Goal: Transaction & Acquisition: Purchase product/service

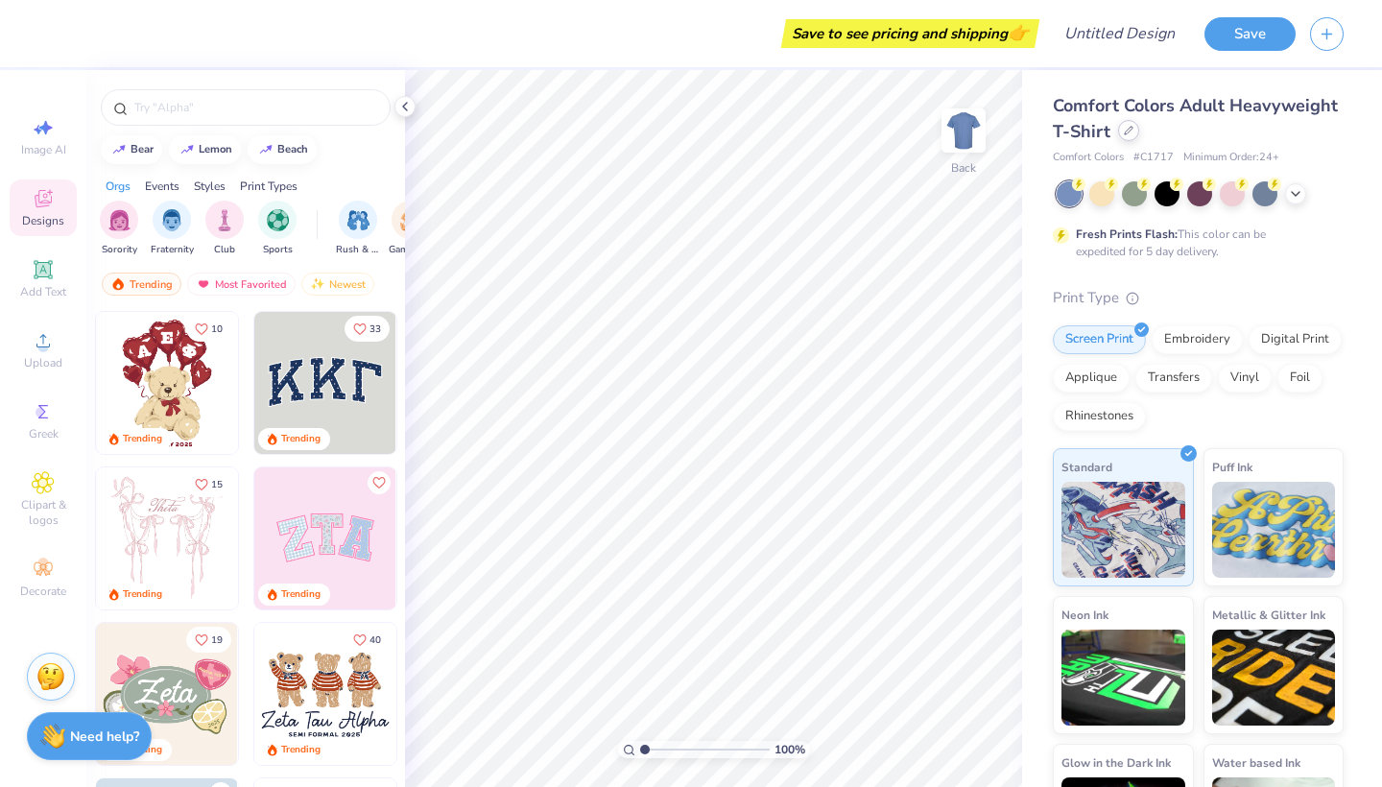
click at [1123, 130] on icon at bounding box center [1128, 131] width 10 height 10
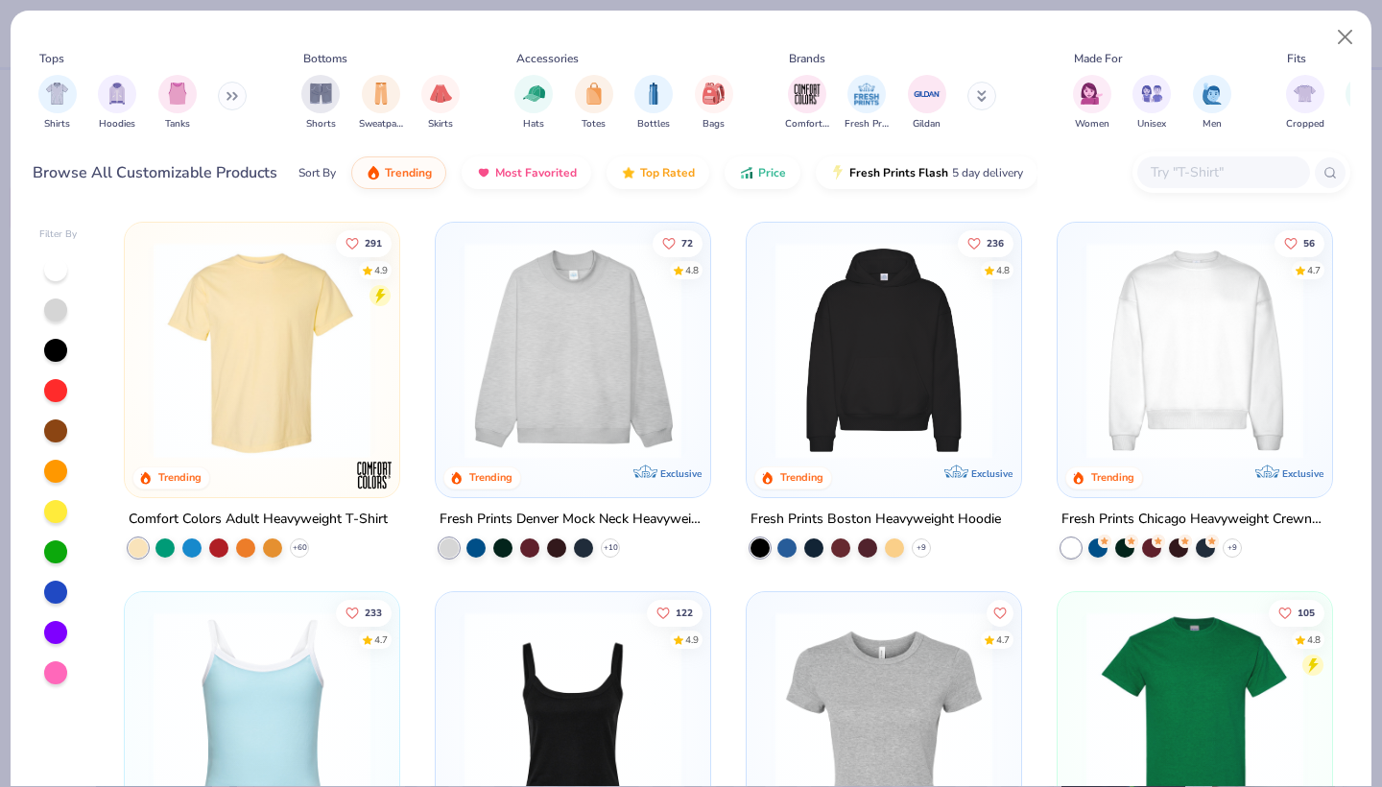
click at [237, 97] on icon at bounding box center [235, 96] width 3 height 7
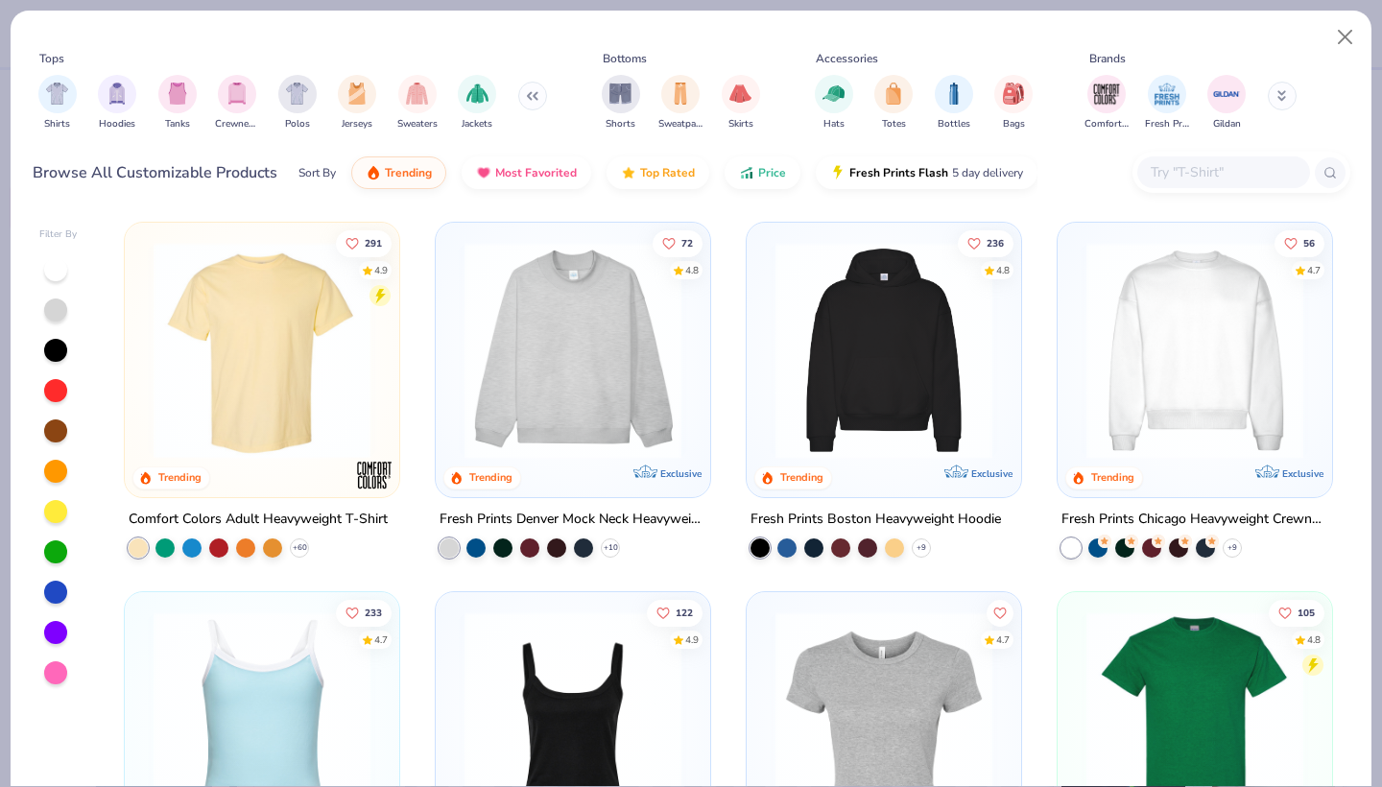
click at [1191, 170] on input "text" at bounding box center [1222, 172] width 148 height 22
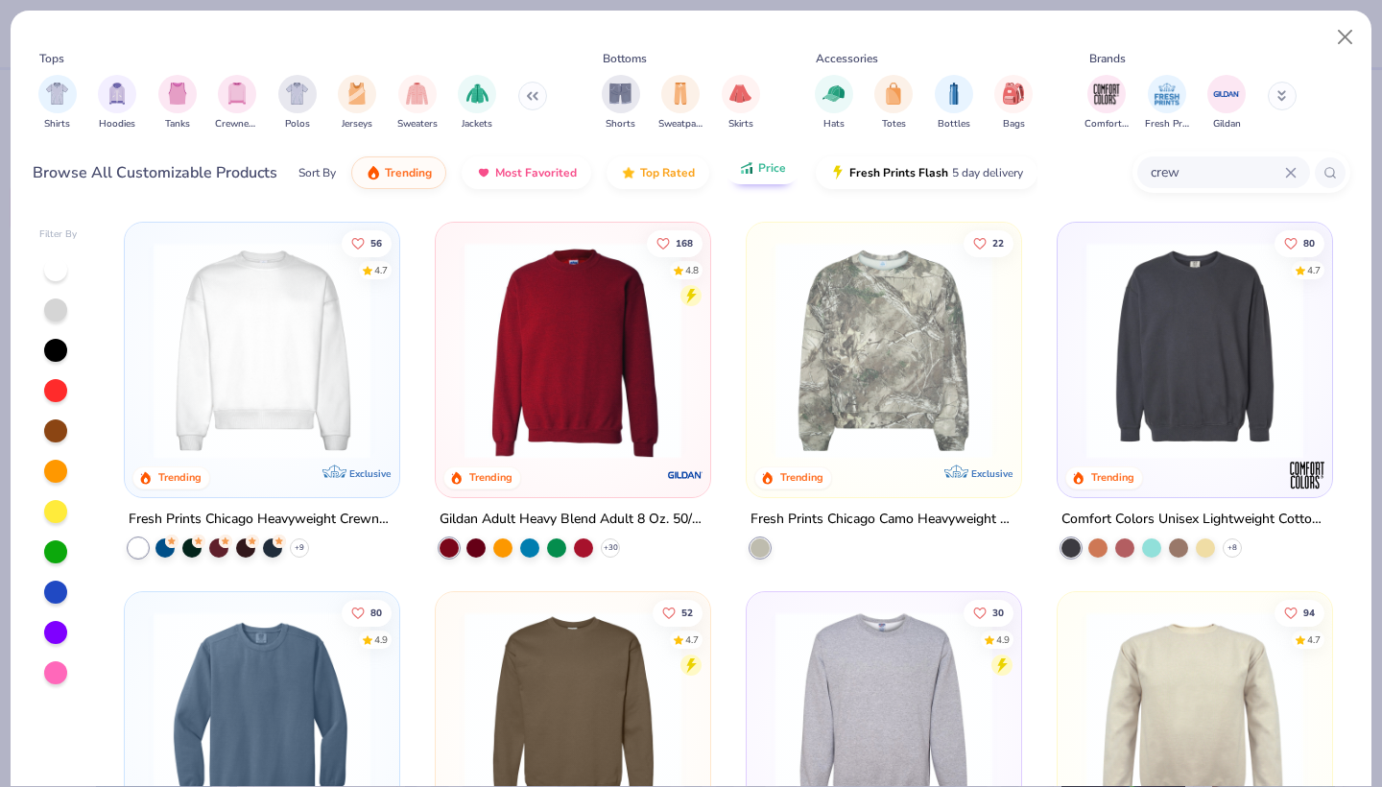
click at [769, 183] on button "Price" at bounding box center [762, 168] width 76 height 33
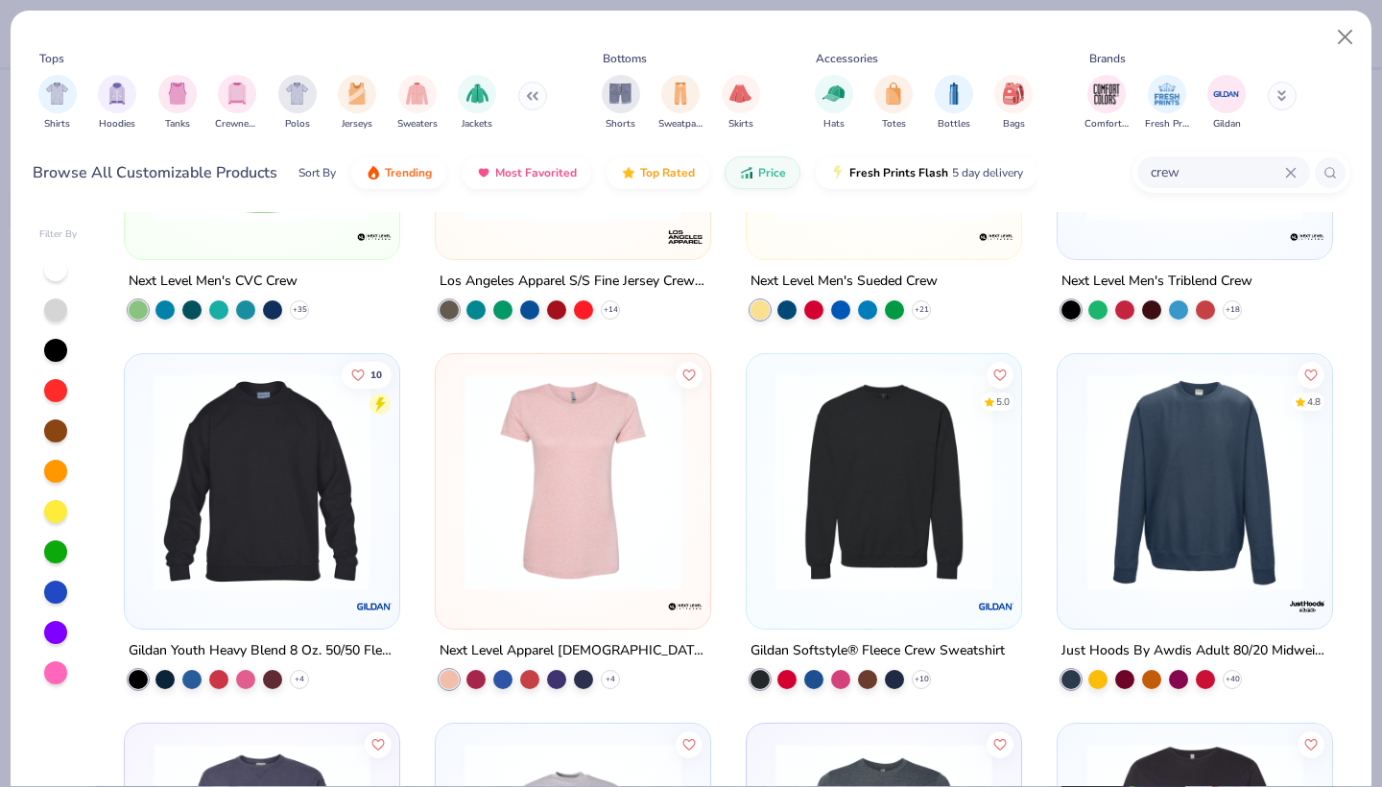
scroll to position [234, 0]
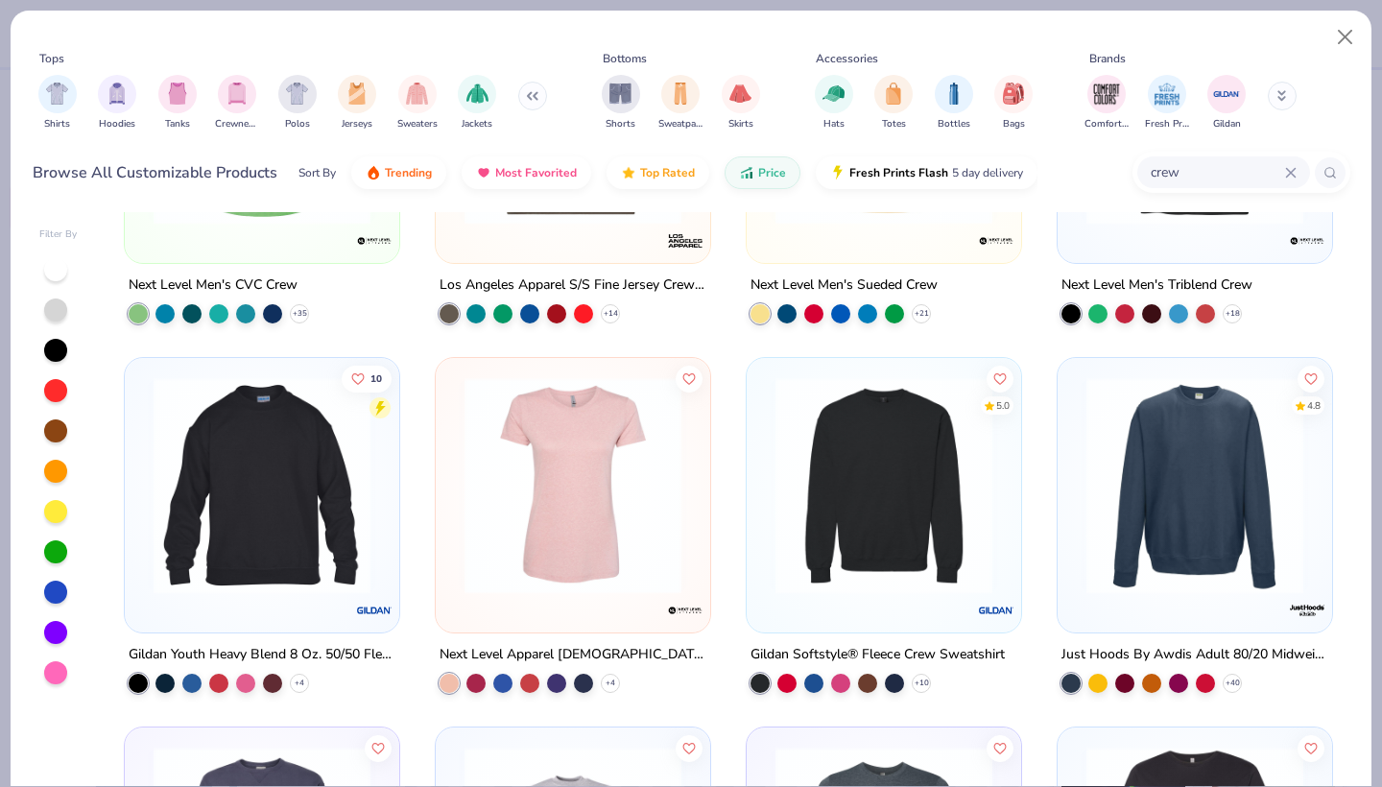
click at [882, 499] on img at bounding box center [884, 485] width 236 height 217
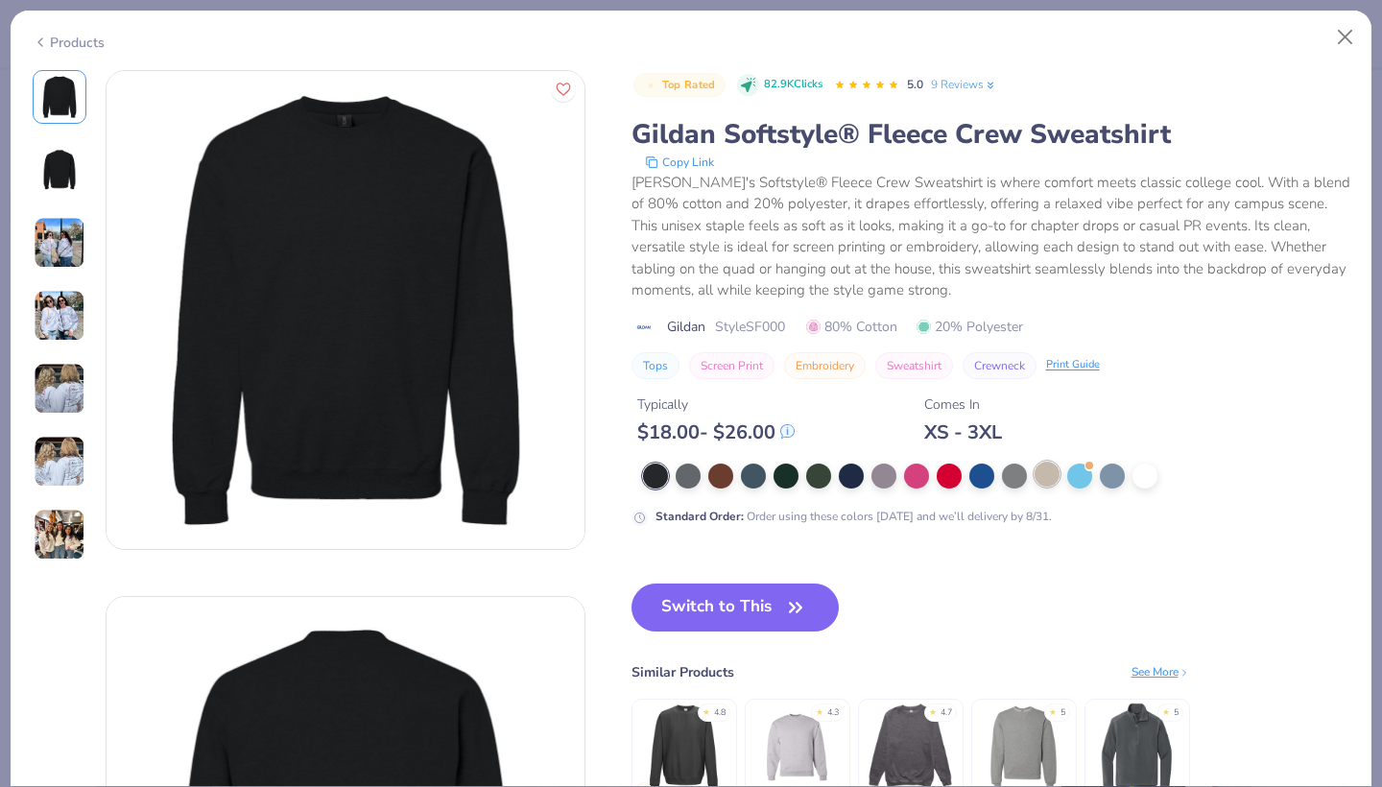
click at [1038, 479] on div at bounding box center [1046, 473] width 25 height 25
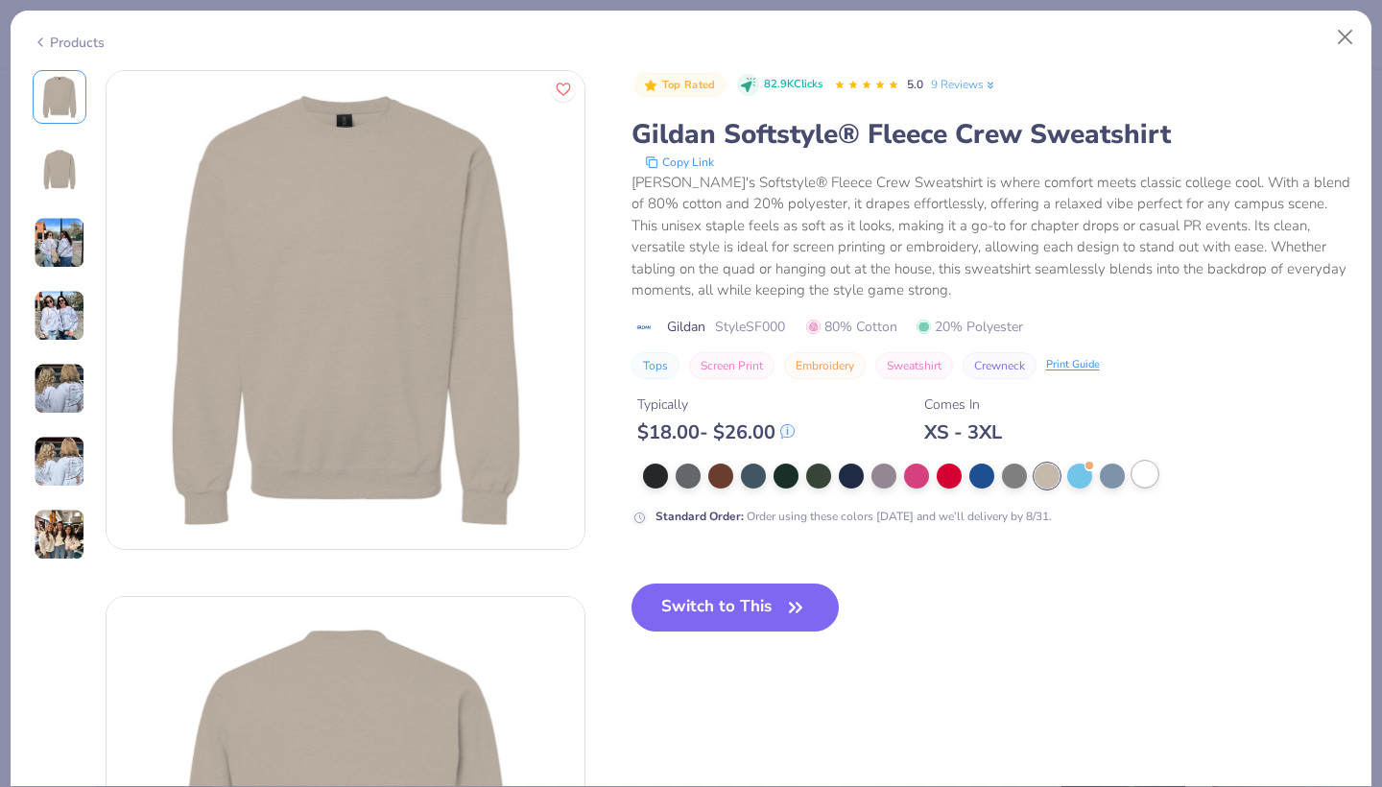
click at [1144, 472] on div at bounding box center [1144, 473] width 25 height 25
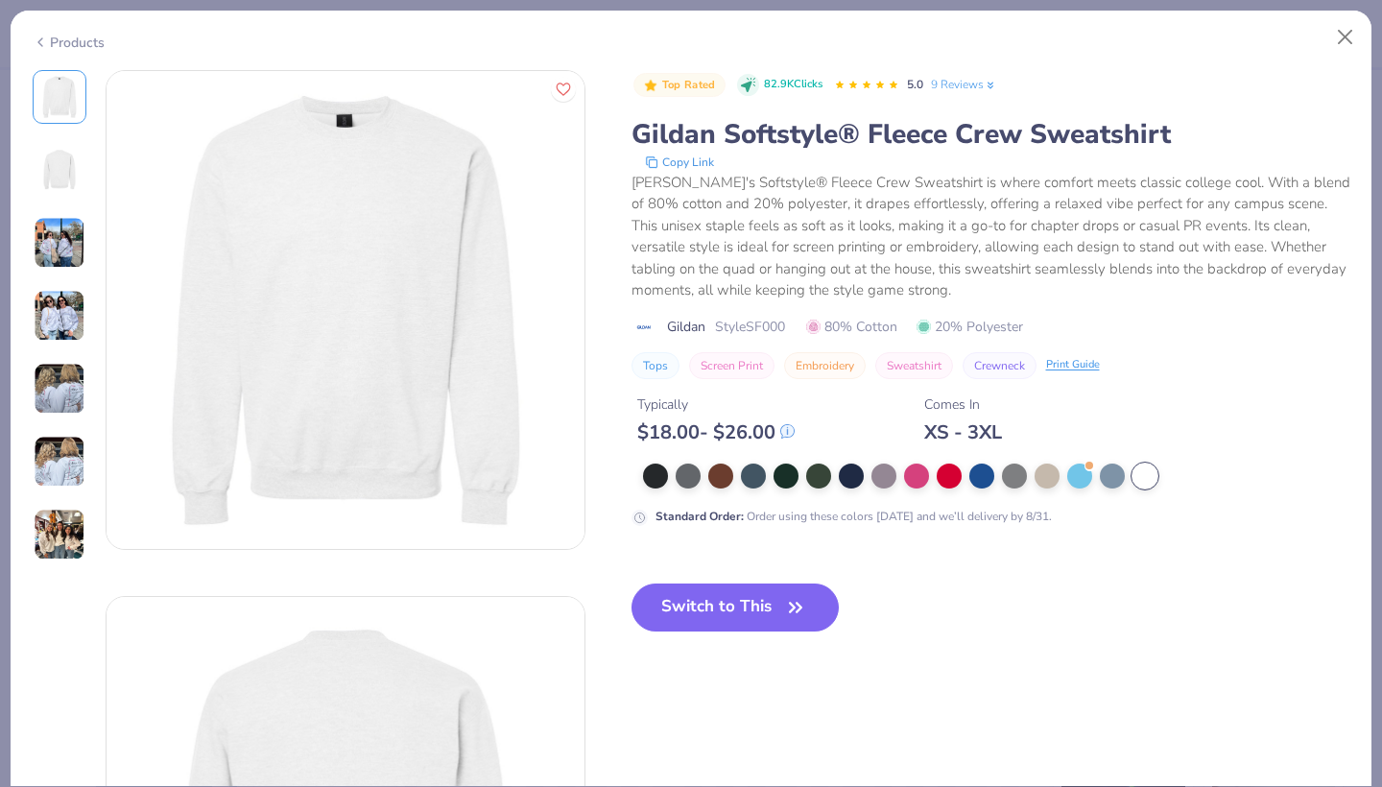
click at [69, 38] on div "Products" at bounding box center [69, 43] width 72 height 20
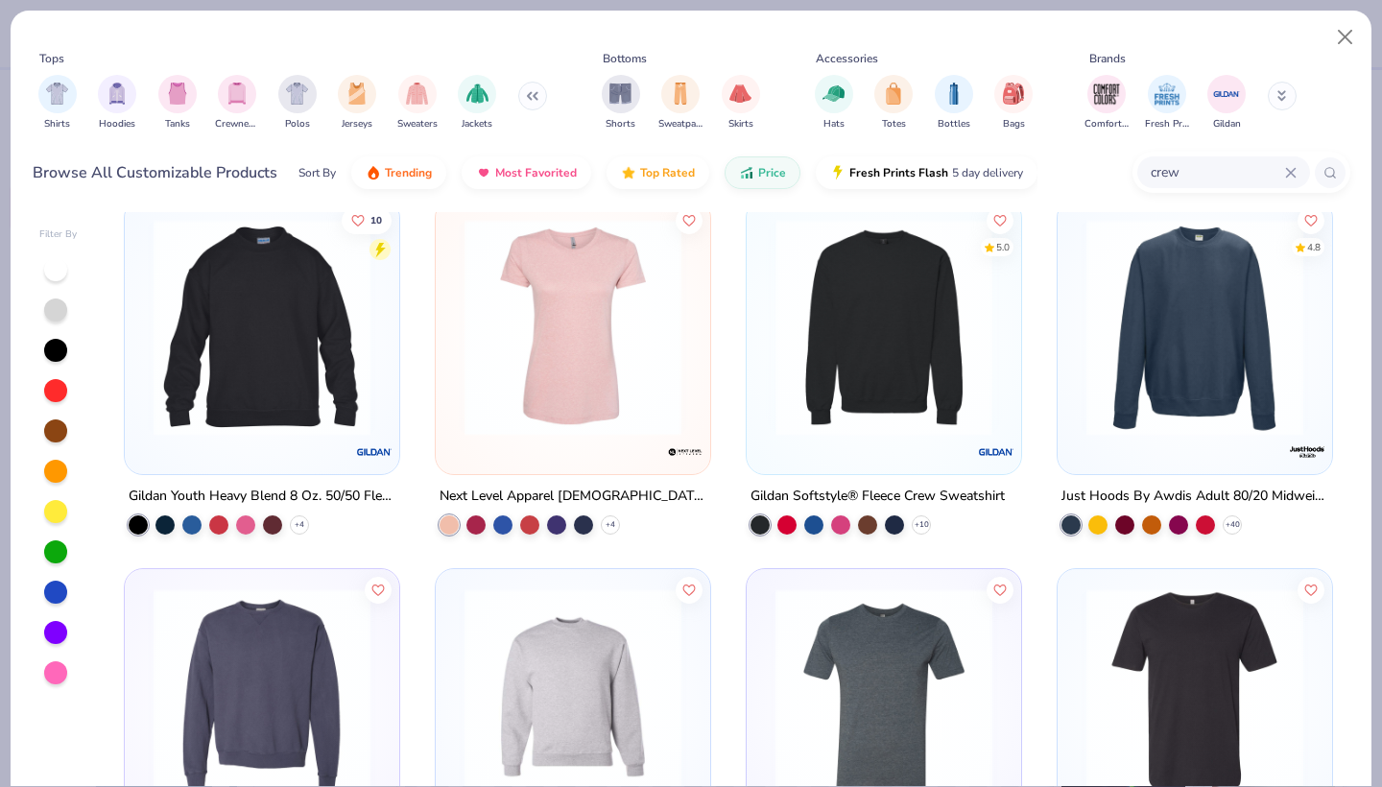
scroll to position [428, 0]
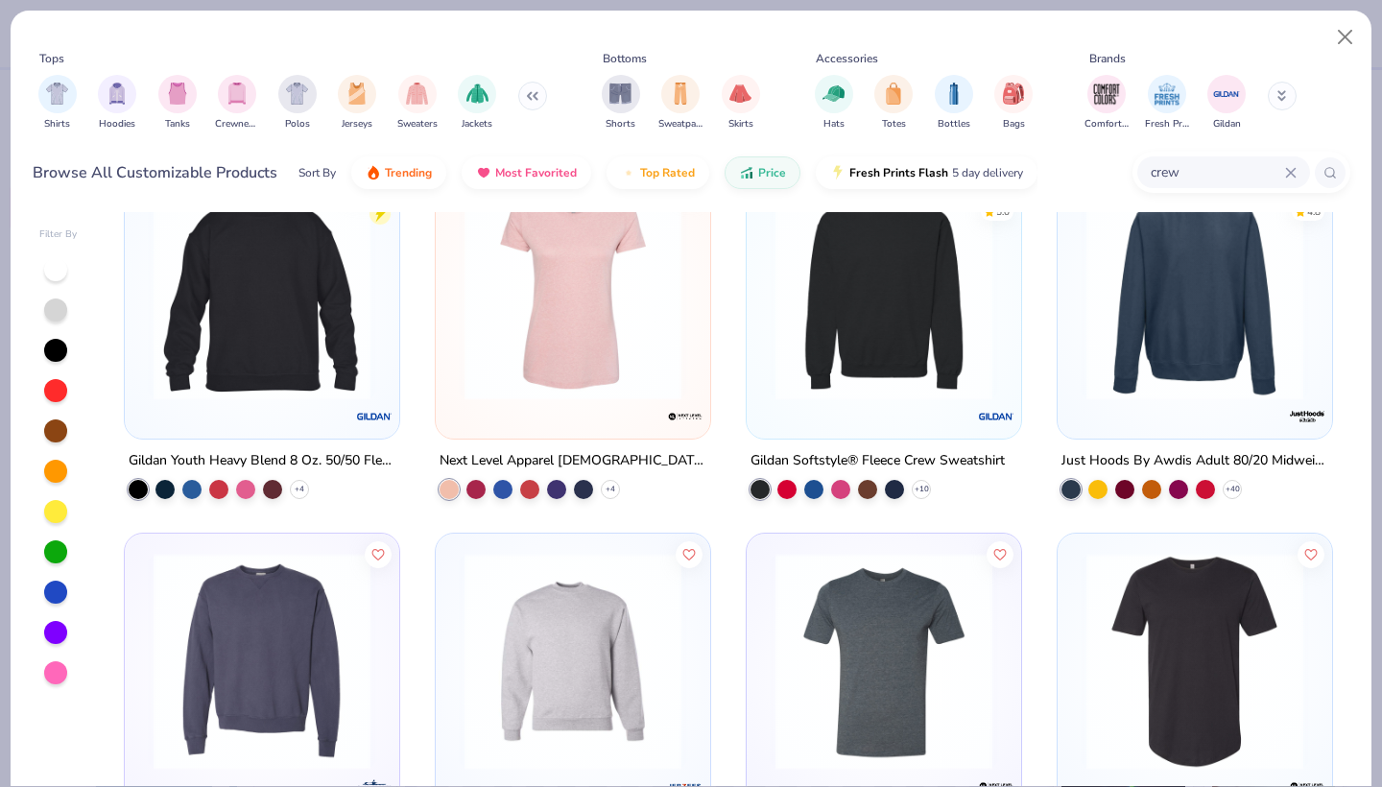
click at [1133, 329] on img at bounding box center [1194, 291] width 236 height 217
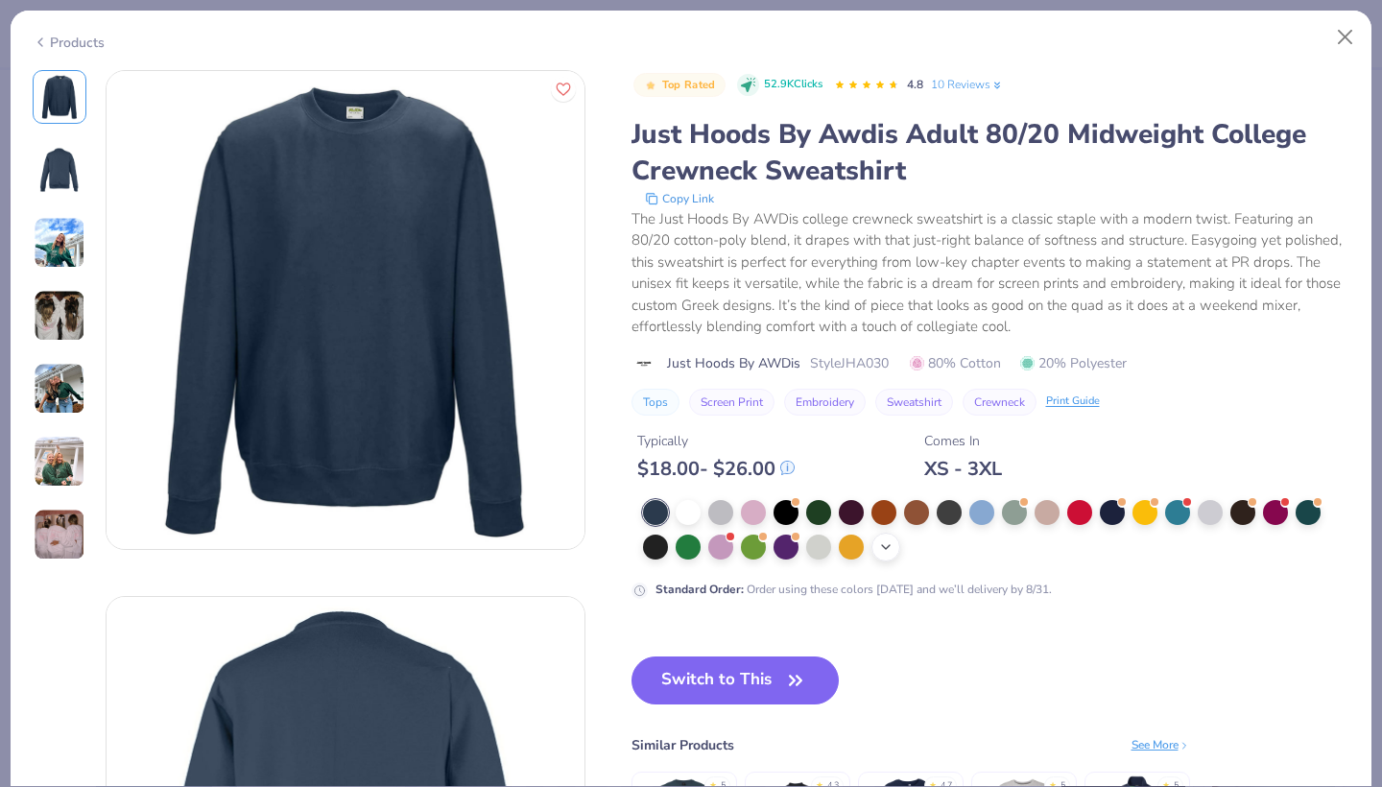
click at [885, 545] on icon at bounding box center [885, 546] width 15 height 15
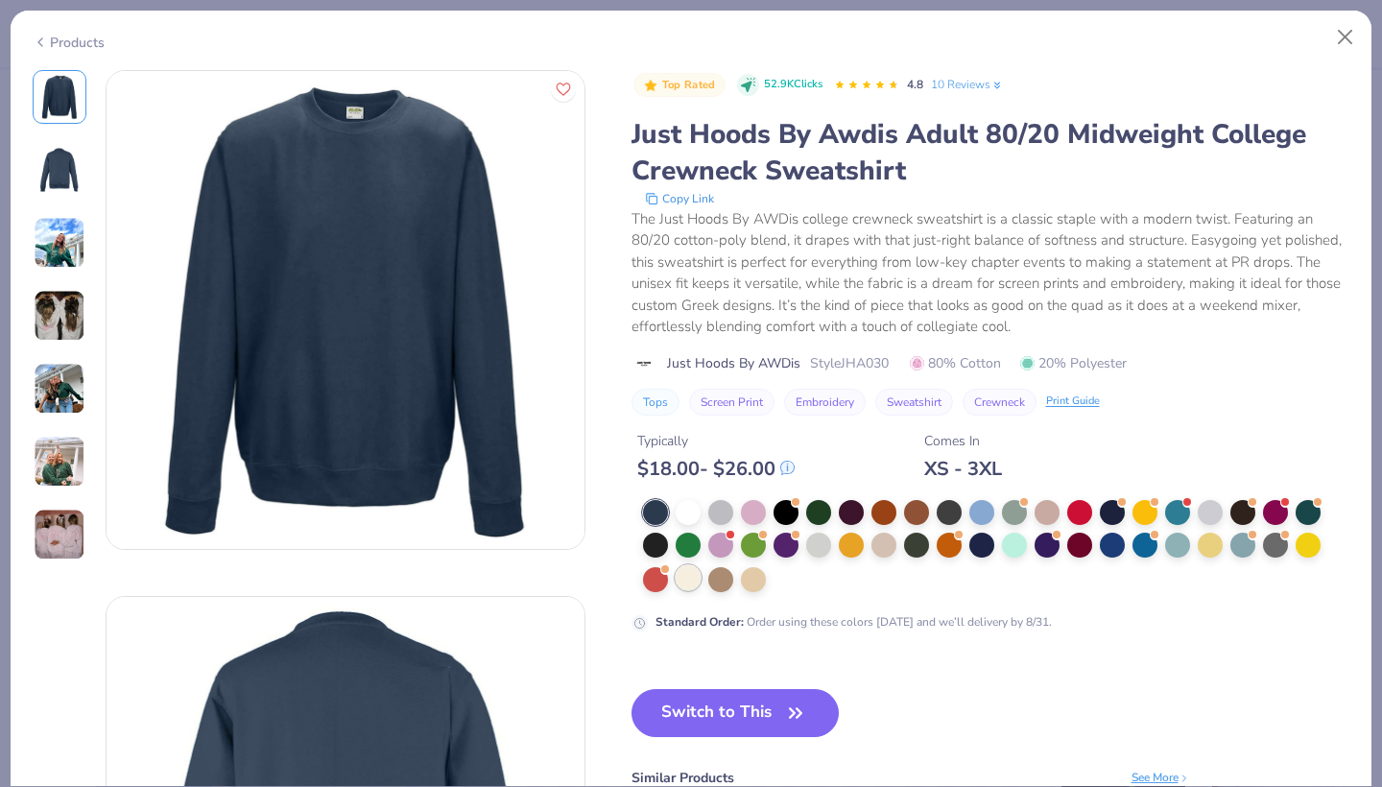
click at [690, 578] on div at bounding box center [687, 577] width 25 height 25
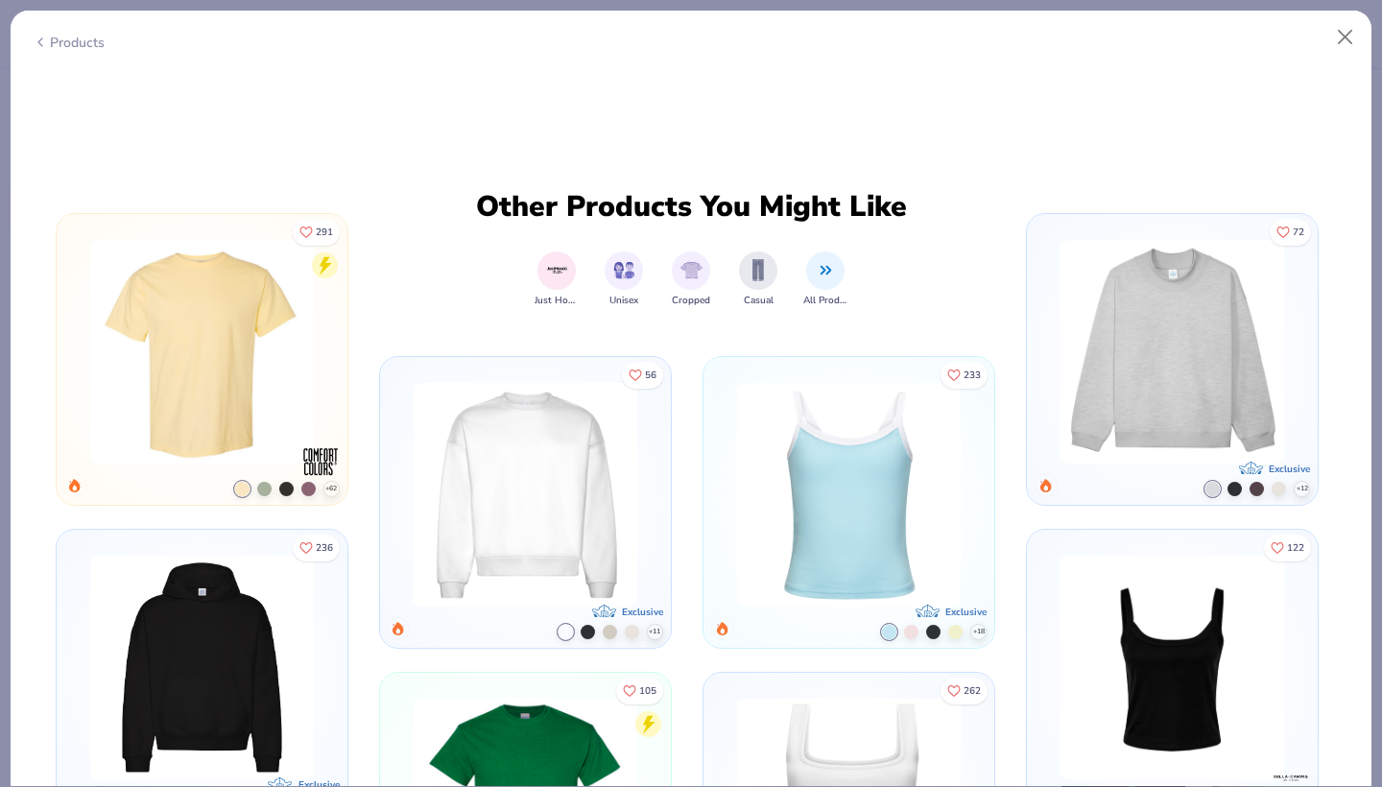
scroll to position [3655, 0]
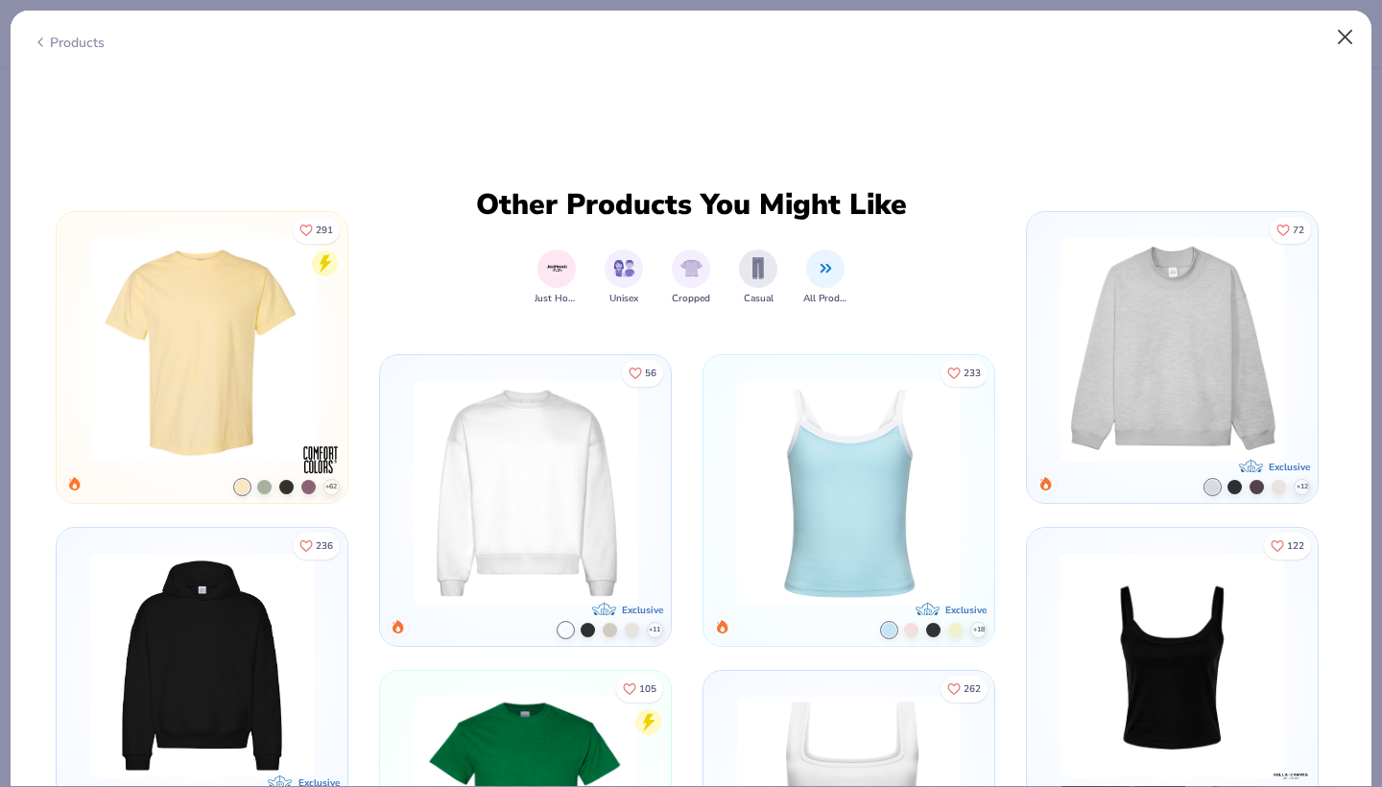
click at [1338, 41] on button "Close" at bounding box center [1345, 37] width 36 height 36
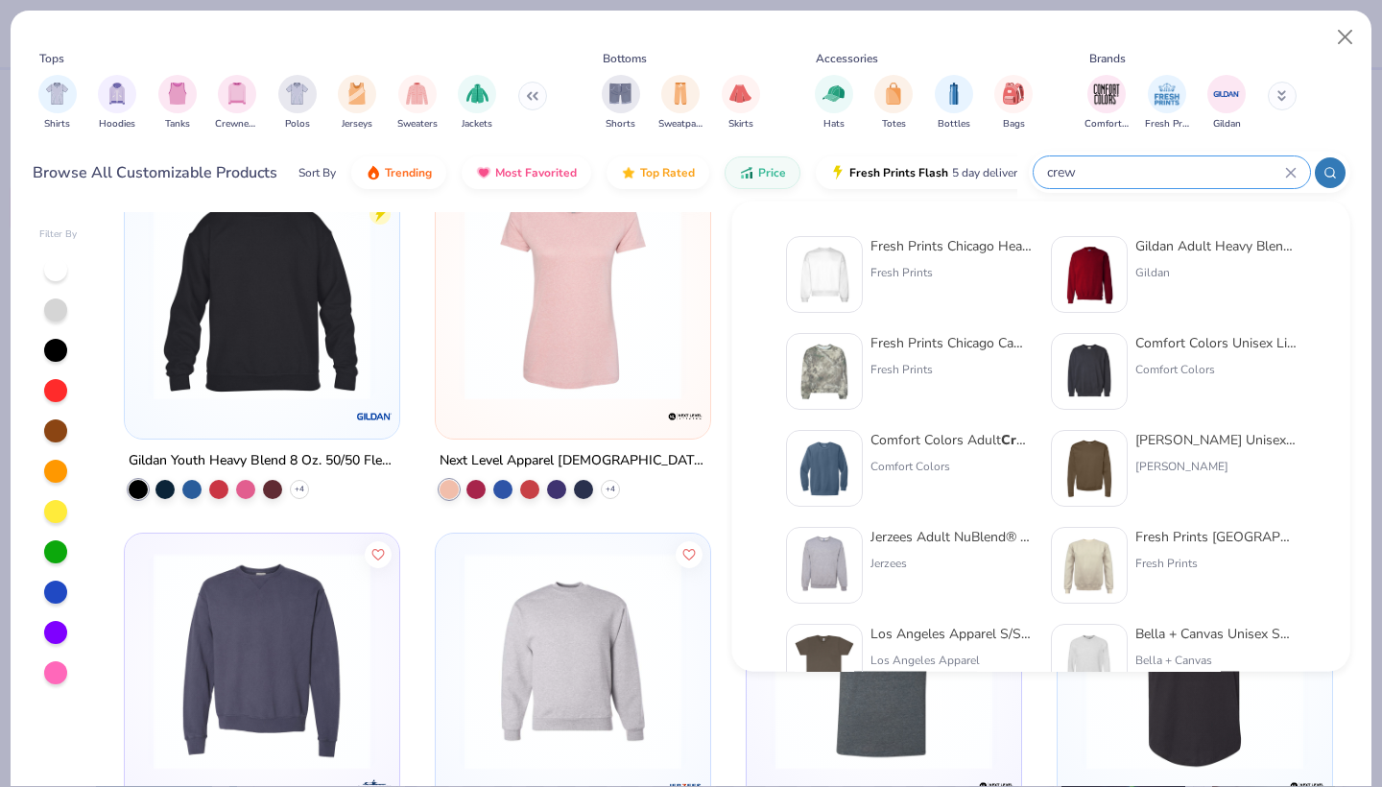
click at [1199, 174] on input "crew" at bounding box center [1165, 172] width 240 height 22
type input "c"
type input "off white"
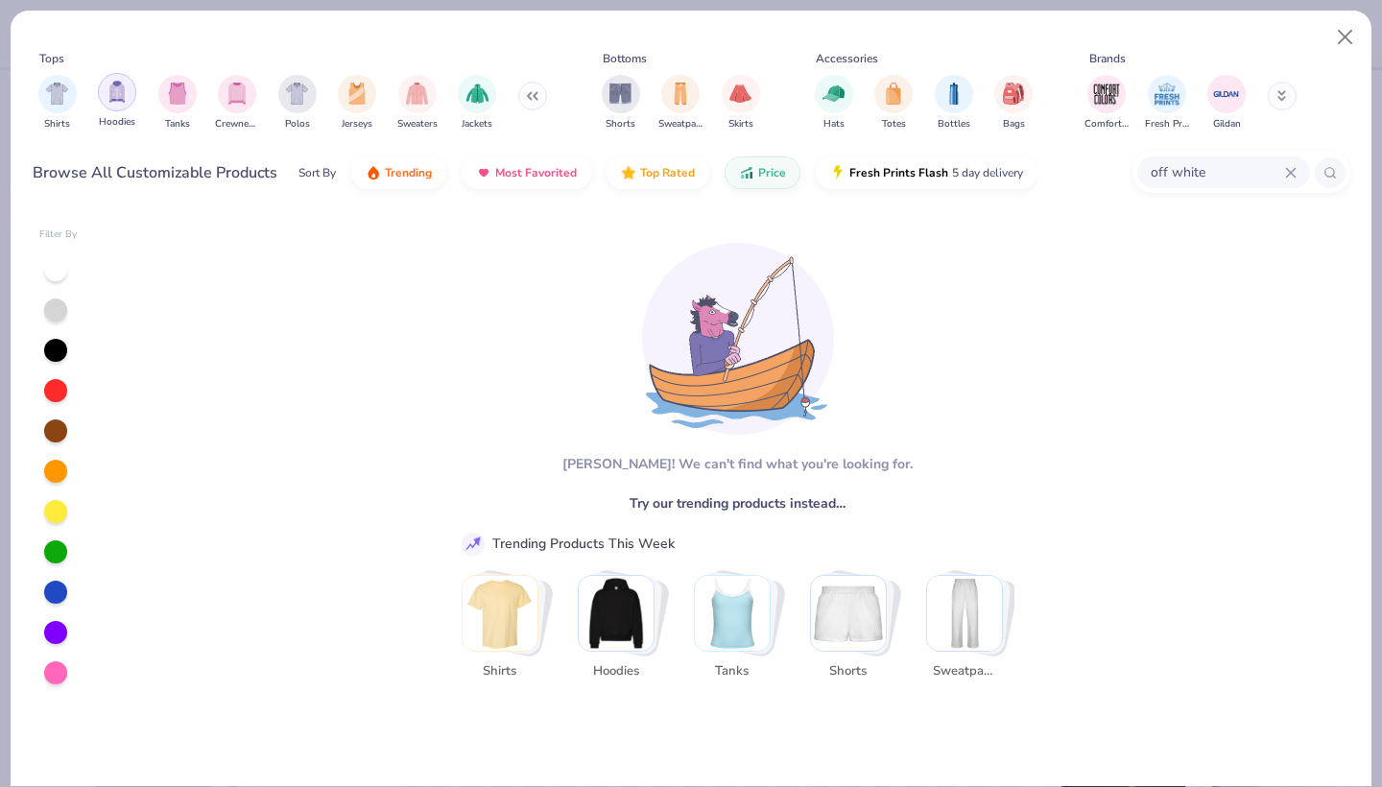
click at [111, 98] on img "filter for Hoodies" at bounding box center [116, 92] width 21 height 22
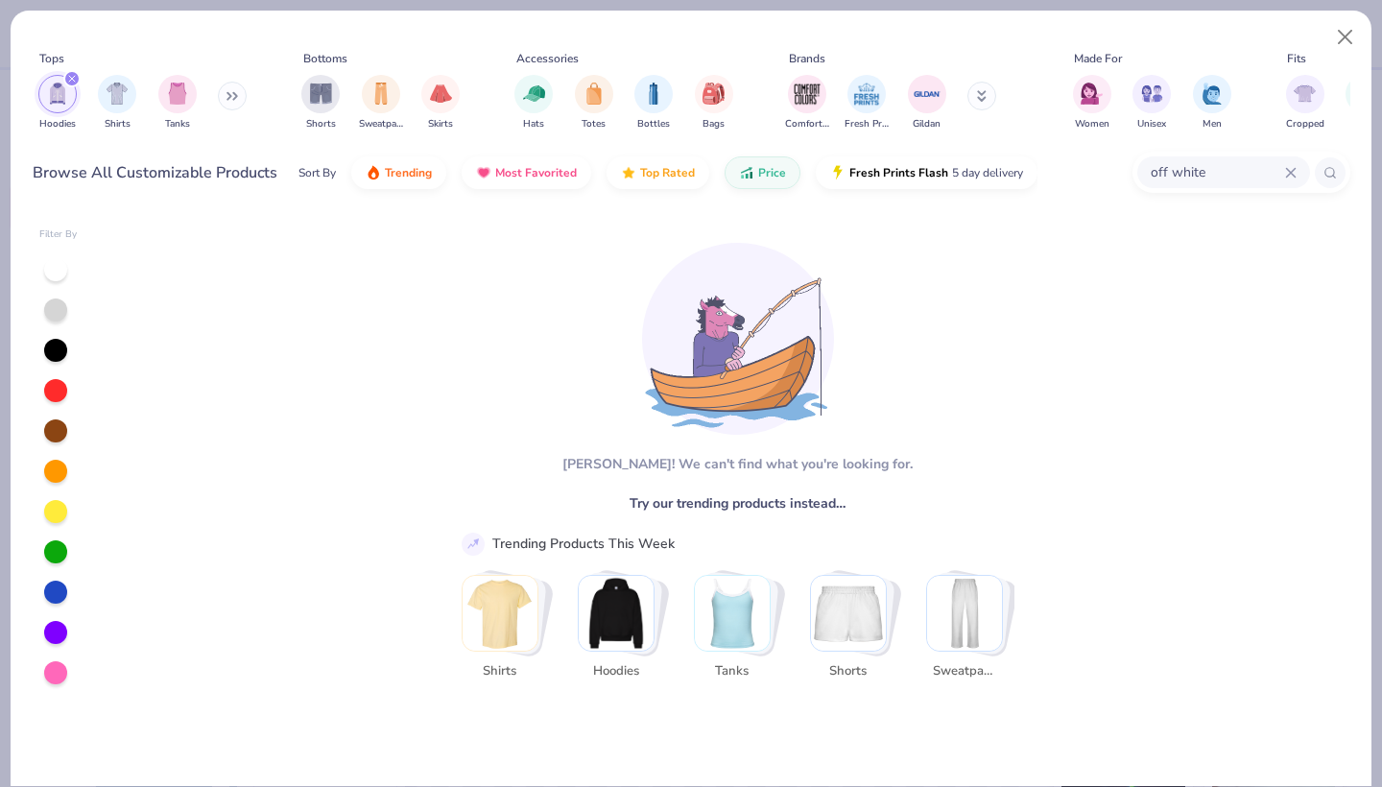
click at [1287, 171] on icon at bounding box center [1291, 173] width 12 height 12
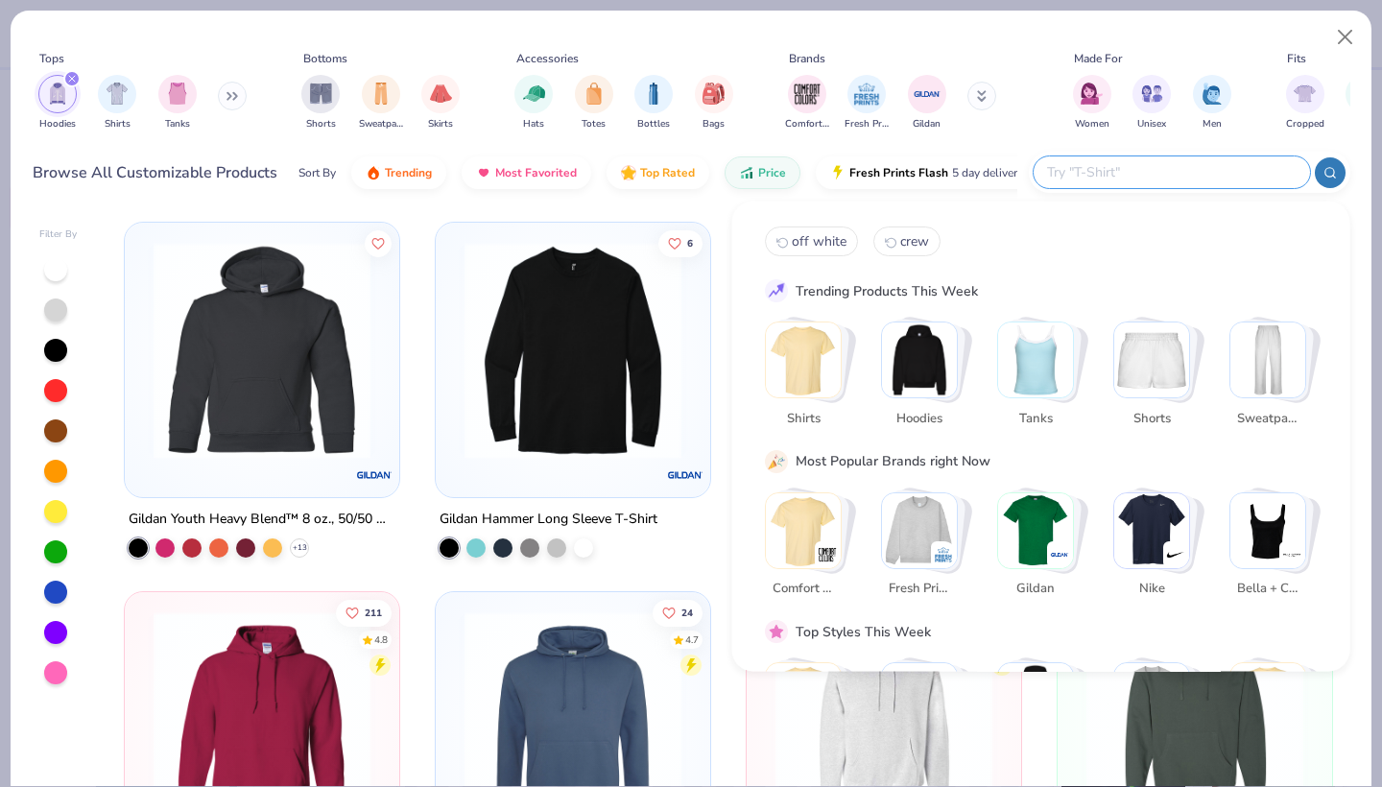
click at [966, 58] on div "Brands" at bounding box center [903, 58] width 242 height 17
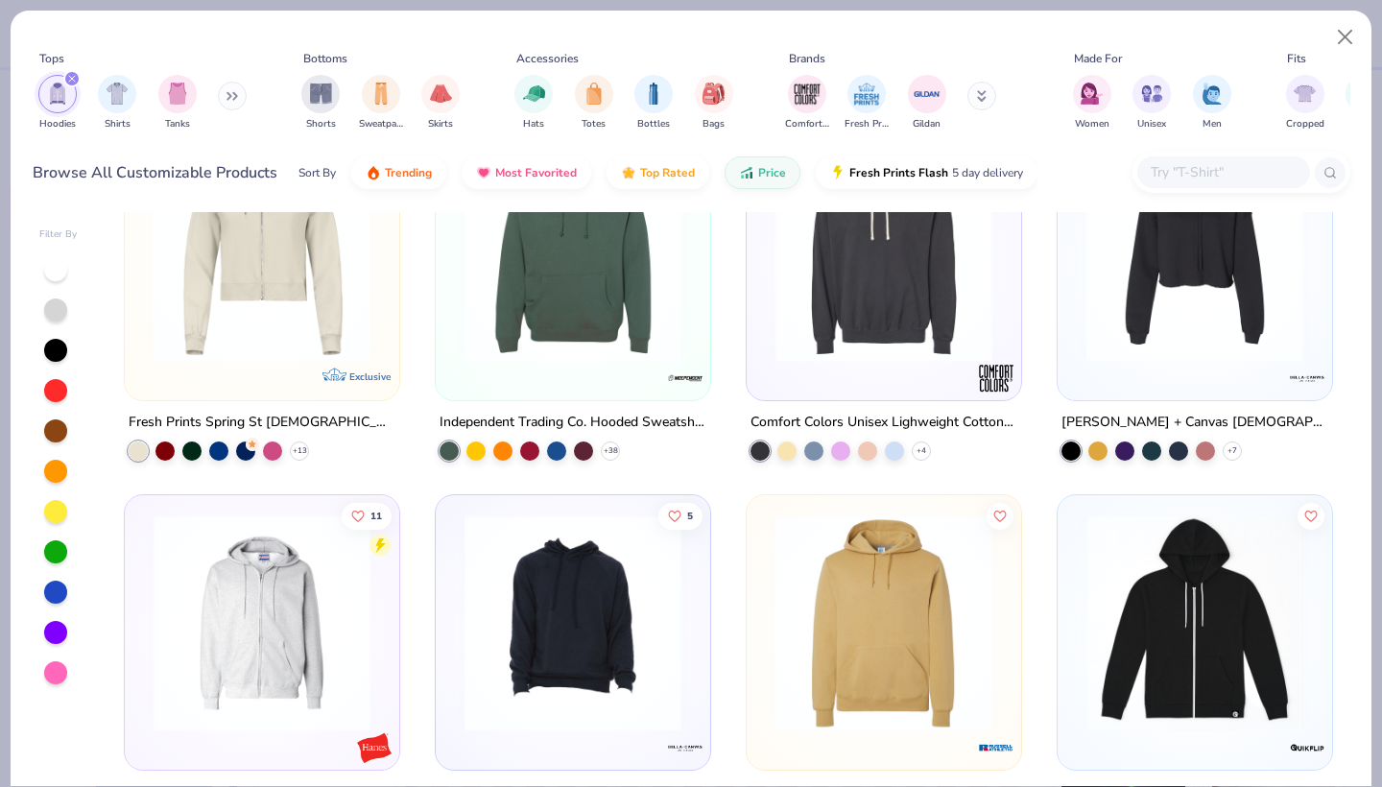
scroll to position [4229, 0]
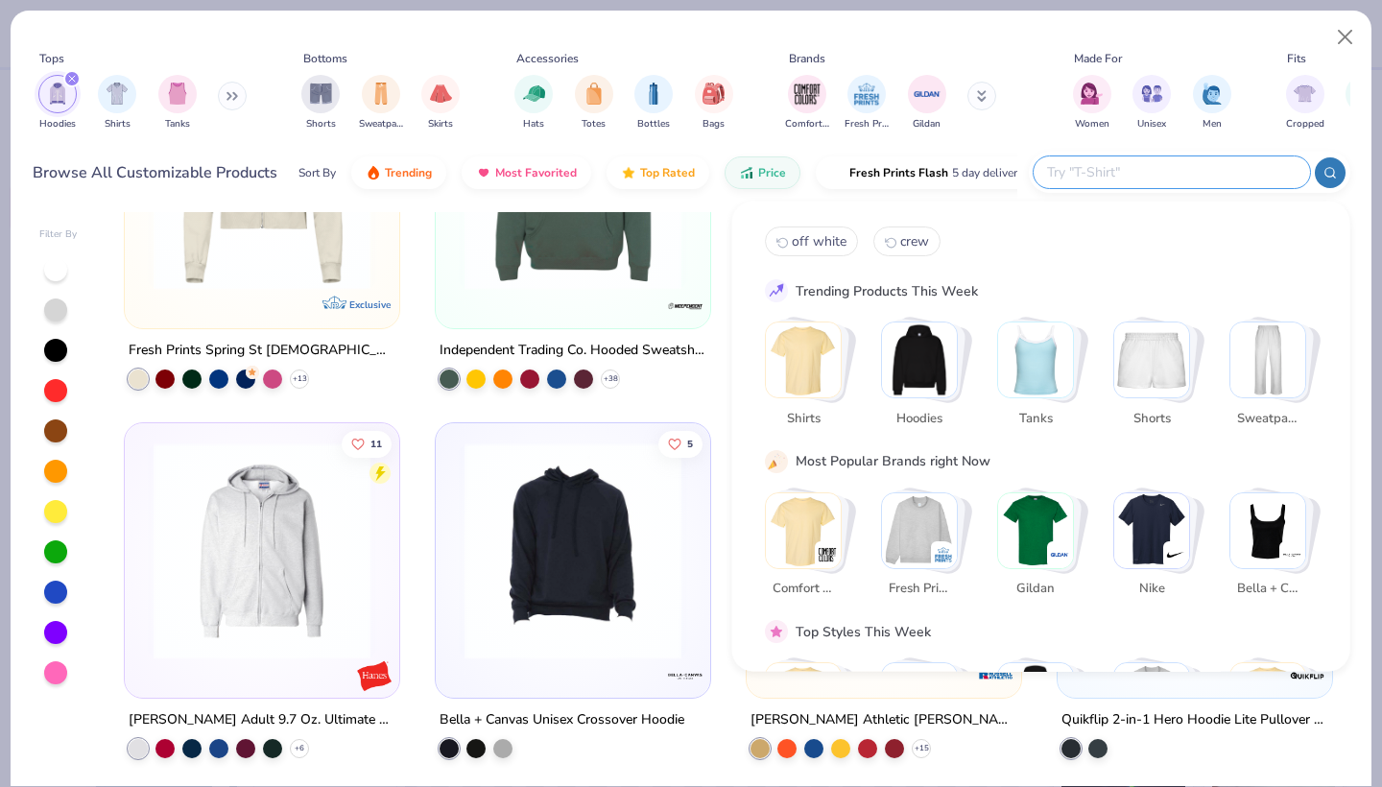
click at [1188, 169] on input "text" at bounding box center [1170, 172] width 251 height 22
type input "crew"
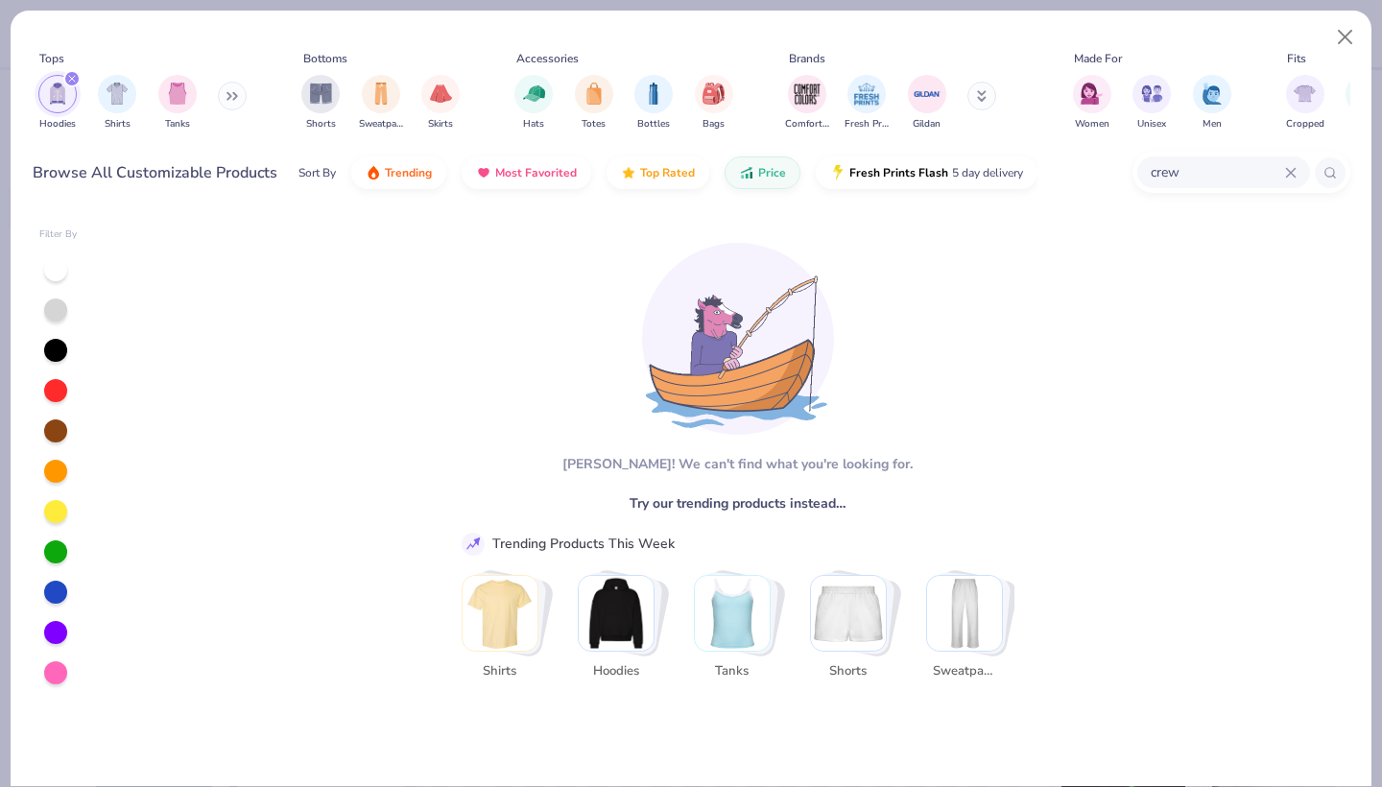
click at [65, 79] on div "filter for Hoodies" at bounding box center [71, 78] width 17 height 17
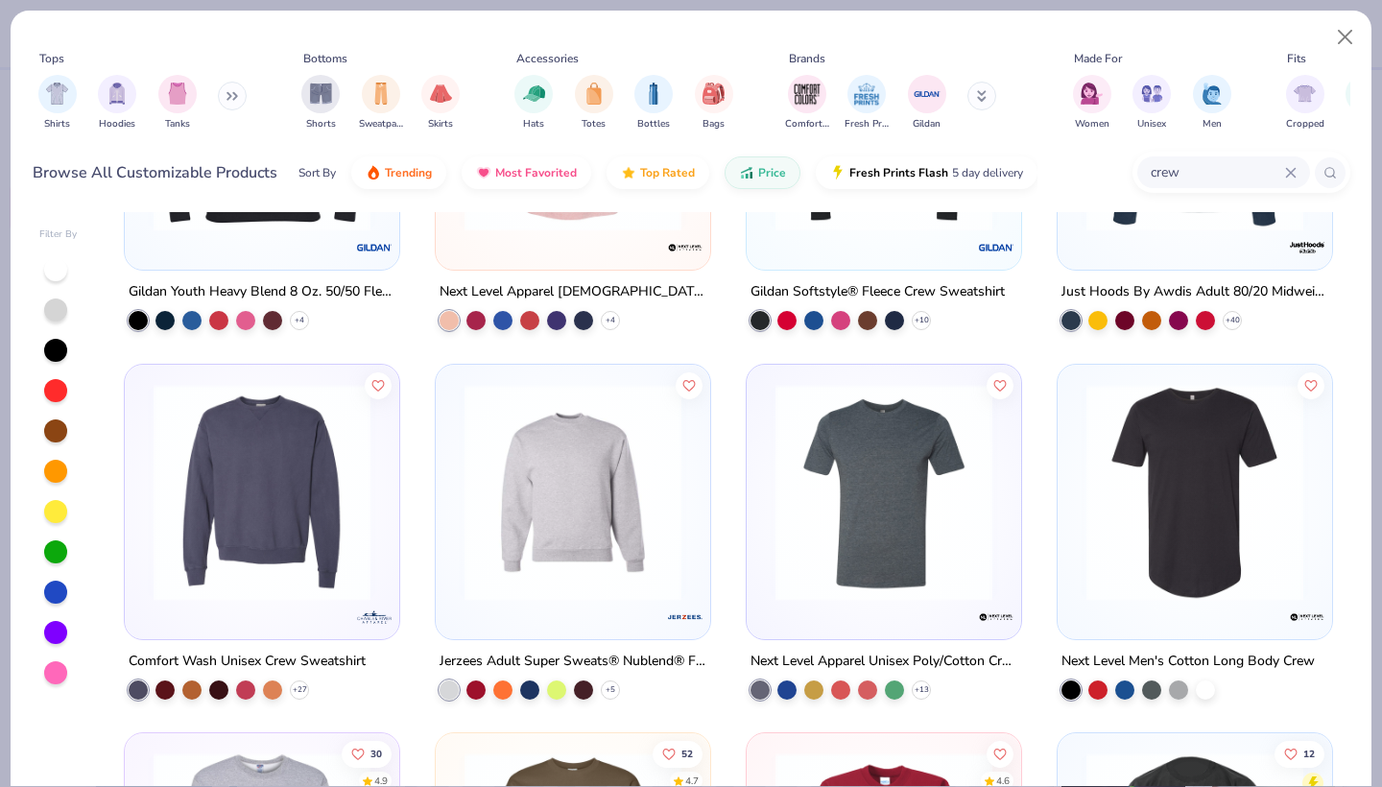
scroll to position [617, 0]
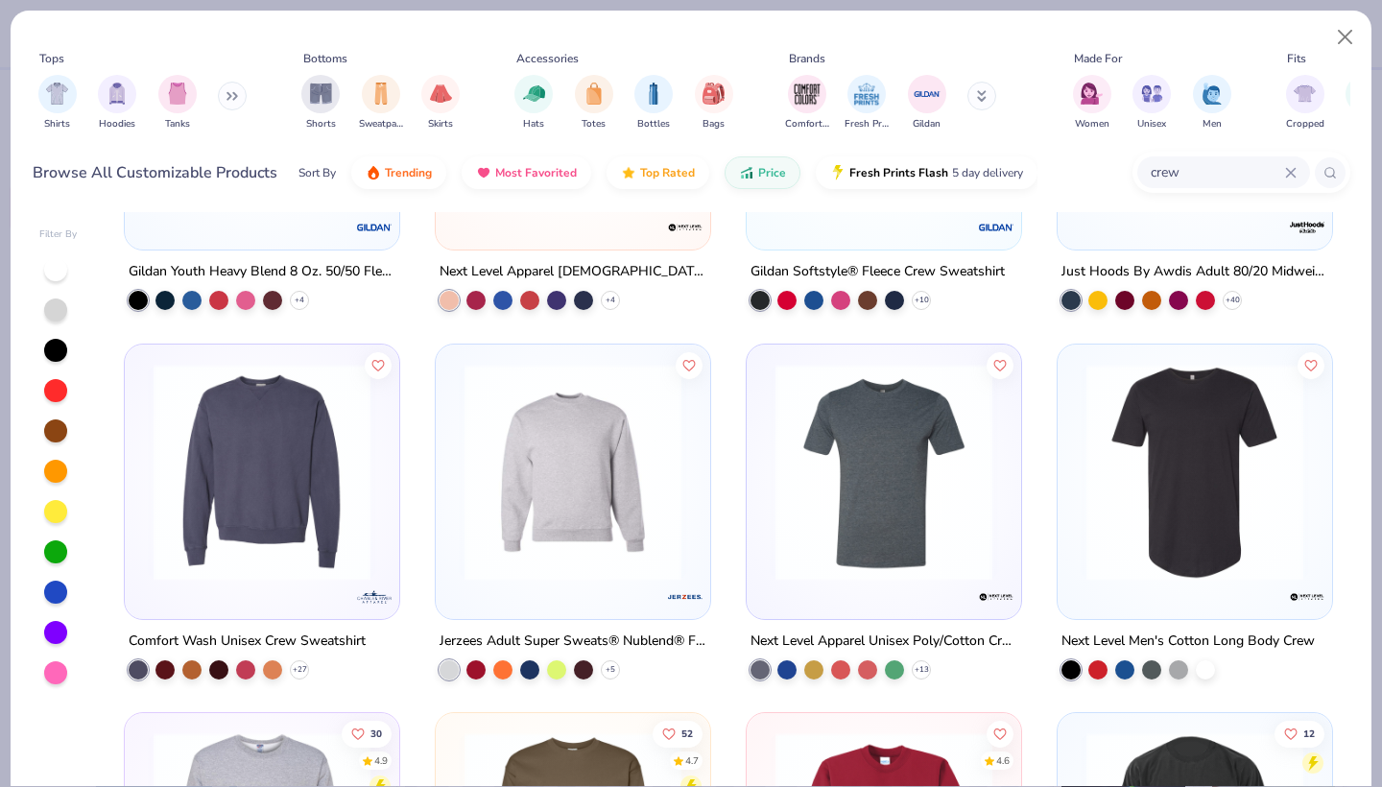
click at [281, 579] on img at bounding box center [262, 471] width 236 height 217
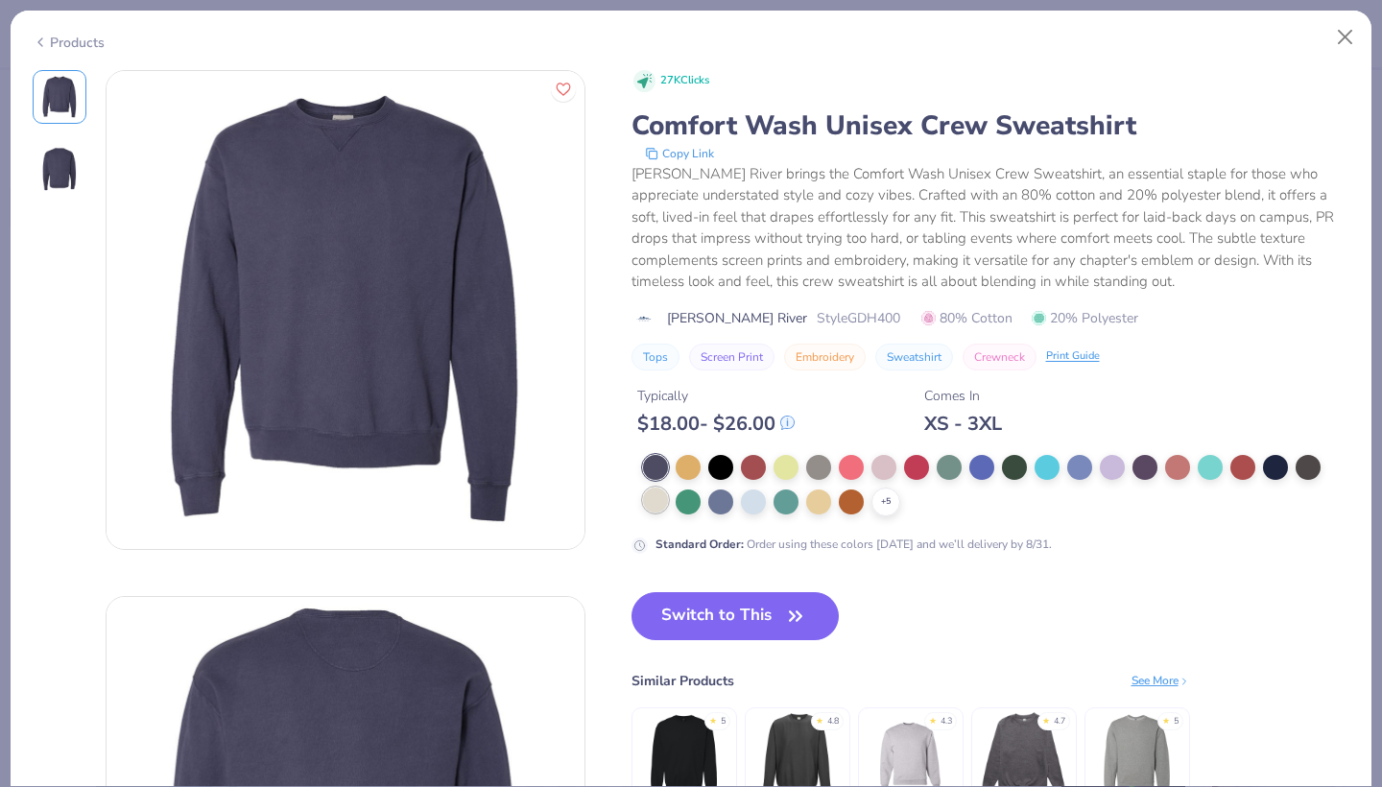
click at [659, 504] on div at bounding box center [655, 499] width 25 height 25
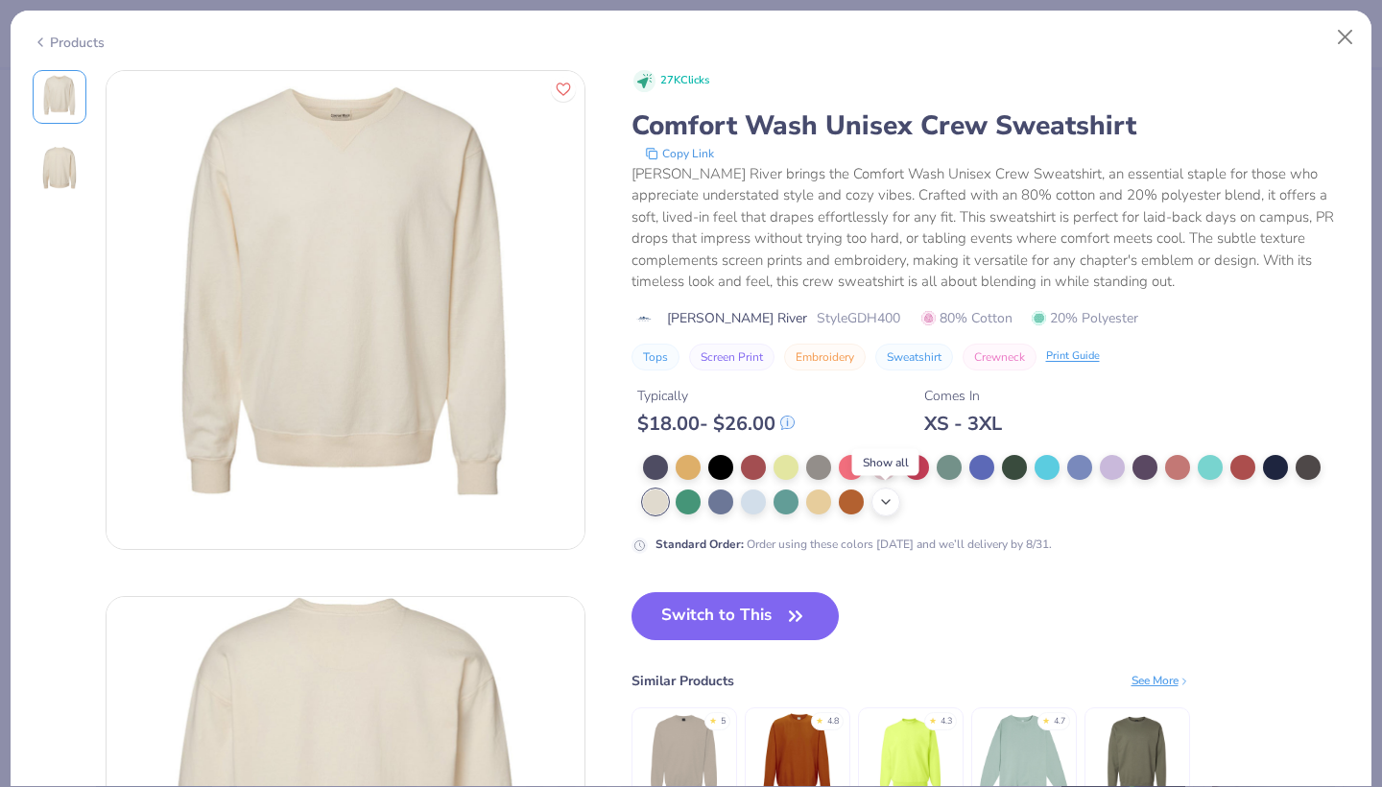
click at [885, 498] on icon at bounding box center [885, 501] width 15 height 15
click at [670, 612] on button "Switch to This" at bounding box center [735, 616] width 208 height 48
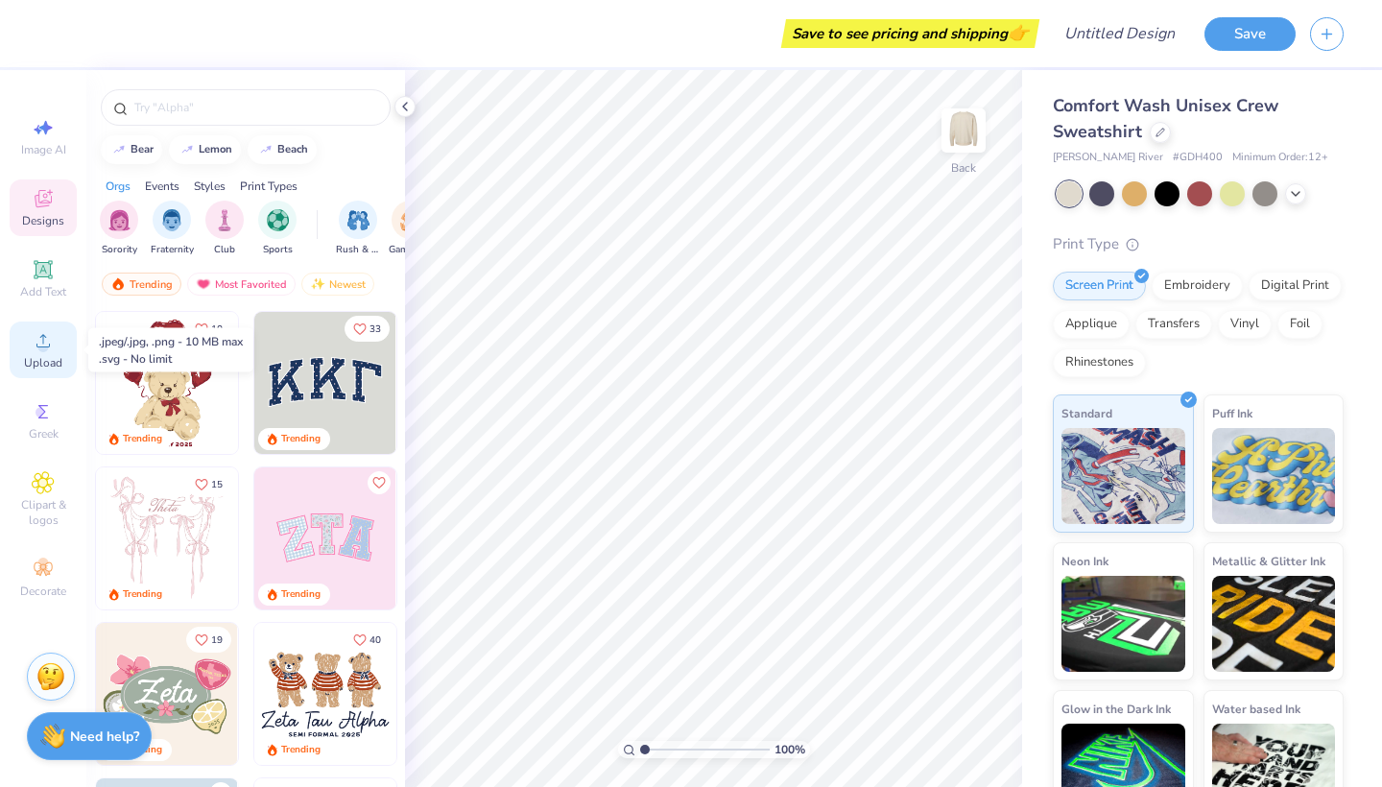
click at [33, 357] on span "Upload" at bounding box center [43, 362] width 38 height 15
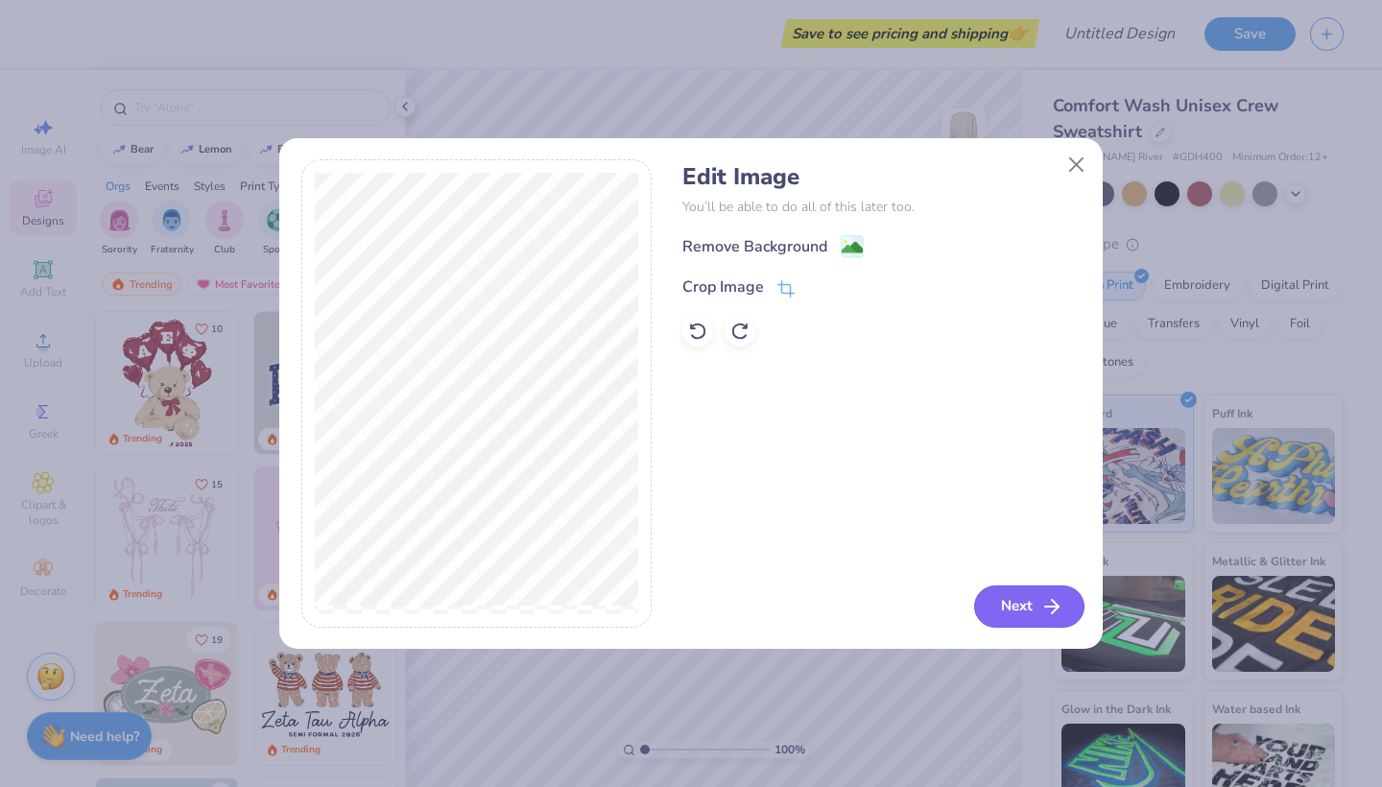
click at [1028, 611] on button "Next" at bounding box center [1029, 606] width 110 height 42
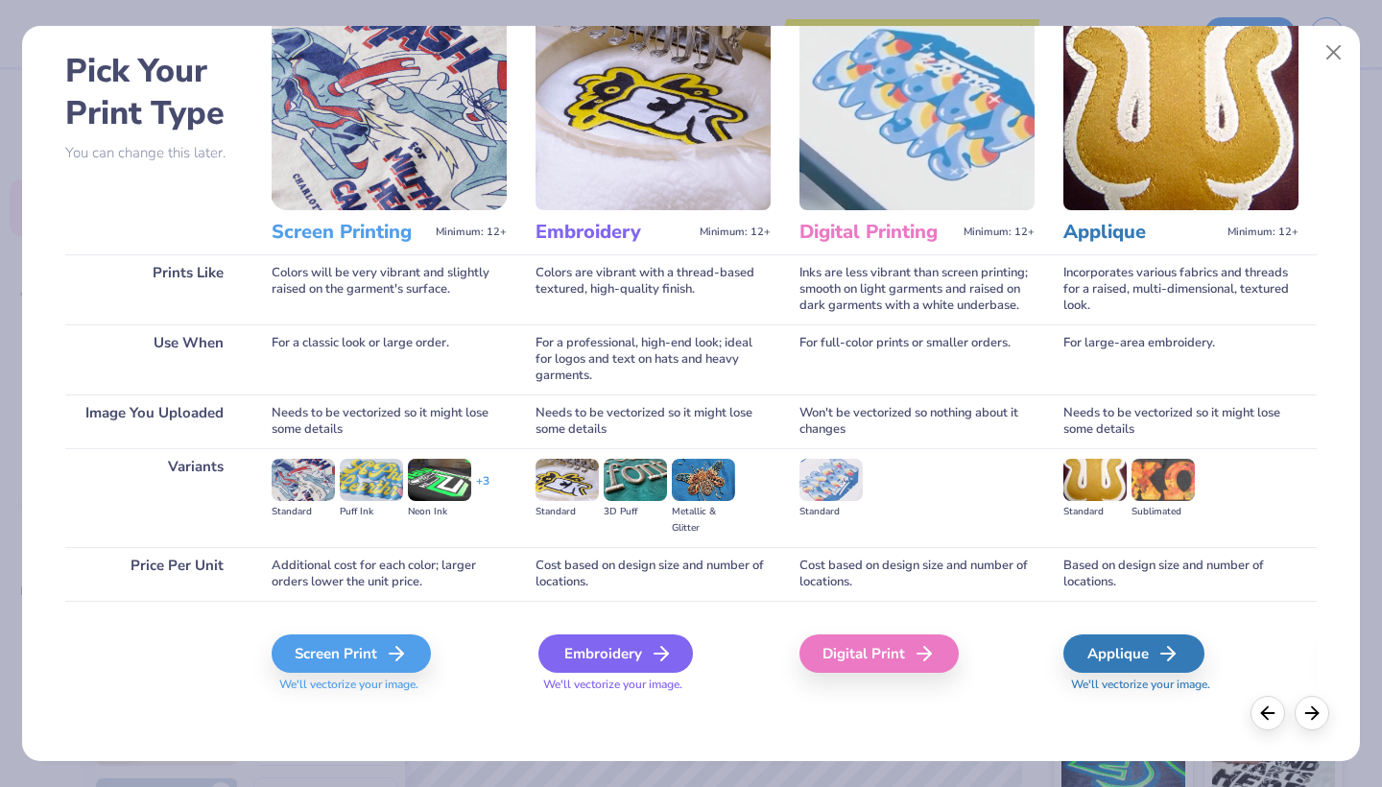
click at [586, 653] on div "Embroidery" at bounding box center [615, 653] width 154 height 38
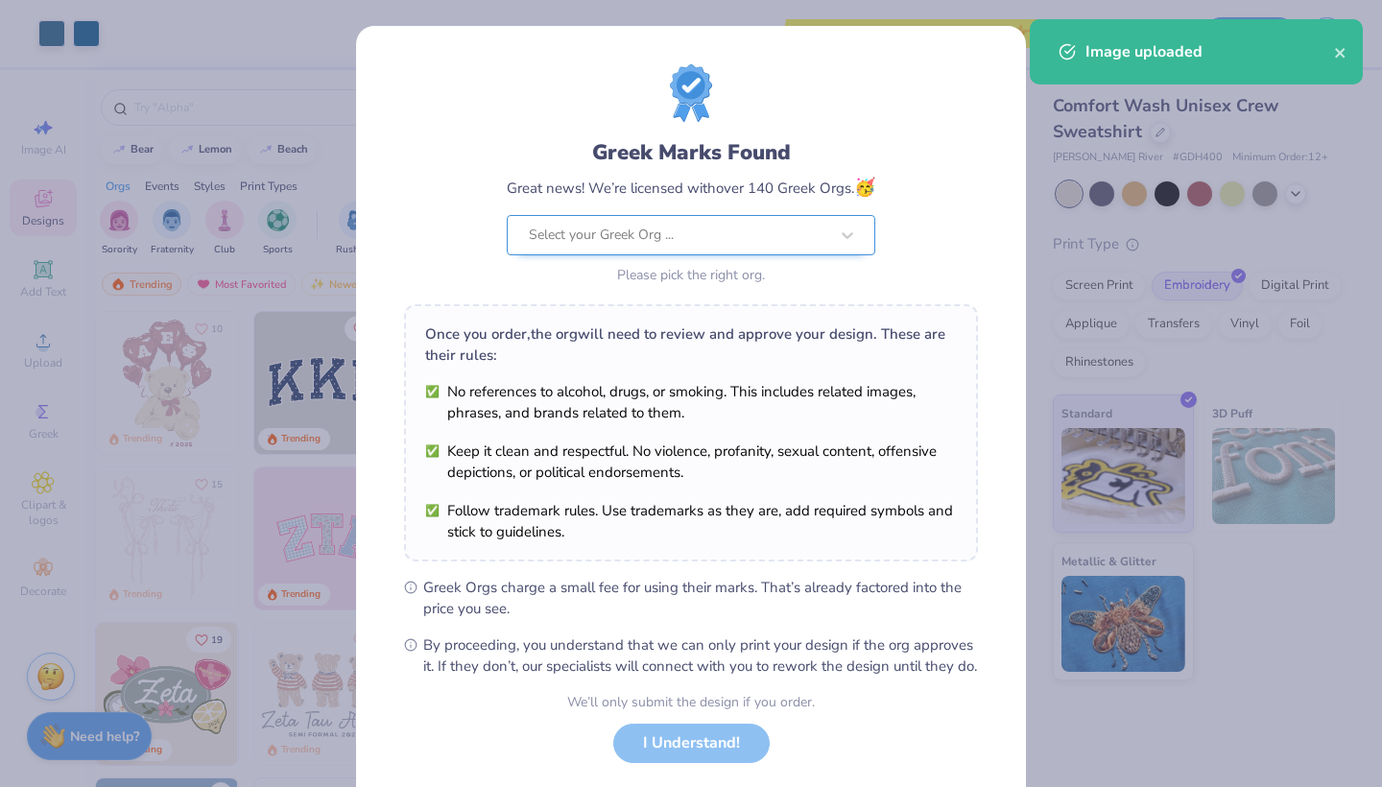
click at [738, 247] on body "Art colors Save to see pricing and shipping 👉 Design Title Save Image AI Design…" at bounding box center [691, 393] width 1382 height 787
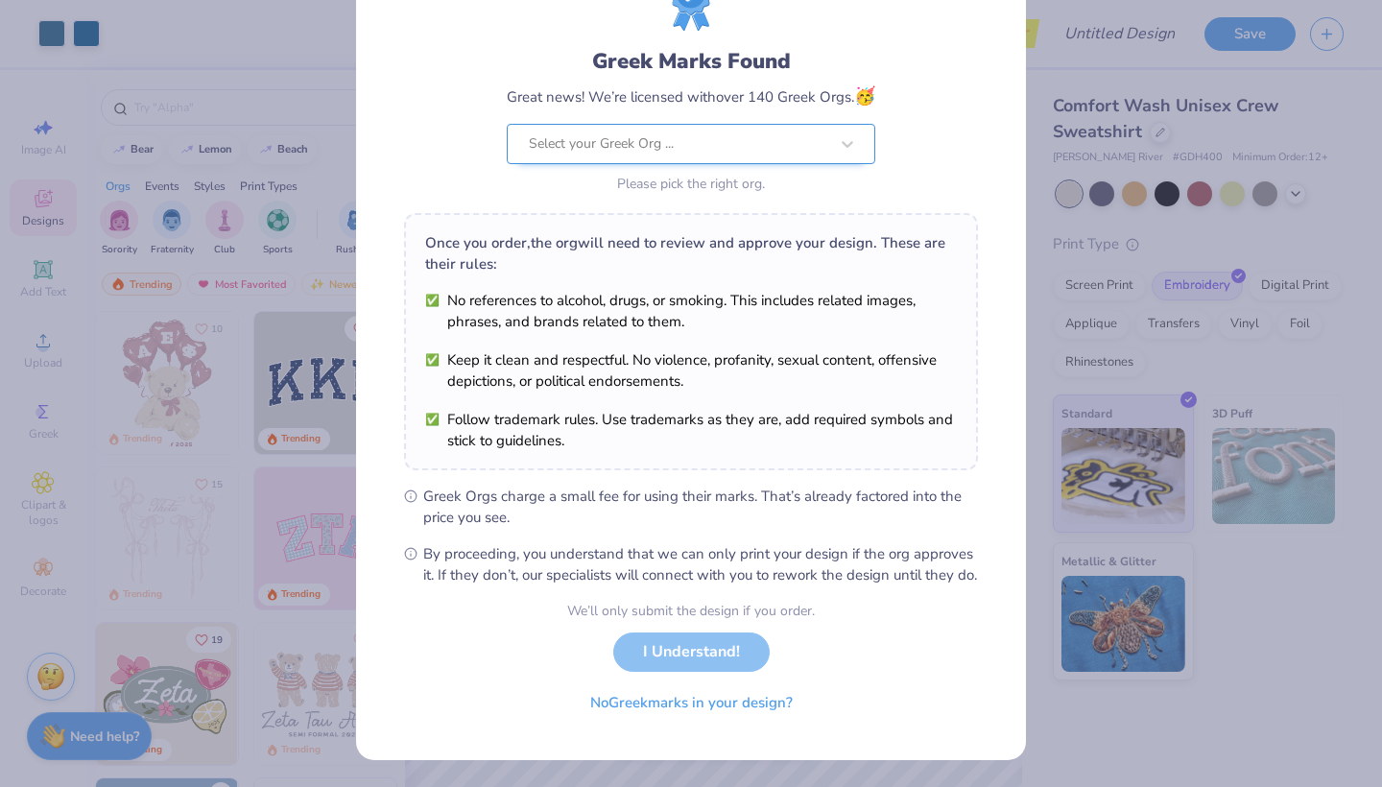
scroll to position [111, 0]
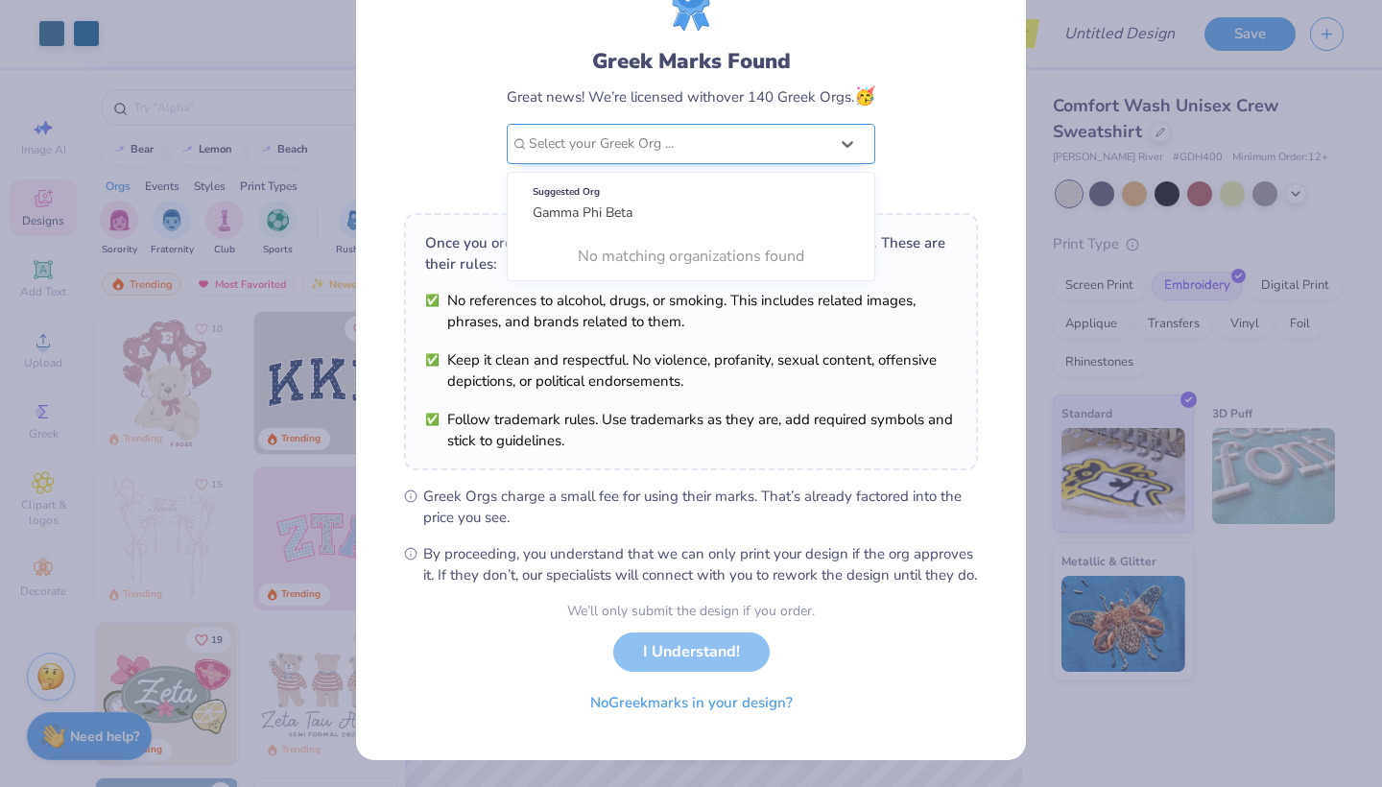
click at [710, 125] on div "Select your Greek Org ..." at bounding box center [678, 144] width 303 height 38
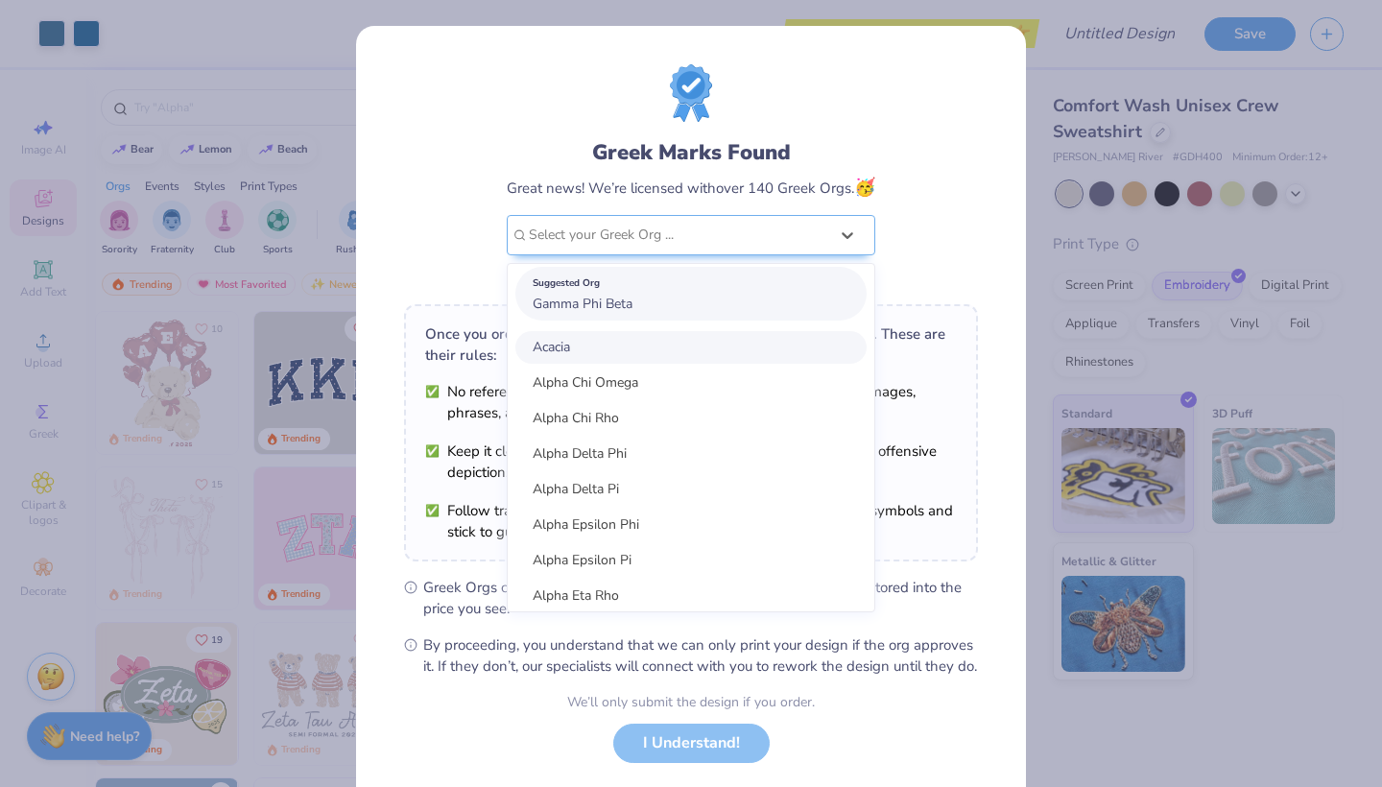
click at [669, 294] on div "Suggested Org Gamma Phi Beta" at bounding box center [690, 294] width 351 height 54
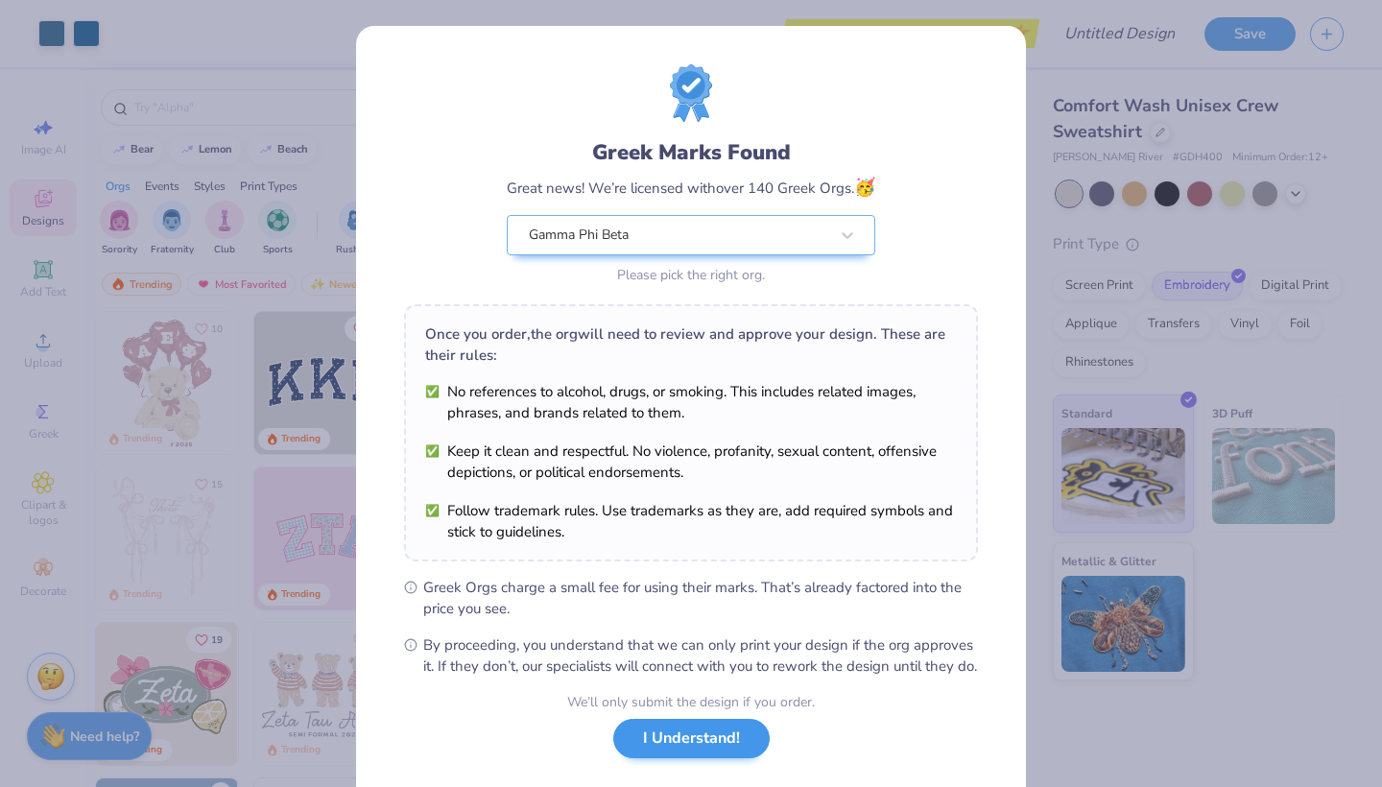
click at [665, 758] on button "I Understand!" at bounding box center [691, 738] width 156 height 39
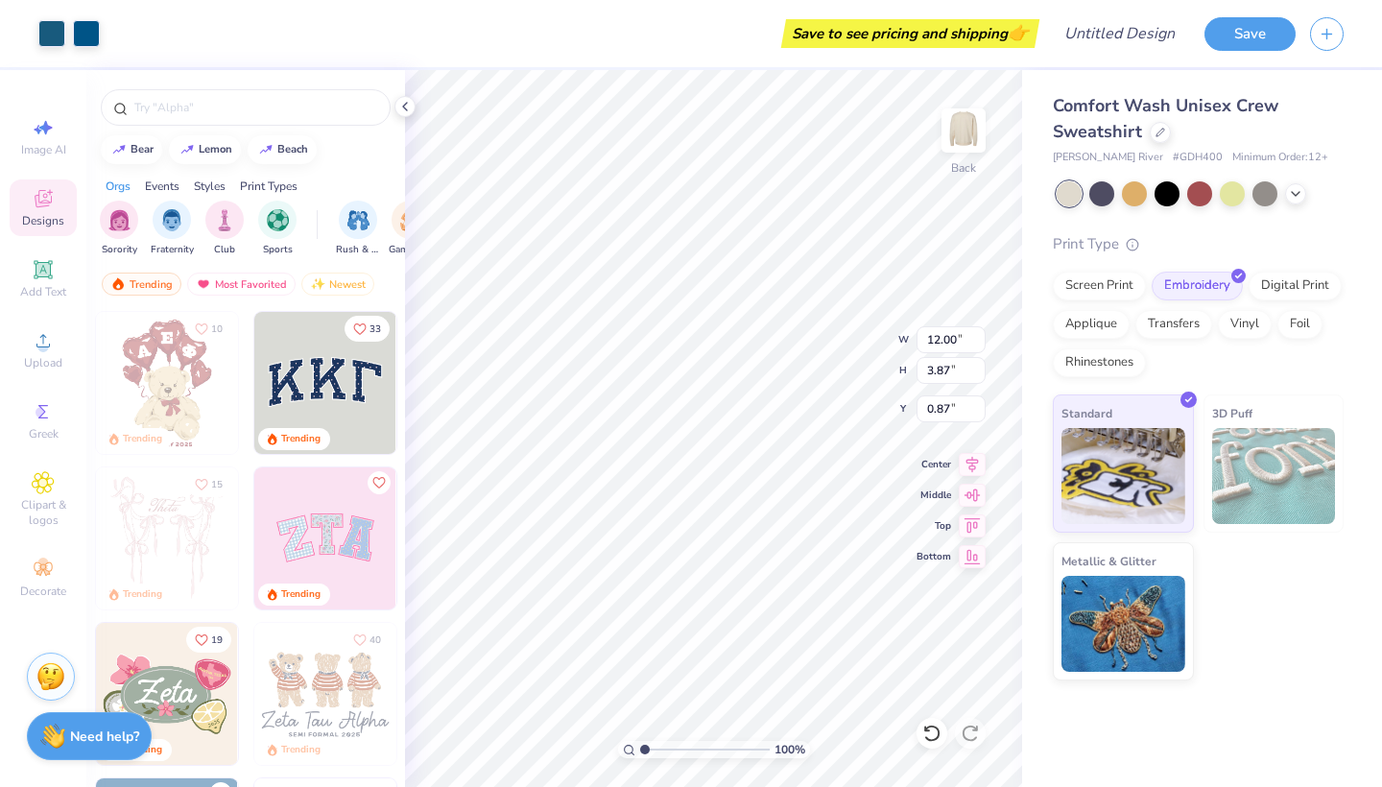
type input "2.22"
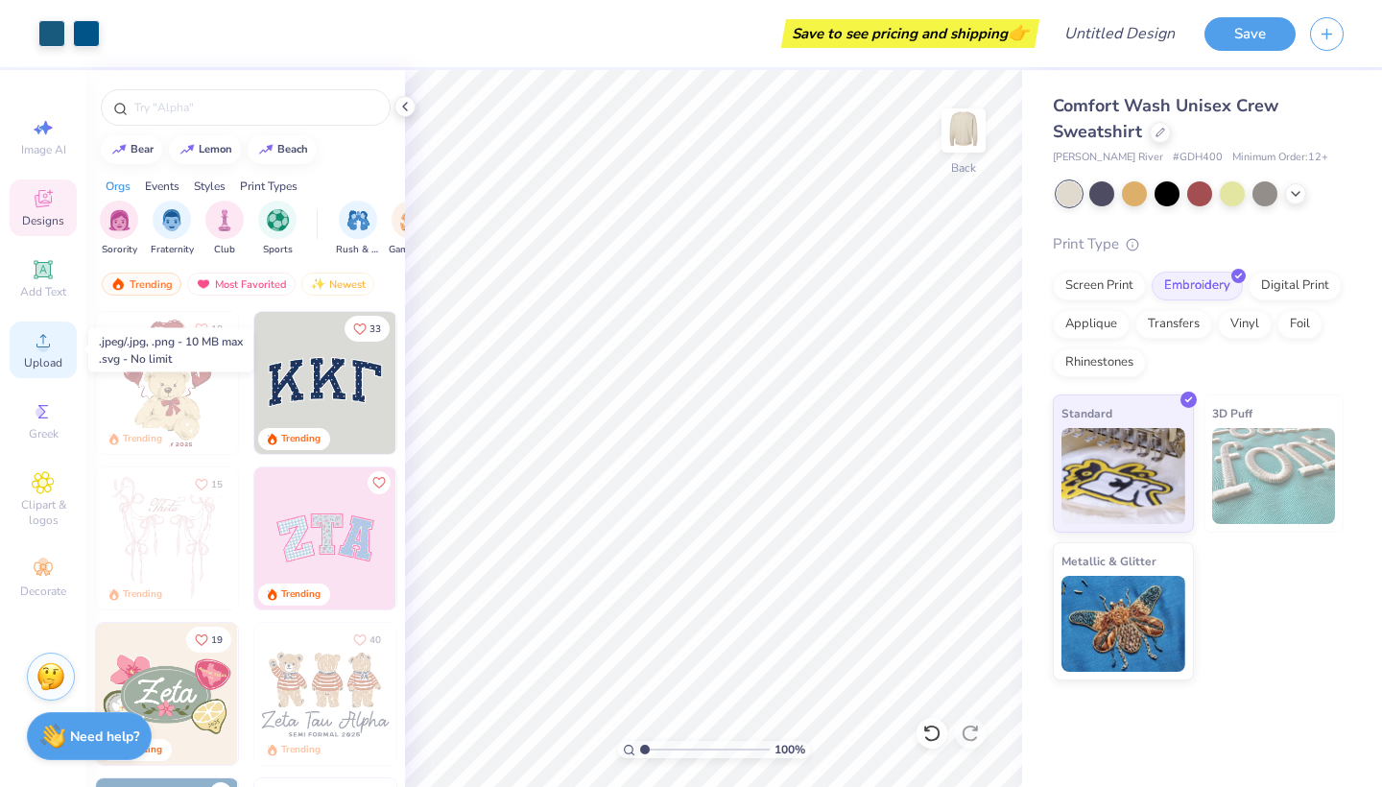
click at [31, 358] on span "Upload" at bounding box center [43, 362] width 38 height 15
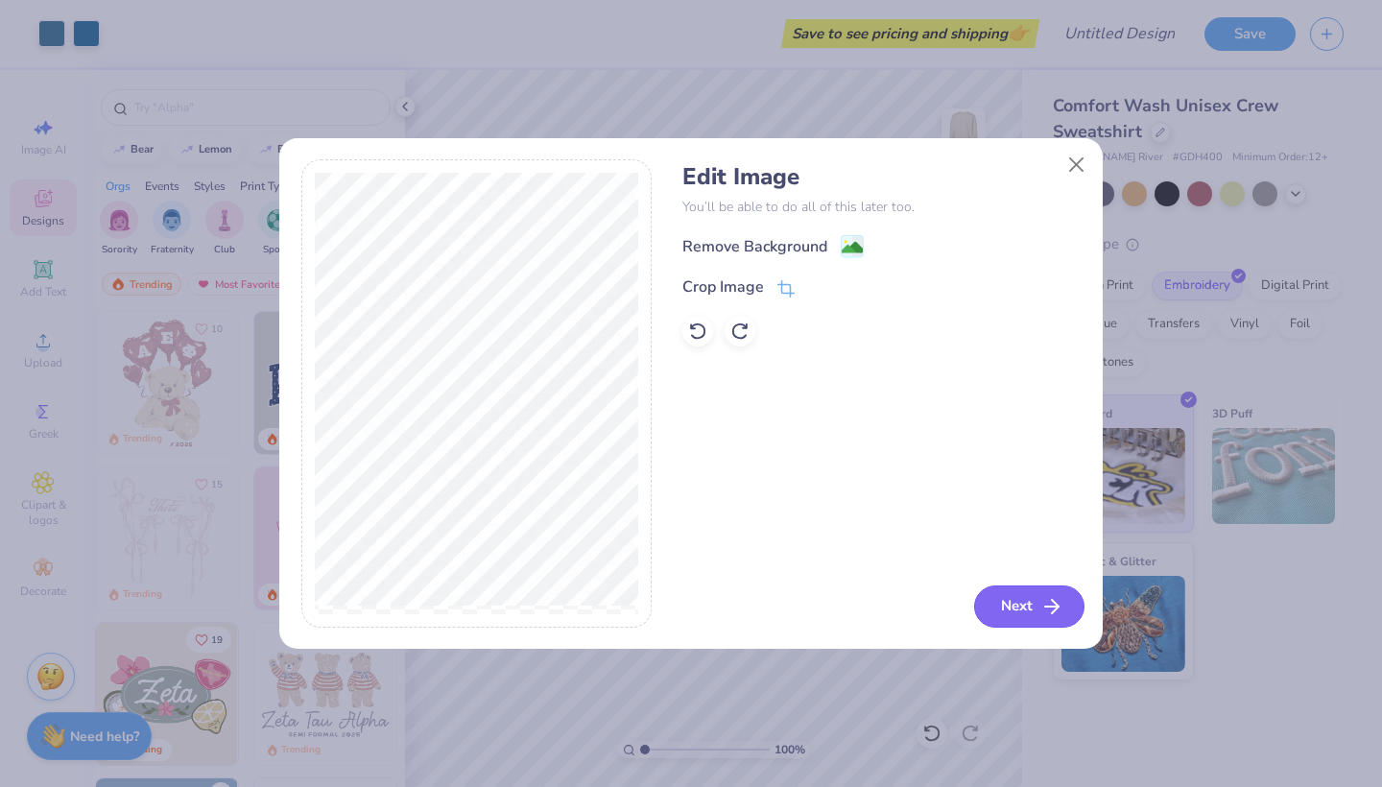
click at [1023, 598] on button "Next" at bounding box center [1029, 606] width 110 height 42
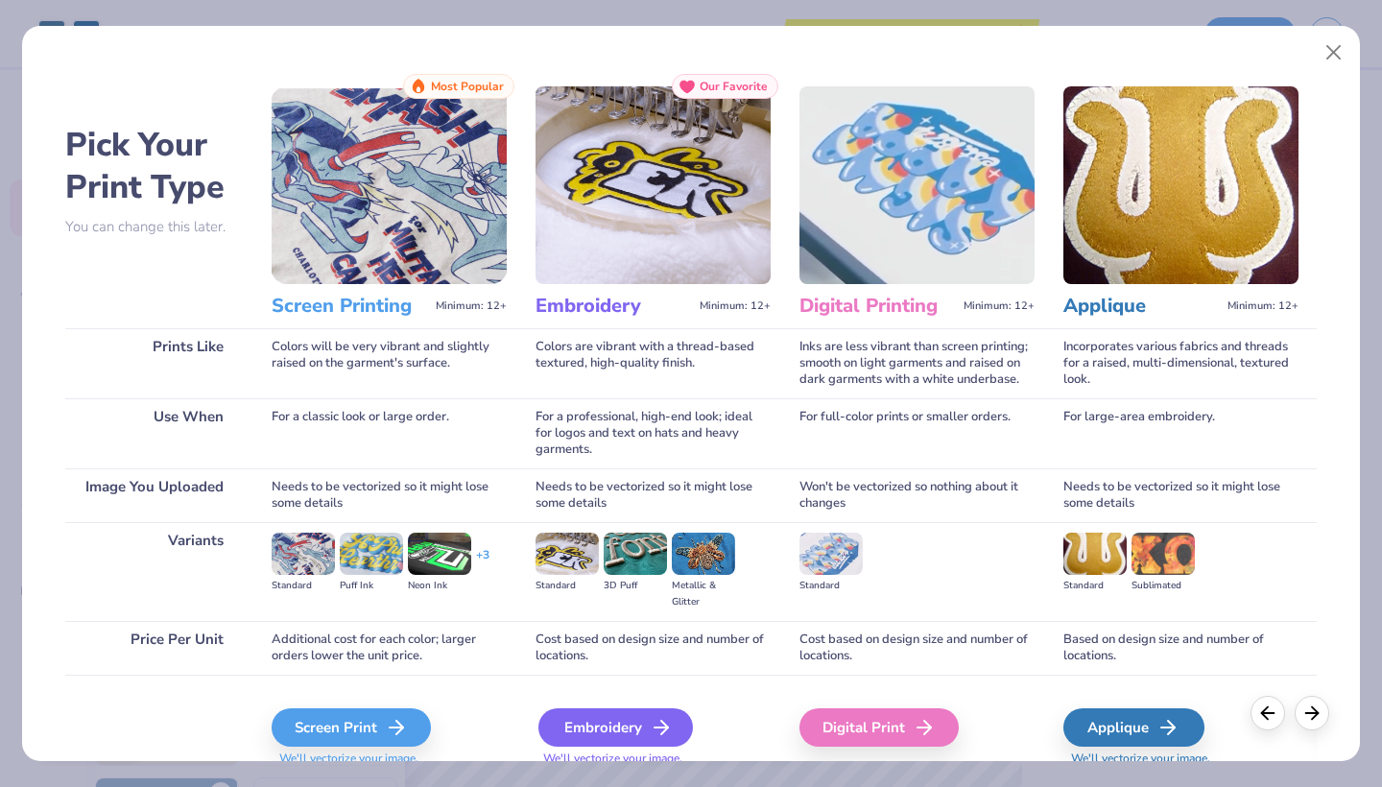
click at [625, 724] on div "Embroidery" at bounding box center [615, 727] width 154 height 38
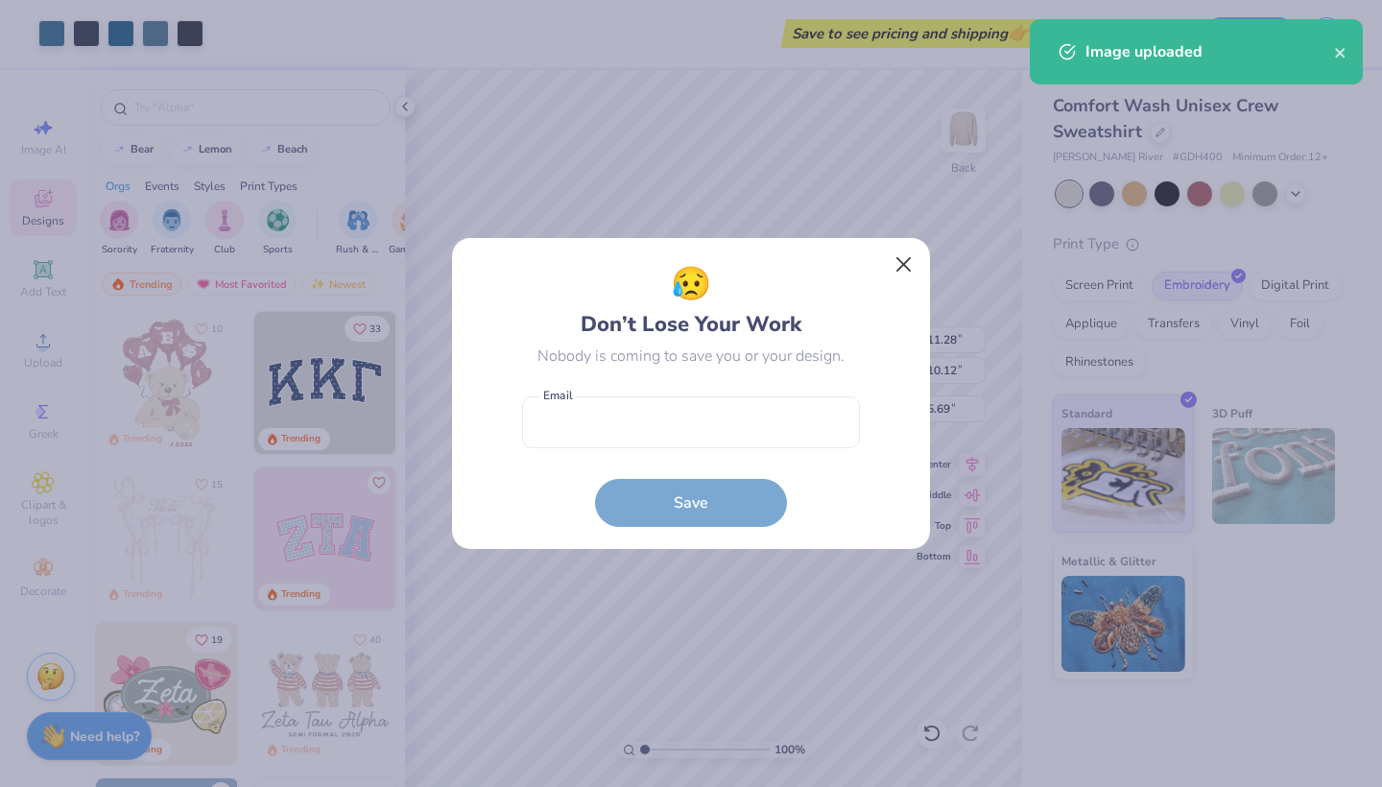
click at [901, 271] on button "Close" at bounding box center [904, 265] width 36 height 36
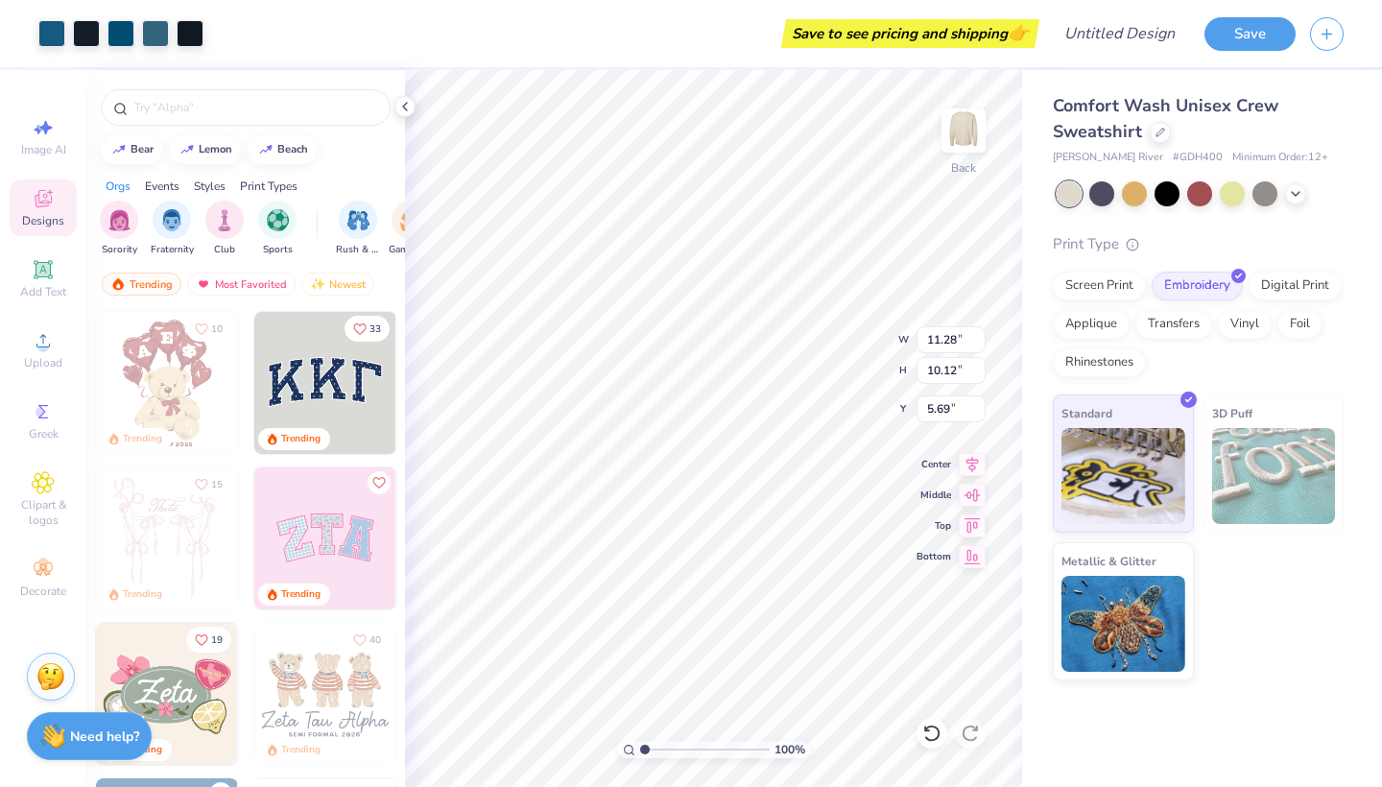
type input "3.90"
type input "3.50"
type input "15.06"
type input "16.36"
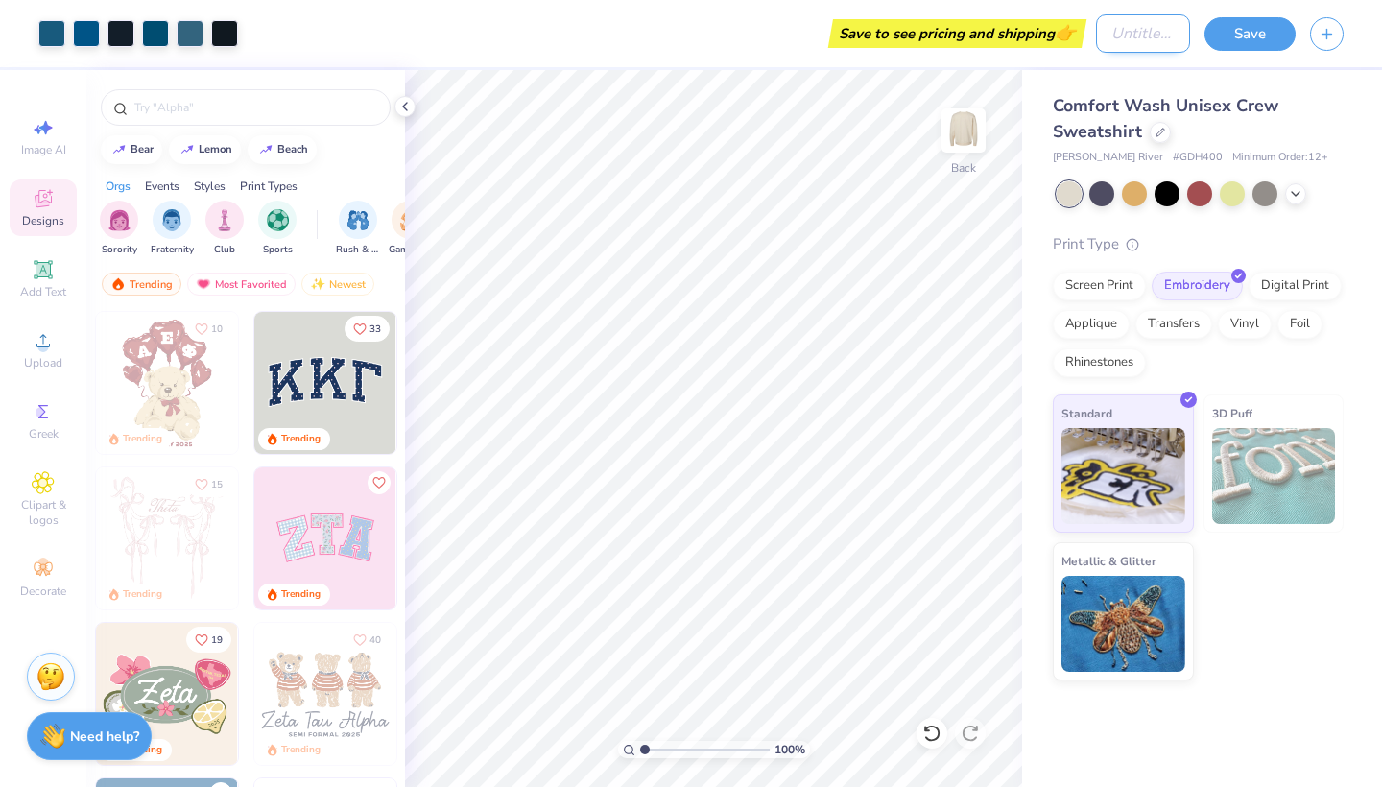
click at [1100, 37] on input "Design Title" at bounding box center [1143, 33] width 94 height 38
type input "retreat"
click at [1249, 37] on button "Save" at bounding box center [1249, 31] width 91 height 34
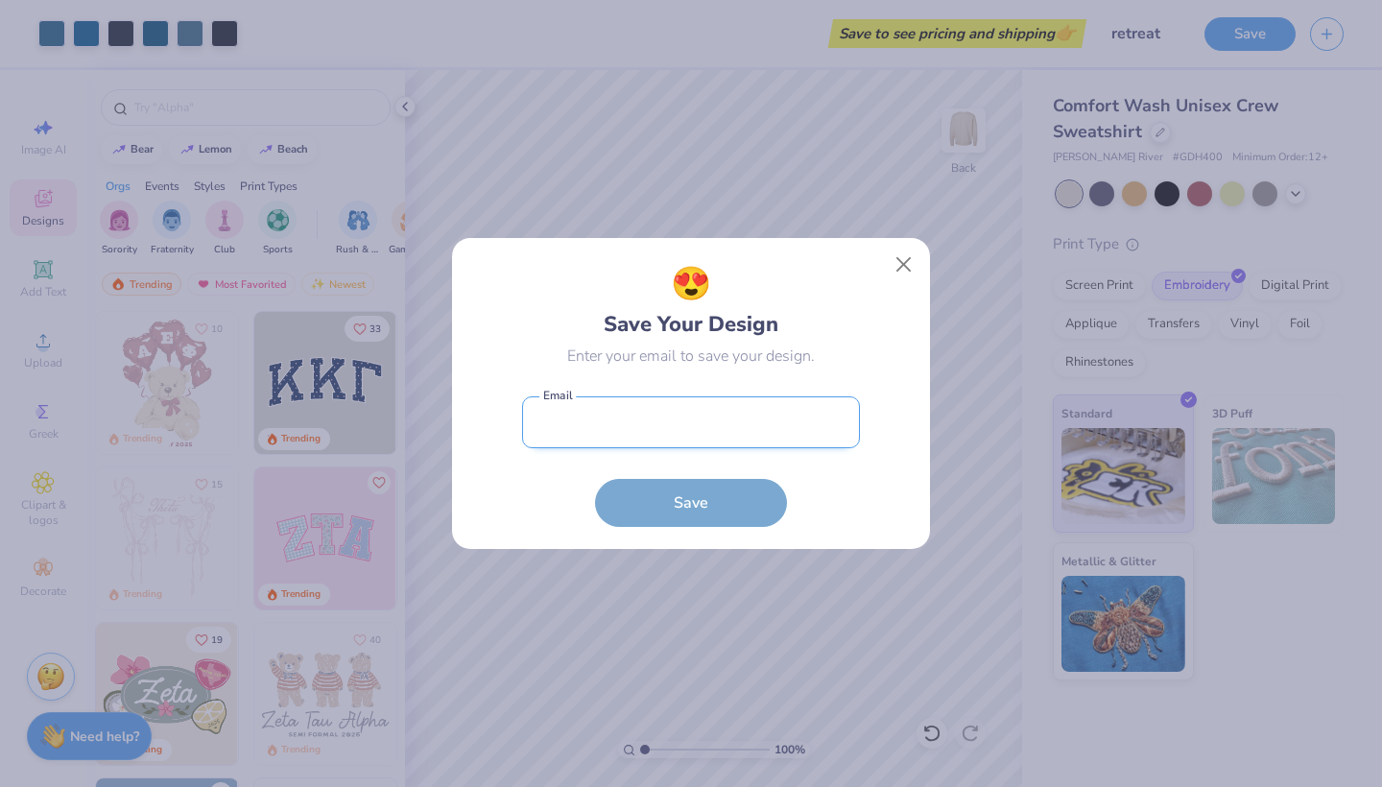
click at [589, 409] on input "email" at bounding box center [691, 422] width 338 height 53
type input "emorandi@udel.edu"
click at [691, 503] on button "Save" at bounding box center [691, 503] width 192 height 48
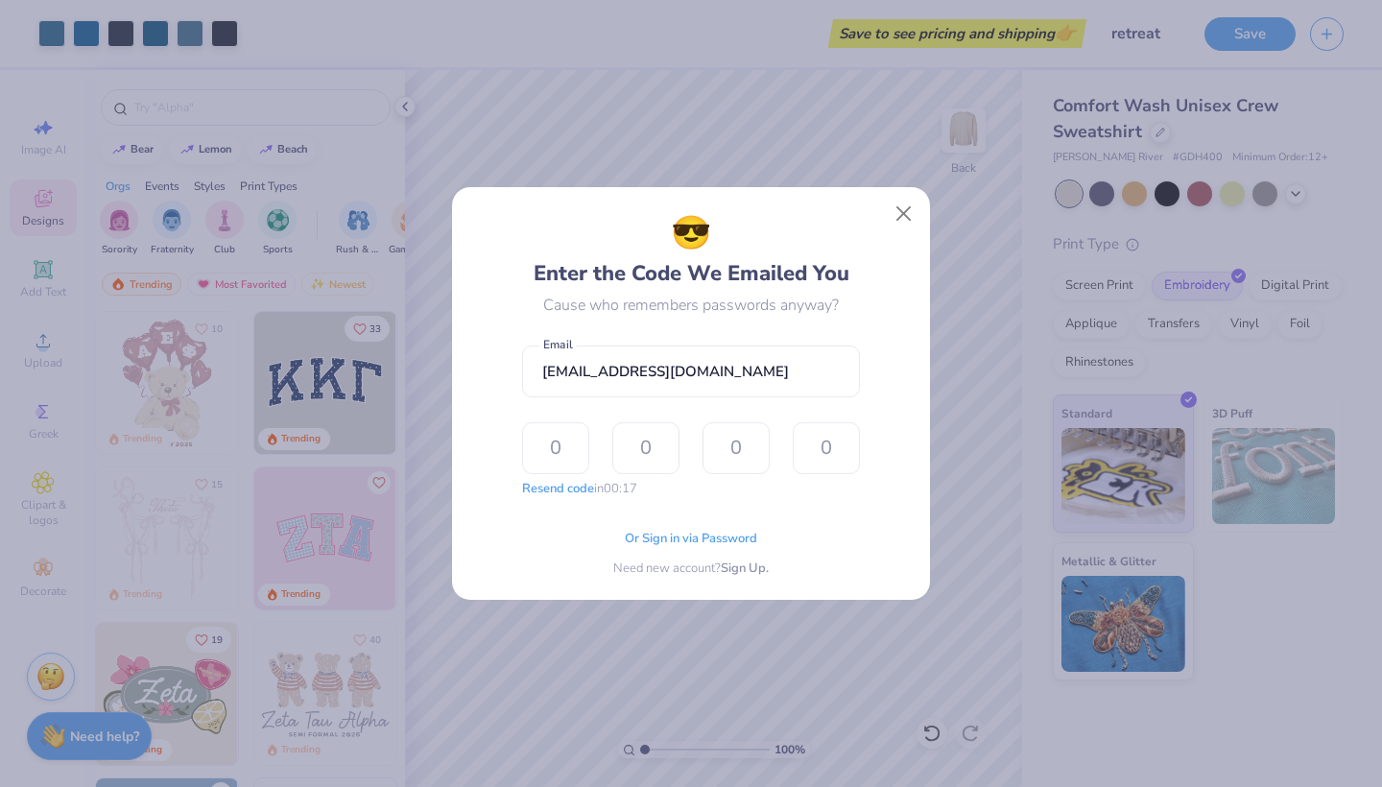
type input "1"
type input "5"
type input "4"
type input "1"
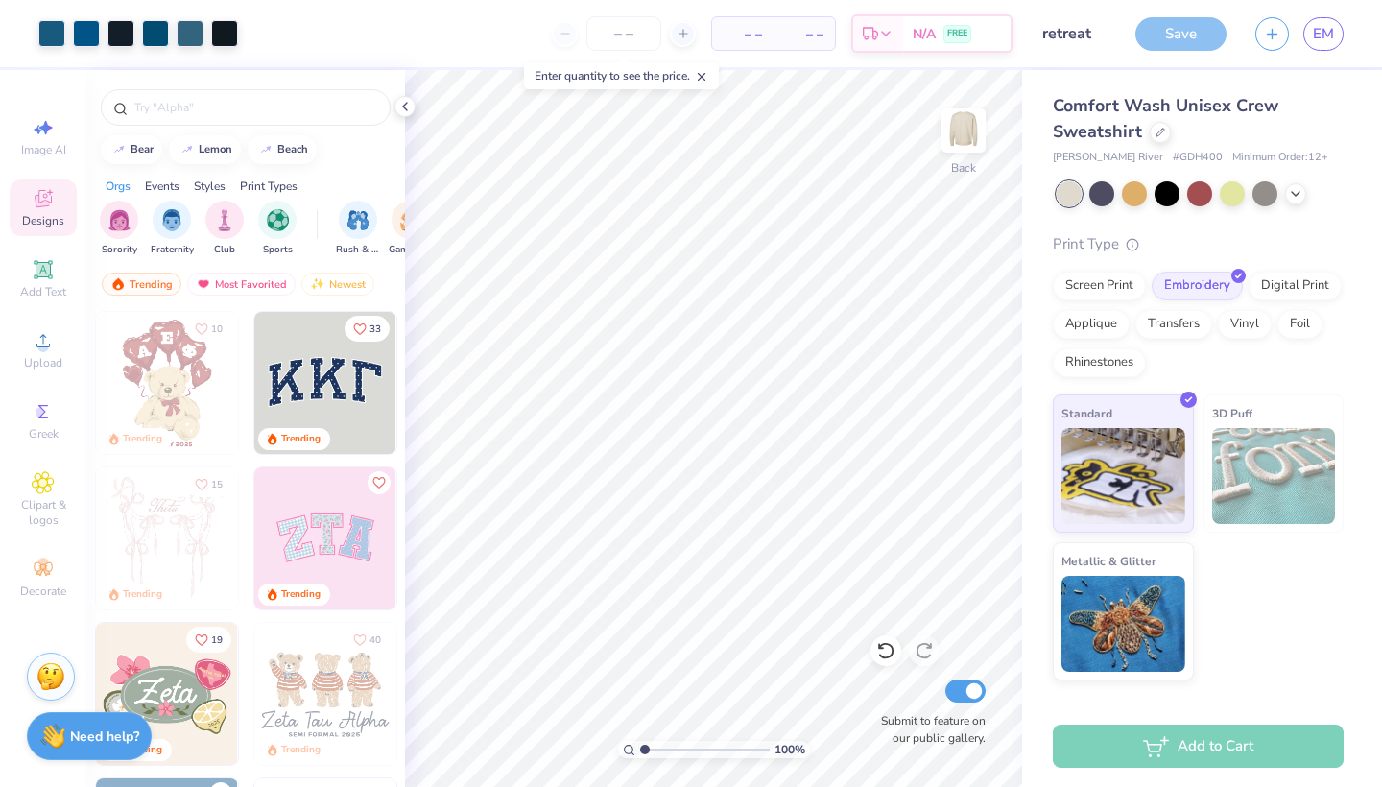
click at [743, 32] on span "– –" at bounding box center [742, 34] width 38 height 20
click at [648, 22] on input "number" at bounding box center [623, 33] width 75 height 35
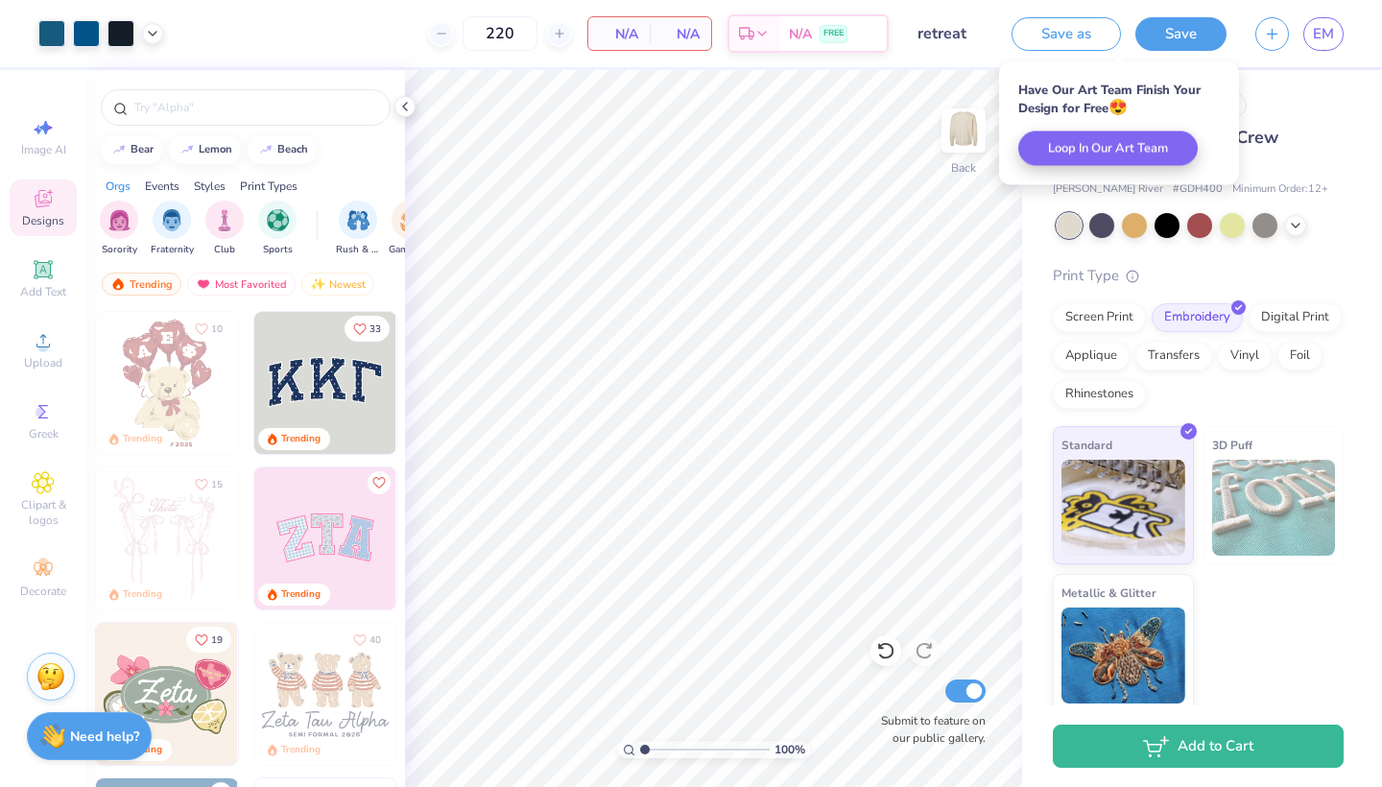
type input "220"
click at [299, 11] on div "220 N/A Per Item N/A Total Est. Delivery N/A FREE" at bounding box center [532, 33] width 711 height 67
click at [600, 34] on span "N/A" at bounding box center [619, 34] width 38 height 20
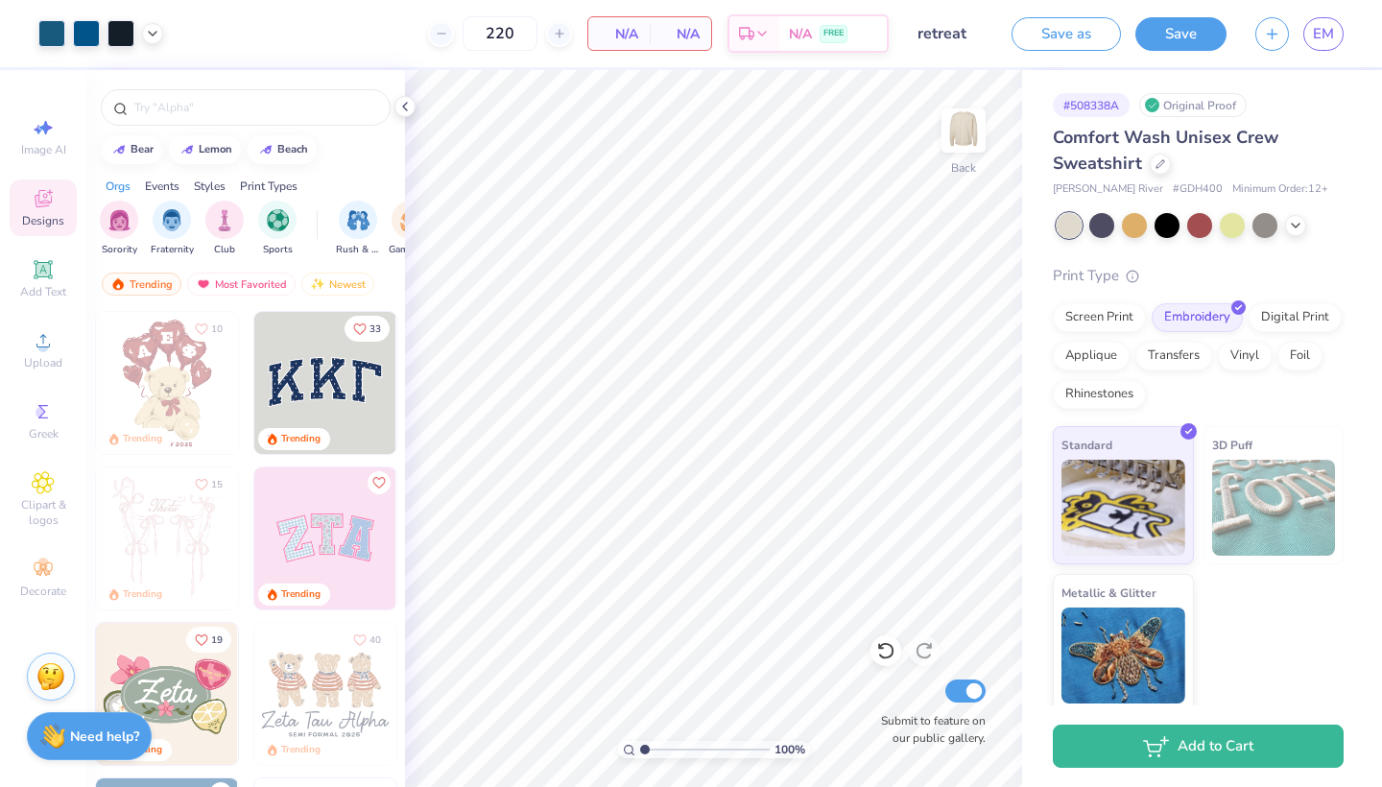
click at [946, 54] on div "Design Title retreat" at bounding box center [950, 33] width 94 height 67
click at [25, 356] on span "Upload" at bounding box center [43, 362] width 38 height 15
click at [35, 279] on icon at bounding box center [43, 269] width 23 height 23
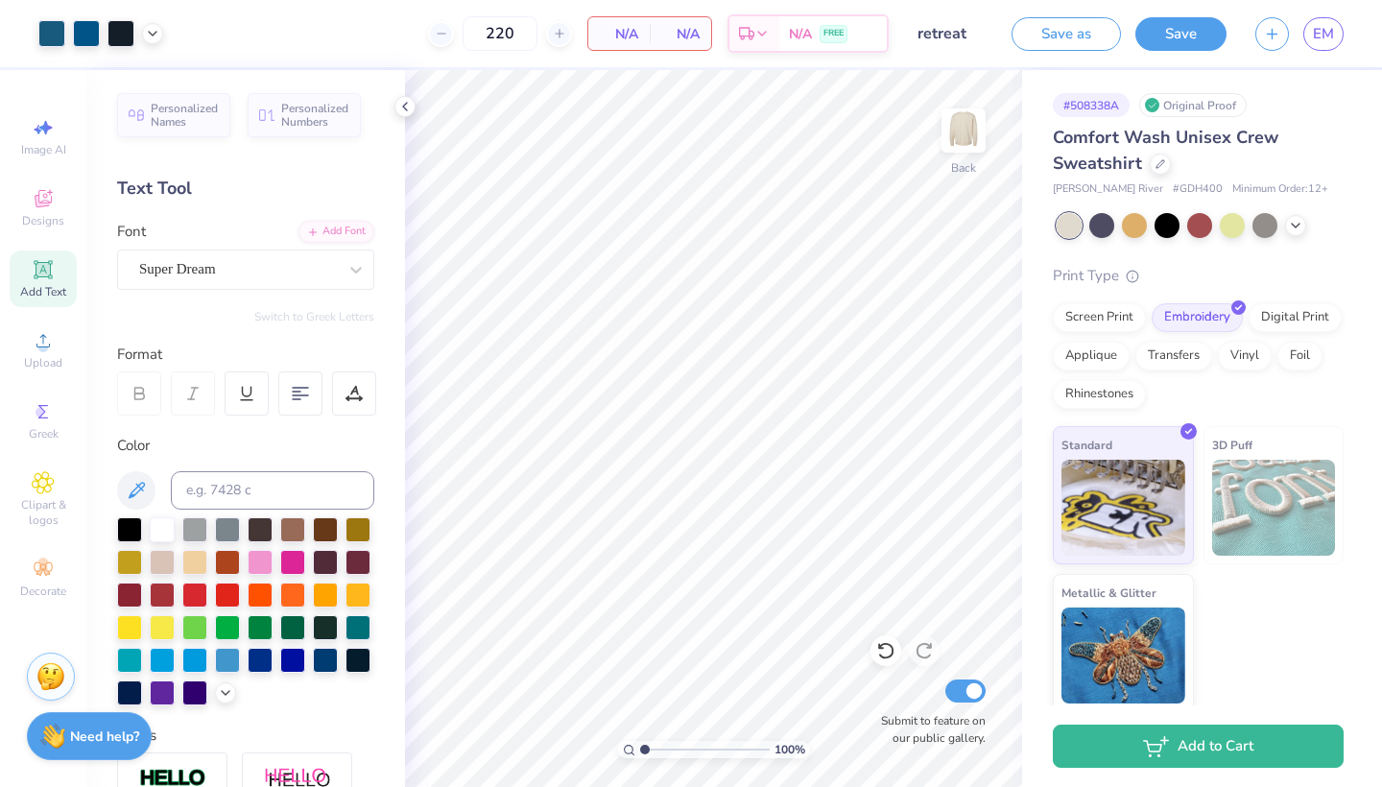
click at [53, 281] on div "Add Text" at bounding box center [43, 278] width 67 height 57
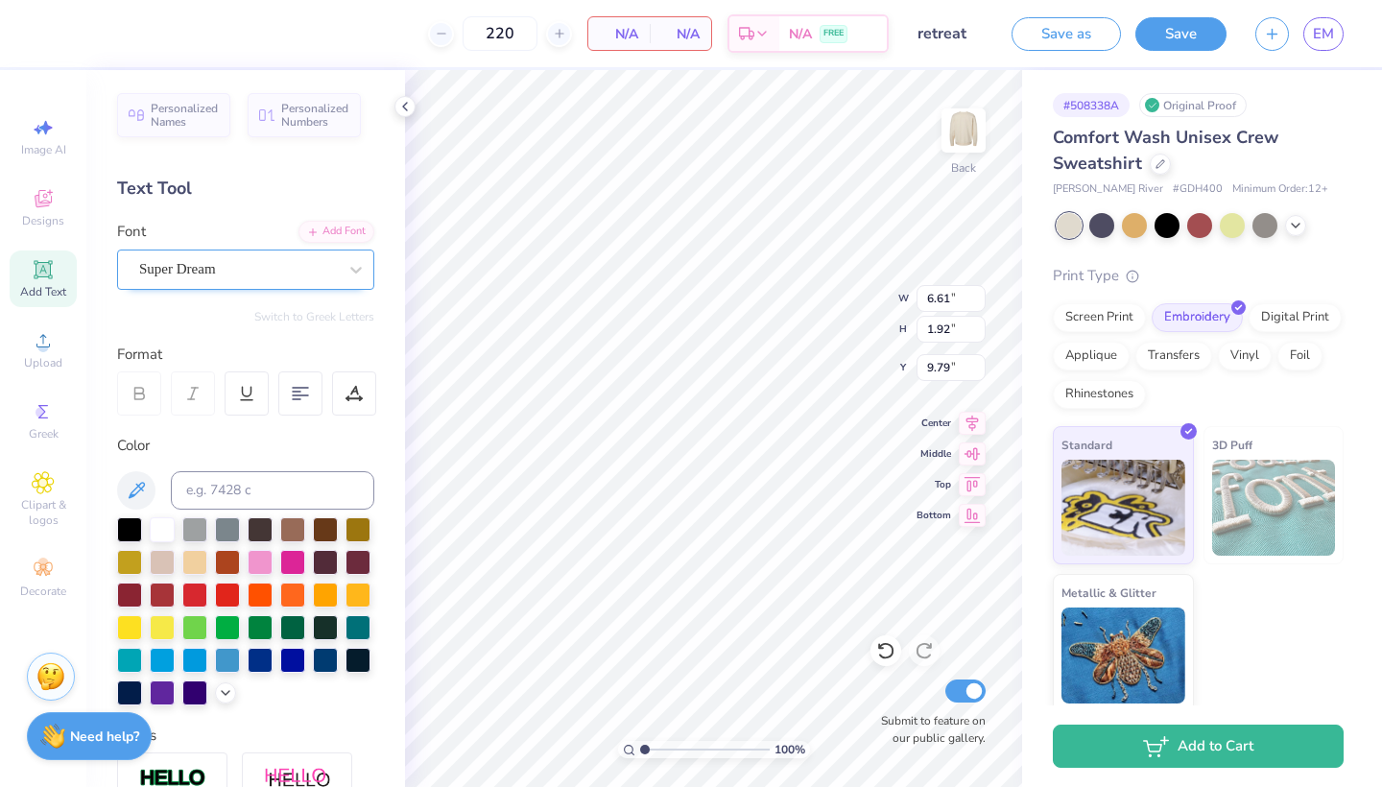
type textarea "Gamma Phi"
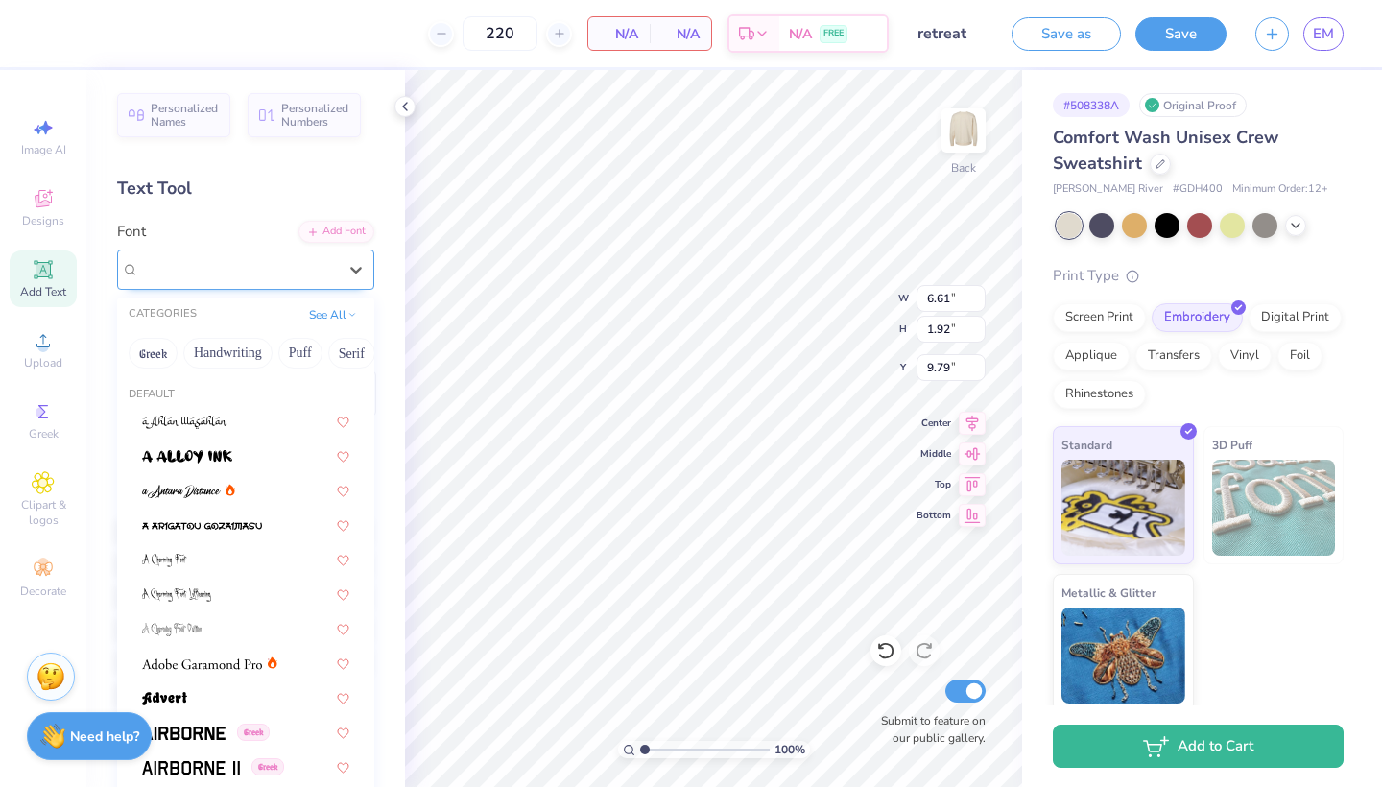
click at [193, 254] on div "Super Dream" at bounding box center [237, 269] width 201 height 30
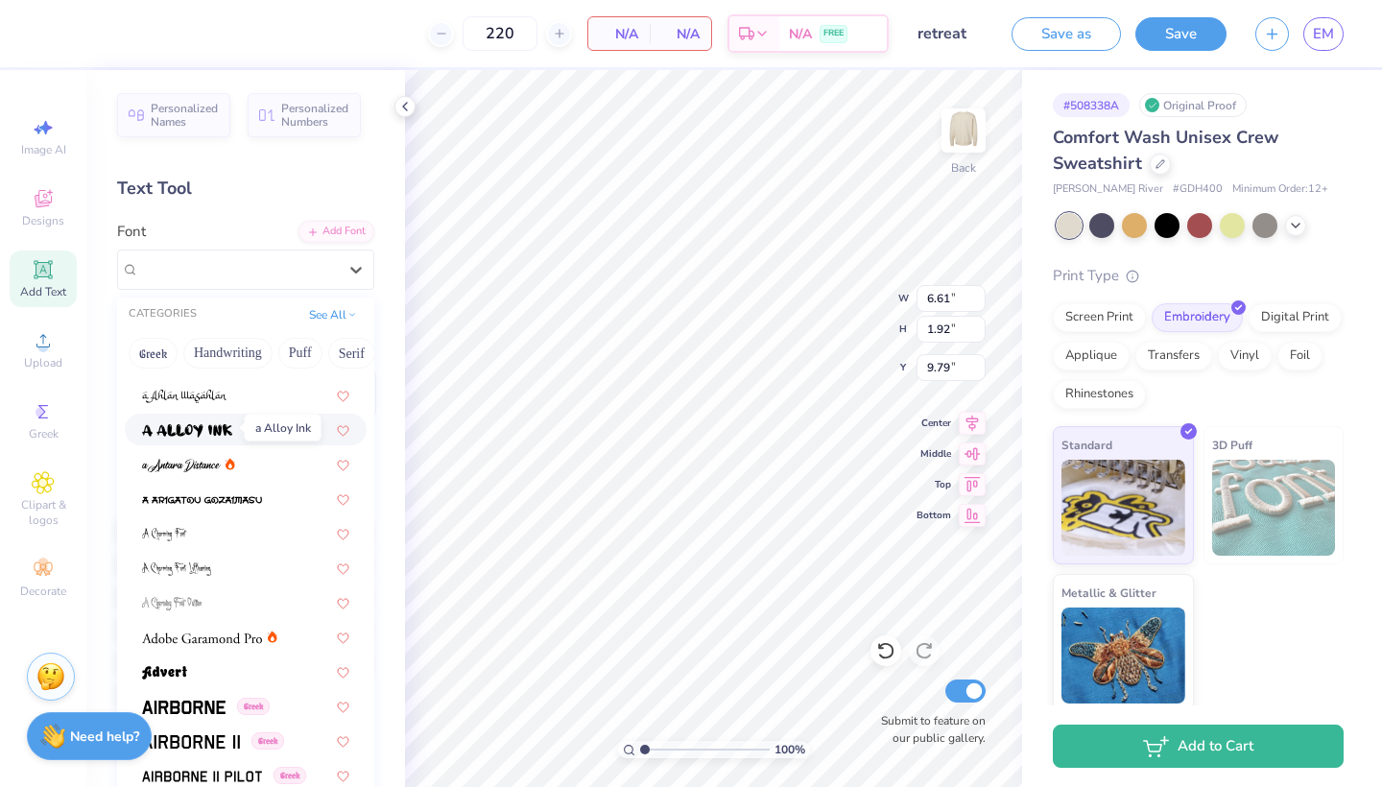
scroll to position [30, 0]
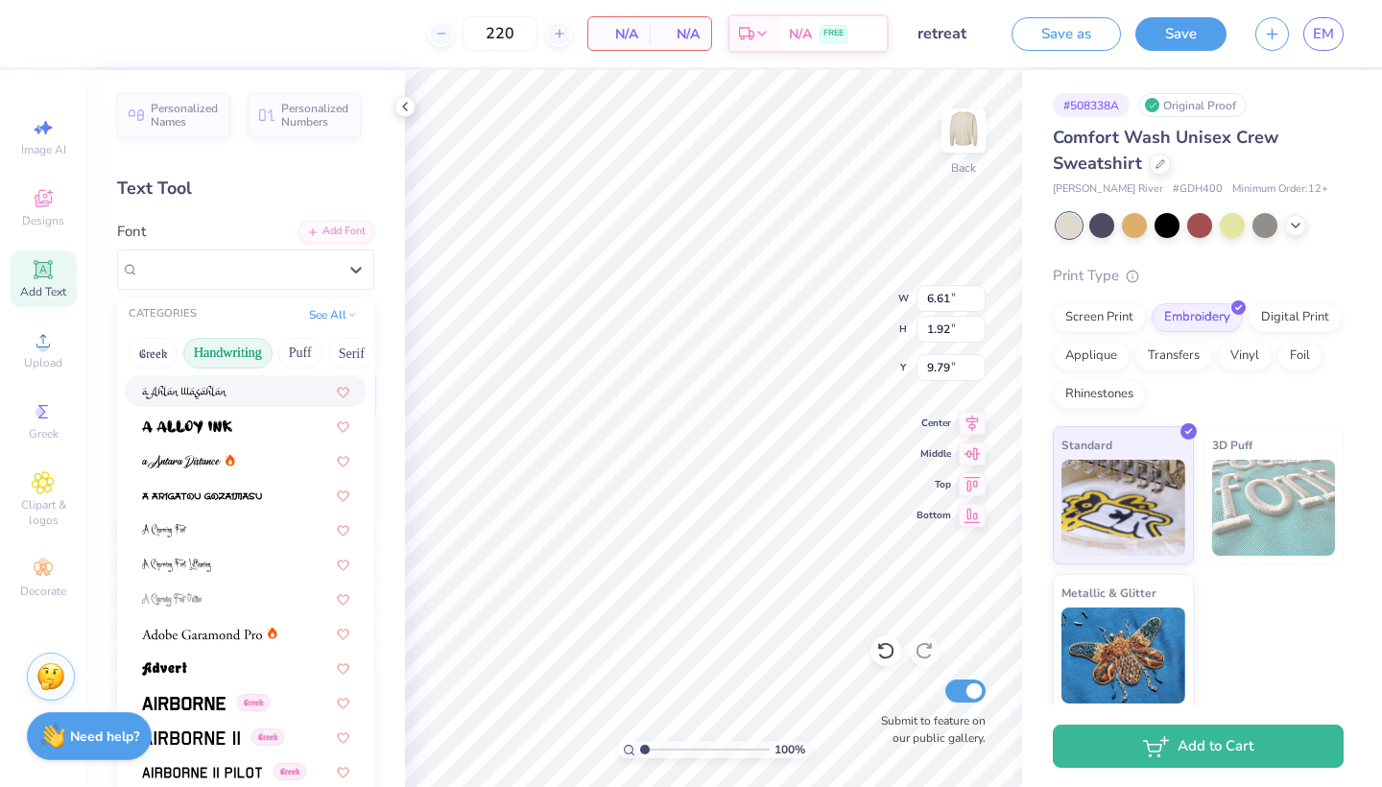
click at [220, 354] on button "Handwriting" at bounding box center [227, 353] width 89 height 31
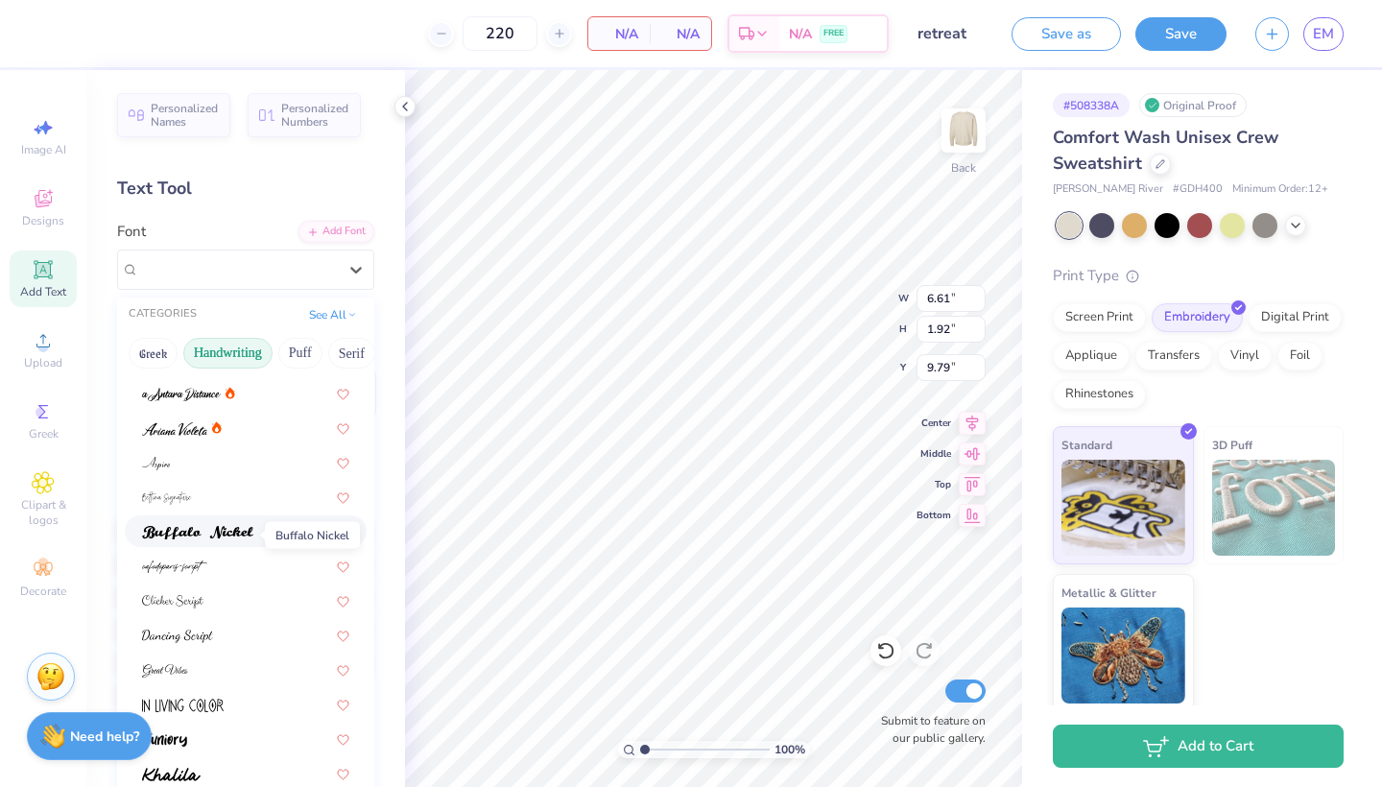
scroll to position [47, 0]
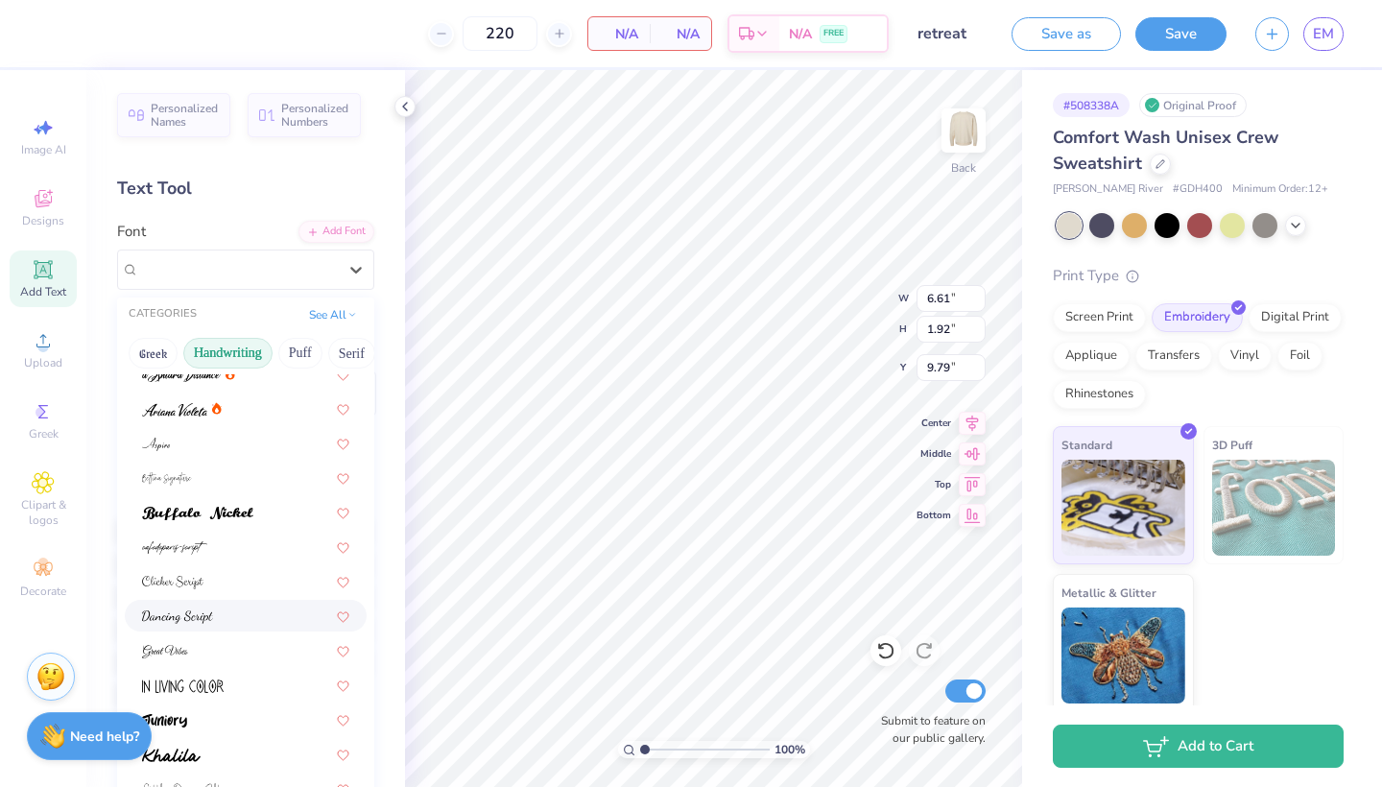
click at [214, 626] on div at bounding box center [245, 615] width 207 height 20
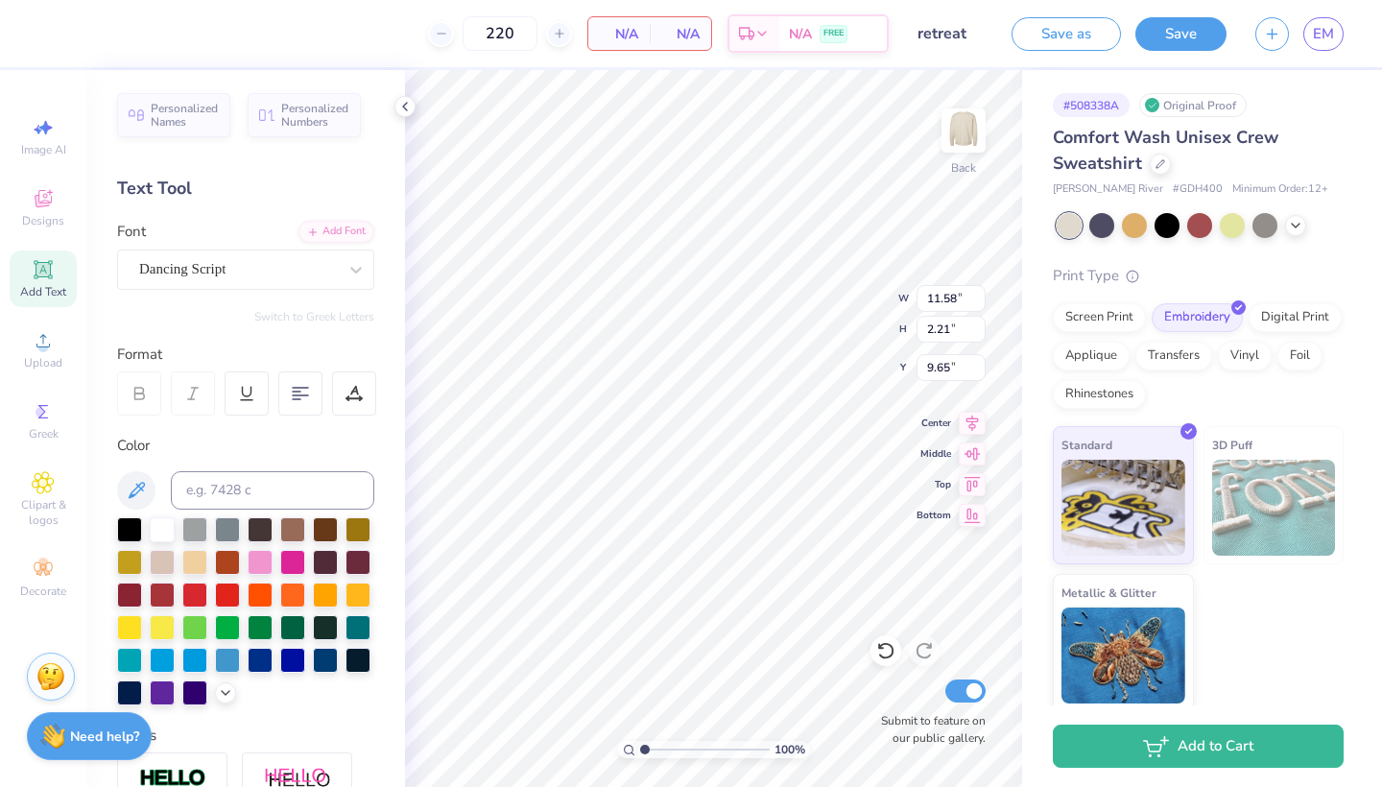
type input "2.22"
click at [1169, 34] on button "Save" at bounding box center [1180, 31] width 91 height 34
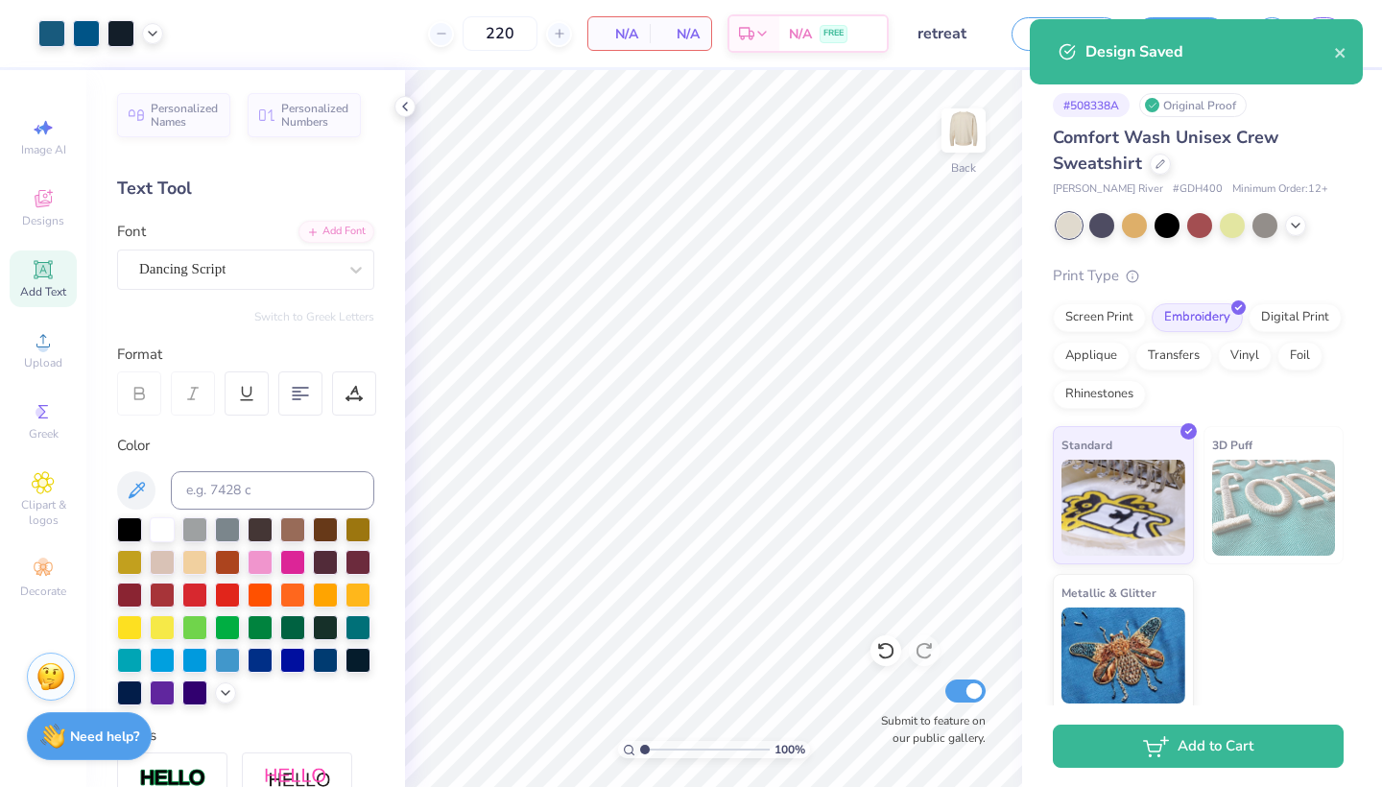
click at [629, 28] on span "N/A" at bounding box center [619, 34] width 38 height 20
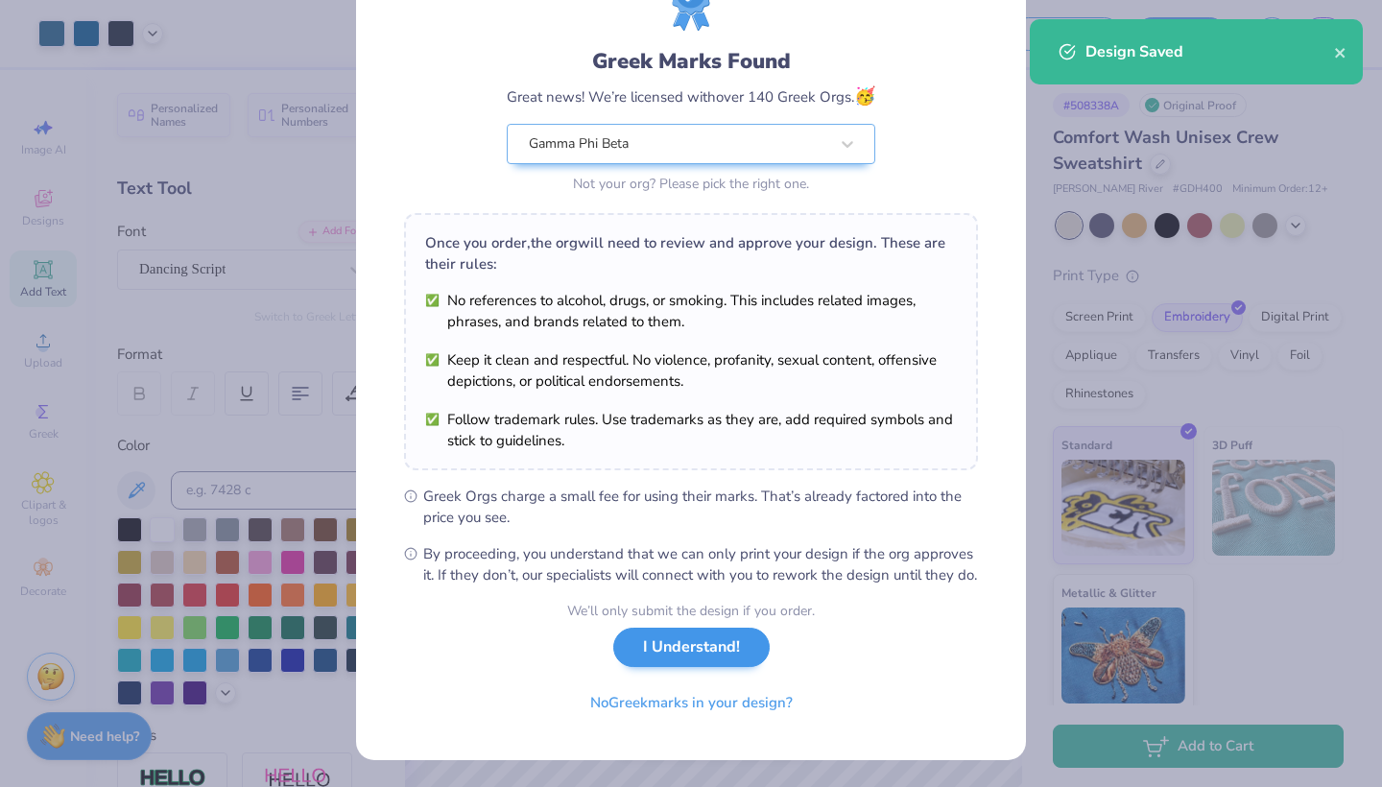
scroll to position [111, 0]
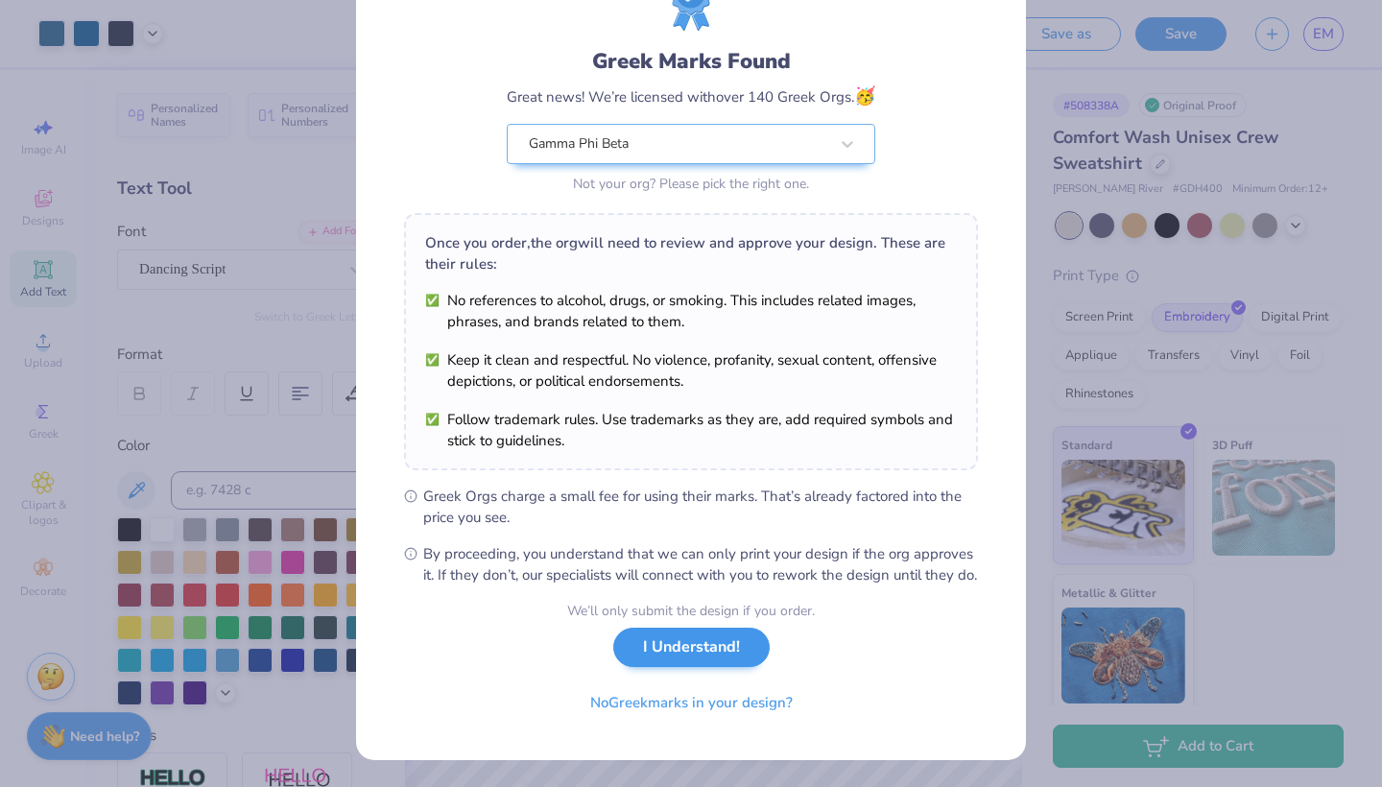
click at [661, 659] on button "I Understand!" at bounding box center [691, 646] width 156 height 39
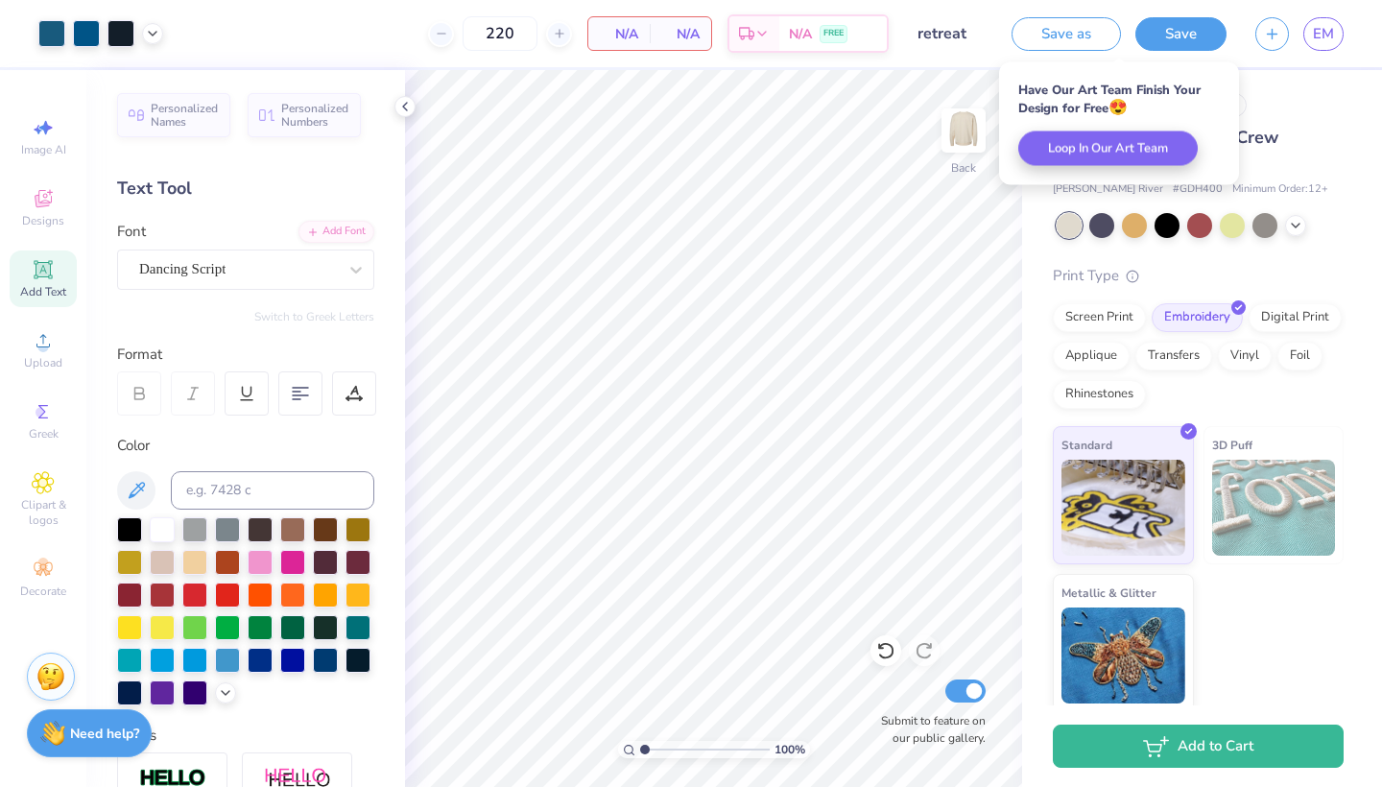
click at [97, 745] on div "Need help? Chat with us." at bounding box center [89, 733] width 125 height 48
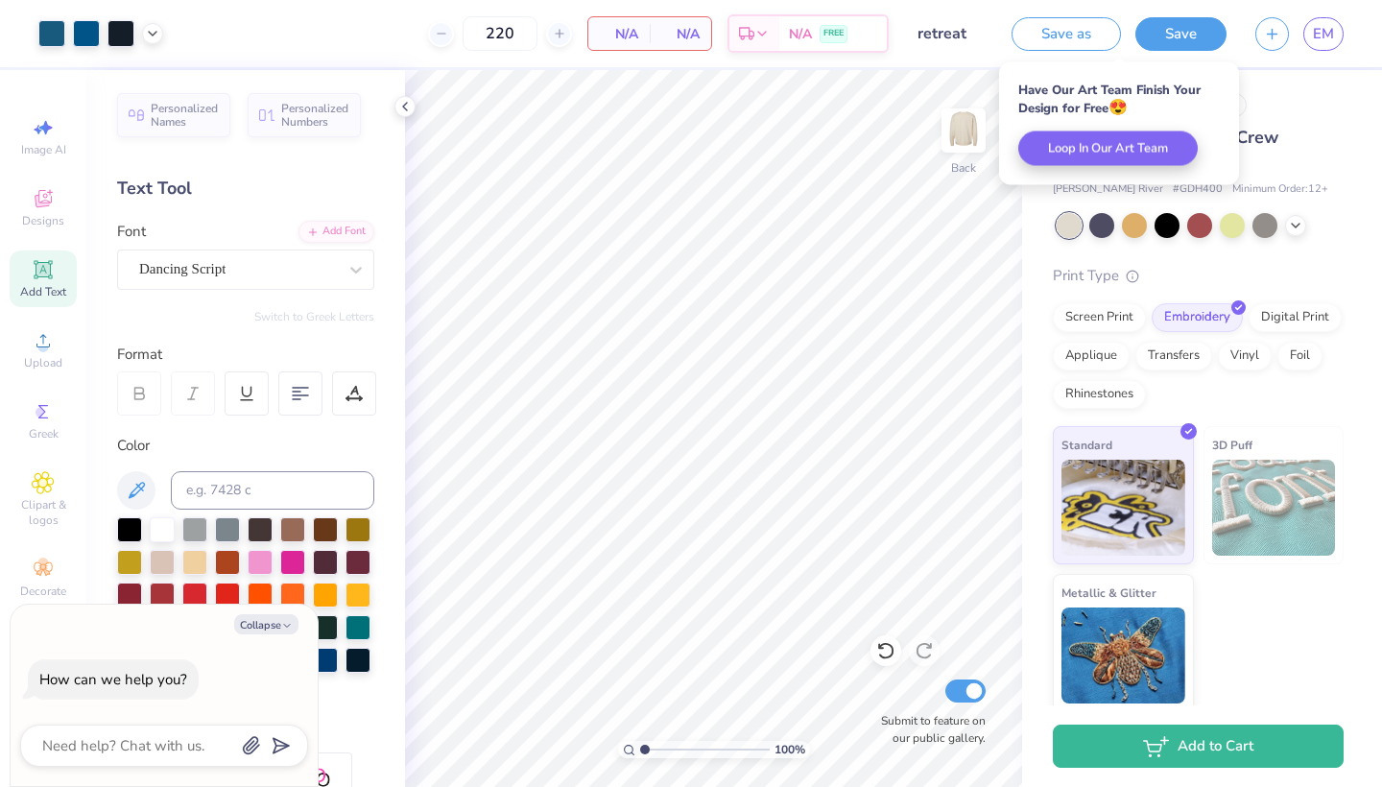
type textarea "x"
click at [97, 745] on textarea at bounding box center [137, 745] width 195 height 25
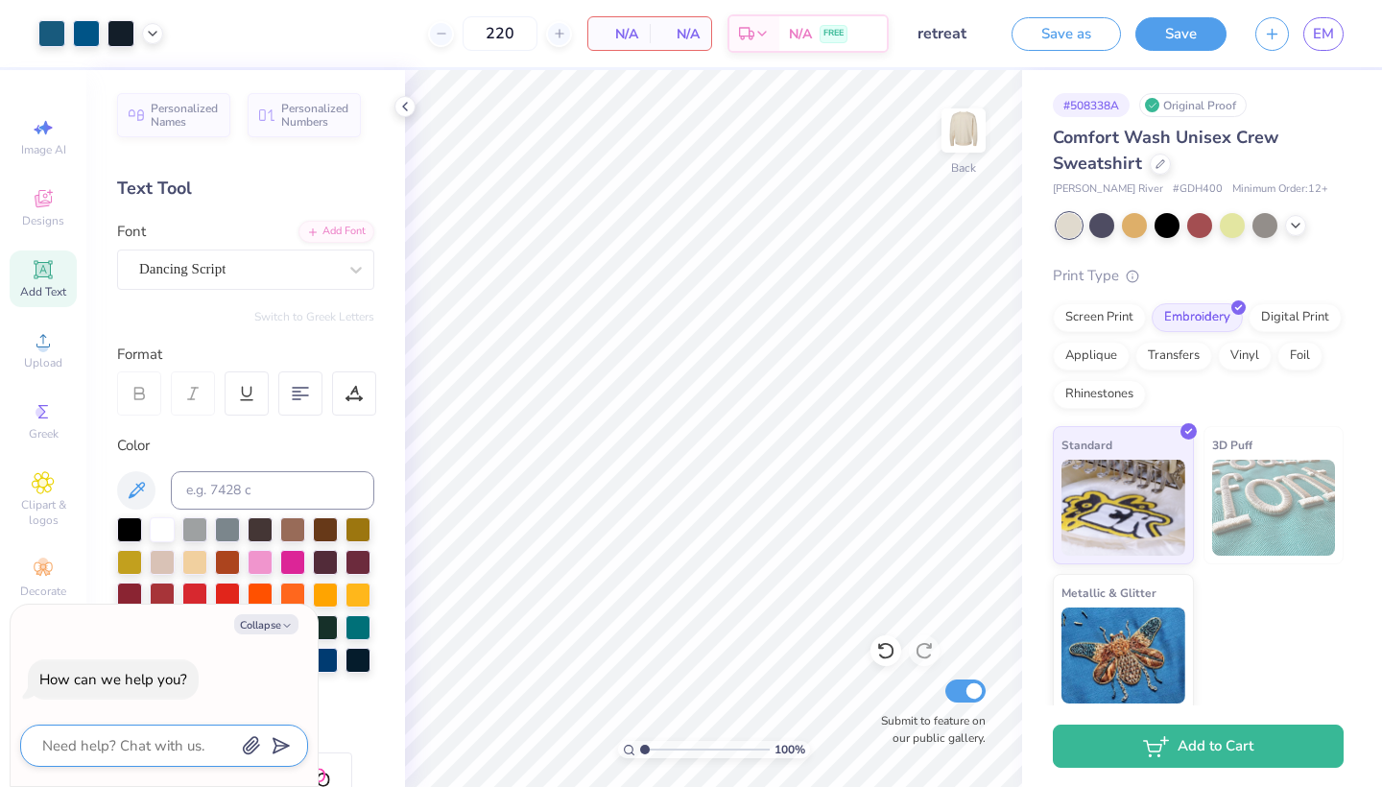
type textarea "q"
type textarea "x"
type textarea "qu"
type textarea "x"
type textarea "q"
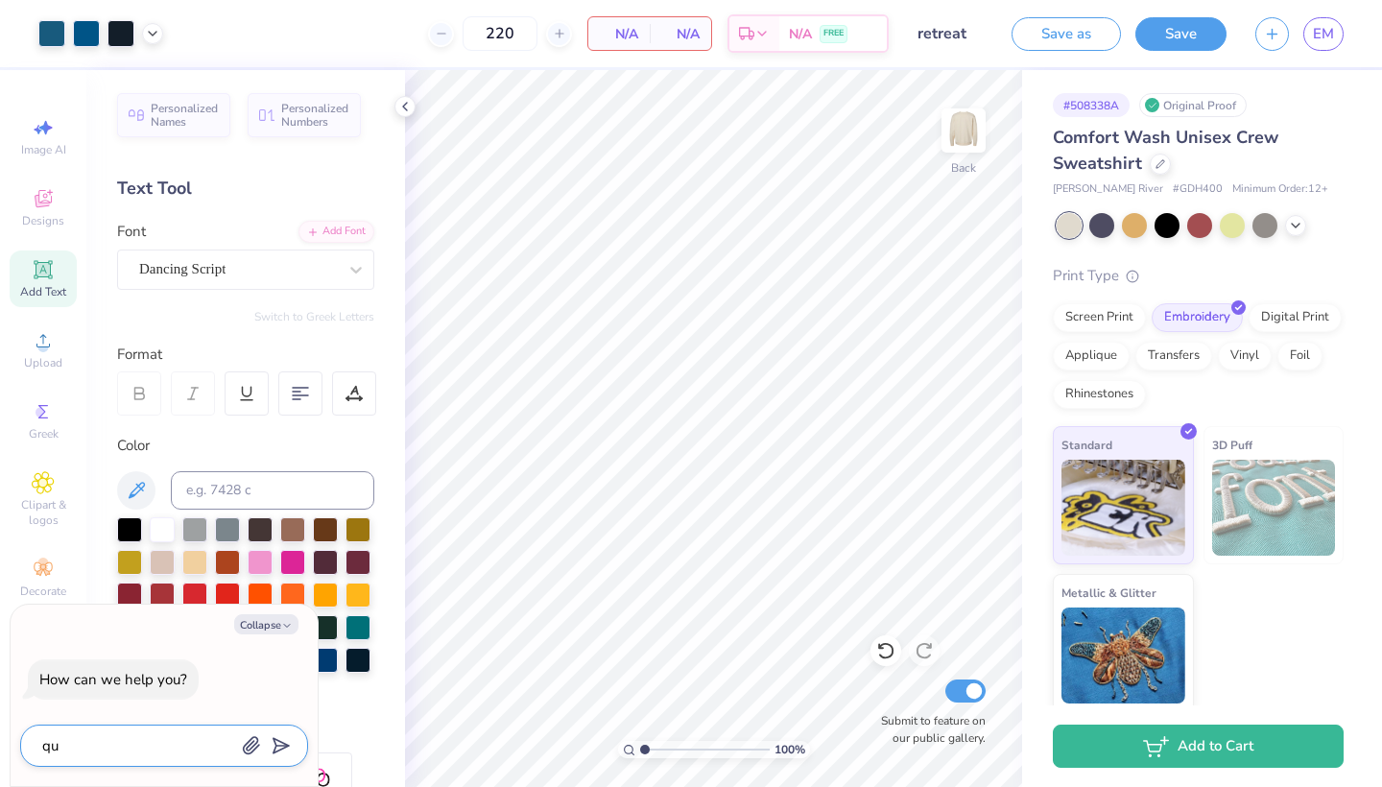
type textarea "x"
type textarea "p"
type textarea "x"
type textarea "pr"
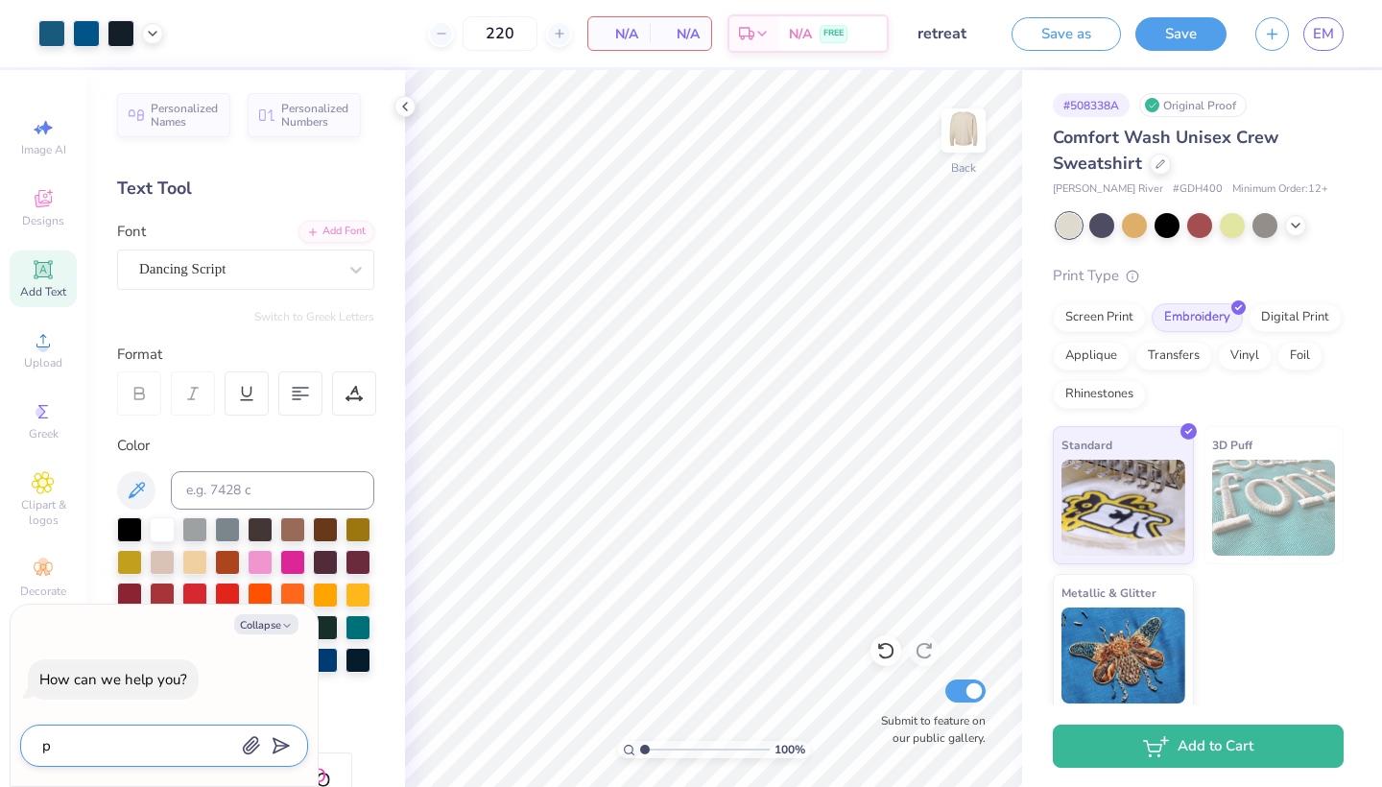
type textarea "x"
type textarea "pri"
type textarea "x"
type textarea "pric"
type textarea "x"
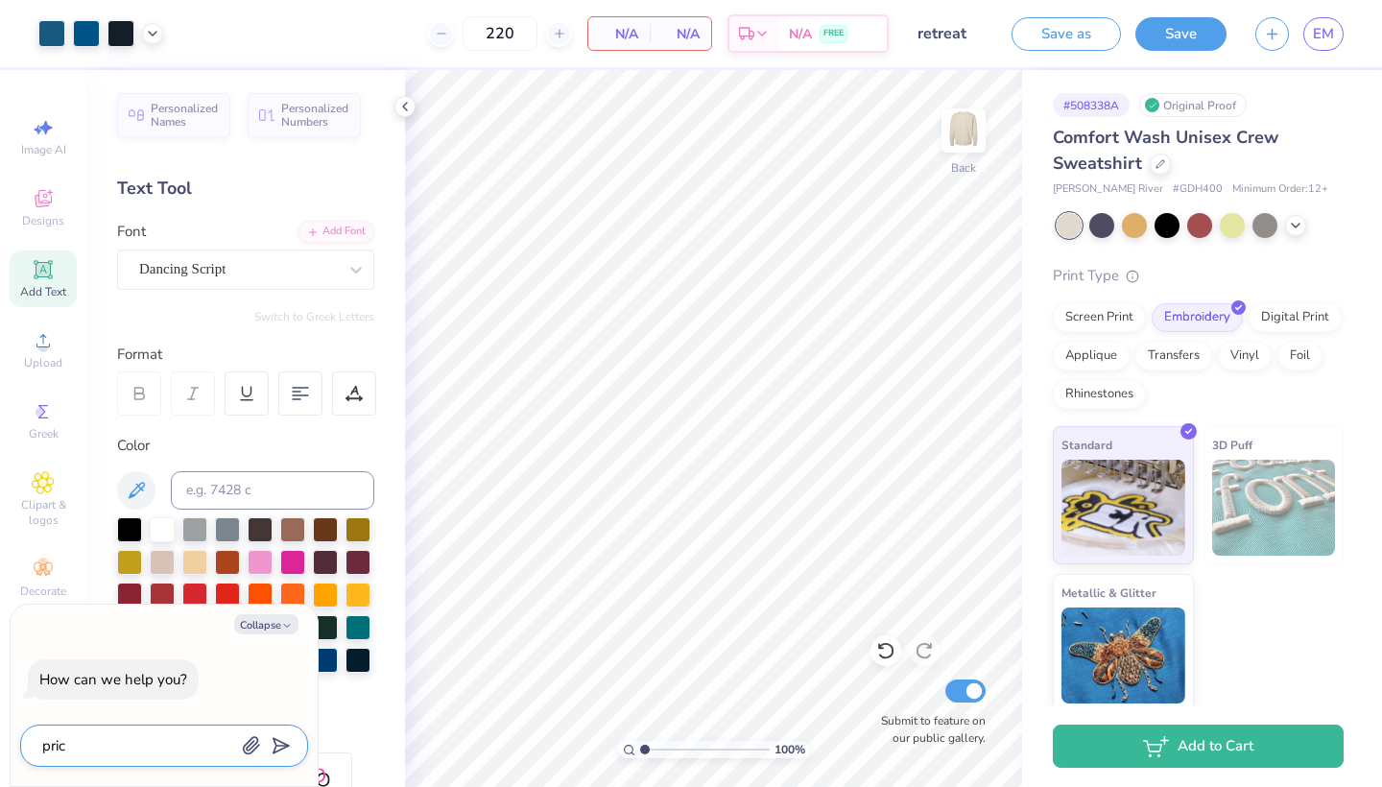
type textarea "pric"
type textarea "x"
type textarea "pric"
type textarea "x"
type textarea "price"
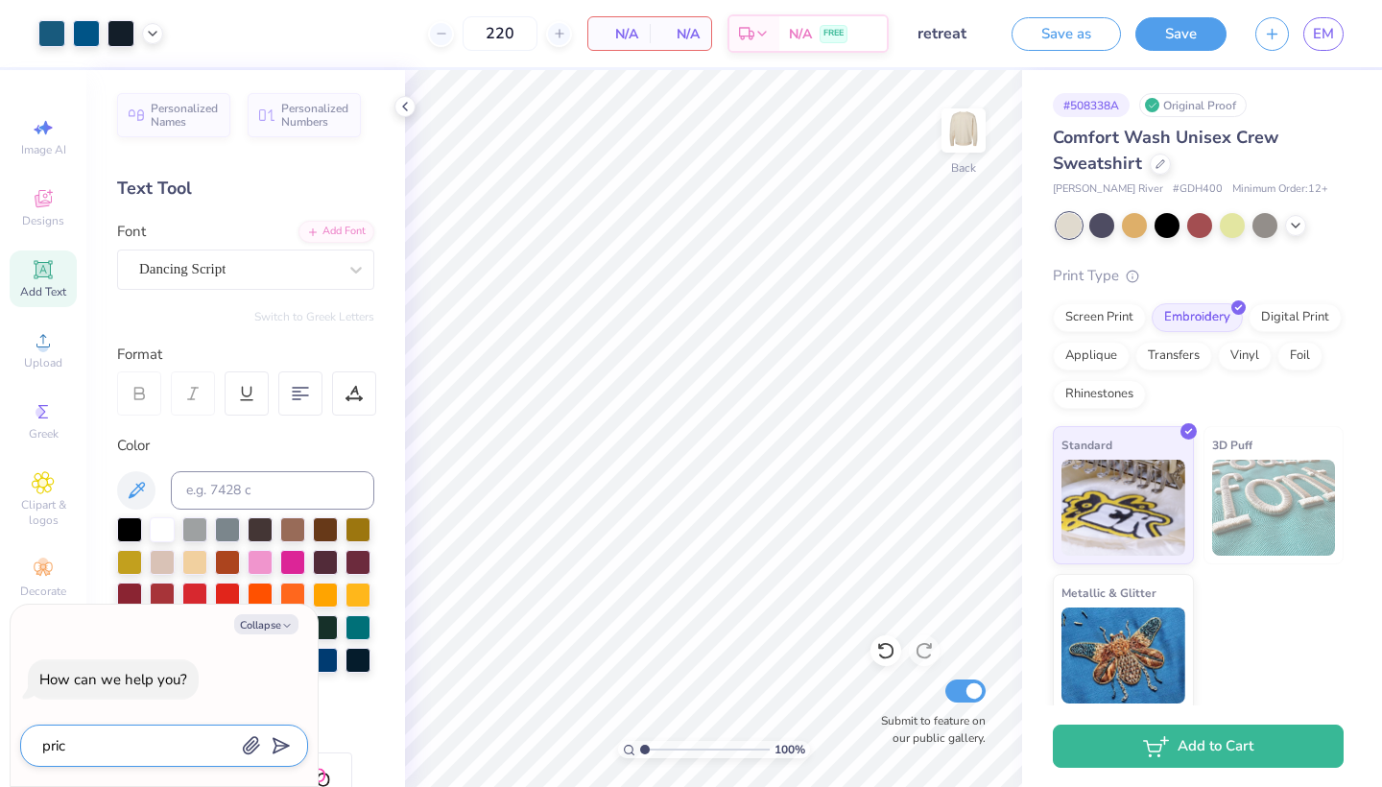
type textarea "x"
type textarea "price"
type textarea "x"
type textarea "price q"
type textarea "x"
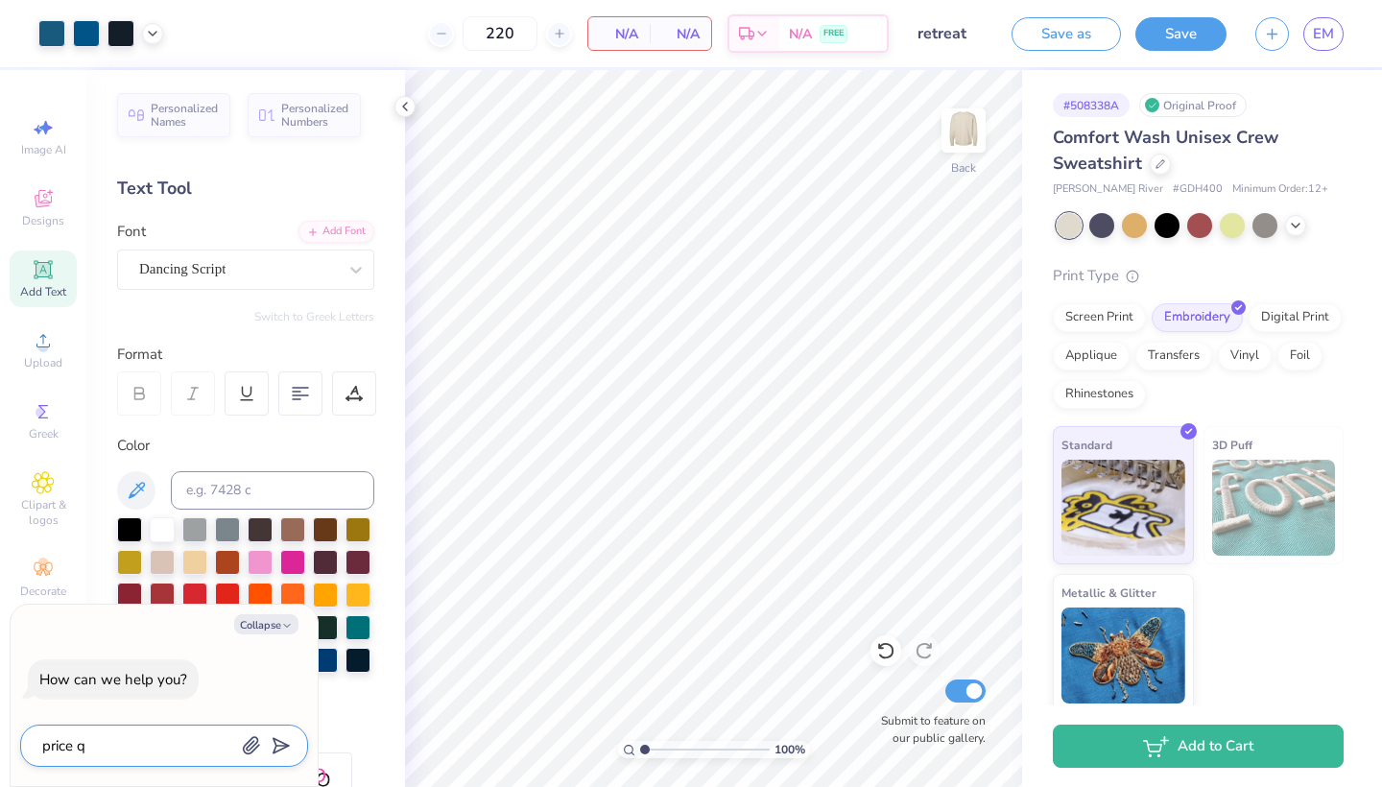
type textarea "price qu"
type textarea "x"
type textarea "price quo"
type textarea "x"
type textarea "price quot"
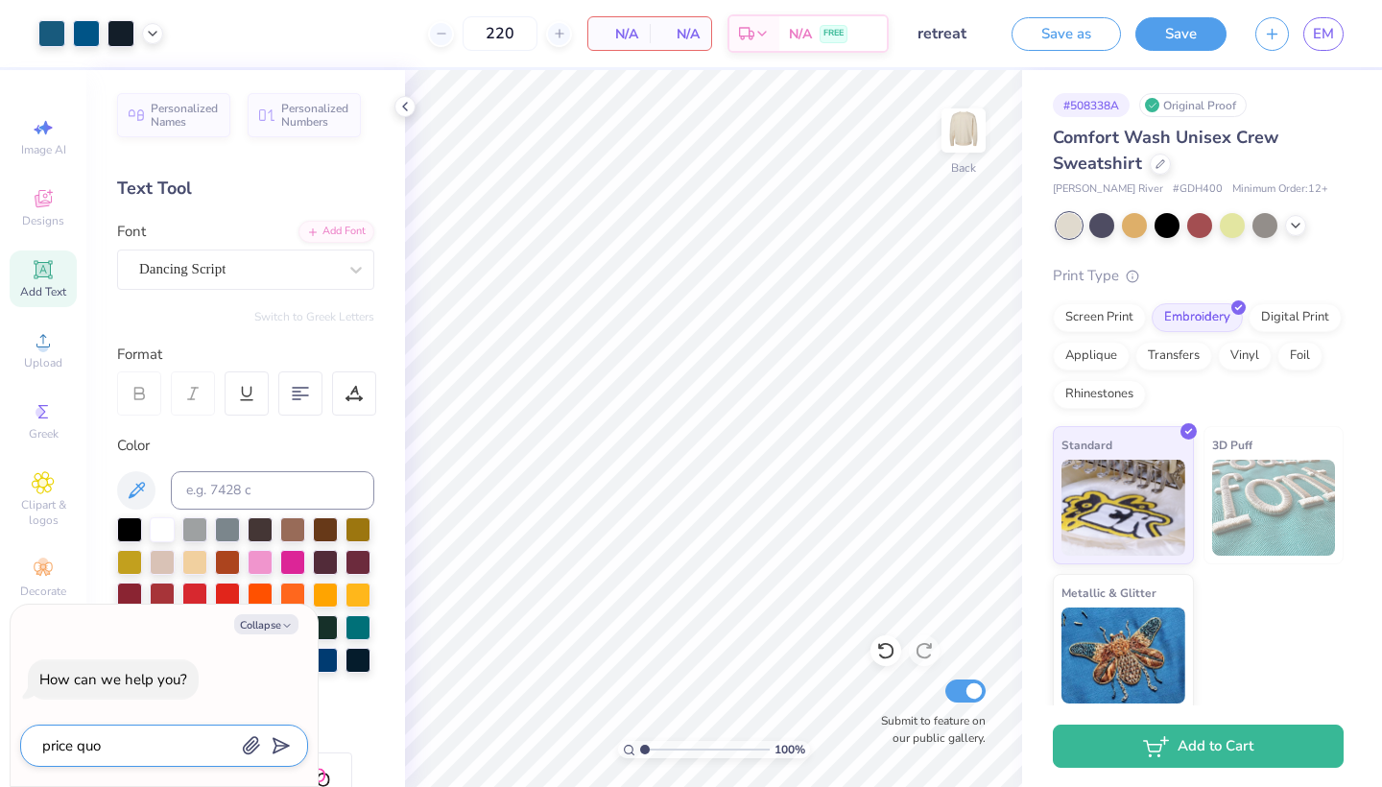
type textarea "x"
type textarea "price quote"
type textarea "x"
type textarea "price quote"
type textarea "x"
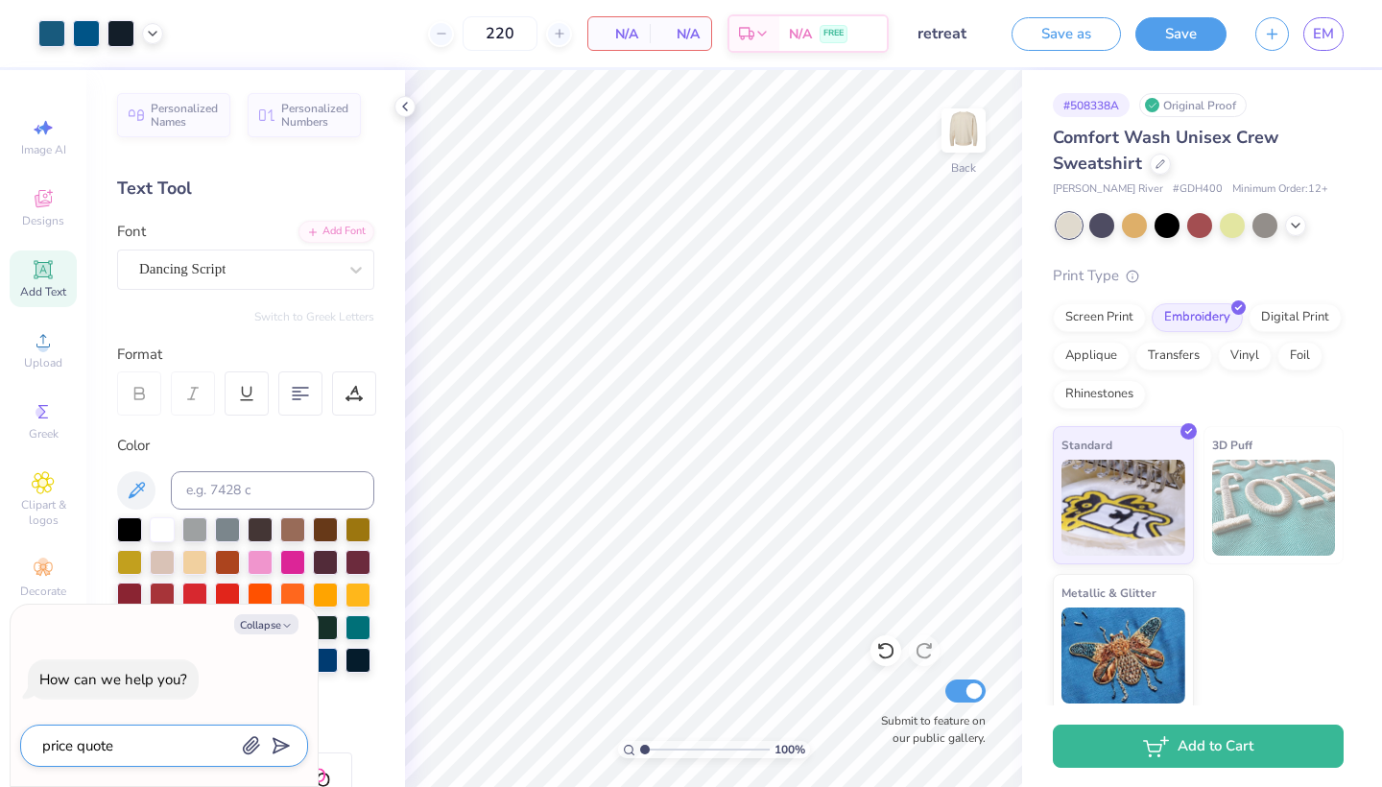
type textarea "price quote w"
type textarea "x"
type textarea "price quote wo"
type textarea "x"
type textarea "price quote won"
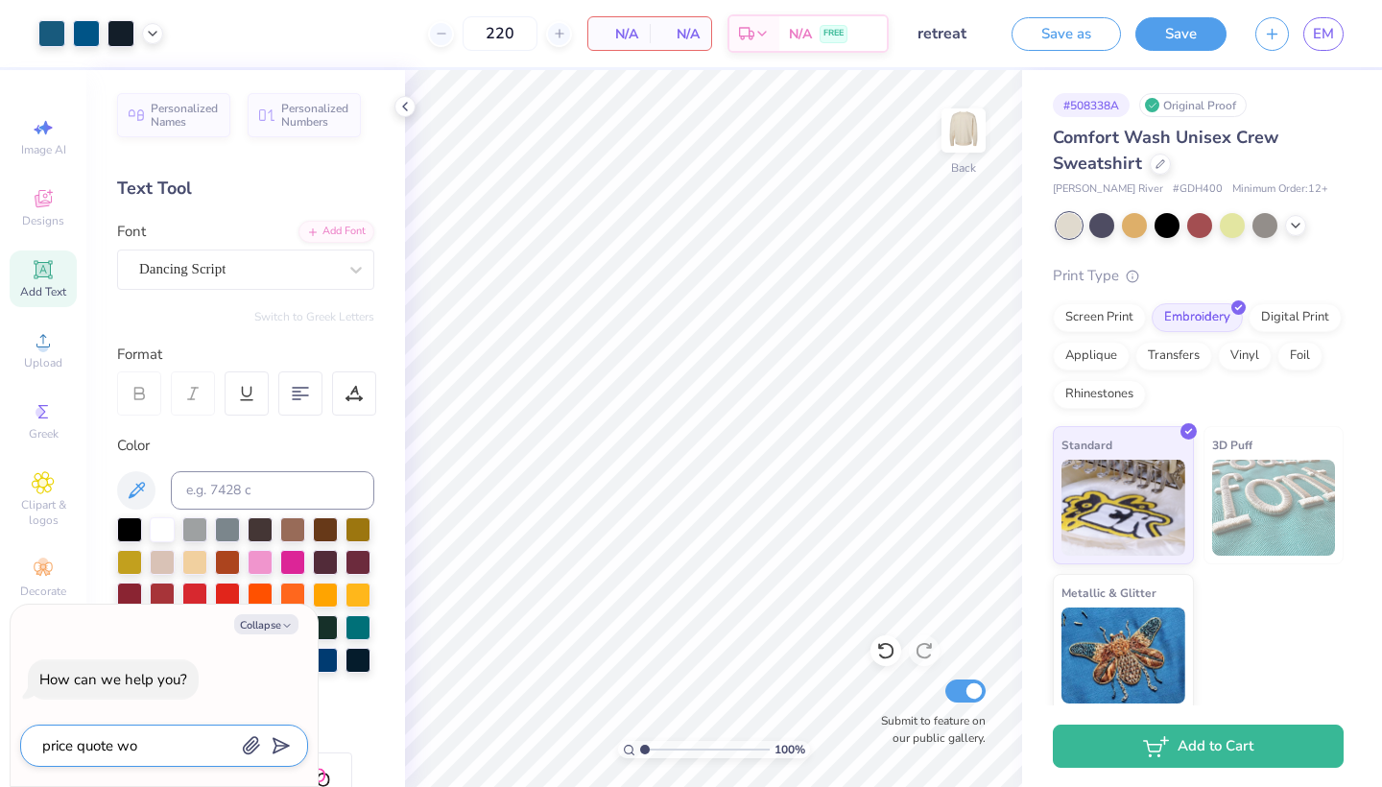
type textarea "x"
type textarea "price quote wont"
type textarea "x"
type textarea "price quote wont"
type textarea "x"
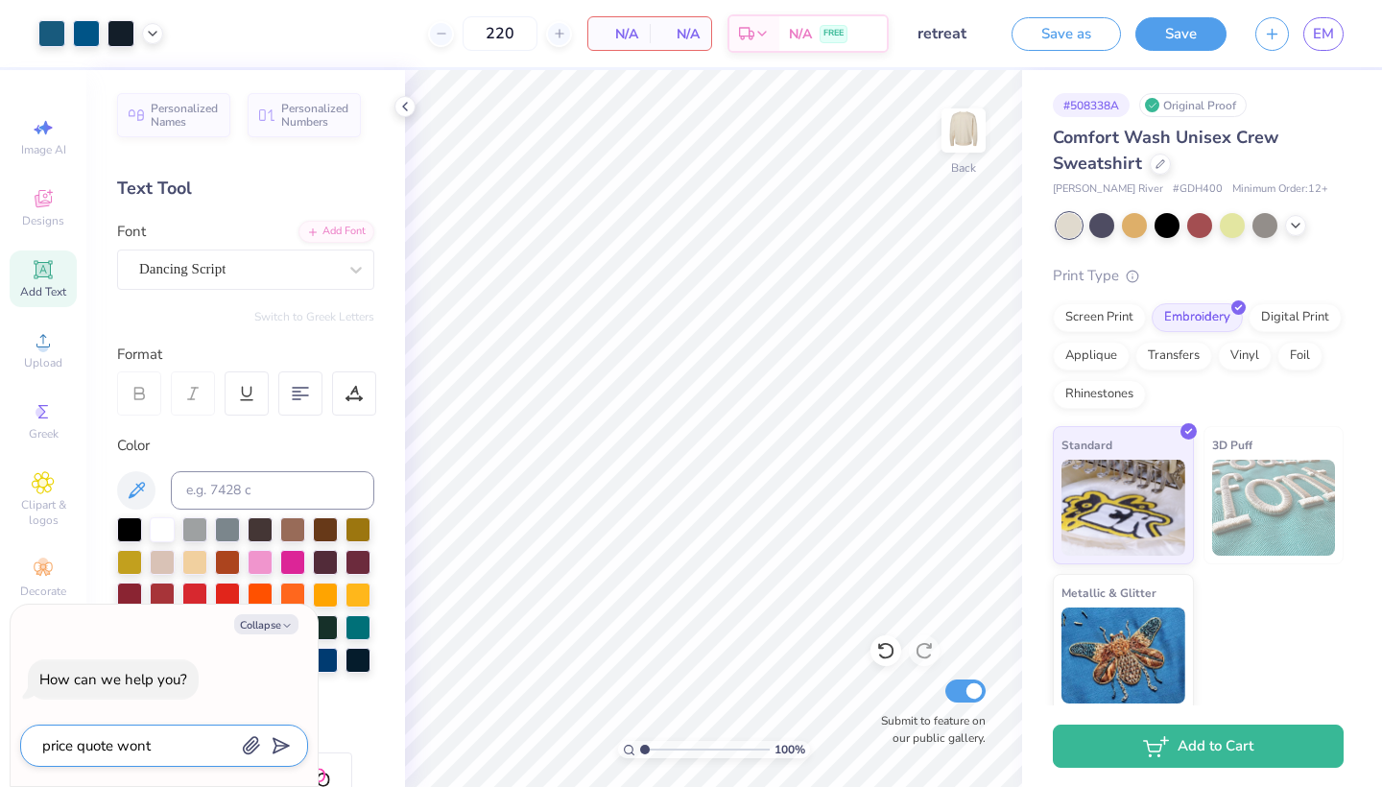
type textarea "price quote wont l"
type textarea "x"
type textarea "price quote wont lo"
type textarea "x"
type textarea "price quote wont loa"
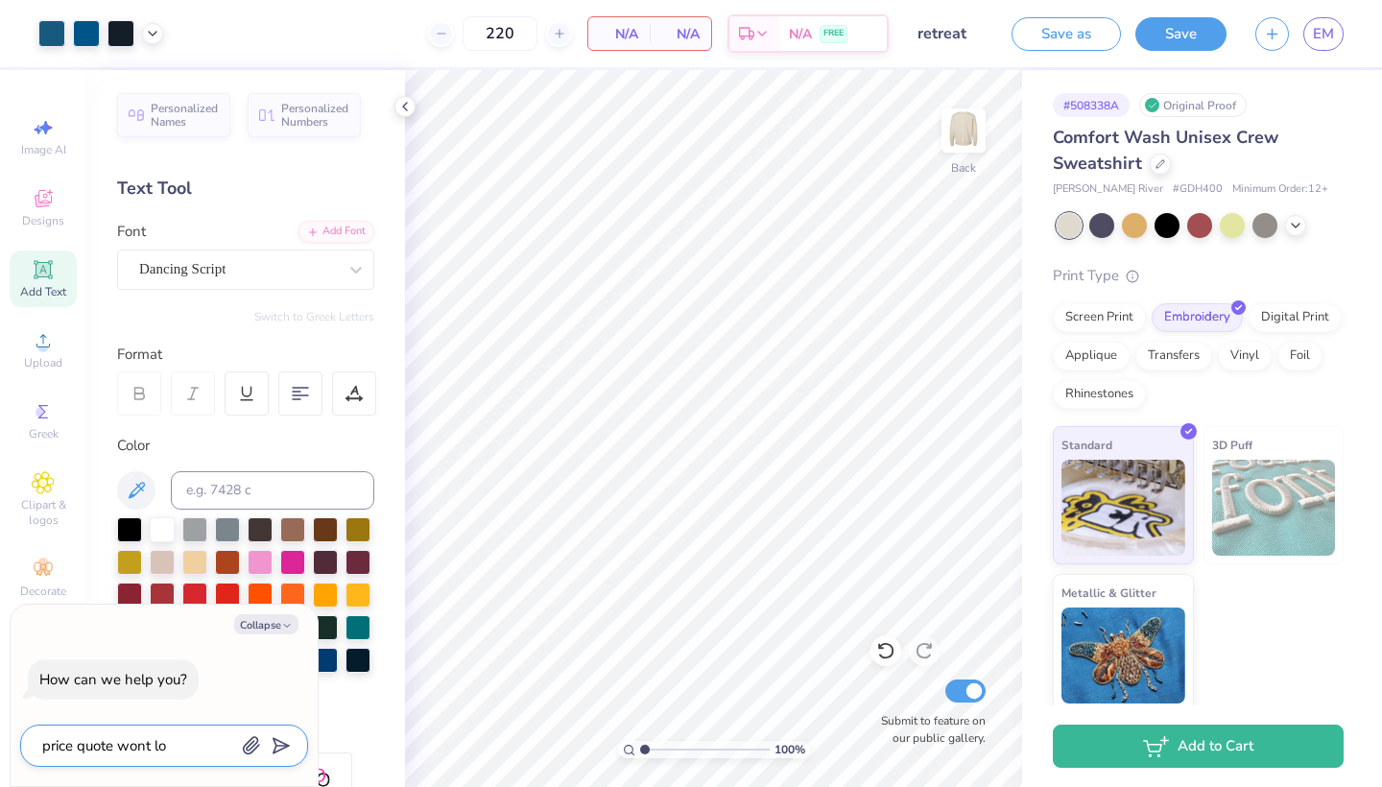
type textarea "x"
type textarea "price quote wont load"
type textarea "x"
type textarea "price quote wont load"
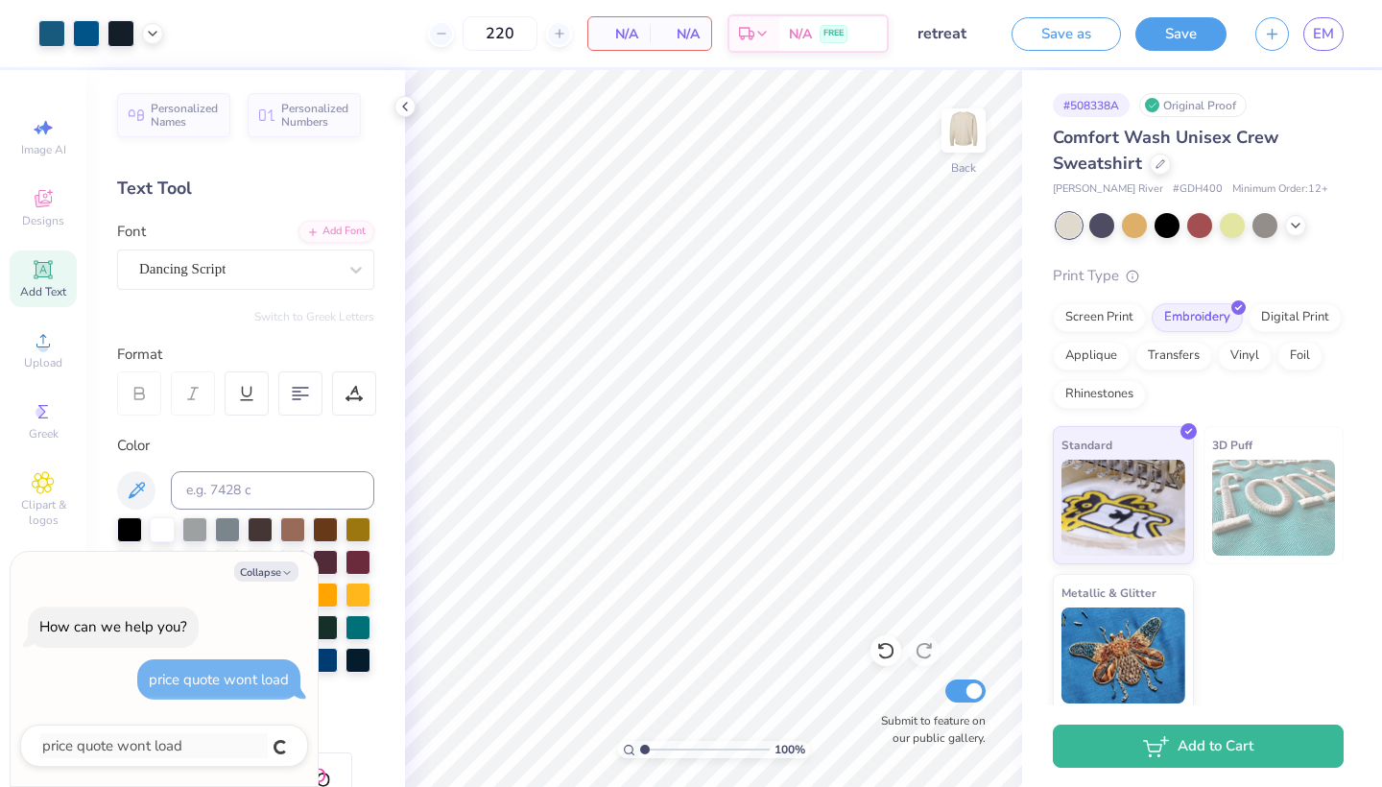
type textarea "x"
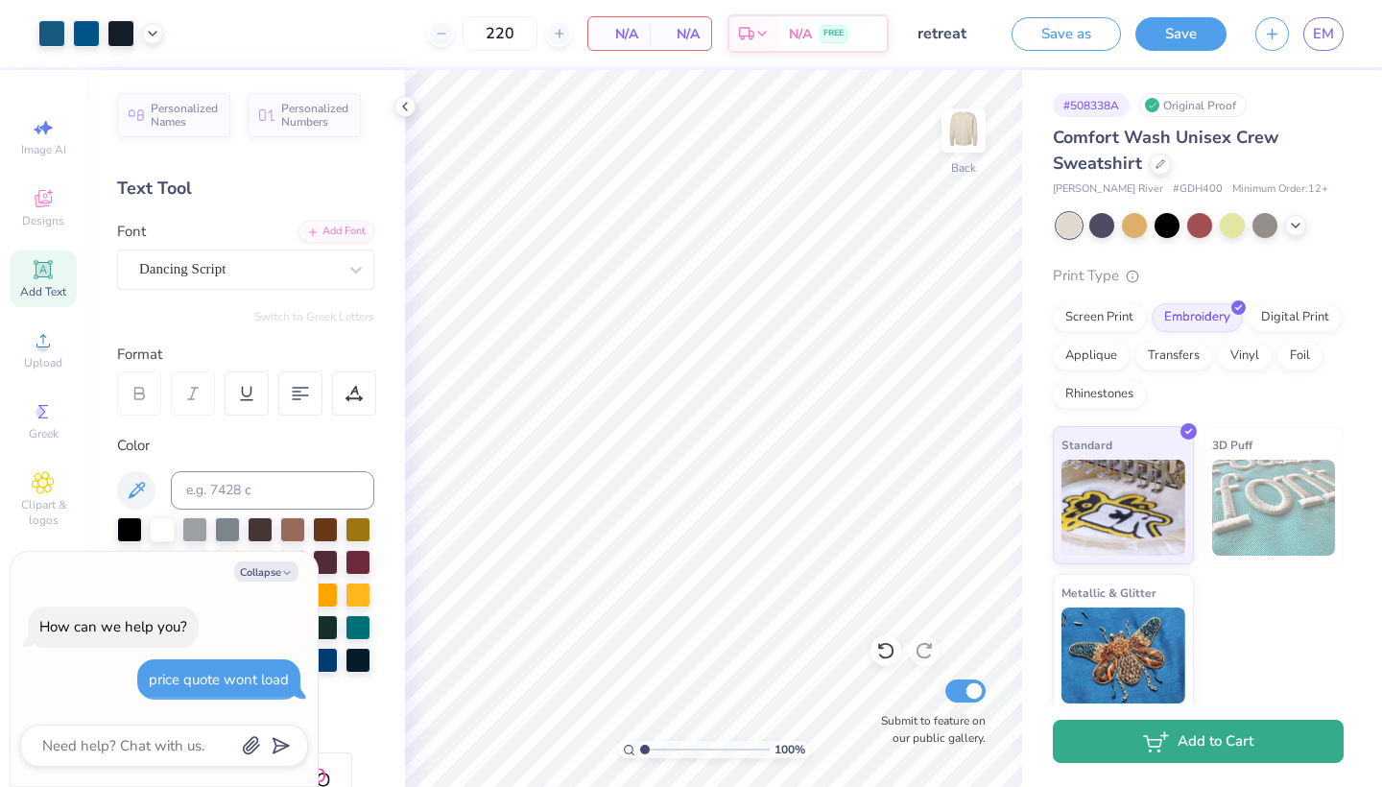
click at [1141, 730] on button "Add to Cart" at bounding box center [1197, 741] width 291 height 43
click at [256, 575] on button "Collapse" at bounding box center [266, 571] width 64 height 20
type textarea "x"
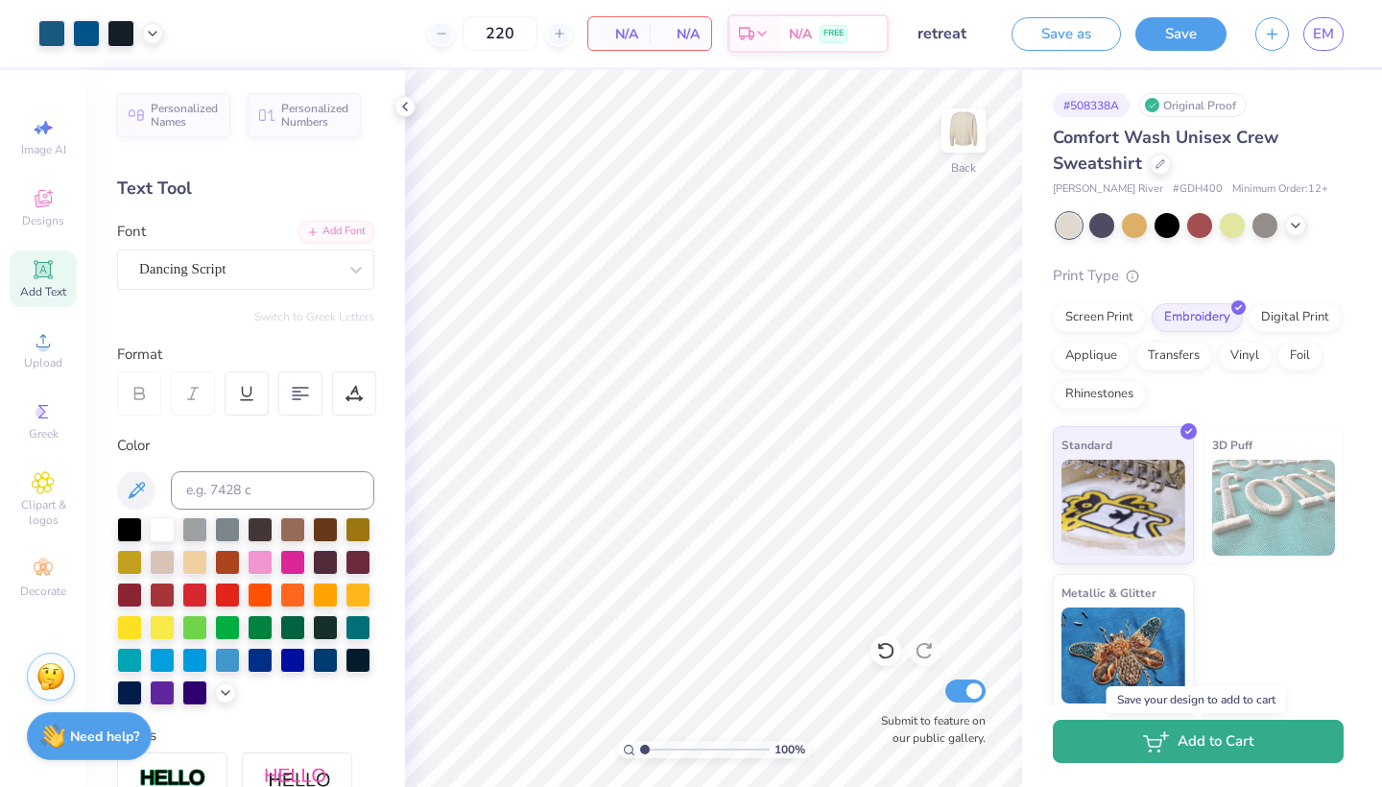
click at [1149, 744] on icon "button" at bounding box center [1156, 741] width 26 height 21
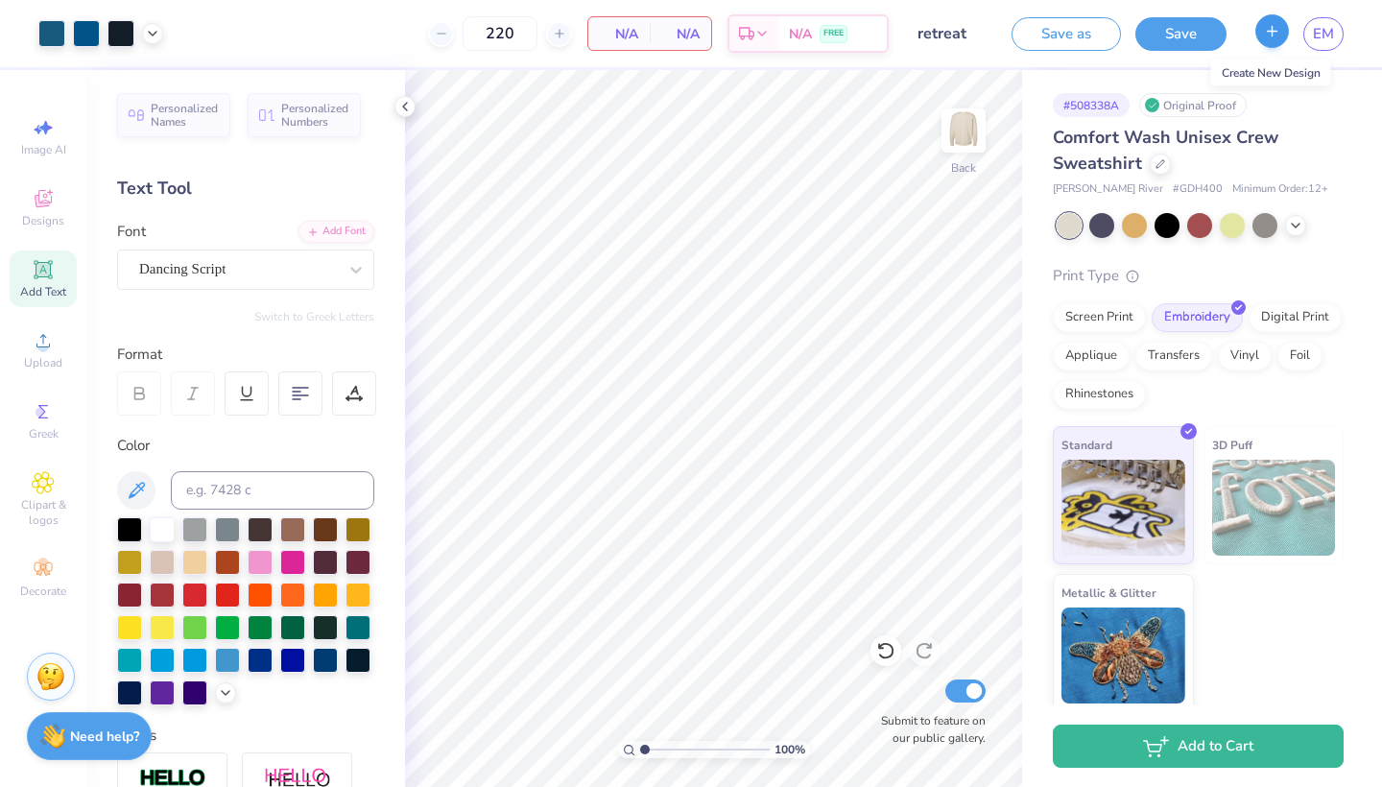
click at [1275, 35] on icon "button" at bounding box center [1272, 31] width 16 height 16
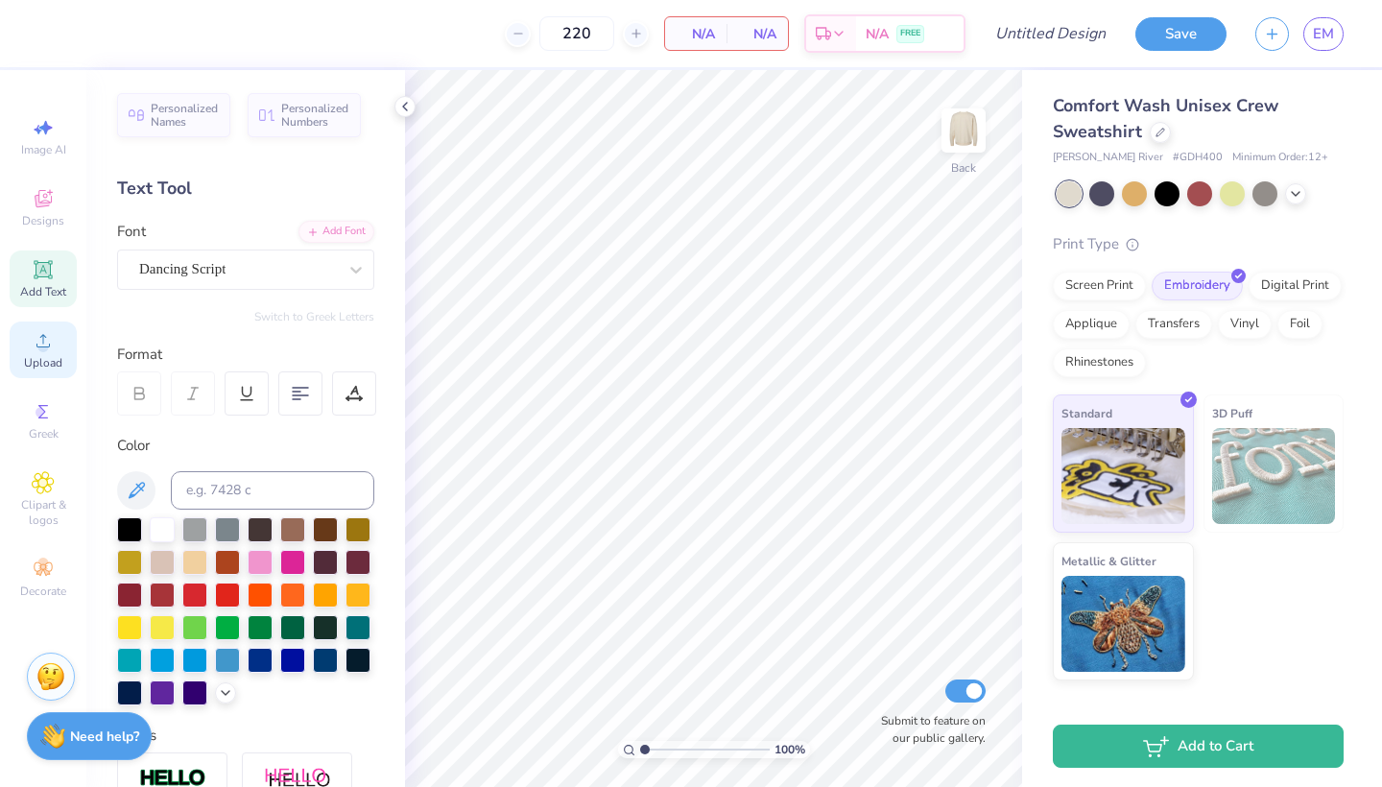
click at [36, 338] on icon at bounding box center [43, 340] width 23 height 23
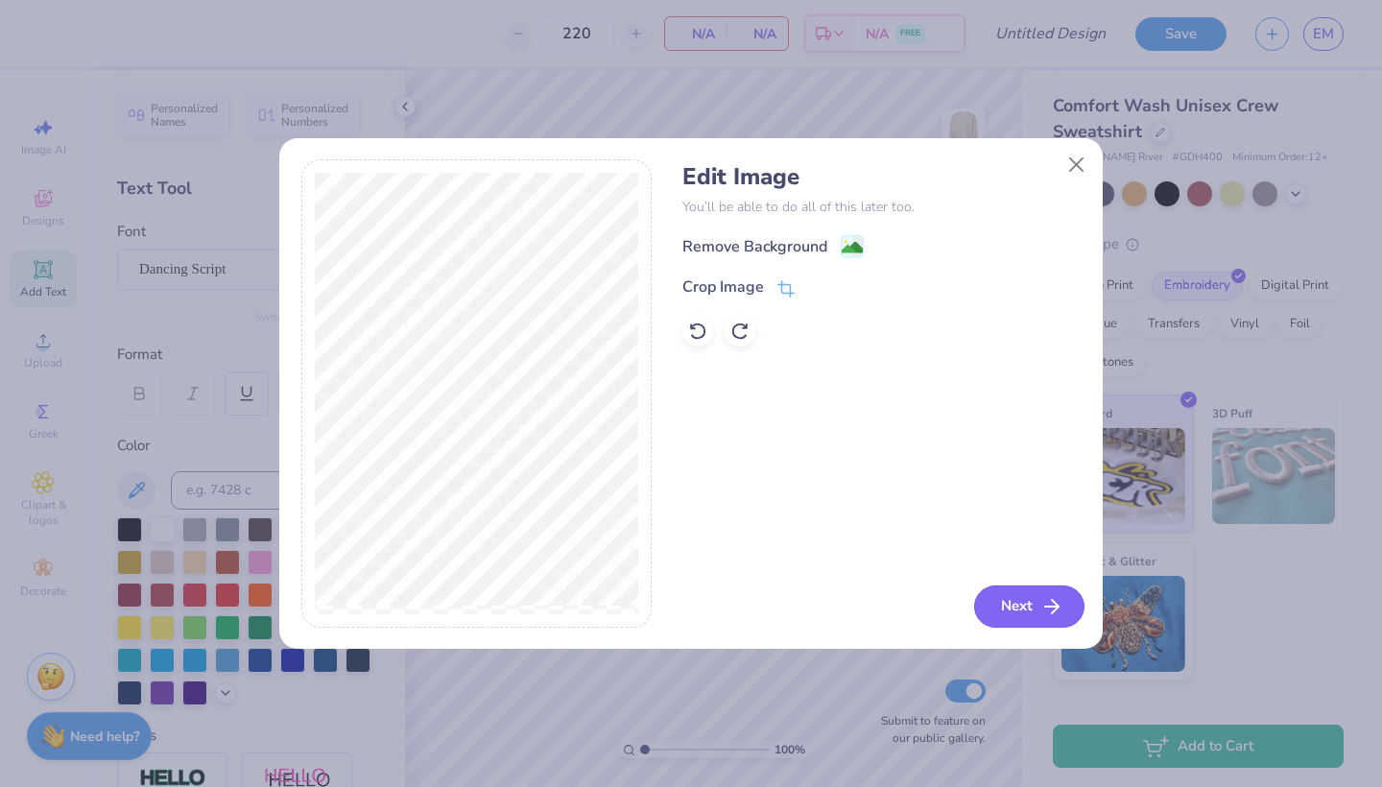
click at [1028, 601] on button "Next" at bounding box center [1029, 606] width 110 height 42
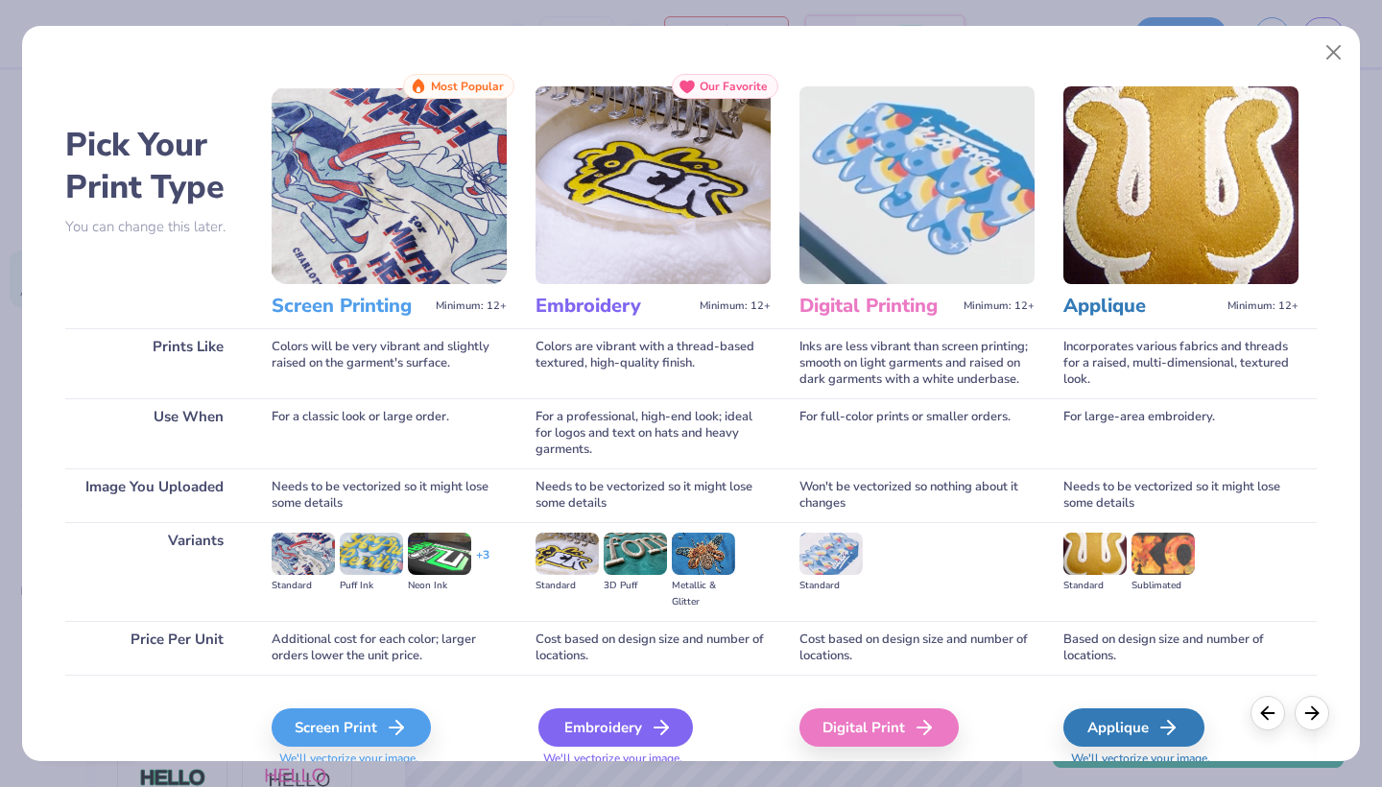
click at [578, 727] on div "Embroidery" at bounding box center [615, 727] width 154 height 38
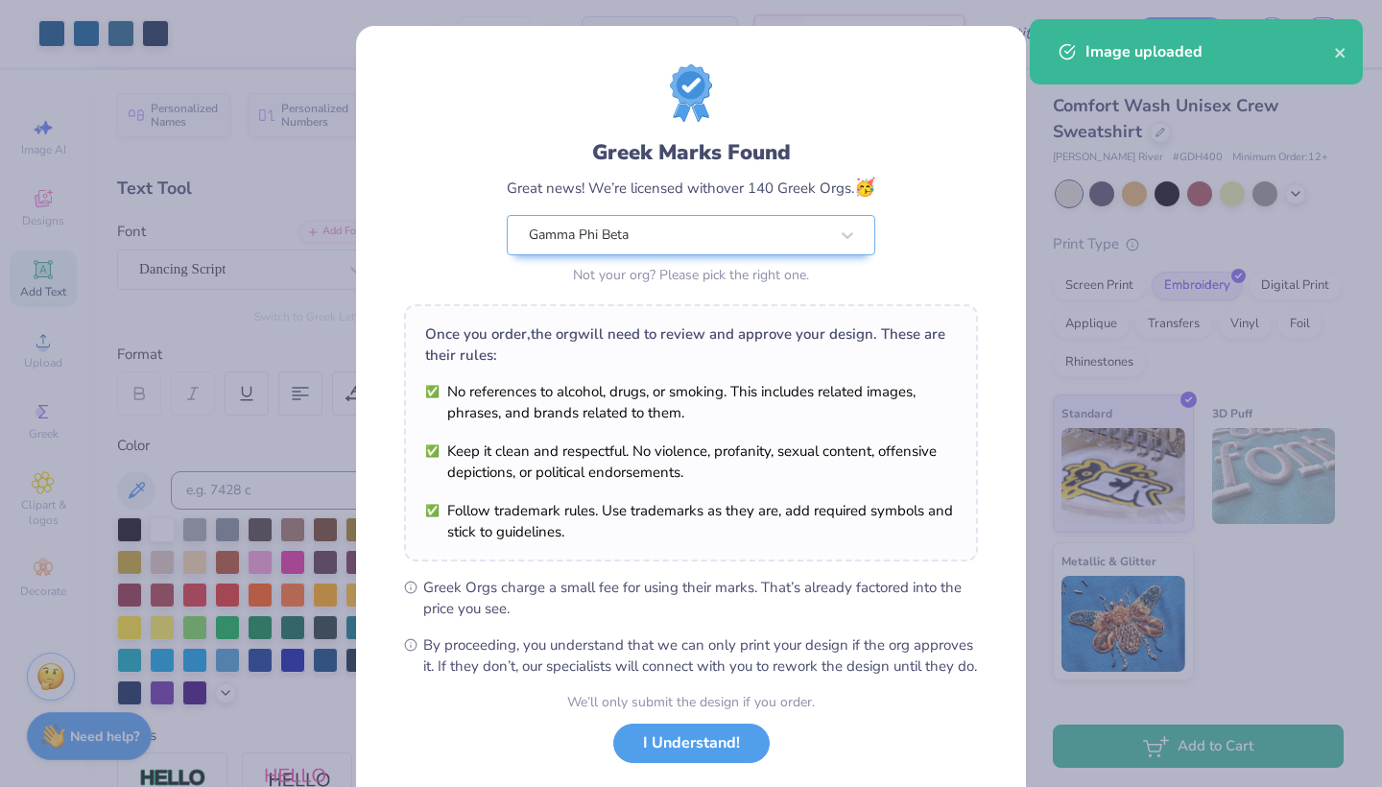
click at [721, 293] on body "Art colors 220 $58.41 Per Item $12,850.20 Total Est. Delivery Aug 29 - Sep 1 FR…" at bounding box center [691, 393] width 1382 height 787
click at [699, 758] on button "I Understand!" at bounding box center [691, 738] width 156 height 39
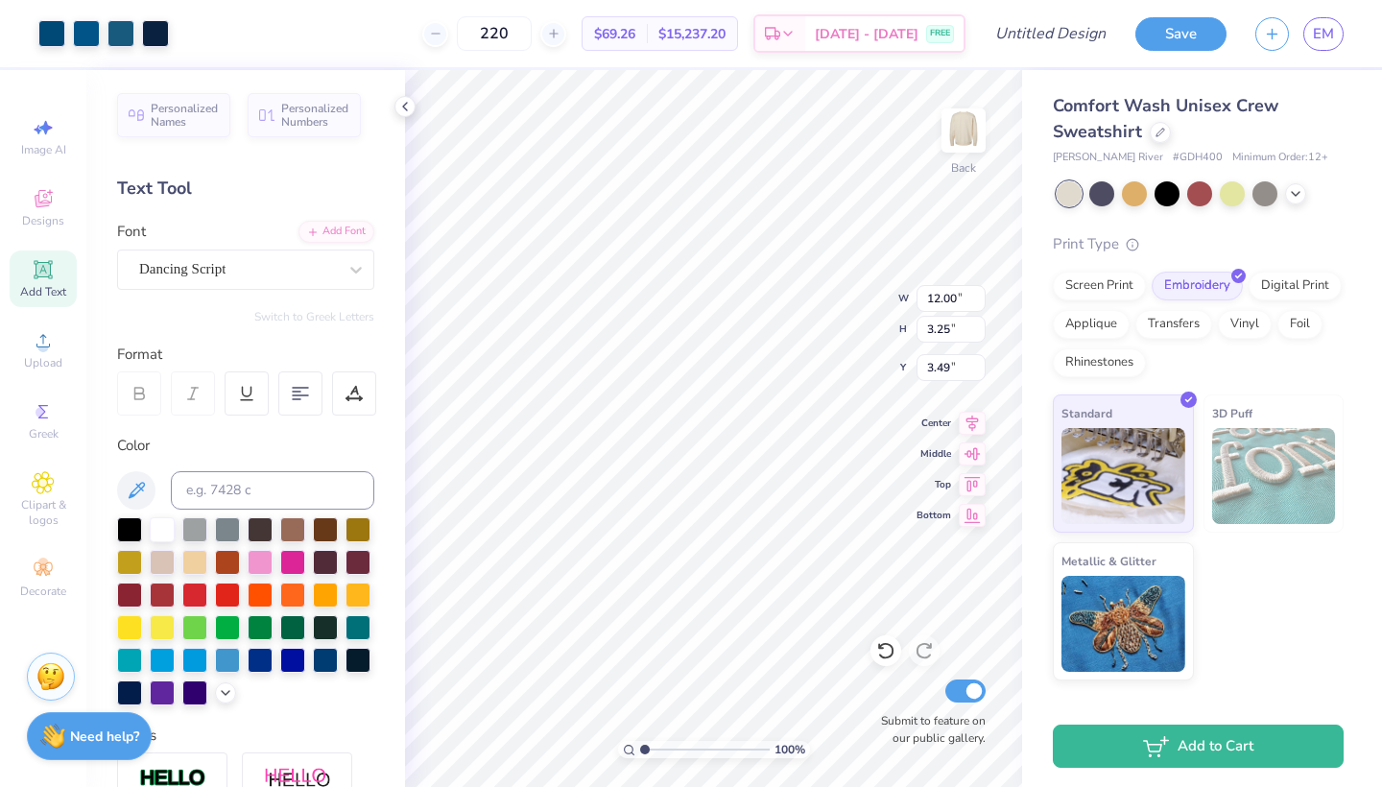
type input "1.66"
click at [625, 40] on span "$69.26" at bounding box center [614, 34] width 41 height 20
click at [687, 43] on span "$15,237.20" at bounding box center [691, 34] width 67 height 20
click at [604, 31] on span "$69.26" at bounding box center [614, 34] width 41 height 20
type input "1.18"
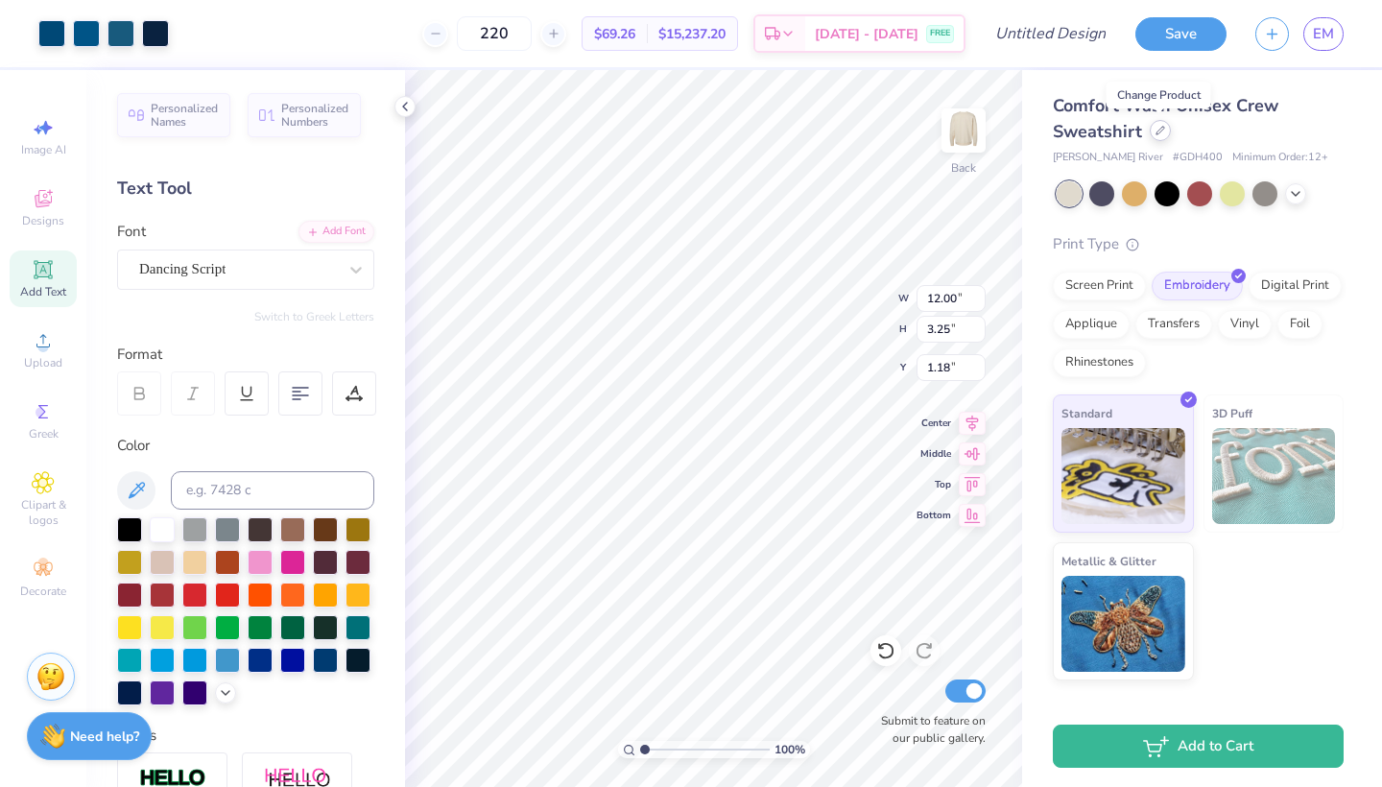
click at [1158, 135] on div at bounding box center [1159, 130] width 21 height 21
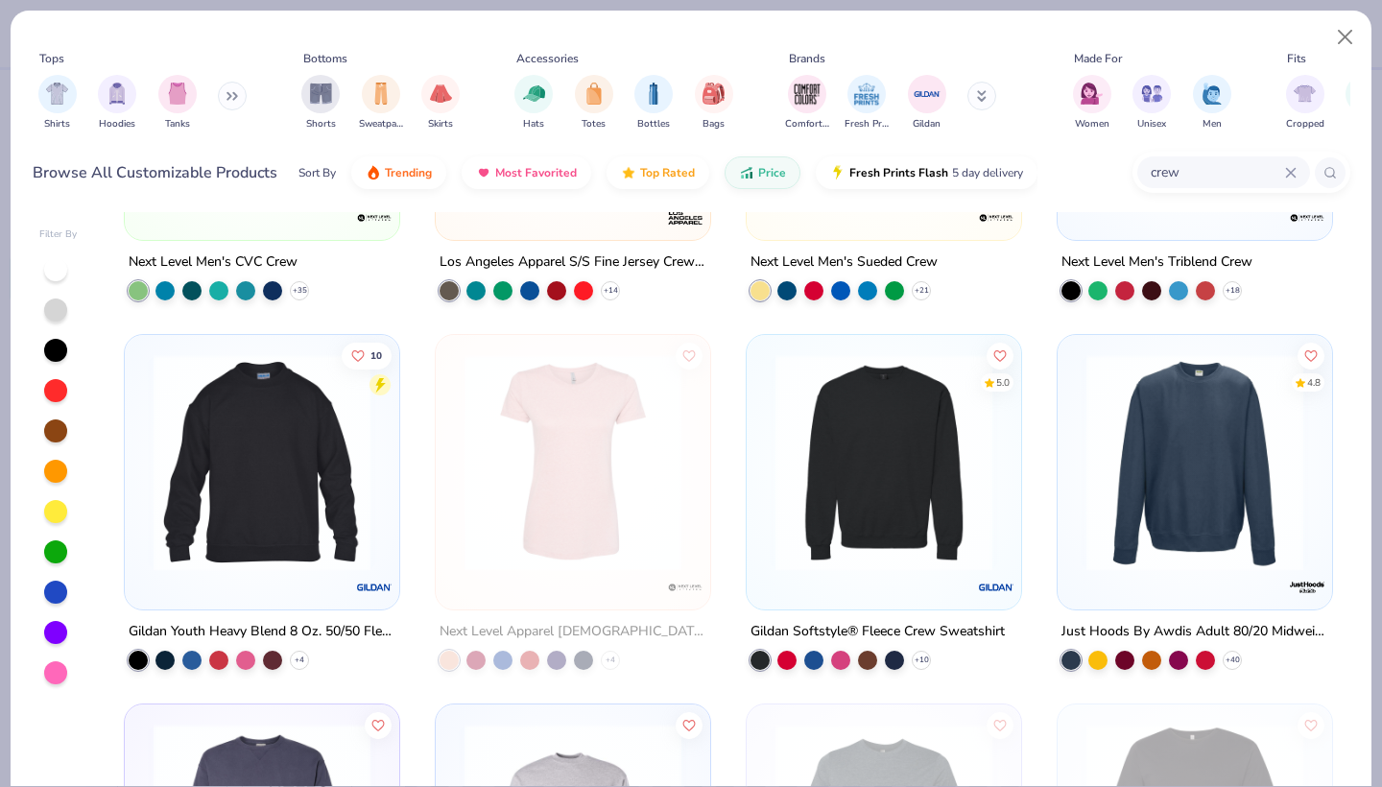
scroll to position [264, 0]
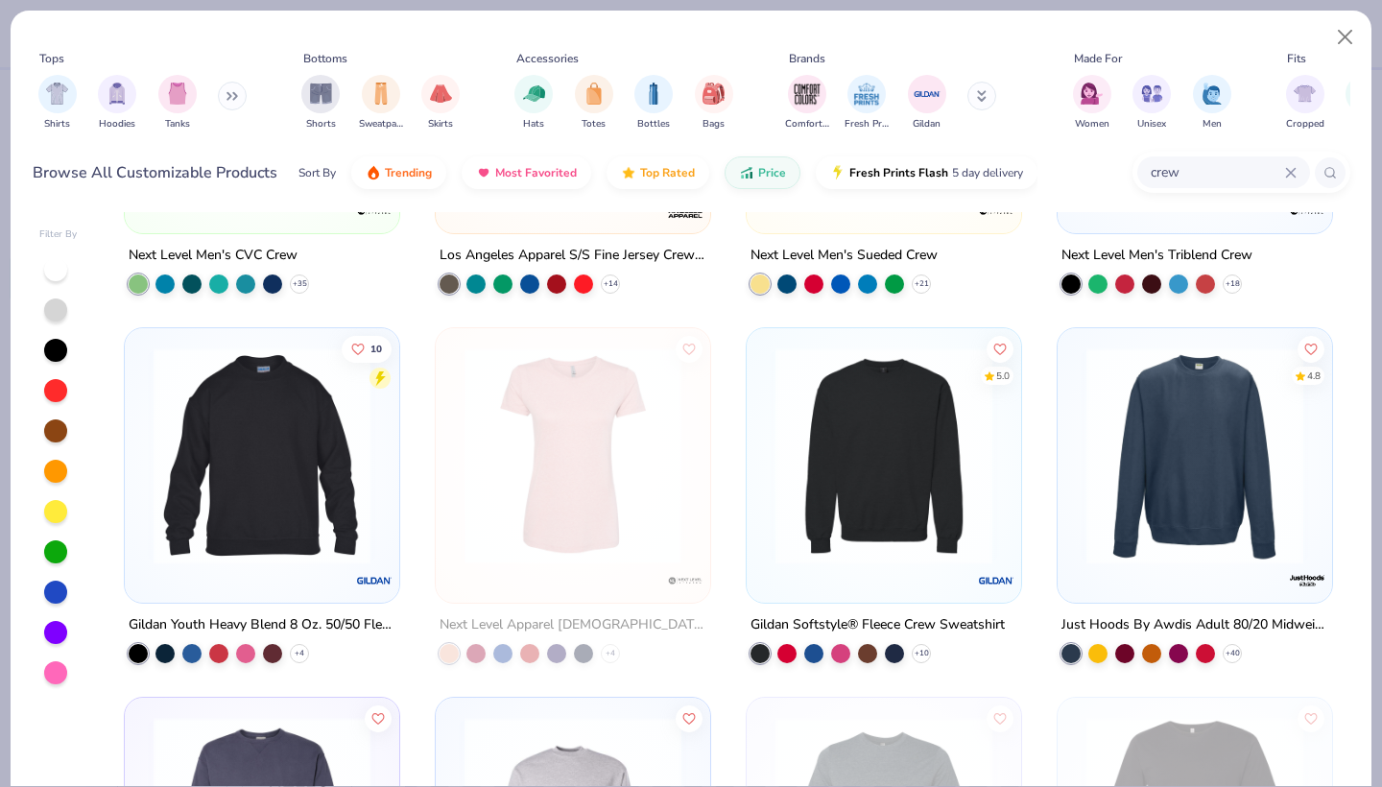
click at [847, 436] on img at bounding box center [884, 455] width 236 height 217
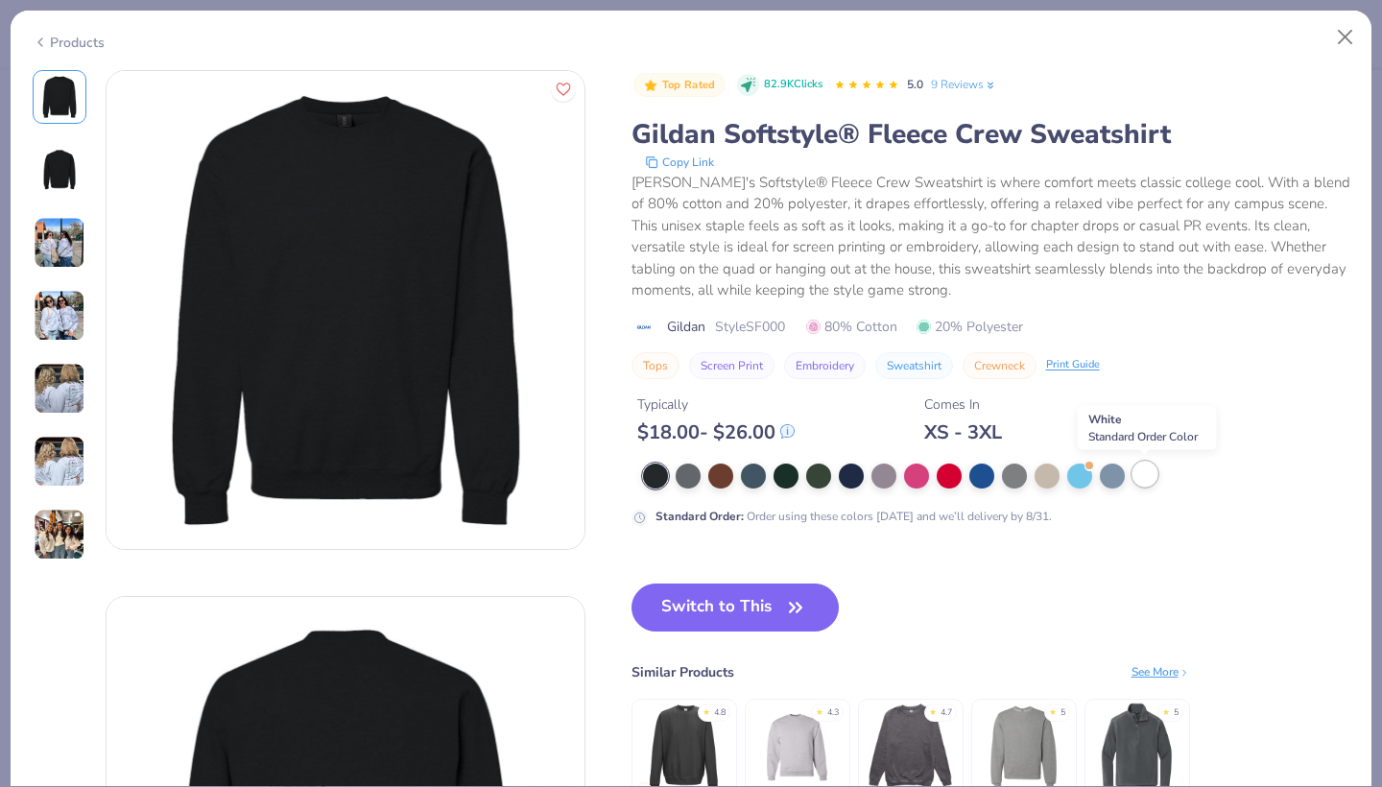
click at [1135, 483] on div at bounding box center [1144, 473] width 25 height 25
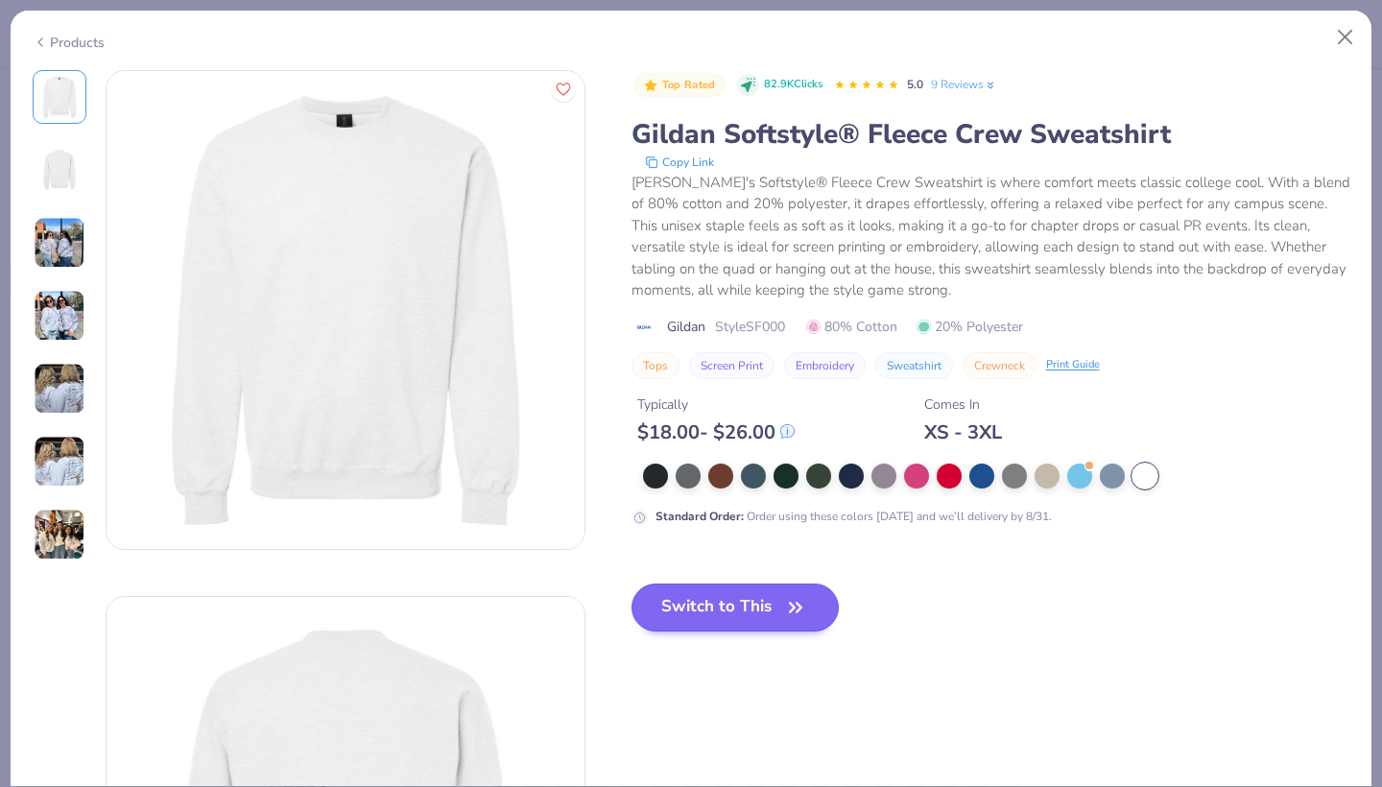
click at [698, 608] on button "Switch to This" at bounding box center [735, 607] width 208 height 48
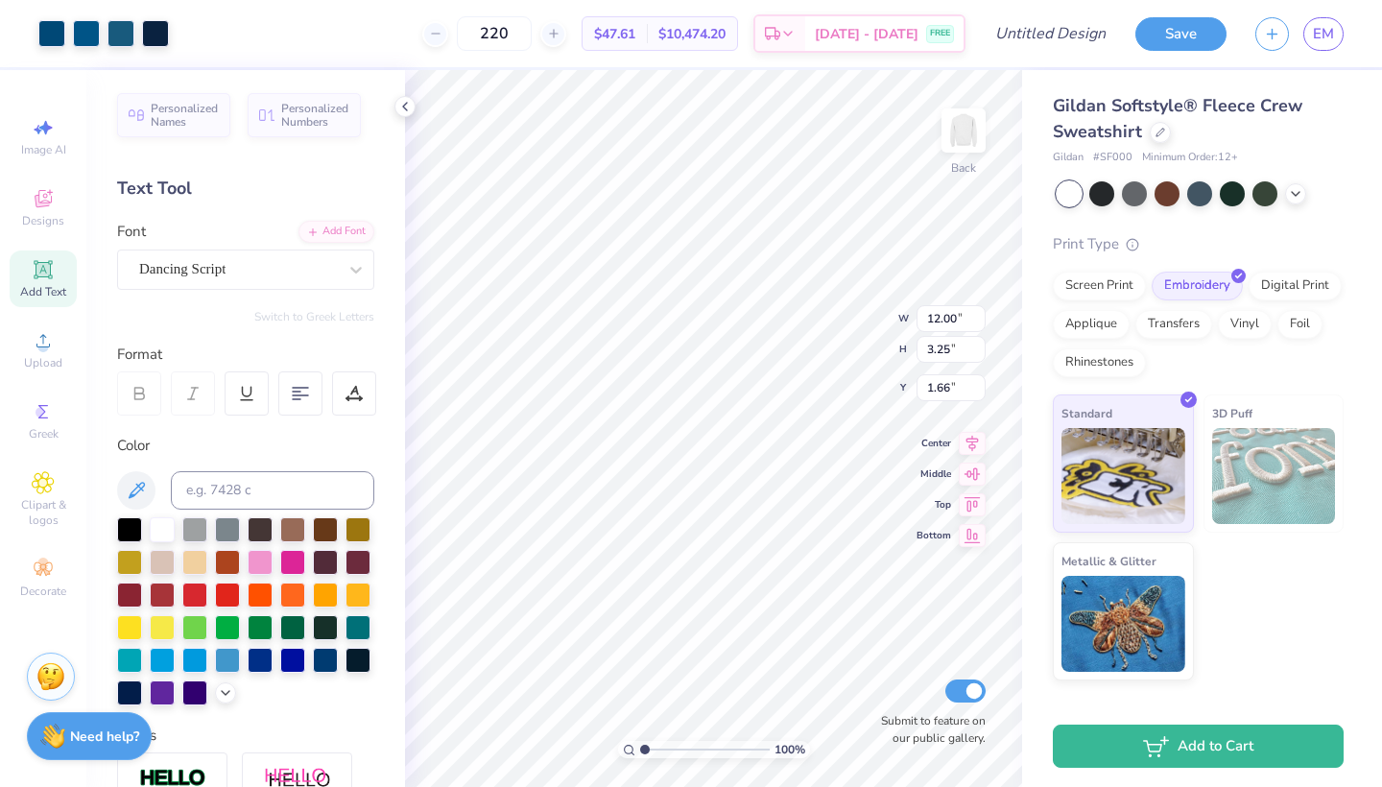
type input "3.00"
type input "1.64"
click at [1107, 291] on div "Screen Print" at bounding box center [1098, 283] width 93 height 29
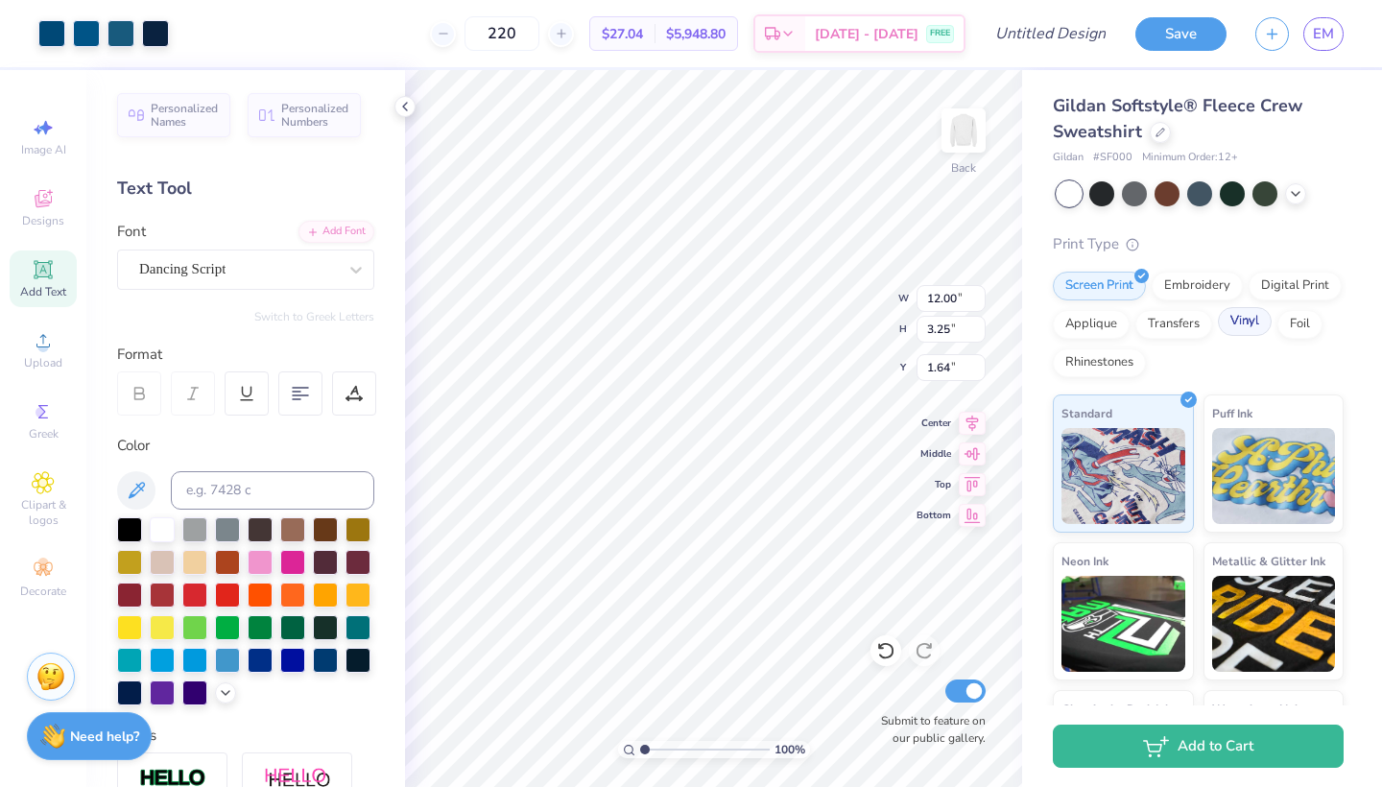
click at [1239, 323] on div "Vinyl" at bounding box center [1244, 321] width 54 height 29
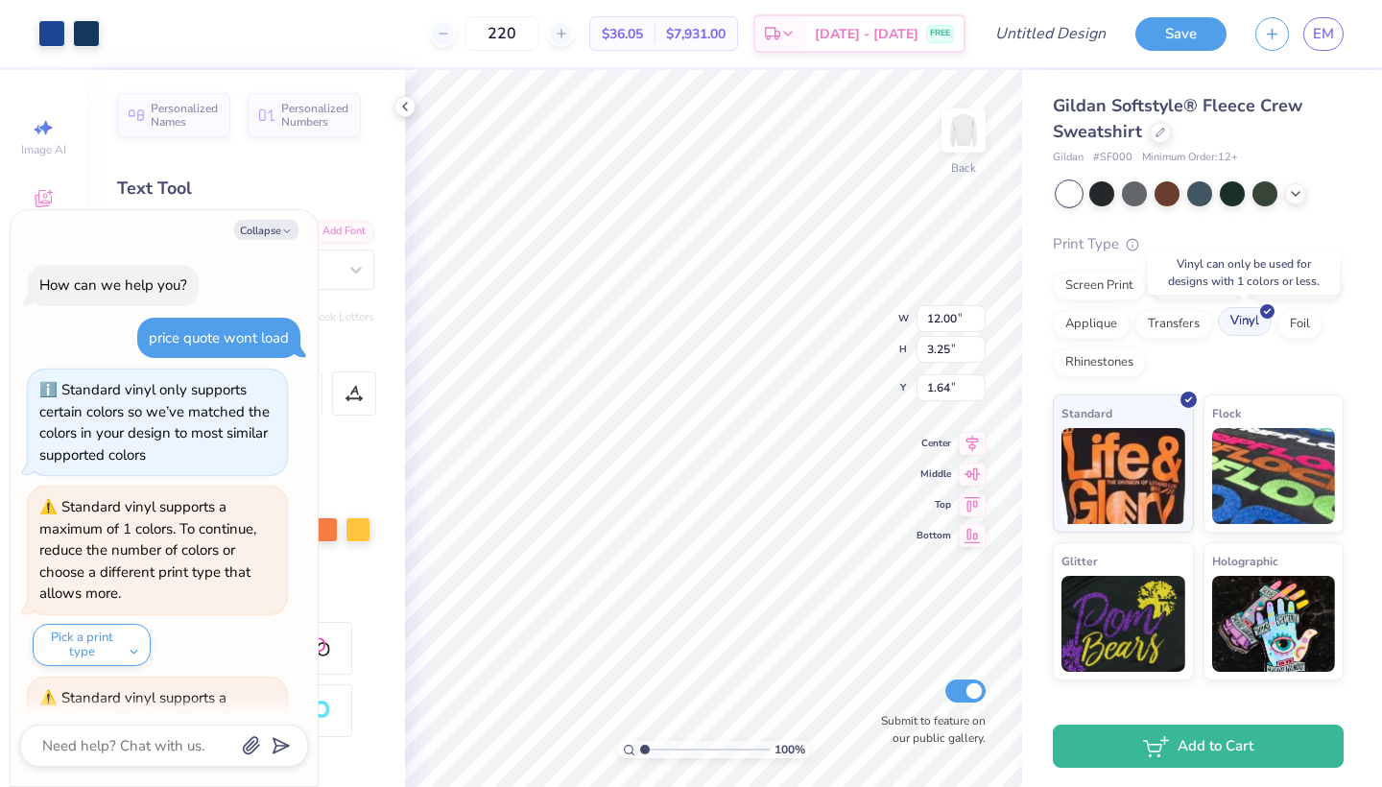
scroll to position [149, 0]
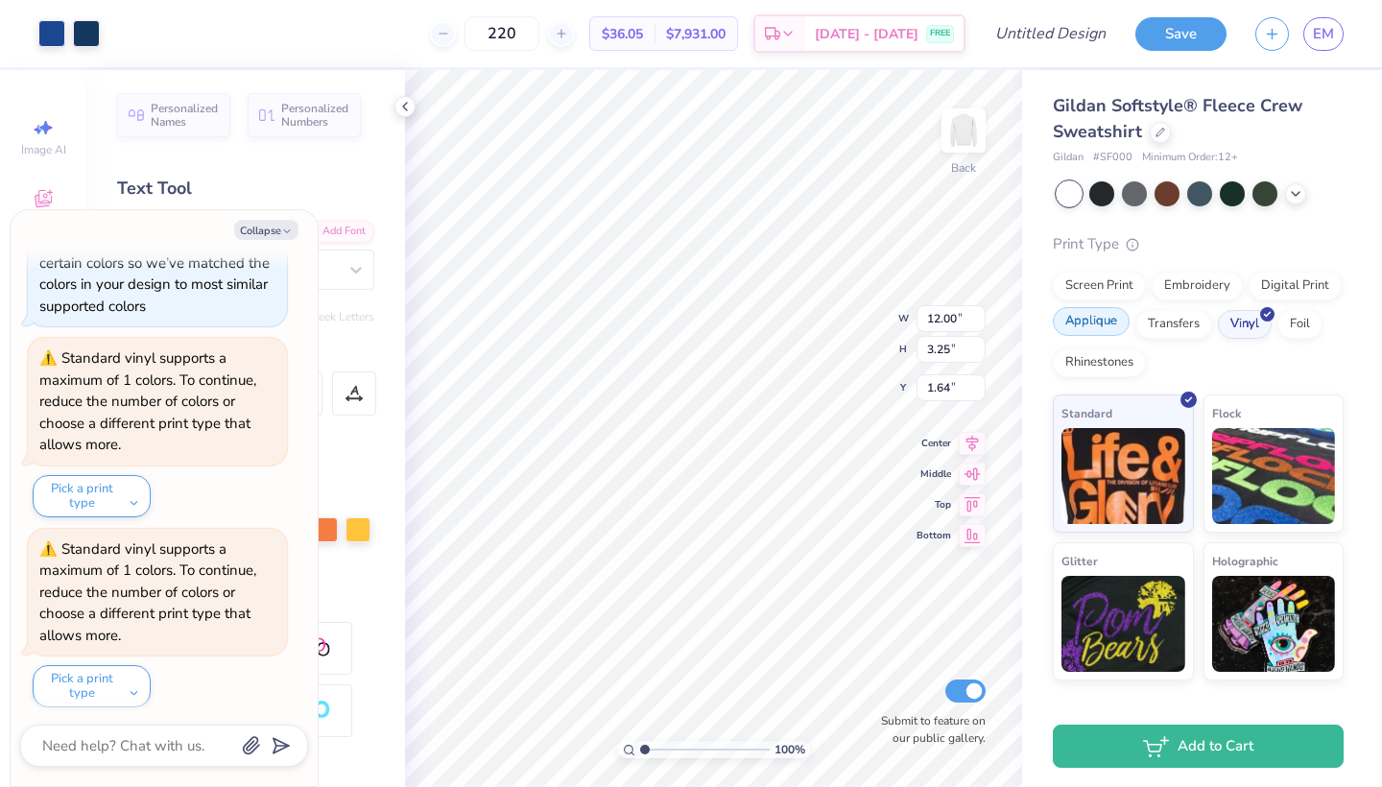
click at [1092, 323] on div "Applique" at bounding box center [1090, 321] width 77 height 29
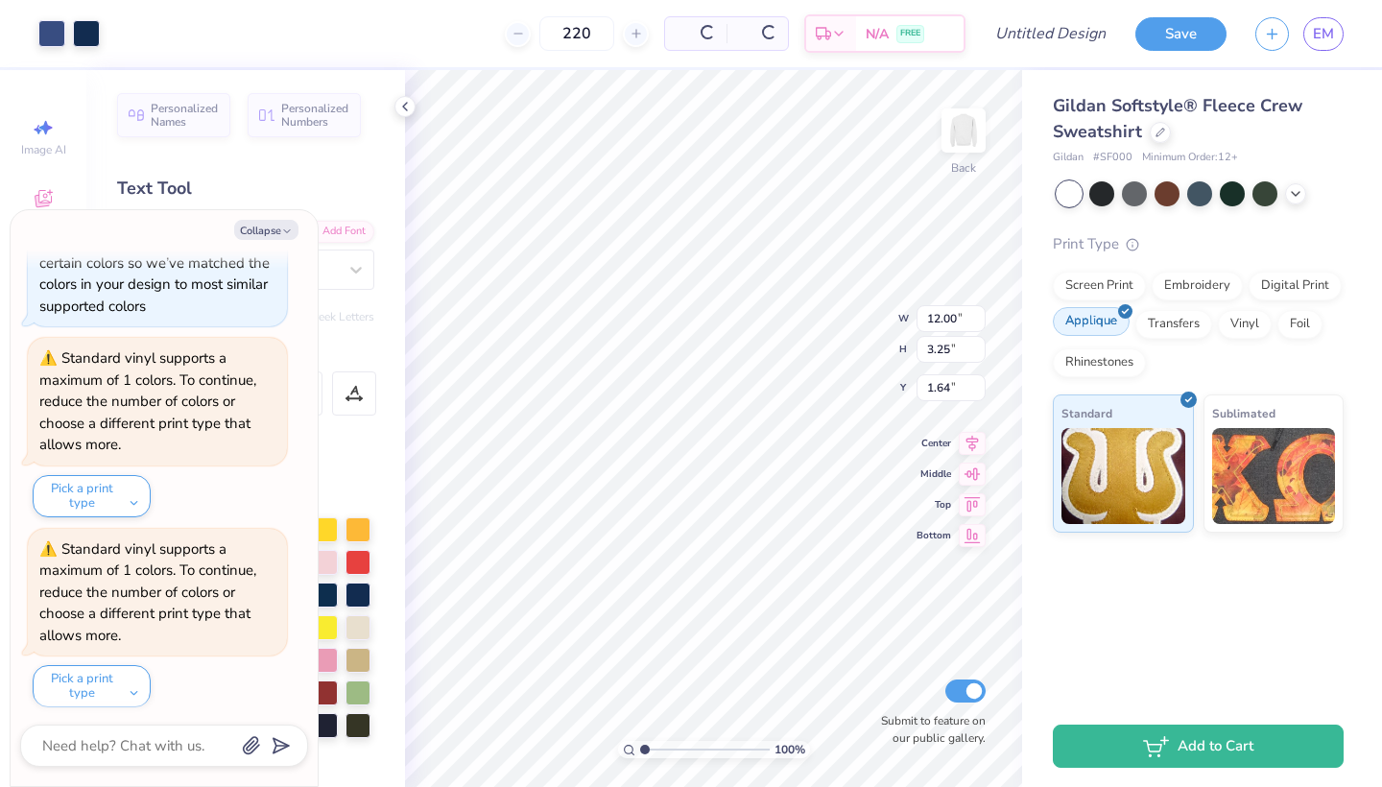
scroll to position [264, 0]
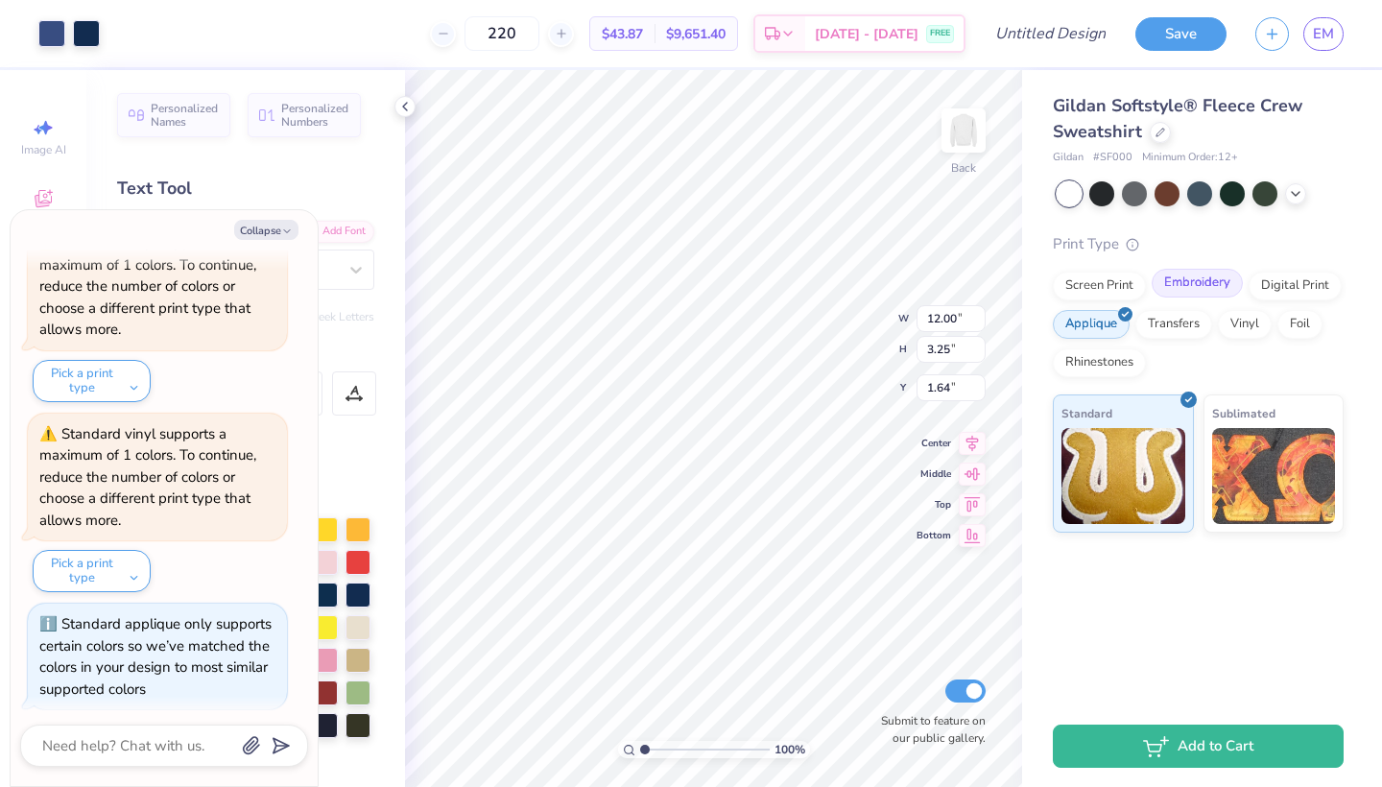
click at [1187, 281] on div "Embroidery" at bounding box center [1196, 283] width 91 height 29
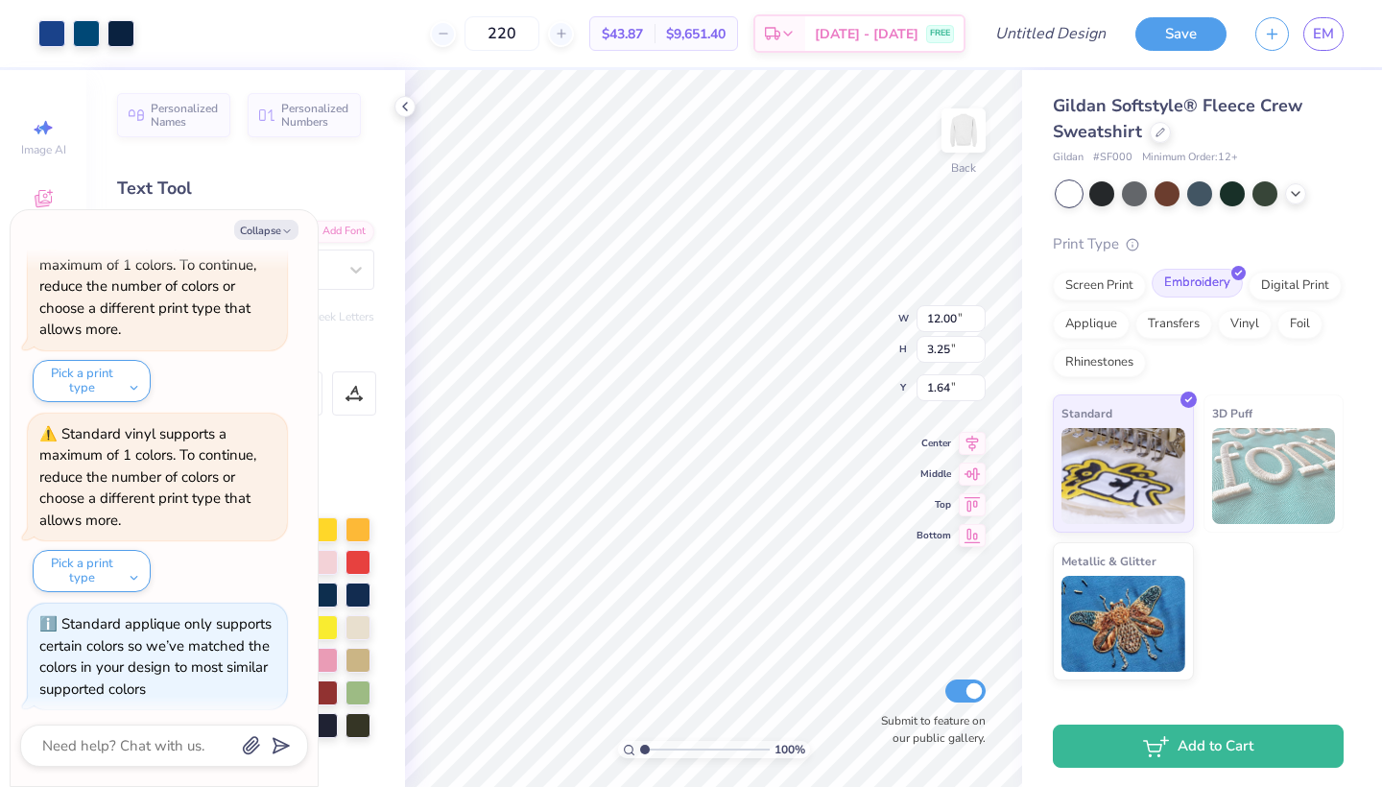
scroll to position [379, 0]
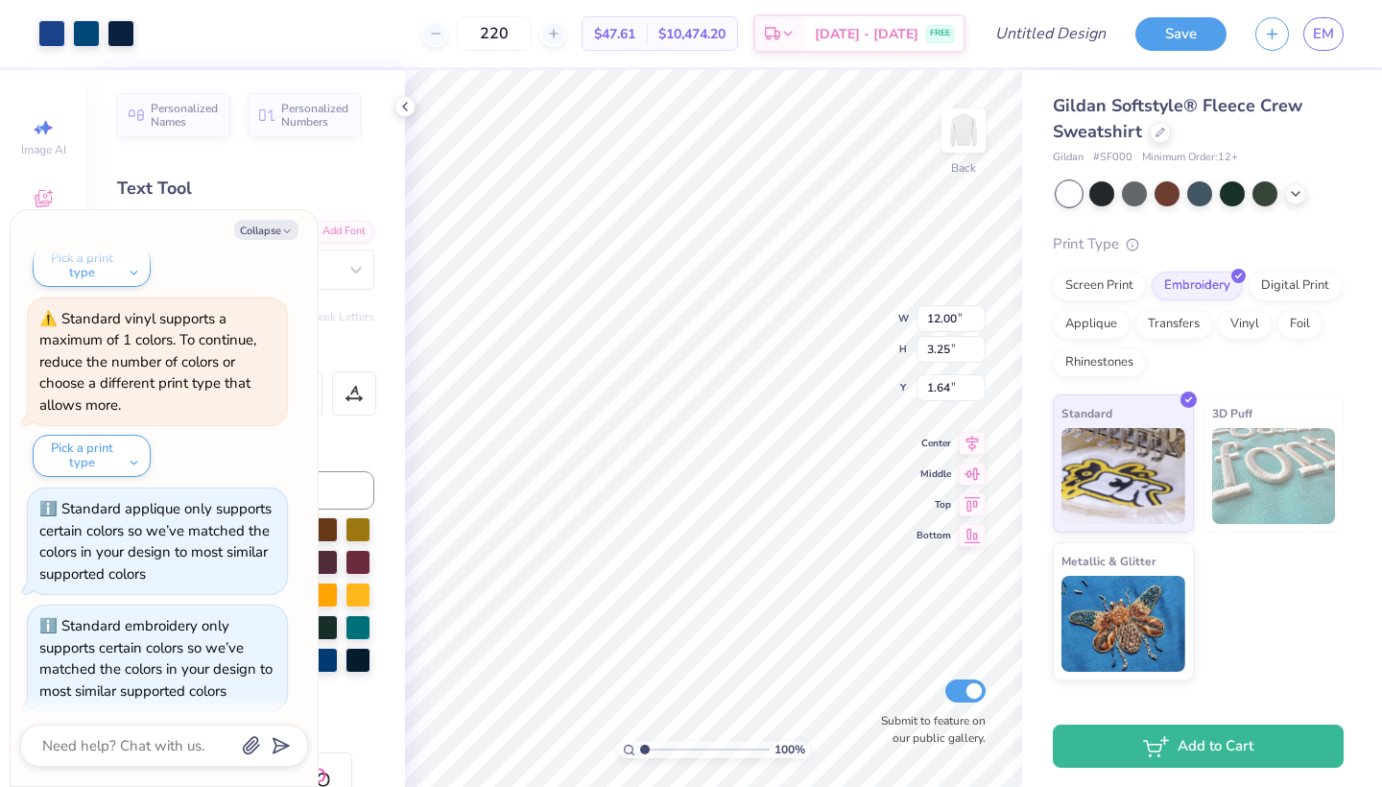
click at [1280, 299] on div "Screen Print Embroidery Digital Print Applique Transfers Vinyl Foil Rhinestones" at bounding box center [1197, 325] width 291 height 106
click at [1126, 276] on div "Screen Print" at bounding box center [1098, 283] width 93 height 29
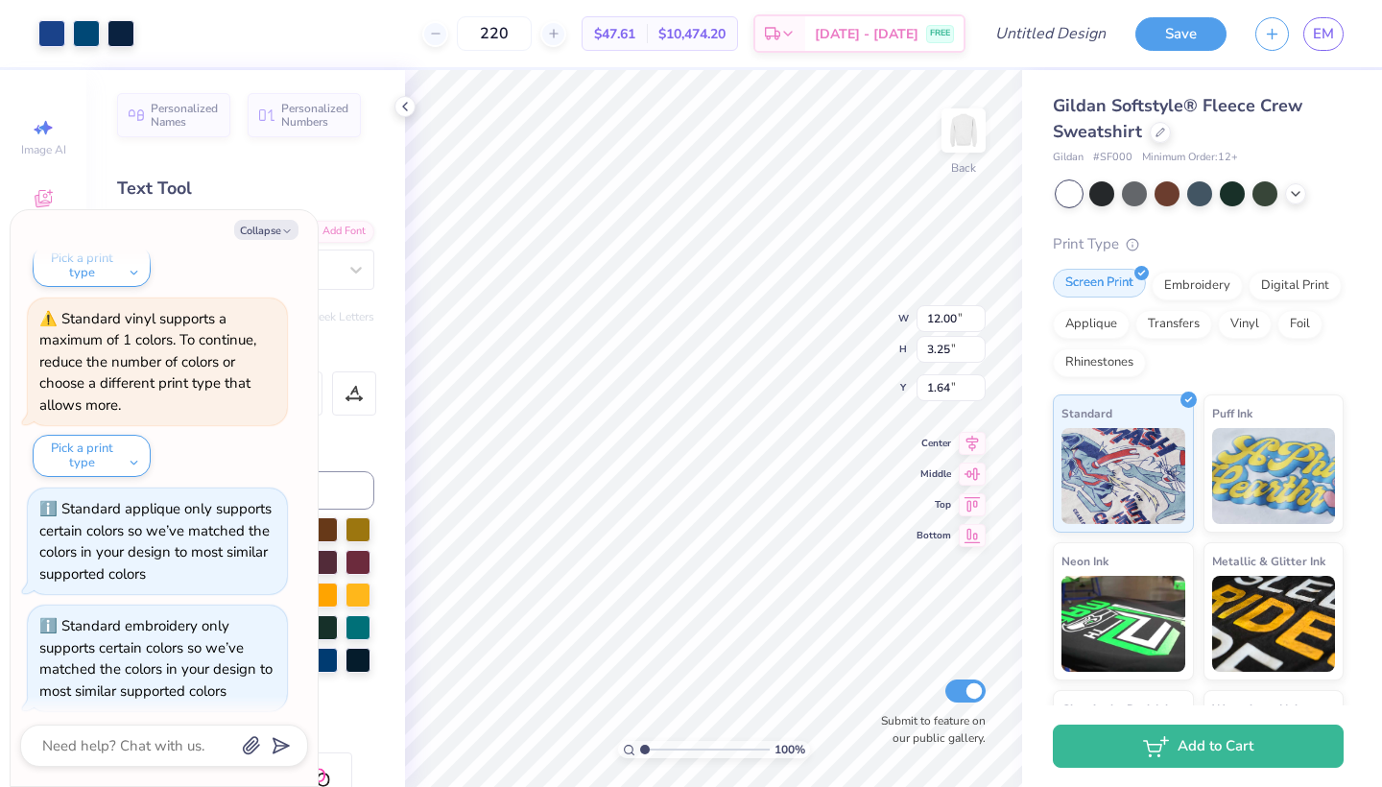
type textarea "x"
click at [1064, 35] on input "Design Title" at bounding box center [1074, 33] width 94 height 38
type input "r"
type textarea "x"
type input "re"
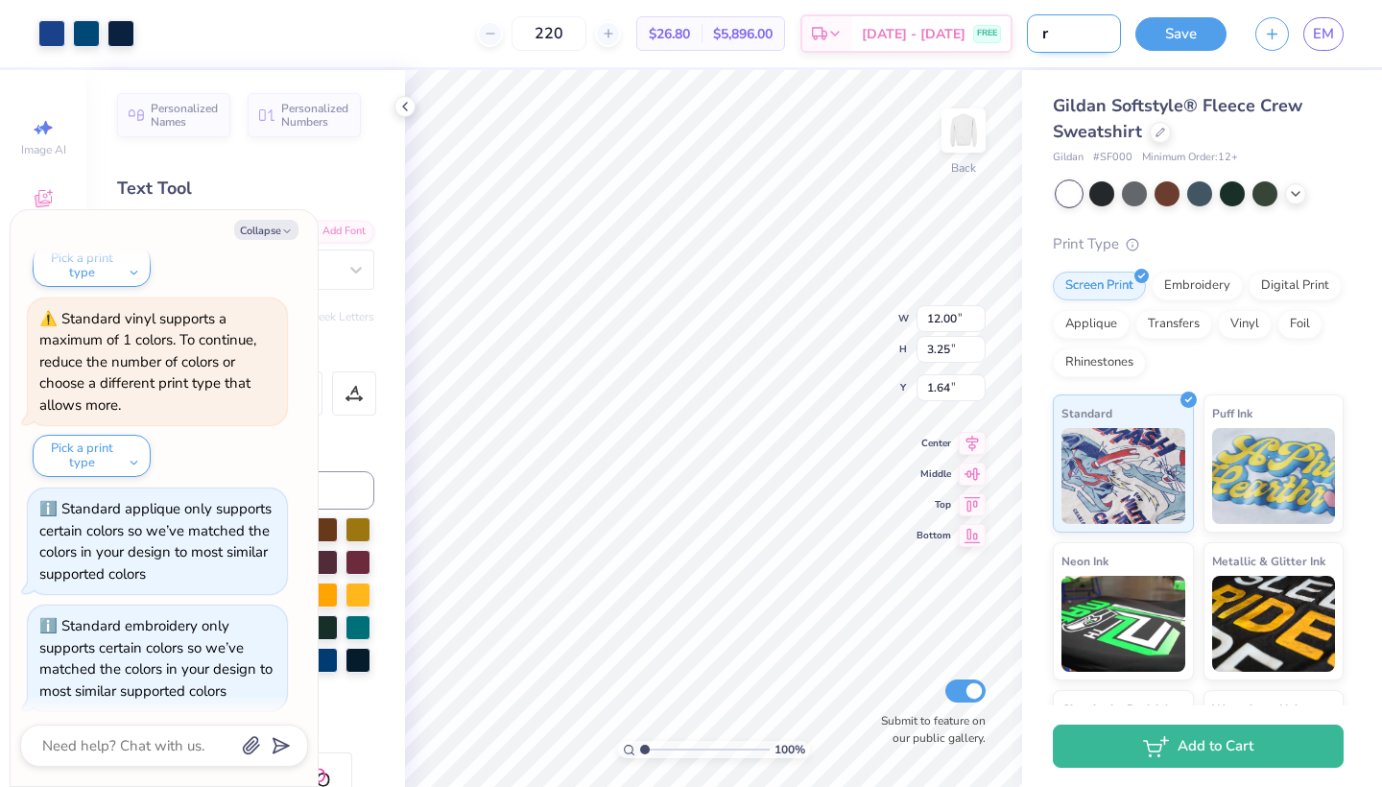
type textarea "x"
type input "ret"
type textarea "x"
type input "retr"
type textarea "x"
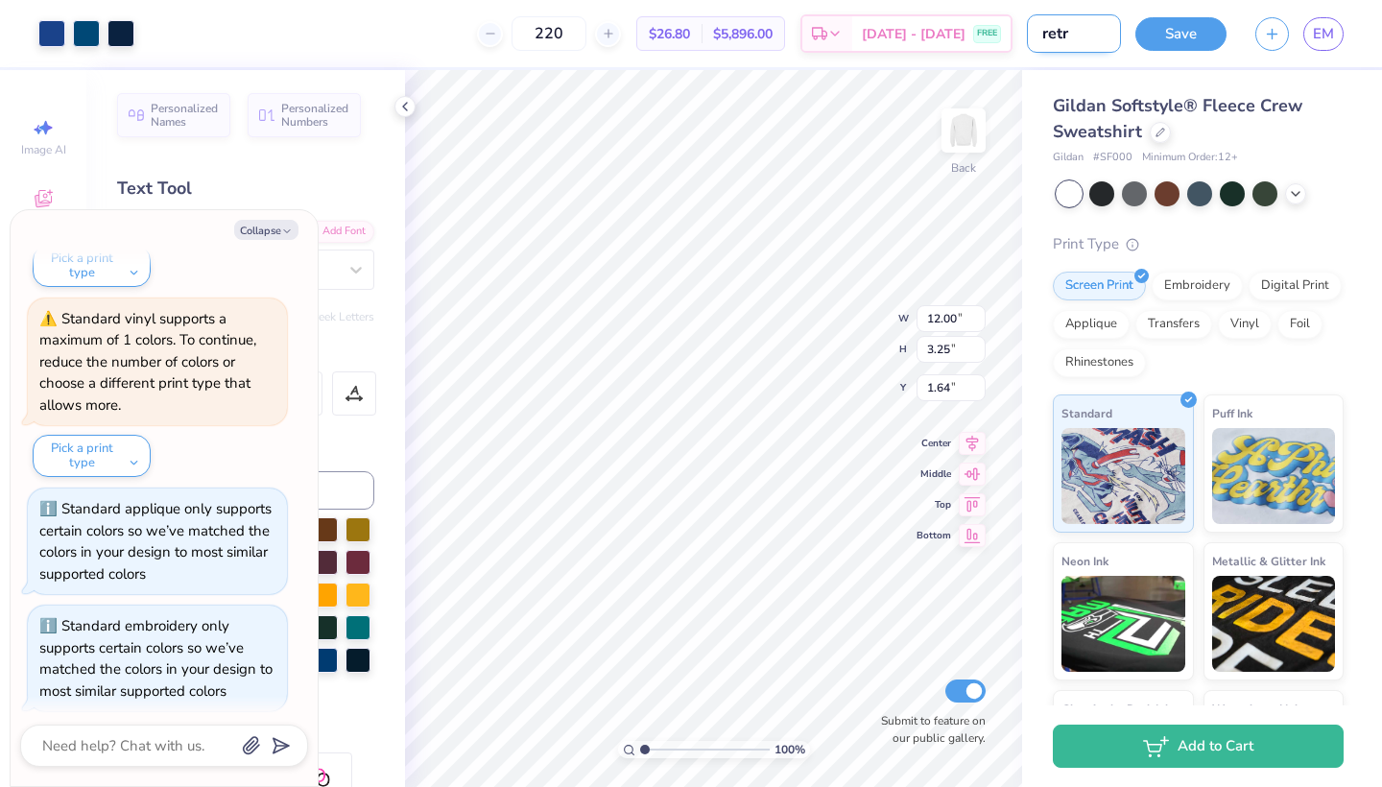
type input "retre"
type textarea "x"
type input "retrea"
type textarea "x"
type input "retreat"
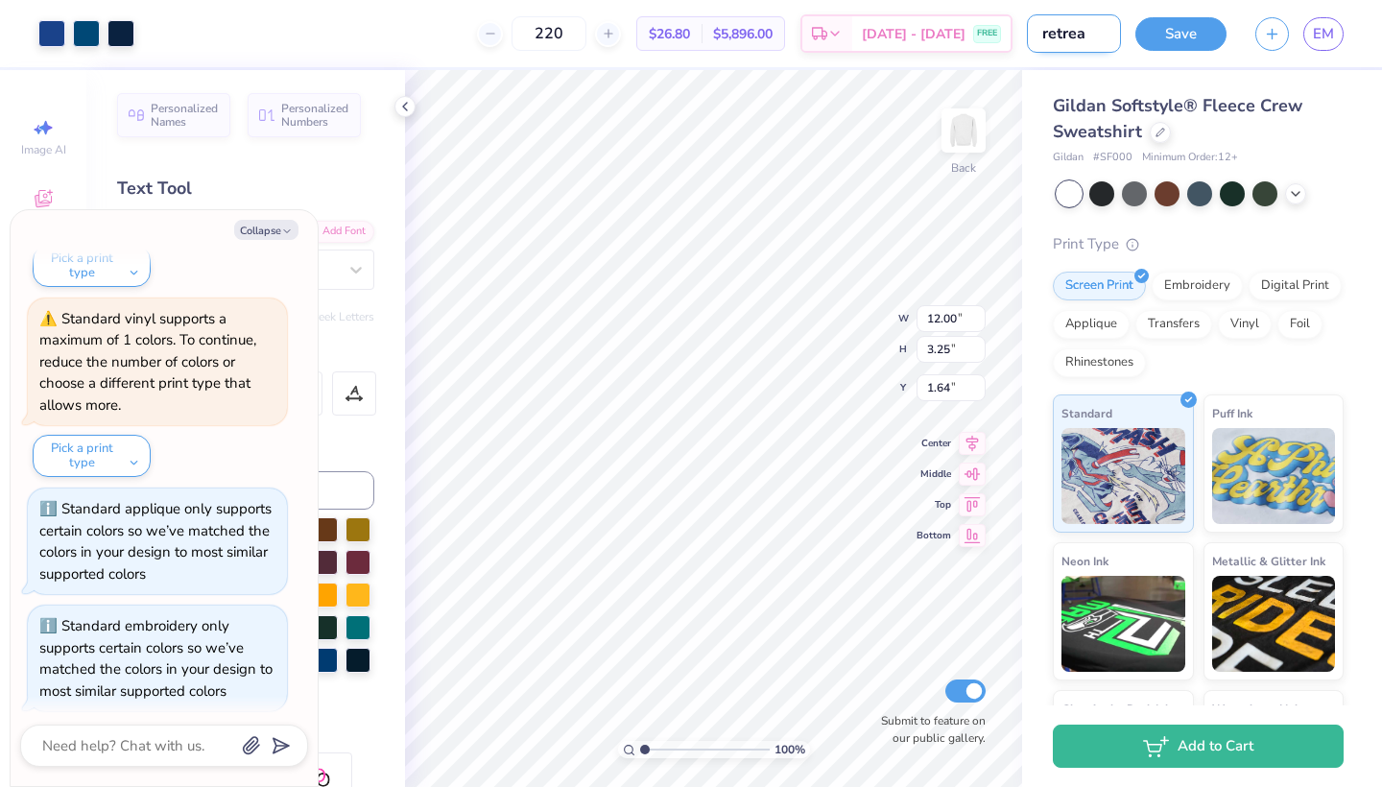
type textarea "x"
type input "retreat"
type textarea "x"
type input "retreat 2"
type textarea "x"
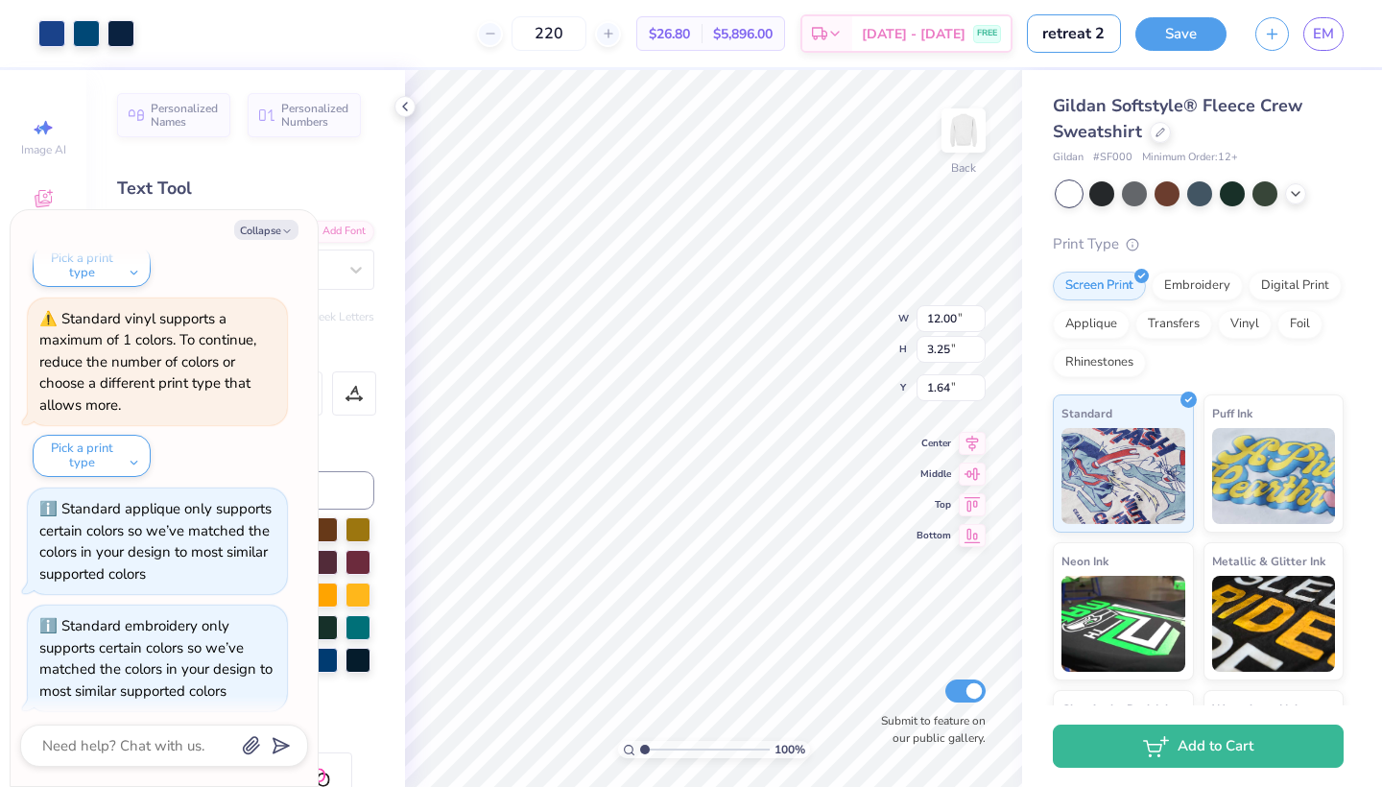
type input "retreat 2"
type textarea "x"
type input "4.18"
type textarea "x"
click at [967, 686] on input "Submit to feature on our public gallery." at bounding box center [965, 690] width 40 height 23
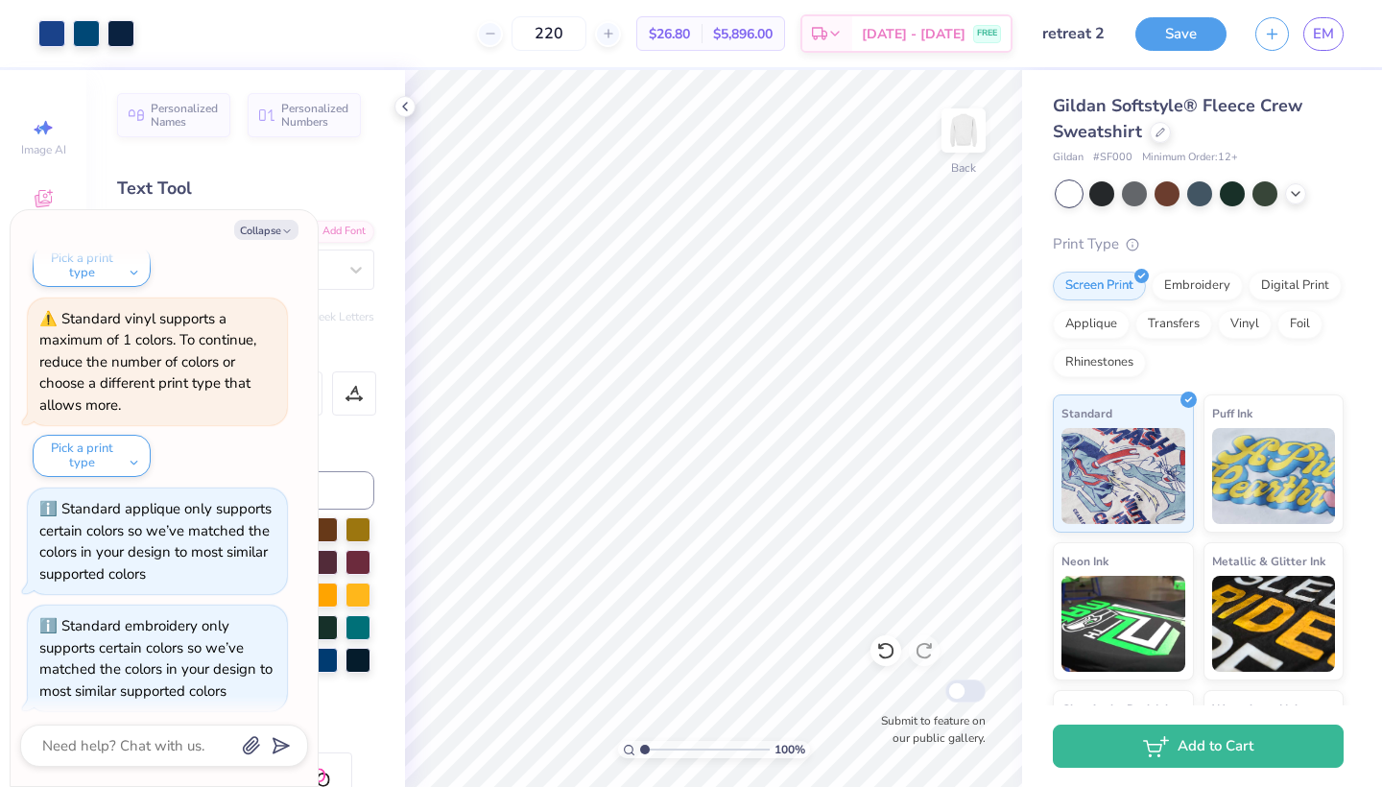
checkbox input "false"
click at [270, 231] on button "Collapse" at bounding box center [266, 230] width 64 height 20
type textarea "x"
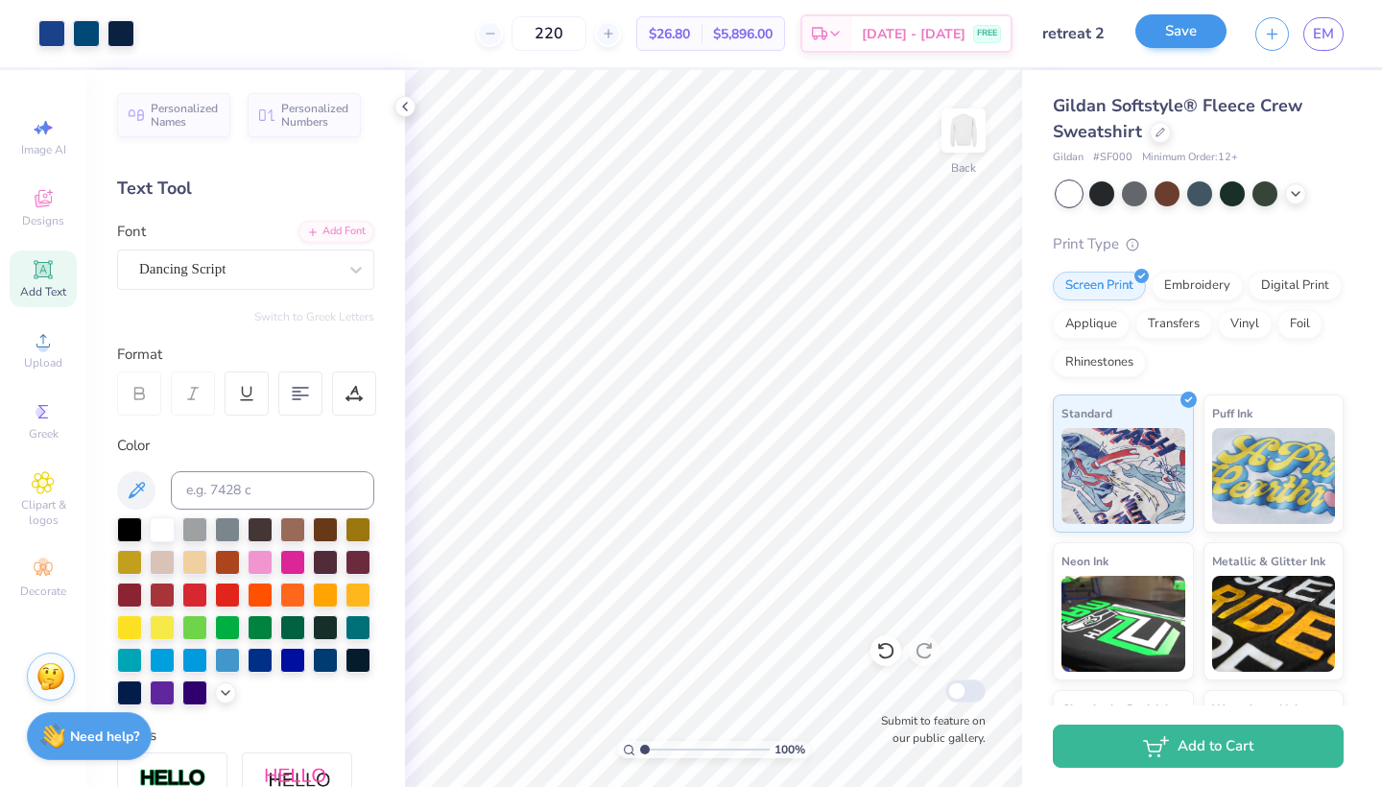
click at [1205, 24] on button "Save" at bounding box center [1180, 31] width 91 height 34
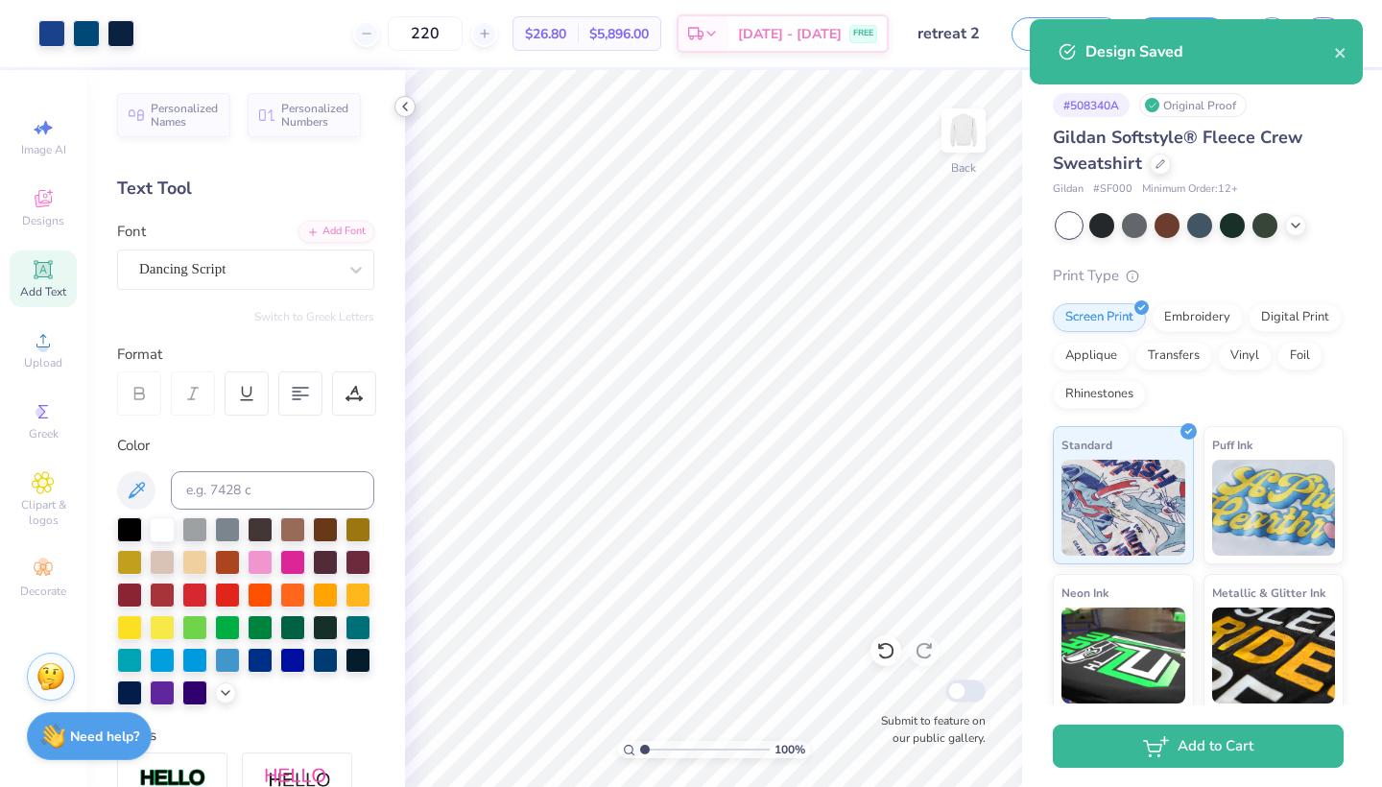
click at [406, 105] on icon at bounding box center [404, 106] width 15 height 15
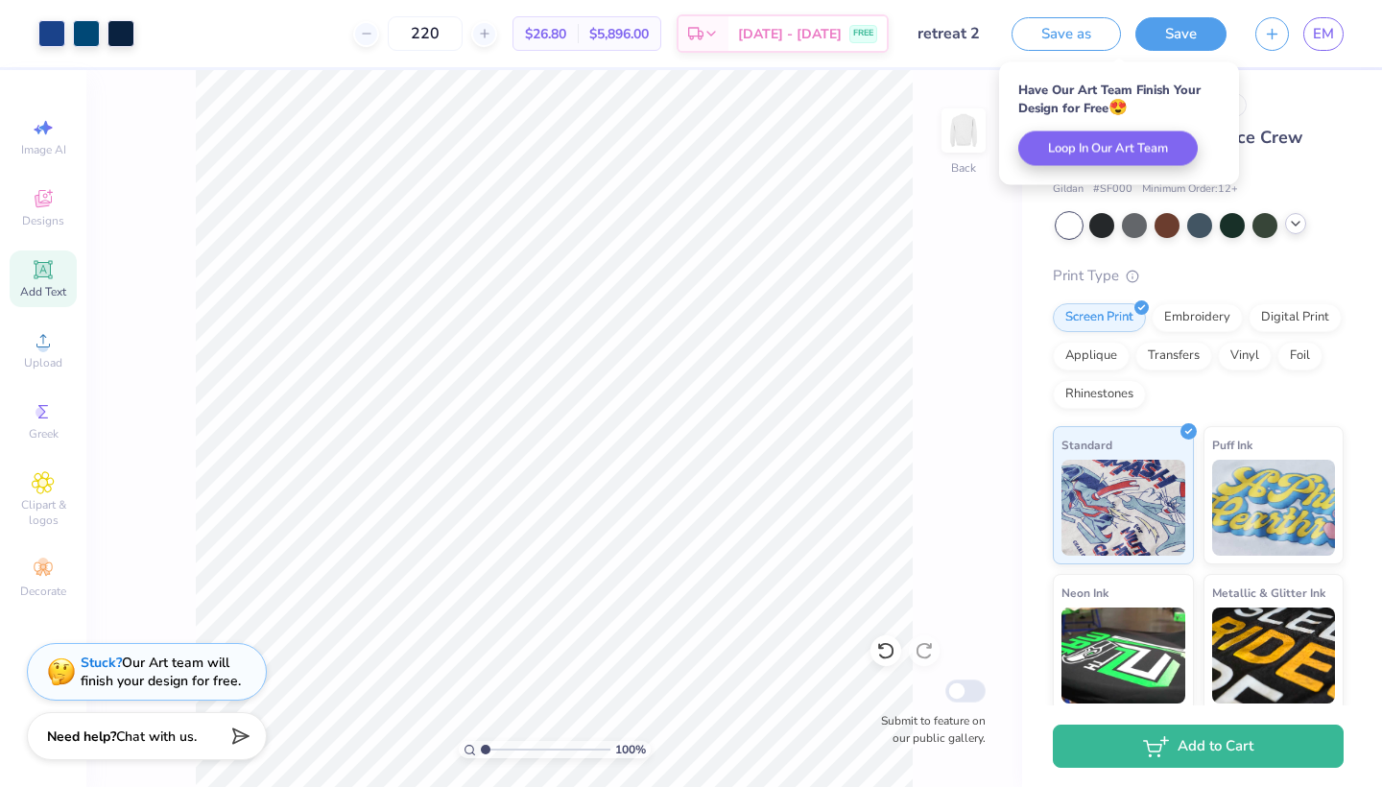
click at [1290, 231] on div at bounding box center [1295, 223] width 21 height 21
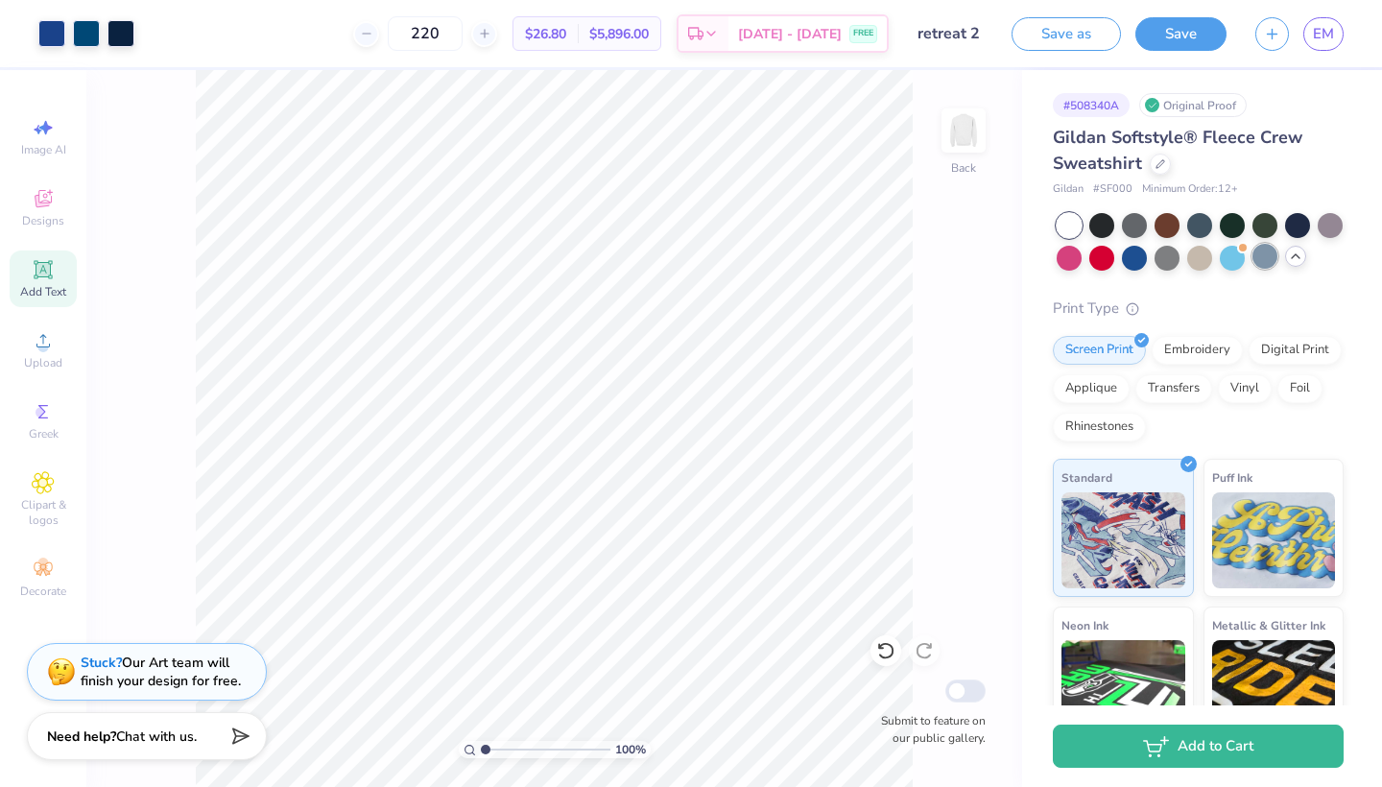
click at [1260, 263] on div at bounding box center [1264, 256] width 25 height 25
click at [1263, 258] on div at bounding box center [1264, 256] width 25 height 25
click at [1190, 348] on div "Embroidery" at bounding box center [1196, 347] width 91 height 29
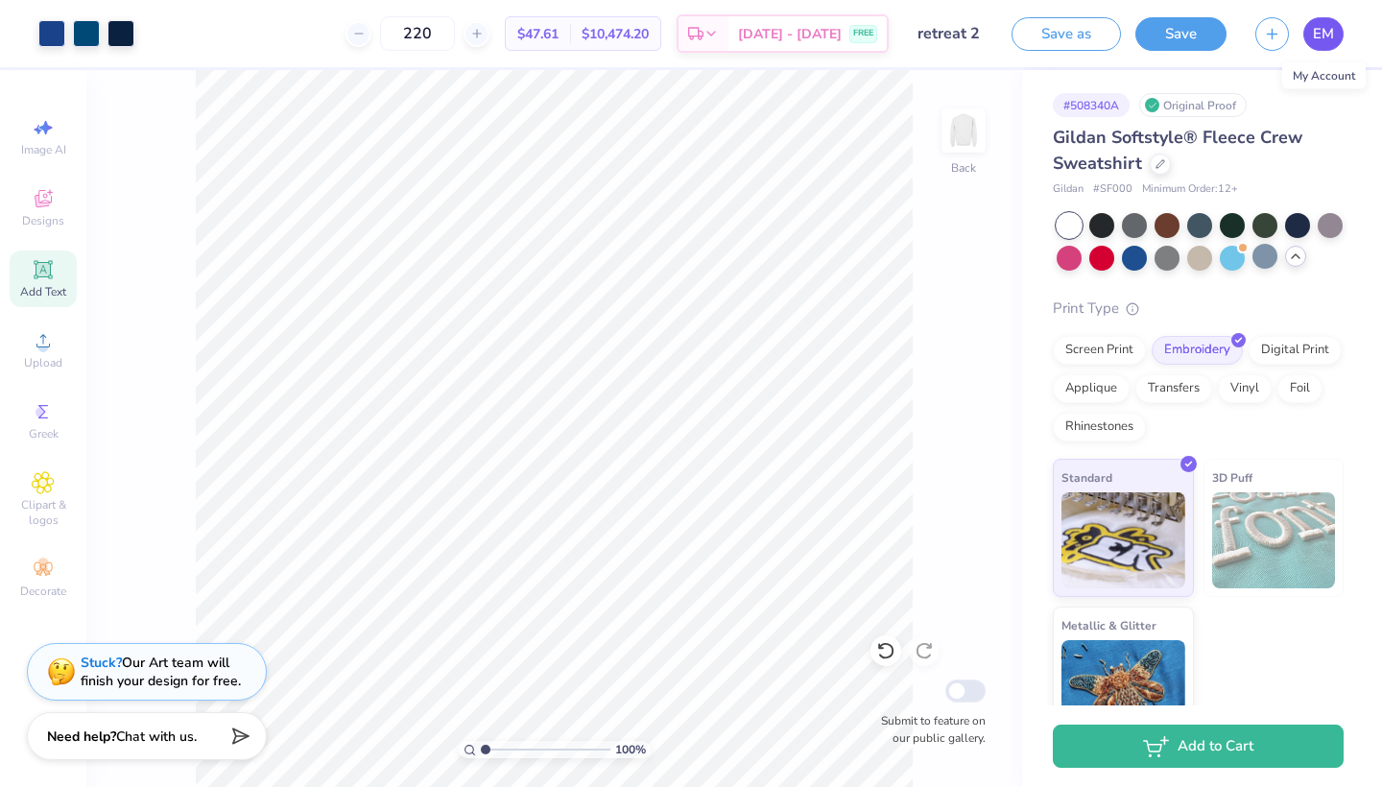
click at [1314, 35] on span "EM" at bounding box center [1322, 34] width 21 height 22
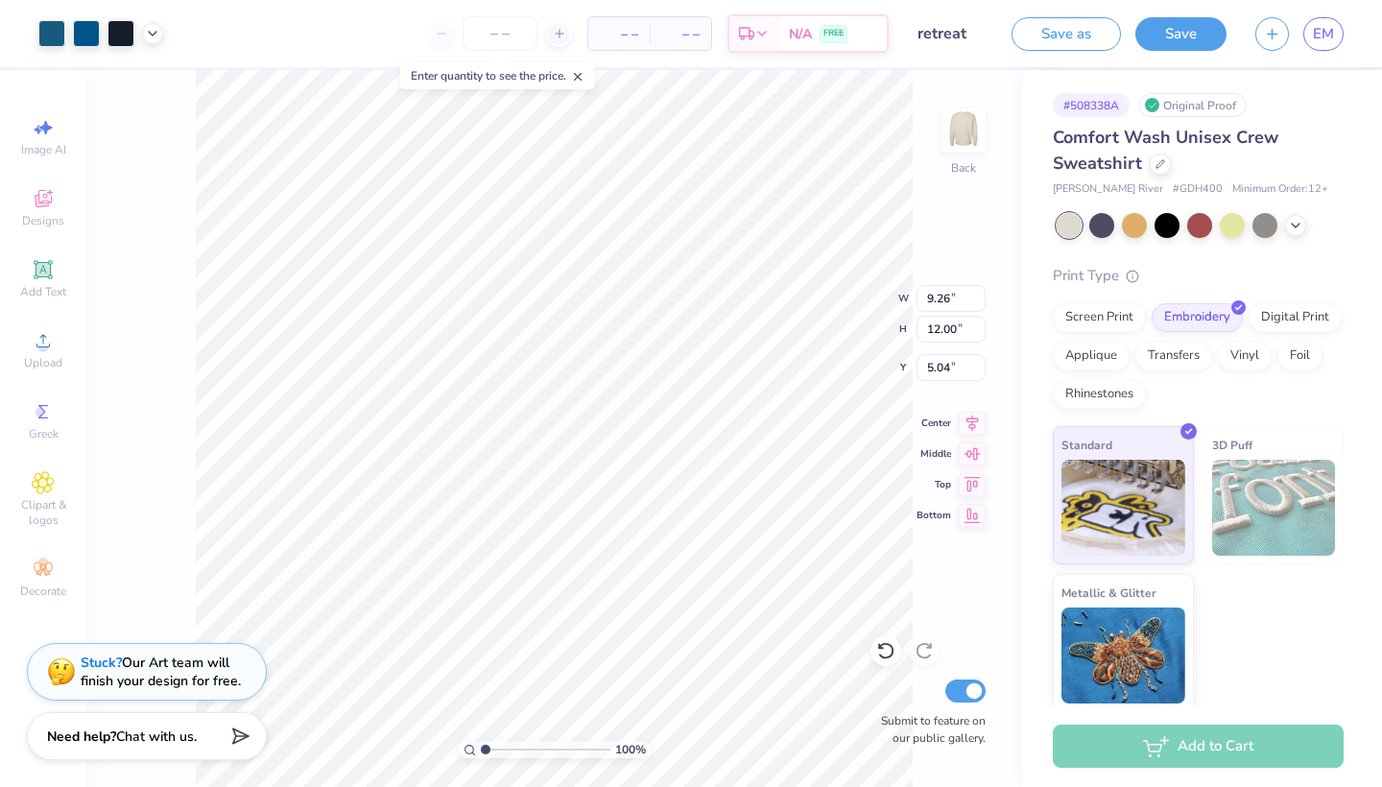
type input "7.54"
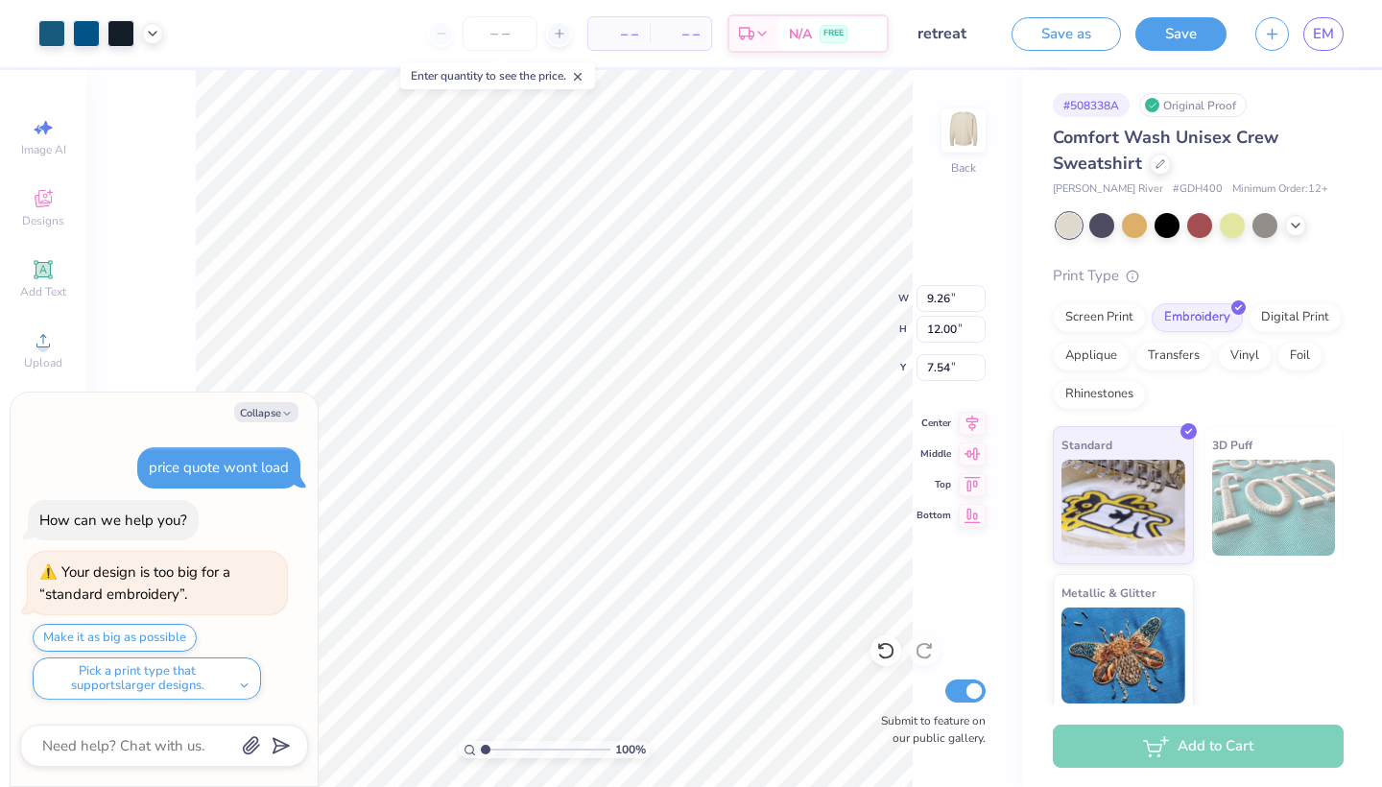
type textarea "x"
type input "1.76"
type textarea "x"
type input "12.10"
click at [630, 449] on body "Art colors – – Per Item – – Total Est. Delivery N/A FREE Design Title retreat S…" at bounding box center [691, 393] width 1382 height 787
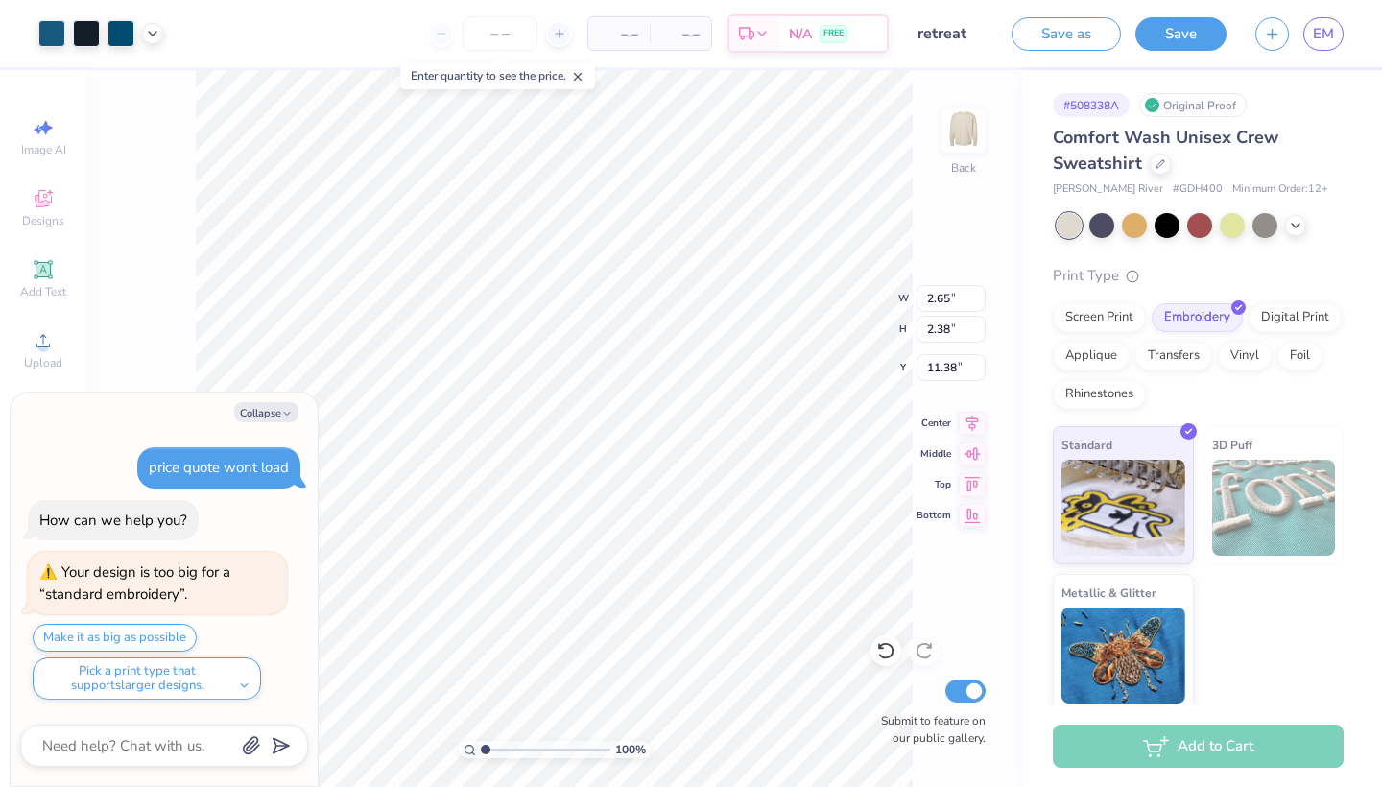
type textarea "x"
type input "17.64"
type textarea "x"
type input "2.63"
click at [1118, 316] on div "Screen Print" at bounding box center [1098, 314] width 93 height 29
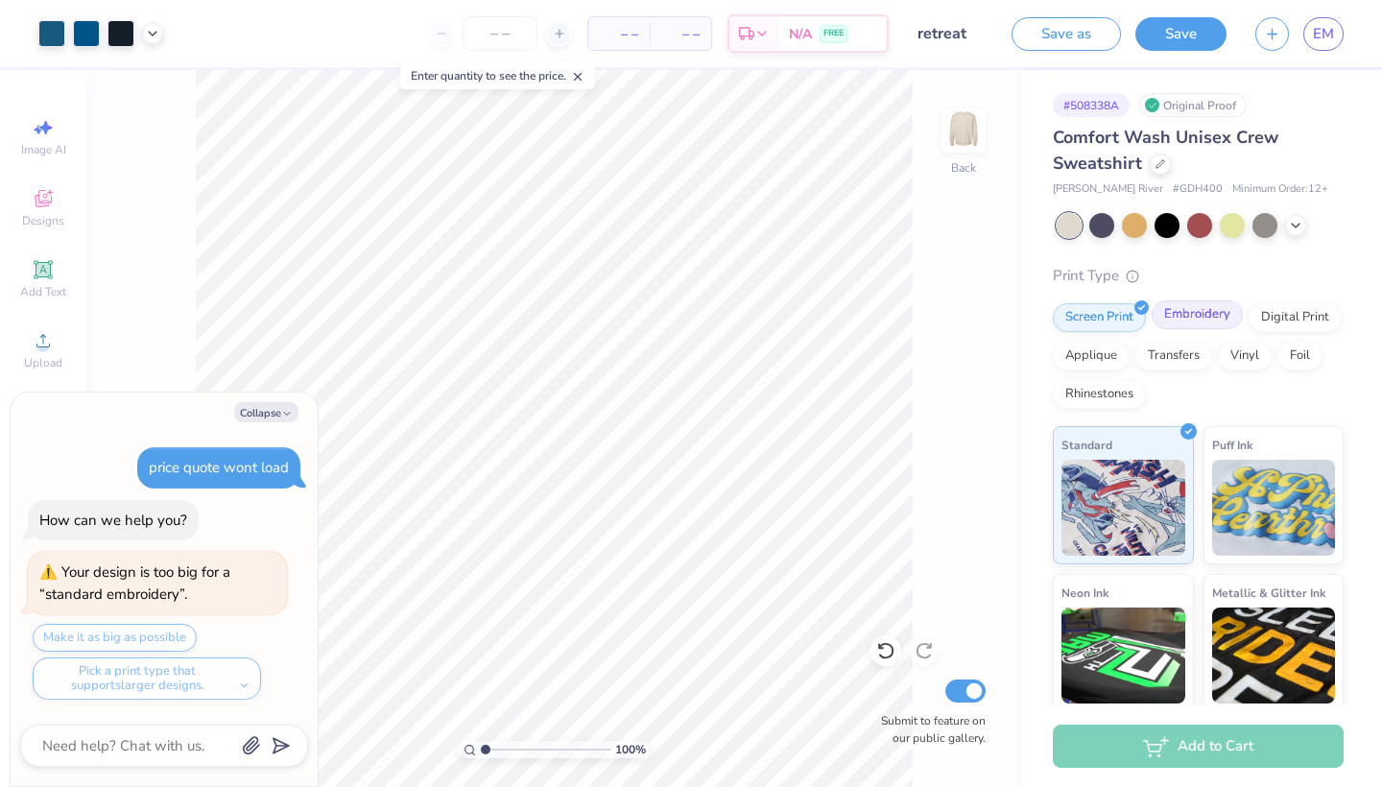
click at [1195, 328] on div "Embroidery" at bounding box center [1196, 314] width 91 height 29
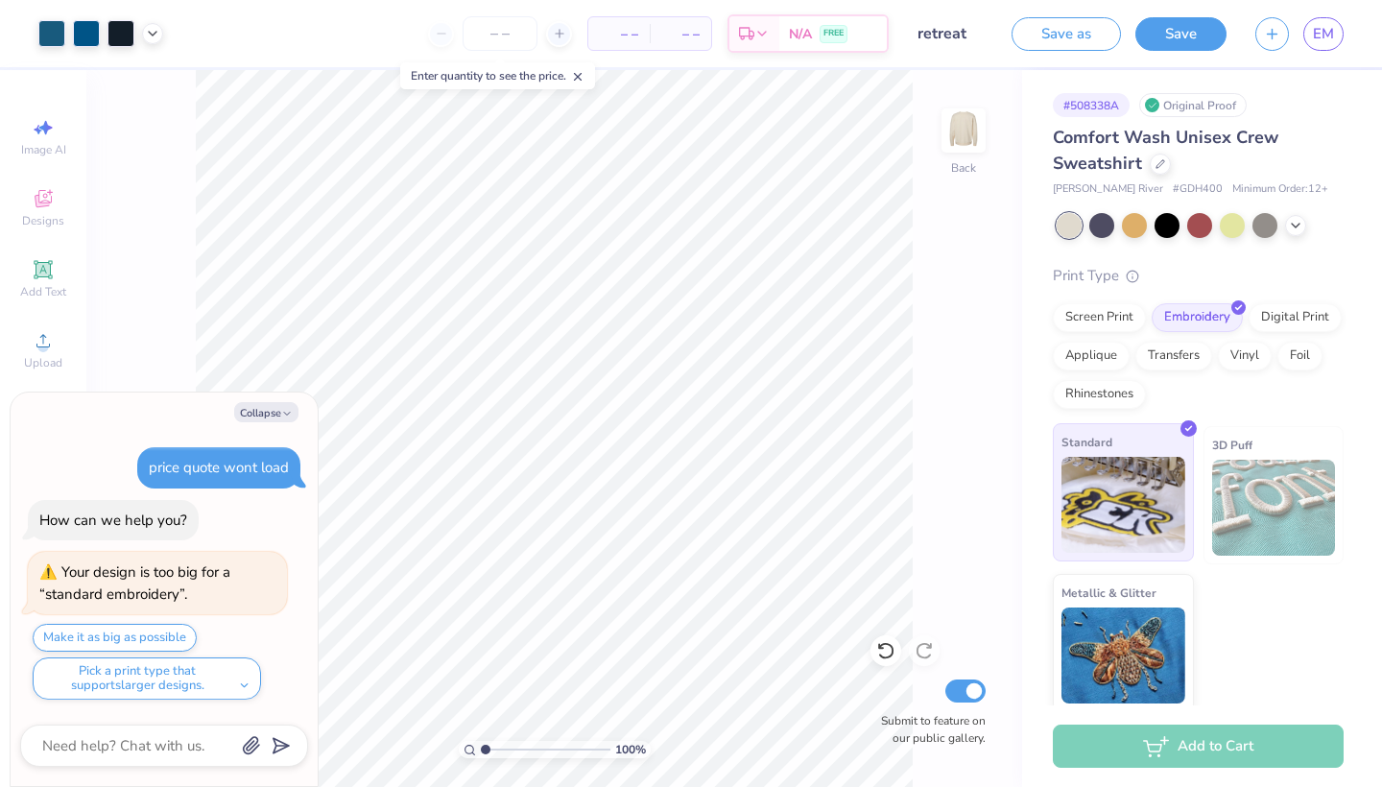
click at [1125, 499] on img at bounding box center [1123, 505] width 124 height 96
click at [1260, 502] on img at bounding box center [1274, 508] width 124 height 96
click at [1175, 491] on img at bounding box center [1123, 505] width 124 height 96
type textarea "x"
click at [487, 33] on input "number" at bounding box center [499, 33] width 75 height 35
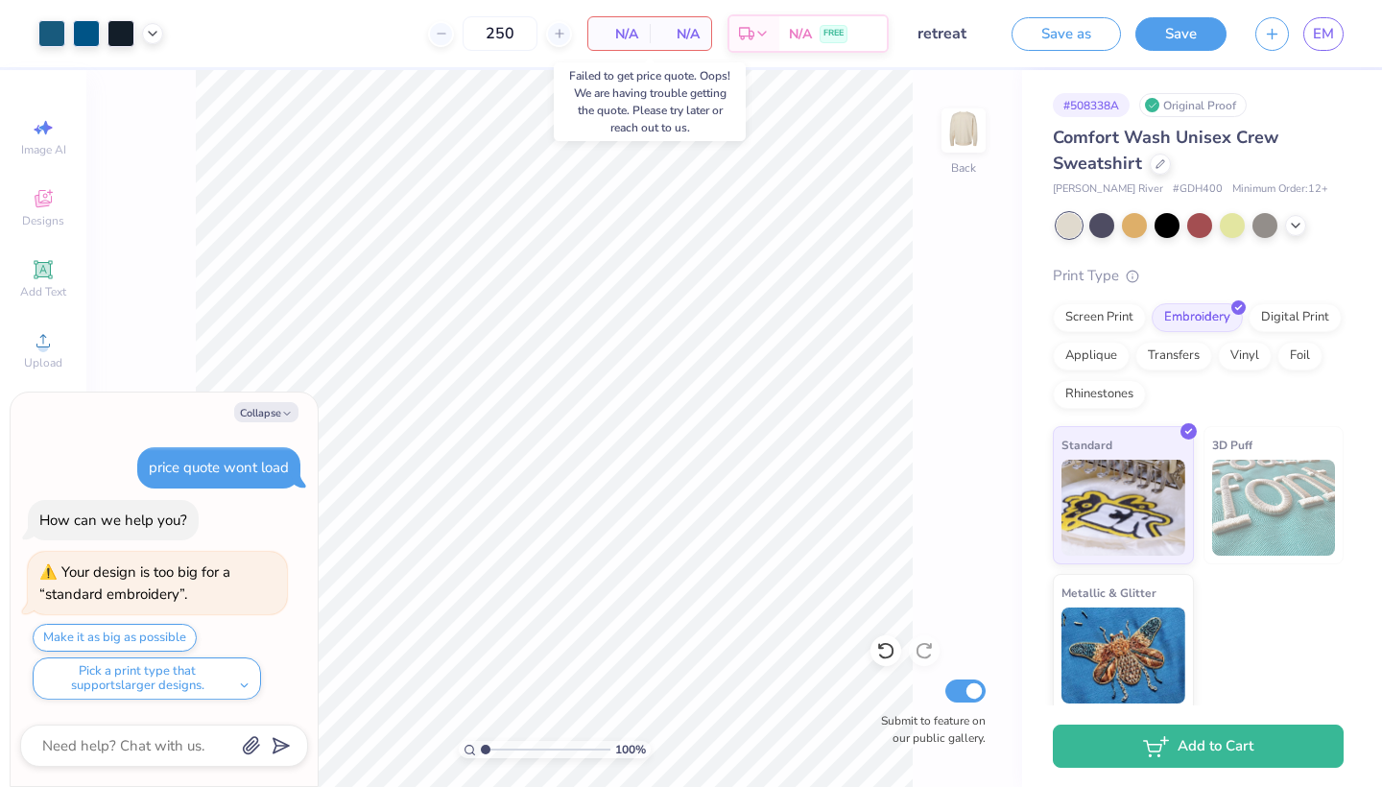
type input "250"
click at [614, 30] on span "N/A" at bounding box center [619, 34] width 38 height 20
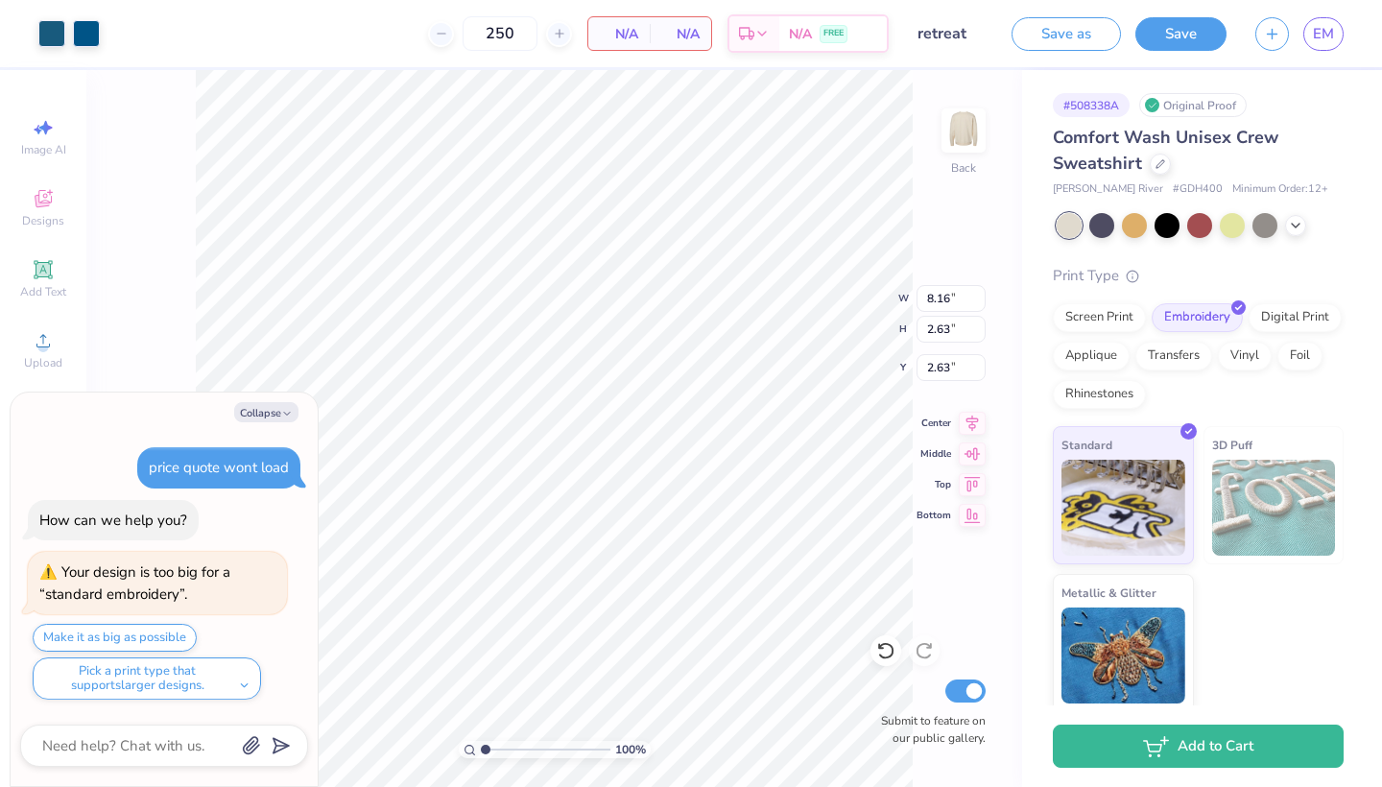
type textarea "x"
type input "10.53"
type input "3.39"
type input "1.87"
type textarea "x"
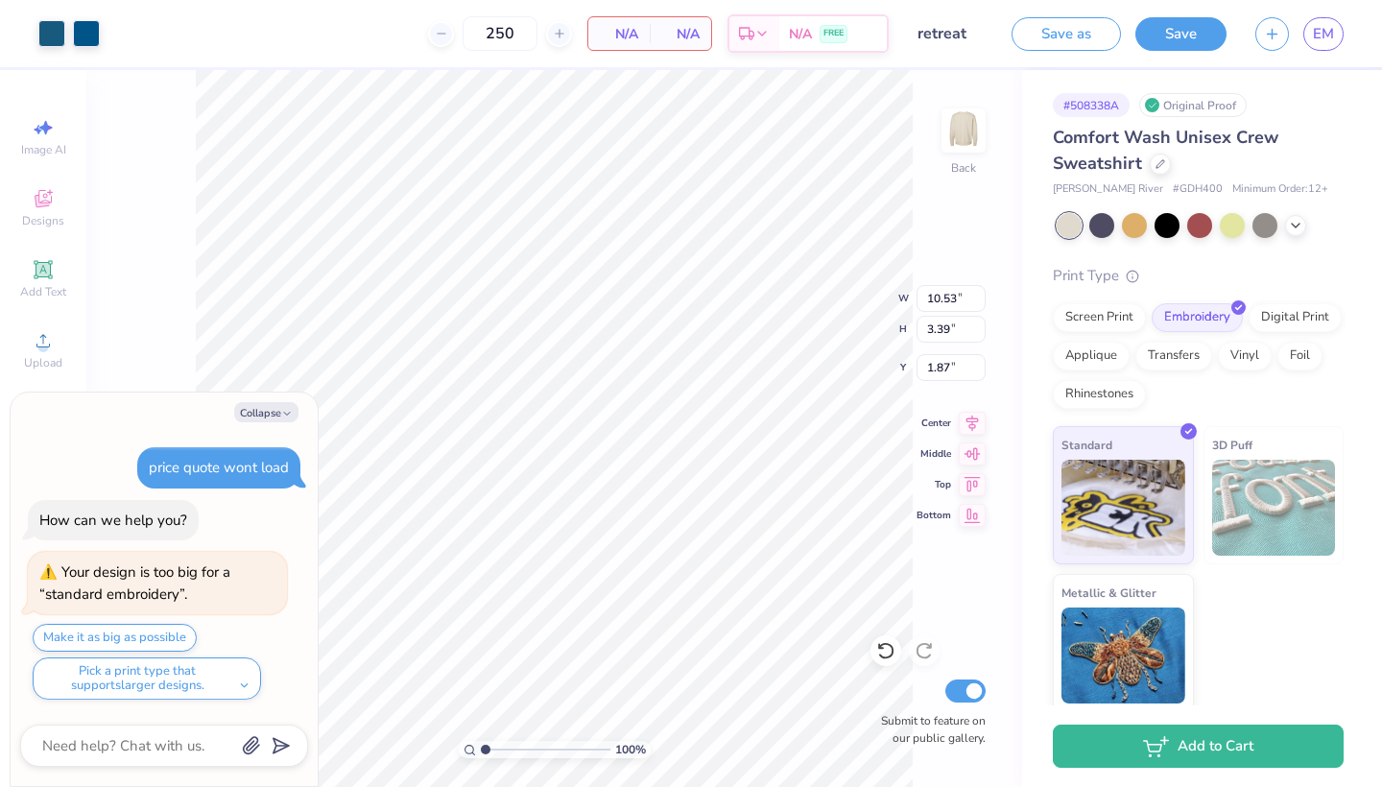
type input "1.68"
click at [1096, 314] on div "Screen Print" at bounding box center [1098, 314] width 93 height 29
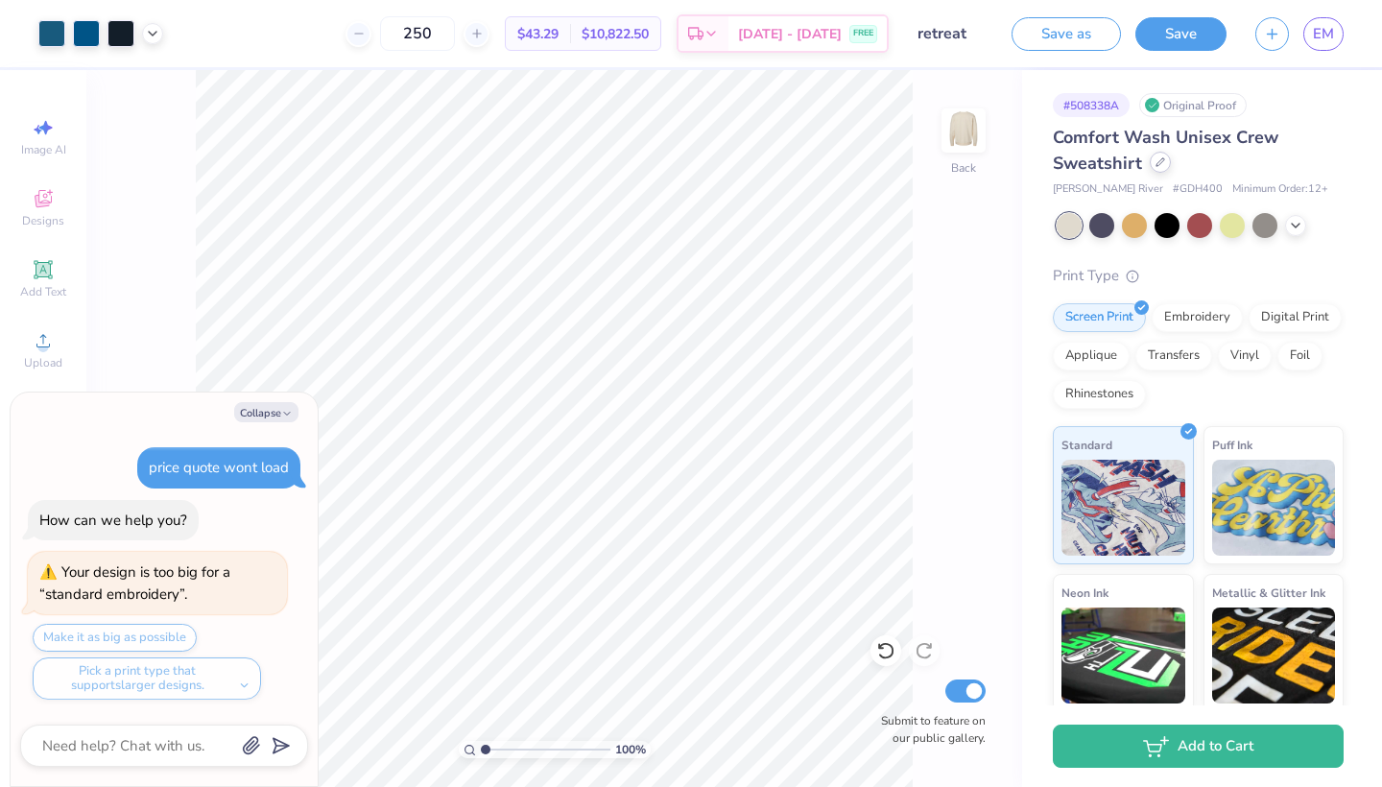
click at [1160, 169] on div at bounding box center [1159, 162] width 21 height 21
type textarea "x"
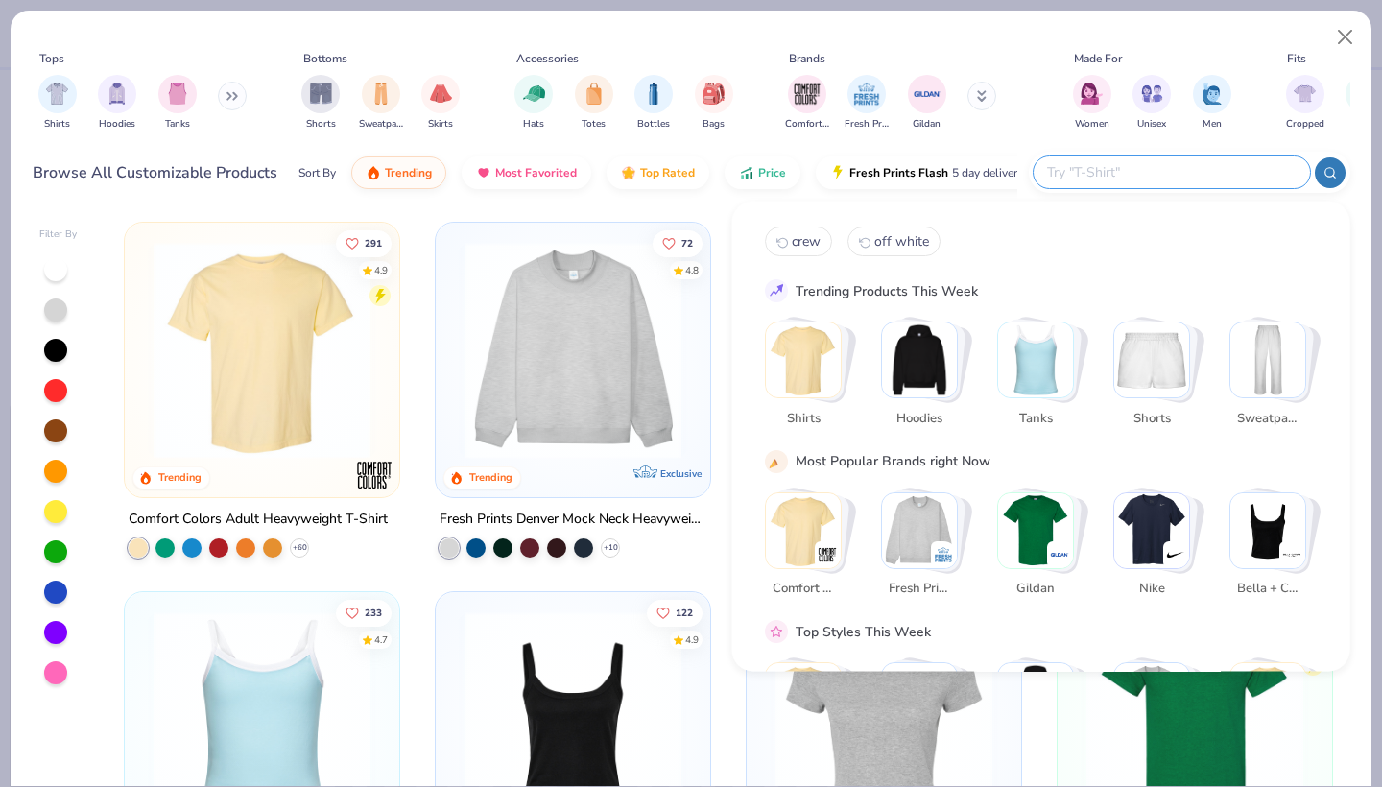
click at [1198, 171] on input "text" at bounding box center [1170, 172] width 251 height 22
type input "crew"
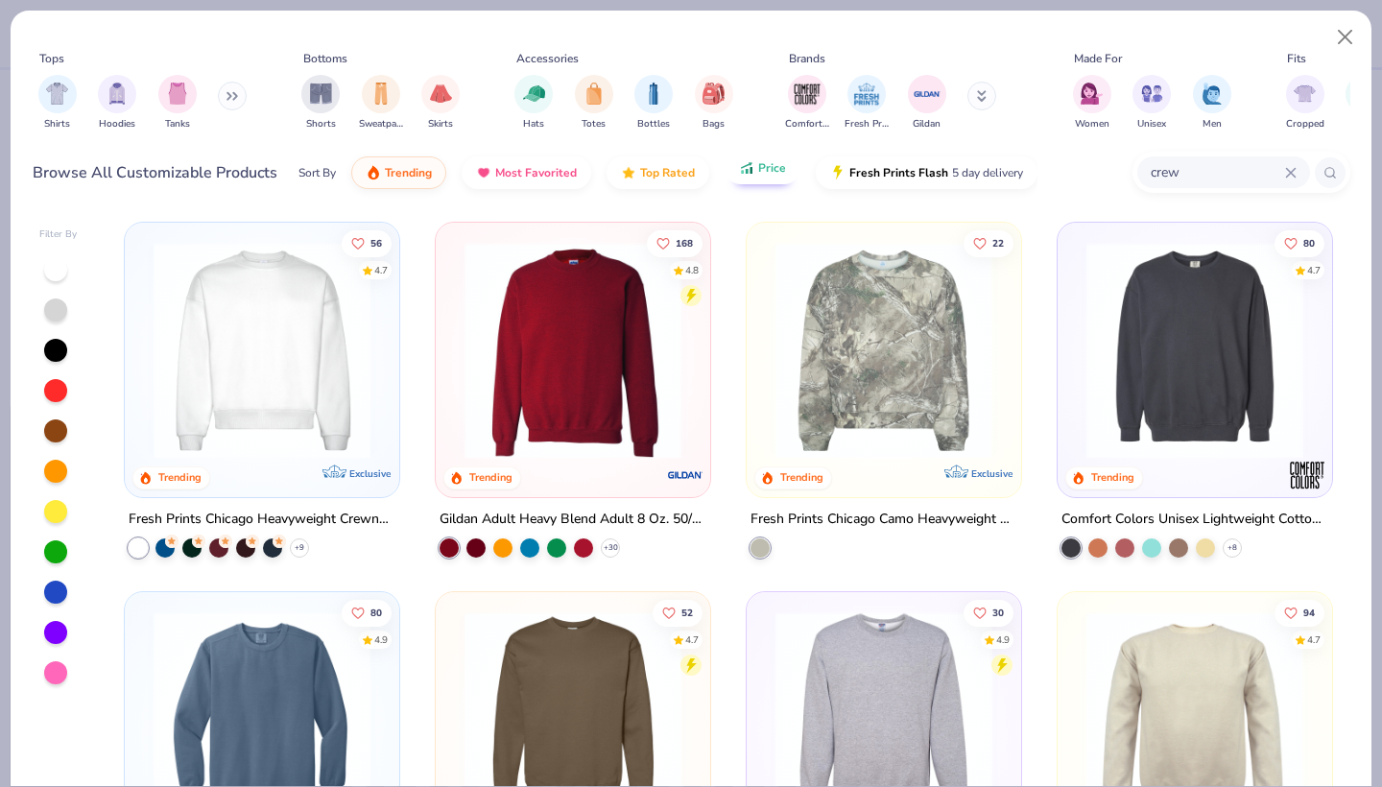
click at [755, 173] on button "Price" at bounding box center [762, 168] width 76 height 33
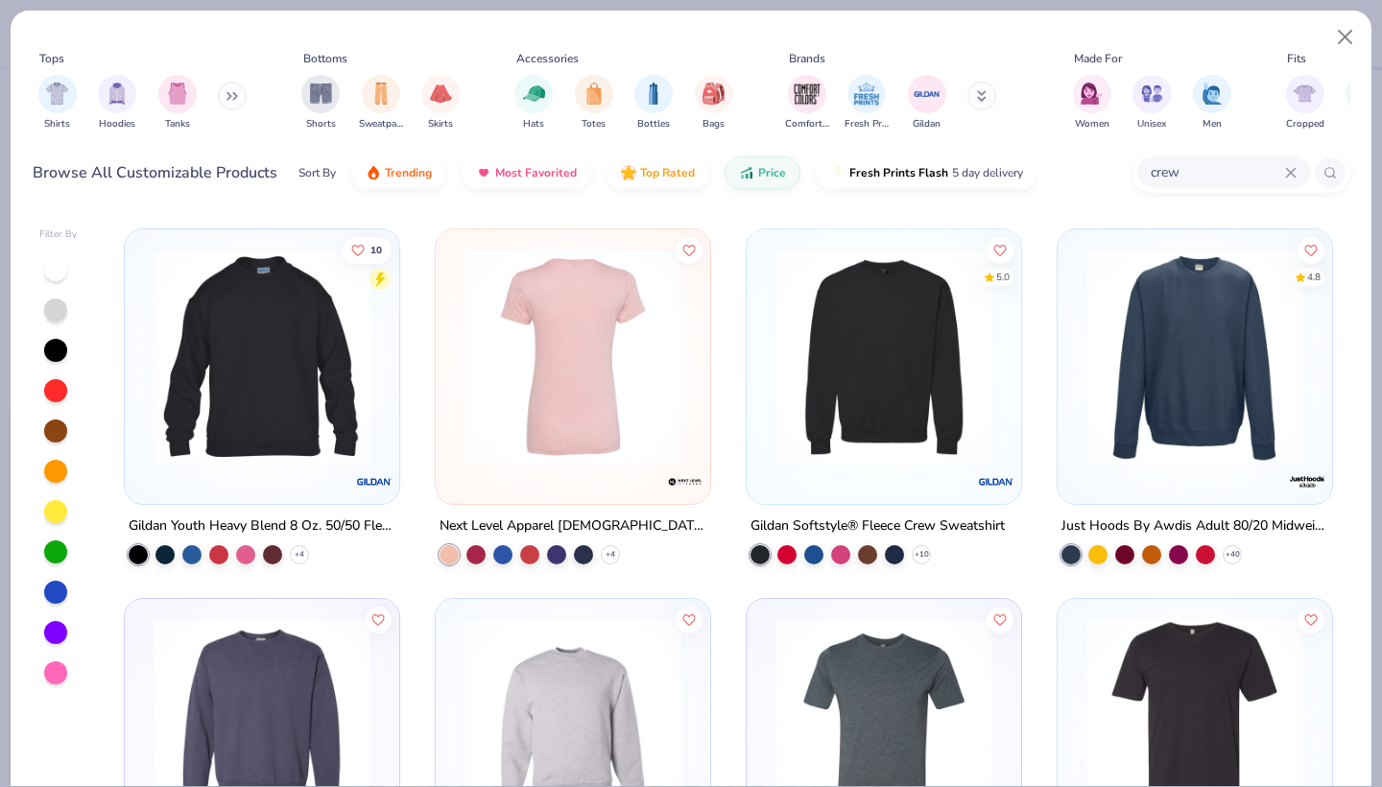
scroll to position [364, 0]
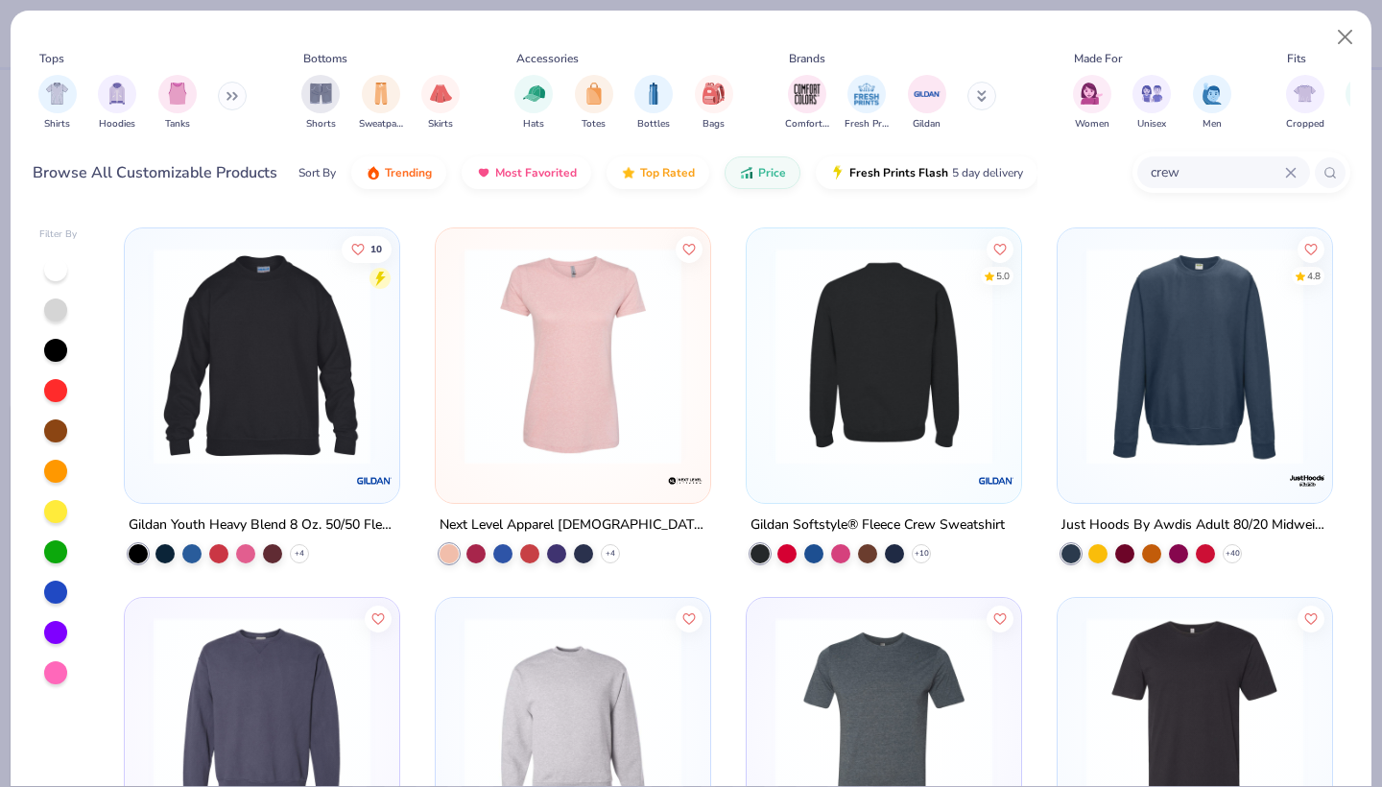
click at [766, 437] on img at bounding box center [648, 356] width 236 height 217
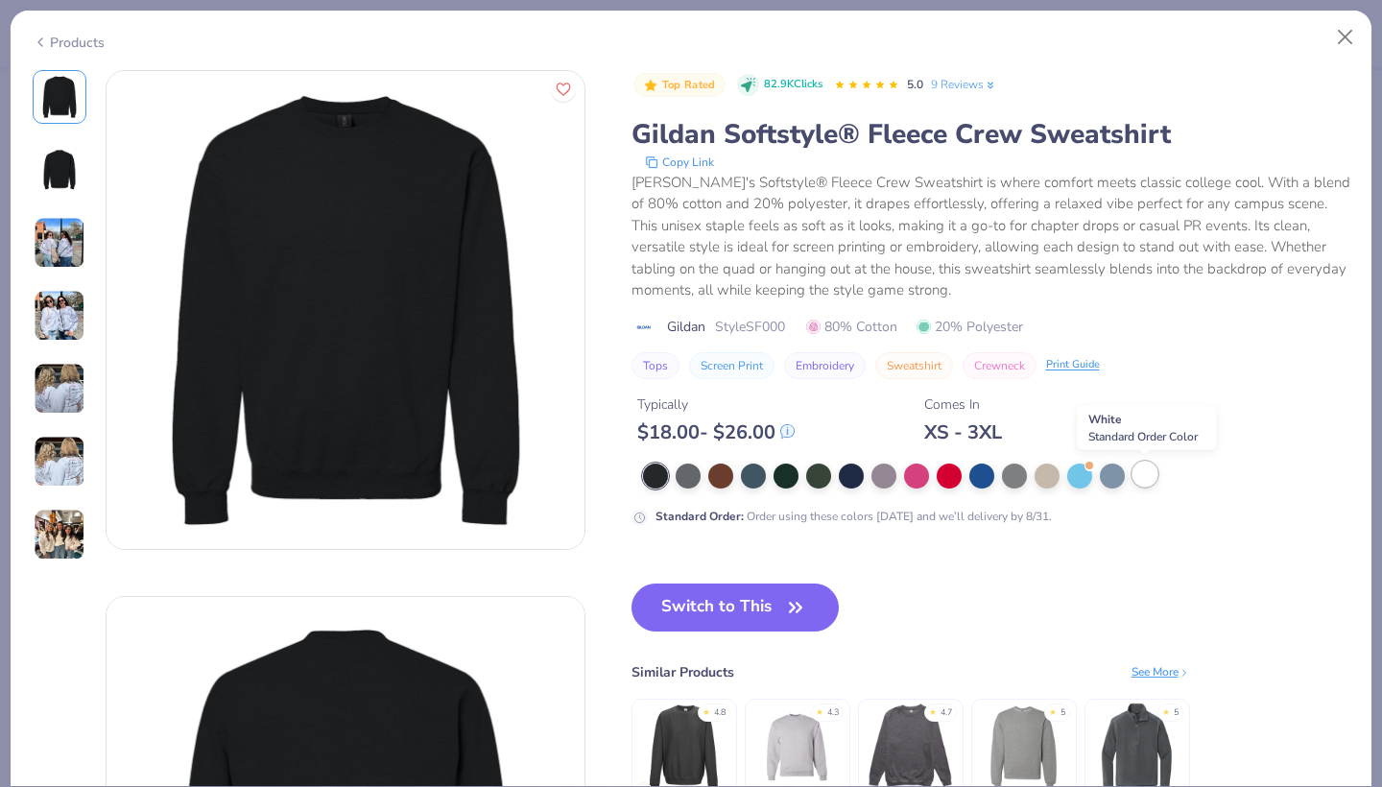
click at [1148, 480] on div at bounding box center [1144, 473] width 25 height 25
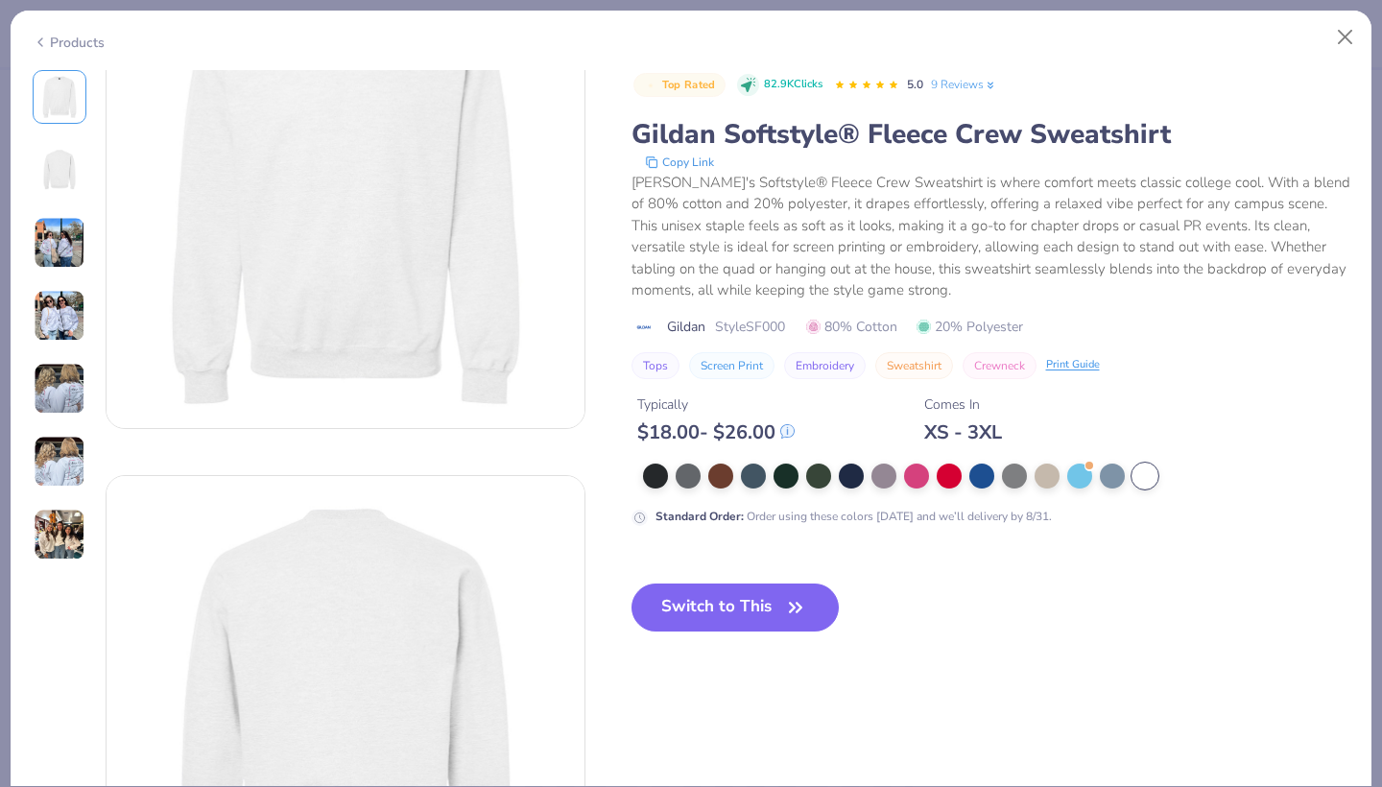
scroll to position [151, 0]
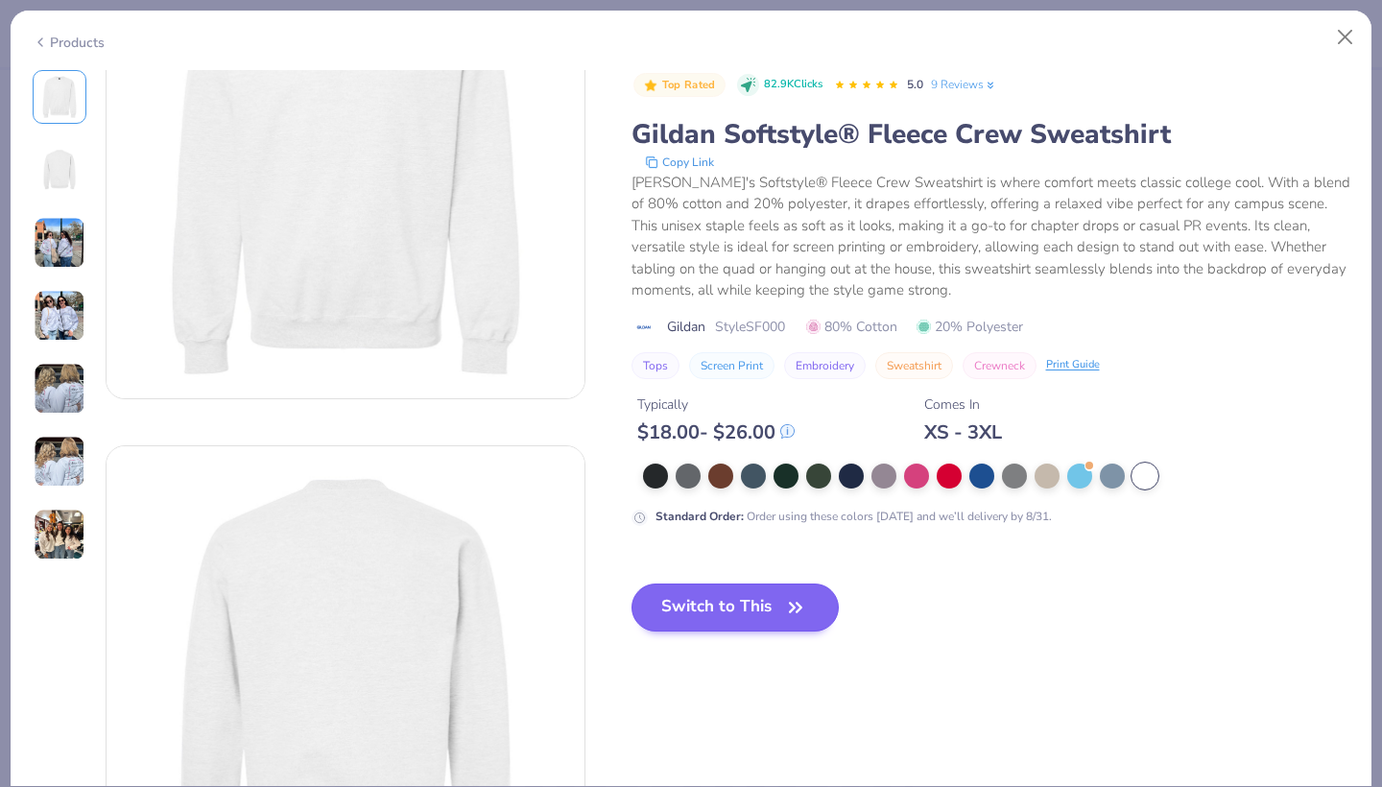
click at [744, 622] on button "Switch to This" at bounding box center [735, 607] width 208 height 48
type textarea "x"
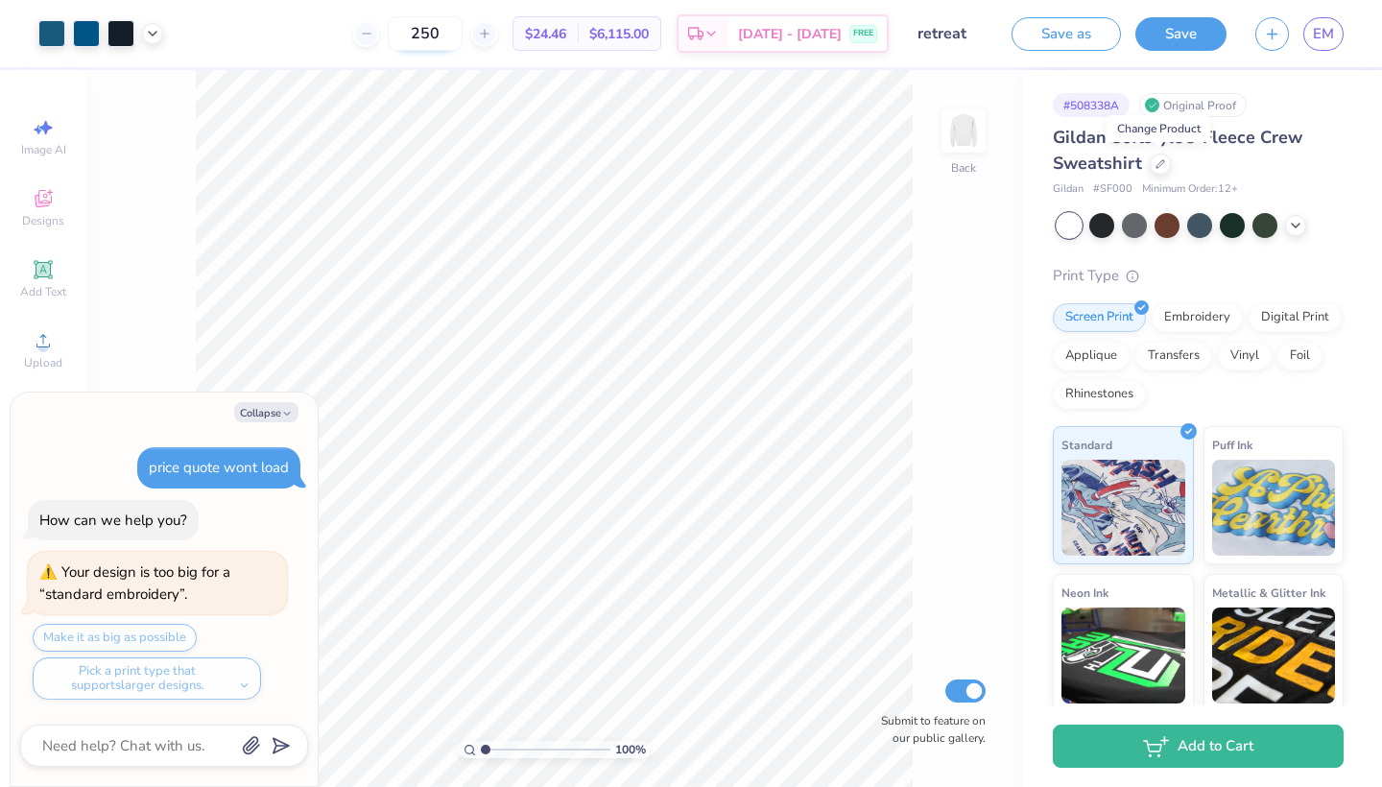
click at [450, 29] on input "250" at bounding box center [425, 33] width 75 height 35
type input "220"
click at [1183, 321] on div "Embroidery" at bounding box center [1196, 314] width 91 height 29
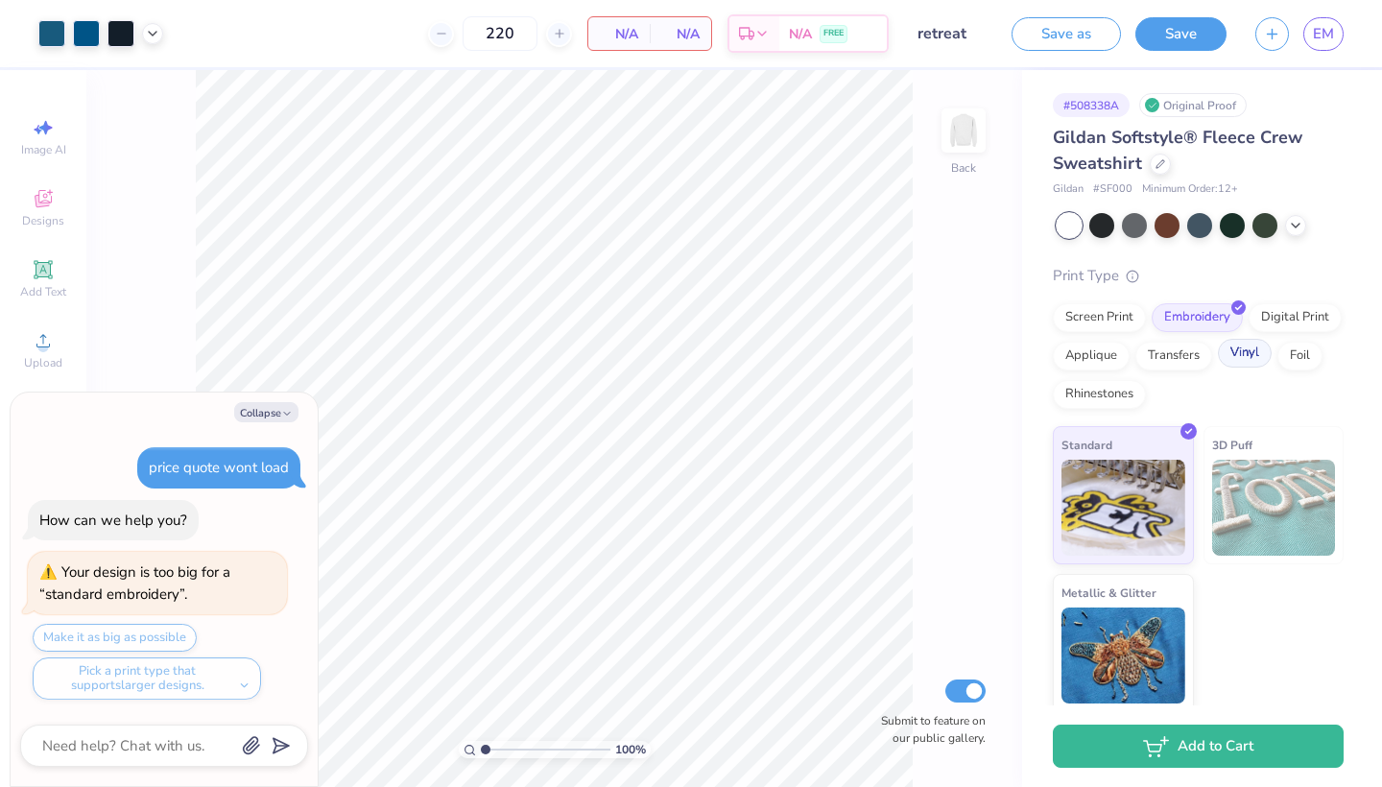
click at [1237, 353] on div "Vinyl" at bounding box center [1244, 353] width 54 height 29
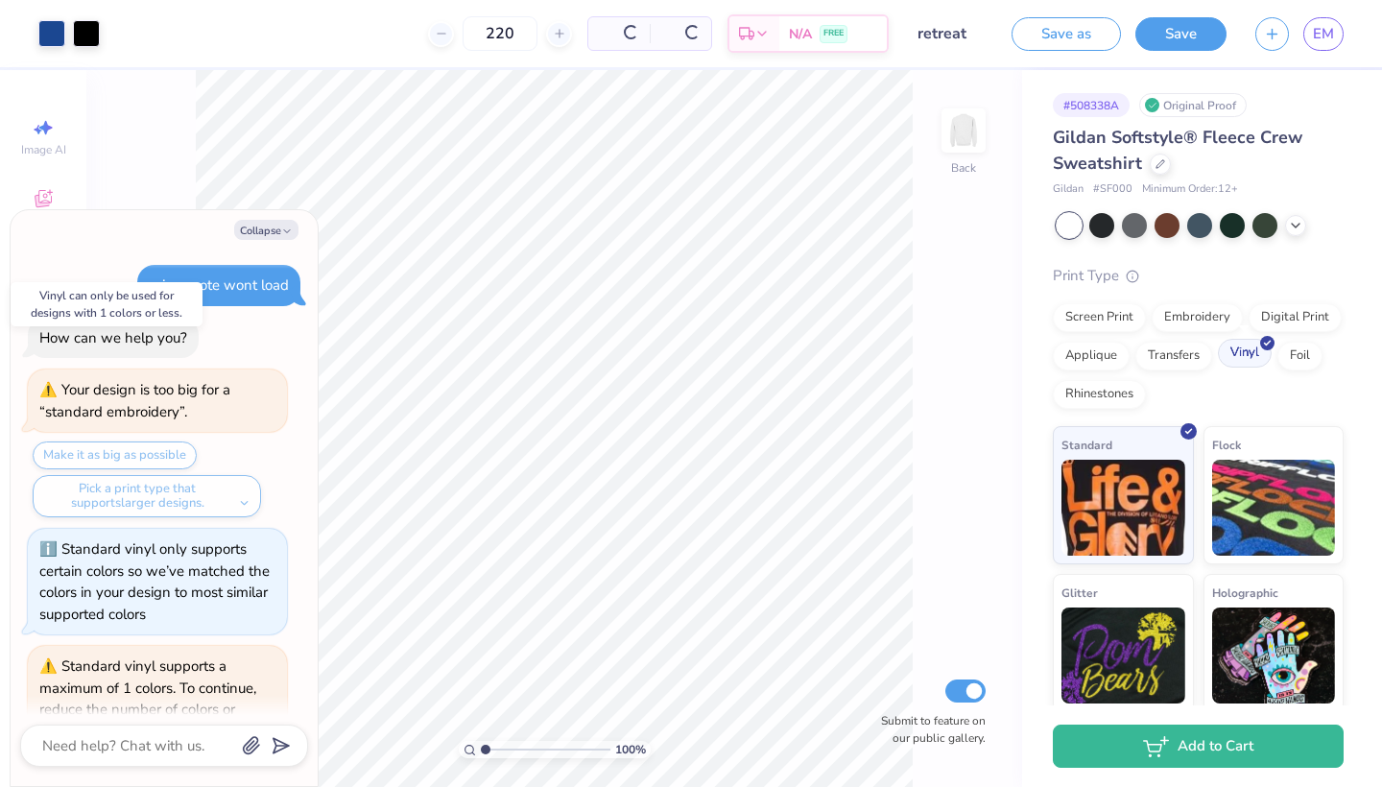
scroll to position [307, 0]
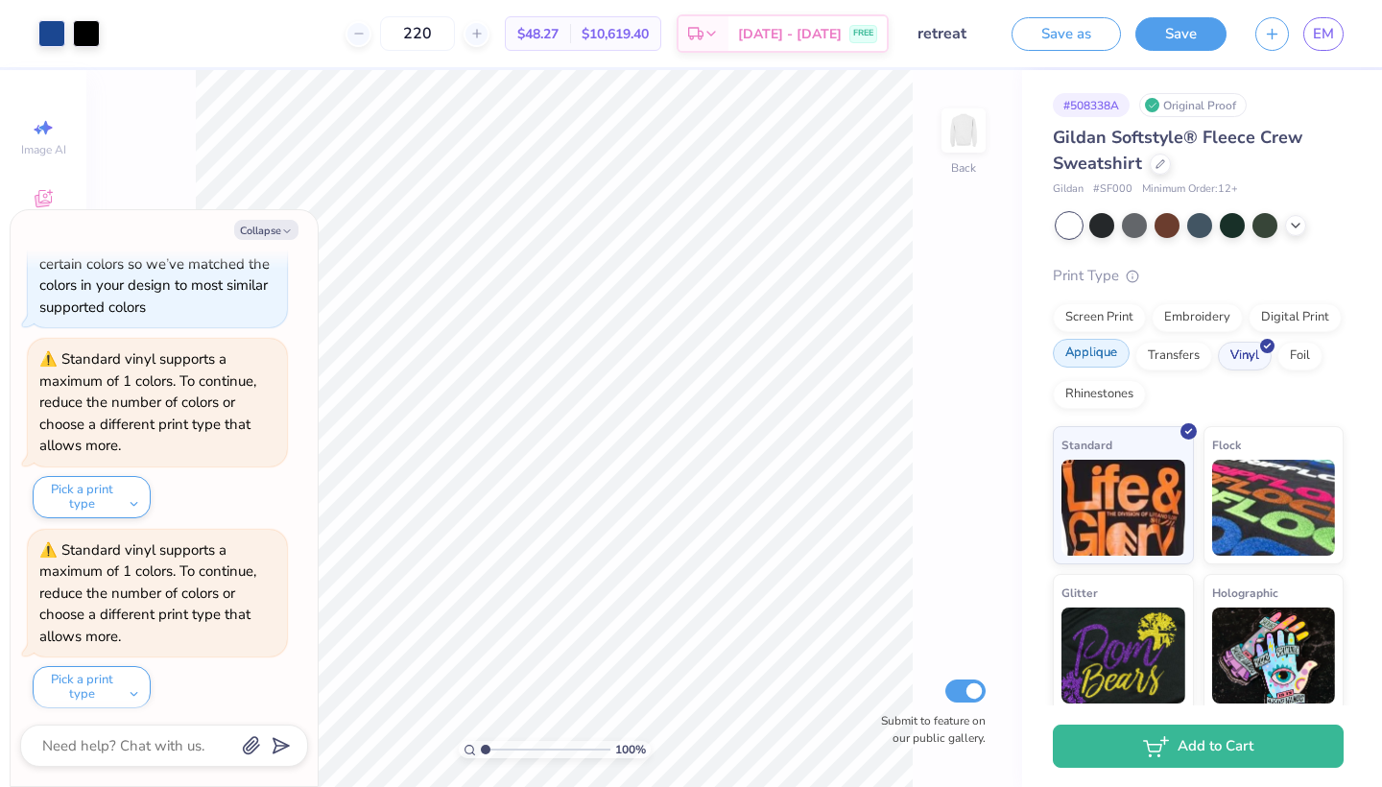
click at [1077, 352] on div "Applique" at bounding box center [1090, 353] width 77 height 29
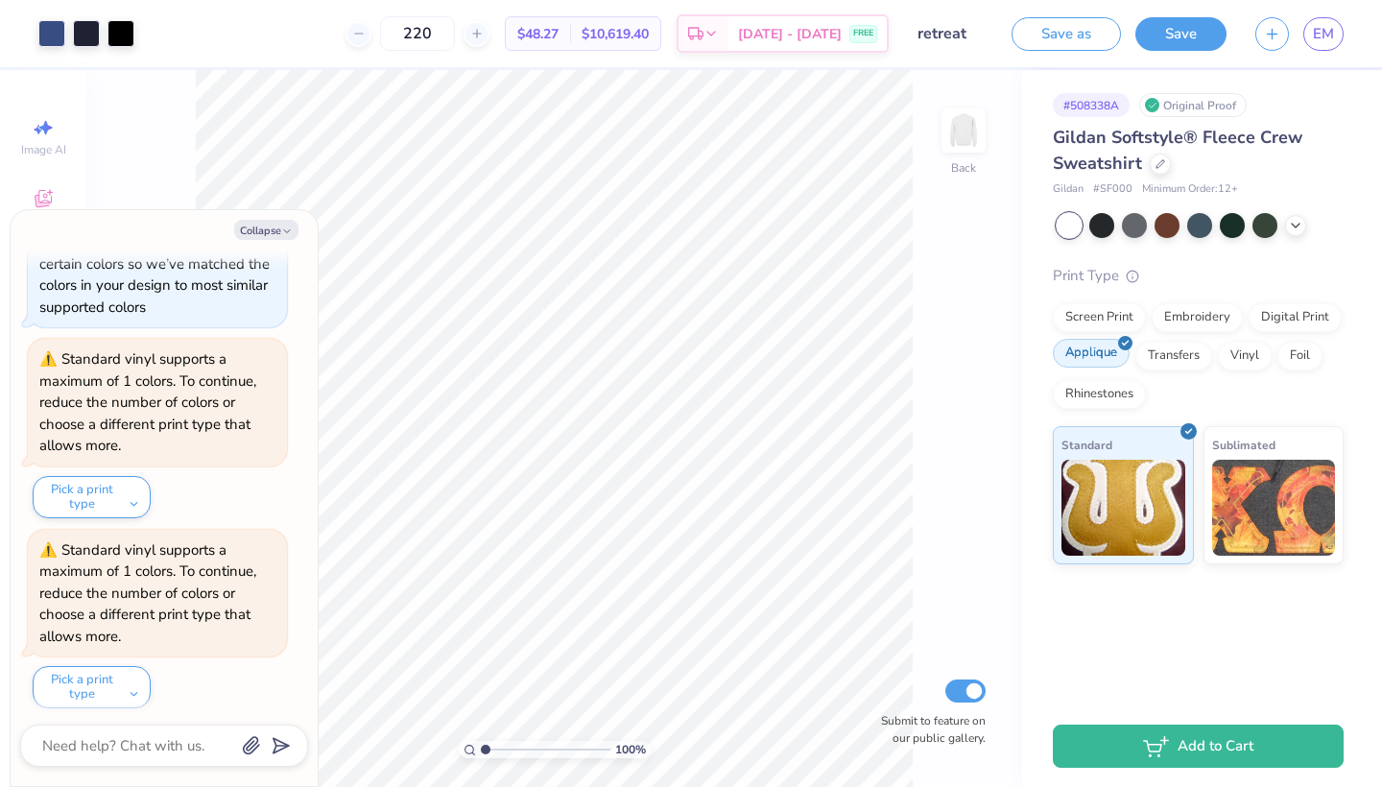
scroll to position [422, 0]
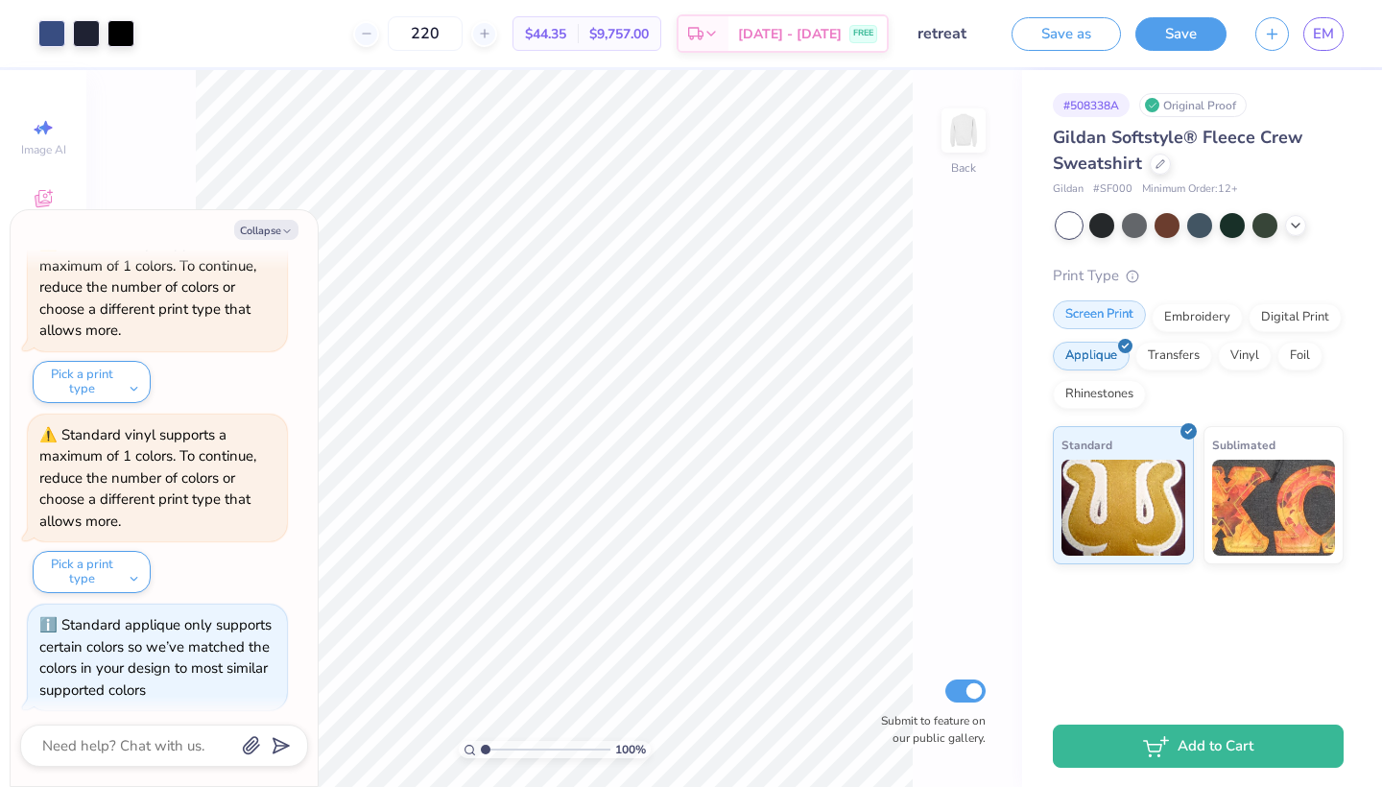
click at [1102, 309] on div "Screen Print" at bounding box center [1098, 314] width 93 height 29
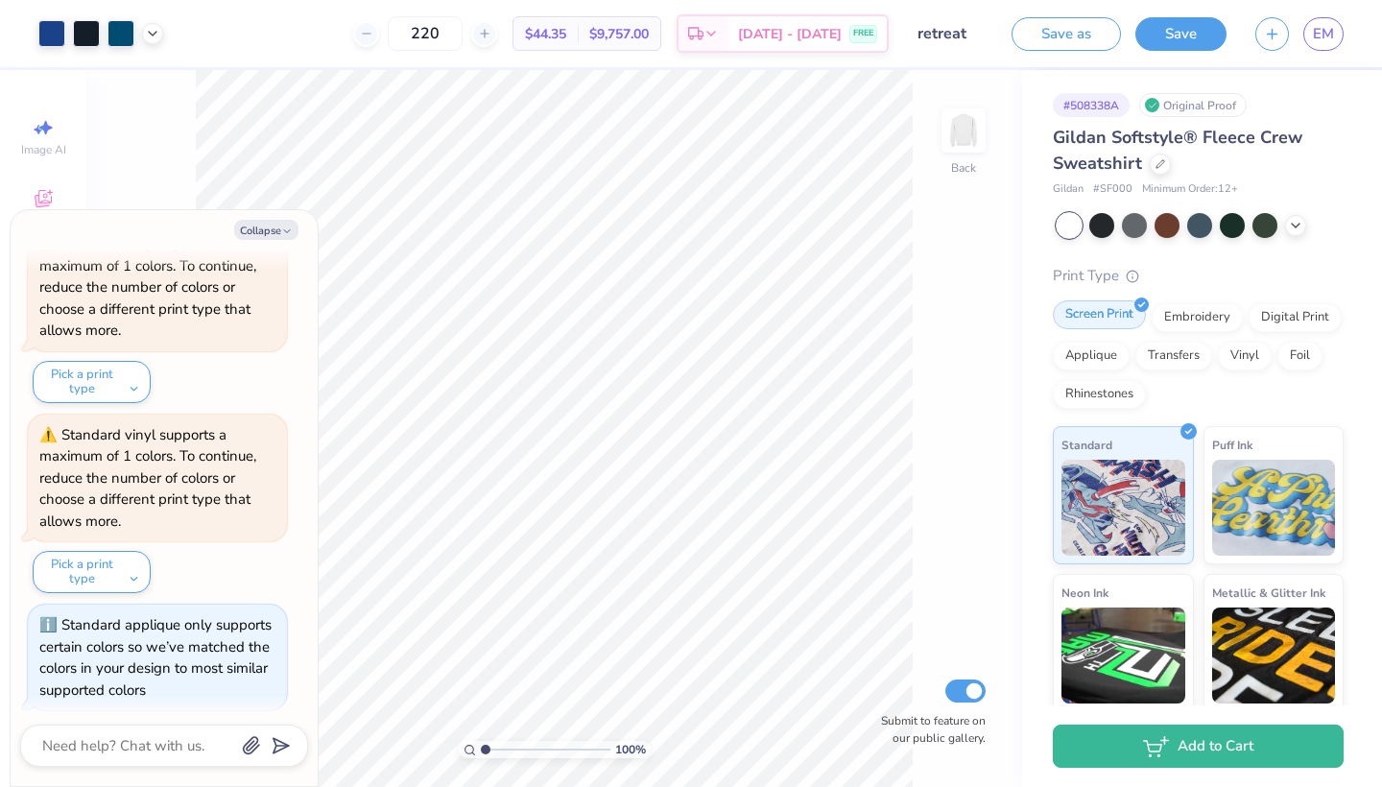
scroll to position [537, 0]
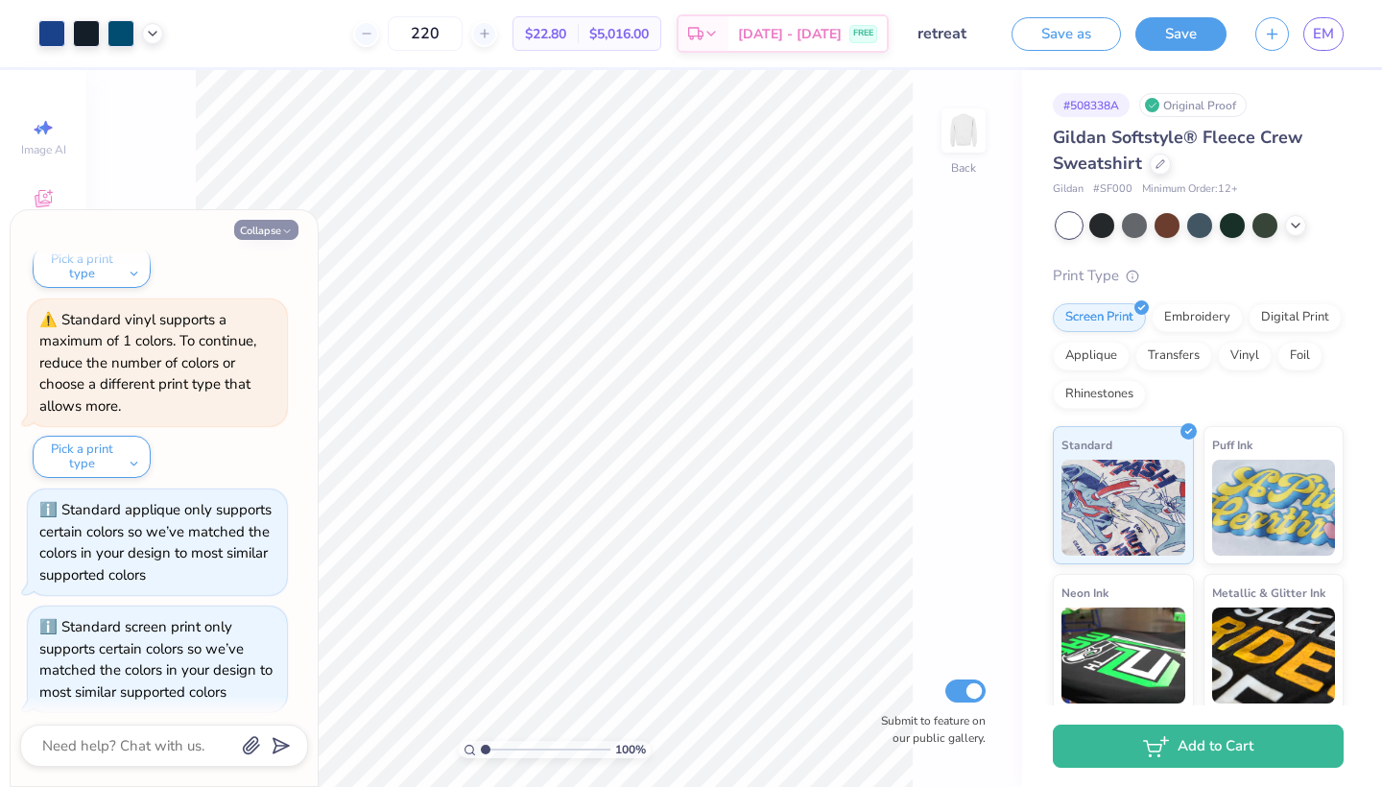
click at [269, 231] on button "Collapse" at bounding box center [266, 230] width 64 height 20
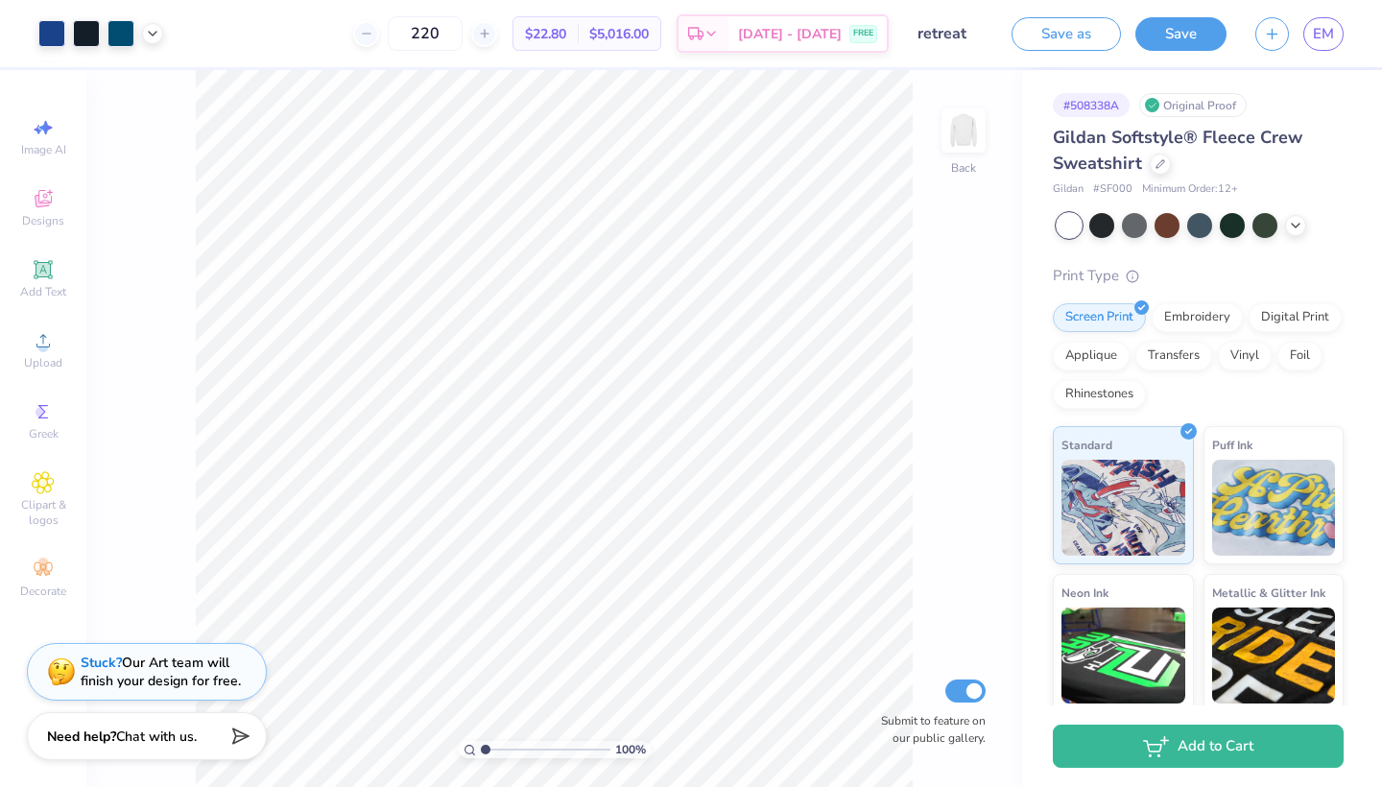
type textarea "x"
click at [975, 696] on input "Submit to feature on our public gallery." at bounding box center [965, 690] width 40 height 23
checkbox input "false"
type input "19.96"
click at [1052, 26] on button "Save as" at bounding box center [1065, 31] width 109 height 34
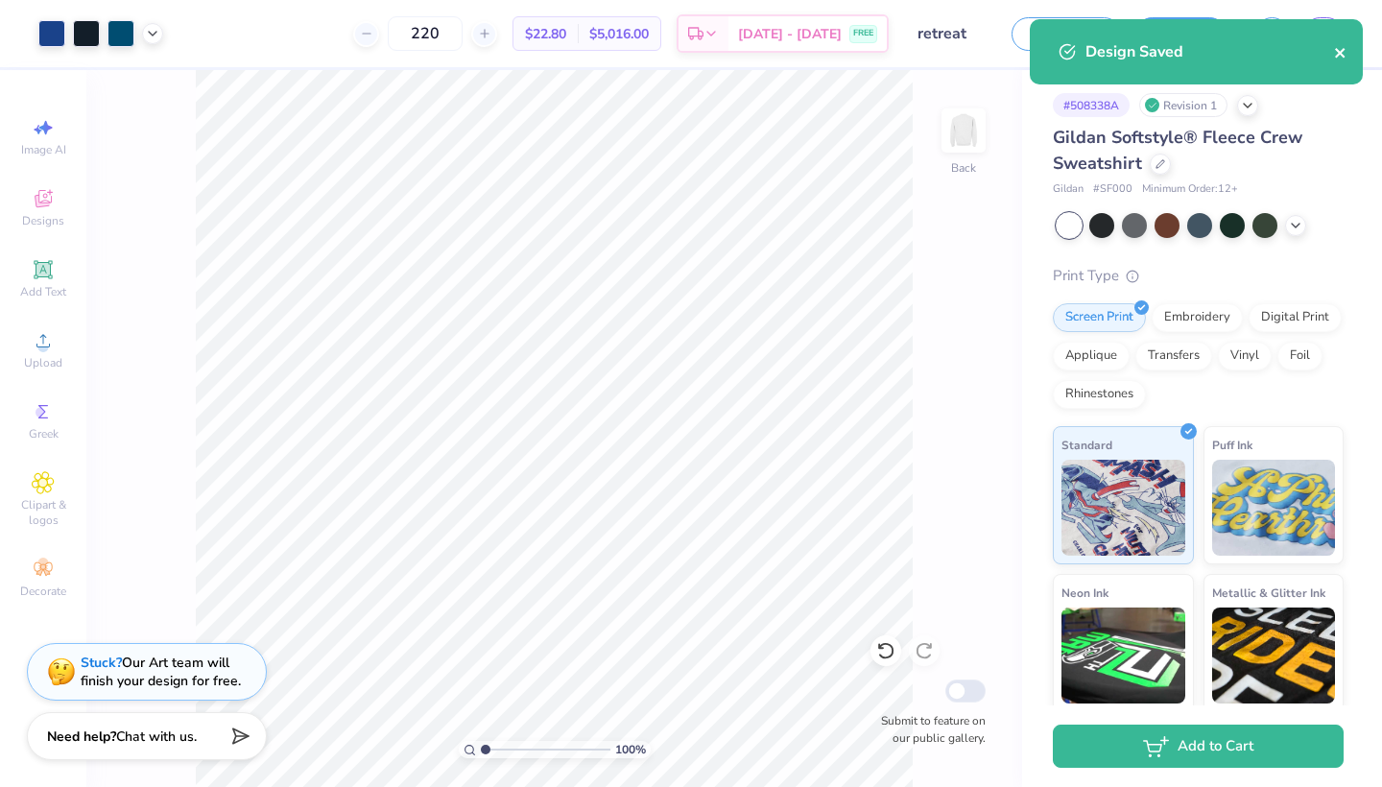
click at [1336, 51] on icon "close" at bounding box center [1340, 53] width 10 height 10
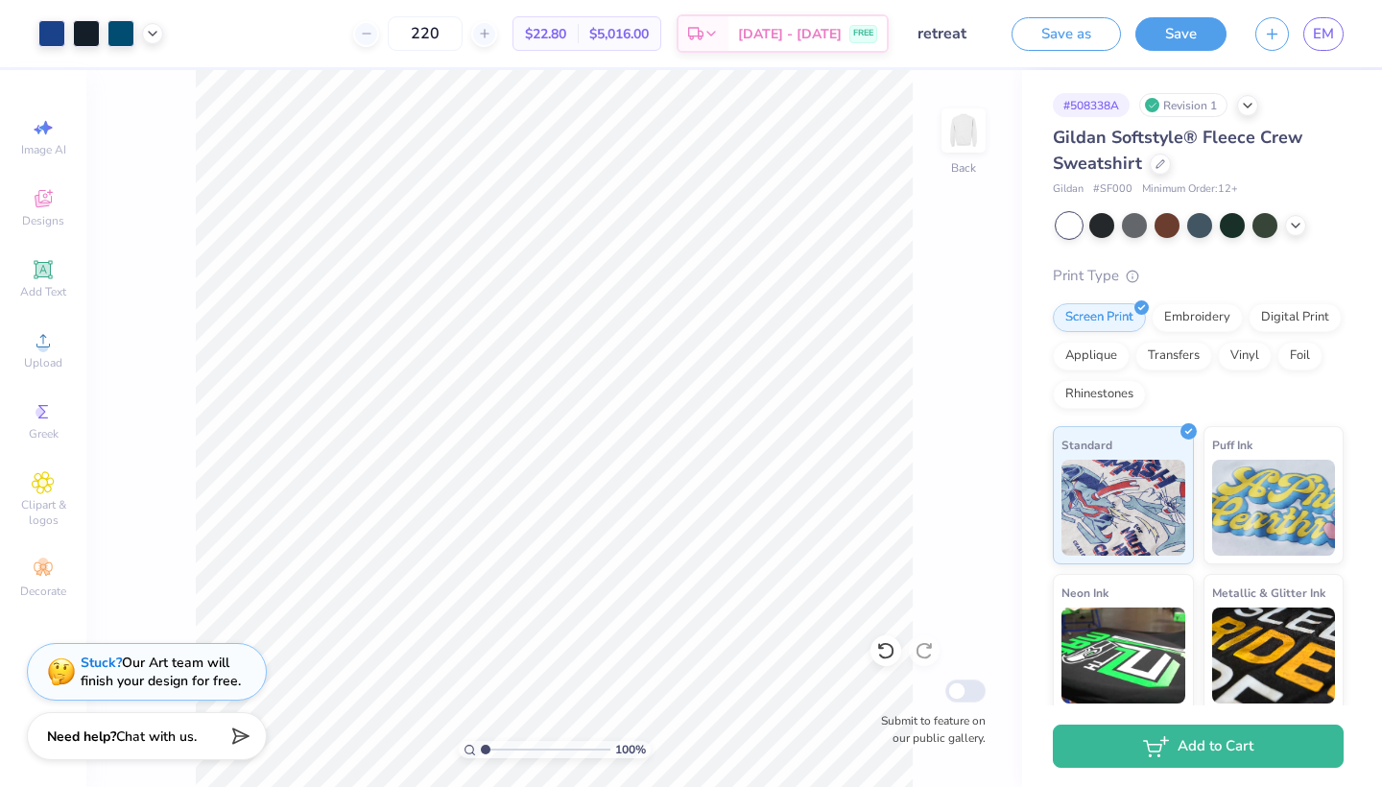
click at [1323, 23] on div "Design Saved" at bounding box center [1196, 19] width 341 height 8
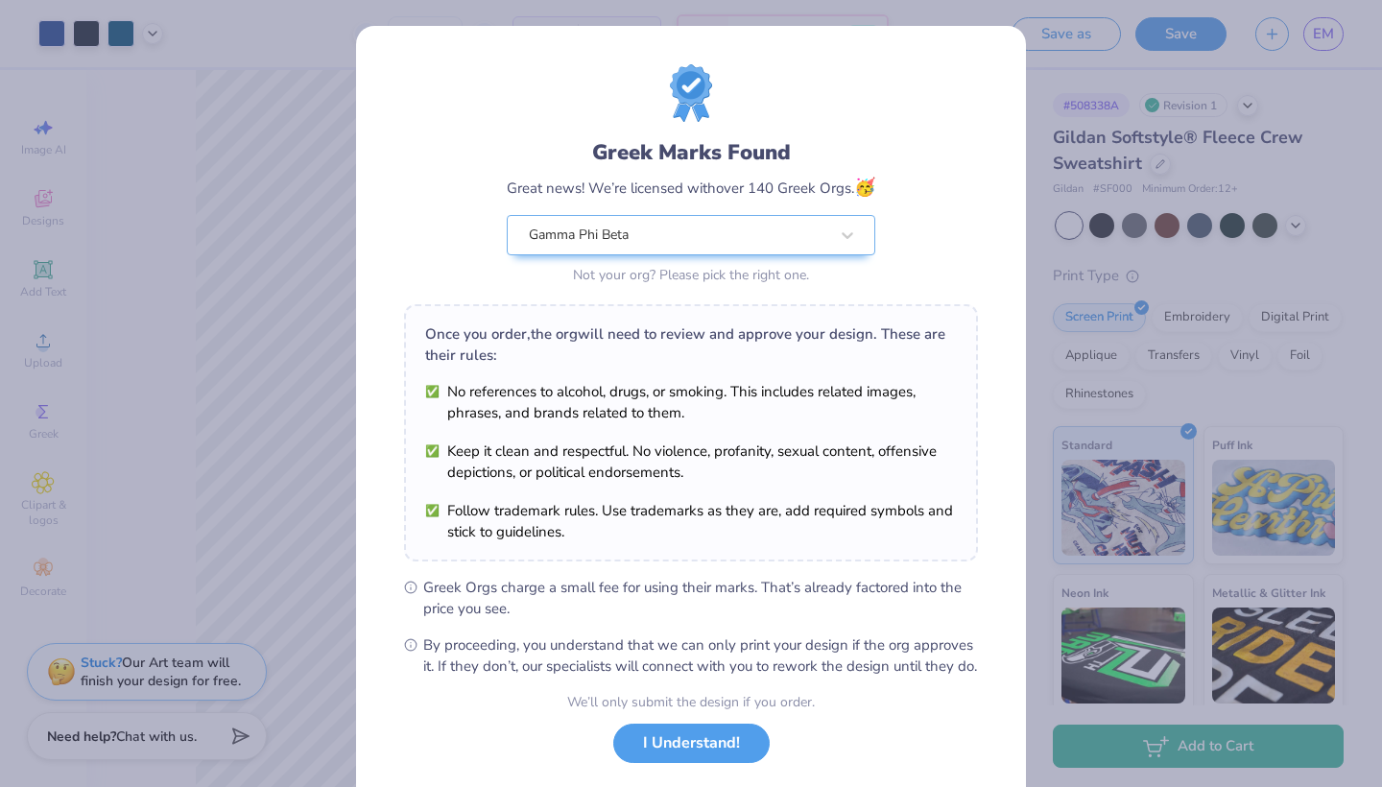
click at [1060, 151] on div "Greek Marks Found Great news! We’re licensed with over 140 Greek Orgs. 🥳 Gamma …" at bounding box center [691, 393] width 1382 height 787
click at [660, 758] on button "I Understand!" at bounding box center [691, 738] width 156 height 39
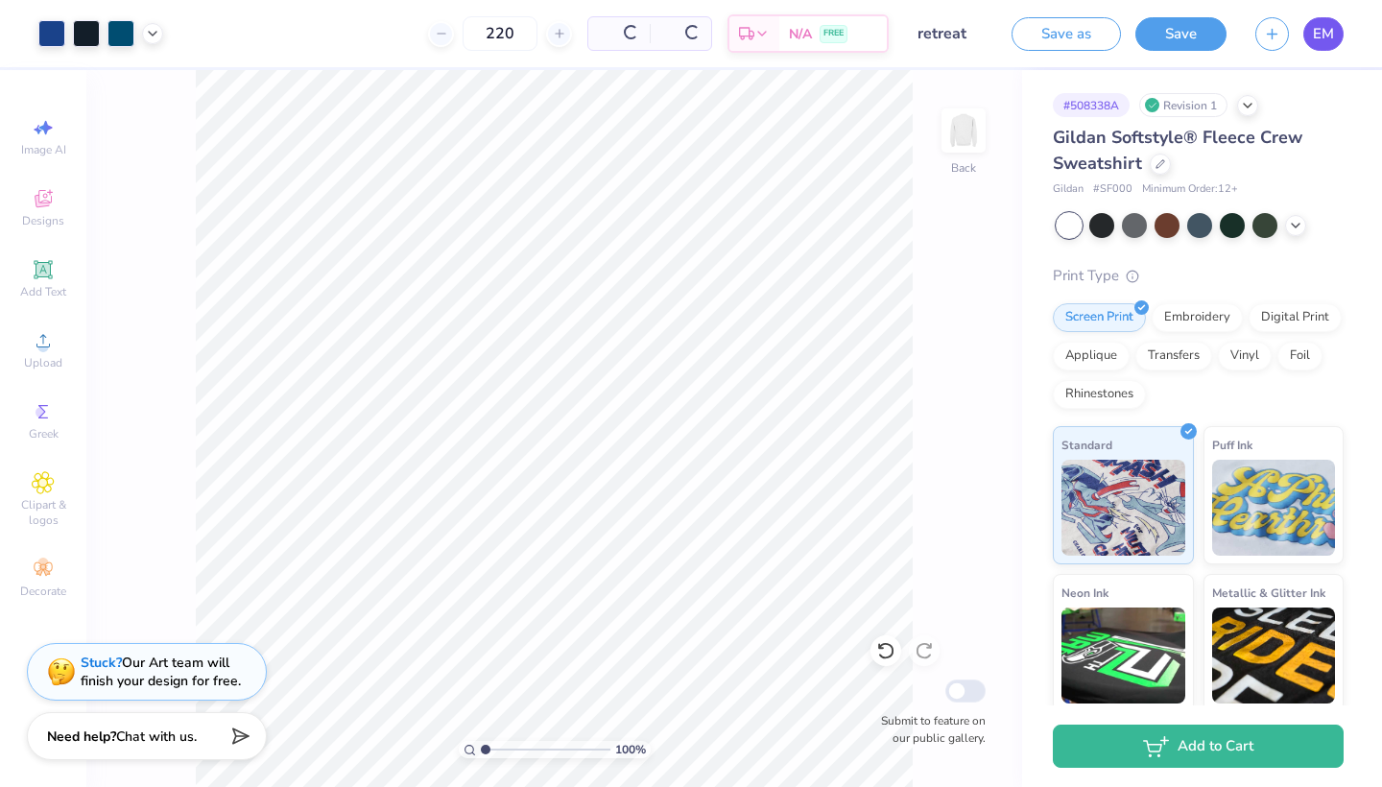
click at [1323, 35] on span "EM" at bounding box center [1322, 34] width 21 height 22
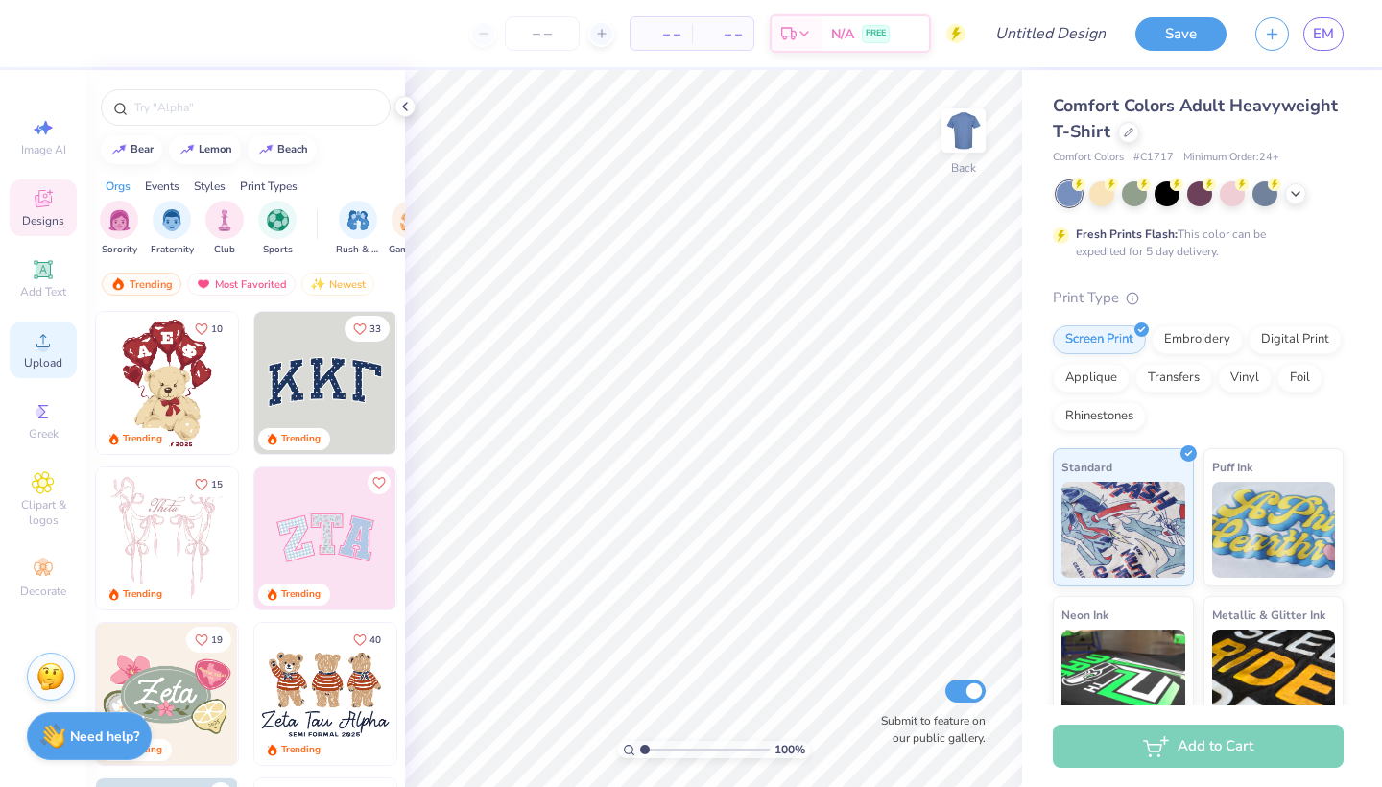
click at [30, 344] on div "Upload" at bounding box center [43, 349] width 67 height 57
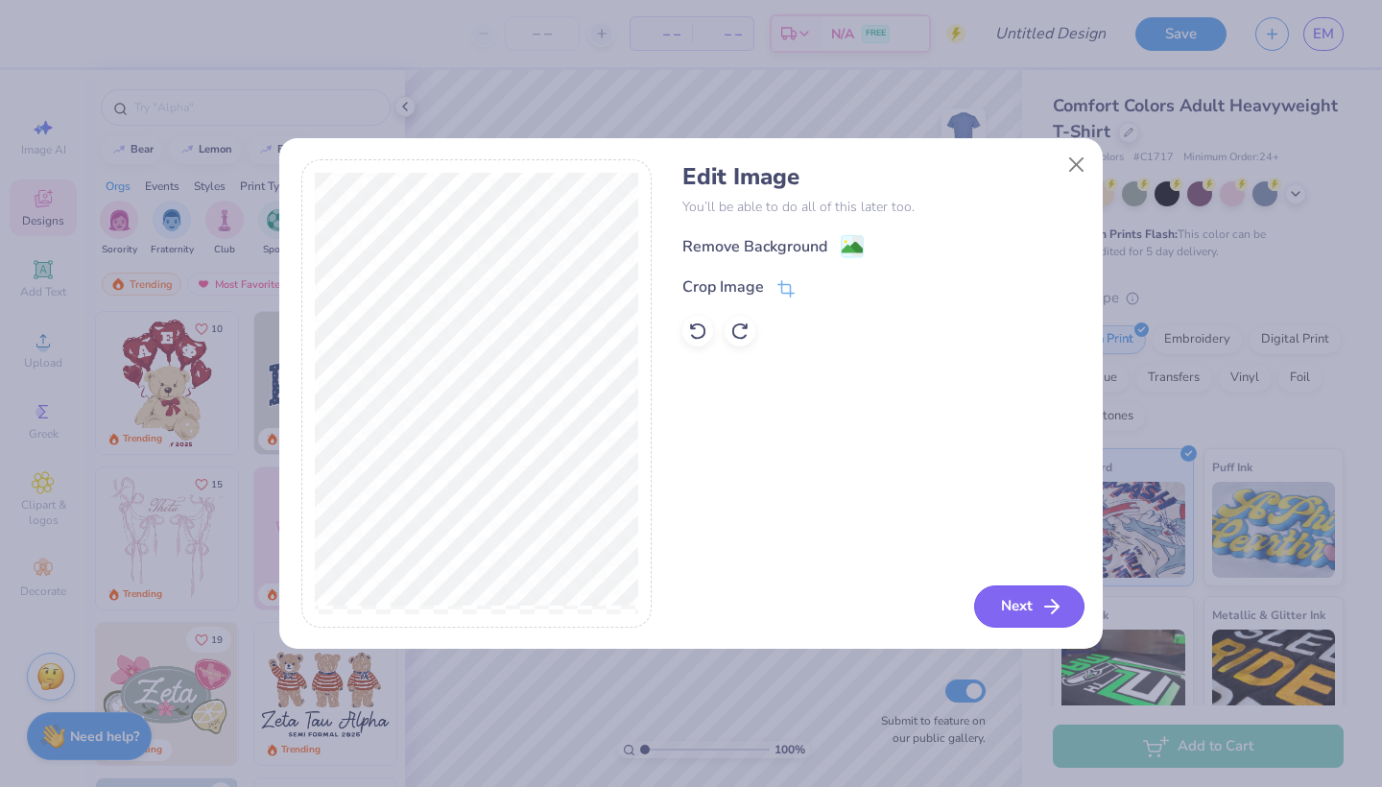
click at [1038, 588] on button "Next" at bounding box center [1029, 606] width 110 height 42
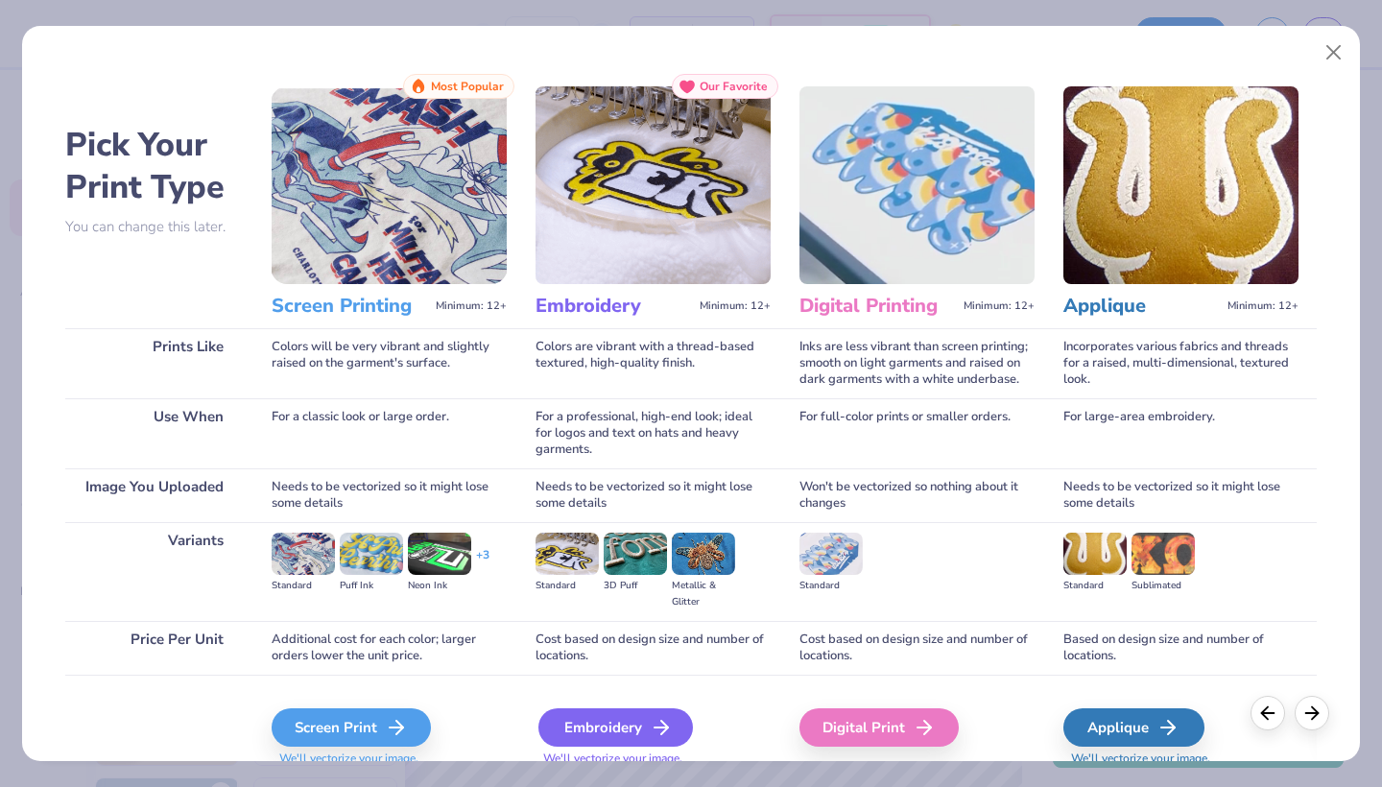
click at [586, 715] on div "Embroidery" at bounding box center [615, 727] width 154 height 38
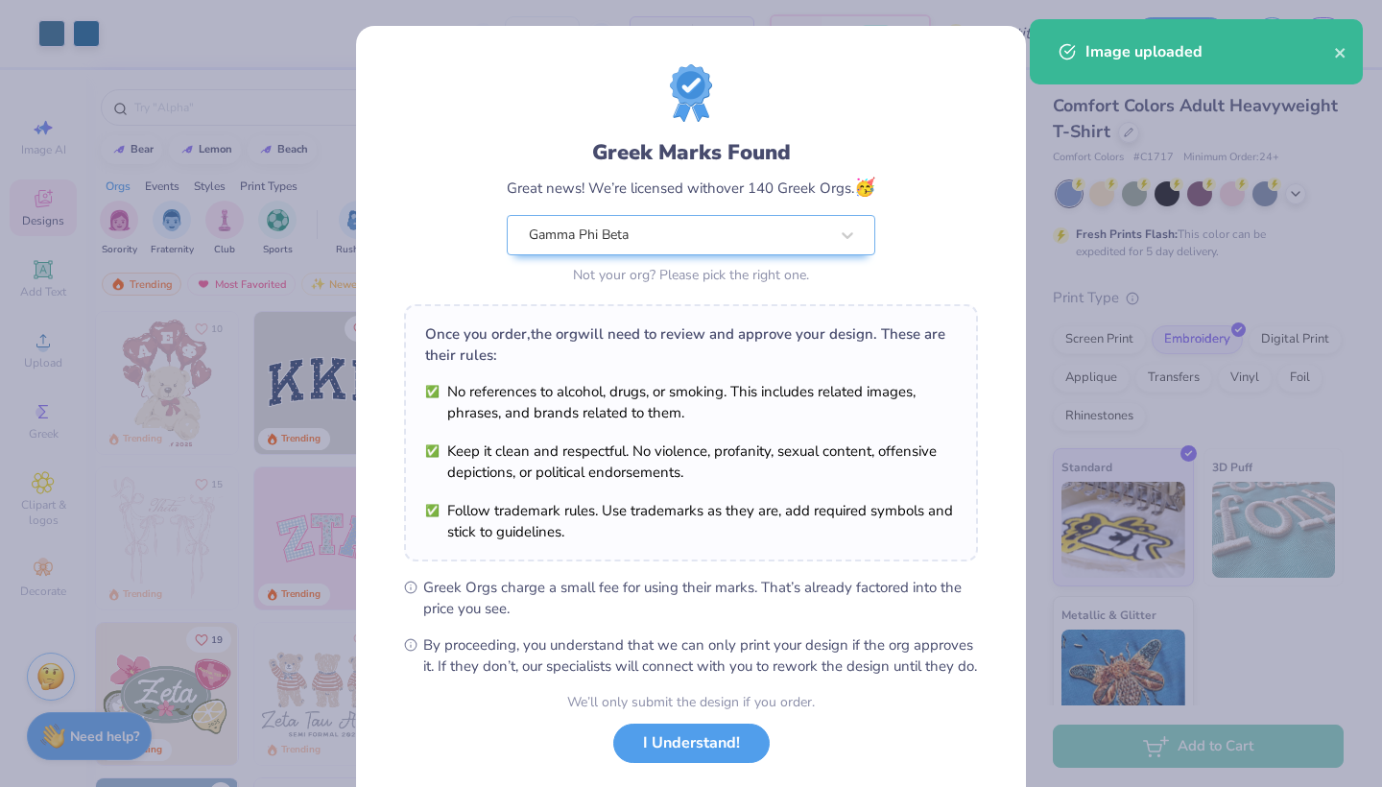
click at [673, 282] on body "Art colors – – Per Item – – Total Est. Delivery N/A FREE Design Title Save EM I…" at bounding box center [691, 393] width 1382 height 787
type input "2.67"
click at [692, 754] on button "I Understand!" at bounding box center [691, 738] width 156 height 39
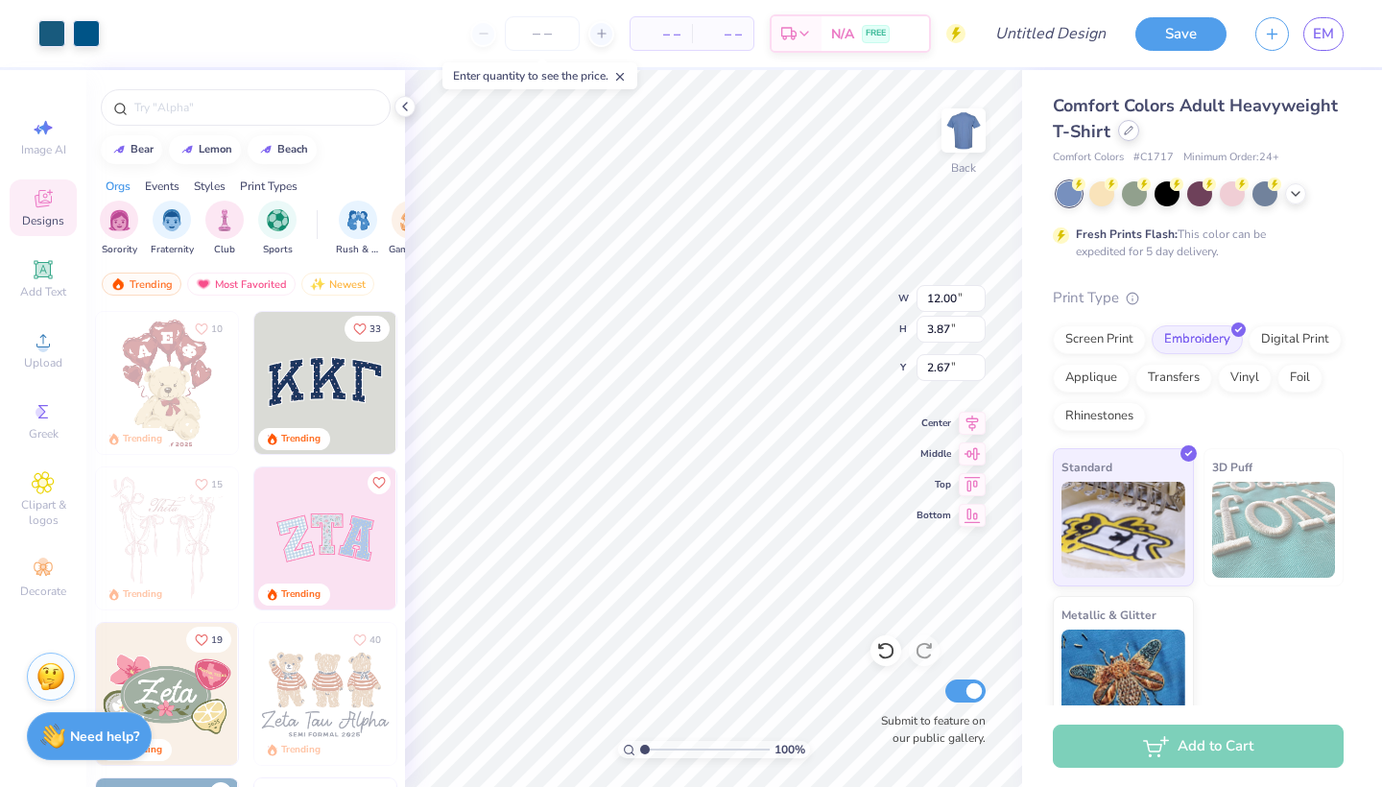
click at [1125, 131] on icon at bounding box center [1128, 131] width 10 height 10
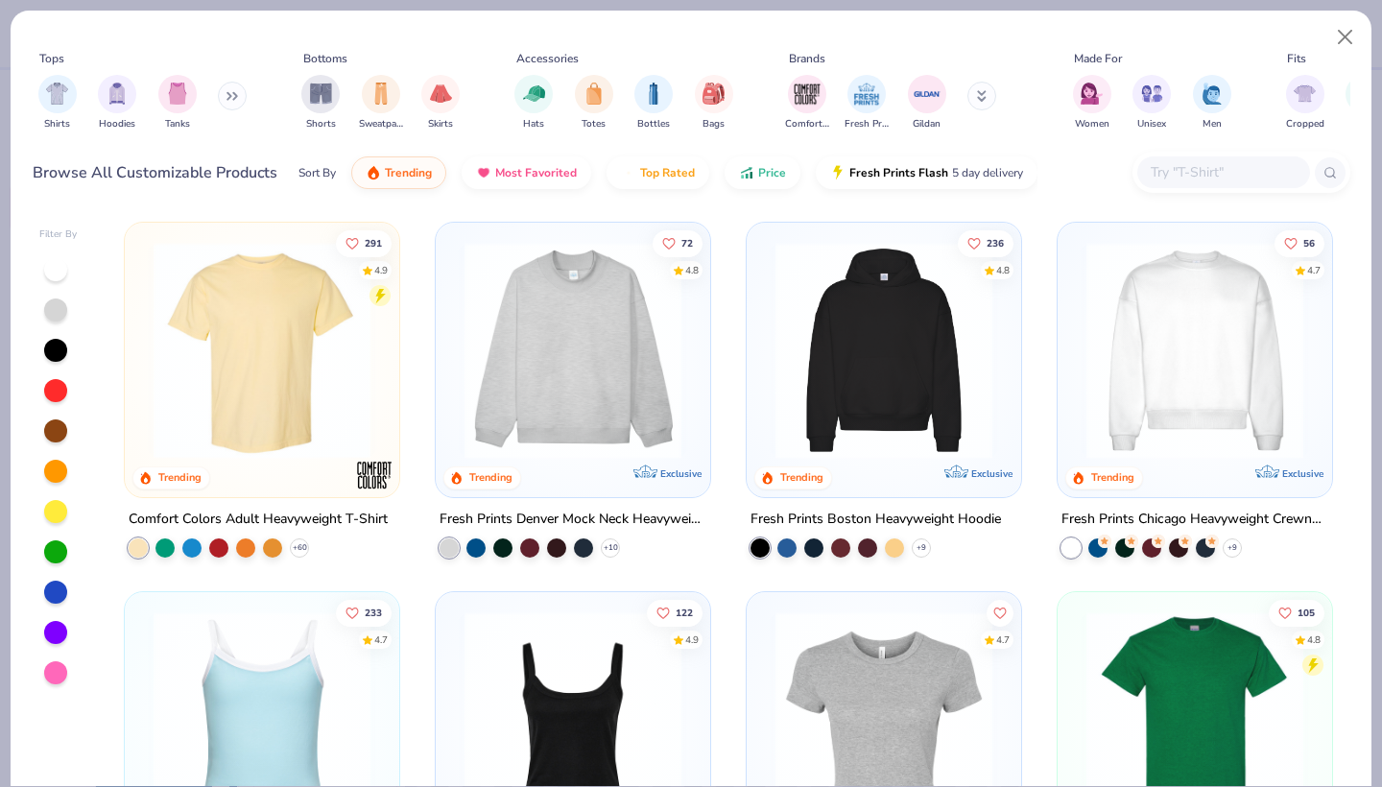
click at [223, 98] on button at bounding box center [232, 96] width 29 height 29
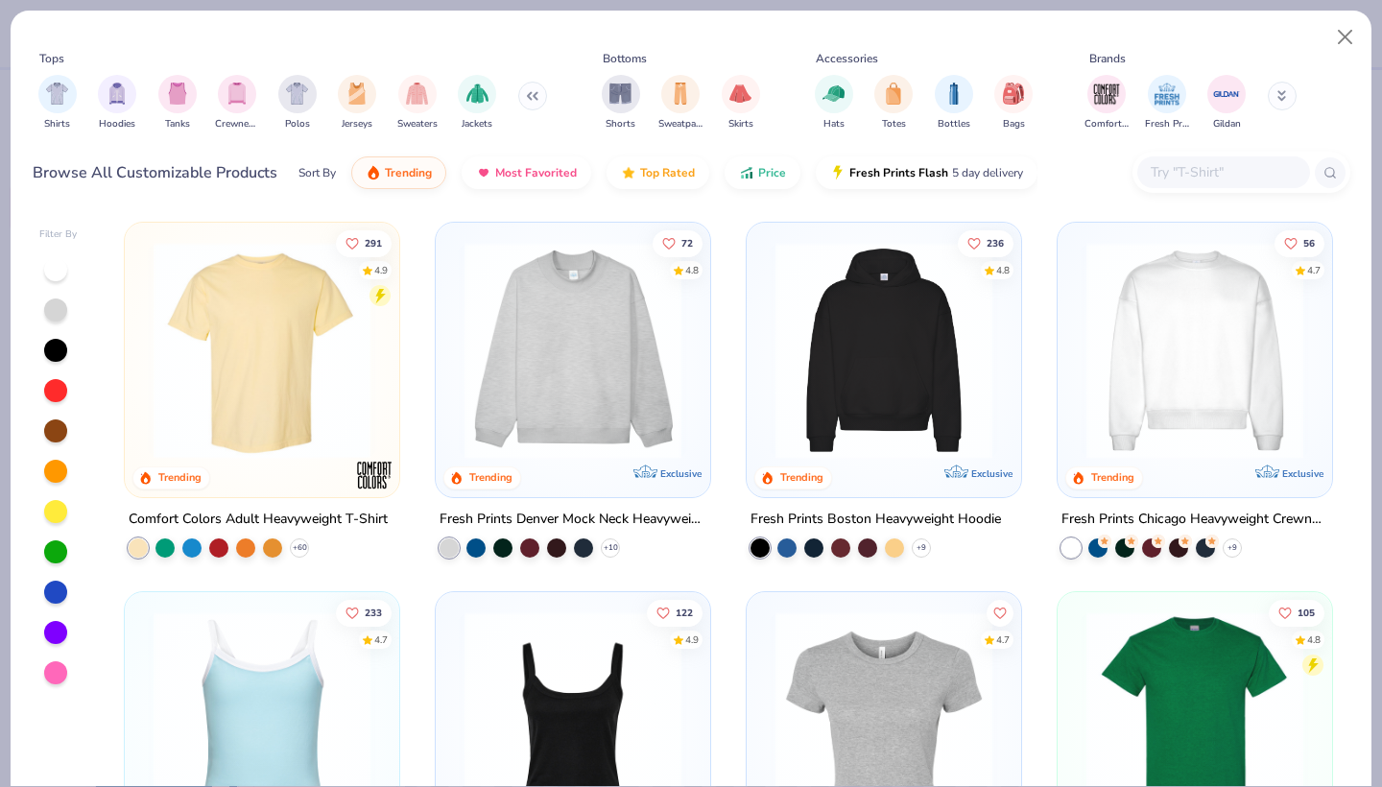
click at [1209, 171] on input "text" at bounding box center [1222, 172] width 148 height 22
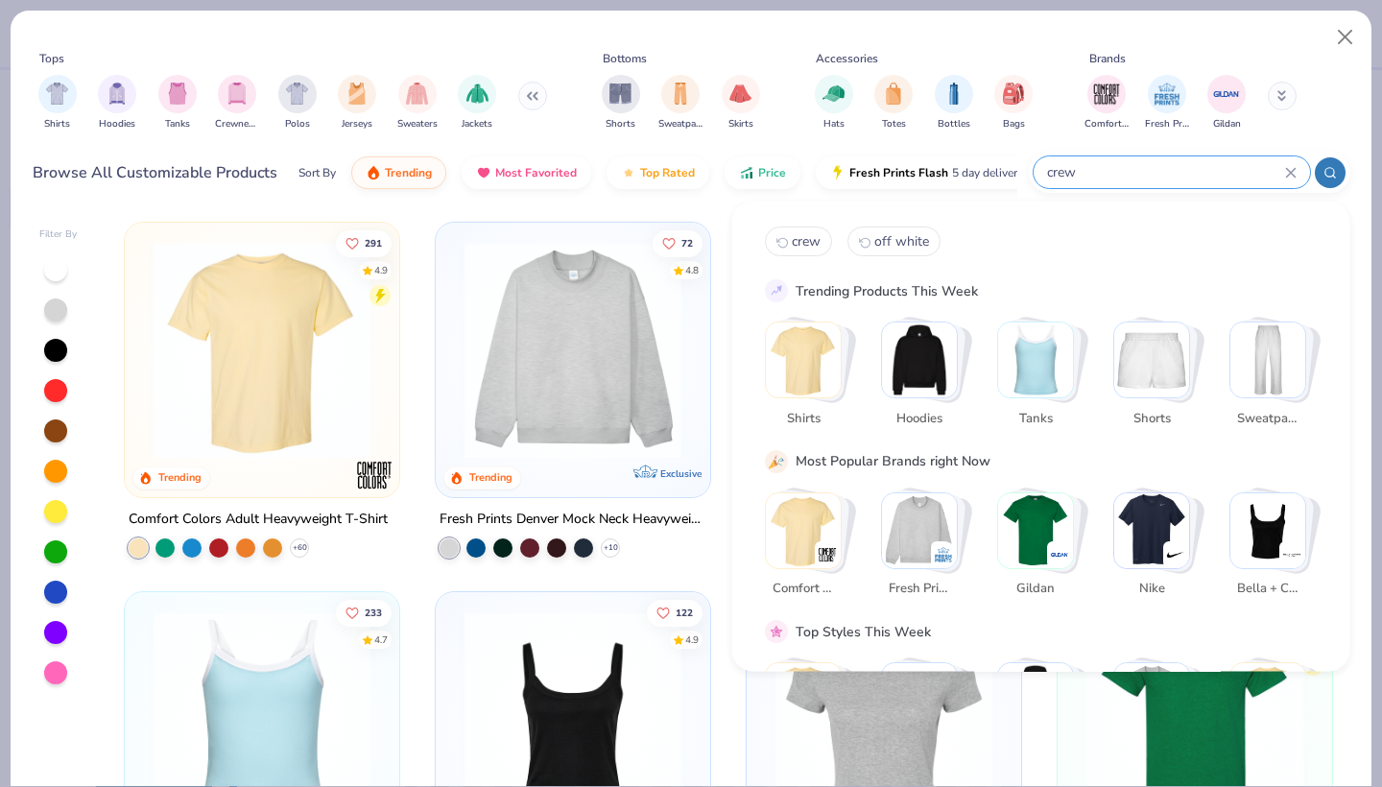
type input "crew"
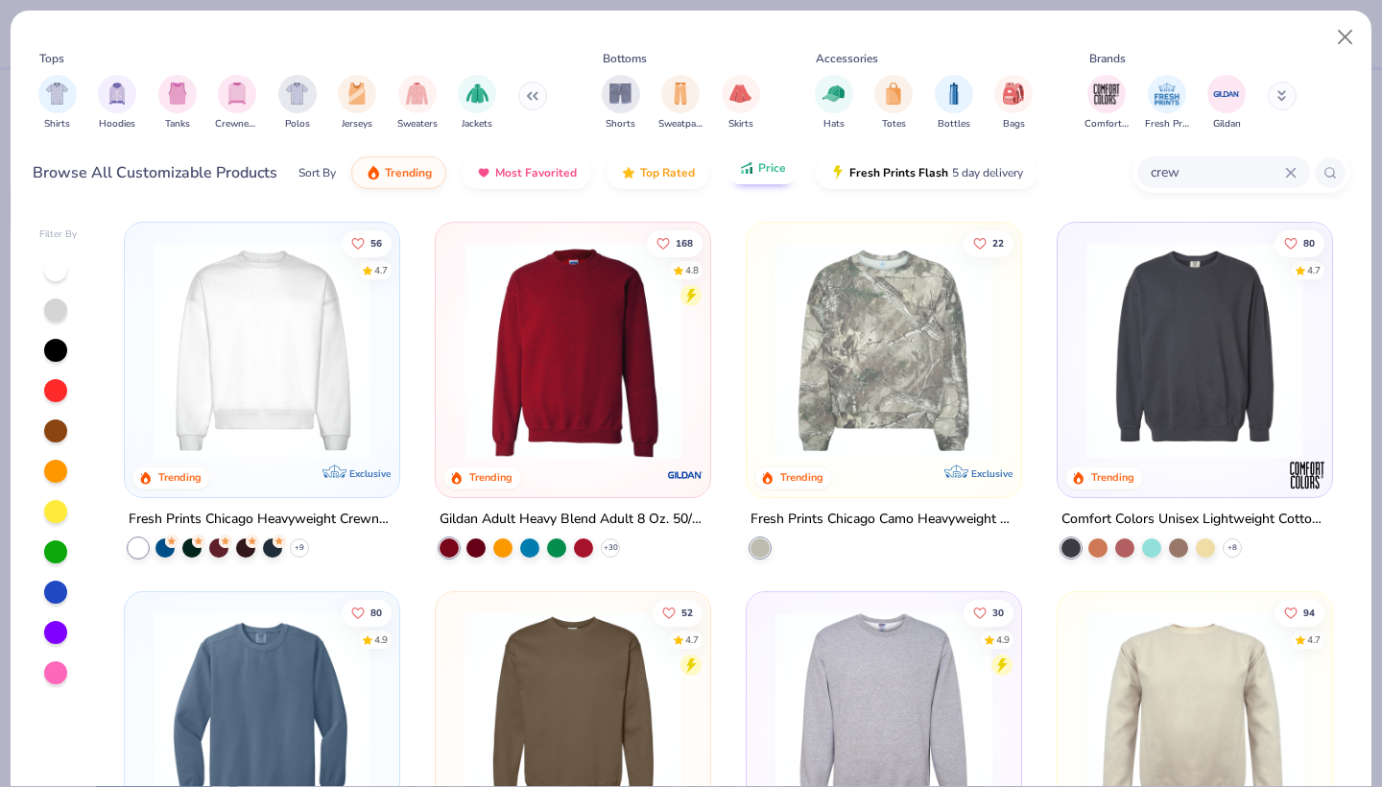
click at [768, 167] on span "Price" at bounding box center [772, 167] width 28 height 15
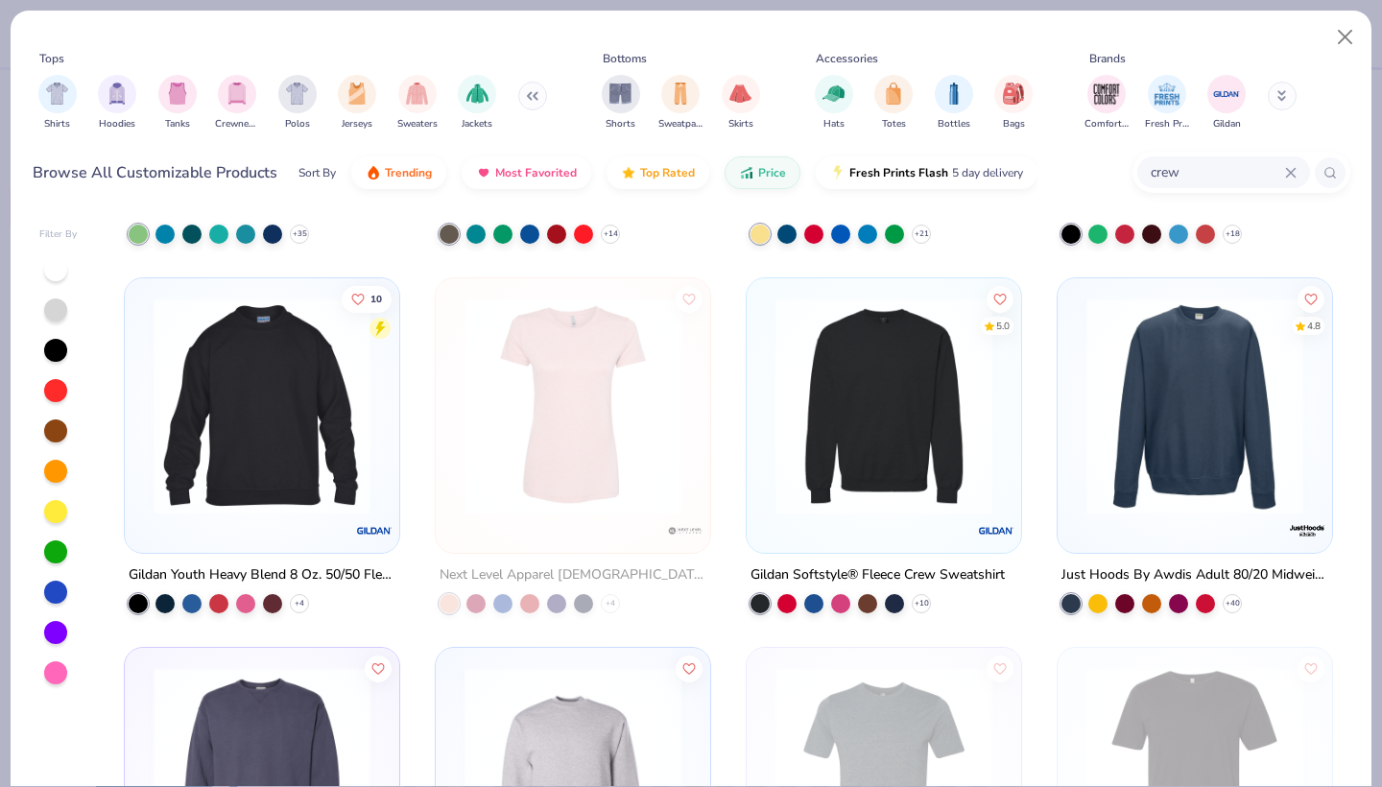
scroll to position [329, 0]
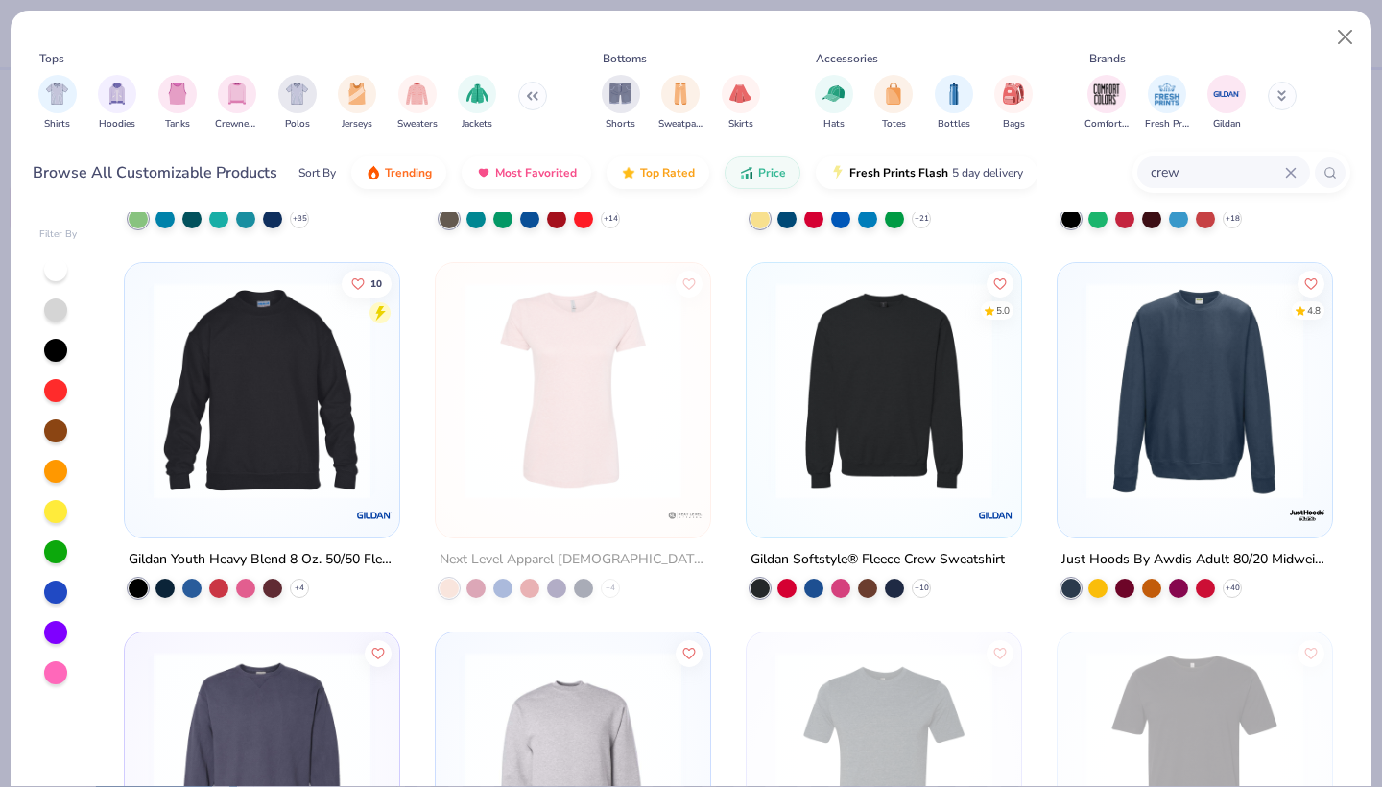
click at [933, 436] on img at bounding box center [884, 390] width 236 height 217
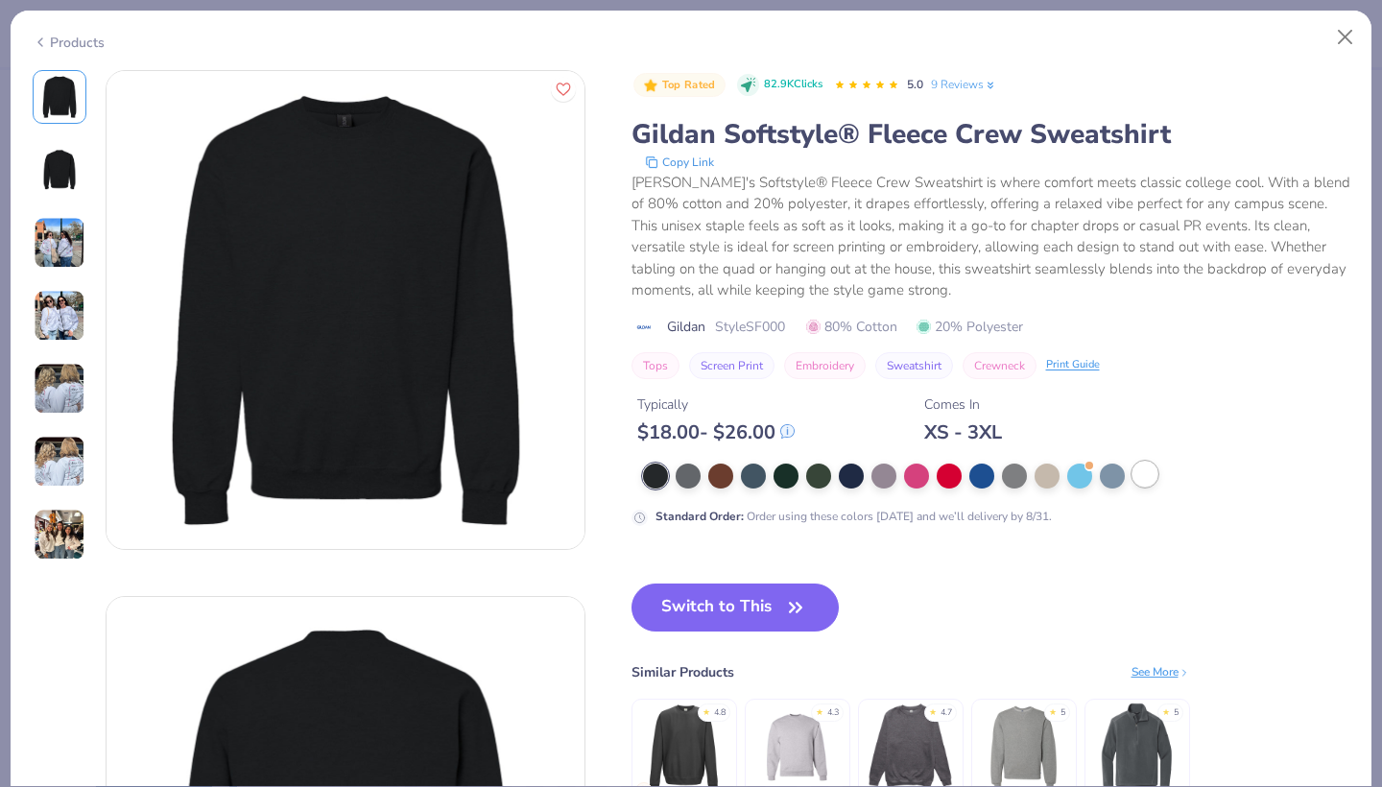
click at [1142, 477] on div at bounding box center [1144, 473] width 25 height 25
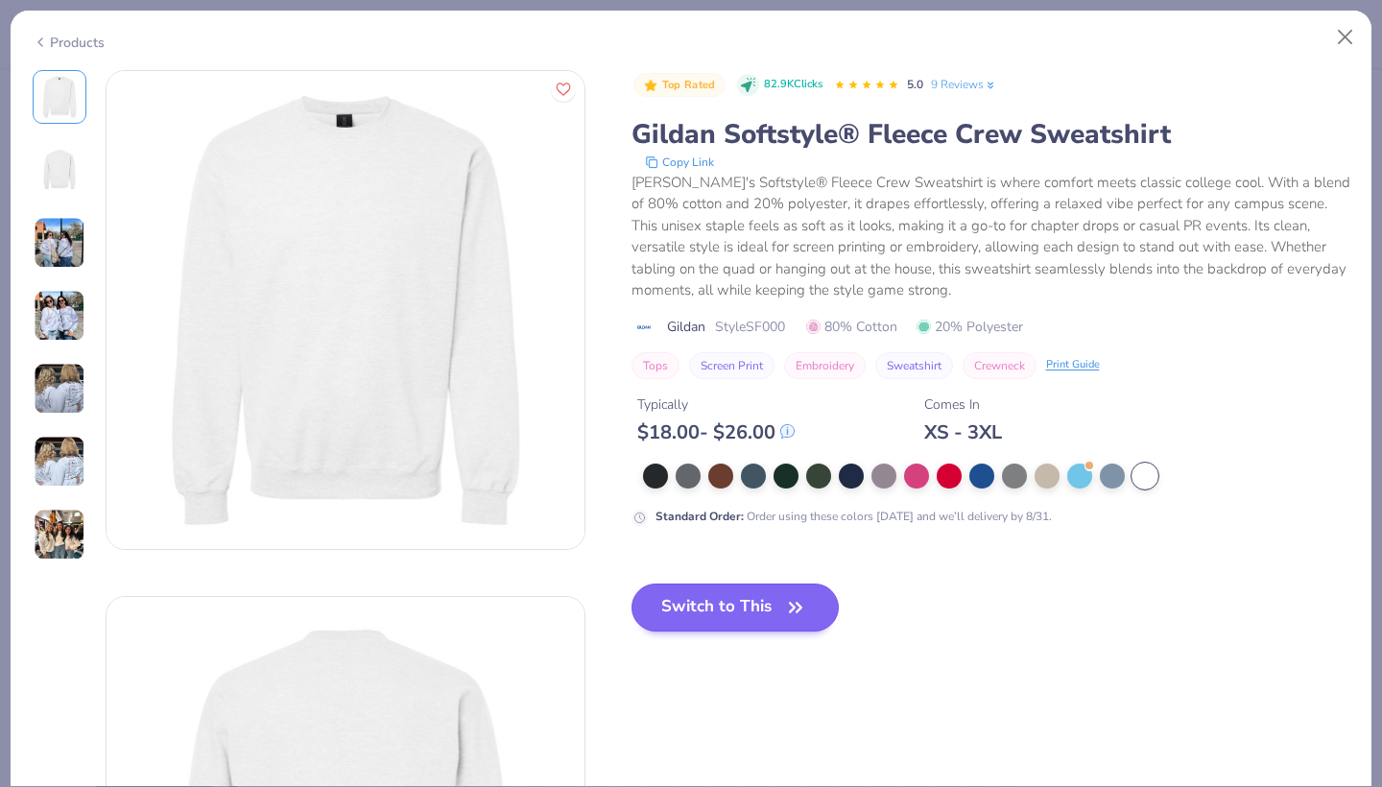
click at [685, 605] on button "Switch to This" at bounding box center [735, 607] width 208 height 48
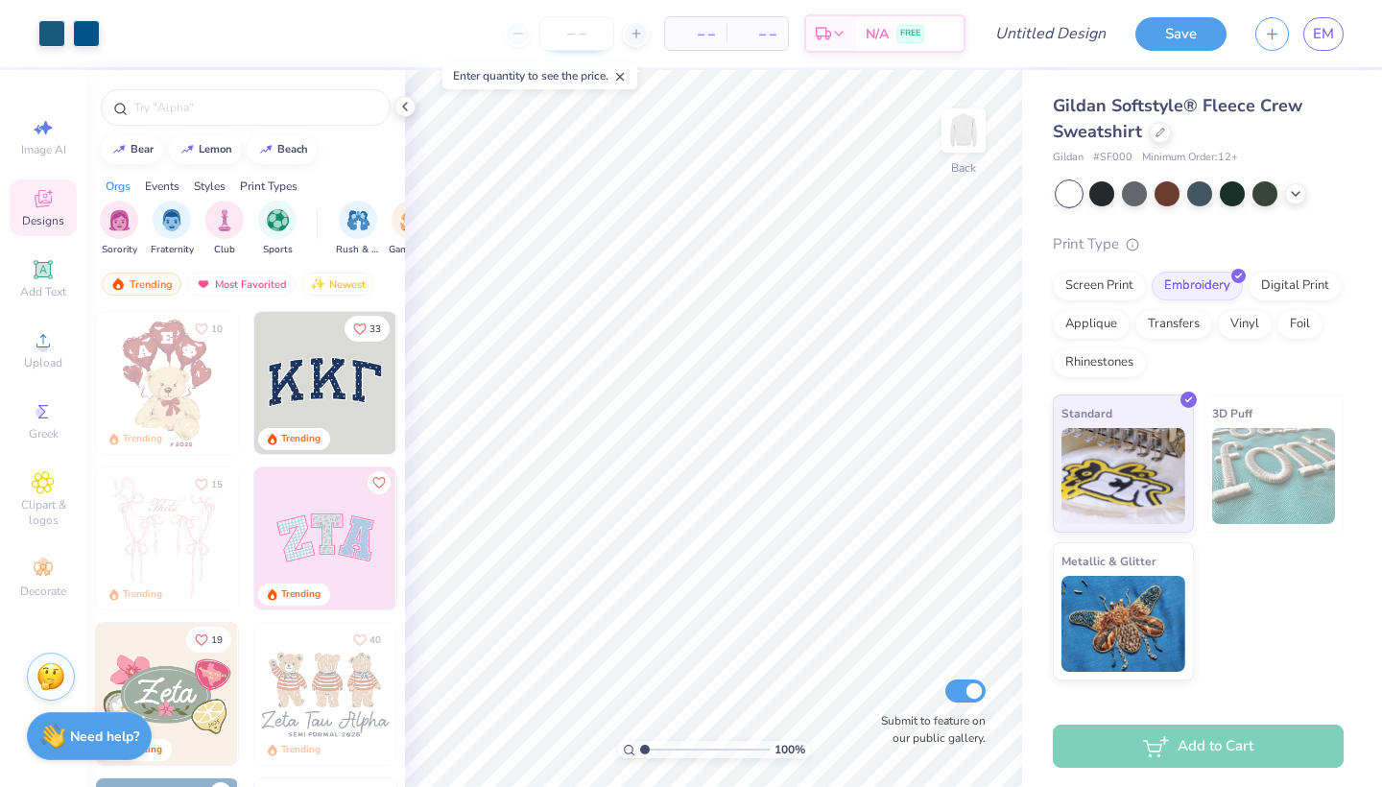
click at [579, 16] on input "number" at bounding box center [576, 33] width 75 height 35
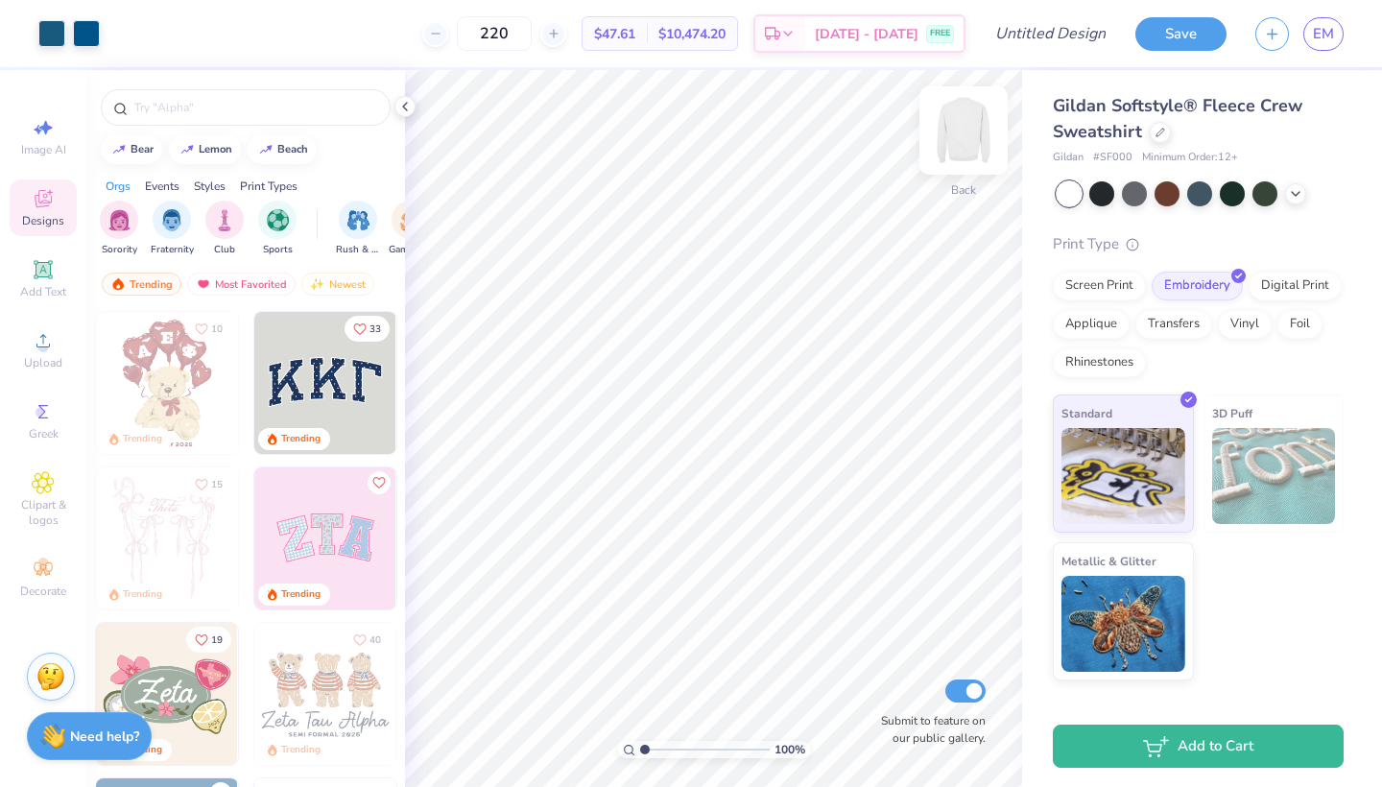
type input "220"
type input "2.47"
click at [1159, 135] on div at bounding box center [1159, 130] width 21 height 21
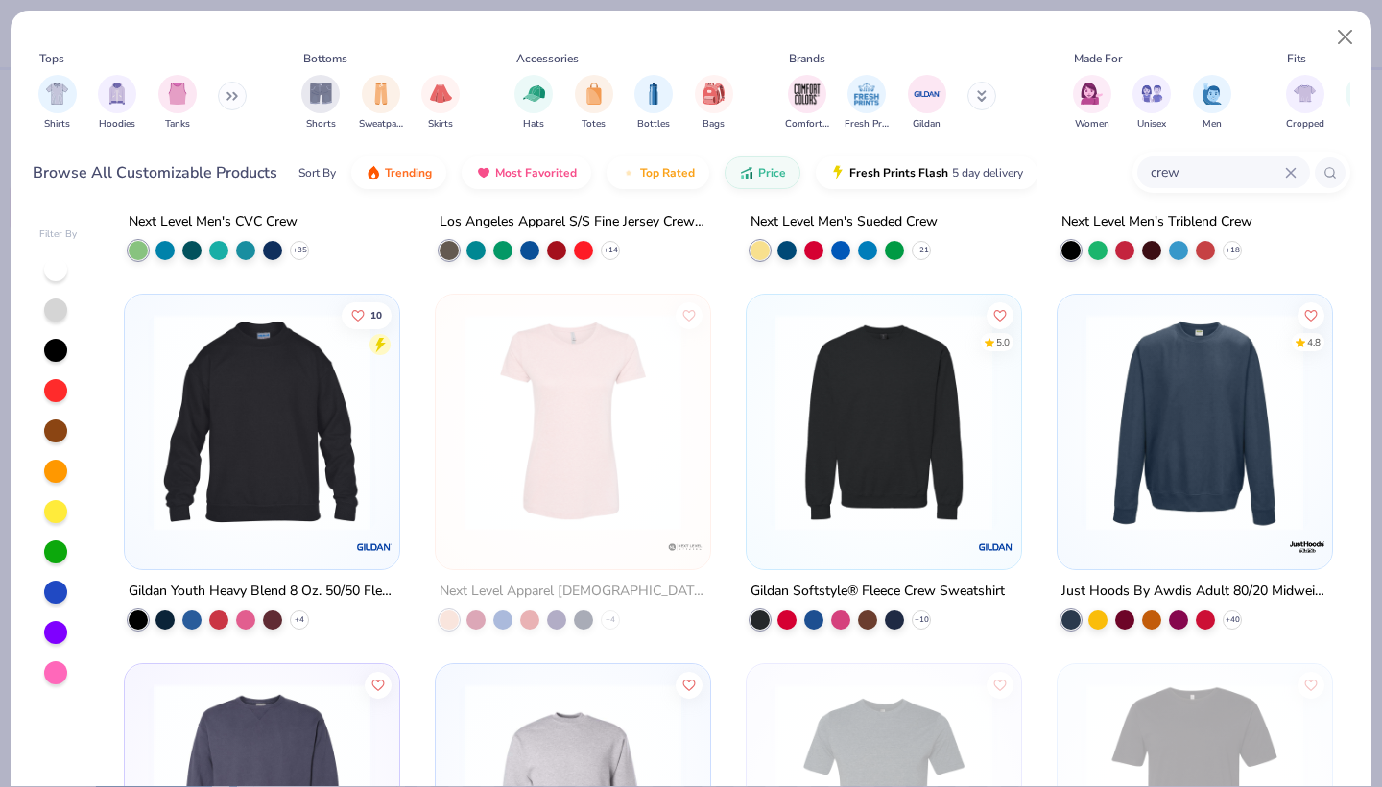
scroll to position [340, 0]
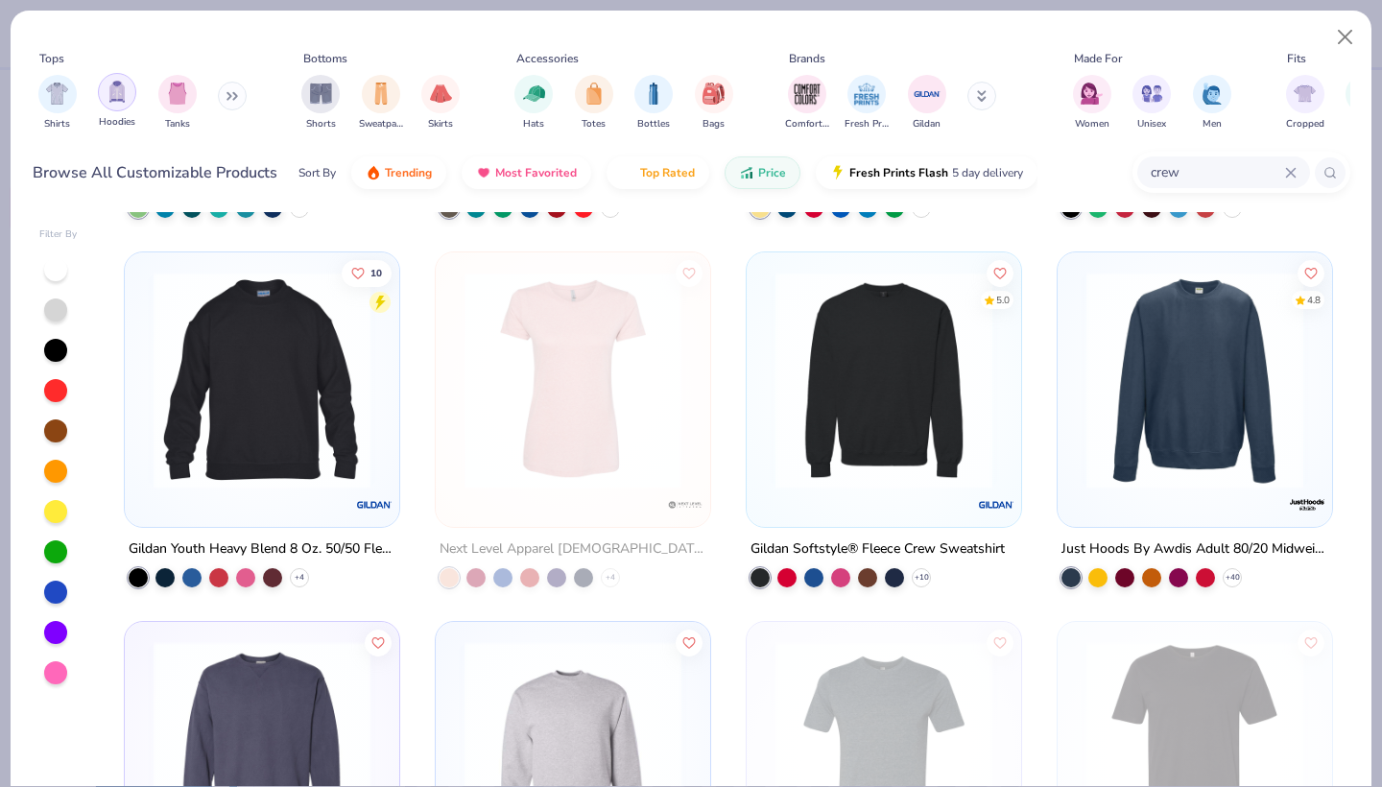
click at [120, 97] on img "filter for Hoodies" at bounding box center [116, 92] width 21 height 22
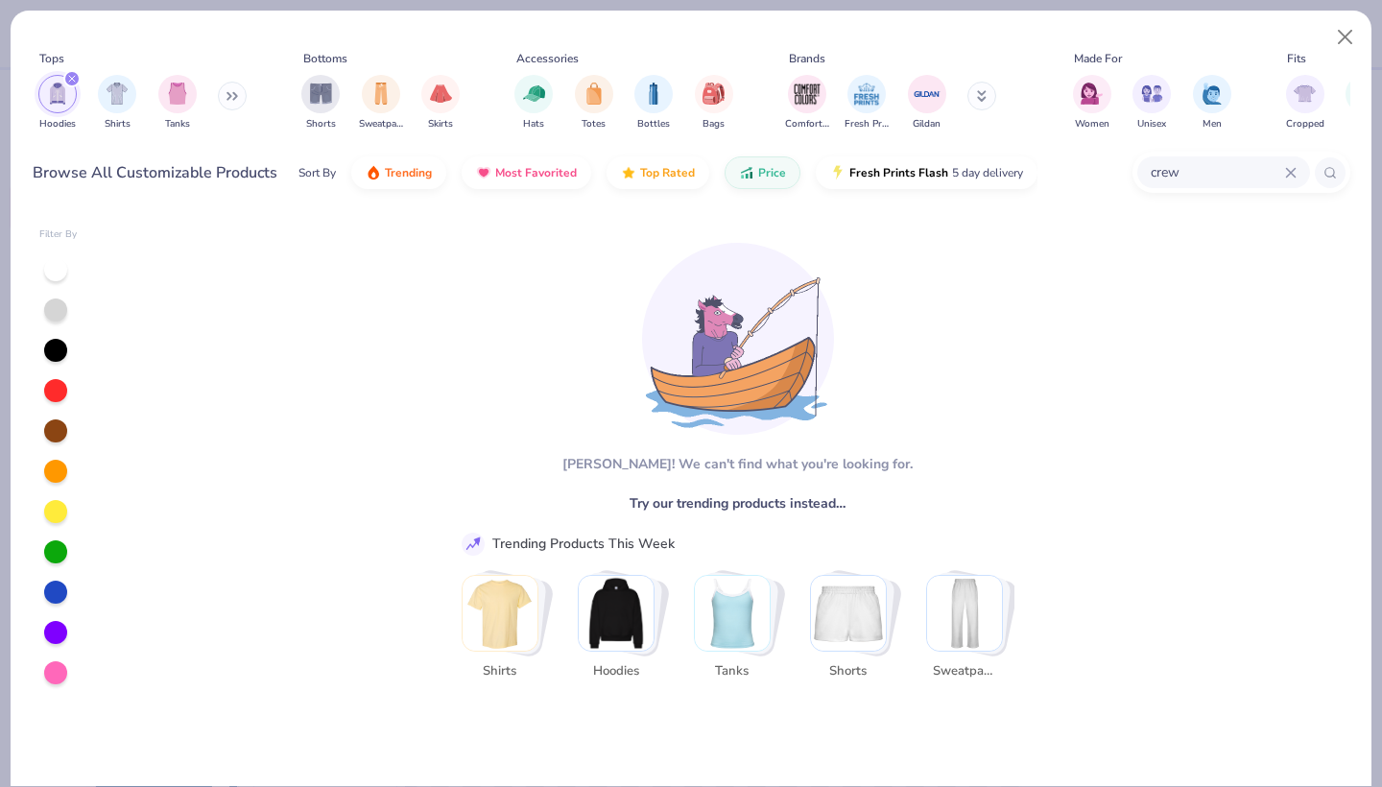
click at [1297, 173] on div "crew" at bounding box center [1223, 172] width 173 height 32
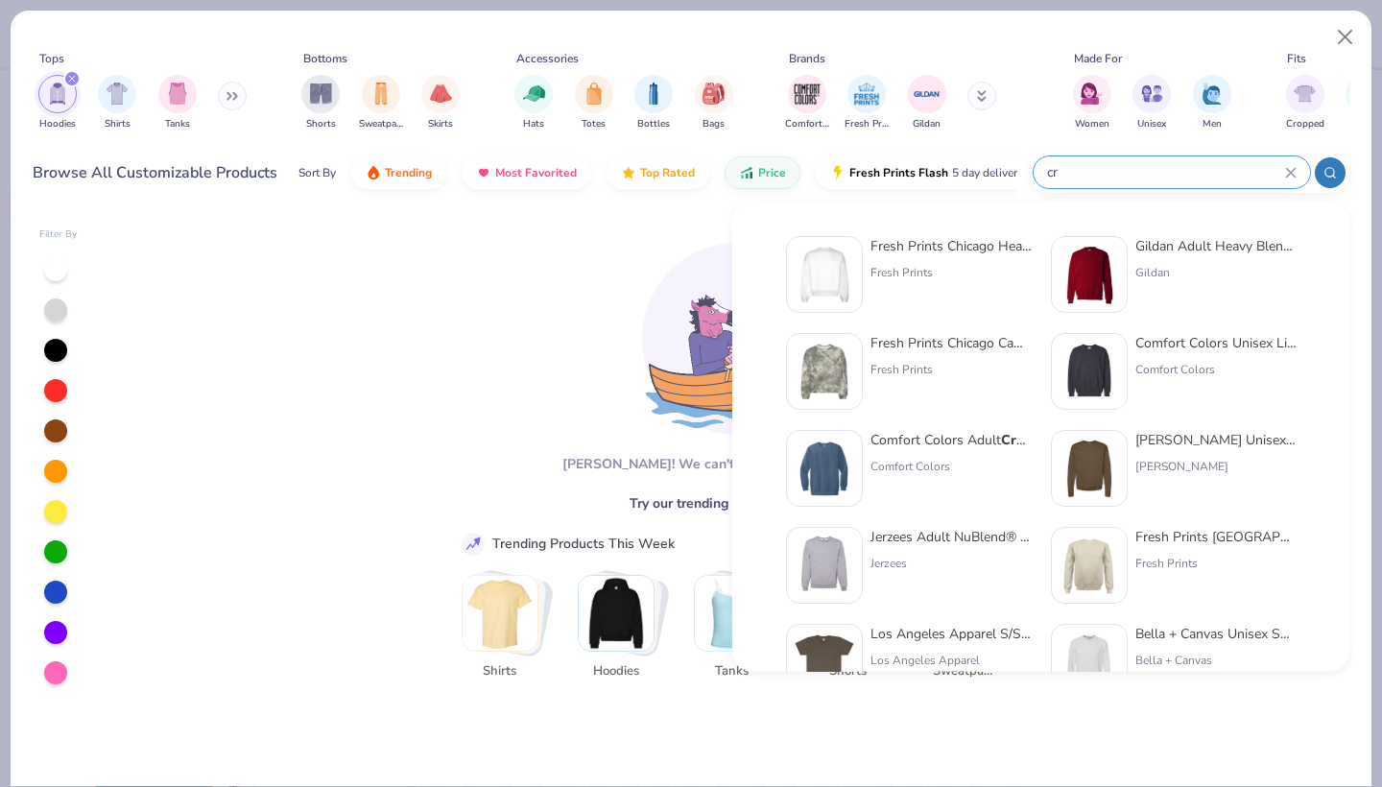
type input "c"
type input "\"
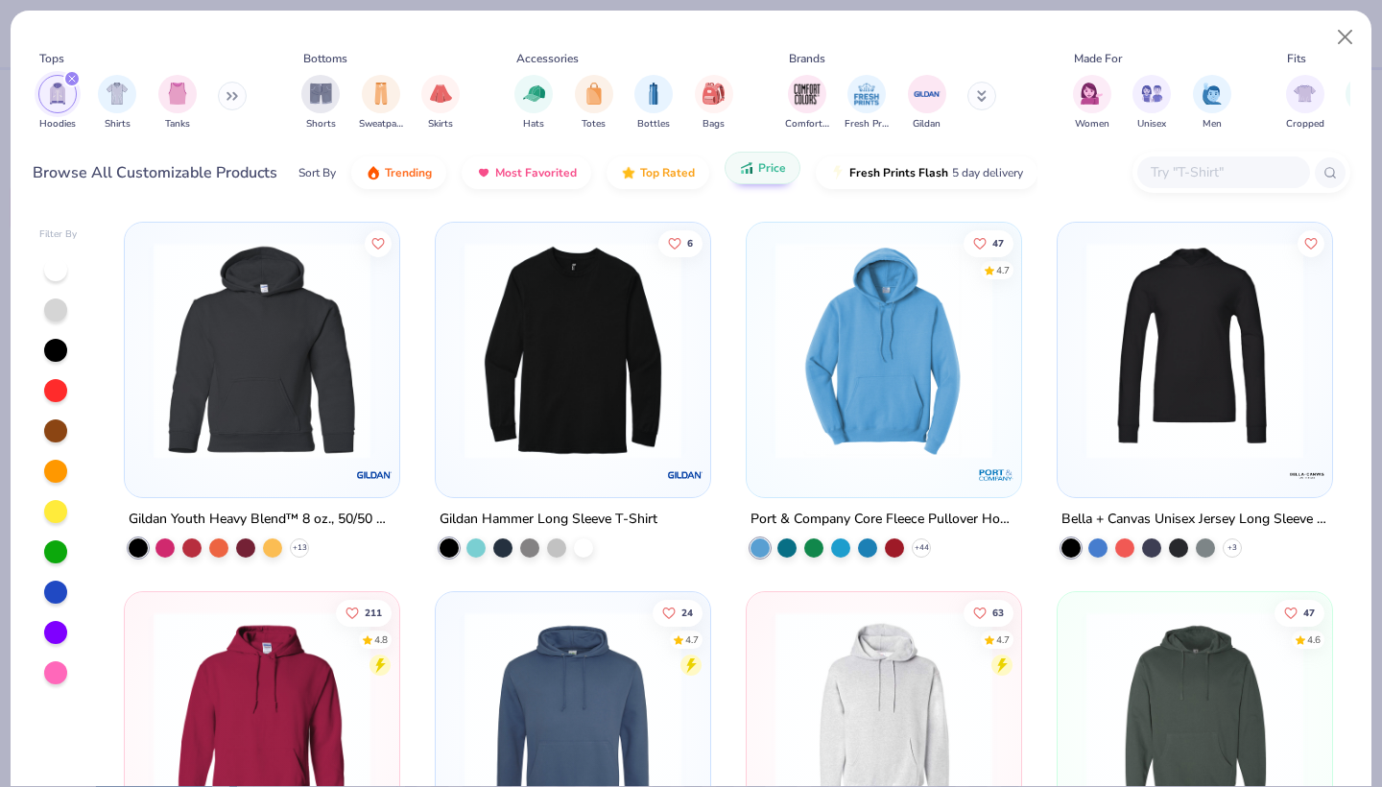
click at [768, 180] on button "Price" at bounding box center [762, 168] width 76 height 33
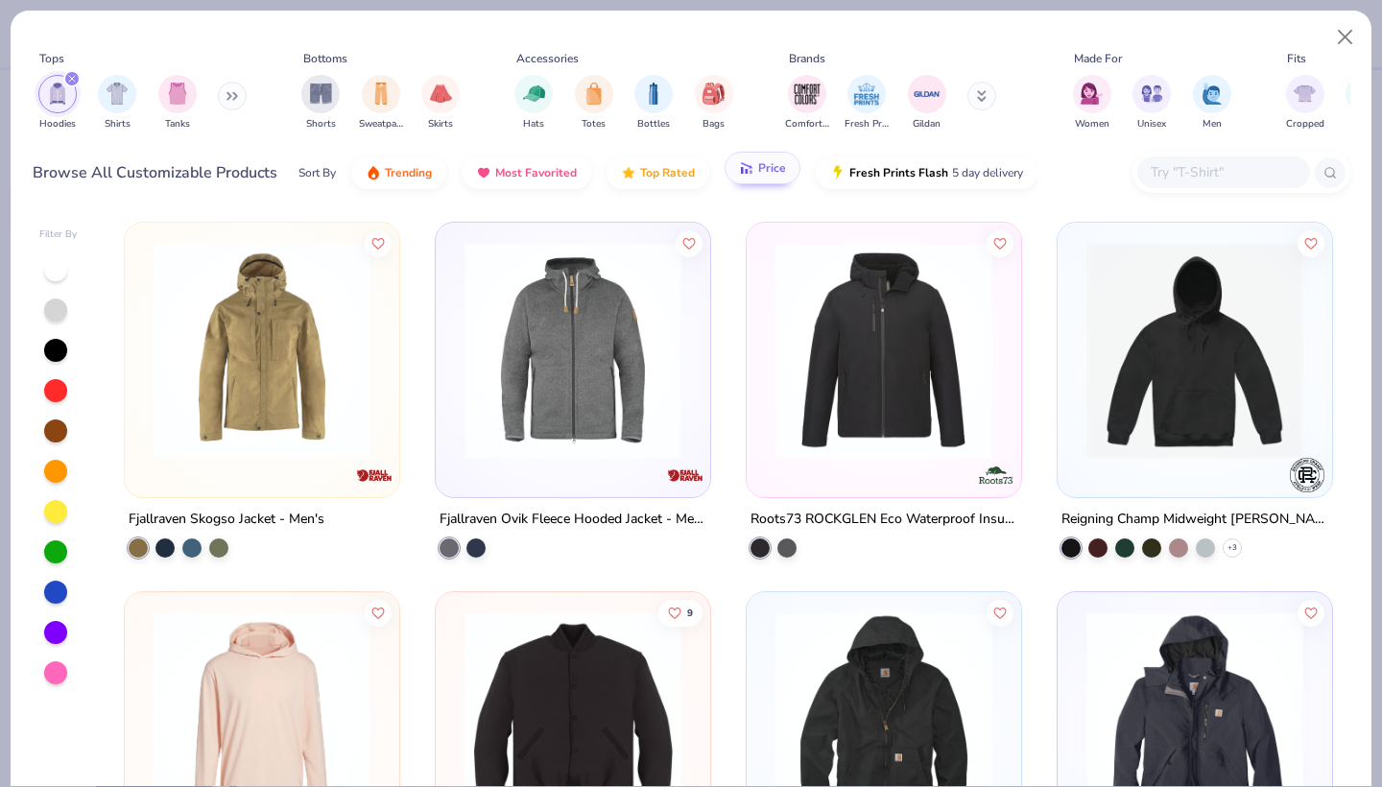
click at [768, 180] on button "Price" at bounding box center [762, 168] width 76 height 33
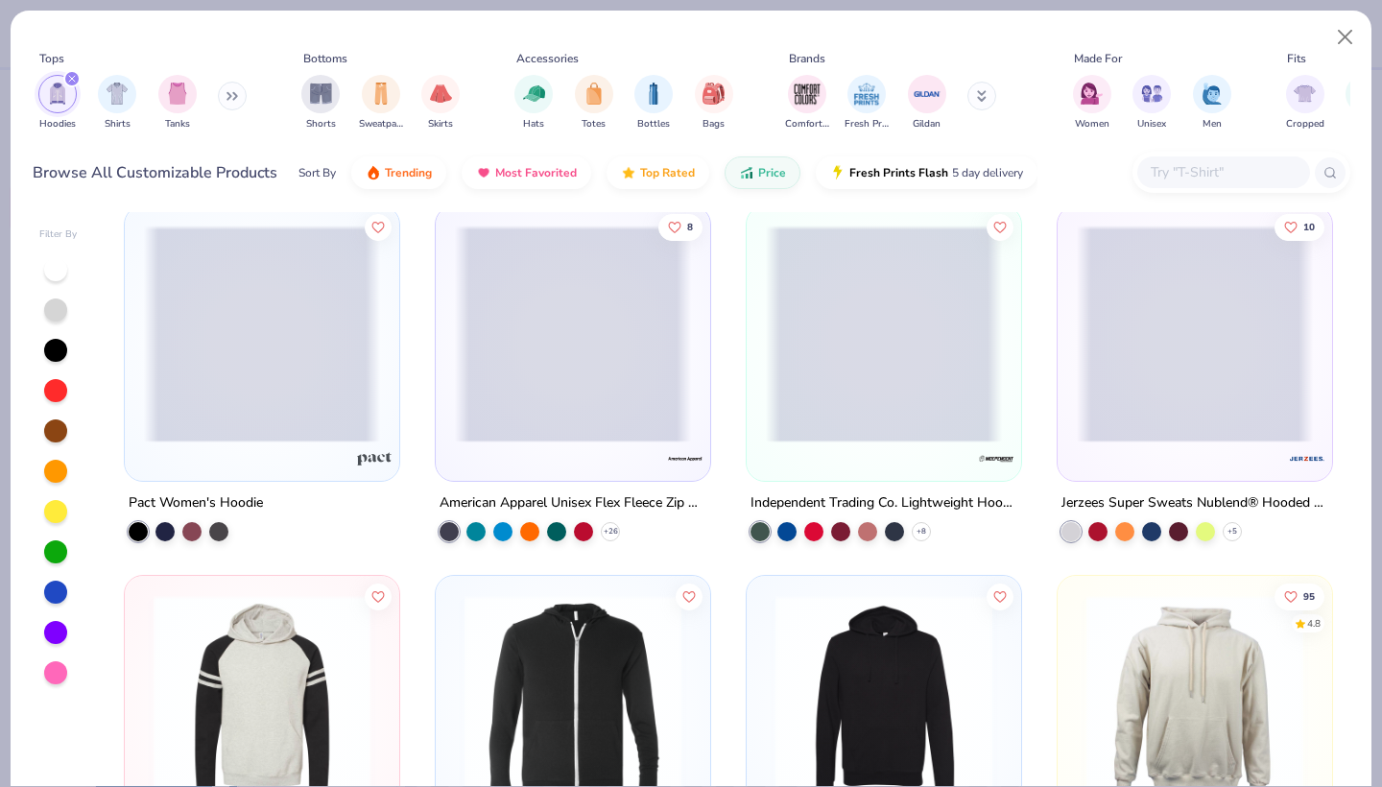
scroll to position [2588, 0]
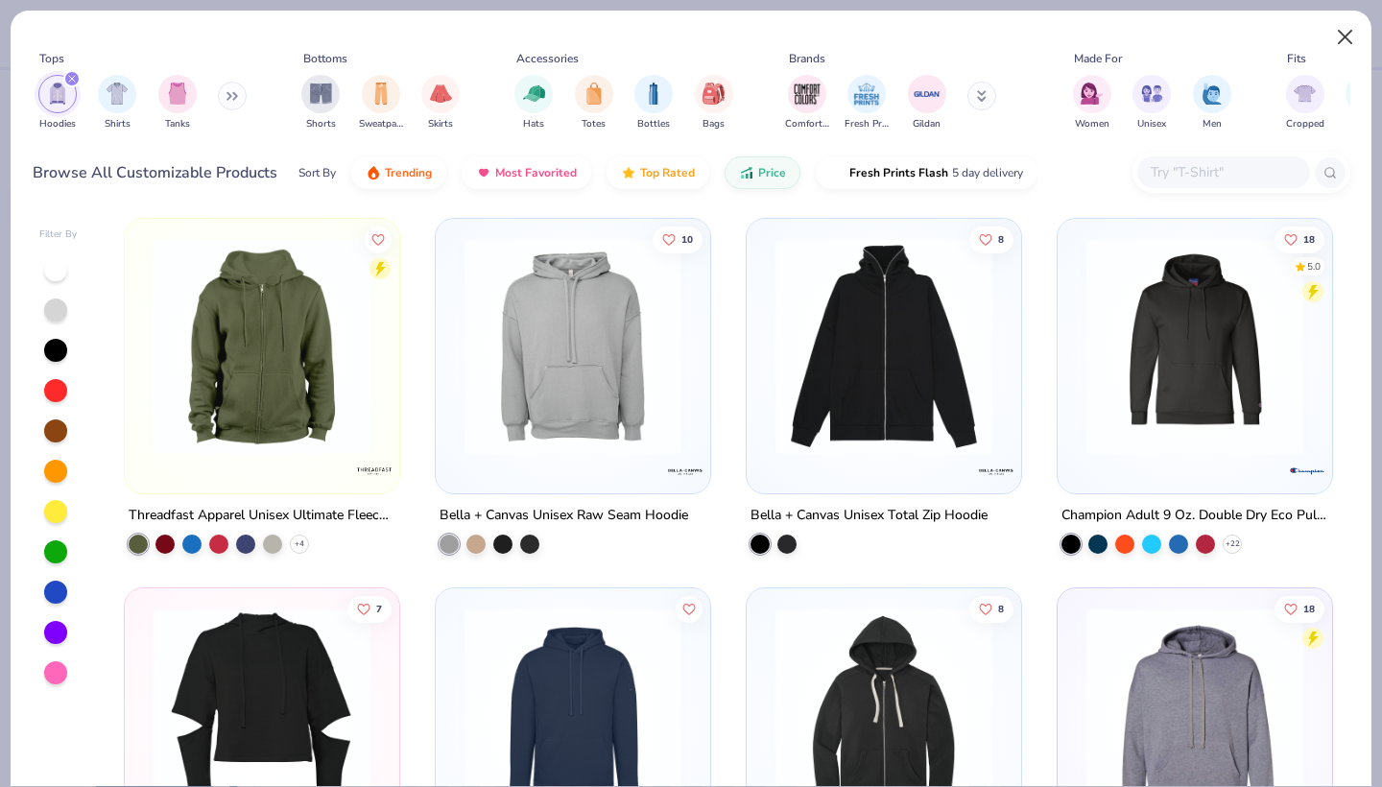
click at [1342, 38] on button "Close" at bounding box center [1345, 37] width 36 height 36
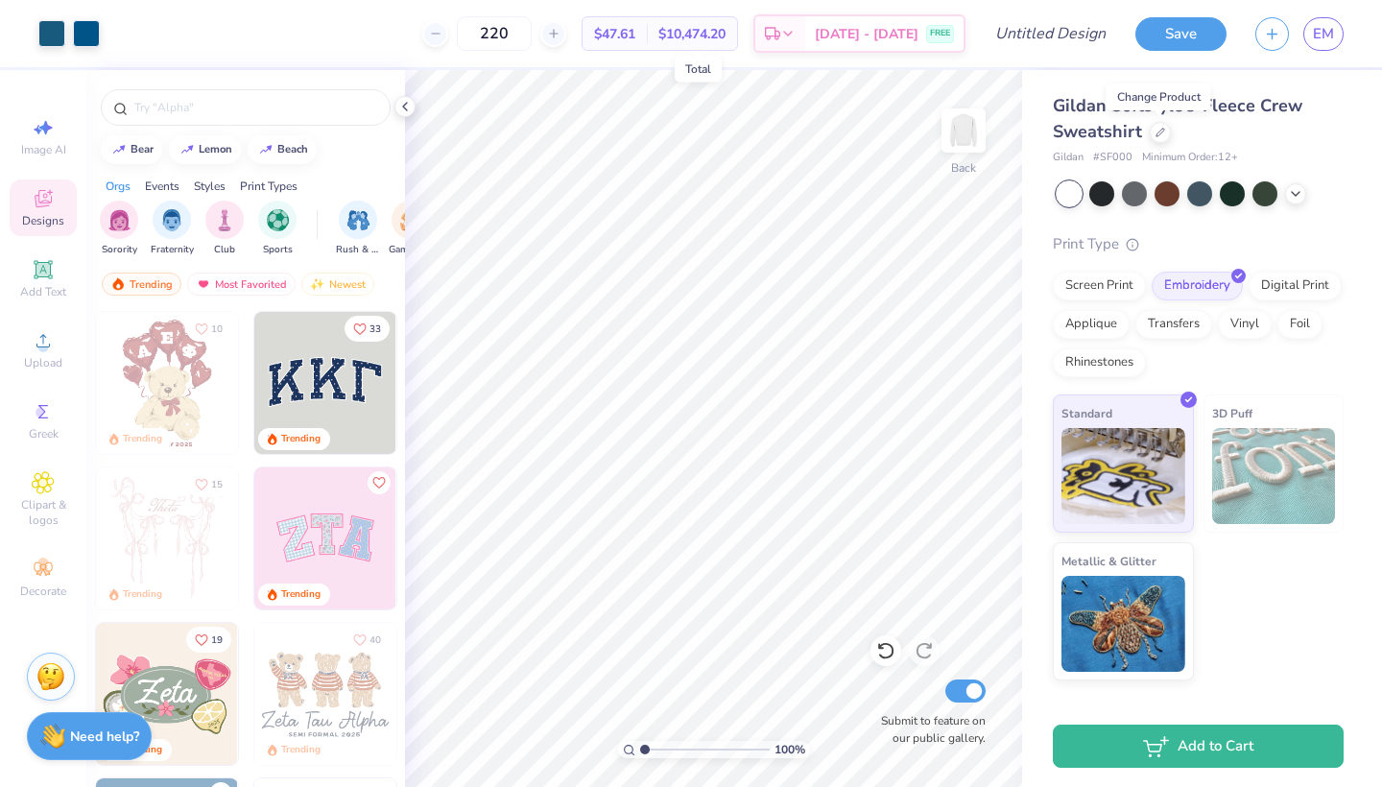
click at [712, 39] on span "$10,474.20" at bounding box center [691, 34] width 67 height 20
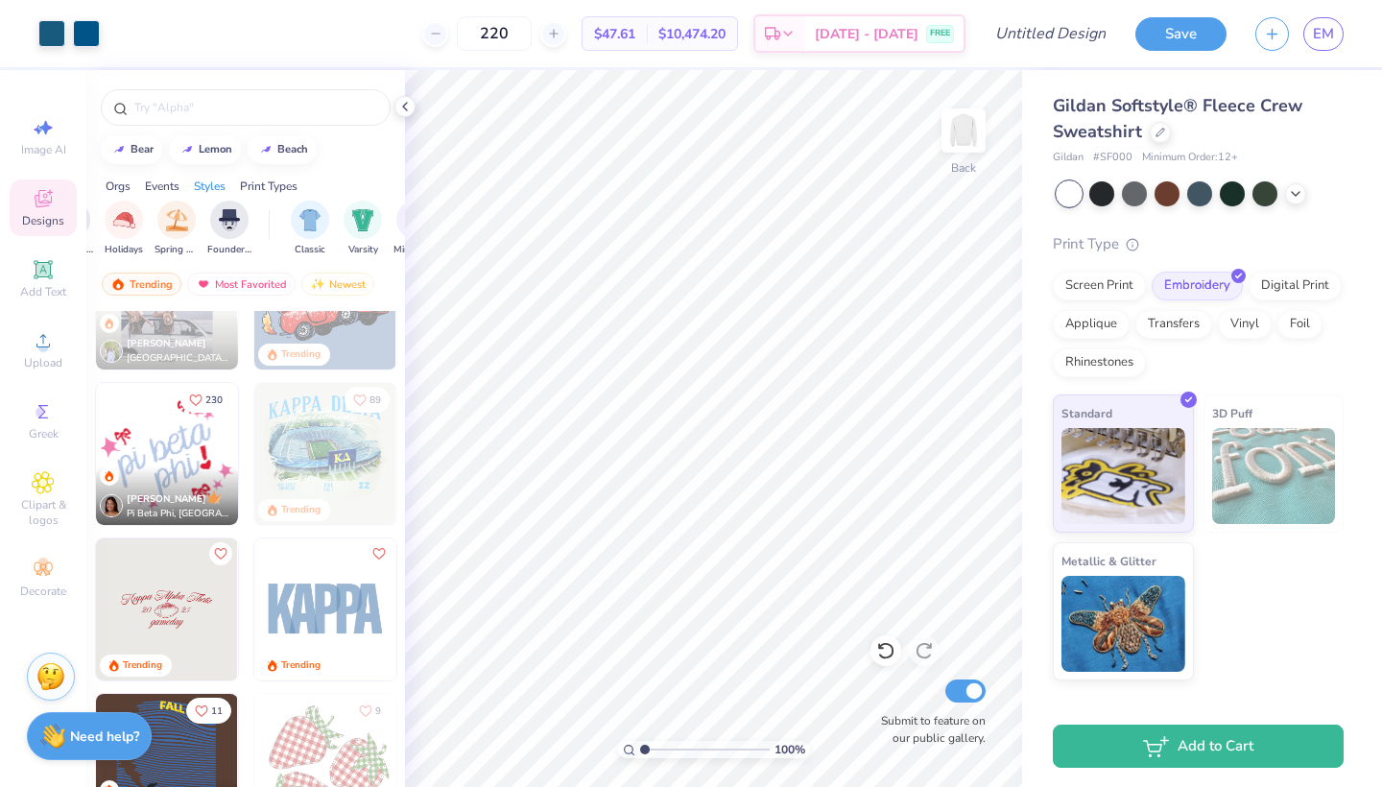
scroll to position [0, 885]
click at [1297, 187] on icon at bounding box center [1295, 191] width 15 height 15
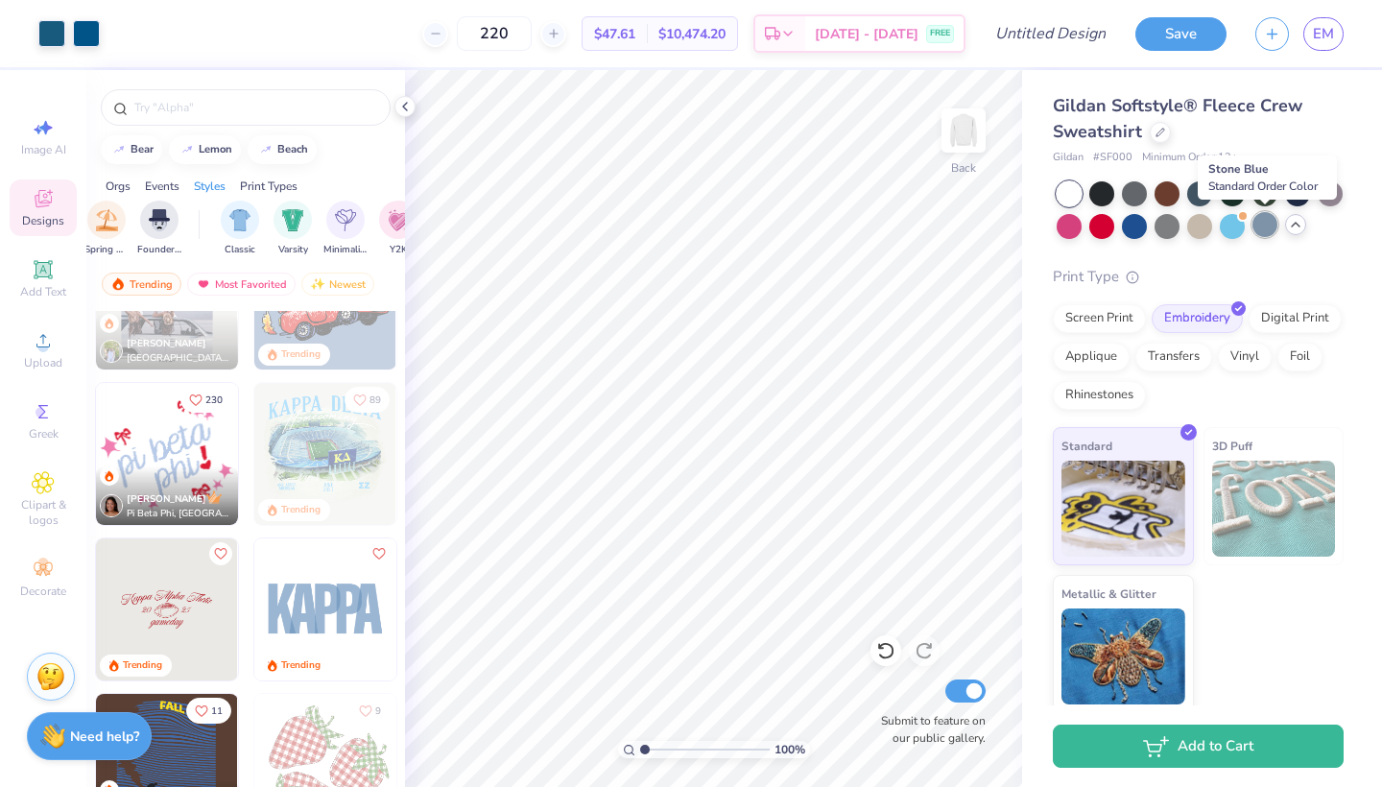
click at [1259, 223] on div at bounding box center [1264, 224] width 25 height 25
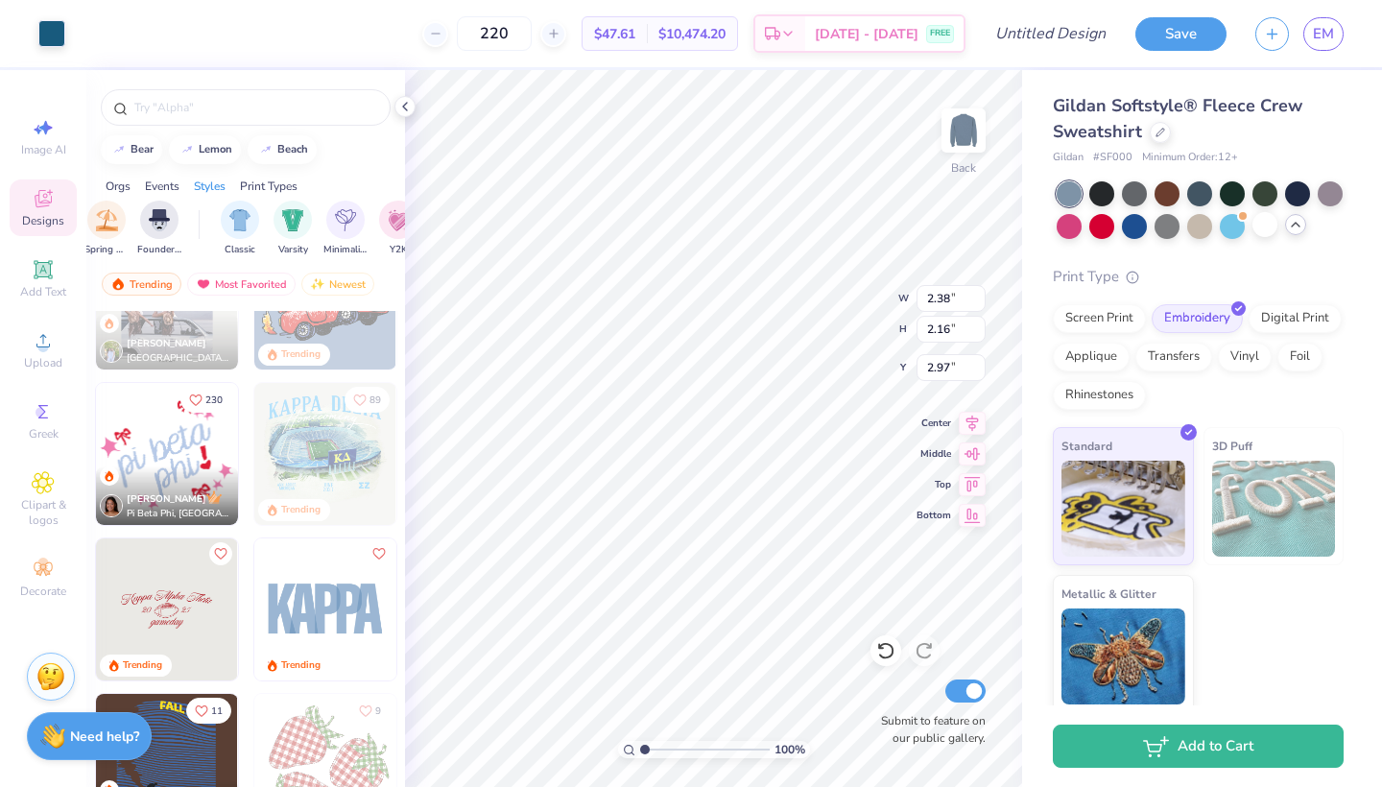
type input "5.83"
type input "1.08"
type input "3.73"
click at [1263, 261] on div "Gildan Softstyle® Fleece Crew Sweatshirt Gildan # SF000 Minimum Order: 12 + Pri…" at bounding box center [1197, 403] width 291 height 620
click at [1198, 225] on div at bounding box center [1199, 224] width 25 height 25
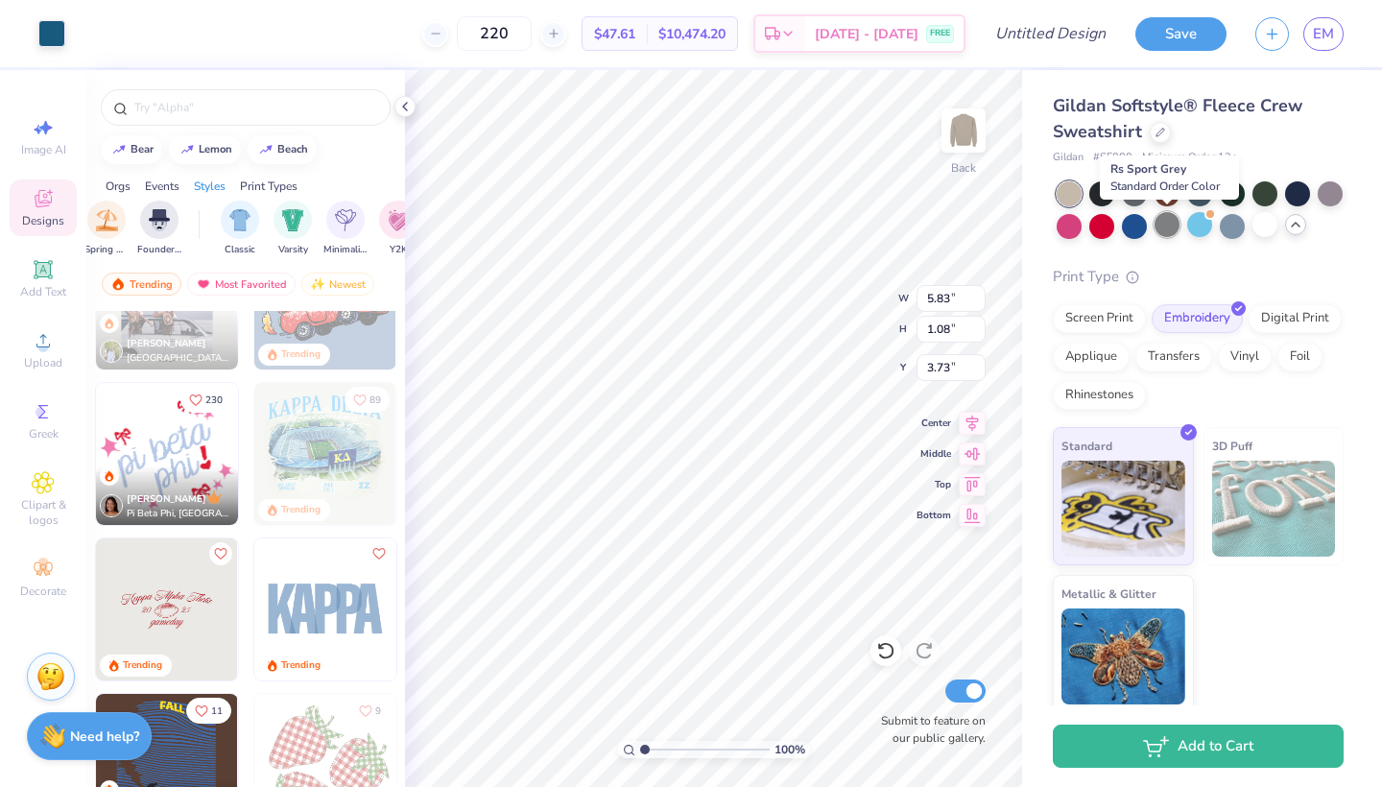
click at [1170, 226] on div at bounding box center [1166, 224] width 25 height 25
click at [1258, 228] on div at bounding box center [1264, 224] width 25 height 25
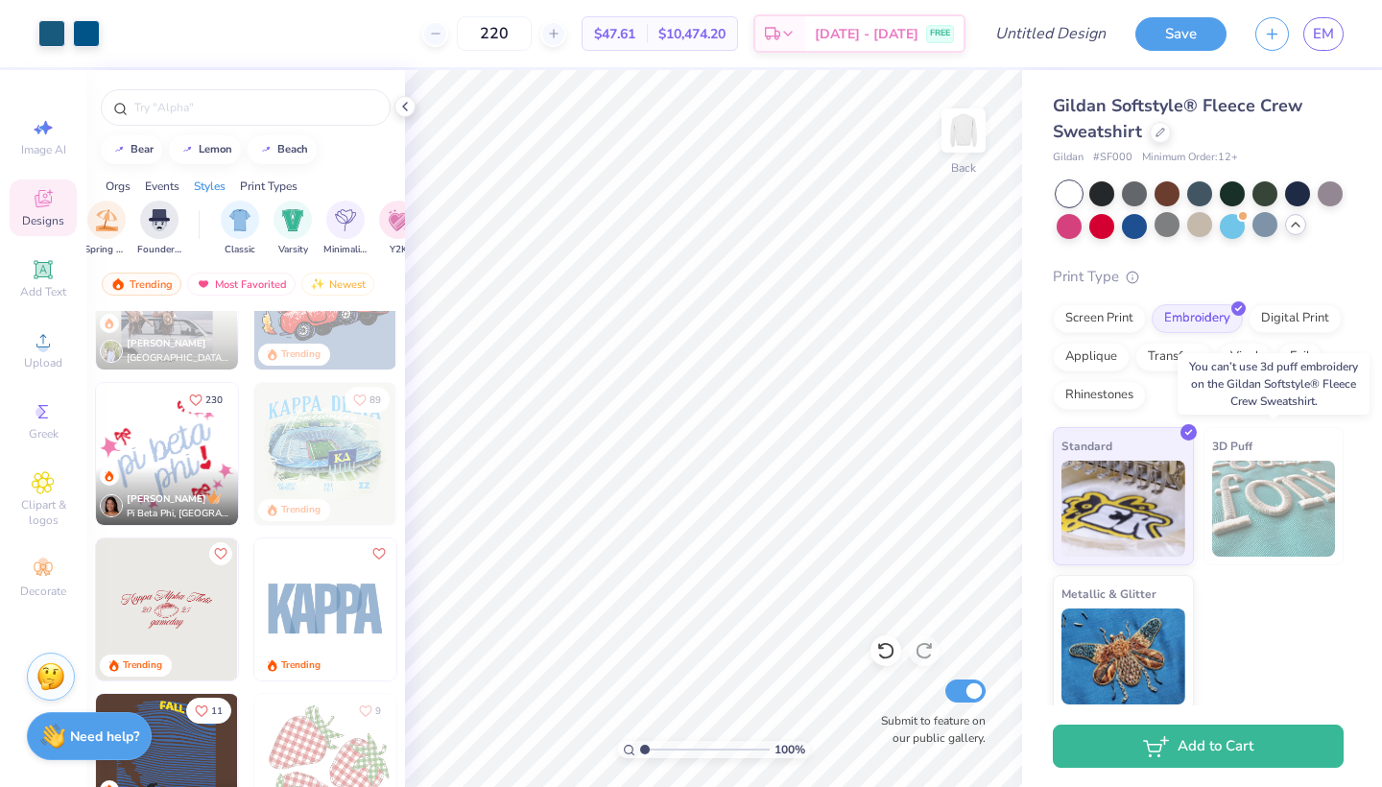
click at [1283, 485] on img at bounding box center [1274, 509] width 124 height 96
click at [1269, 470] on img at bounding box center [1274, 509] width 124 height 96
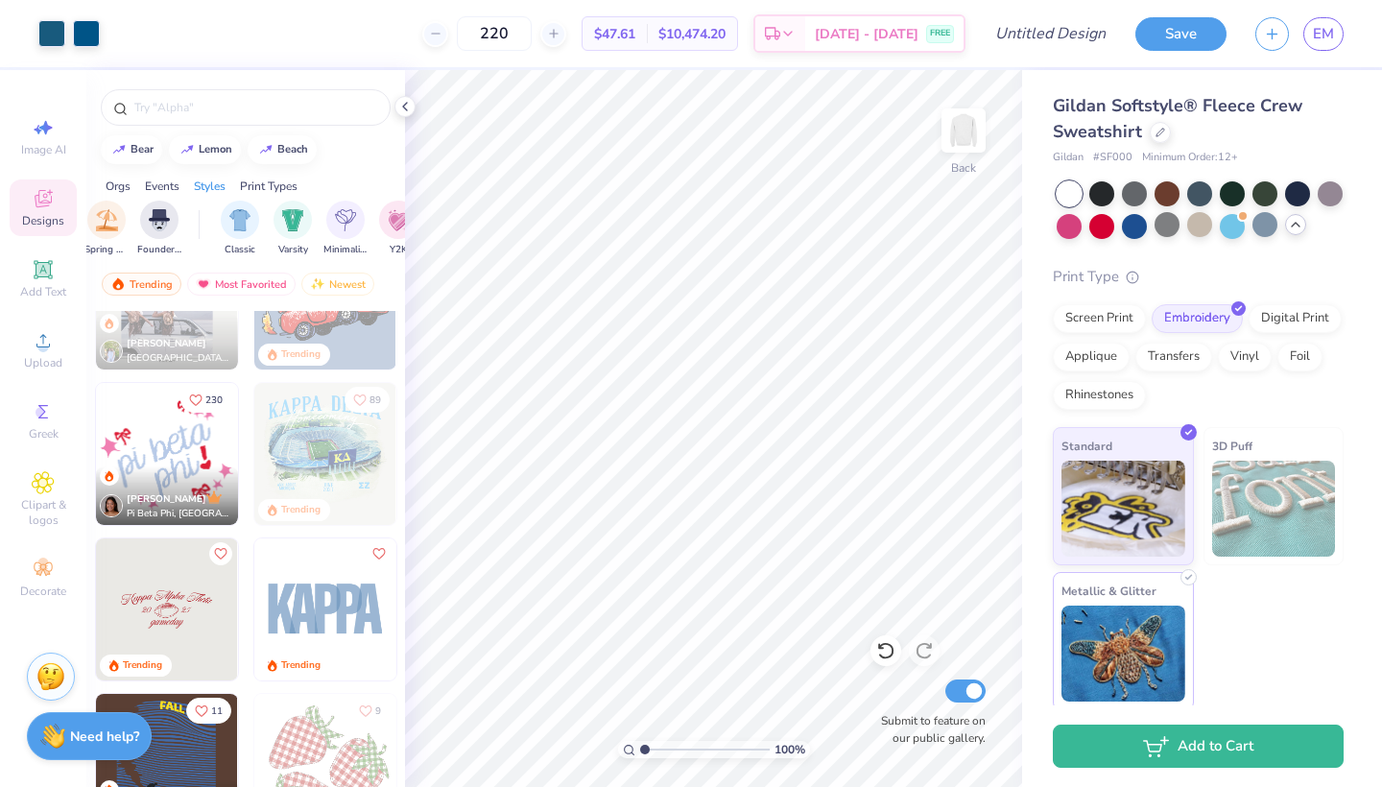
click at [1120, 620] on img at bounding box center [1123, 653] width 124 height 96
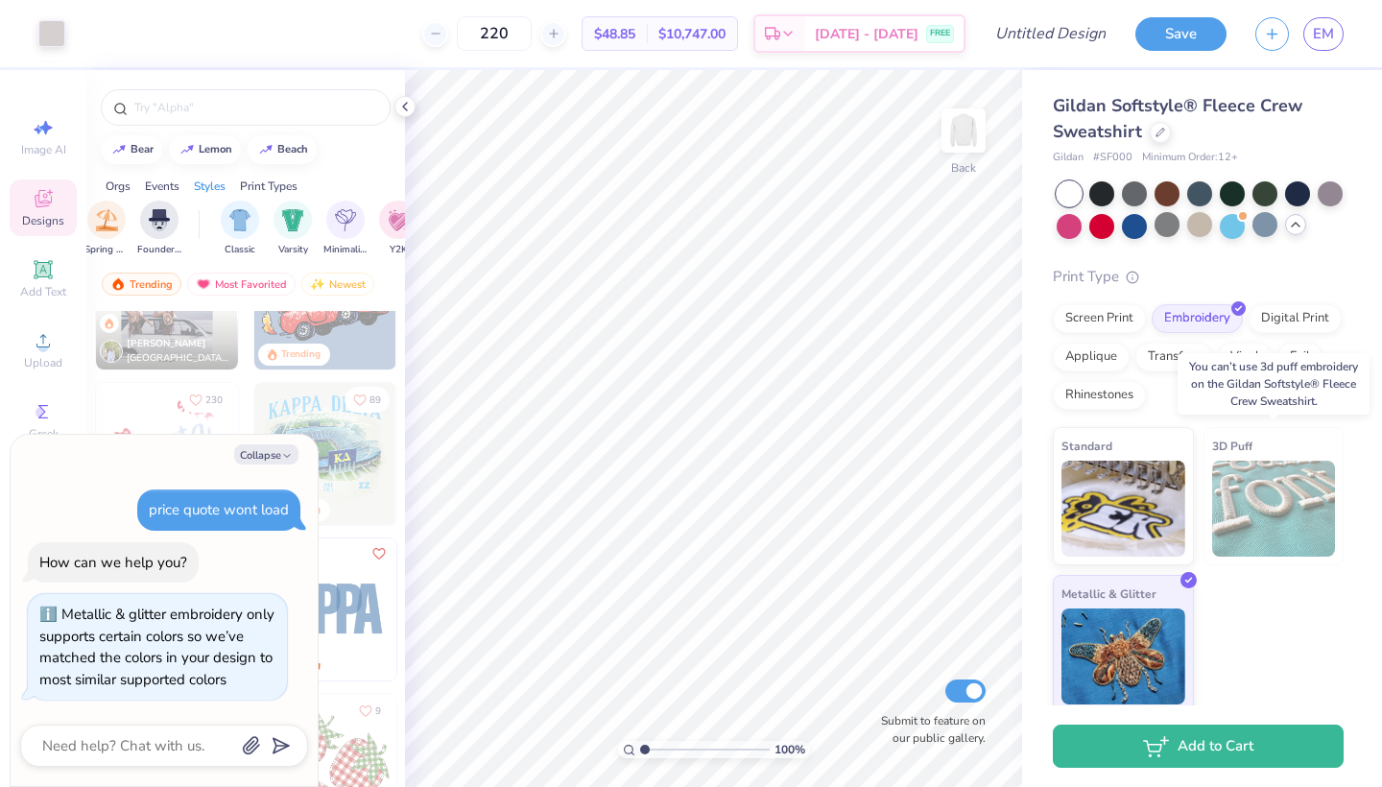
click at [1270, 436] on div "3D Puff" at bounding box center [1273, 496] width 141 height 138
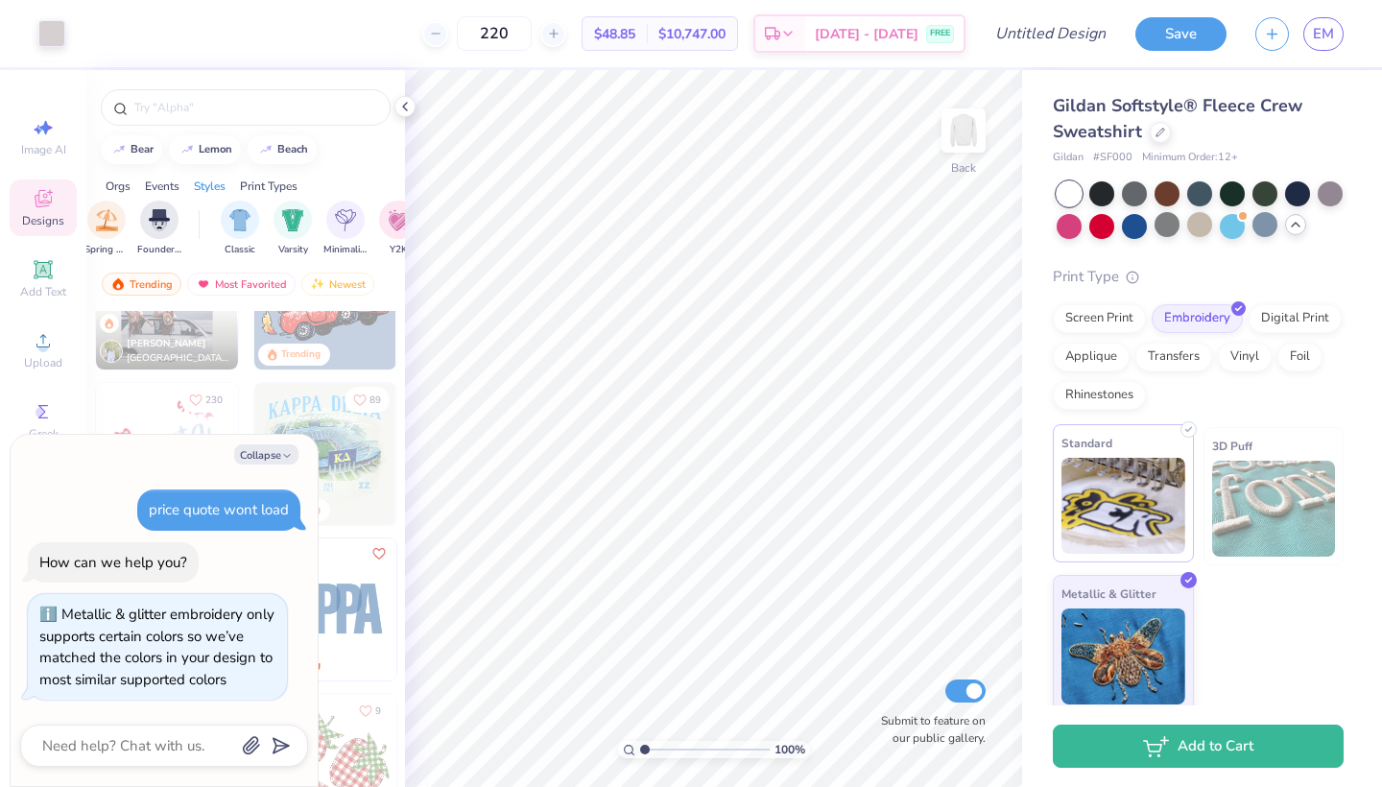
click at [1183, 468] on img at bounding box center [1123, 506] width 124 height 96
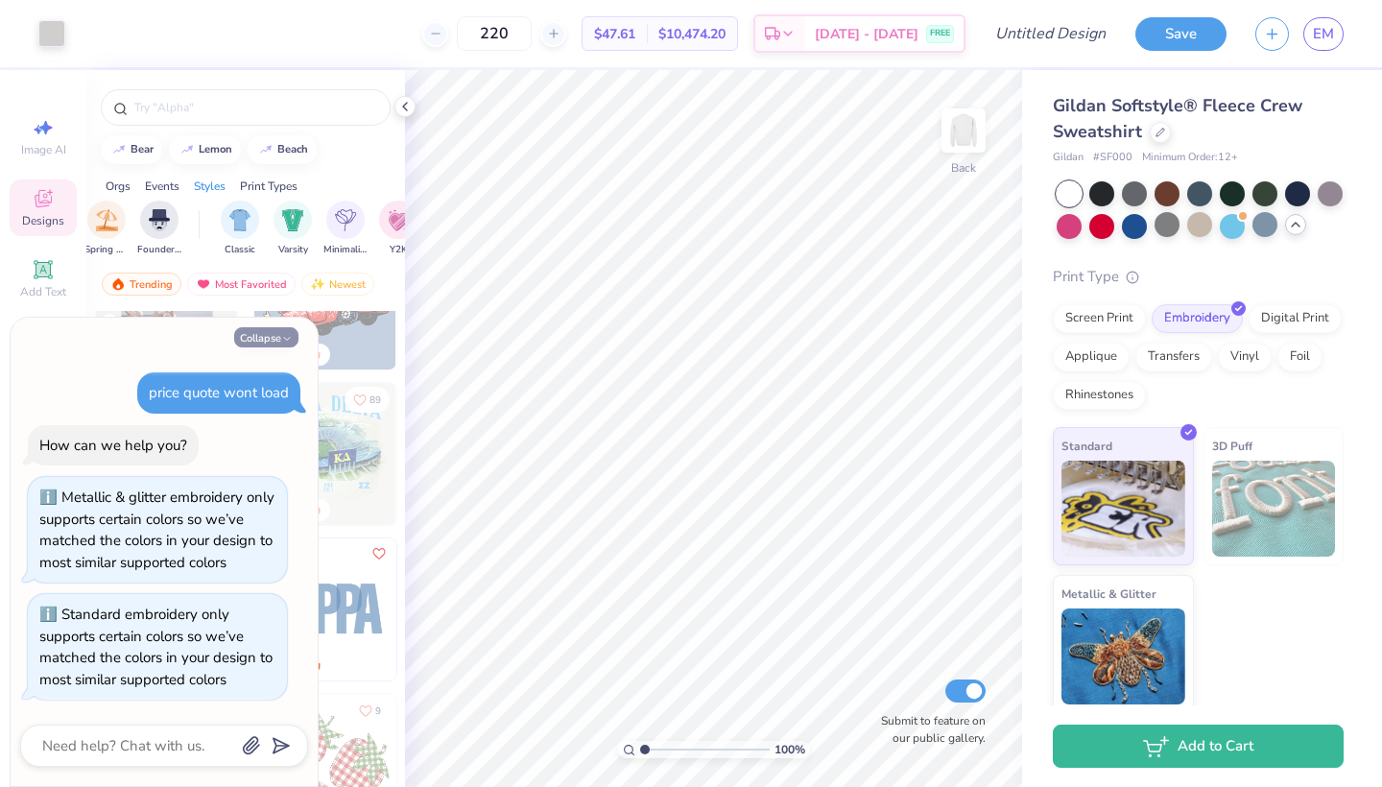
click at [280, 327] on button "Collapse" at bounding box center [266, 337] width 64 height 20
type textarea "x"
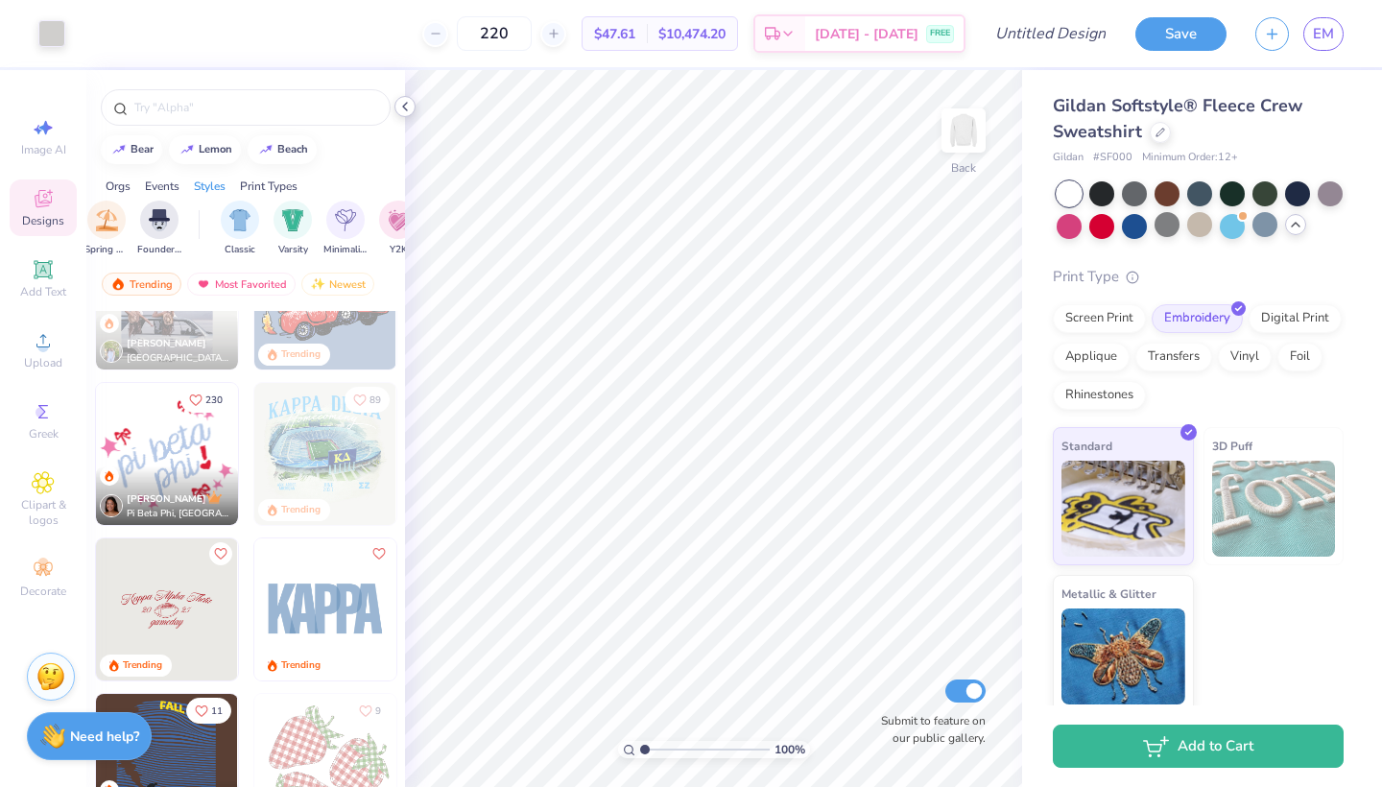
click at [402, 107] on icon at bounding box center [404, 106] width 15 height 15
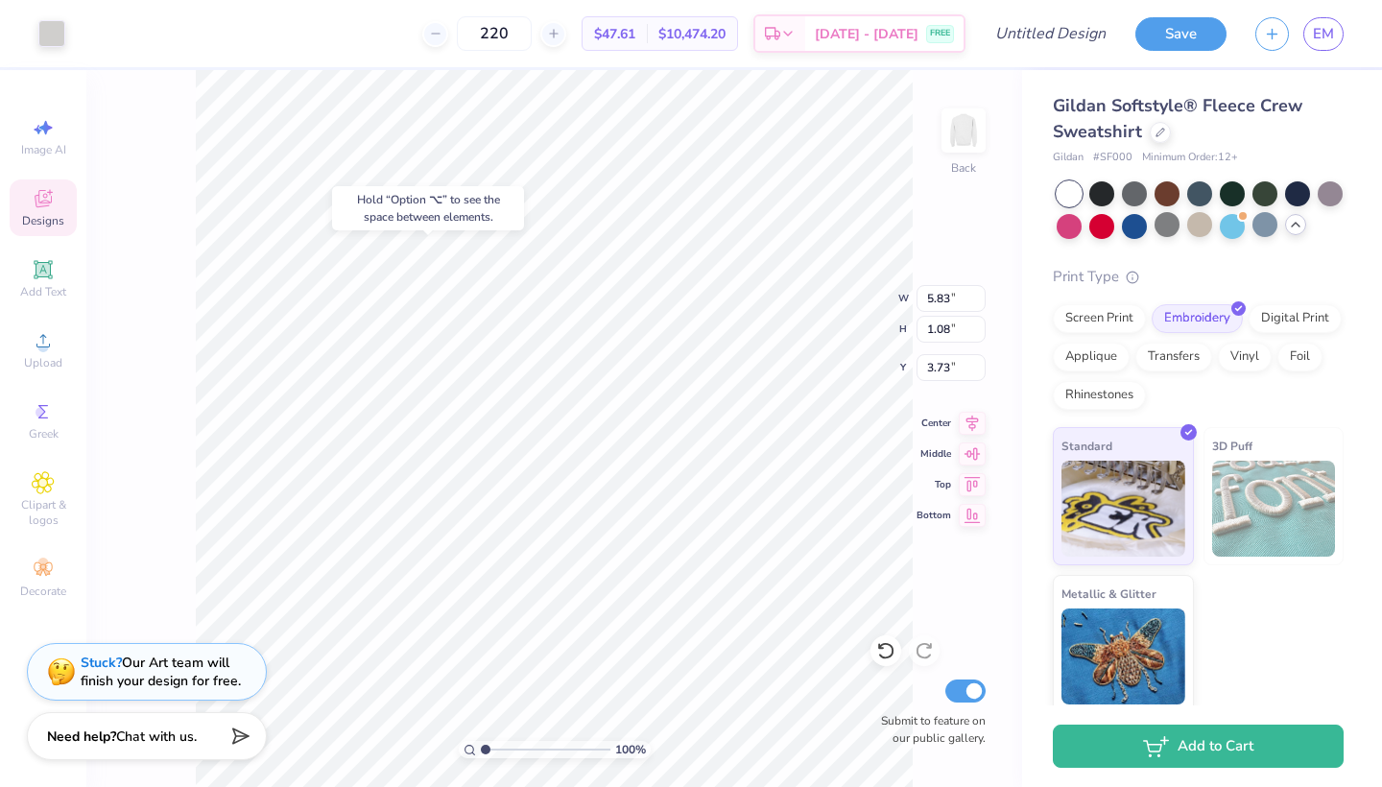
type input "3.54"
click at [878, 656] on icon at bounding box center [885, 650] width 19 height 19
click at [1234, 218] on div at bounding box center [1231, 224] width 25 height 25
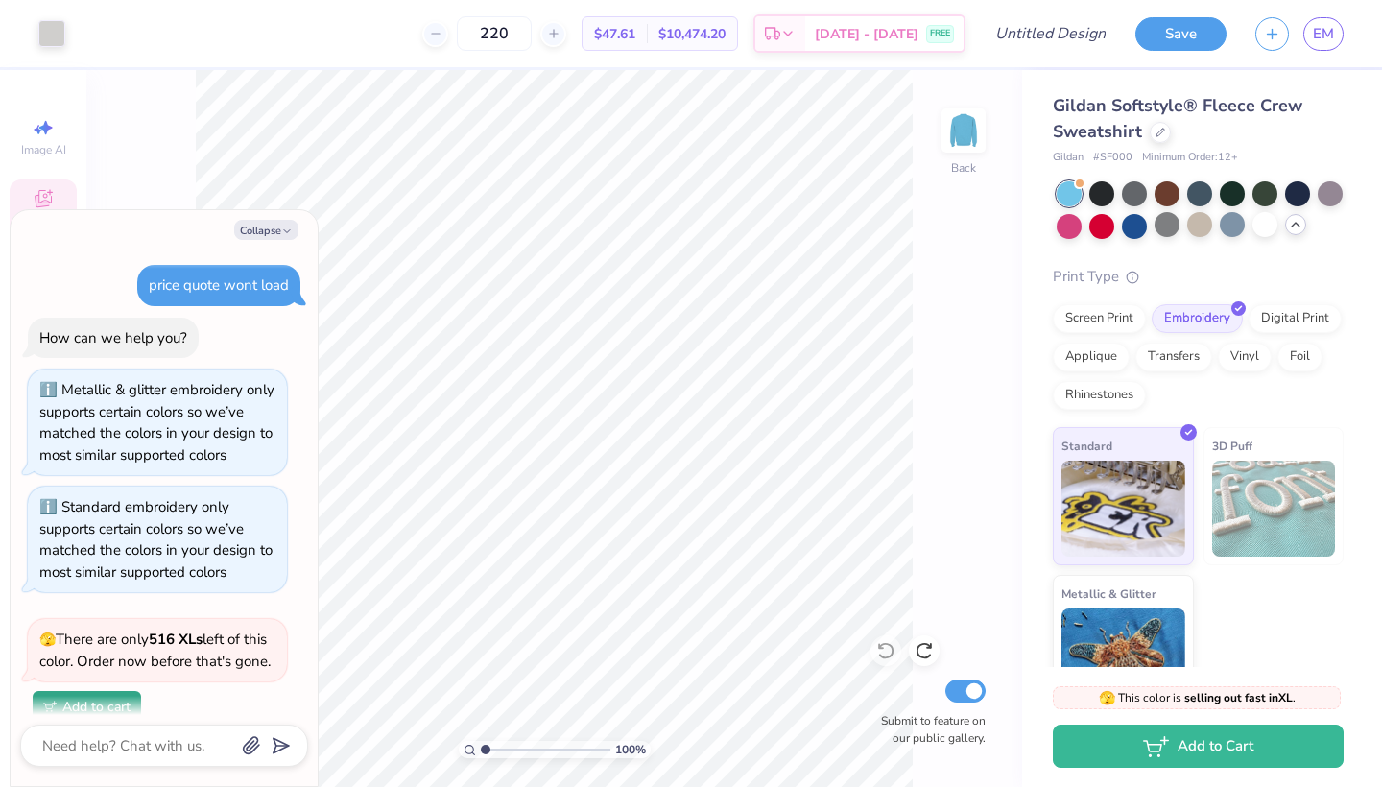
scroll to position [465, 0]
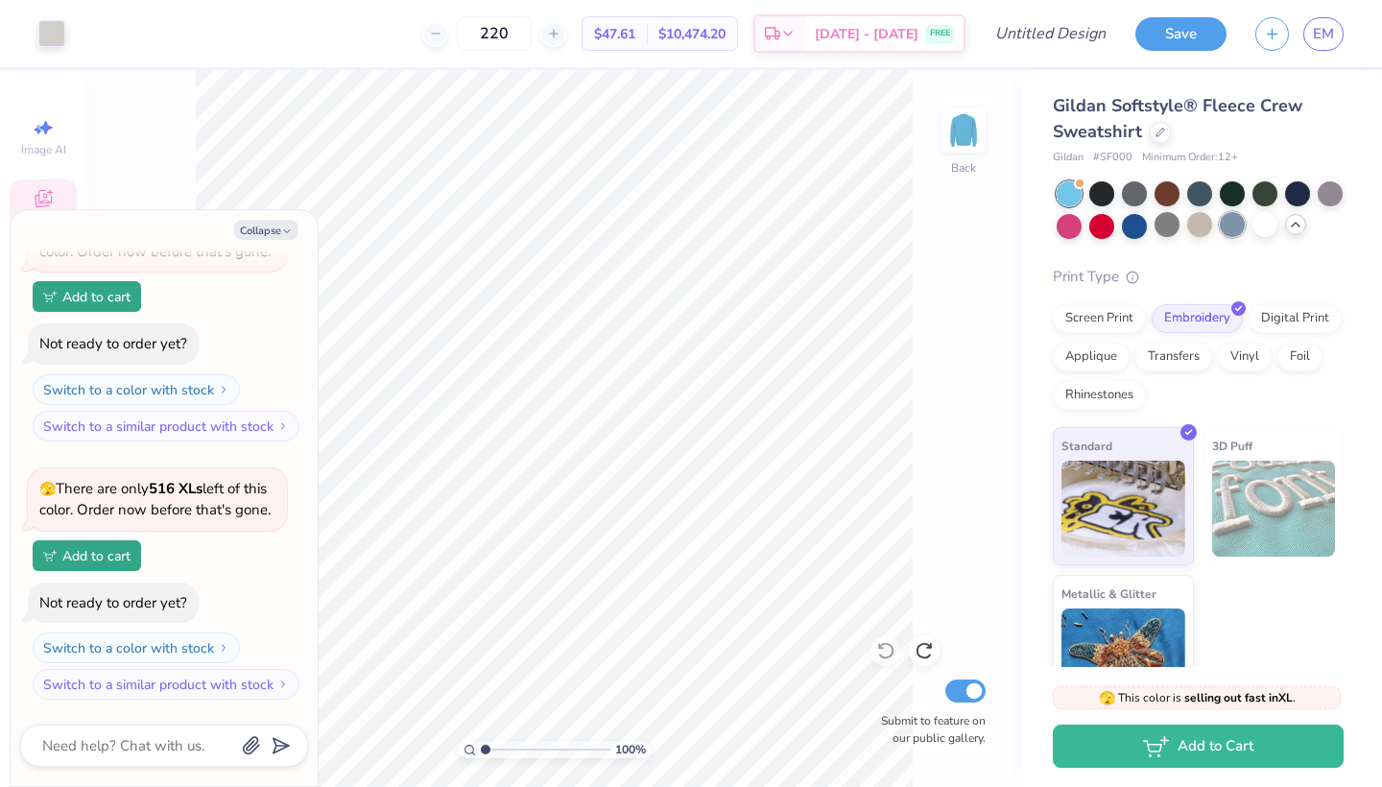
click at [1239, 225] on div at bounding box center [1231, 224] width 25 height 25
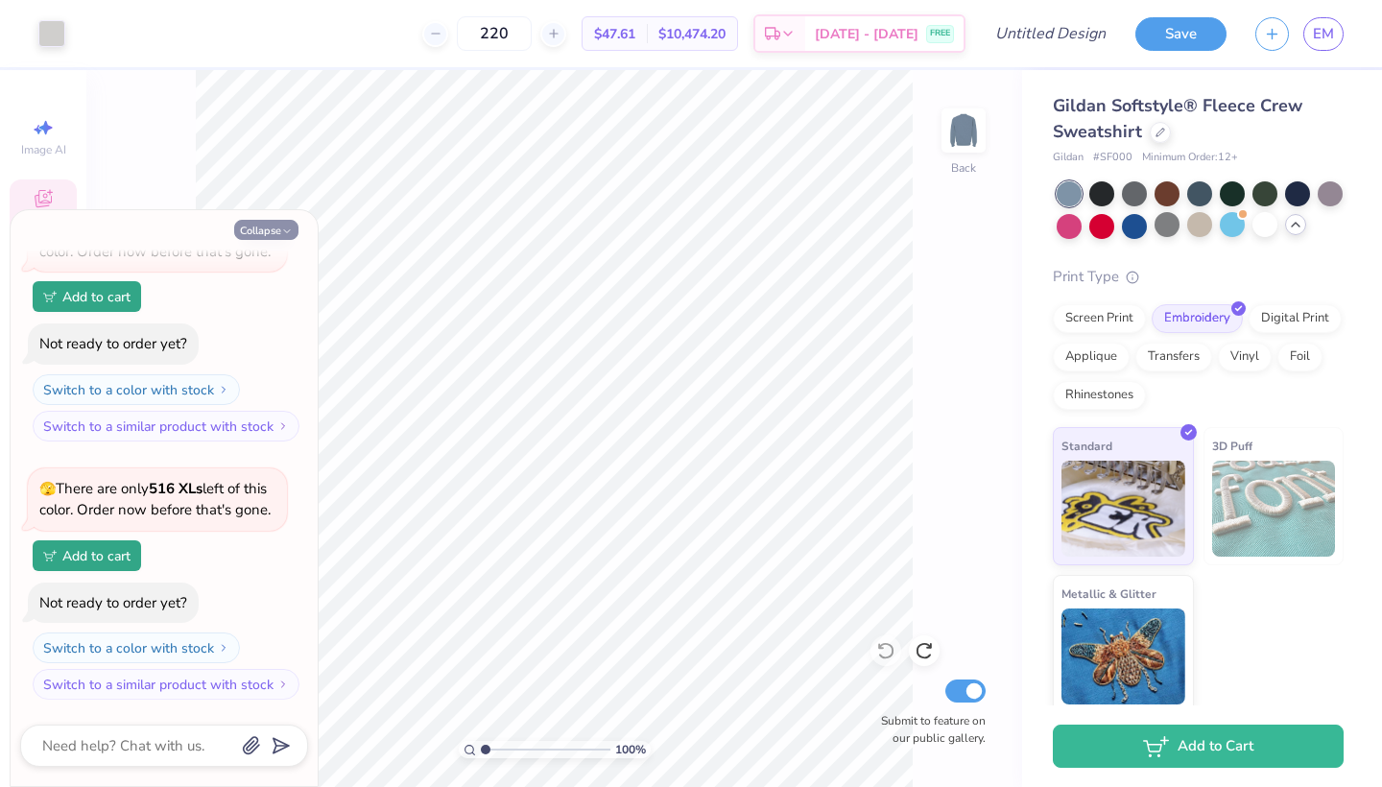
click at [252, 223] on button "Collapse" at bounding box center [266, 230] width 64 height 20
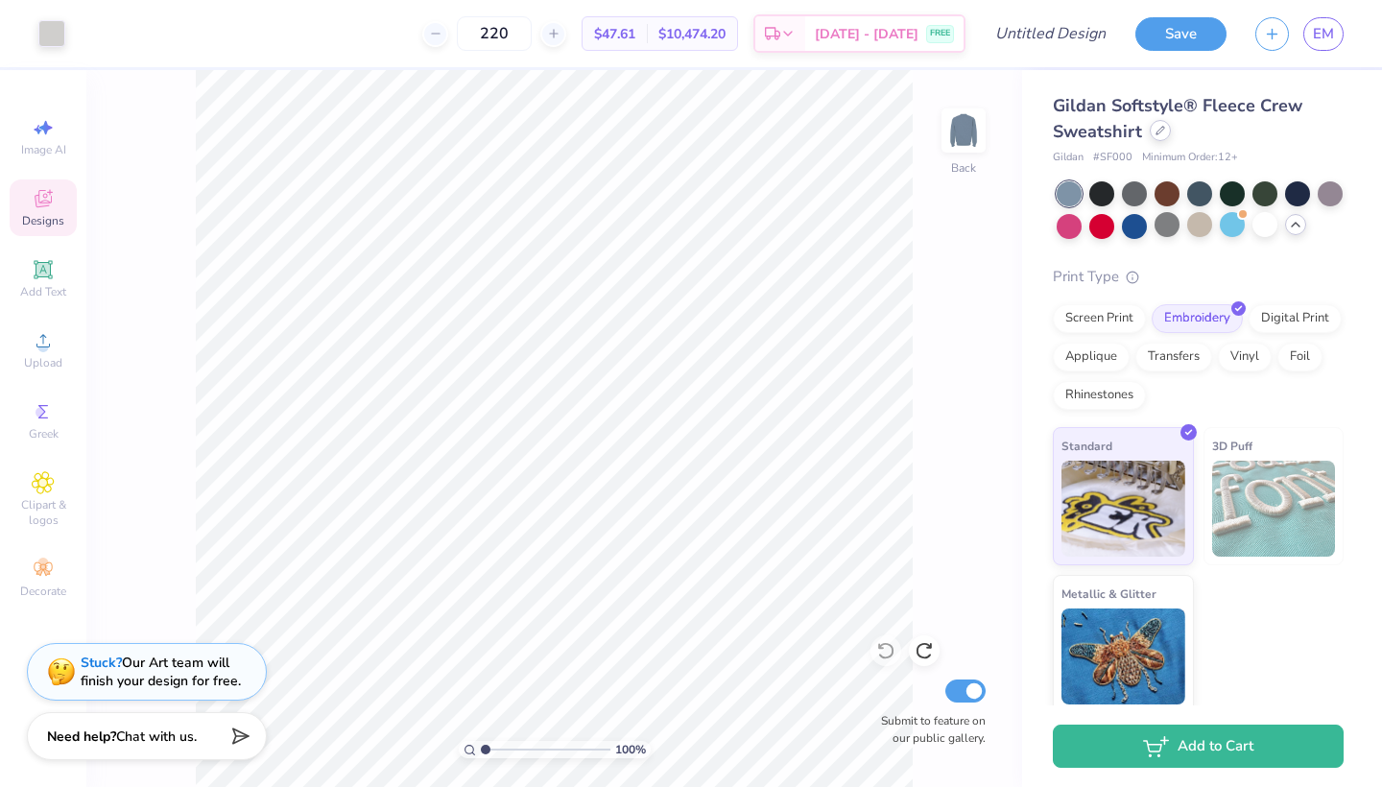
click at [1156, 139] on div at bounding box center [1159, 130] width 21 height 21
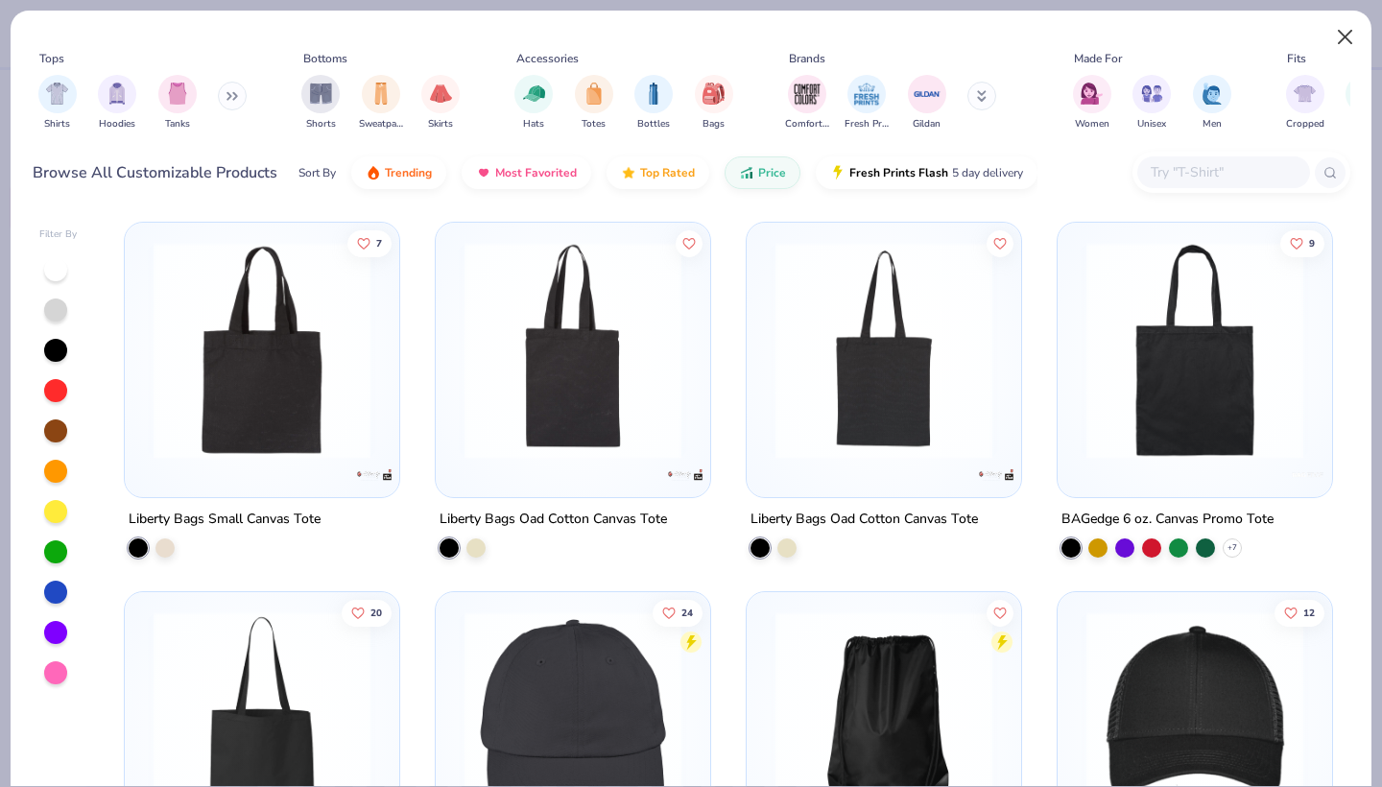
click at [1355, 41] on button "Close" at bounding box center [1345, 37] width 36 height 36
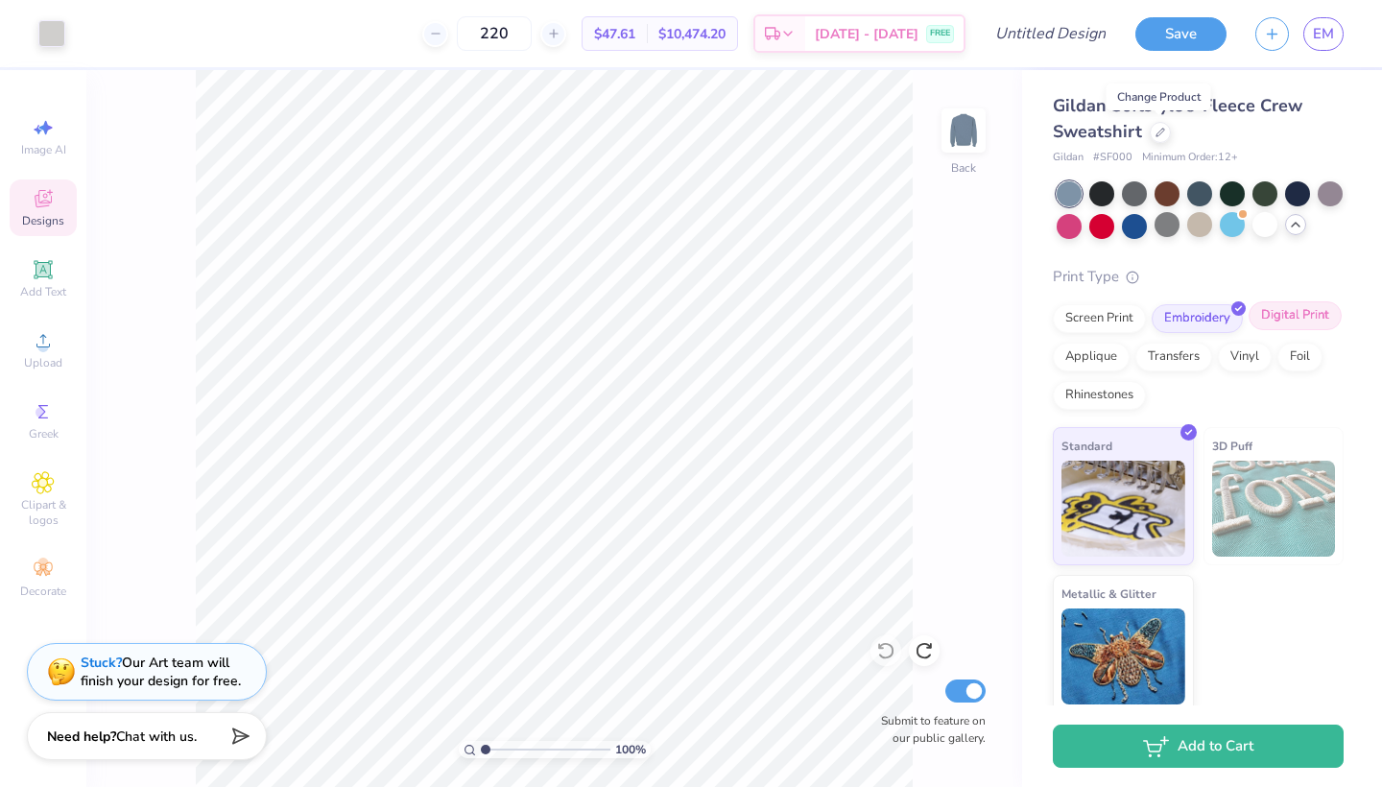
click at [1284, 319] on div "Digital Print" at bounding box center [1294, 315] width 93 height 29
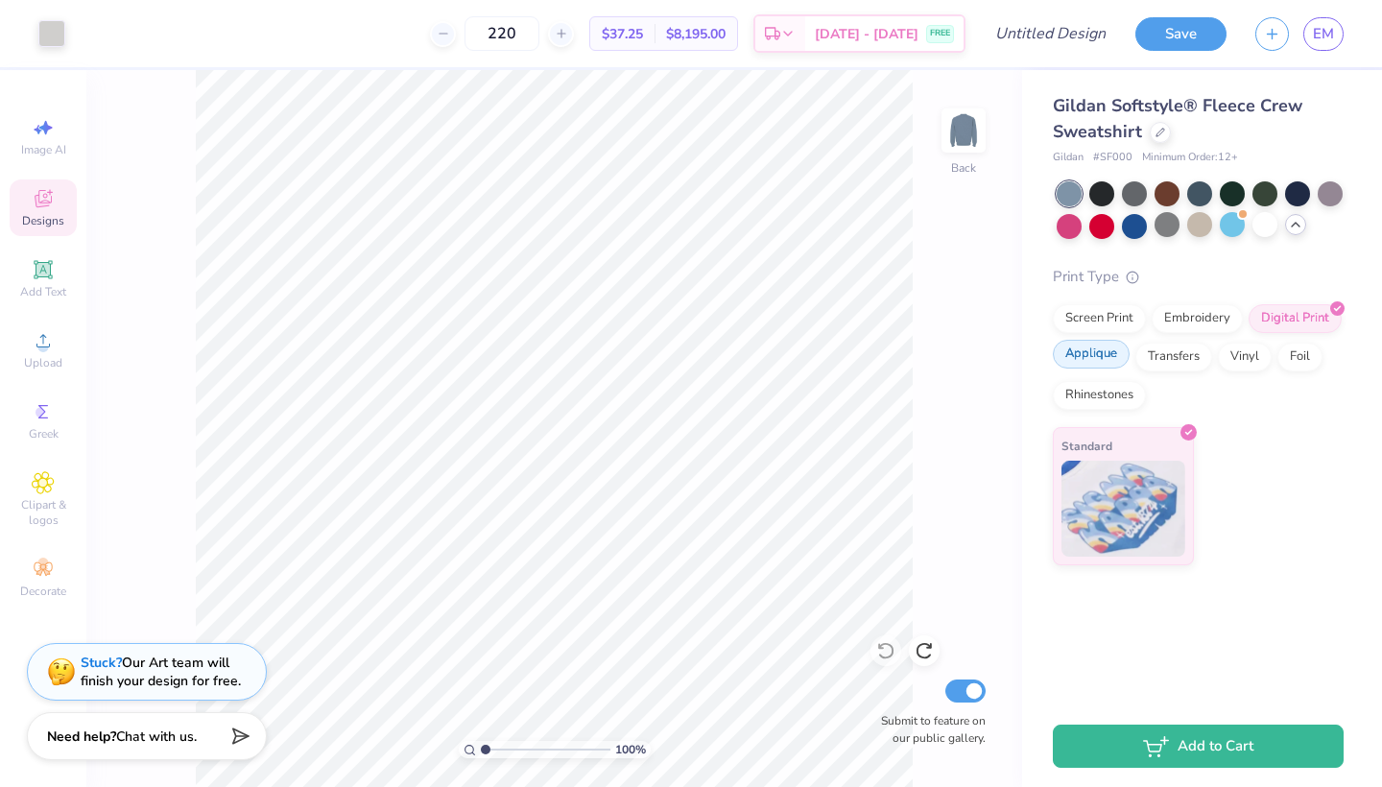
click at [1097, 355] on div "Applique" at bounding box center [1090, 354] width 77 height 29
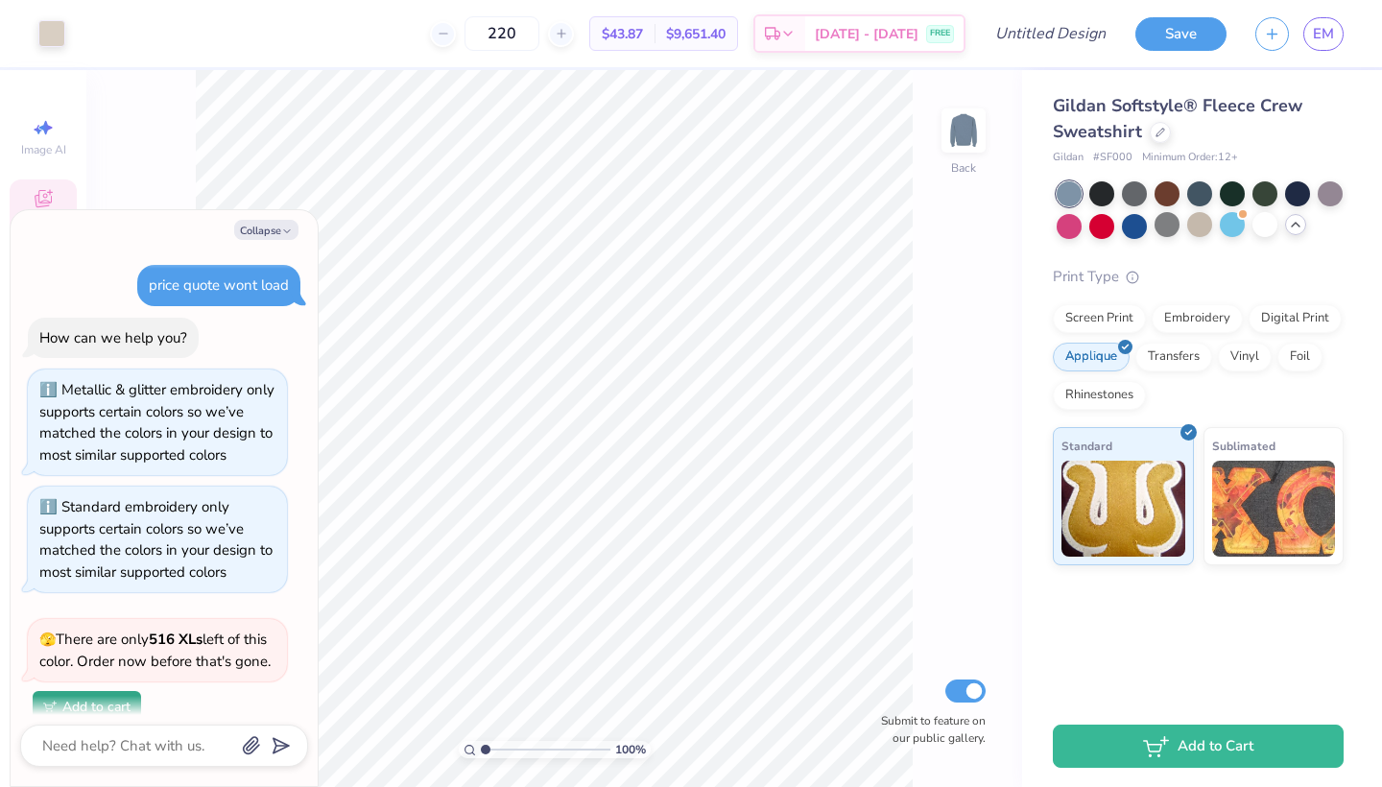
scroll to position [580, 0]
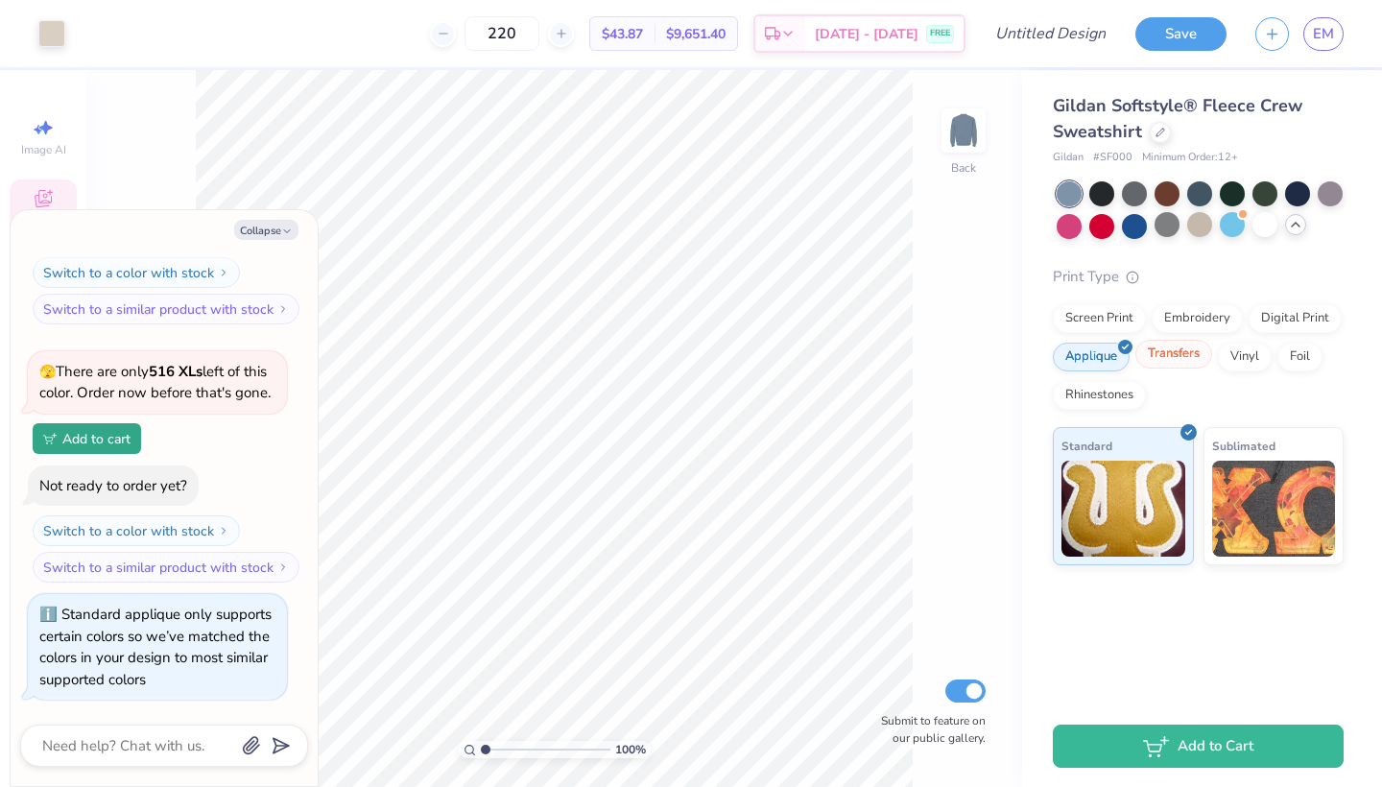
click at [1182, 353] on div "Transfers" at bounding box center [1173, 354] width 77 height 29
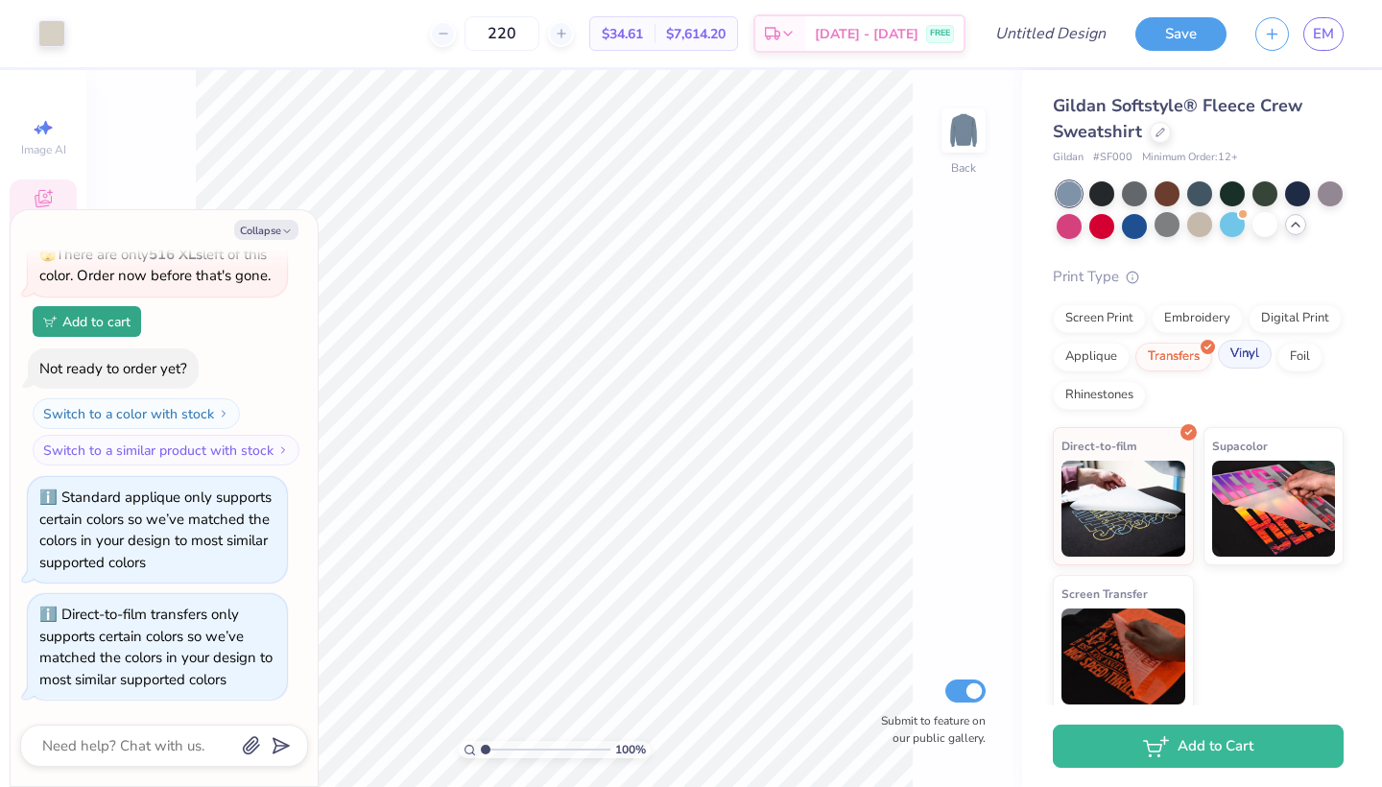
click at [1246, 358] on div "Vinyl" at bounding box center [1244, 354] width 54 height 29
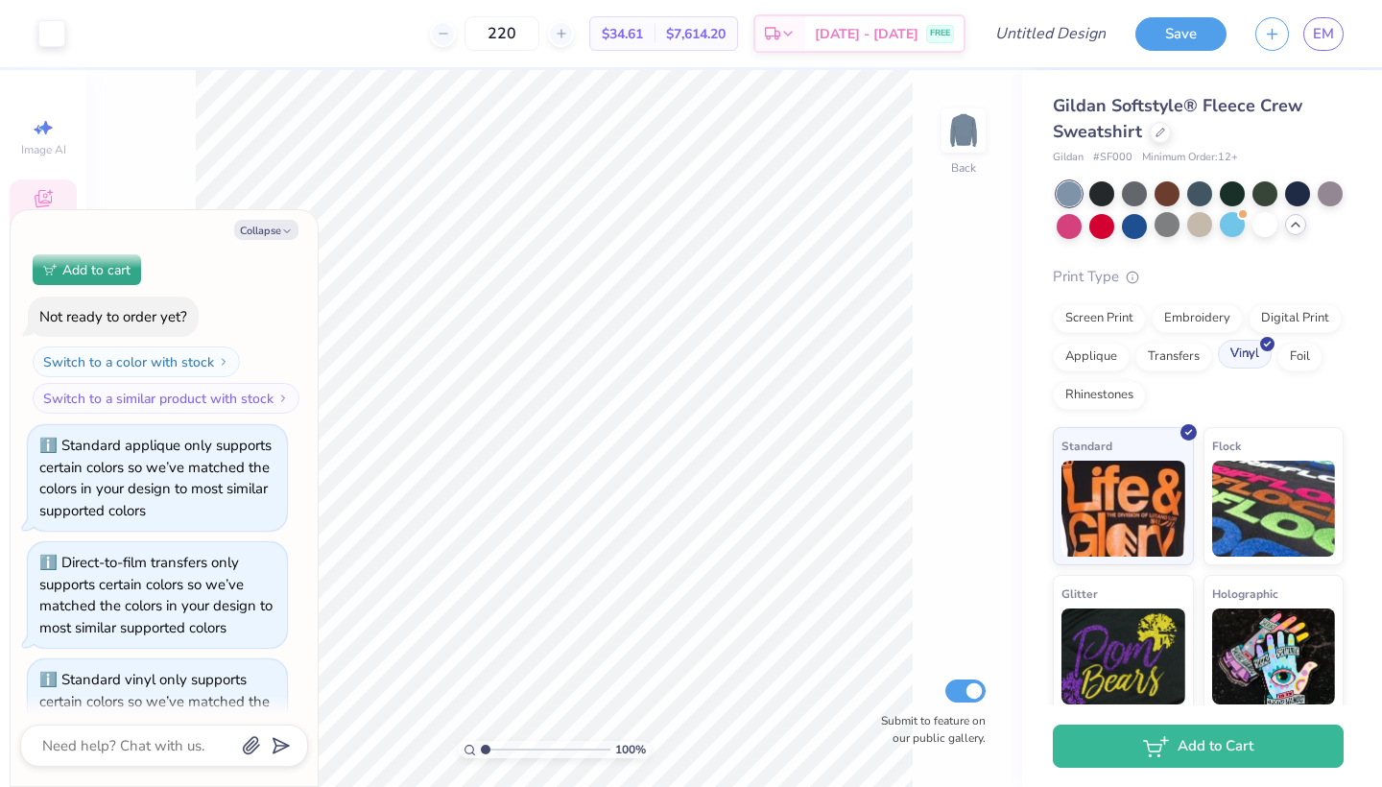
scroll to position [811, 0]
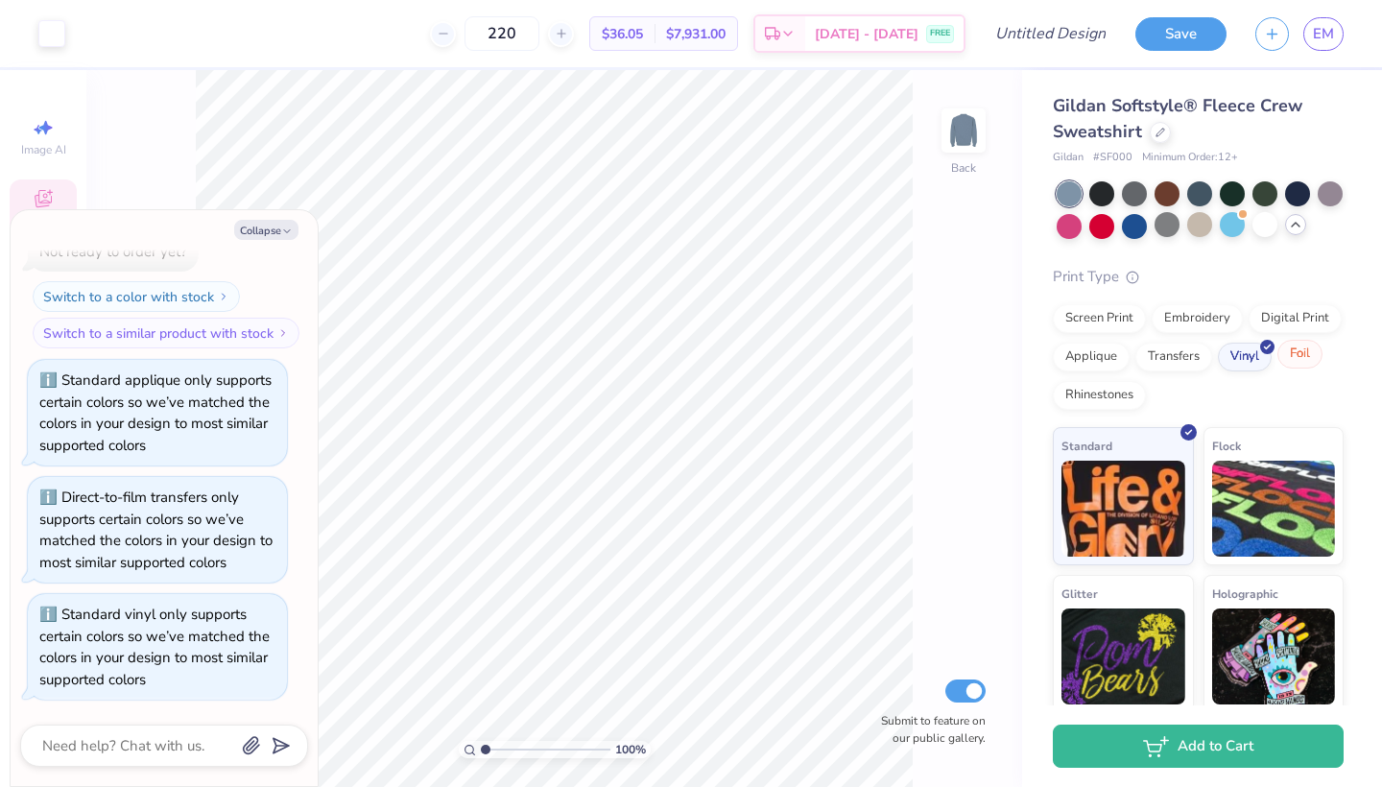
click at [1299, 354] on div "Foil" at bounding box center [1299, 354] width 45 height 29
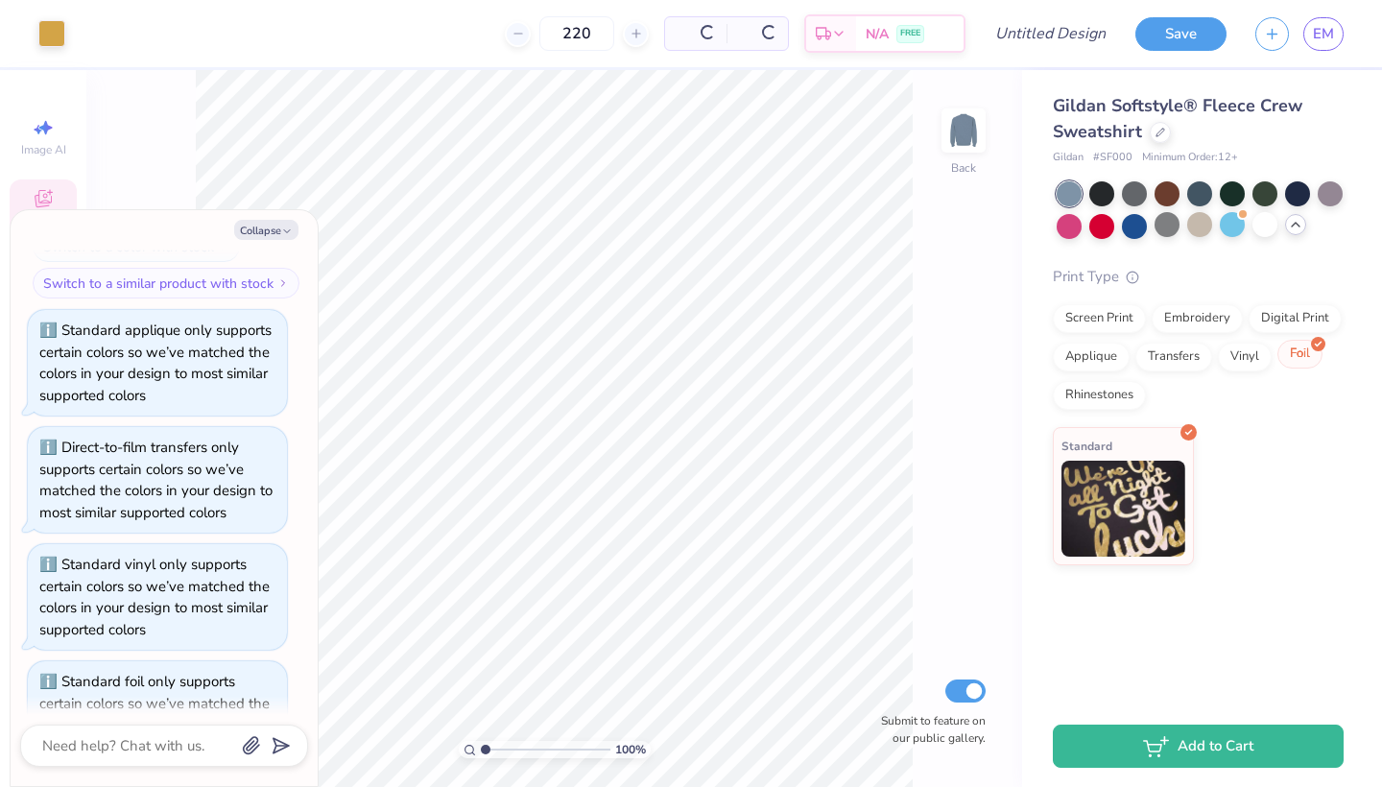
scroll to position [926, 0]
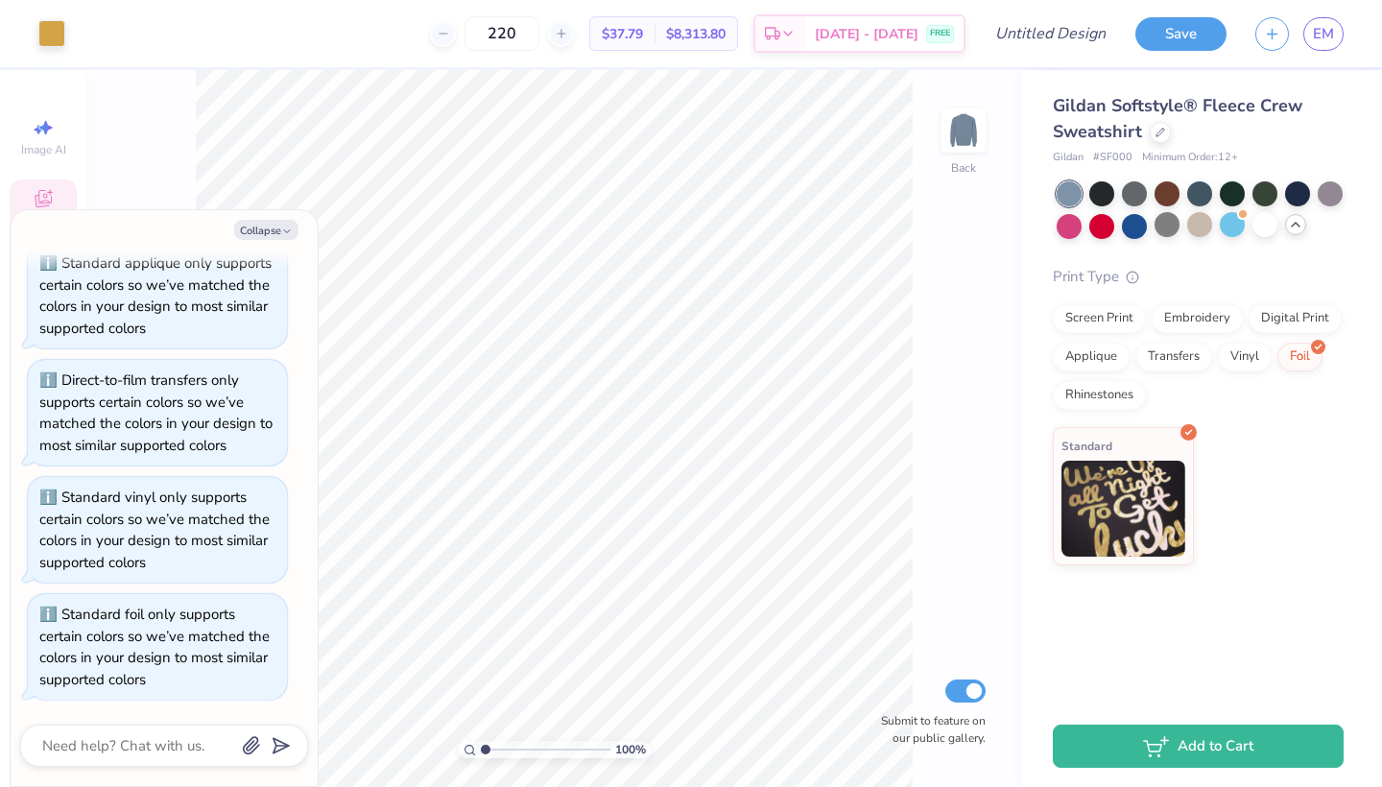
click at [1100, 409] on div "Print Type Screen Print Embroidery Digital Print Applique Transfers Vinyl Foil …" at bounding box center [1197, 416] width 291 height 300
click at [1084, 355] on div "Applique" at bounding box center [1090, 354] width 77 height 29
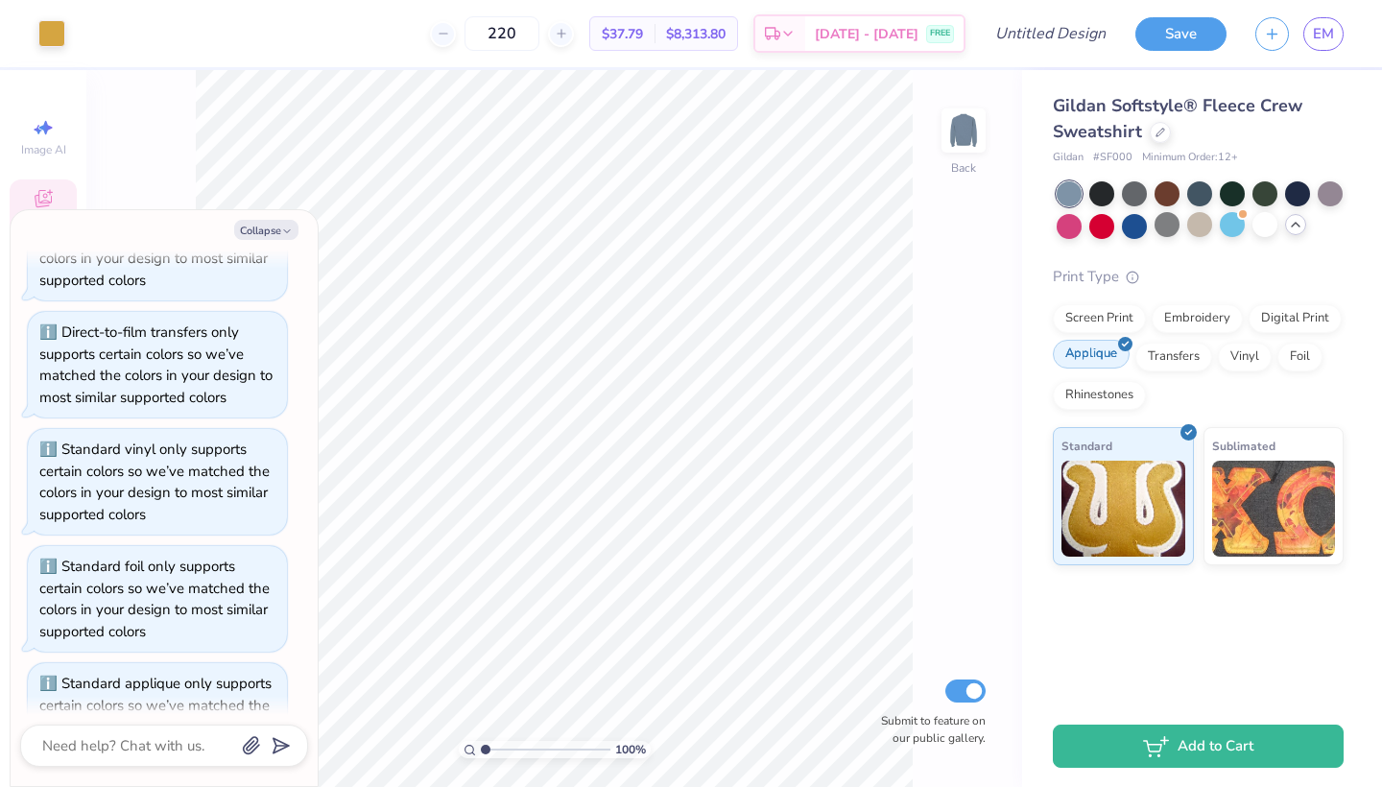
scroll to position [1041, 0]
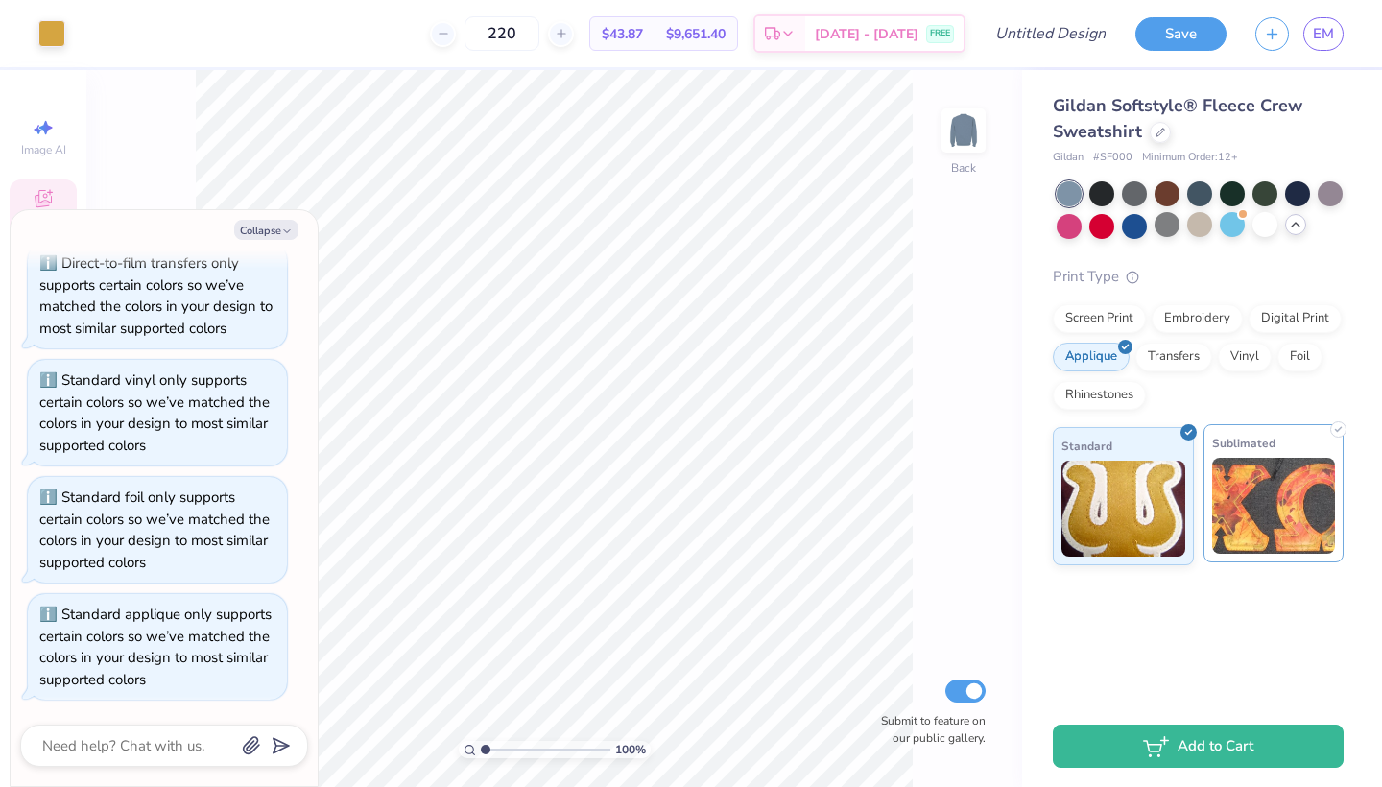
click at [1284, 493] on img at bounding box center [1274, 506] width 124 height 96
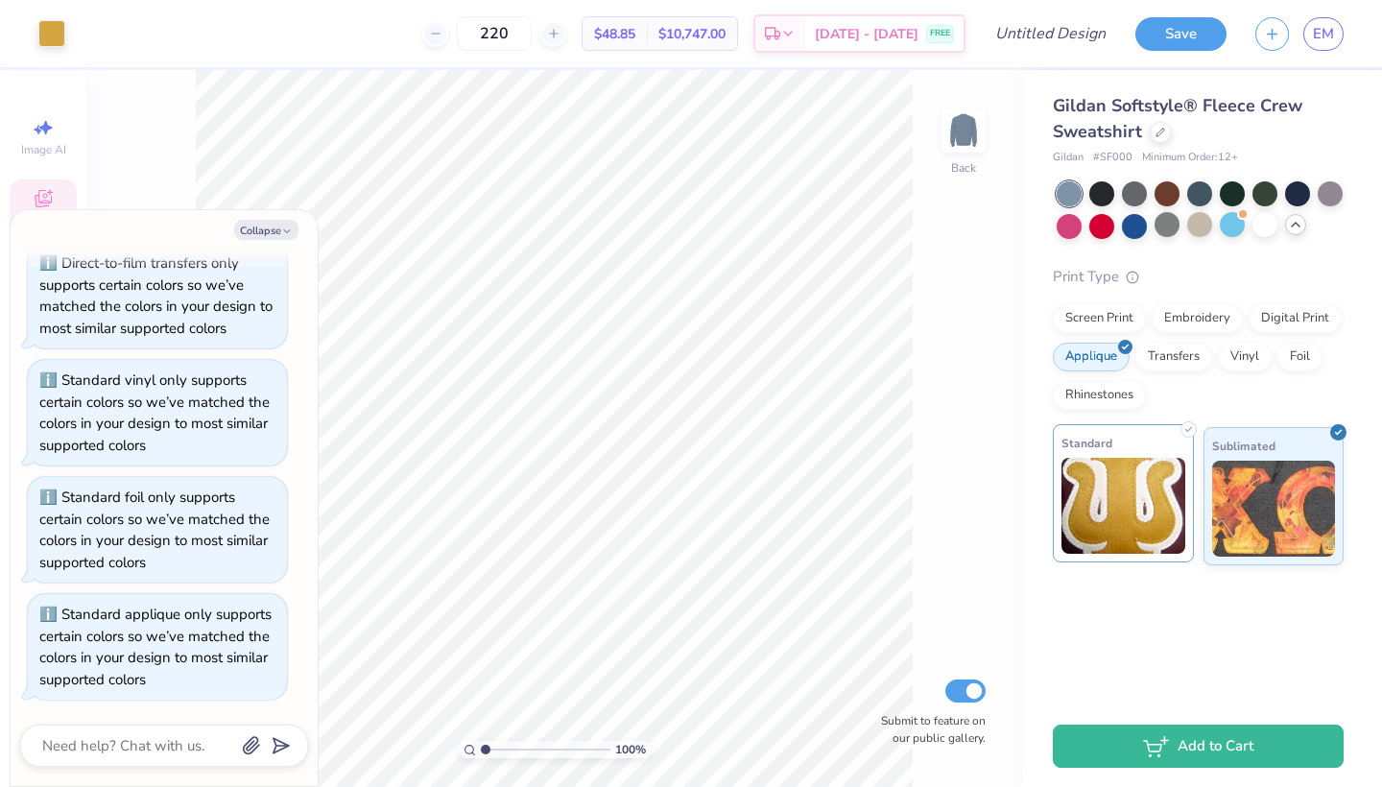
click at [1082, 494] on img at bounding box center [1123, 506] width 124 height 96
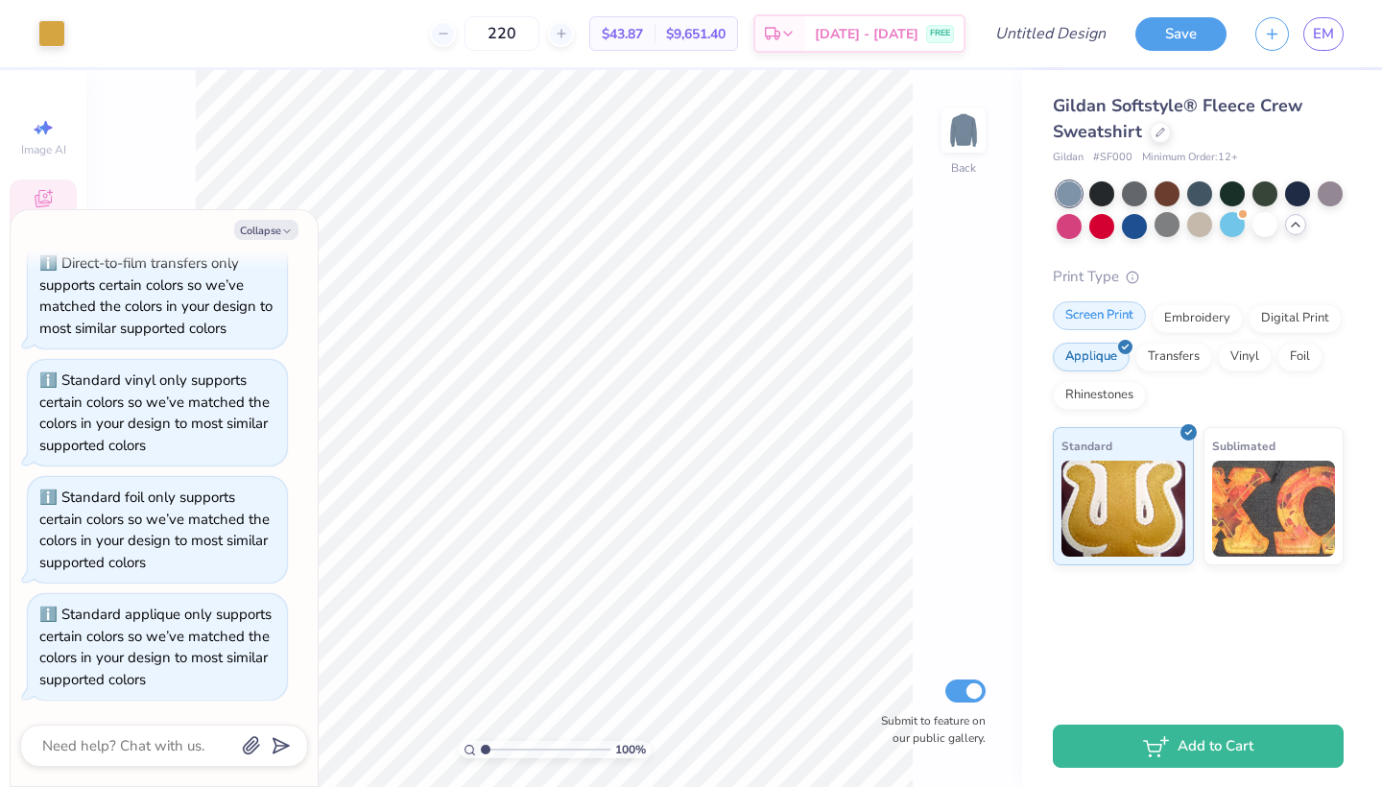
click at [1120, 309] on div "Screen Print" at bounding box center [1098, 315] width 93 height 29
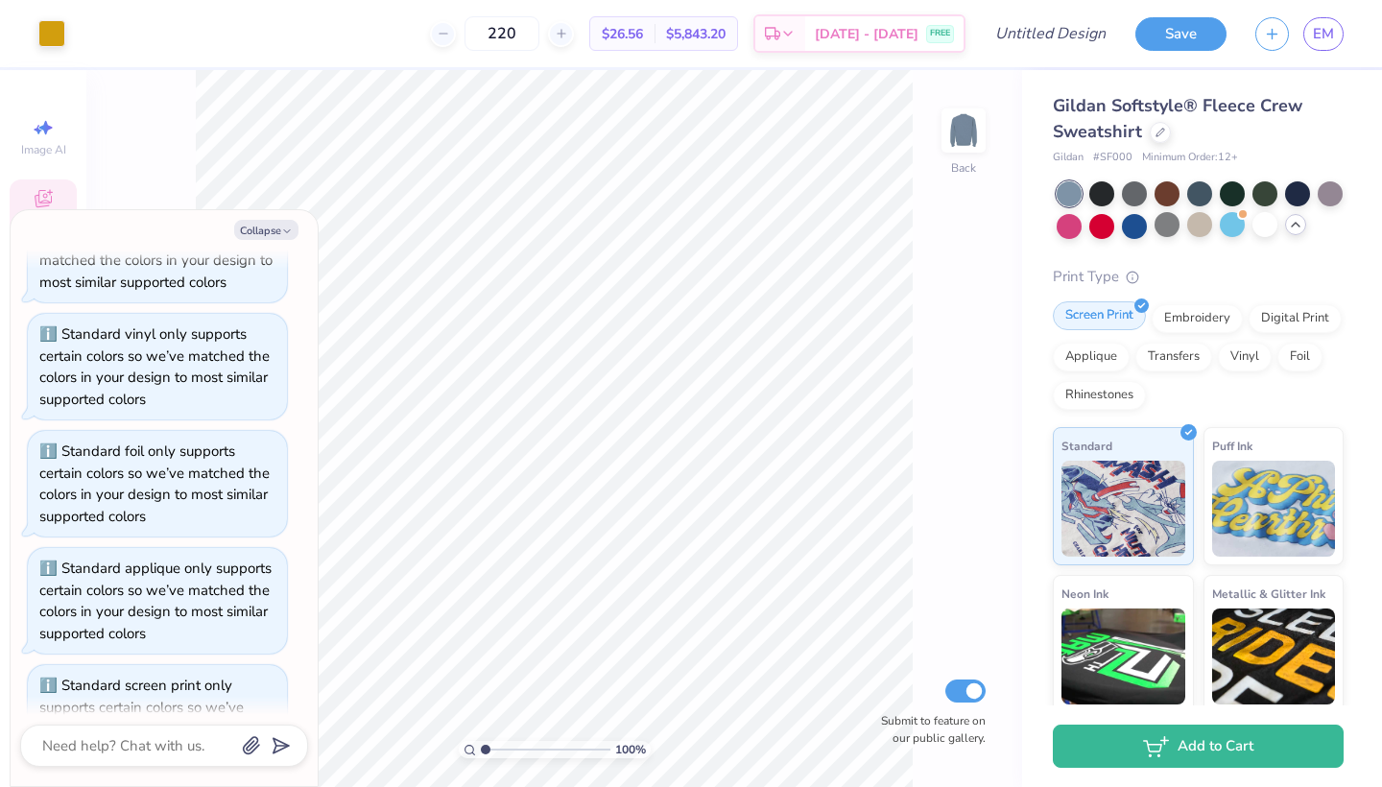
scroll to position [1156, 0]
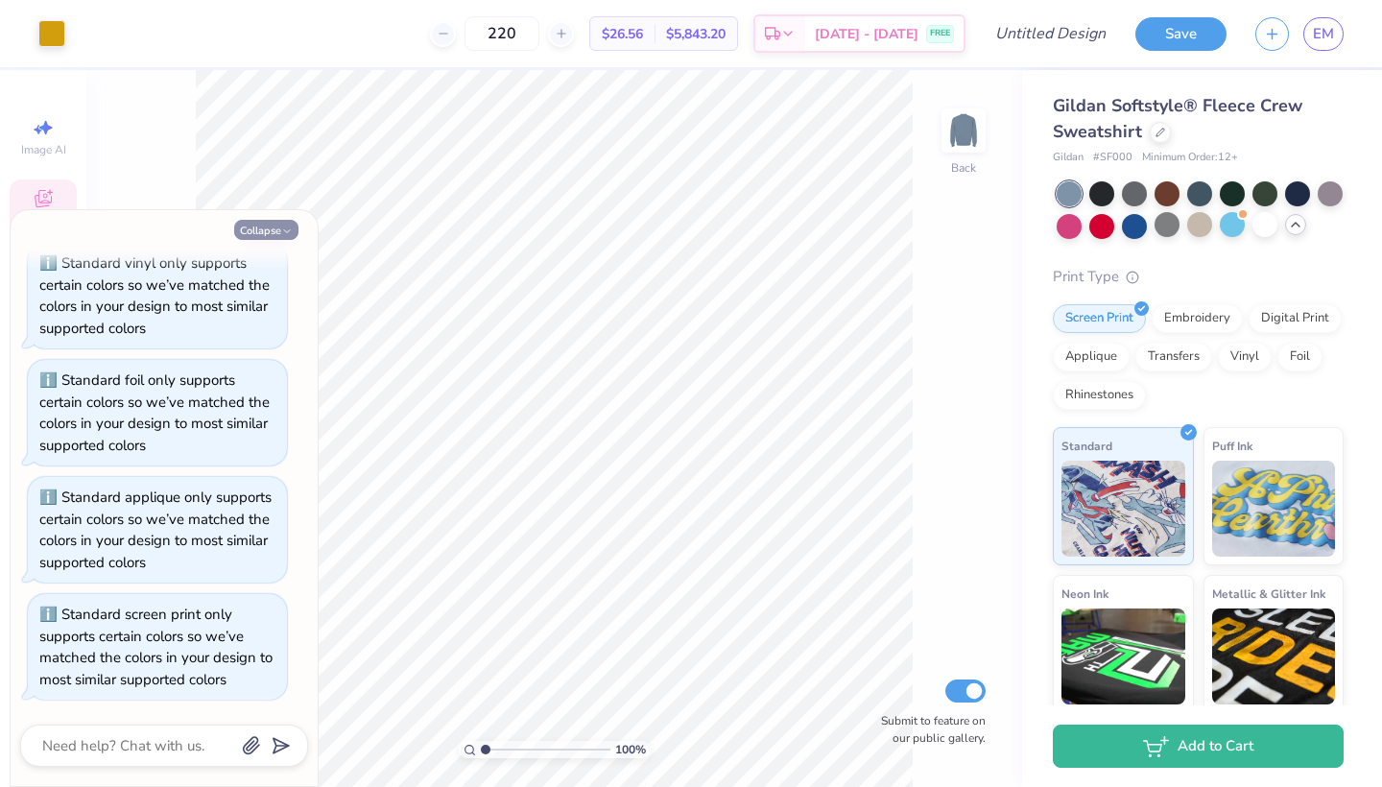
click at [283, 229] on icon "button" at bounding box center [287, 231] width 12 height 12
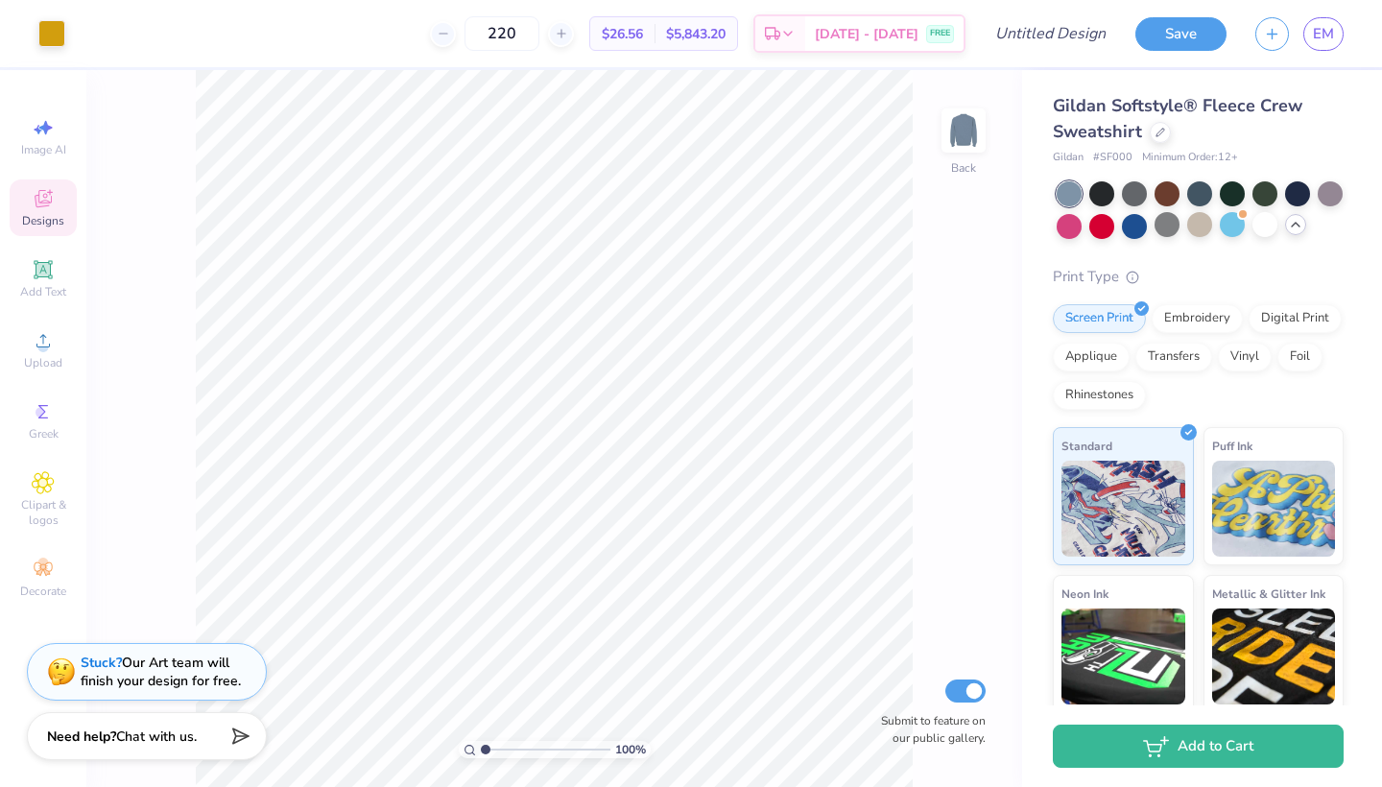
type textarea "x"
click at [40, 359] on span "Upload" at bounding box center [43, 362] width 38 height 15
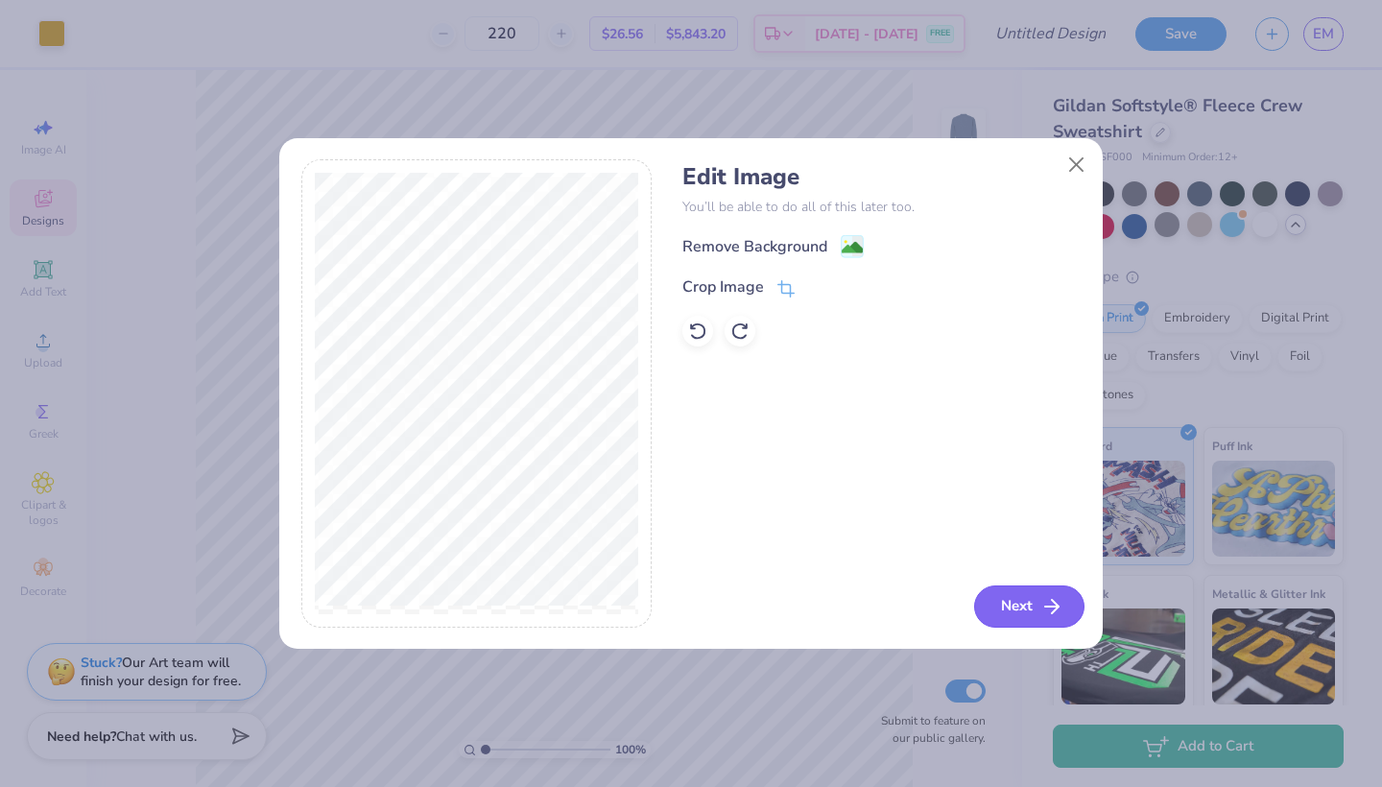
click at [1068, 611] on button "Next" at bounding box center [1029, 606] width 110 height 42
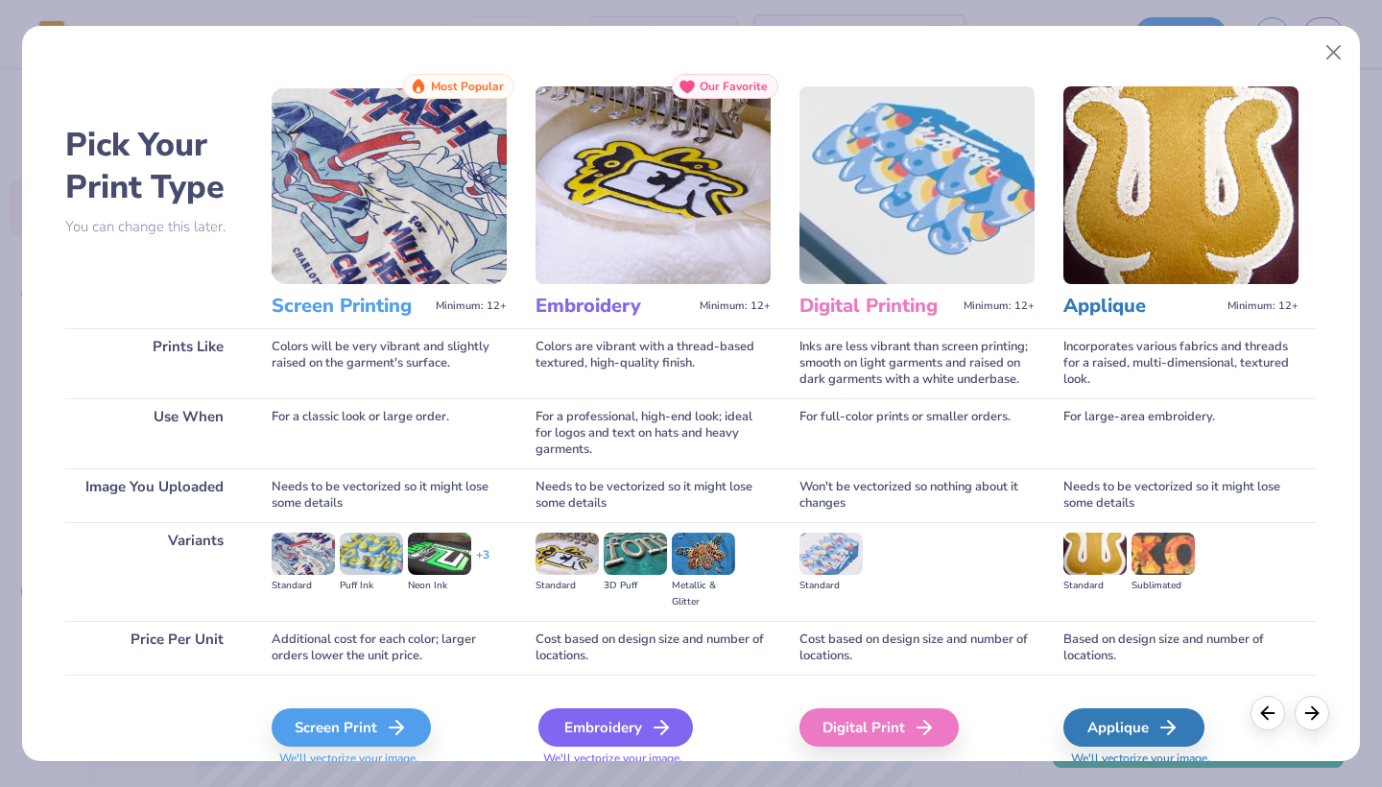
click at [634, 719] on div "Embroidery" at bounding box center [615, 727] width 154 height 38
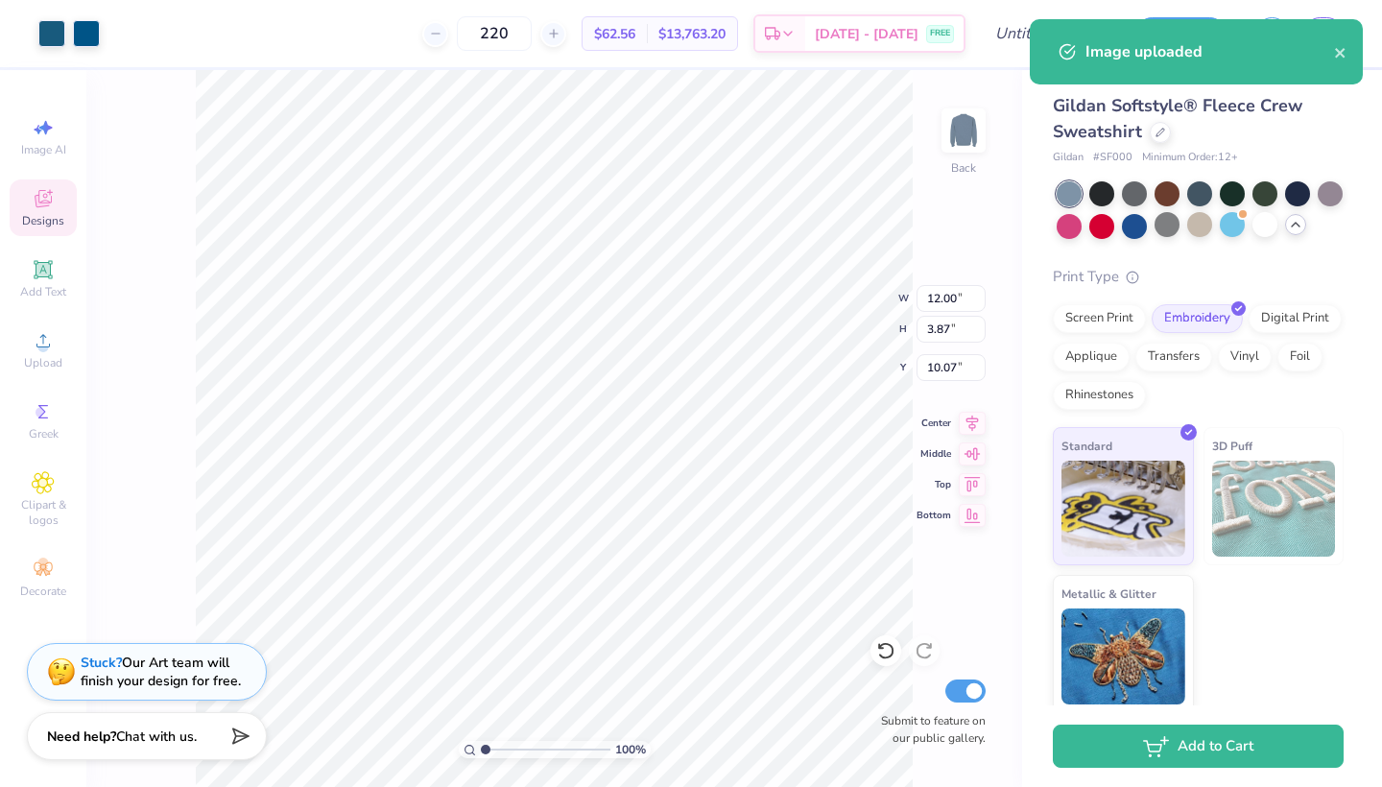
type input "5.83"
type input "1.08"
type input "3.73"
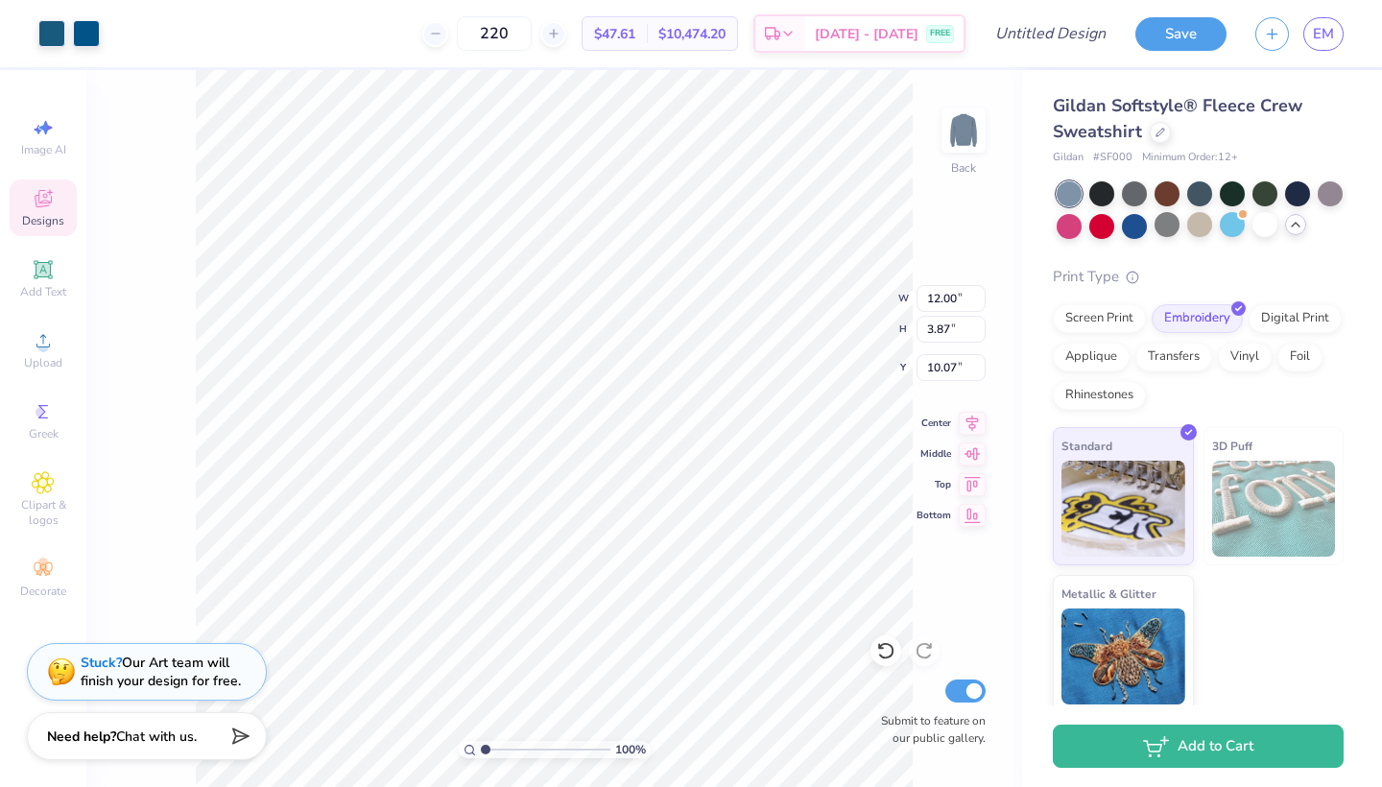
type input "3.00"
type input "6.40"
type input "2.06"
type input "4.80"
type input "9.34"
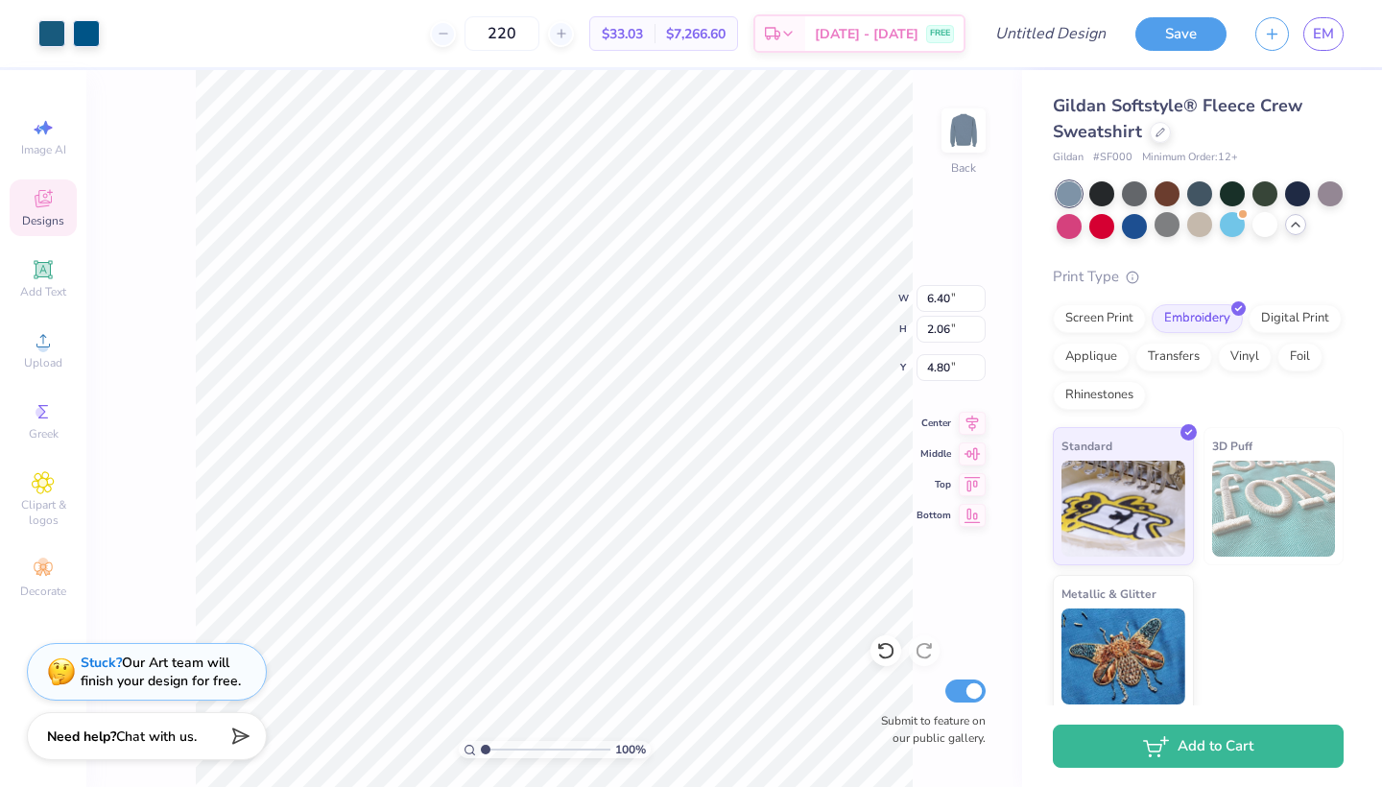
type input "3.01"
type input "3.00"
click at [1265, 230] on div at bounding box center [1264, 224] width 25 height 25
type input "7.97"
type input "2.57"
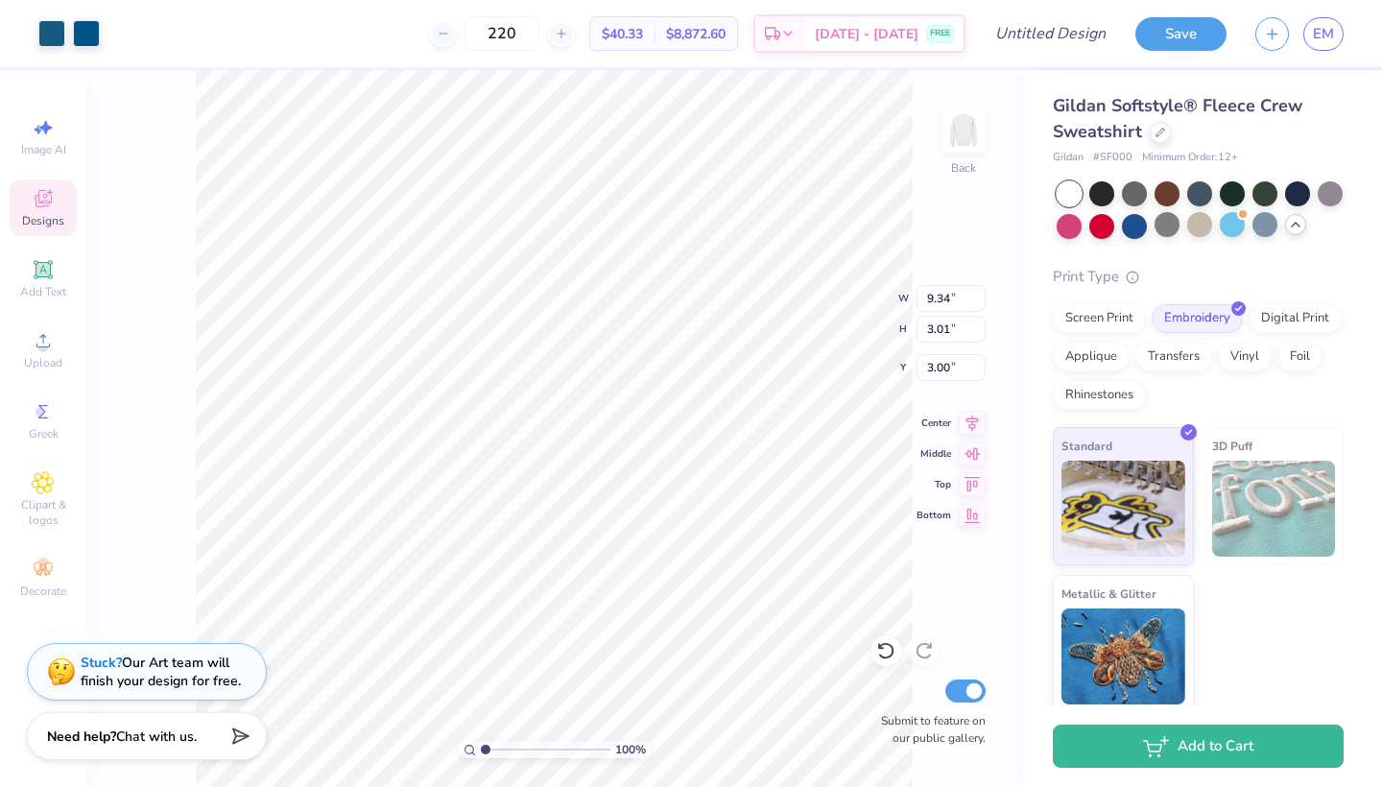
type input "3.44"
type input "4.24"
type input "1.37"
type input "4.65"
type input "3.52"
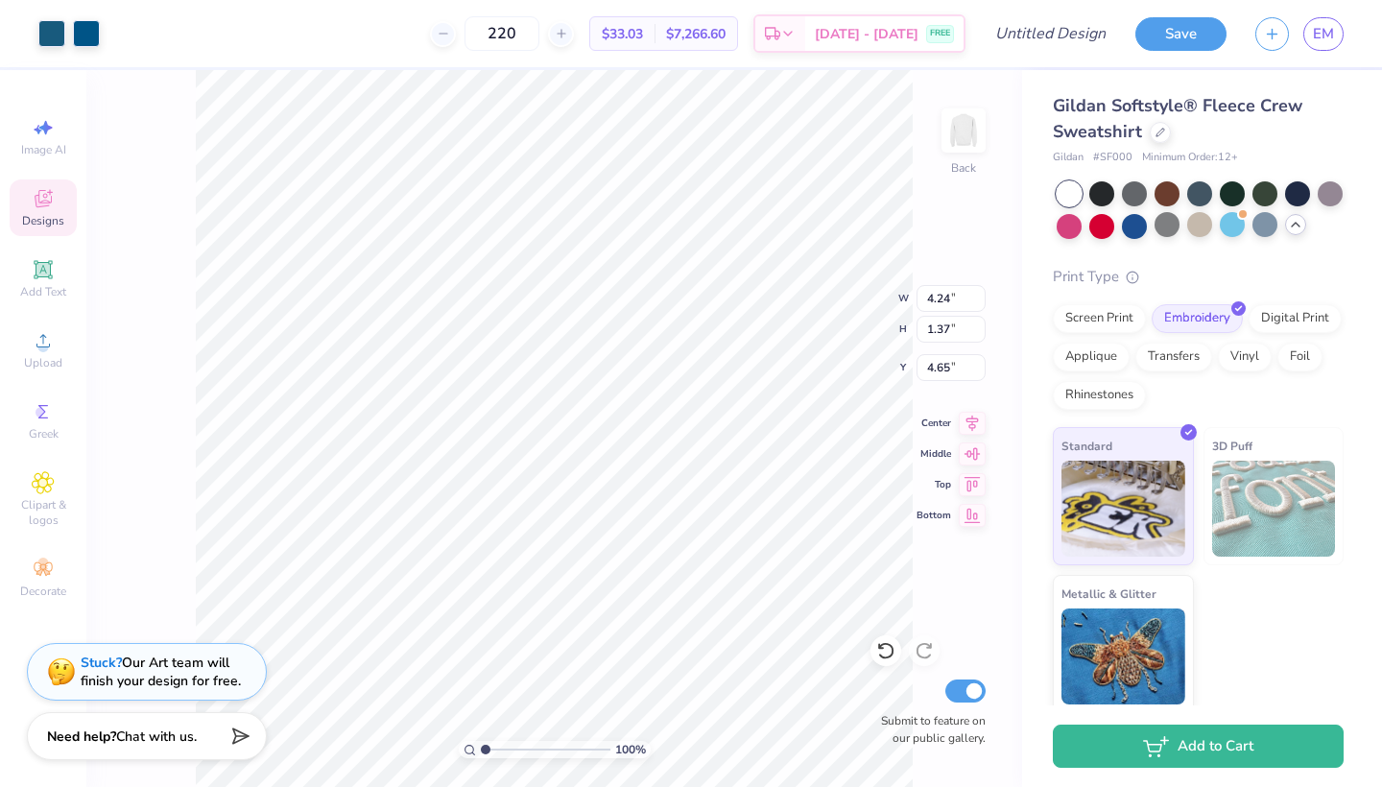
type input "1.13"
type input "4.88"
type input "9.40"
type input "3.03"
type input "2.98"
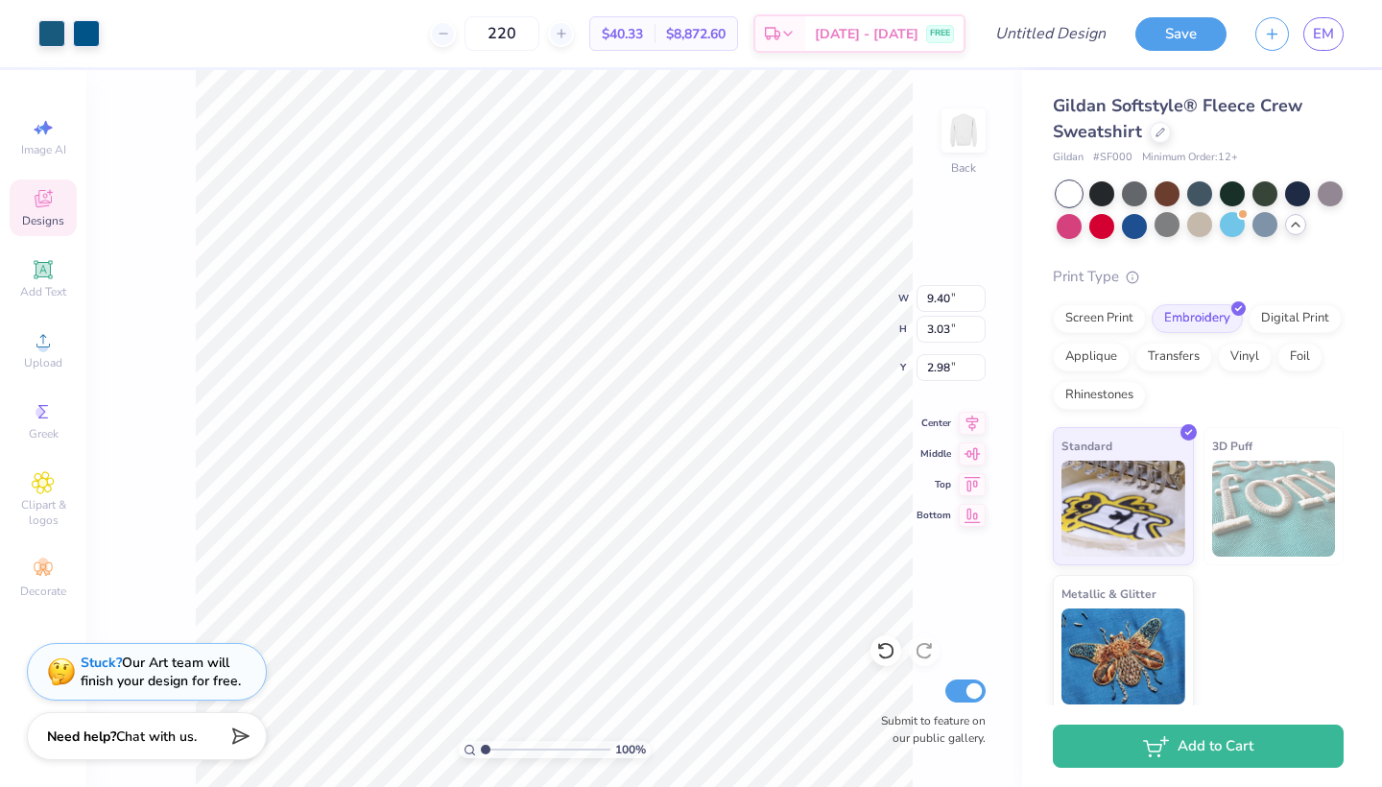
type input "2.39"
type input "2.44"
type input "1.11"
type textarea "x"
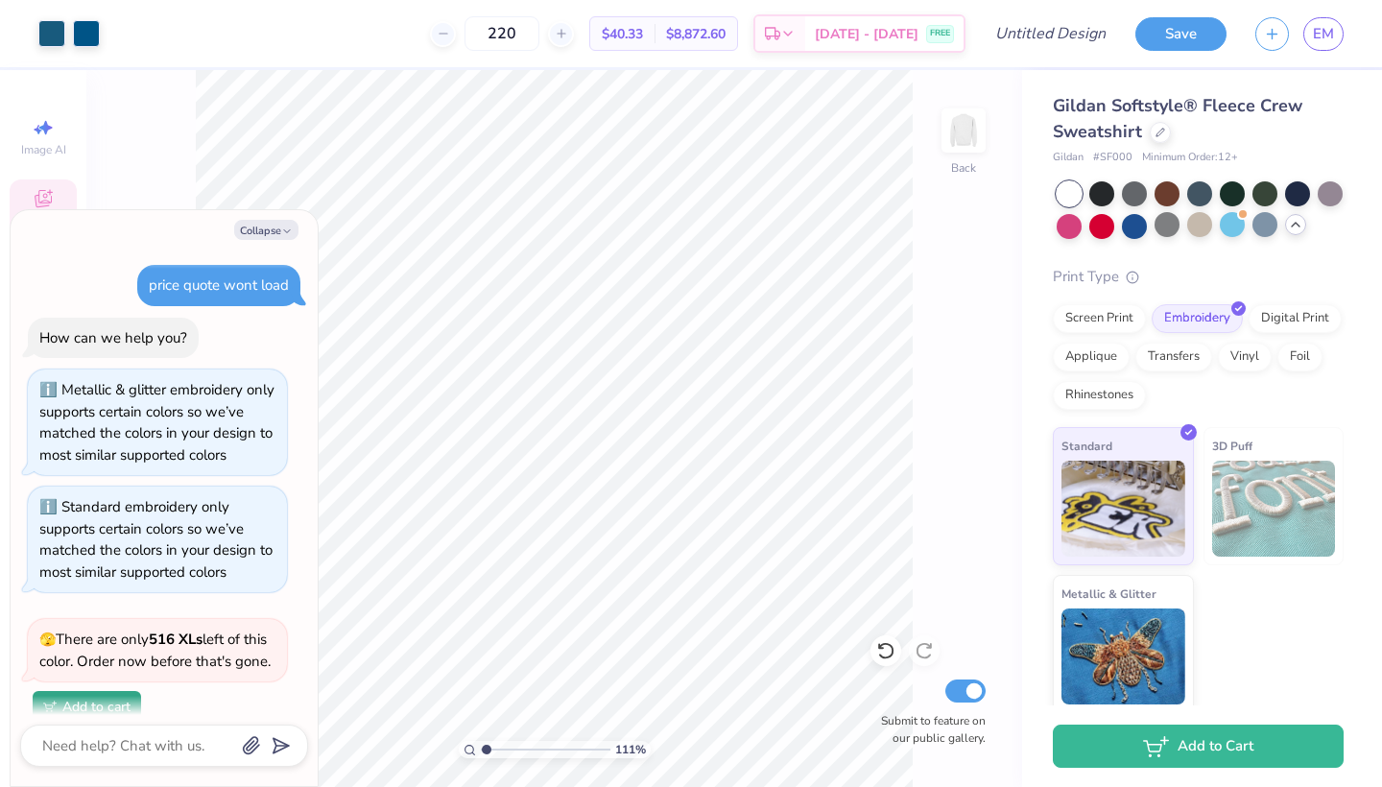
scroll to position [1271, 0]
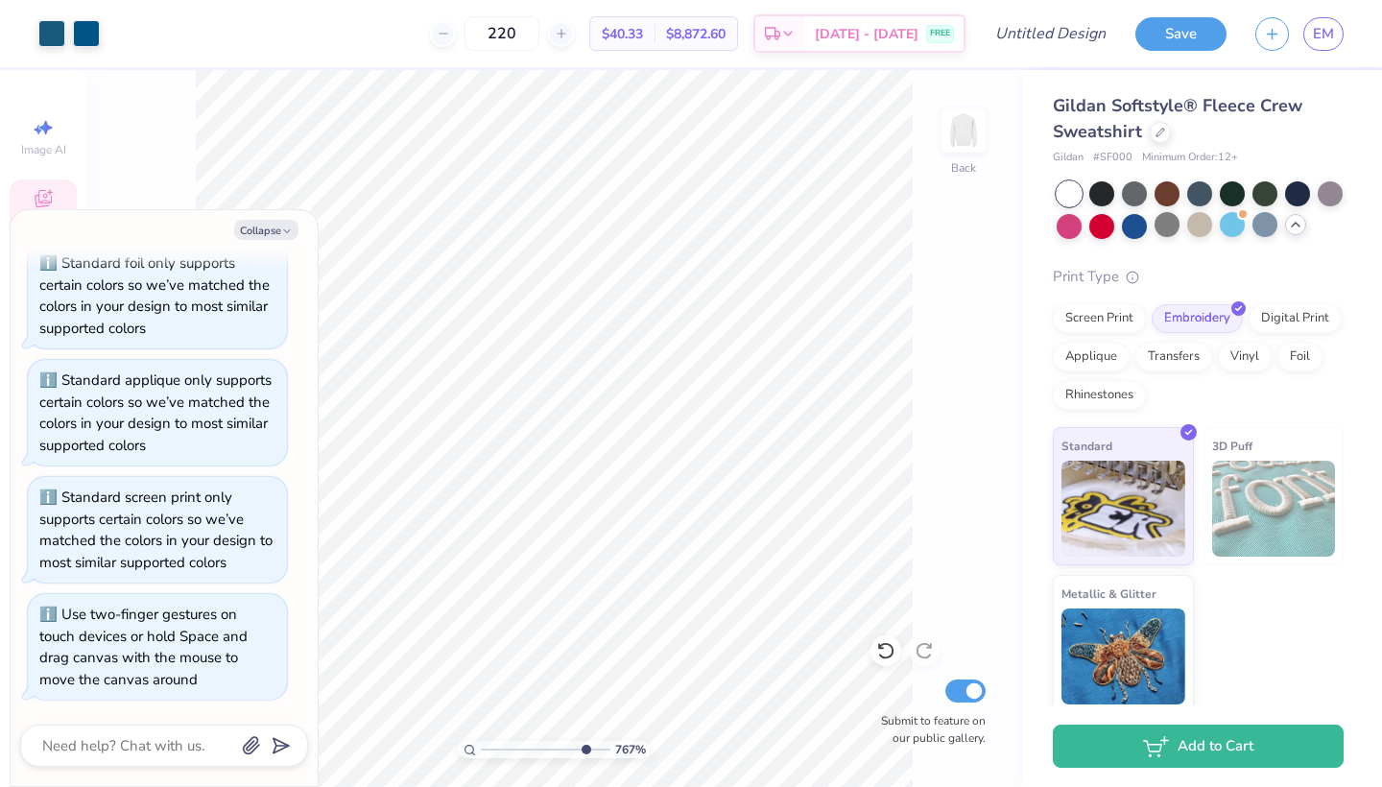
type input "8.56"
drag, startPoint x: 486, startPoint y: 743, endPoint x: 582, endPoint y: 746, distance: 96.0
click at [582, 746] on input "range" at bounding box center [546, 749] width 130 height 17
type textarea "x"
click at [941, 349] on div "856 % Back Submit to feature on our public gallery." at bounding box center [553, 428] width 935 height 717
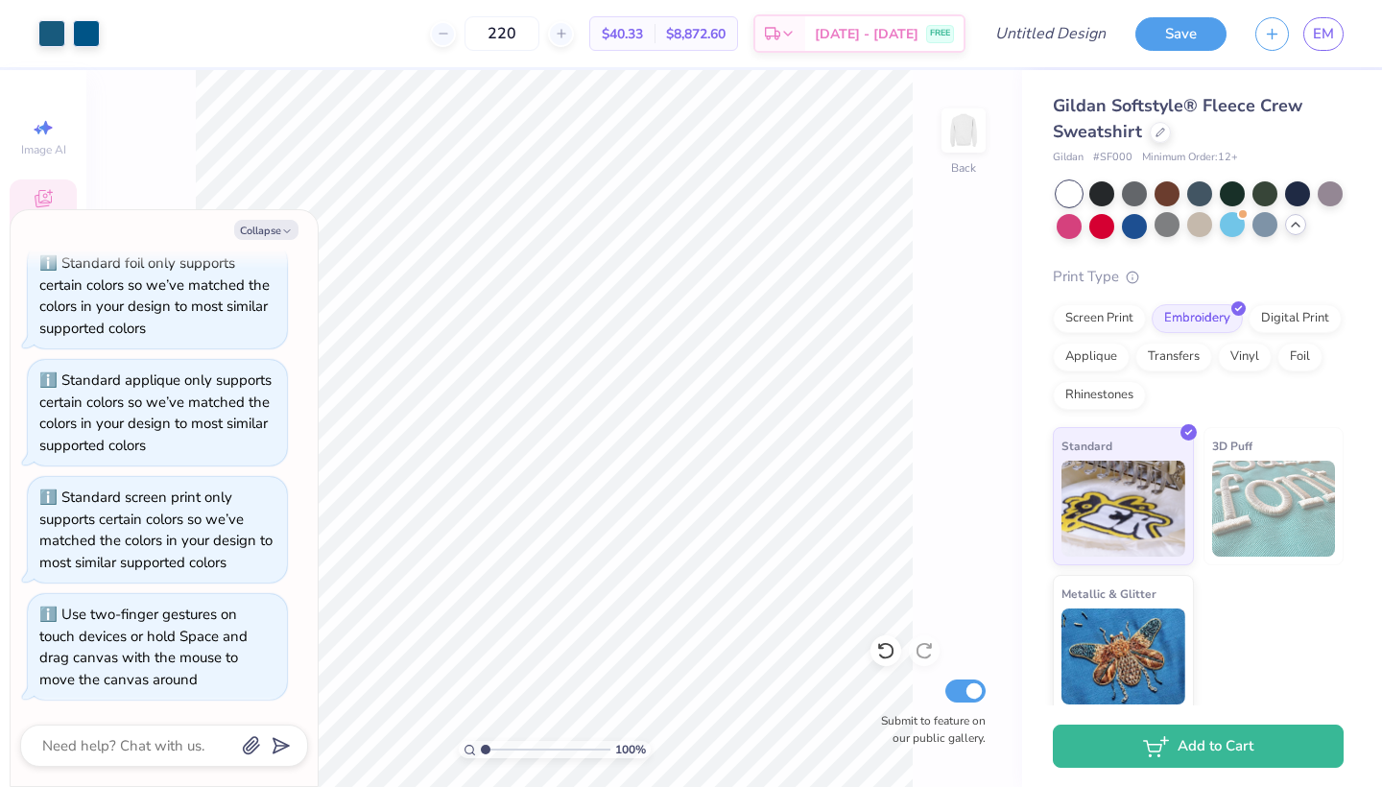
drag, startPoint x: 581, startPoint y: 747, endPoint x: 405, endPoint y: 708, distance: 180.9
type input "1"
click at [405, 708] on div "100 %" at bounding box center [554, 428] width 717 height 717
type textarea "x"
type input "8.53"
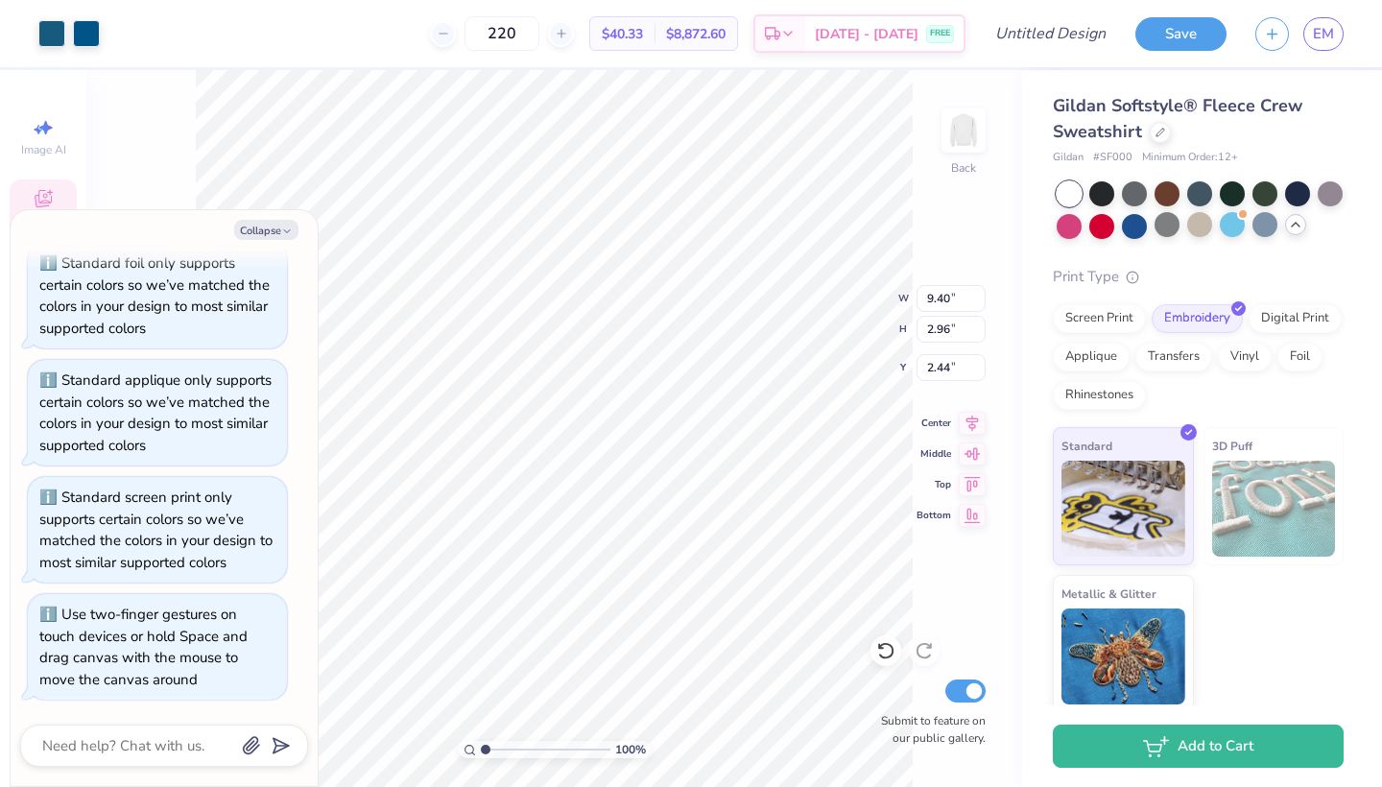
type input "2.69"
type input "2.71"
type textarea "x"
type input "7.37"
type input "2.32"
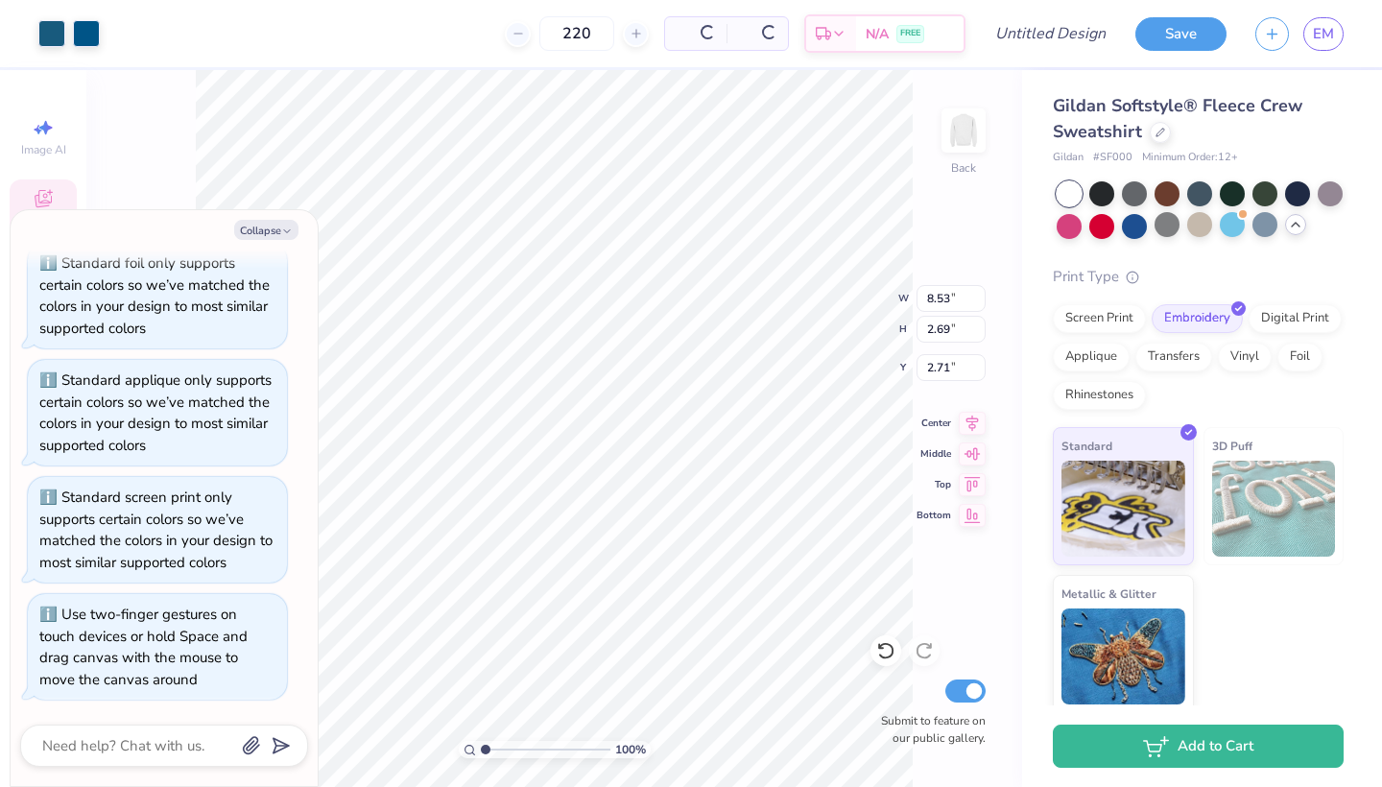
type input "3.08"
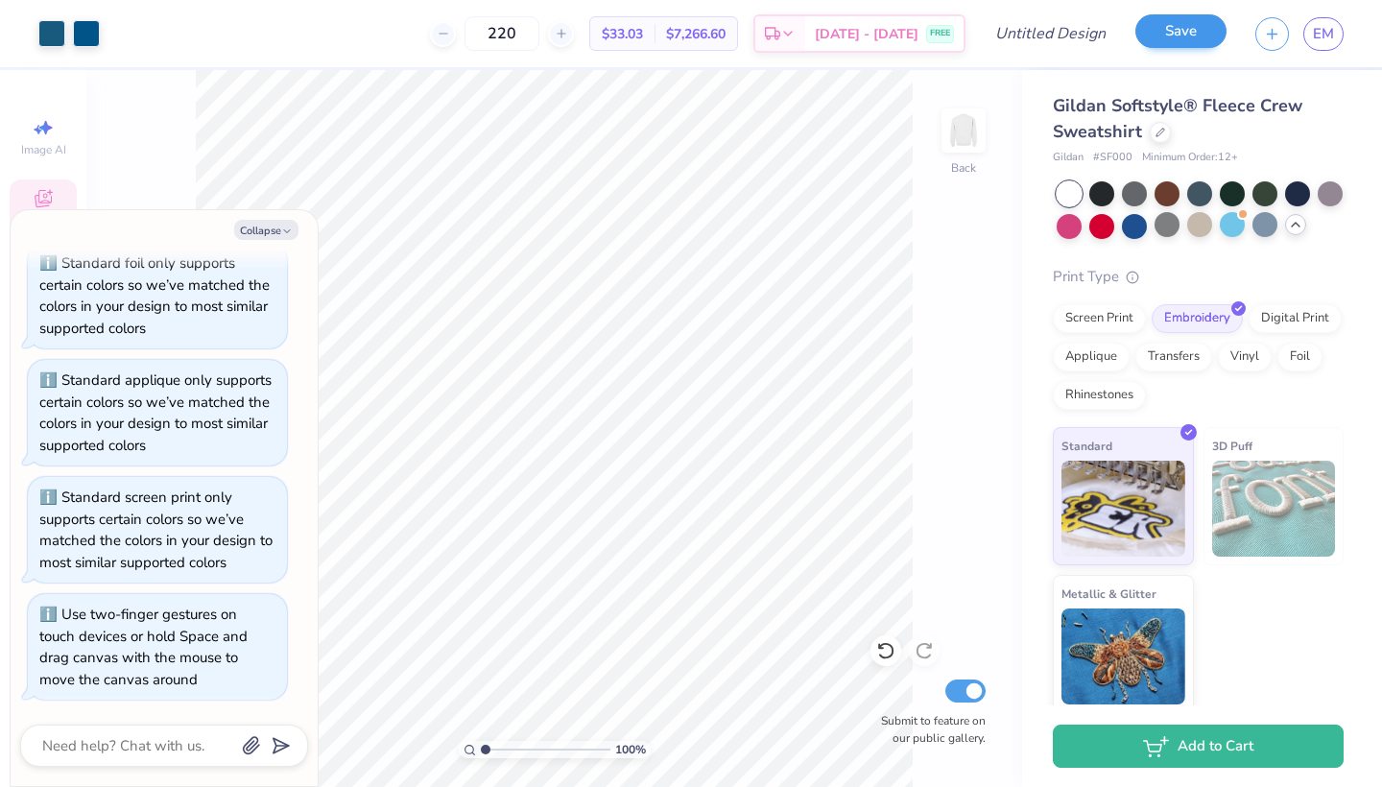
click at [1187, 34] on button "Save" at bounding box center [1180, 31] width 91 height 34
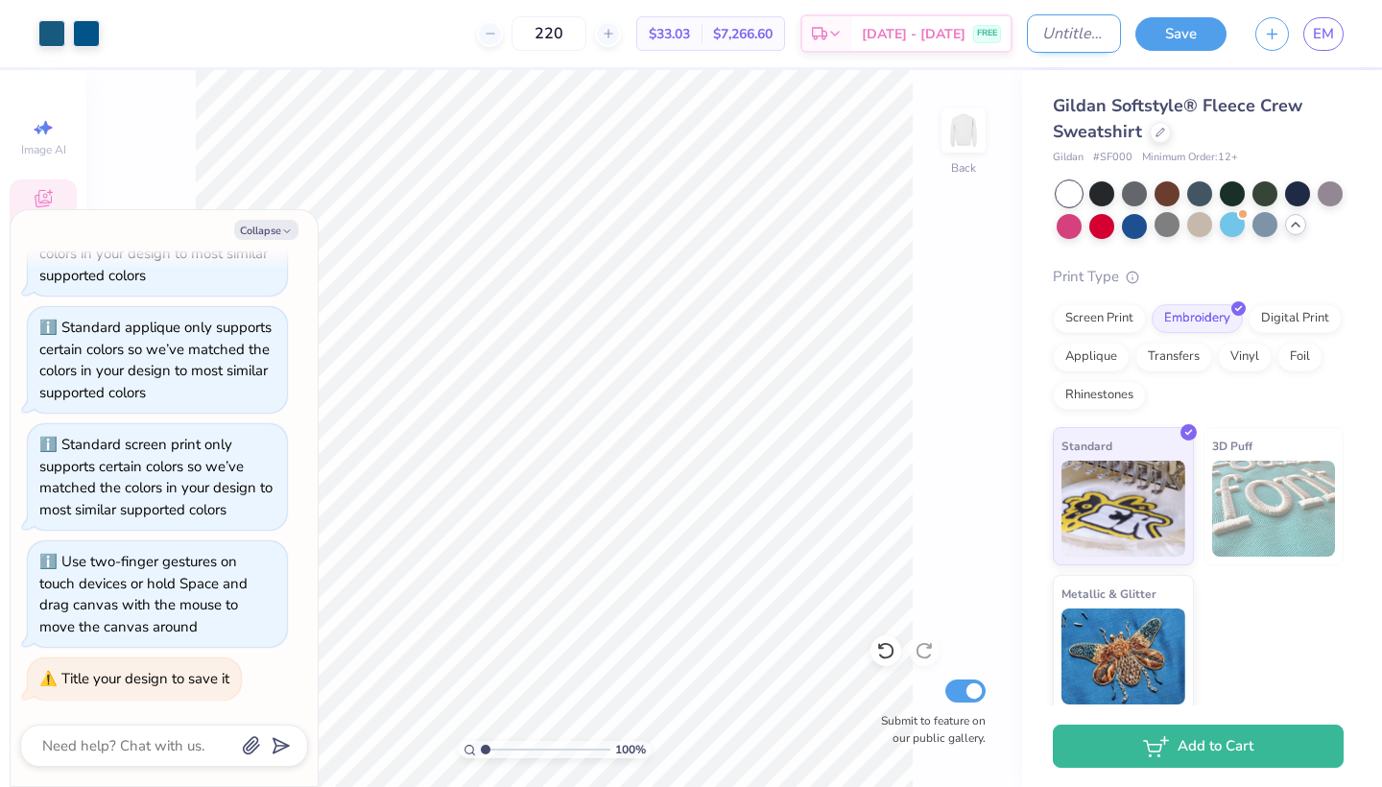
type textarea "x"
click at [1062, 35] on input "Design Title" at bounding box center [1074, 33] width 94 height 38
type input "n"
type textarea "x"
type input "no"
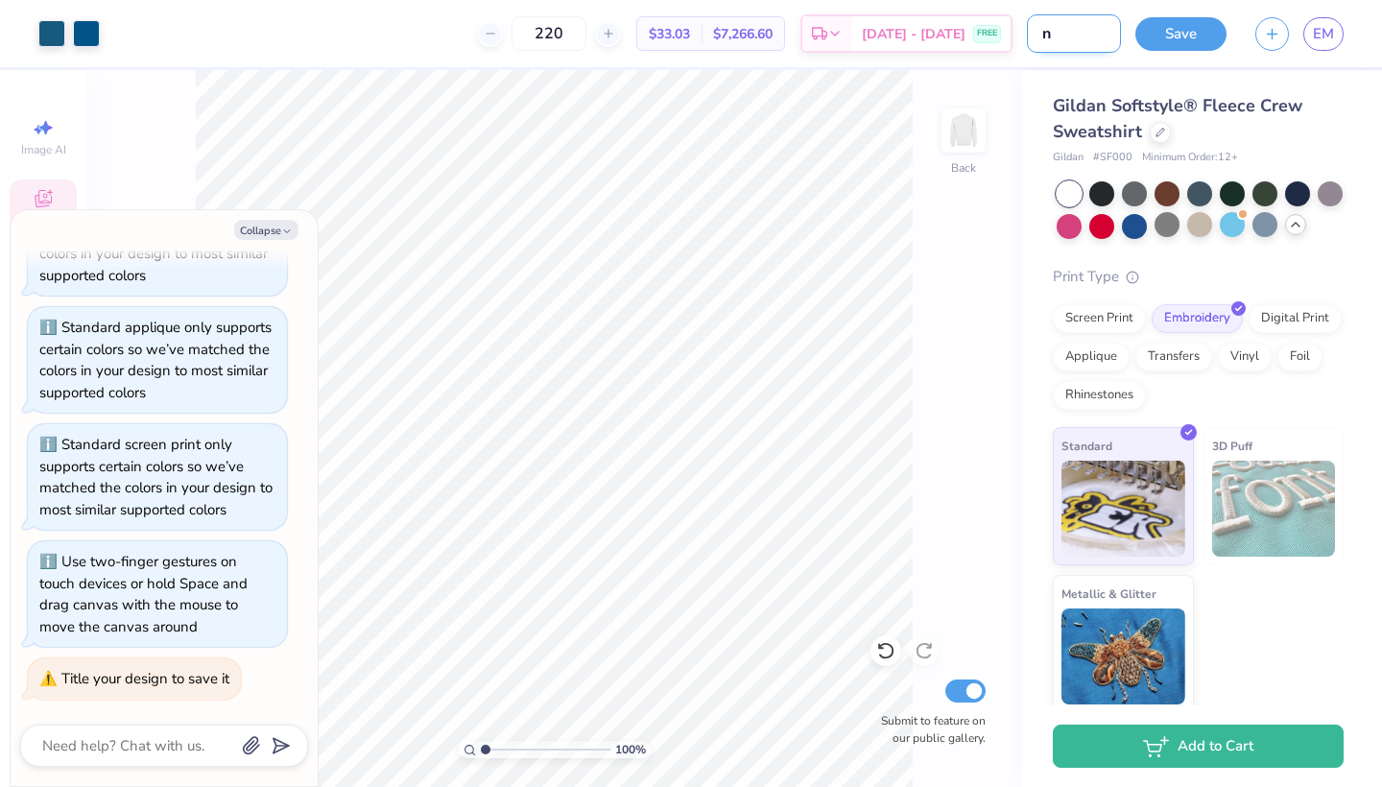
type textarea "x"
type input "no"
type textarea "x"
type input "no e"
type textarea "x"
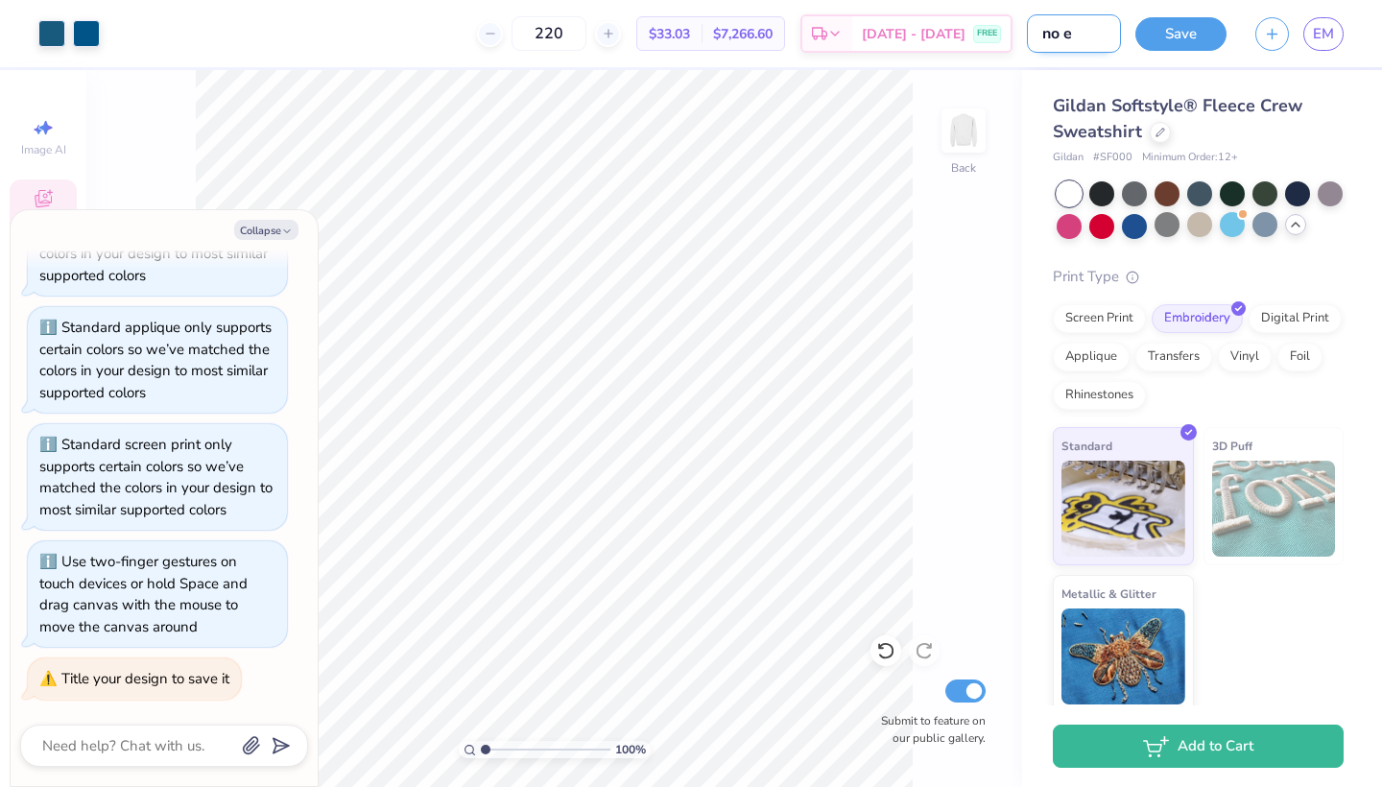
type input "no es"
type textarea "x"
type input "no est"
type textarea "x"
type input "no est."
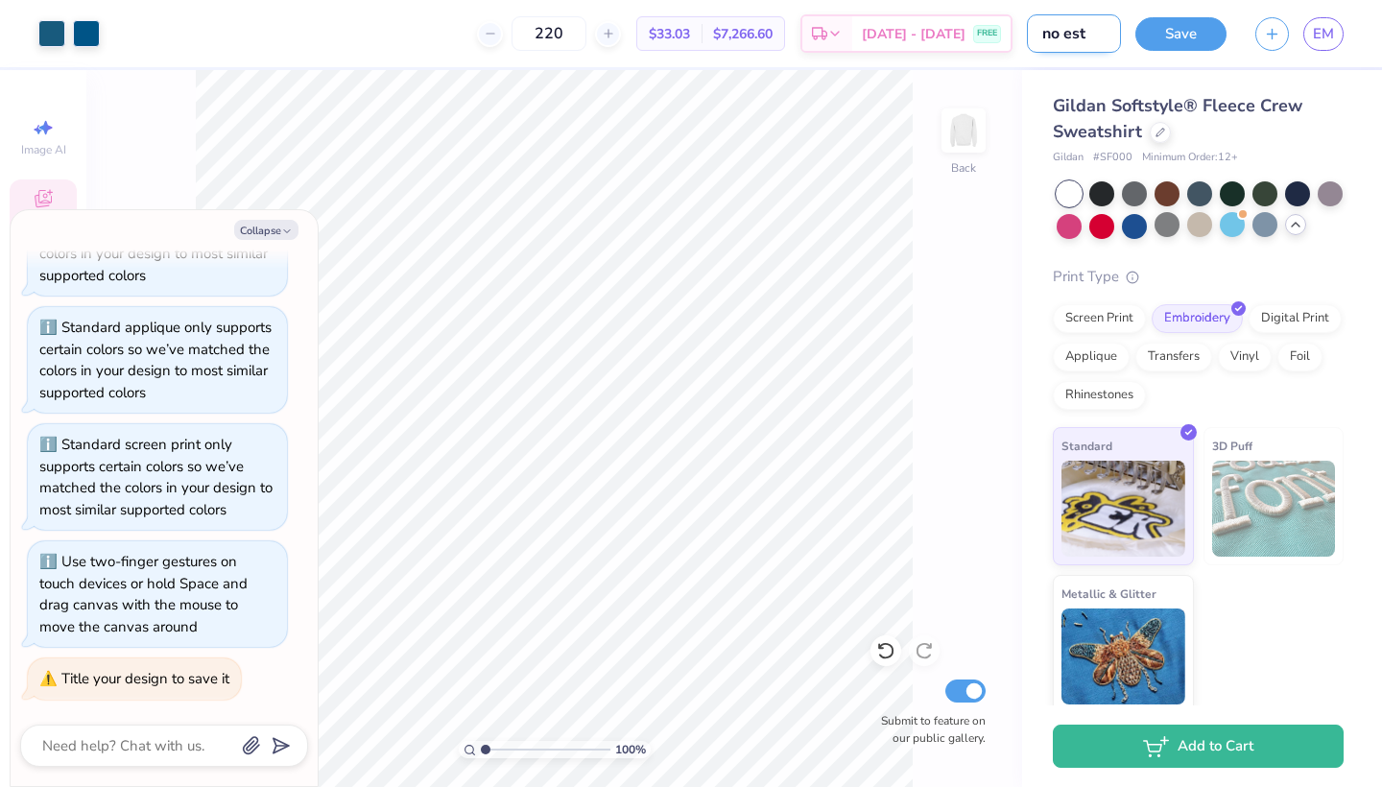
type textarea "x"
type input "no est."
click at [1185, 34] on button "Save" at bounding box center [1180, 31] width 91 height 34
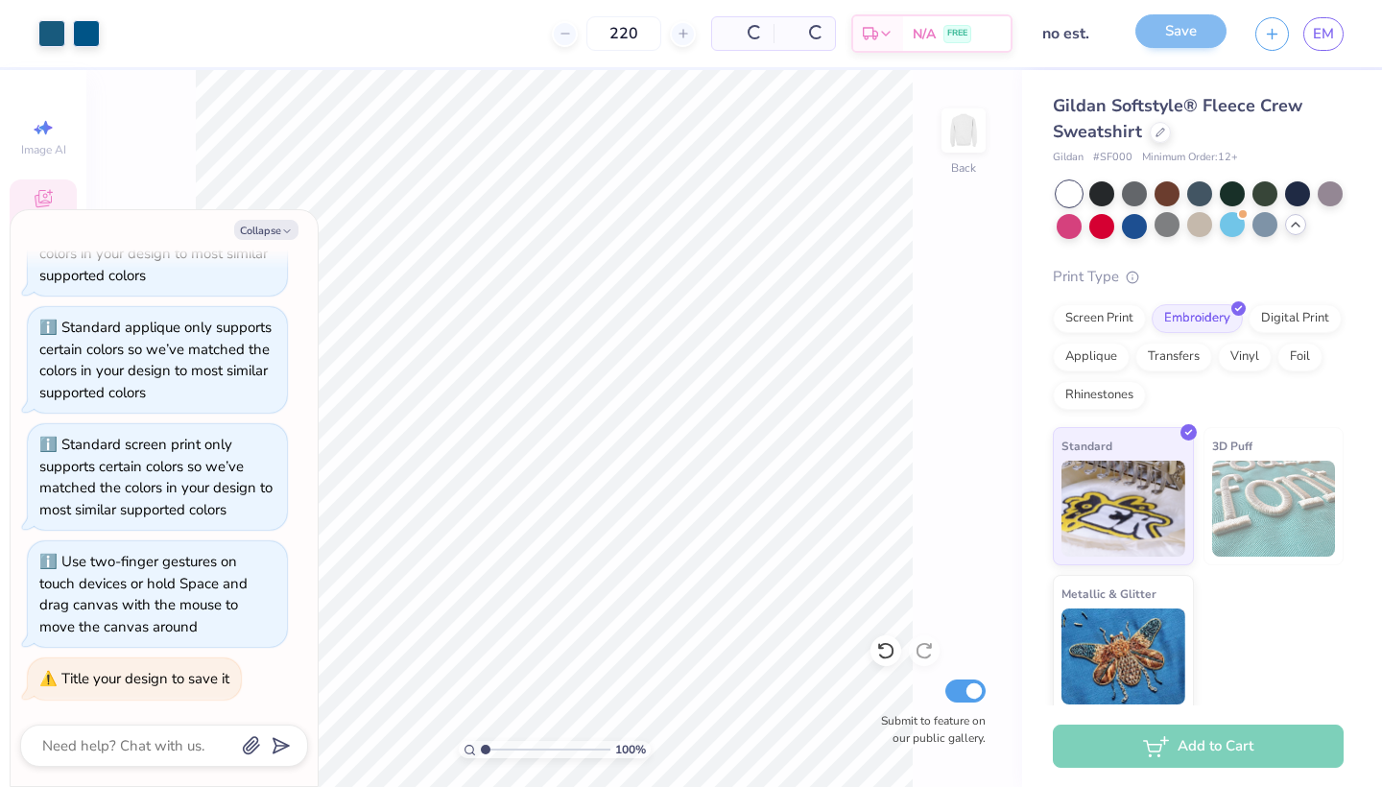
scroll to position [1262, 0]
type textarea "x"
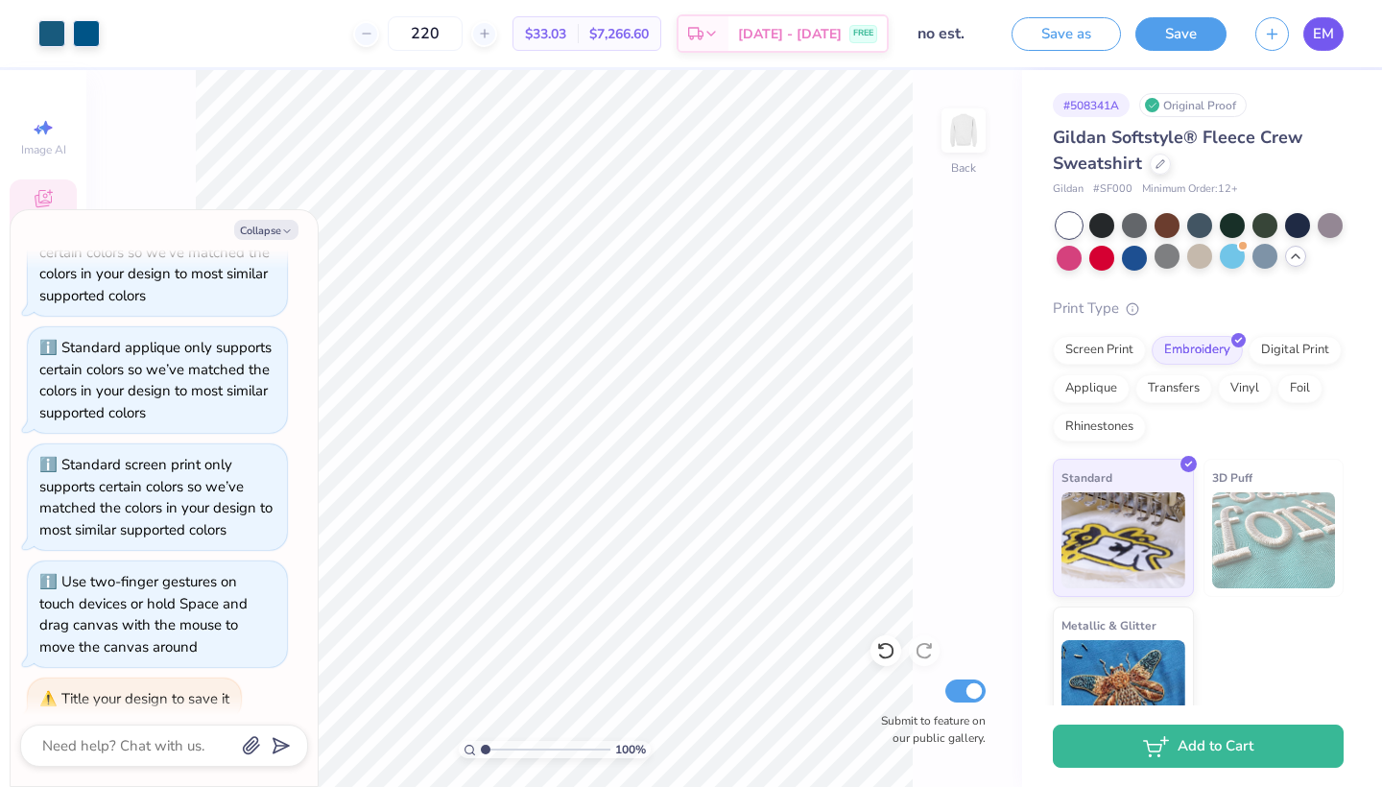
click at [1328, 37] on span "EM" at bounding box center [1322, 34] width 21 height 22
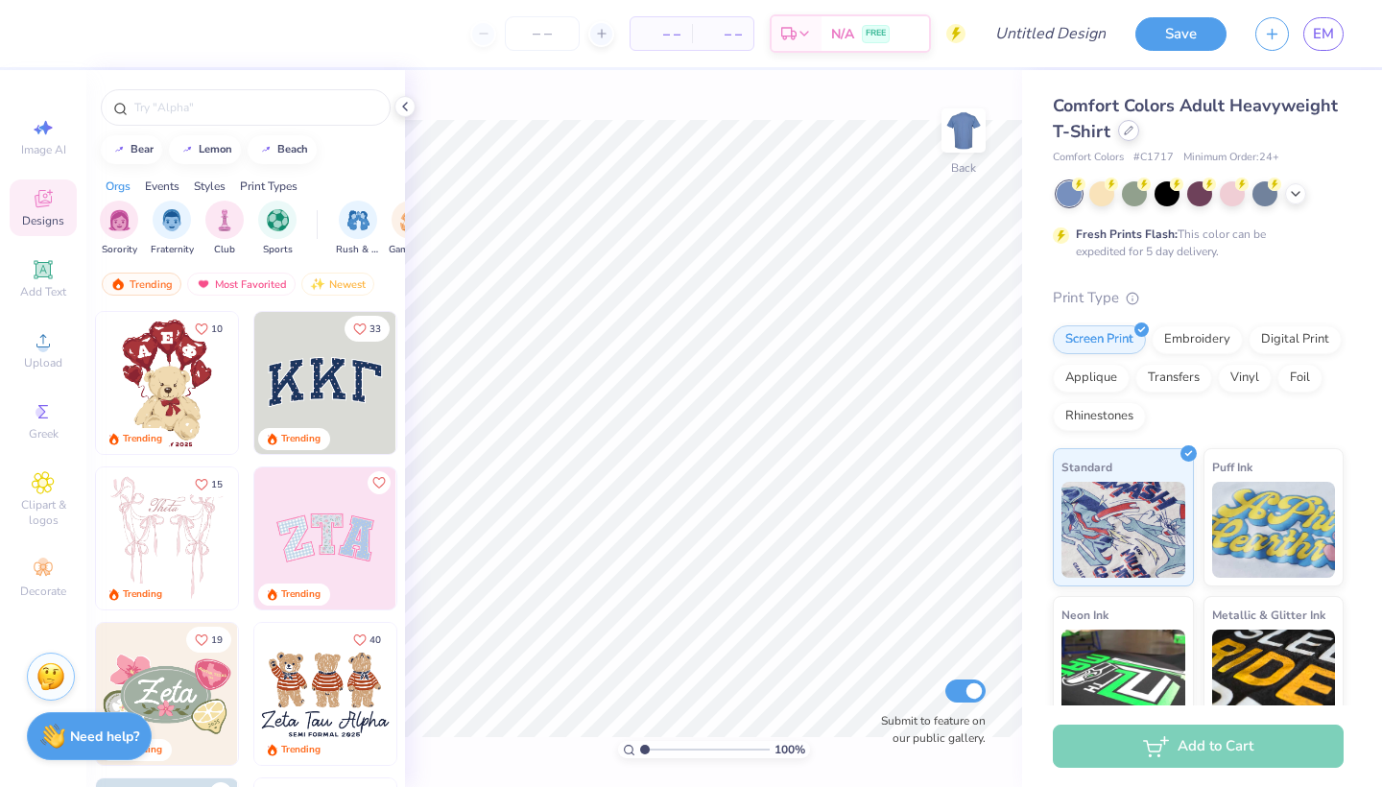
click at [1125, 134] on icon at bounding box center [1128, 131] width 10 height 10
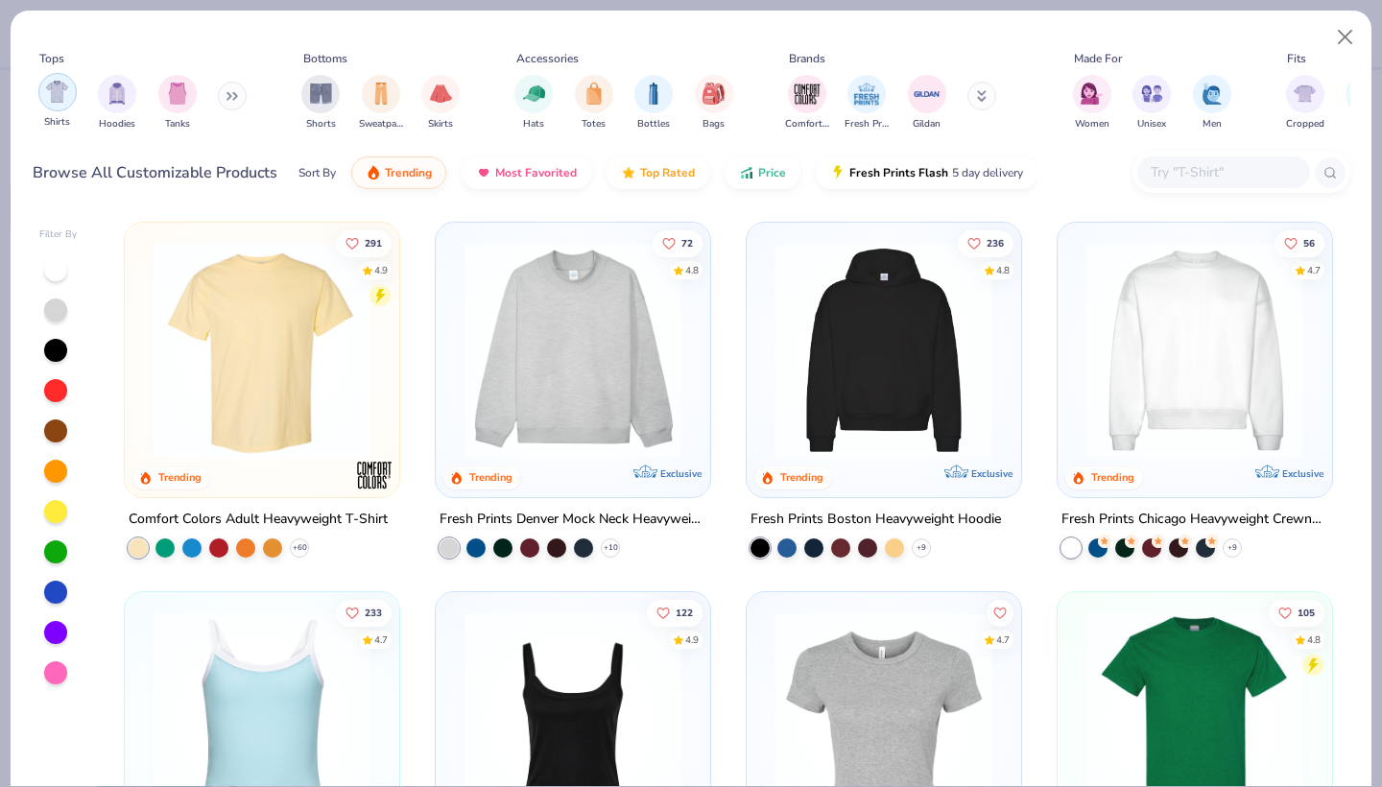
click at [66, 101] on img "filter for Shirts" at bounding box center [57, 92] width 22 height 22
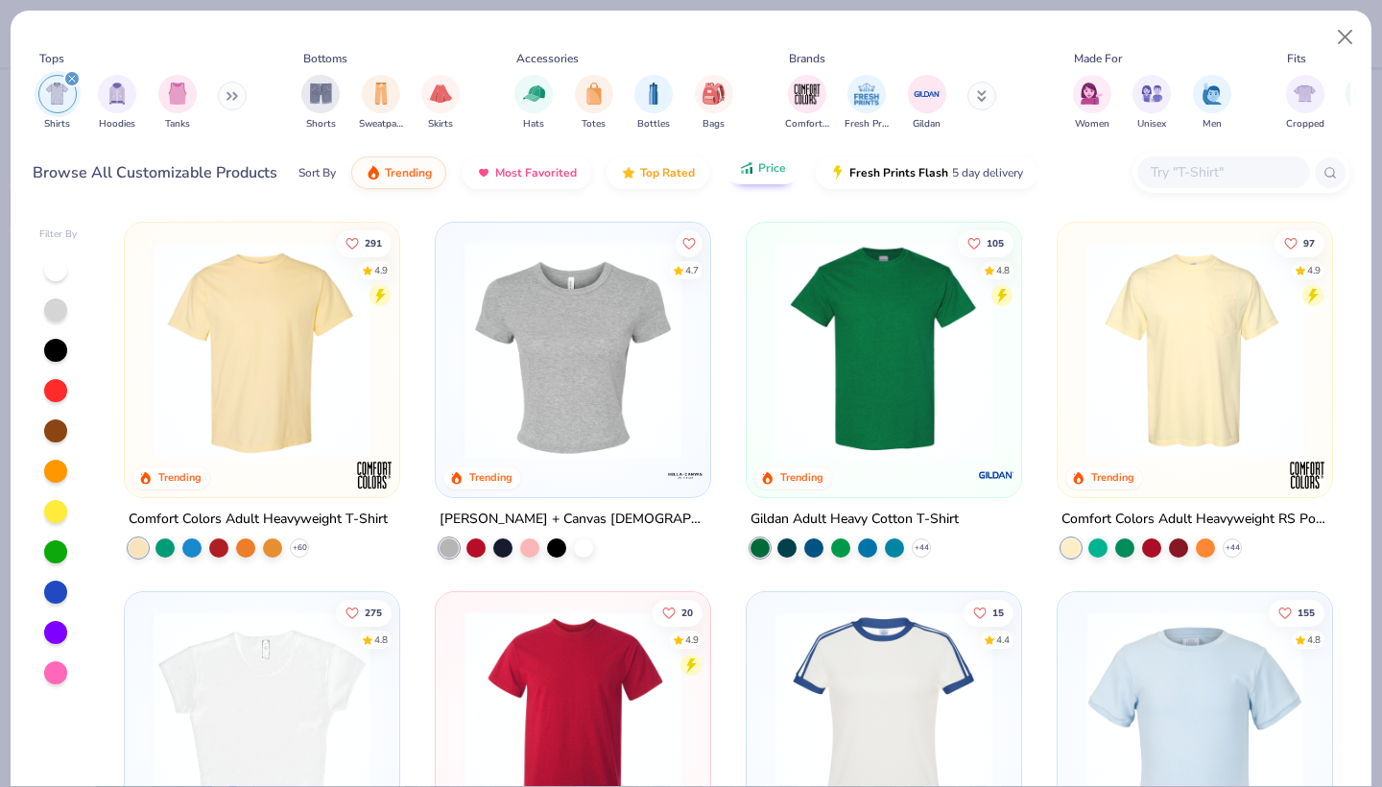
click at [760, 175] on span "Price" at bounding box center [772, 167] width 28 height 15
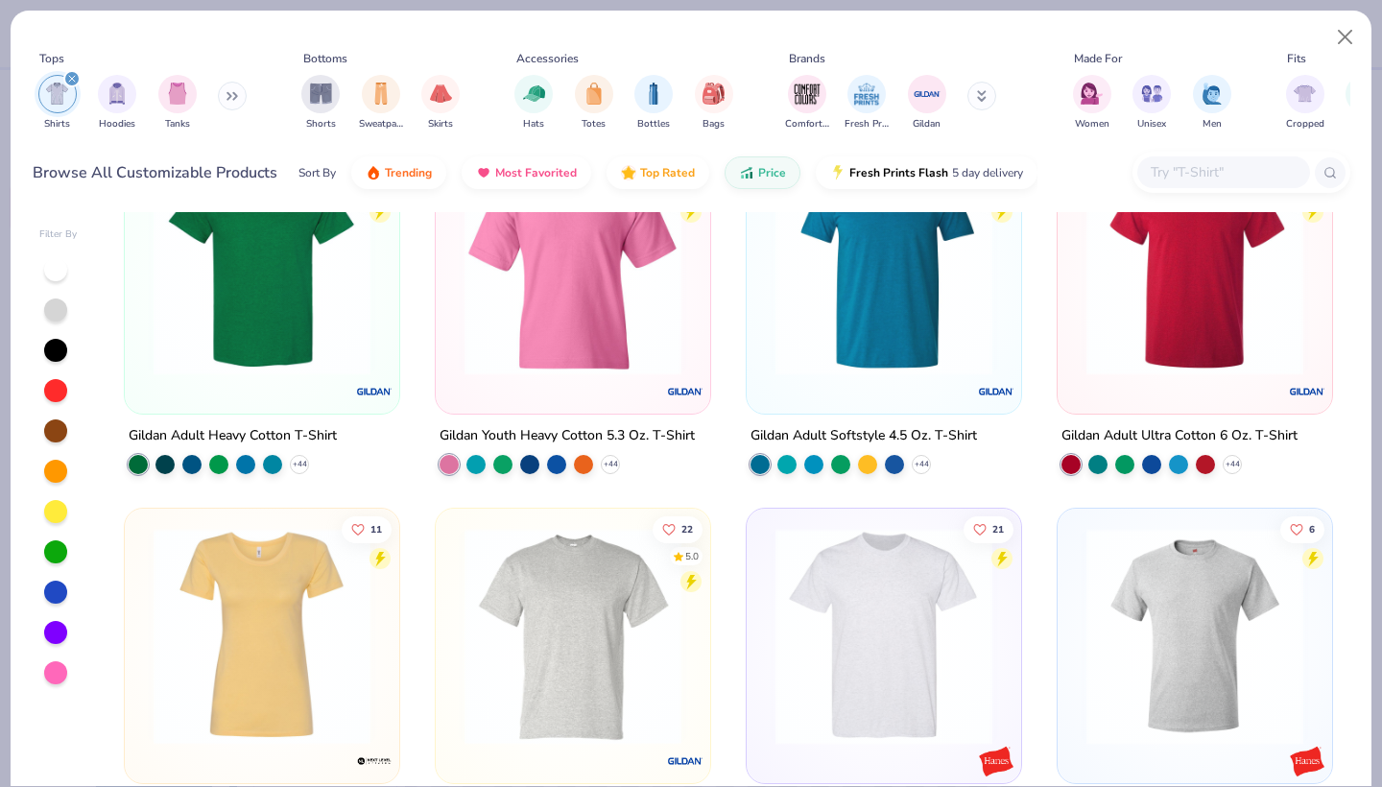
scroll to position [85, 0]
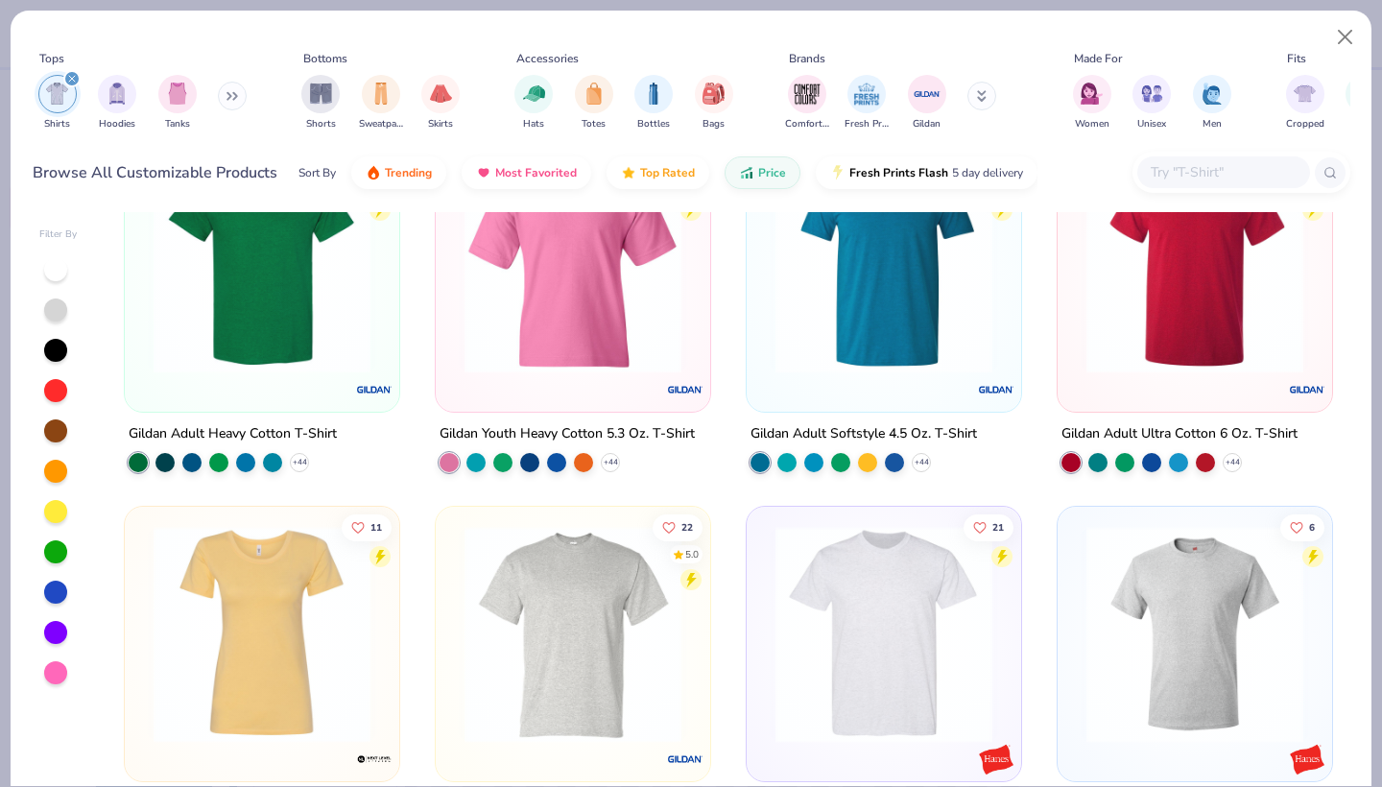
click at [307, 231] on img at bounding box center [262, 264] width 236 height 217
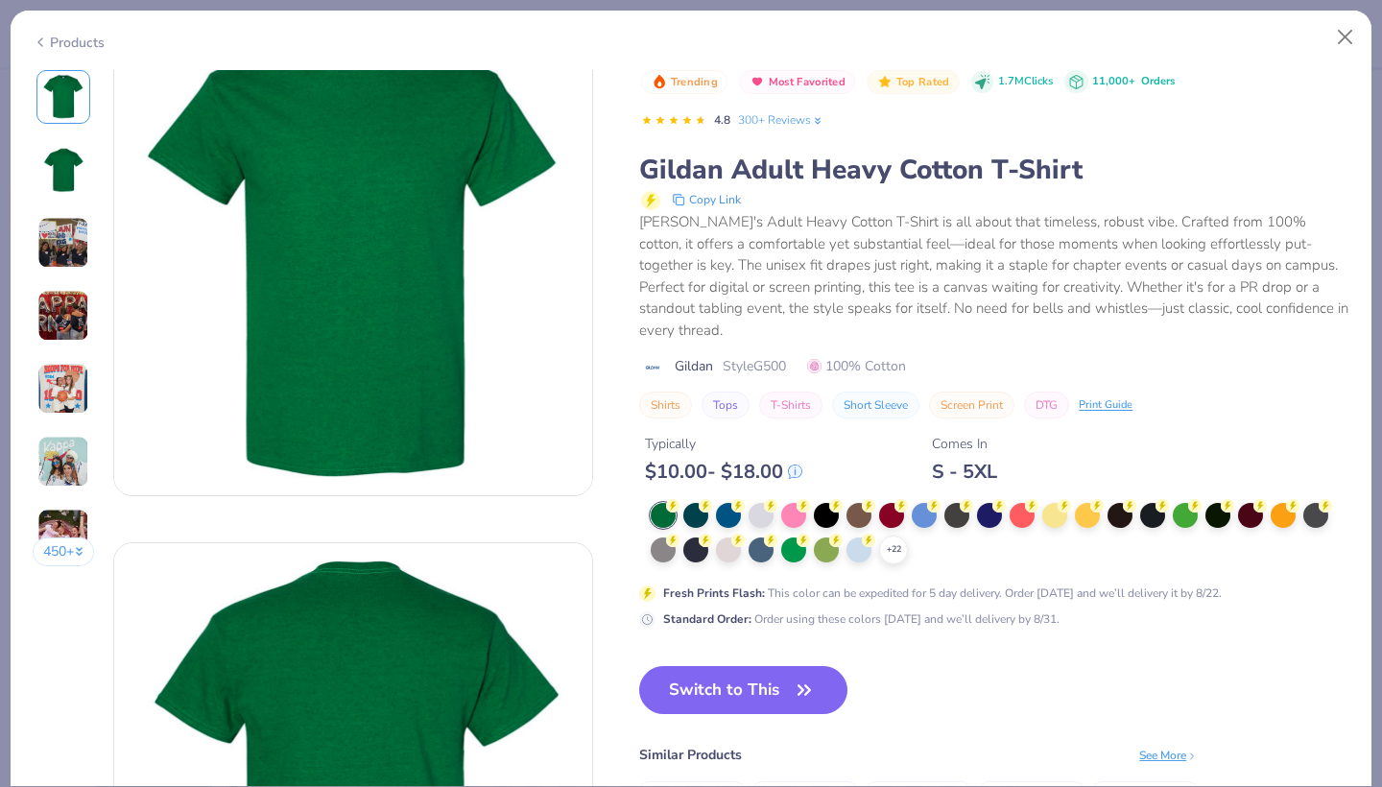
scroll to position [57, 0]
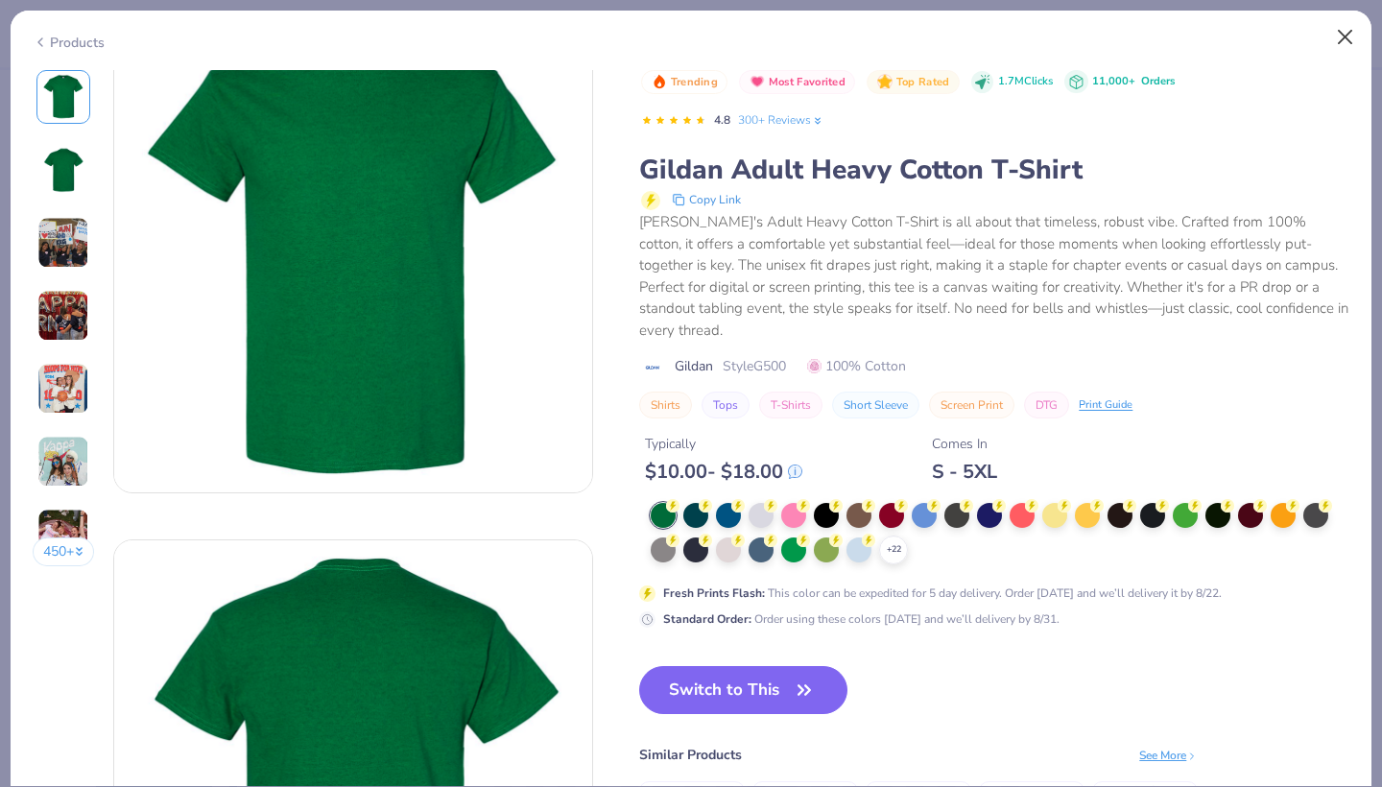
click at [1343, 30] on button "Close" at bounding box center [1345, 37] width 36 height 36
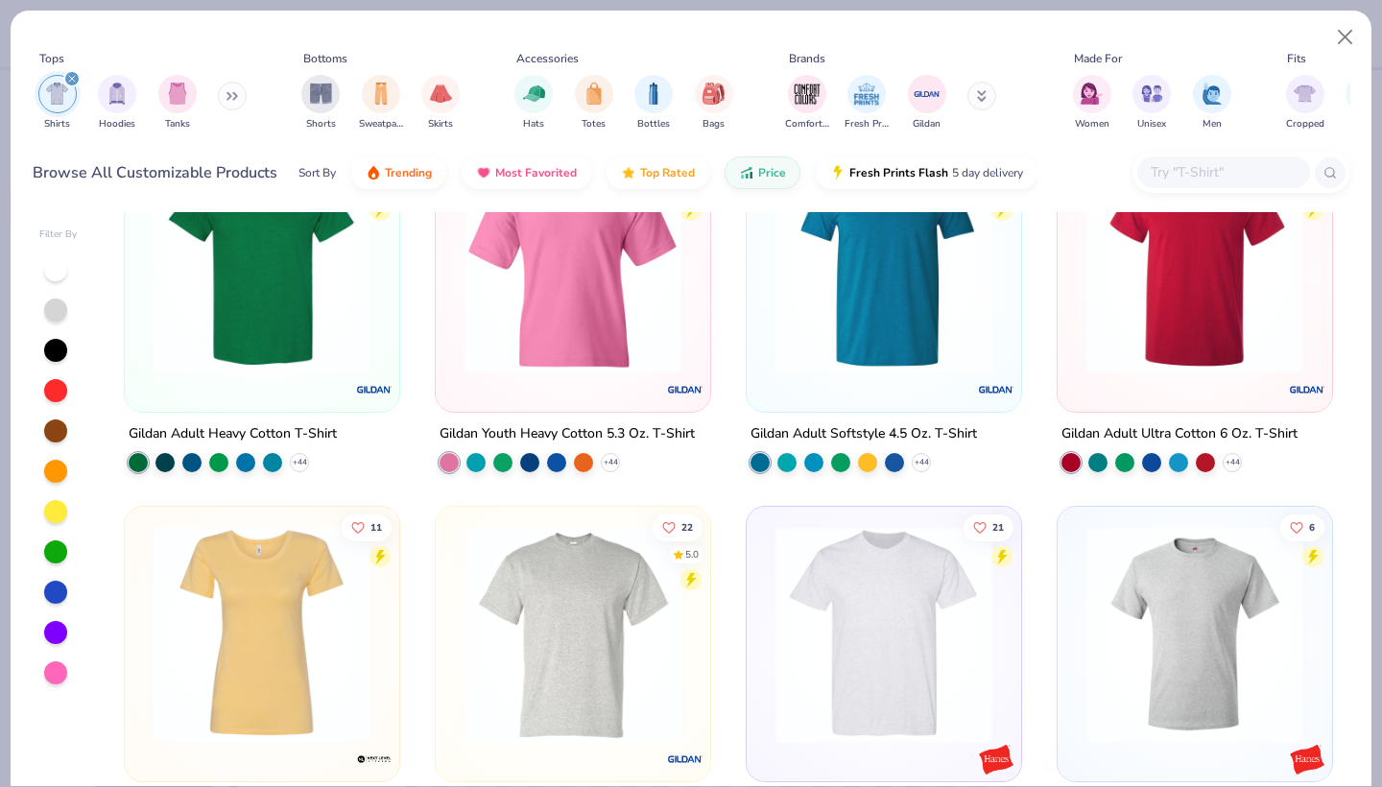
click at [919, 284] on img at bounding box center [884, 264] width 236 height 217
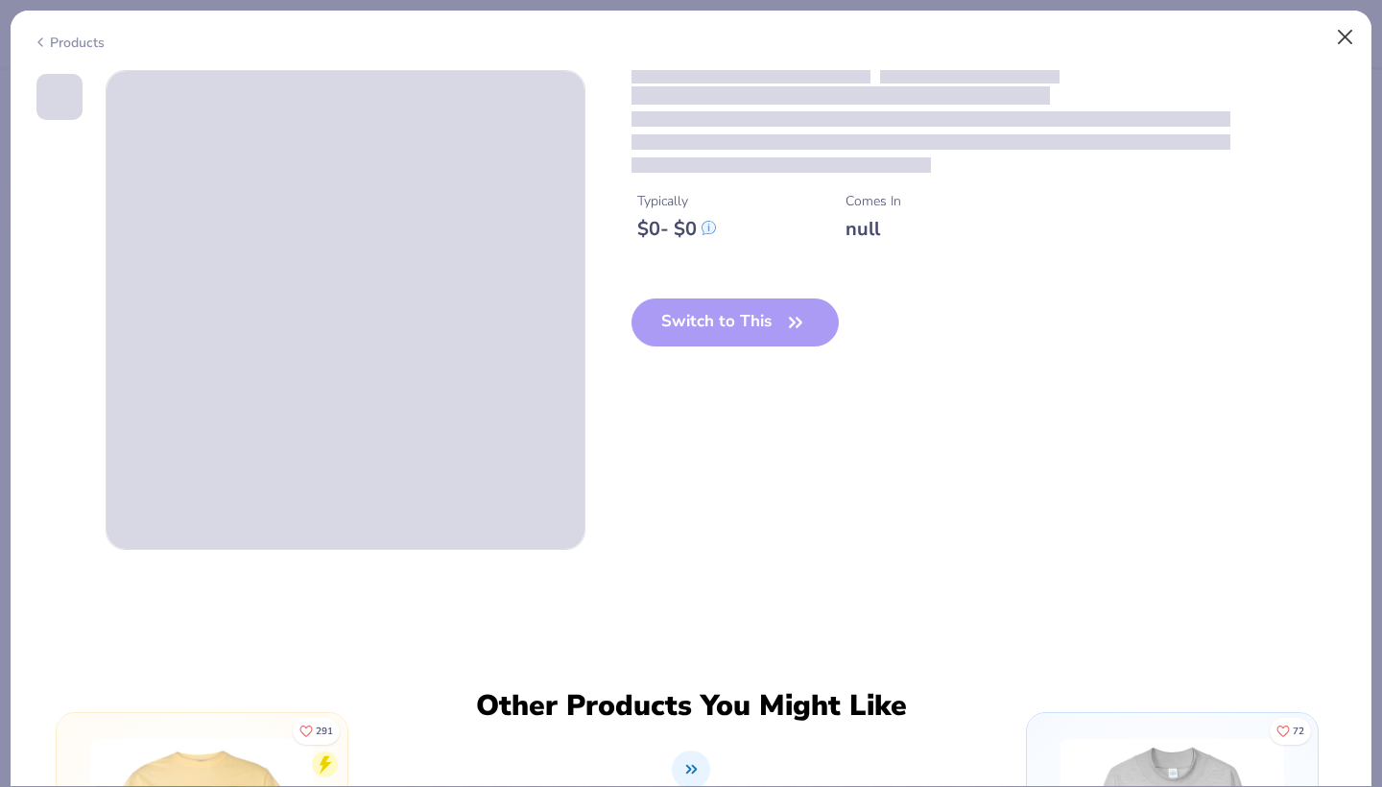
click at [1335, 39] on button "Close" at bounding box center [1345, 37] width 36 height 36
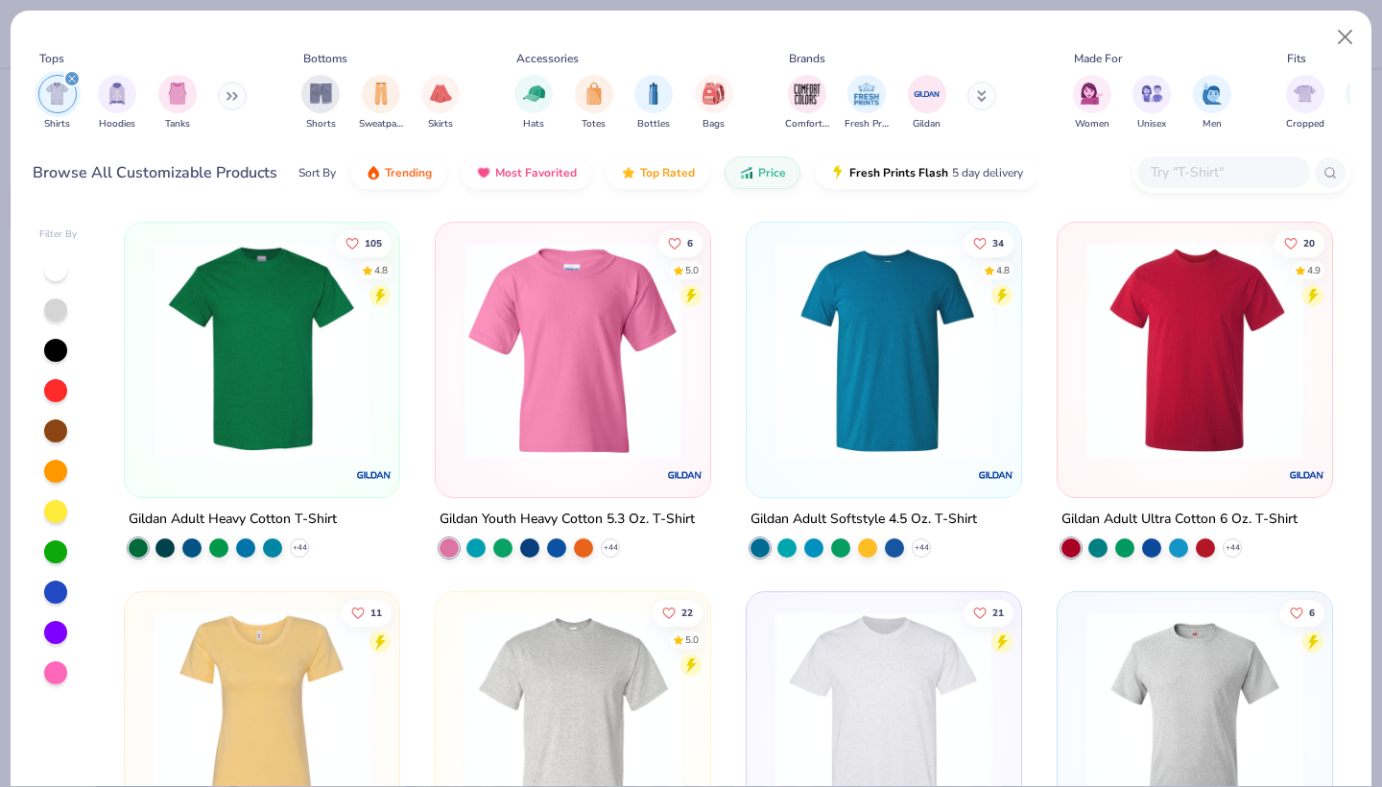
click at [219, 316] on img at bounding box center [262, 350] width 236 height 217
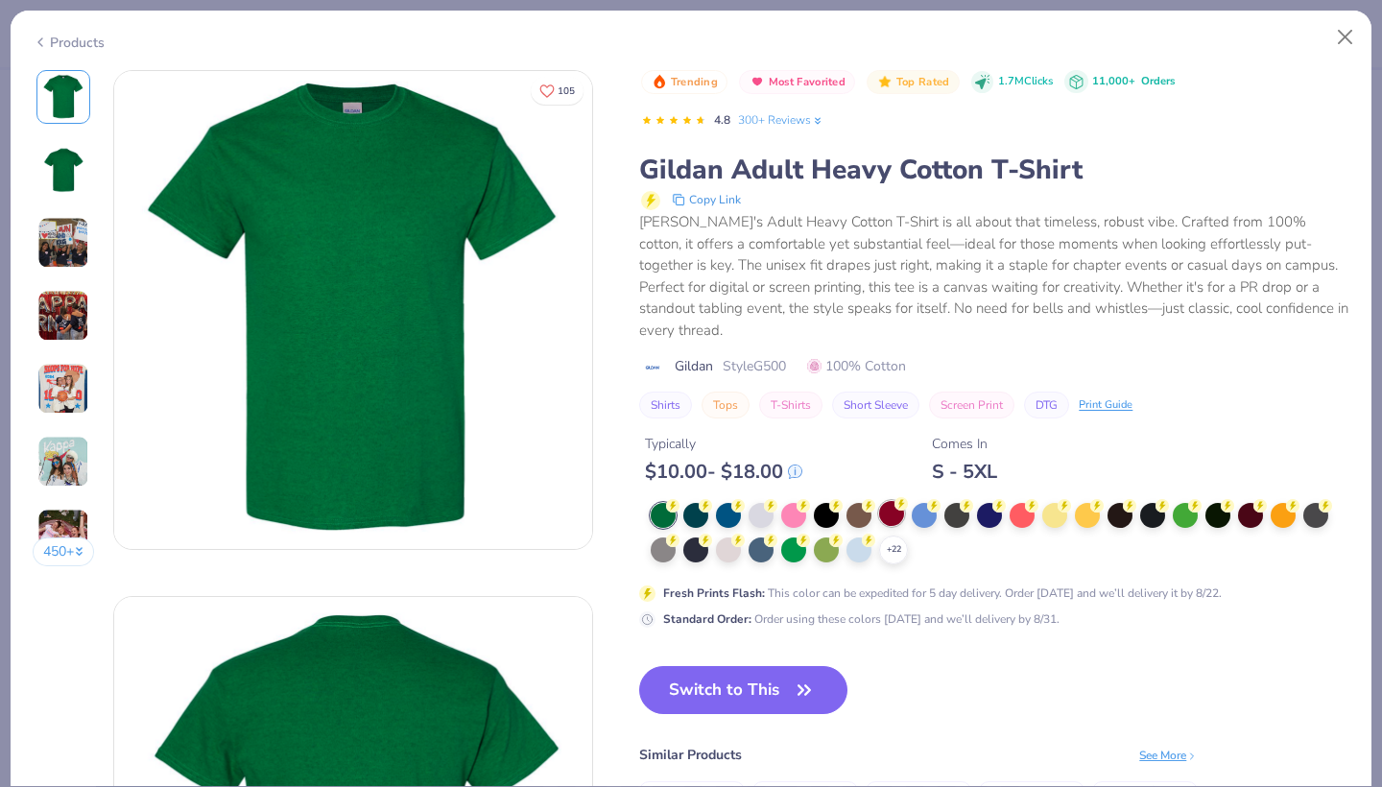
click at [894, 501] on div at bounding box center [891, 513] width 25 height 25
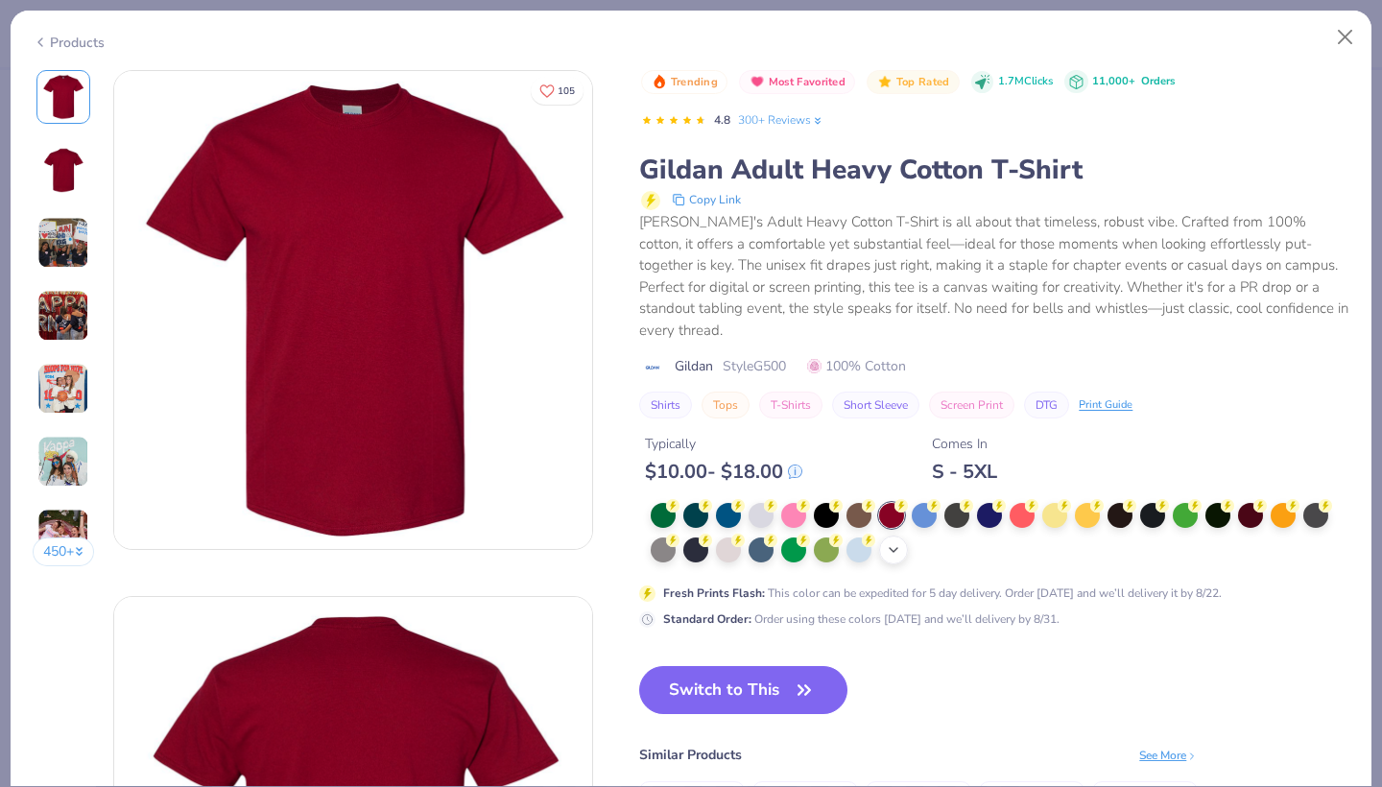
click at [892, 542] on icon at bounding box center [893, 549] width 15 height 15
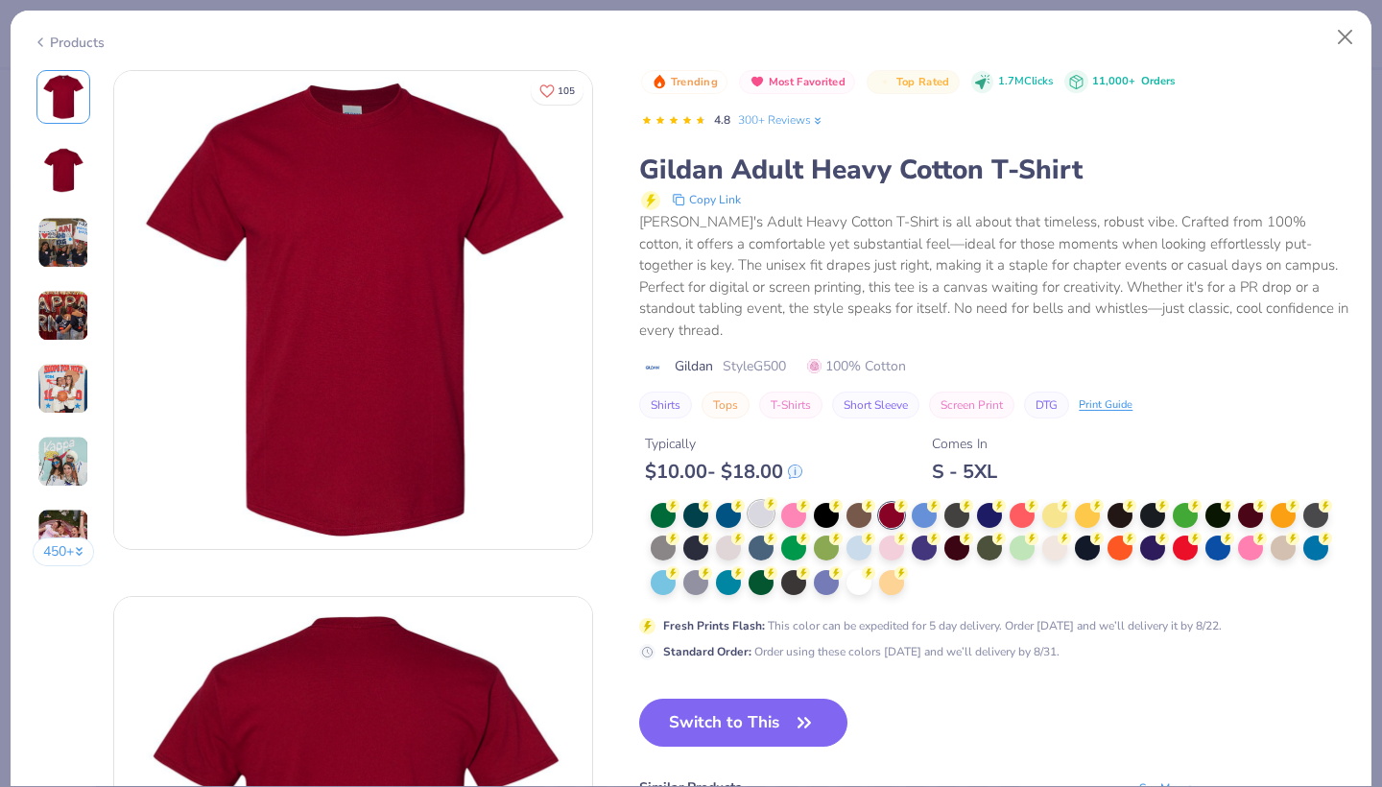
click at [763, 501] on div at bounding box center [760, 513] width 25 height 25
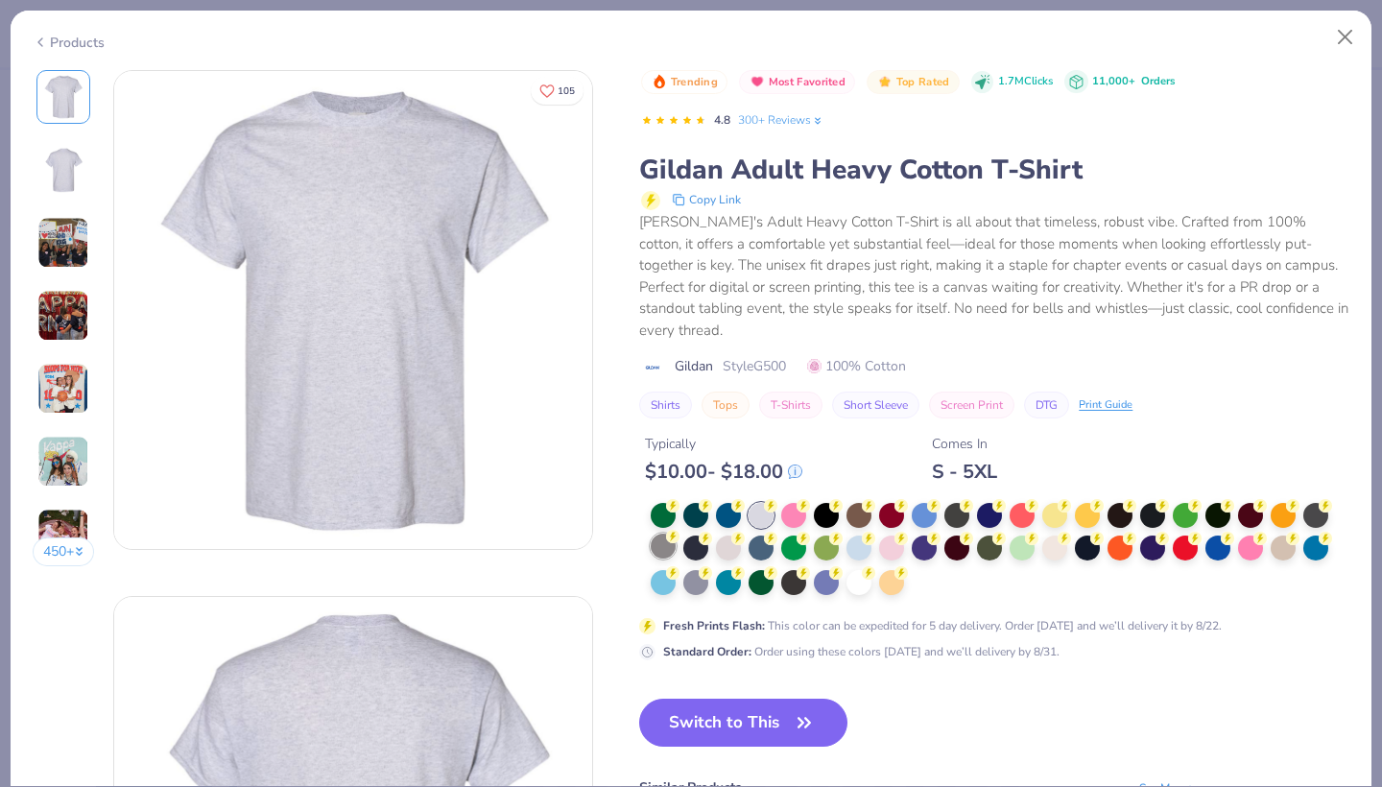
click at [664, 533] on div at bounding box center [662, 545] width 25 height 25
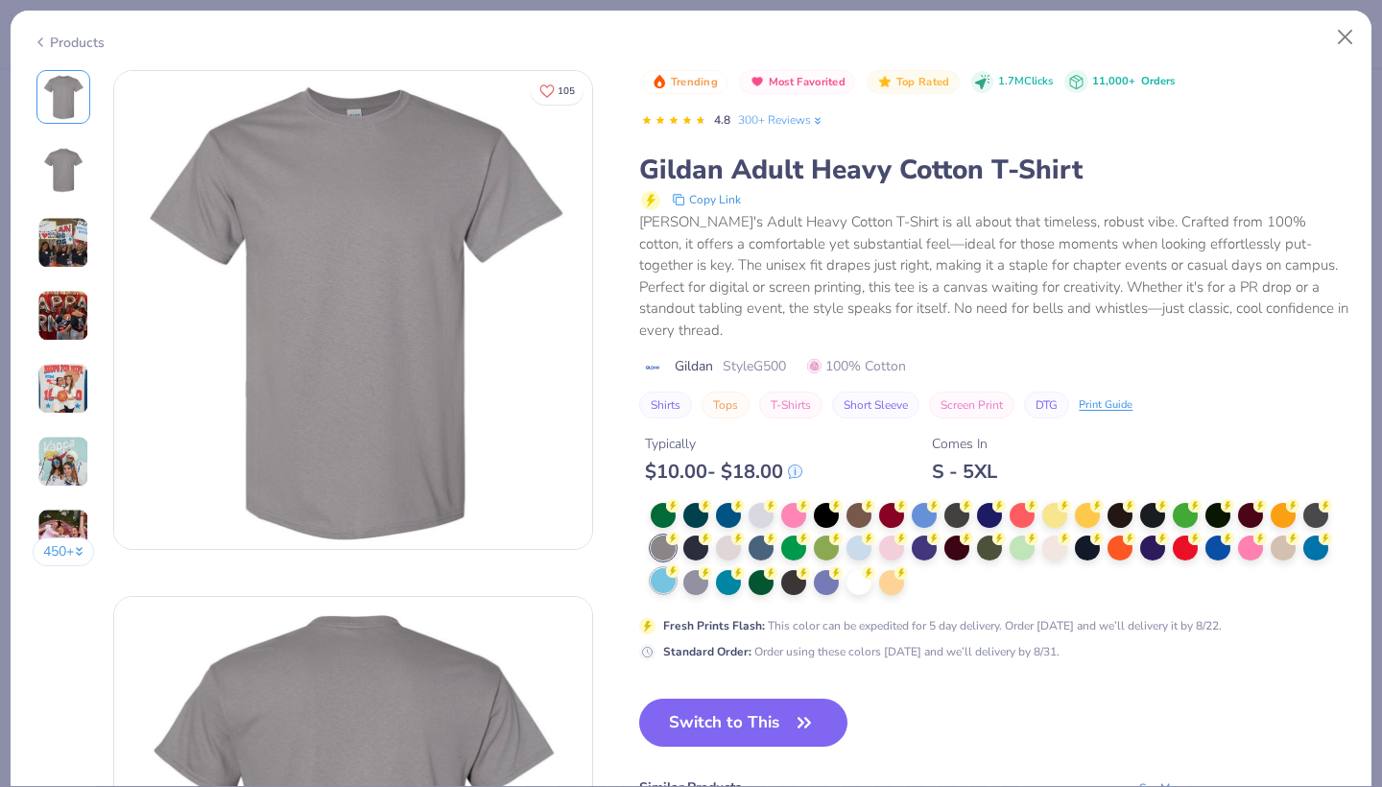
click at [665, 568] on div at bounding box center [662, 580] width 25 height 25
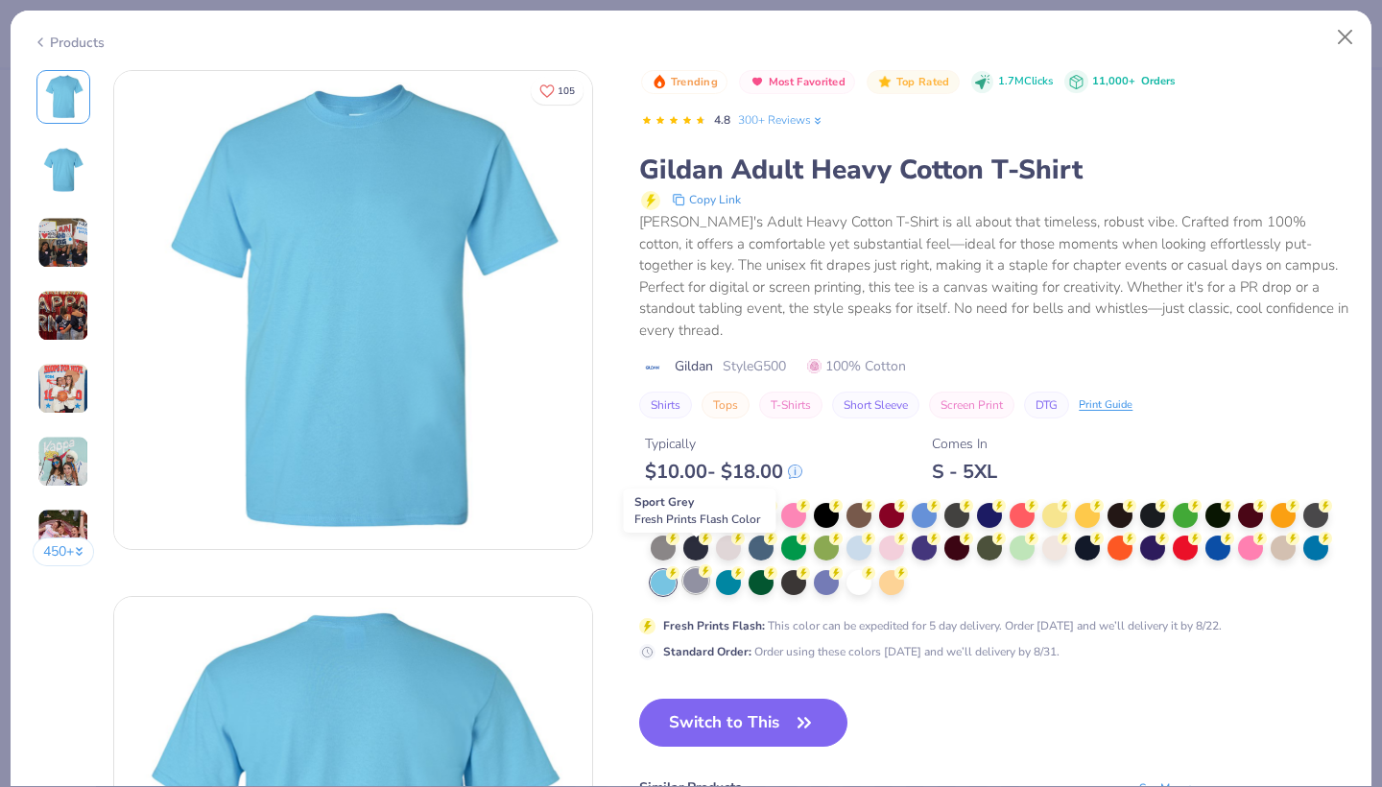
click at [696, 568] on div at bounding box center [695, 580] width 25 height 25
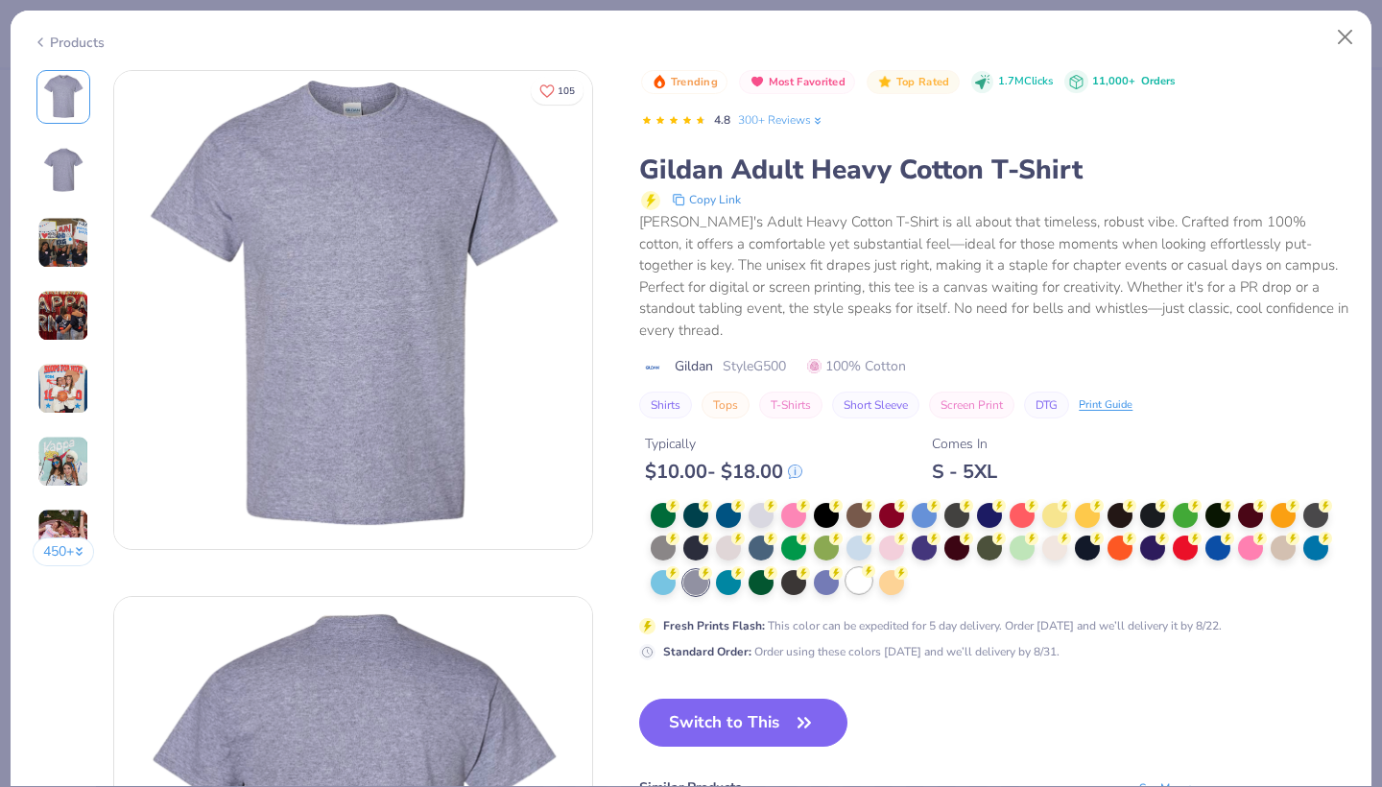
click at [858, 568] on div at bounding box center [858, 580] width 25 height 25
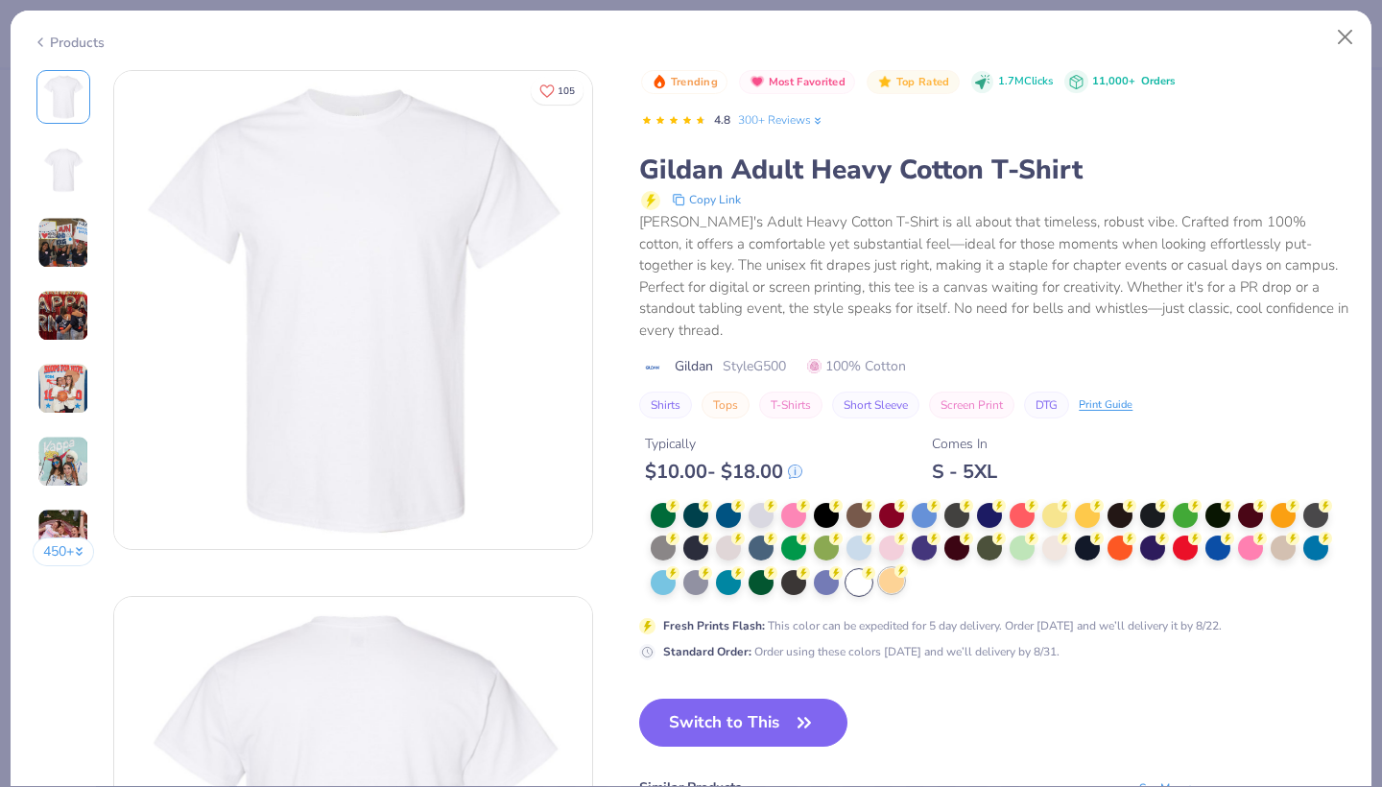
click at [887, 568] on div at bounding box center [891, 580] width 25 height 25
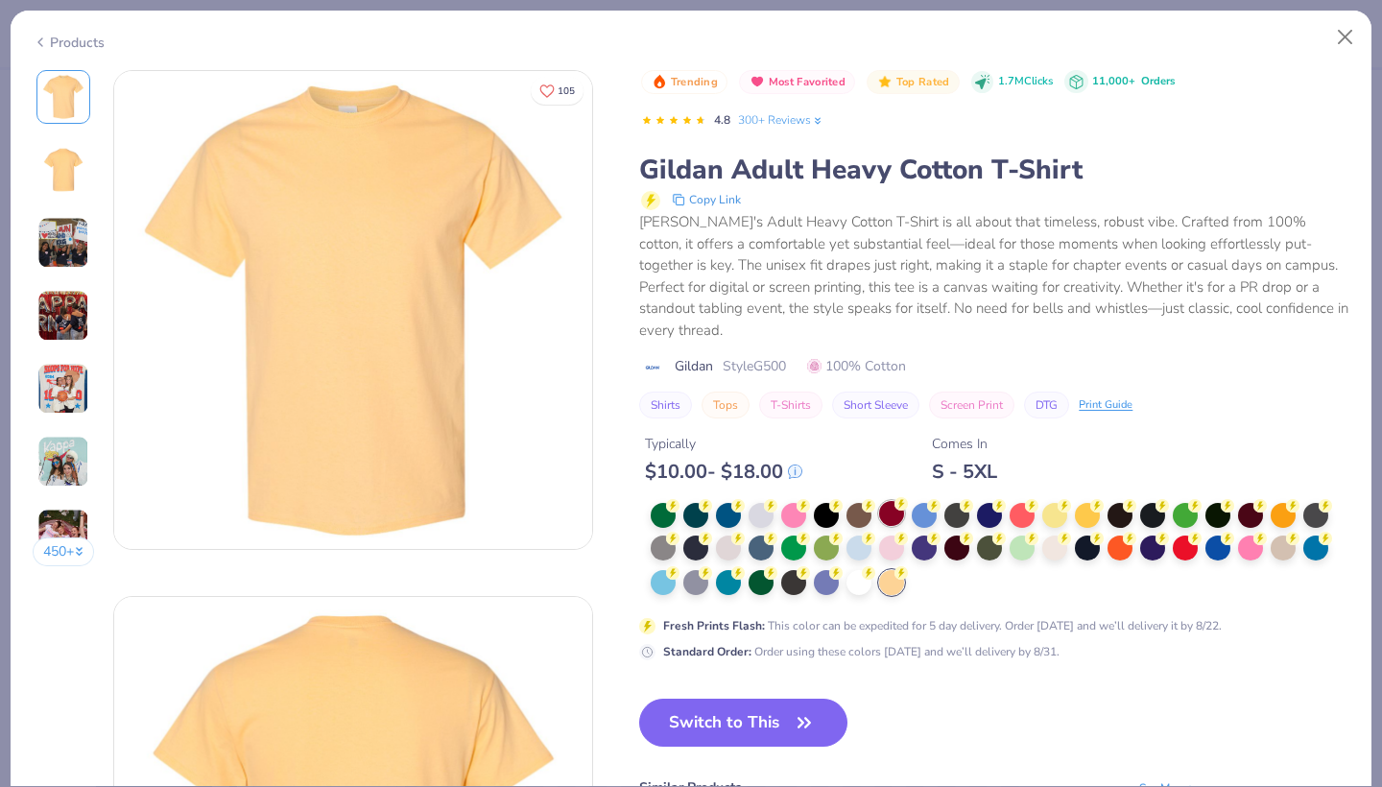
click at [889, 501] on div at bounding box center [891, 513] width 25 height 25
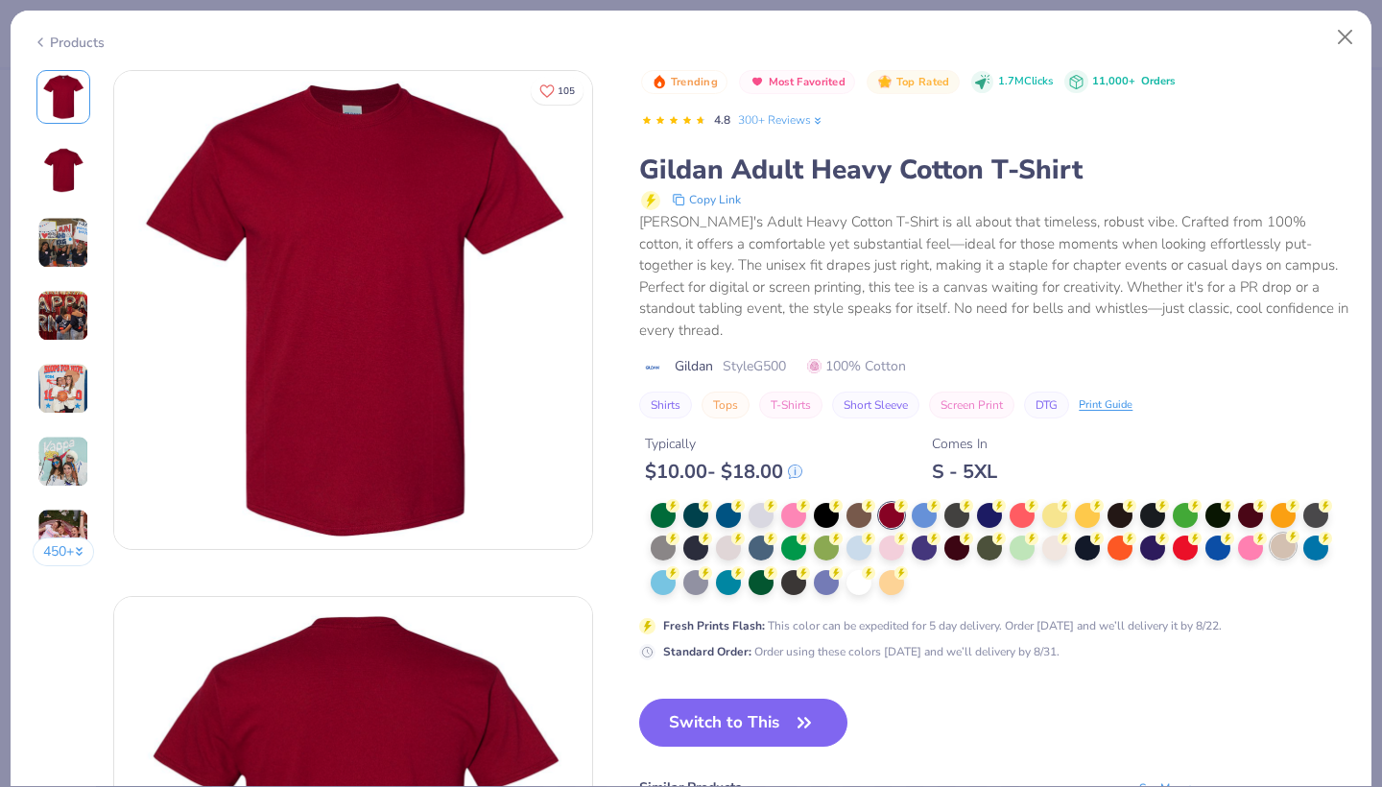
click at [676, 509] on icon at bounding box center [673, 506] width 7 height 10
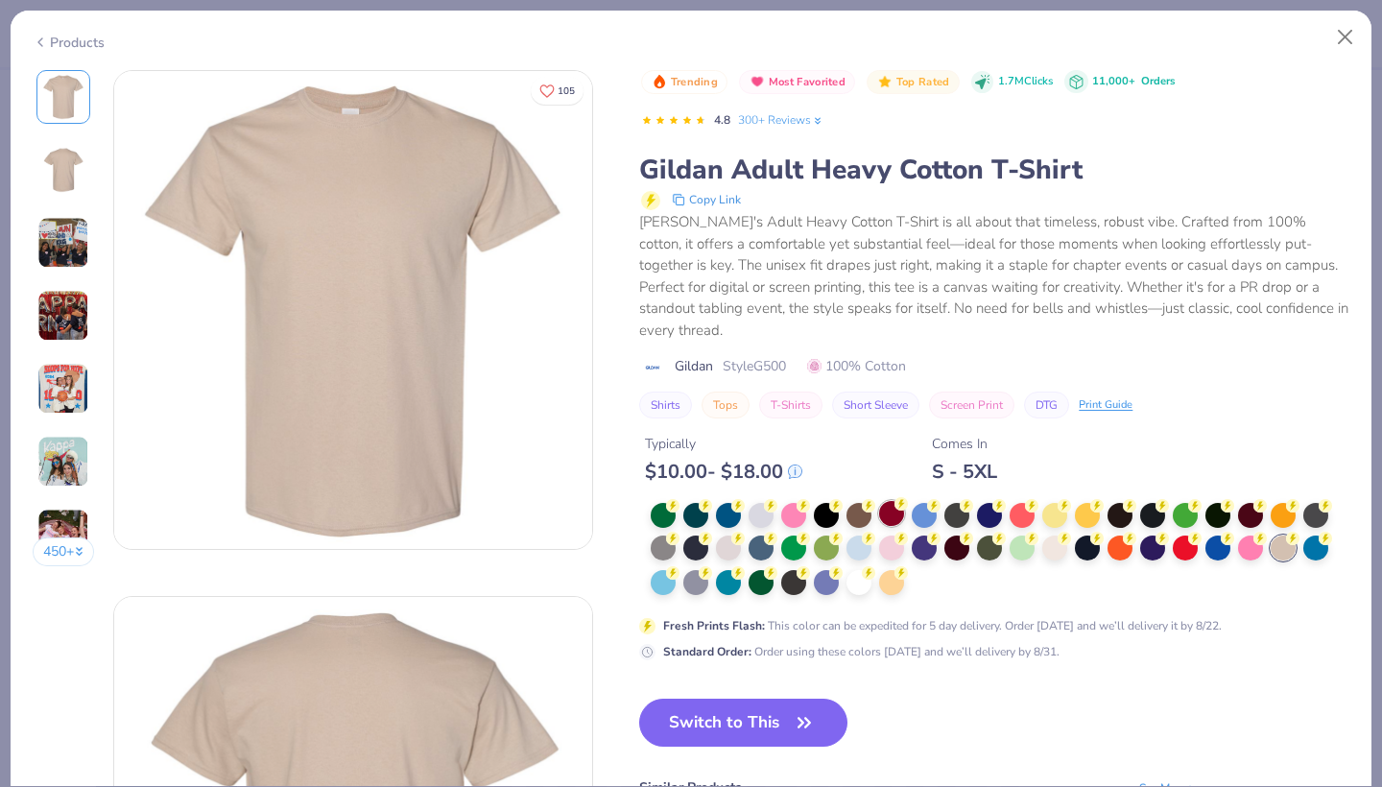
click at [884, 501] on div at bounding box center [891, 513] width 25 height 25
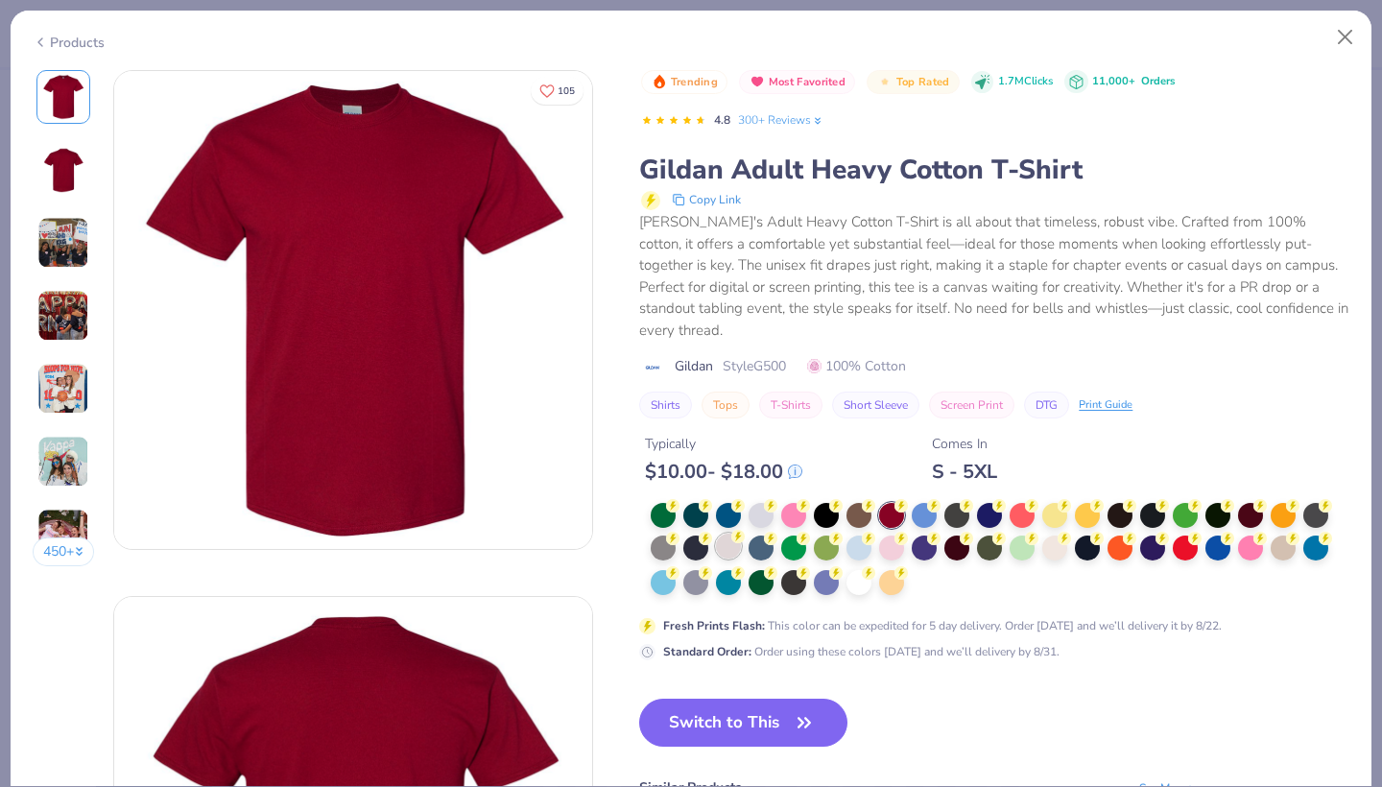
click at [730, 533] on div at bounding box center [728, 545] width 25 height 25
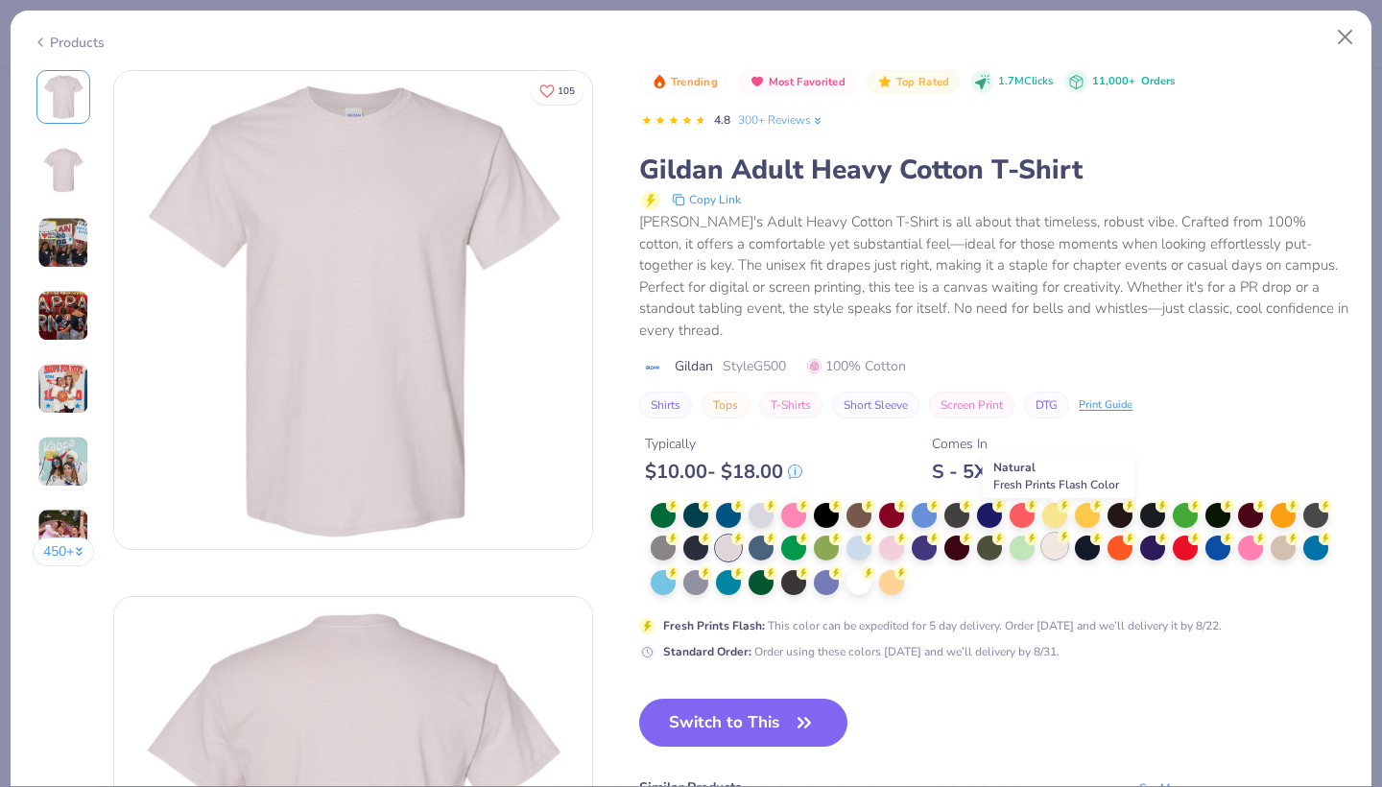
click at [1052, 533] on div at bounding box center [1054, 545] width 25 height 25
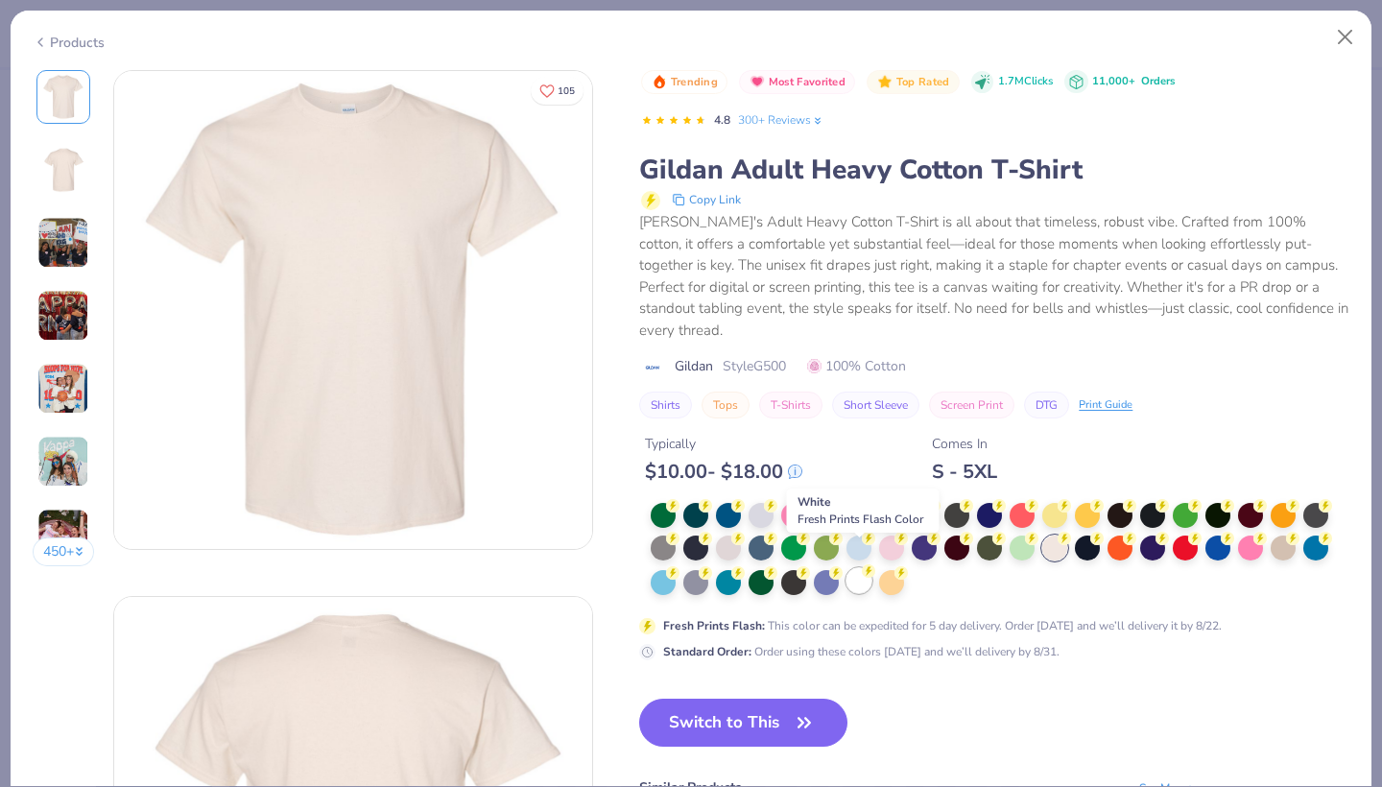
click at [851, 568] on div at bounding box center [858, 580] width 25 height 25
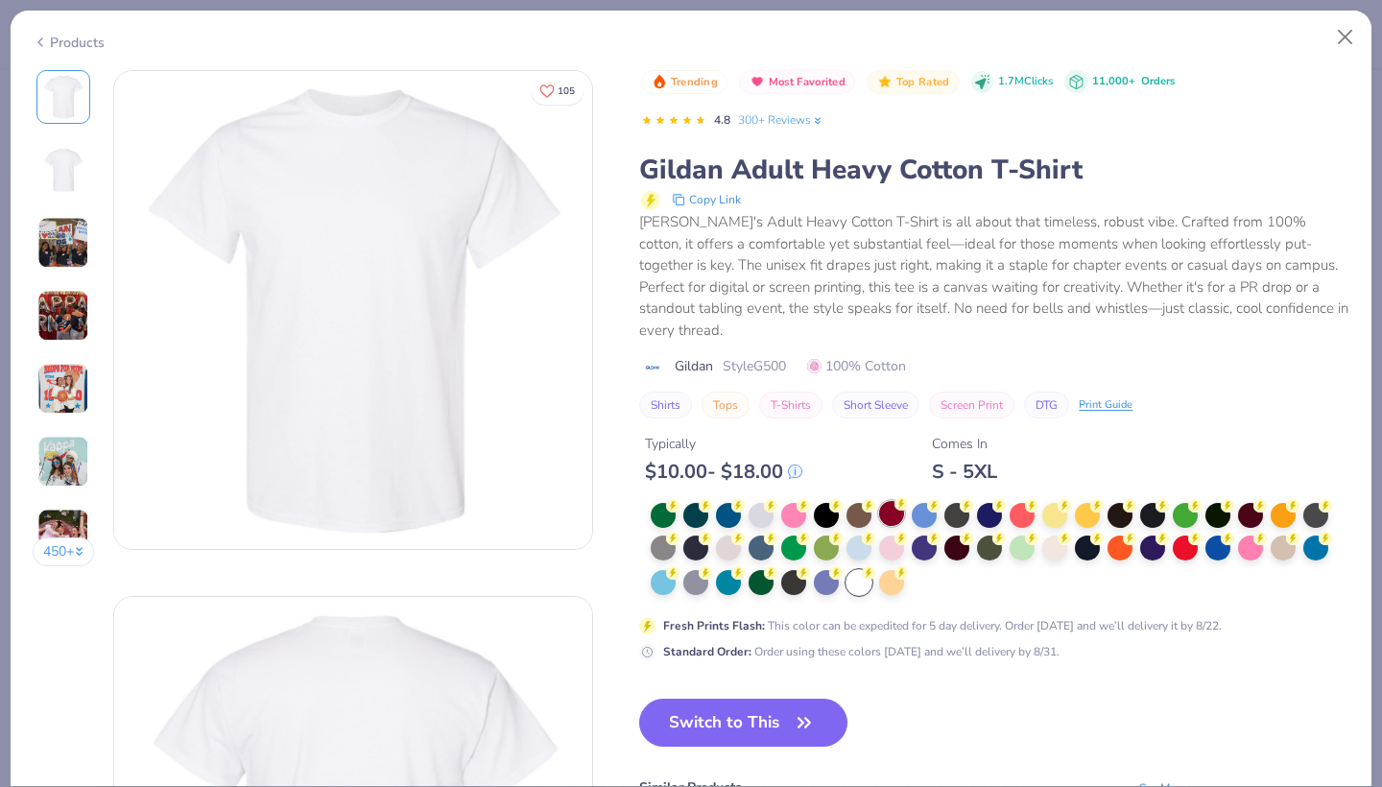
click at [887, 501] on div at bounding box center [891, 513] width 25 height 25
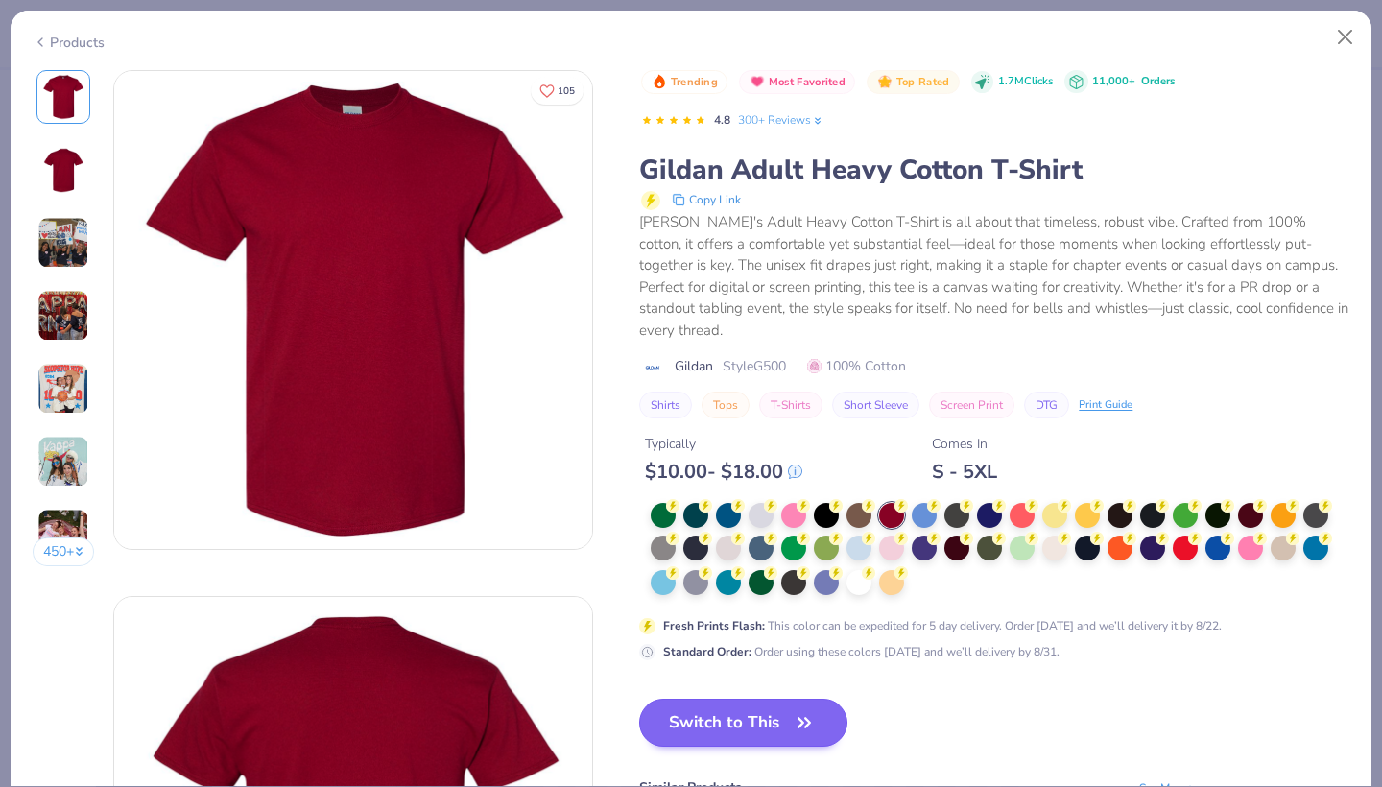
click at [744, 708] on button "Switch to This" at bounding box center [743, 722] width 208 height 48
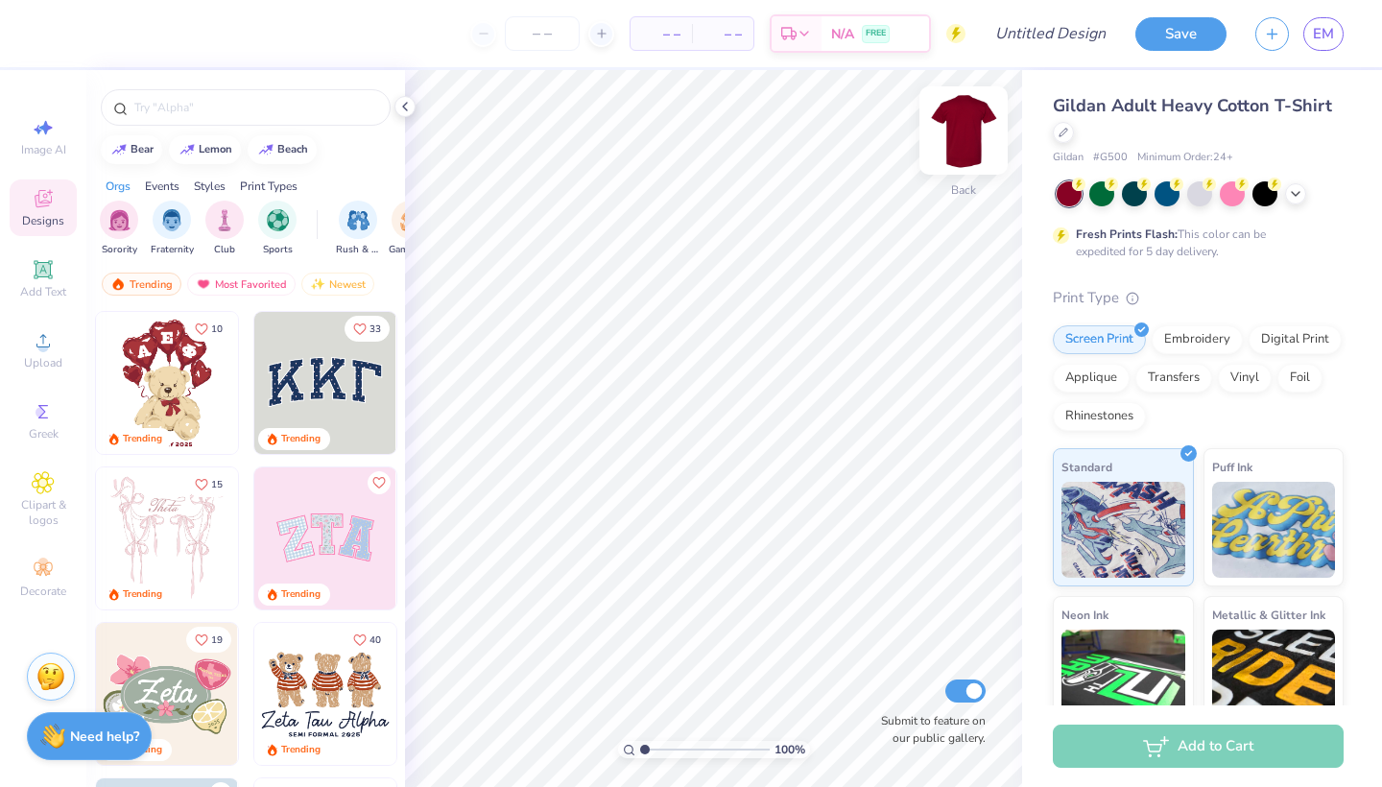
click at [966, 138] on img at bounding box center [963, 130] width 77 height 77
click at [44, 366] on span "Upload" at bounding box center [43, 362] width 38 height 15
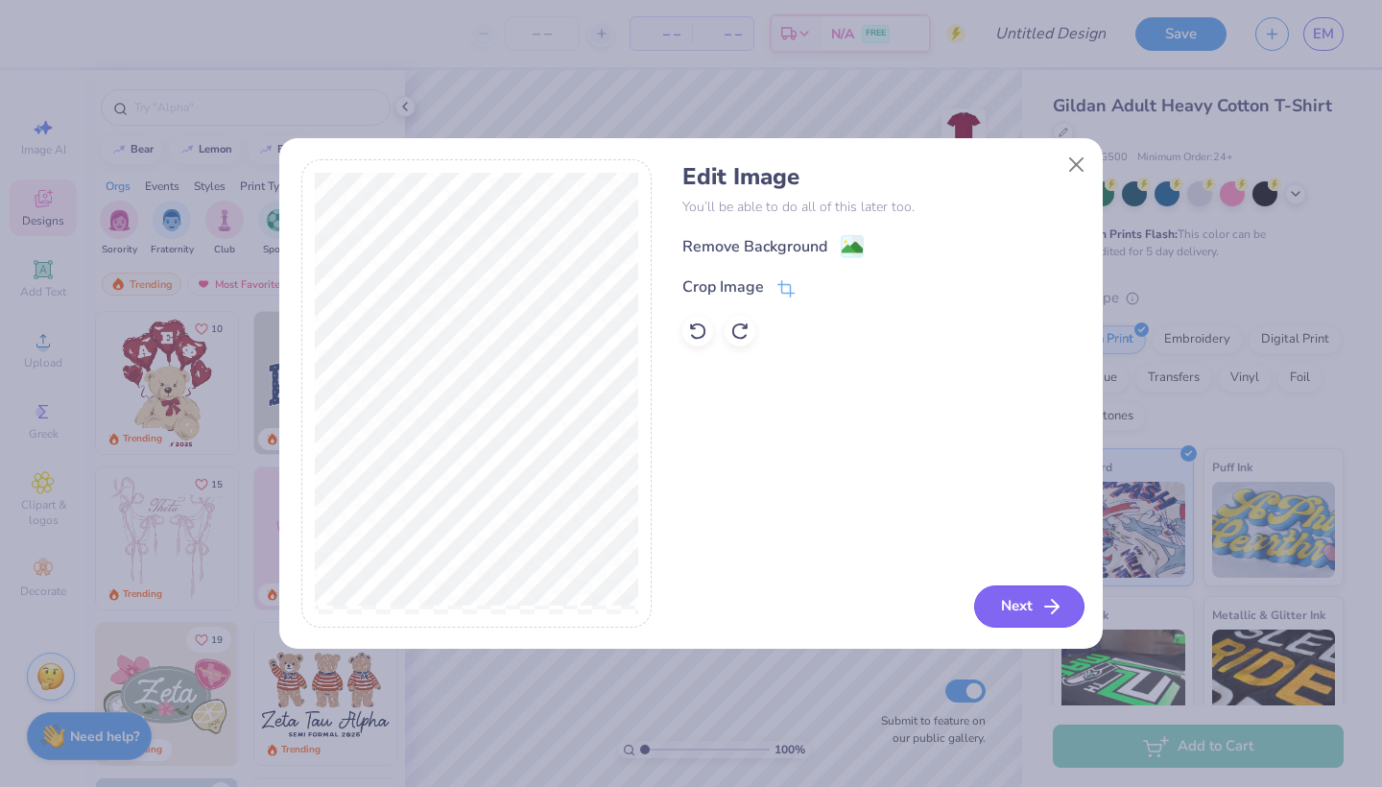
click at [1070, 597] on button "Next" at bounding box center [1029, 606] width 110 height 42
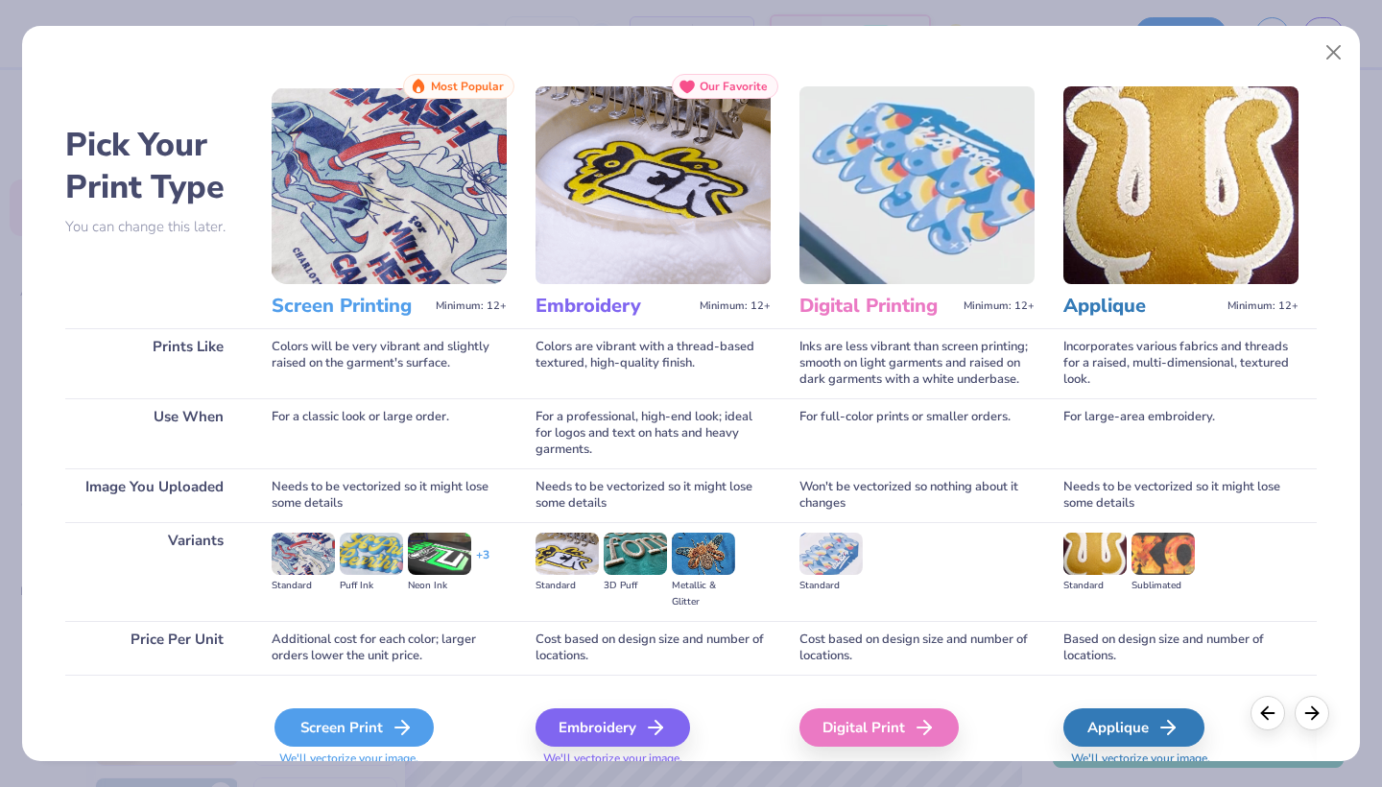
click at [306, 726] on div "Screen Print" at bounding box center [353, 727] width 159 height 38
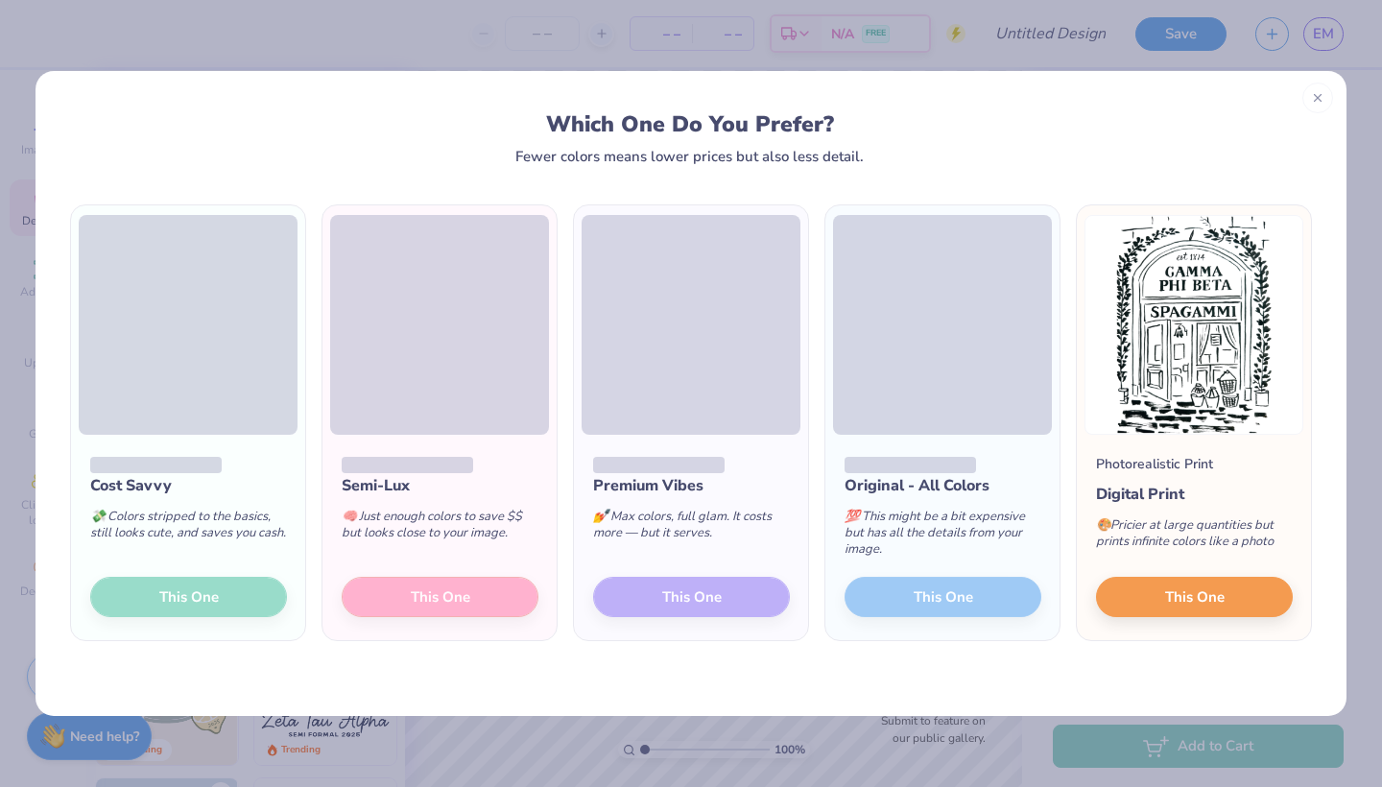
click at [215, 597] on div "Cost Savvy 💸 Colors stripped to the basics, still looks cute, and saves you cas…" at bounding box center [188, 537] width 234 height 205
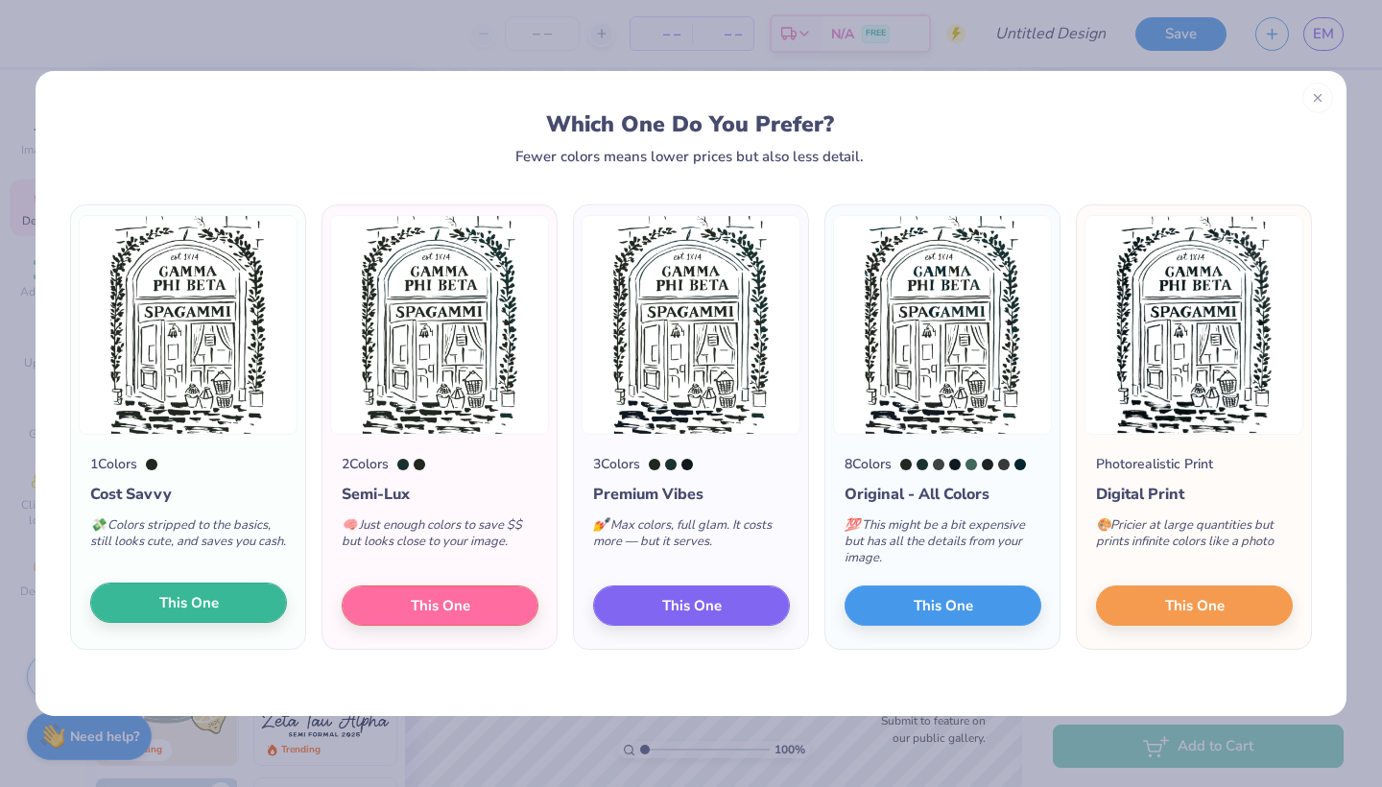
click at [209, 604] on span "This One" at bounding box center [188, 603] width 59 height 22
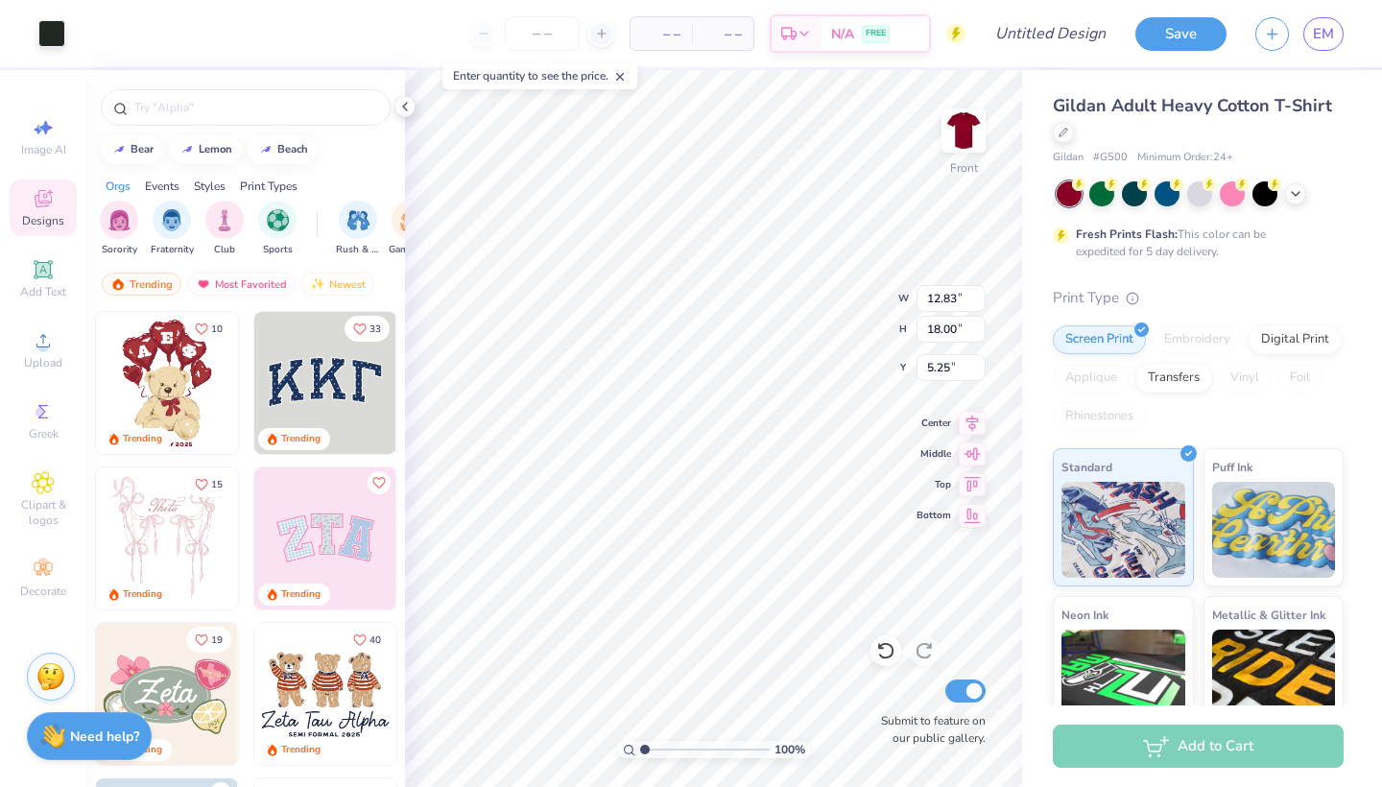
type input "3.49"
click at [1194, 190] on div at bounding box center [1199, 191] width 25 height 25
click at [1297, 192] on icon at bounding box center [1295, 191] width 15 height 15
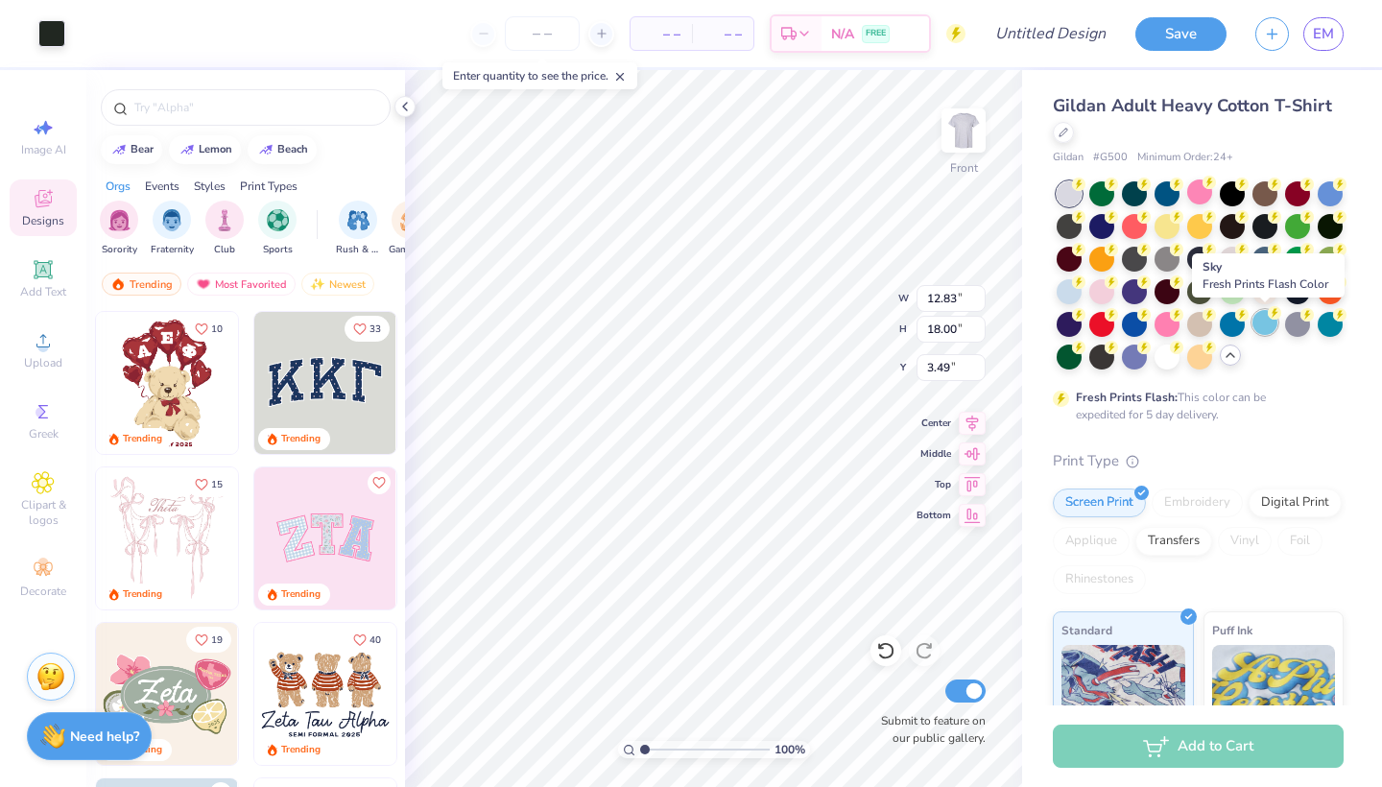
click at [1269, 325] on div at bounding box center [1264, 322] width 25 height 25
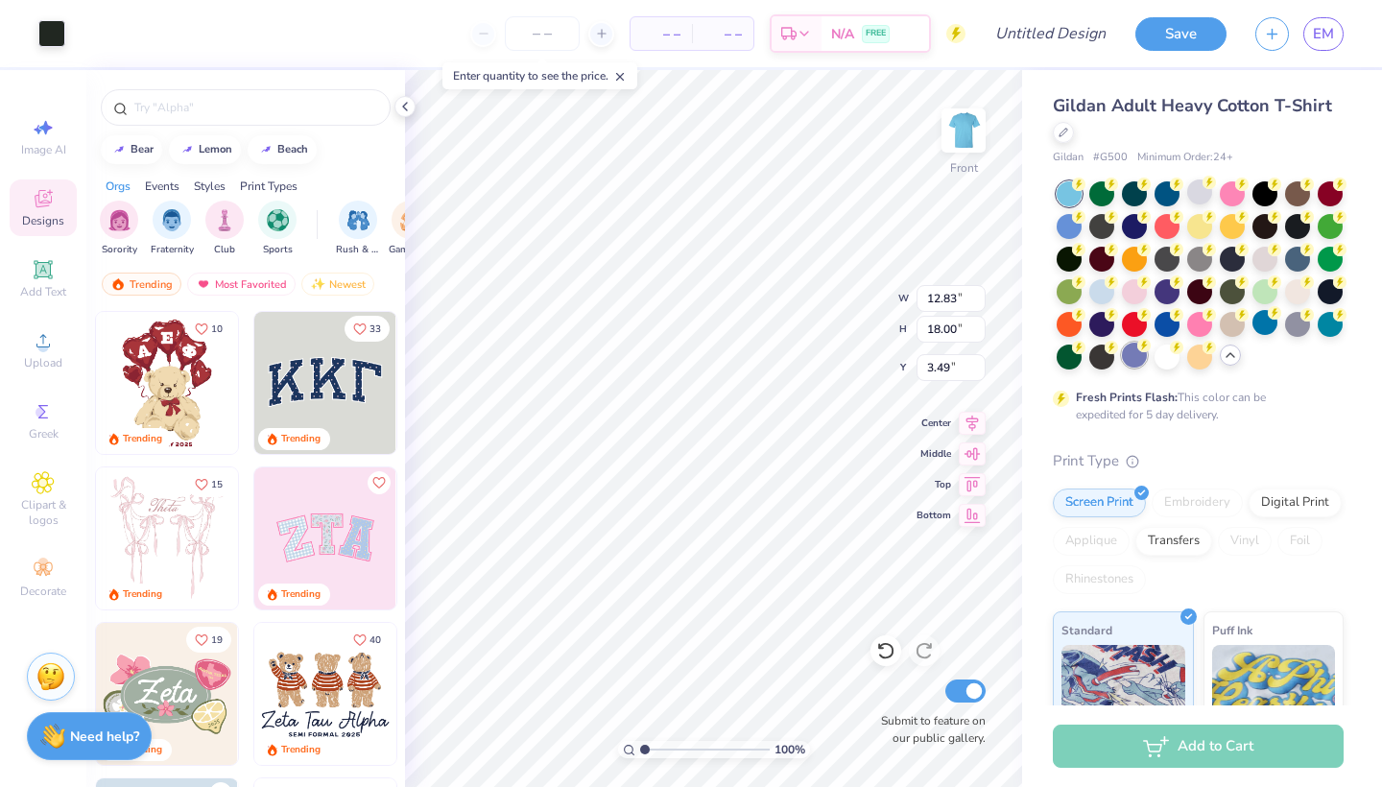
click at [1134, 357] on div at bounding box center [1134, 355] width 25 height 25
click at [1075, 289] on div at bounding box center [1068, 289] width 25 height 25
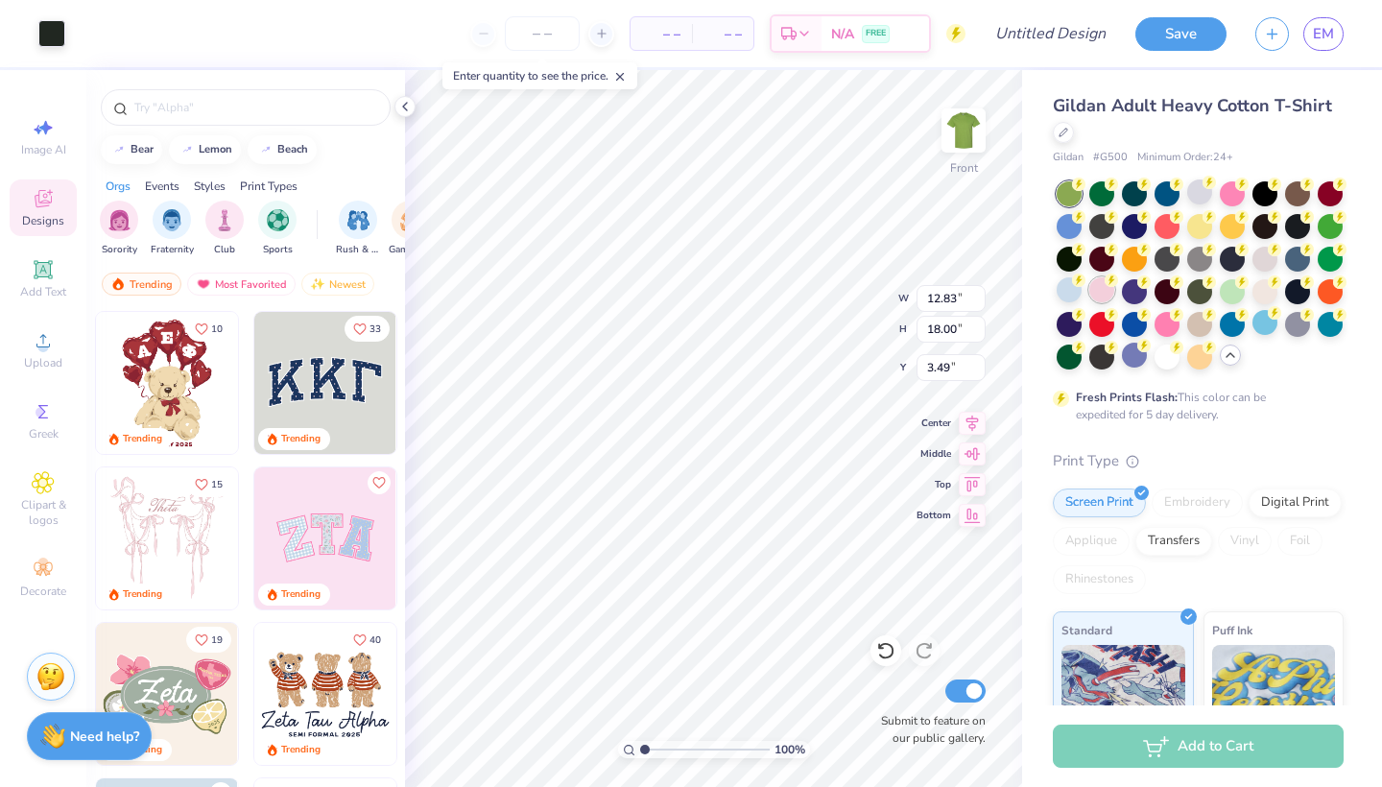
click at [1096, 291] on div at bounding box center [1101, 289] width 25 height 25
click at [1196, 326] on div at bounding box center [1199, 322] width 25 height 25
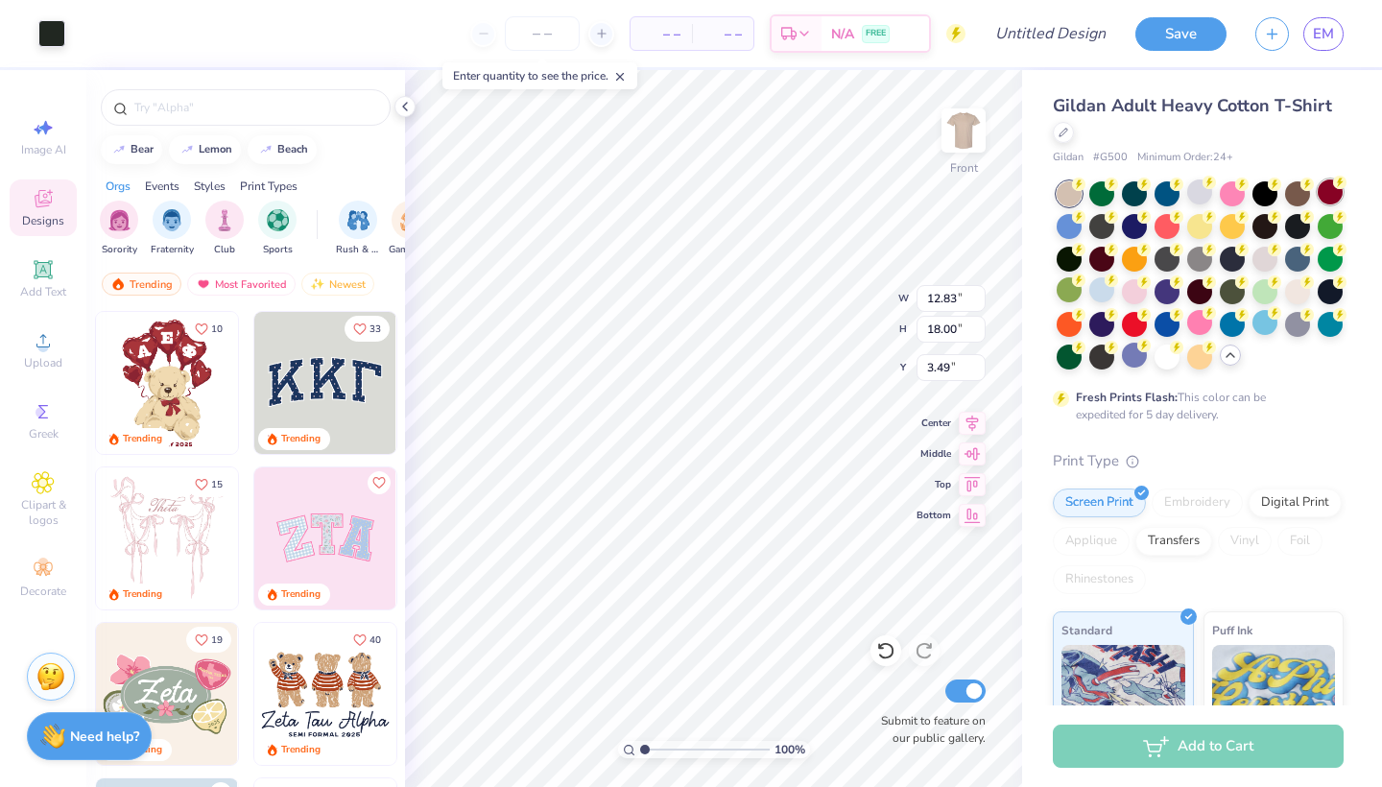
click at [1331, 192] on div at bounding box center [1329, 191] width 25 height 25
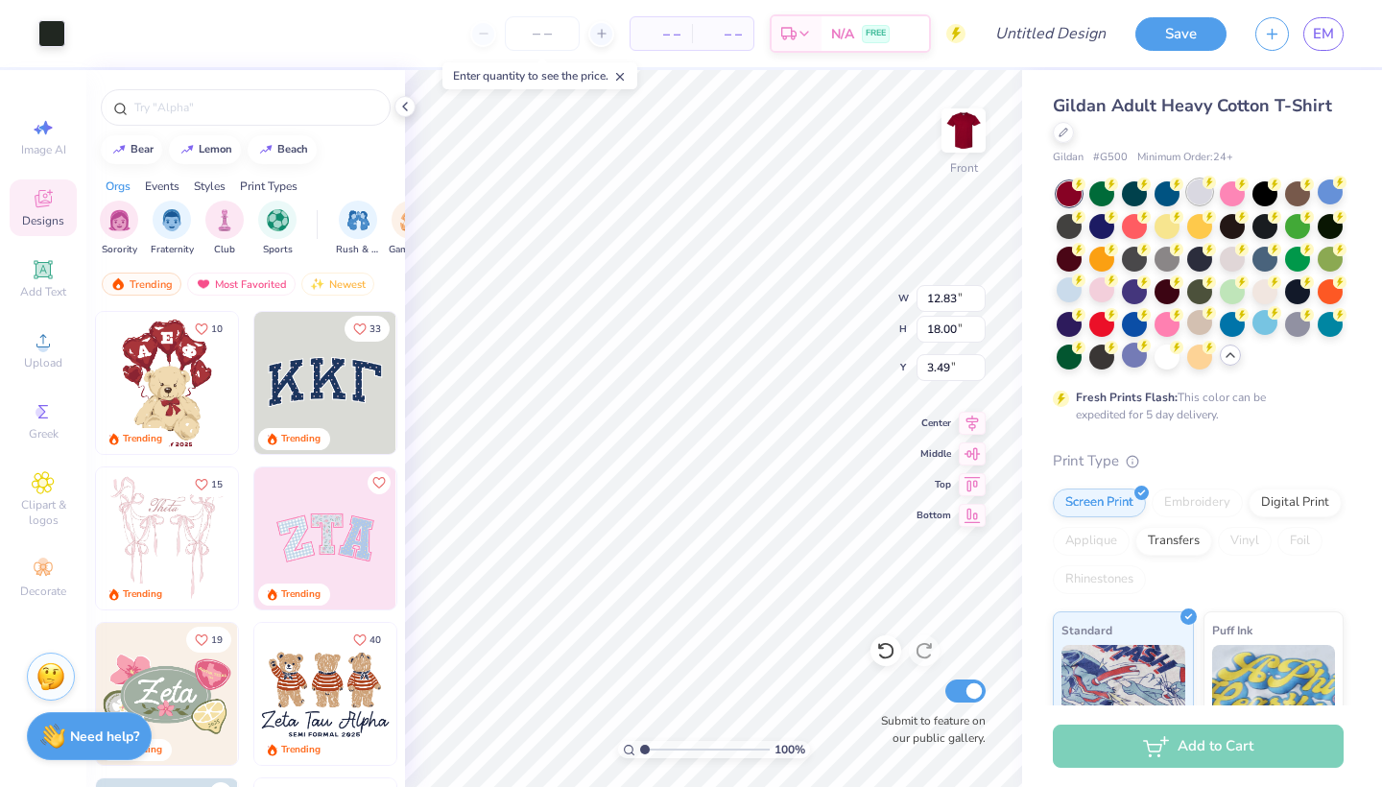
click at [1201, 193] on div at bounding box center [1199, 191] width 25 height 25
click at [1167, 361] on div at bounding box center [1166, 355] width 25 height 25
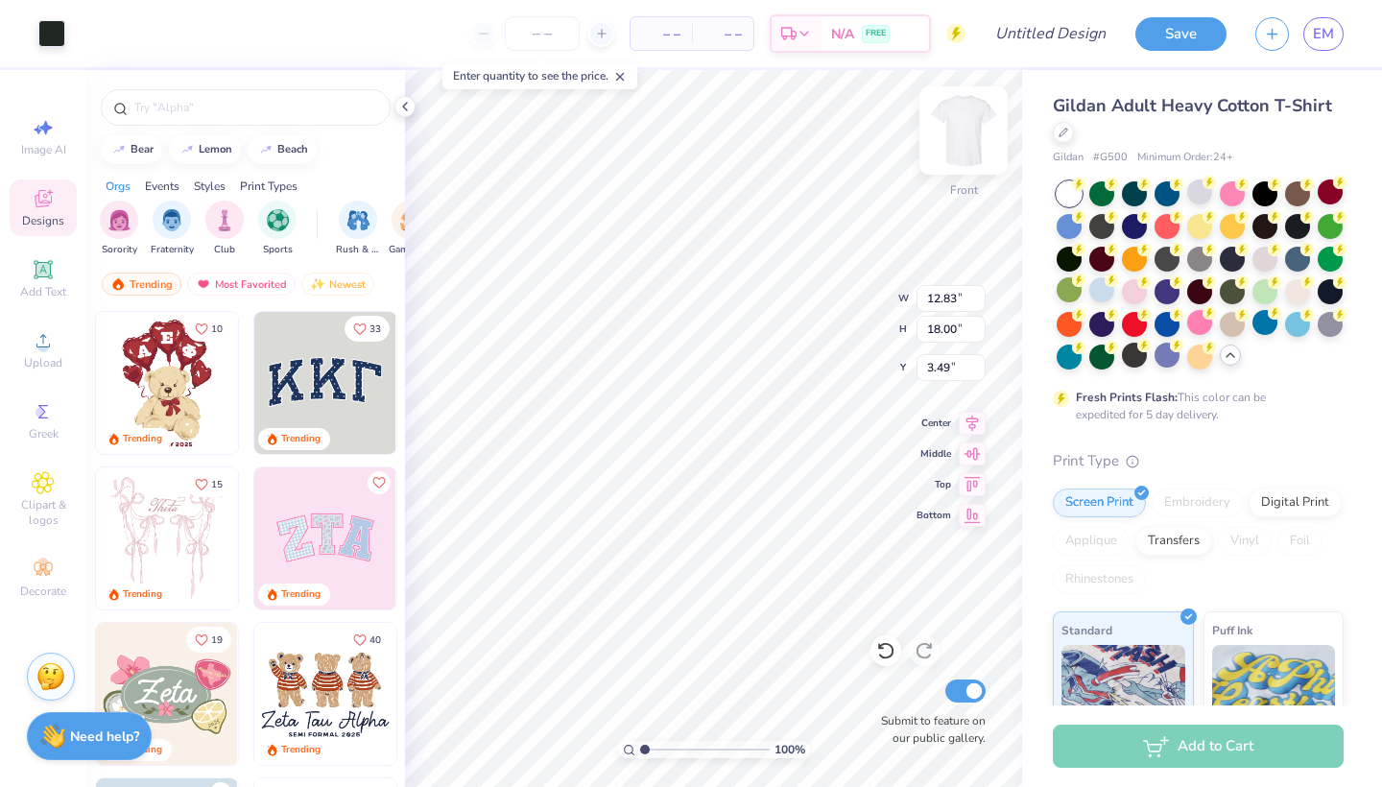
click at [964, 133] on img at bounding box center [963, 130] width 77 height 77
click at [968, 129] on img at bounding box center [963, 130] width 77 height 77
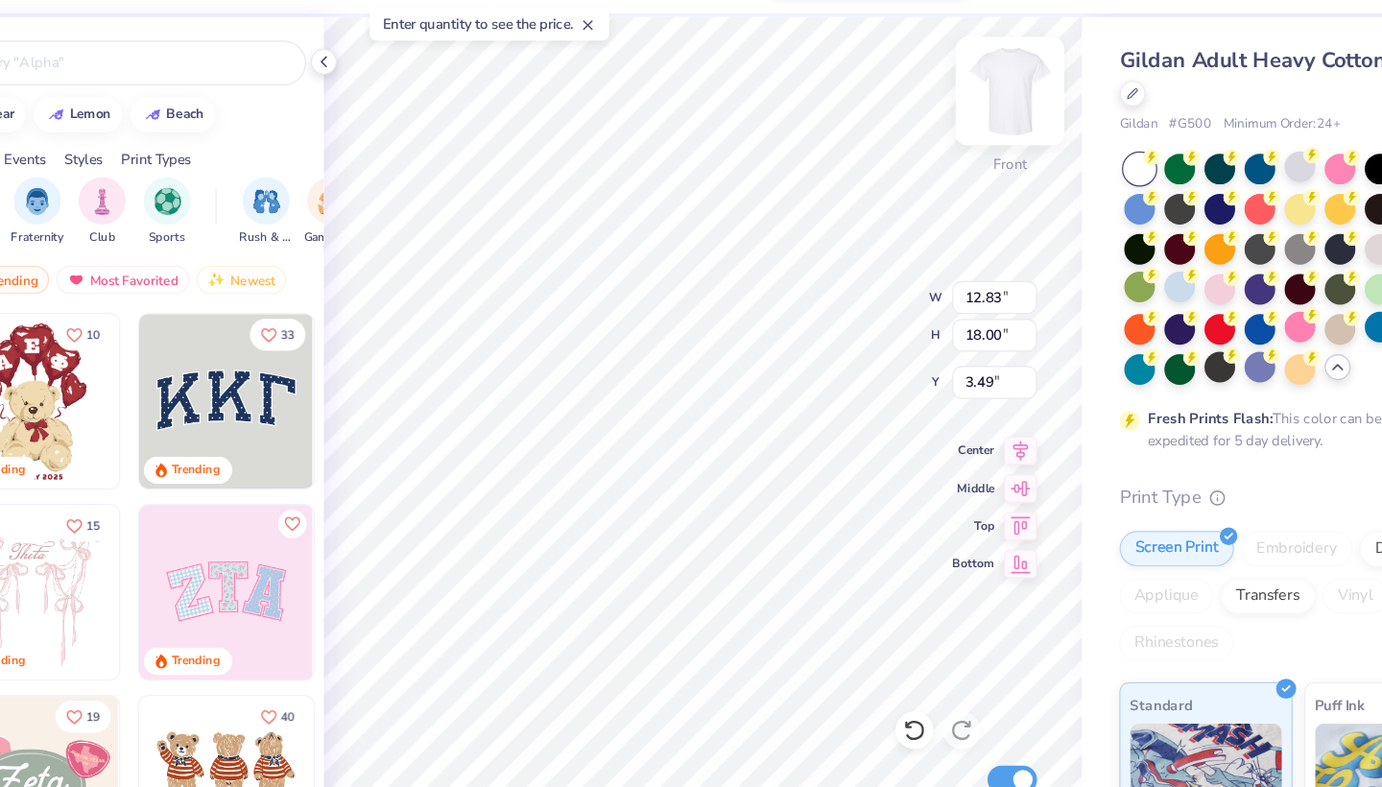
type input "3.79"
type input "3.83"
type input "4.00"
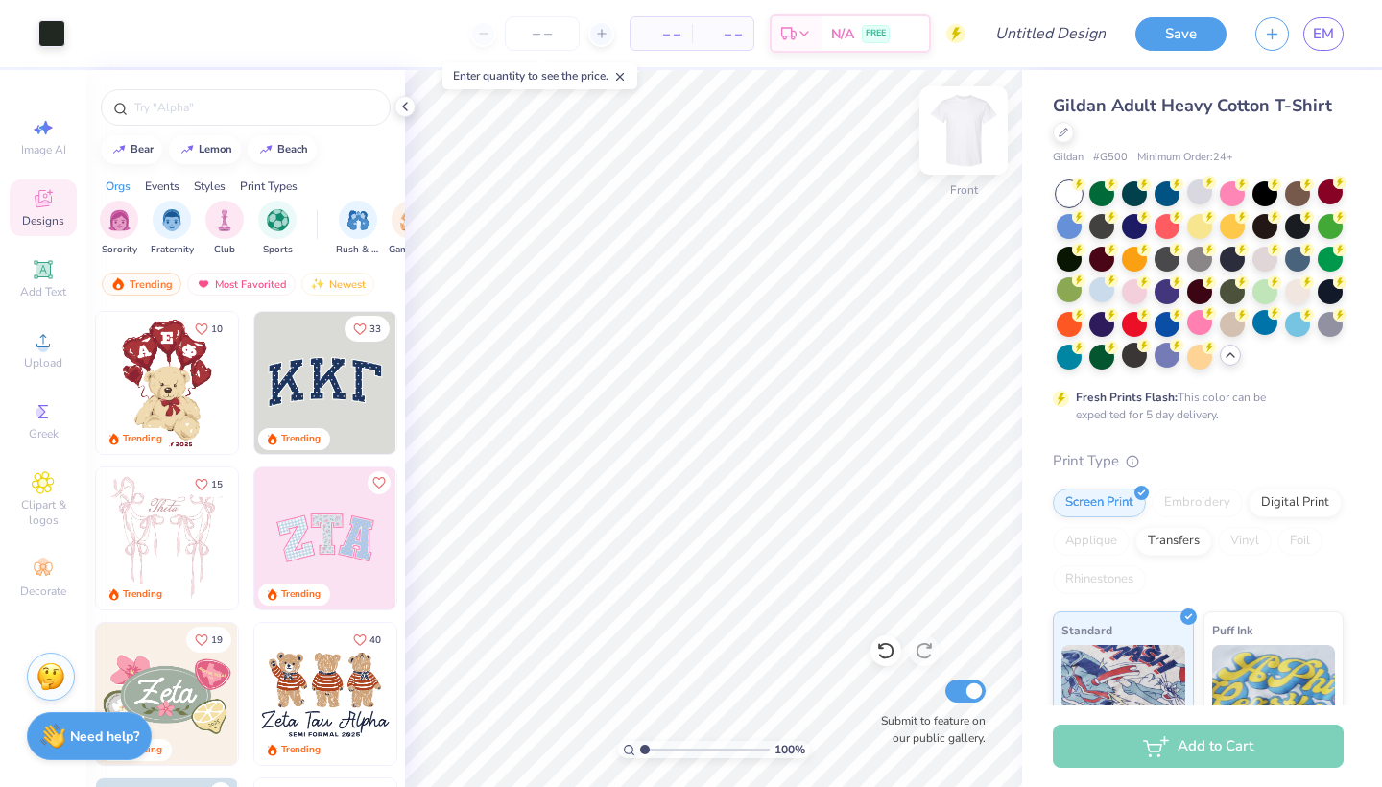
click at [957, 139] on img at bounding box center [963, 130] width 77 height 77
click at [40, 343] on circle at bounding box center [42, 347] width 11 height 11
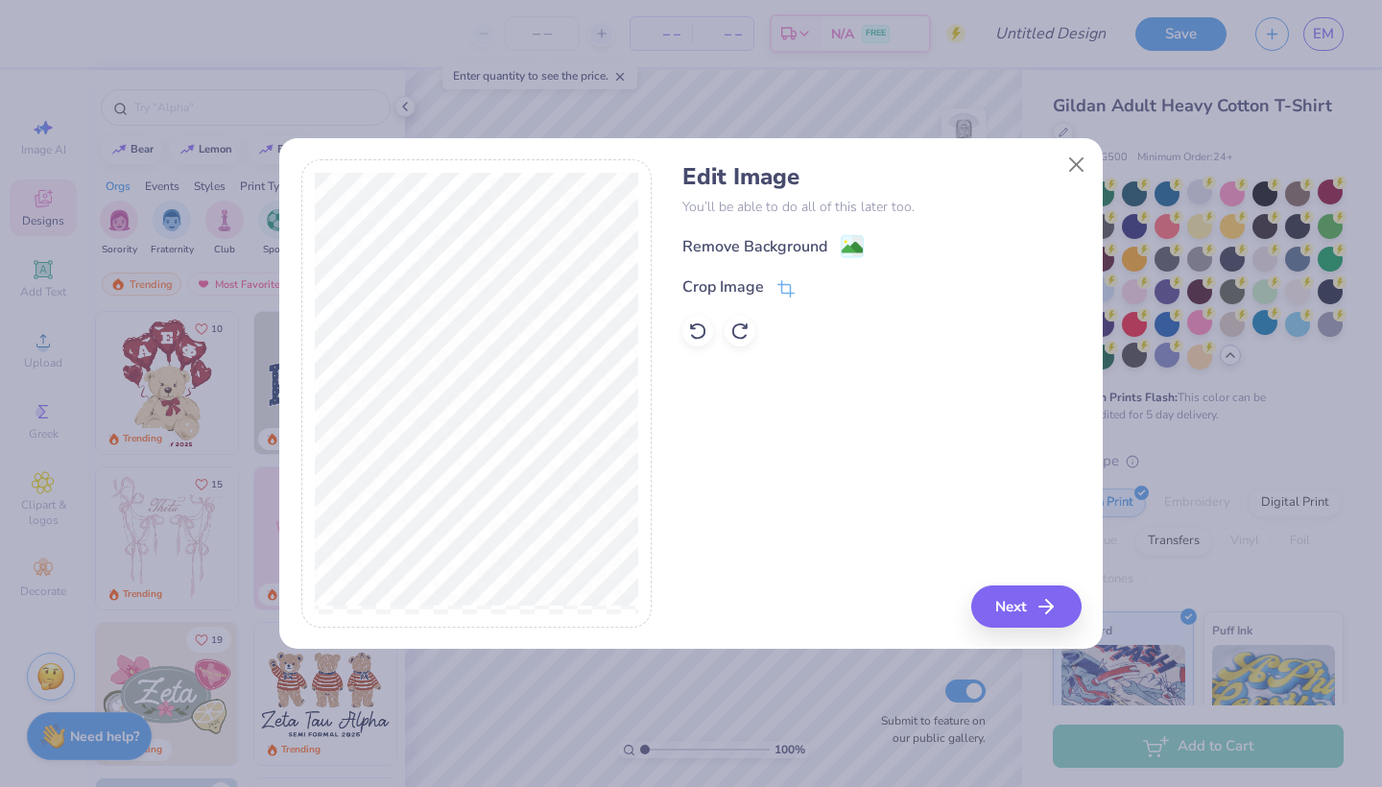
click at [797, 278] on div "Crop Image" at bounding box center [881, 286] width 398 height 23
click at [780, 288] on icon at bounding box center [785, 290] width 17 height 17
click at [940, 523] on div "Edit Image You’ll be able to do all of this later too. Remove Background Crop I…" at bounding box center [881, 393] width 398 height 468
click at [816, 290] on polyline at bounding box center [819, 287] width 8 height 6
click at [1039, 610] on button "Next" at bounding box center [1029, 606] width 110 height 42
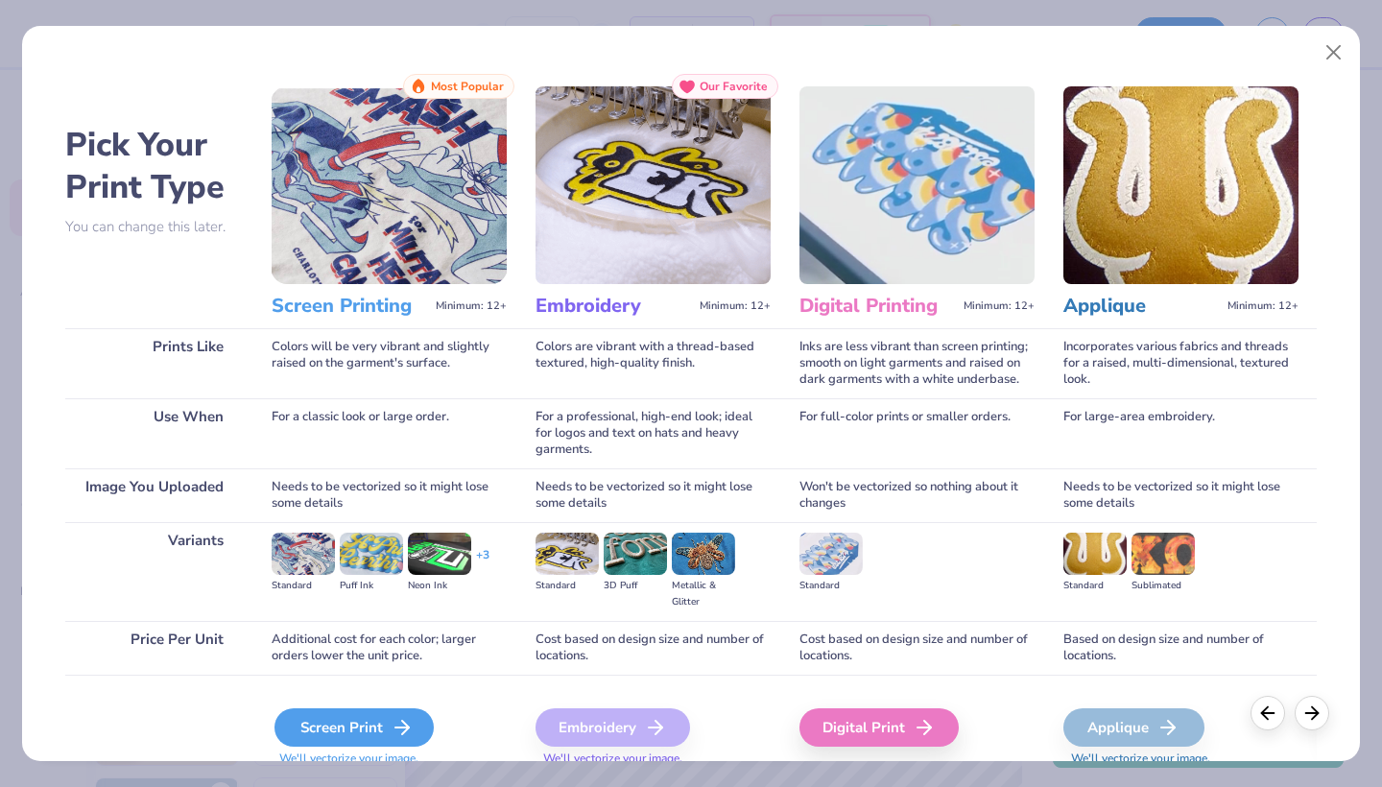
click at [368, 721] on div "Screen Print" at bounding box center [353, 727] width 159 height 38
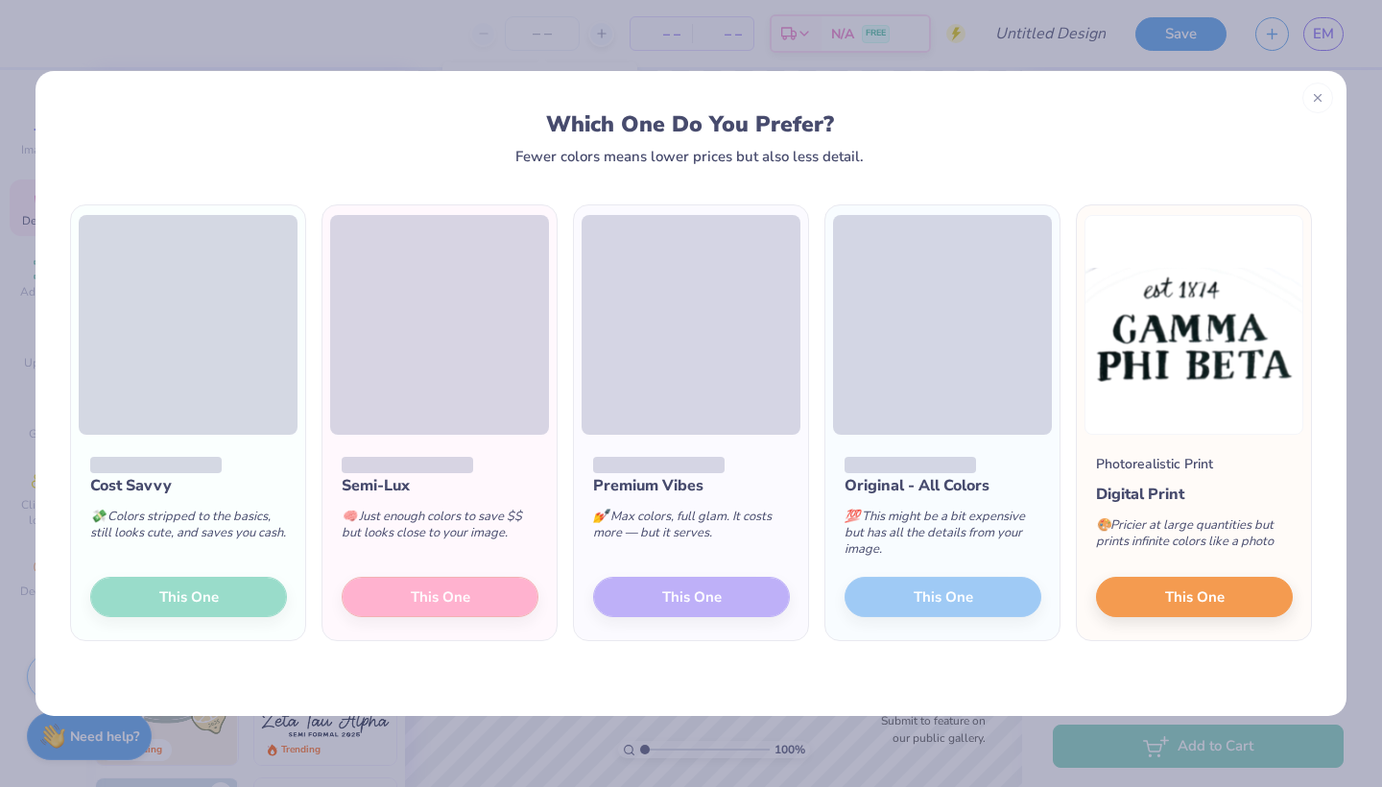
click at [158, 608] on div "Cost Savvy 💸 Colors stripped to the basics, still looks cute, and saves you cas…" at bounding box center [188, 537] width 234 height 205
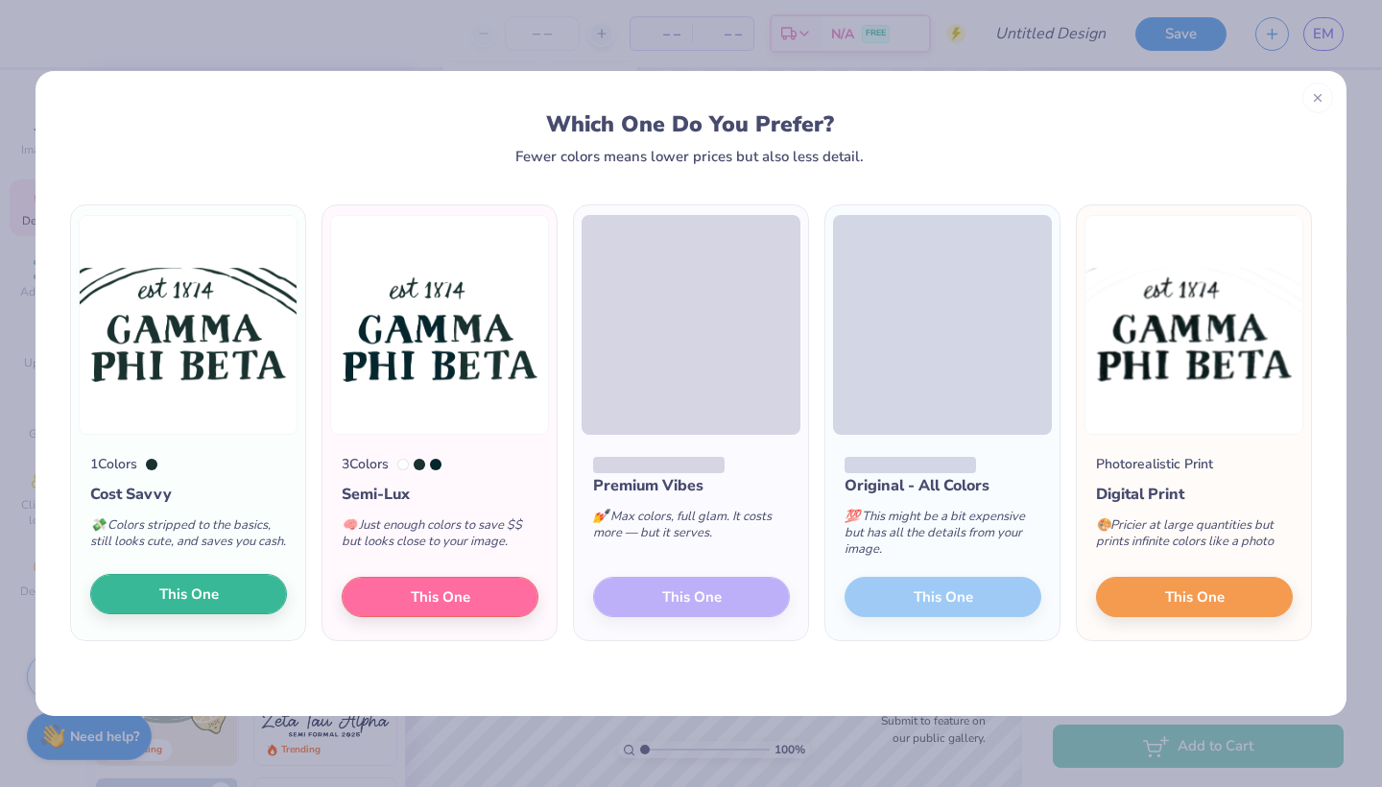
click at [219, 609] on button "This One" at bounding box center [188, 594] width 197 height 40
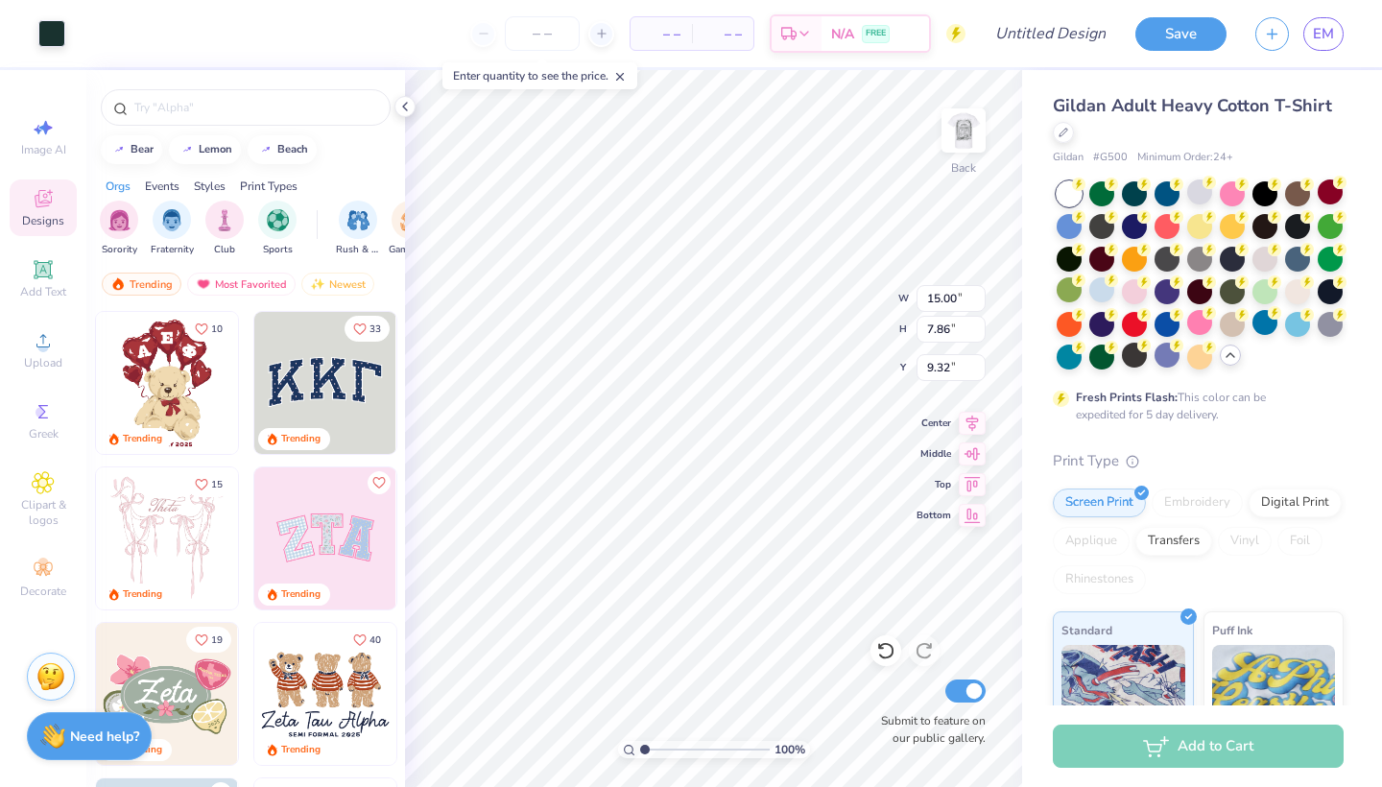
type input "8.13"
type input "4.26"
type input "12.92"
type input "4.00"
type input "2.10"
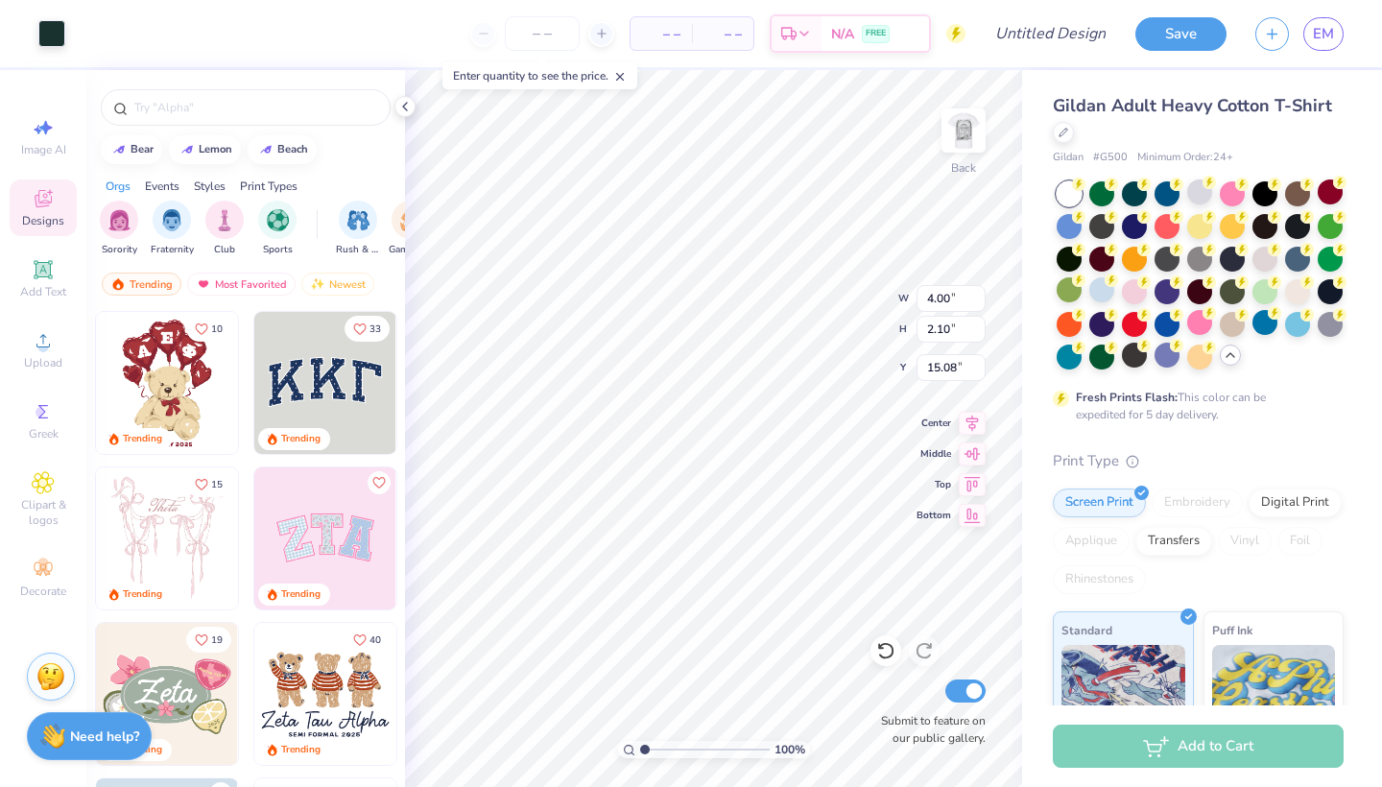
type input "3.00"
type input "2.56"
click at [523, 43] on input "number" at bounding box center [542, 33] width 75 height 35
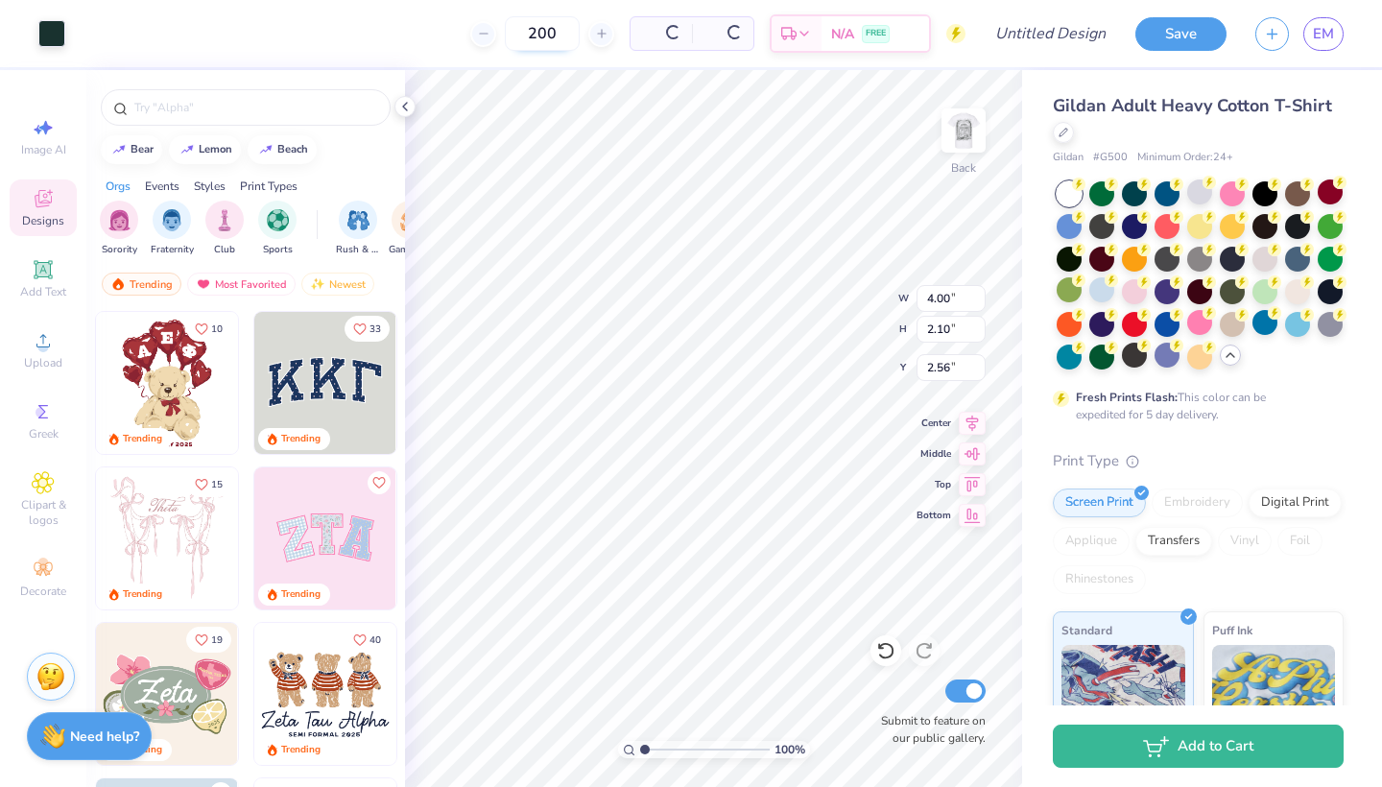
type input "200"
click at [1200, 192] on div at bounding box center [1199, 191] width 25 height 25
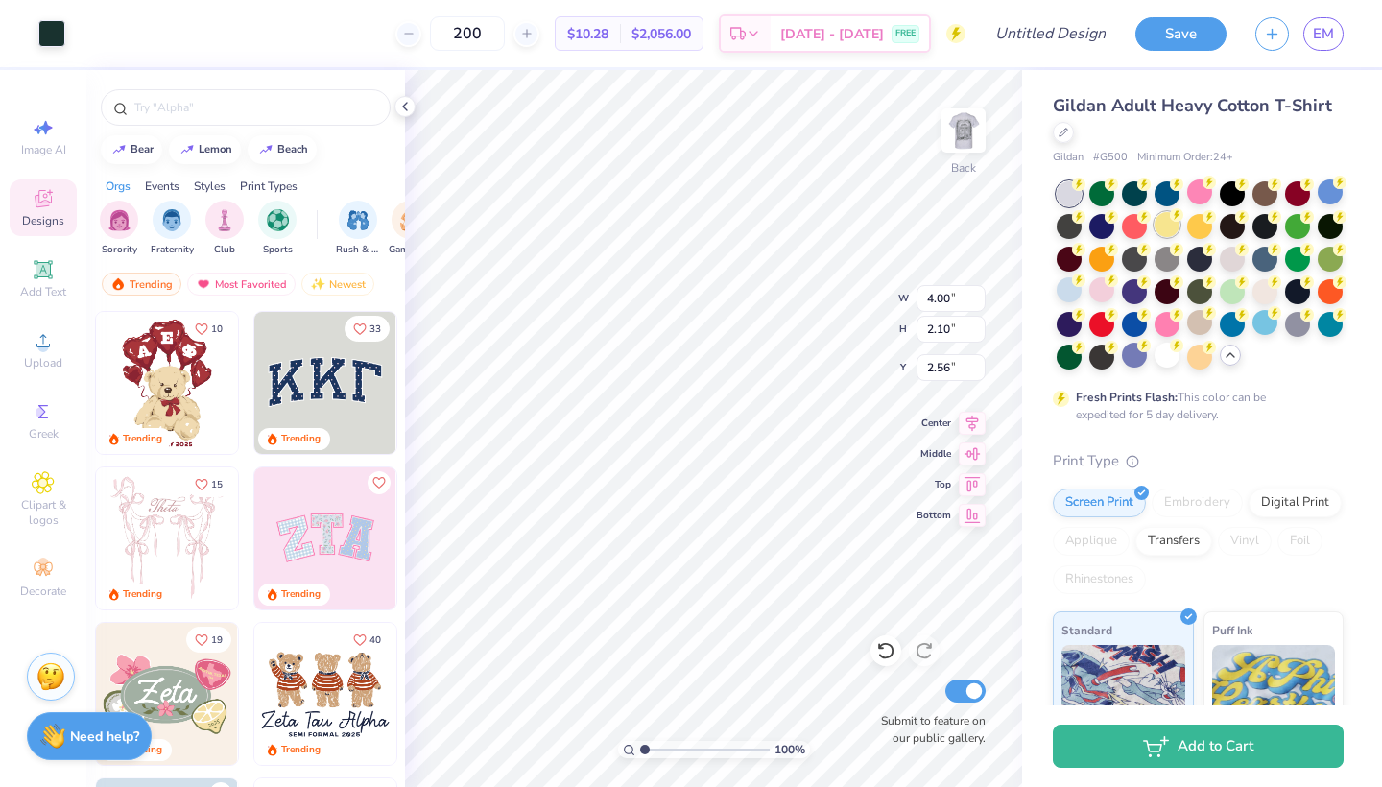
click at [1168, 225] on div at bounding box center [1166, 224] width 25 height 25
click at [1063, 136] on div at bounding box center [1062, 130] width 21 height 21
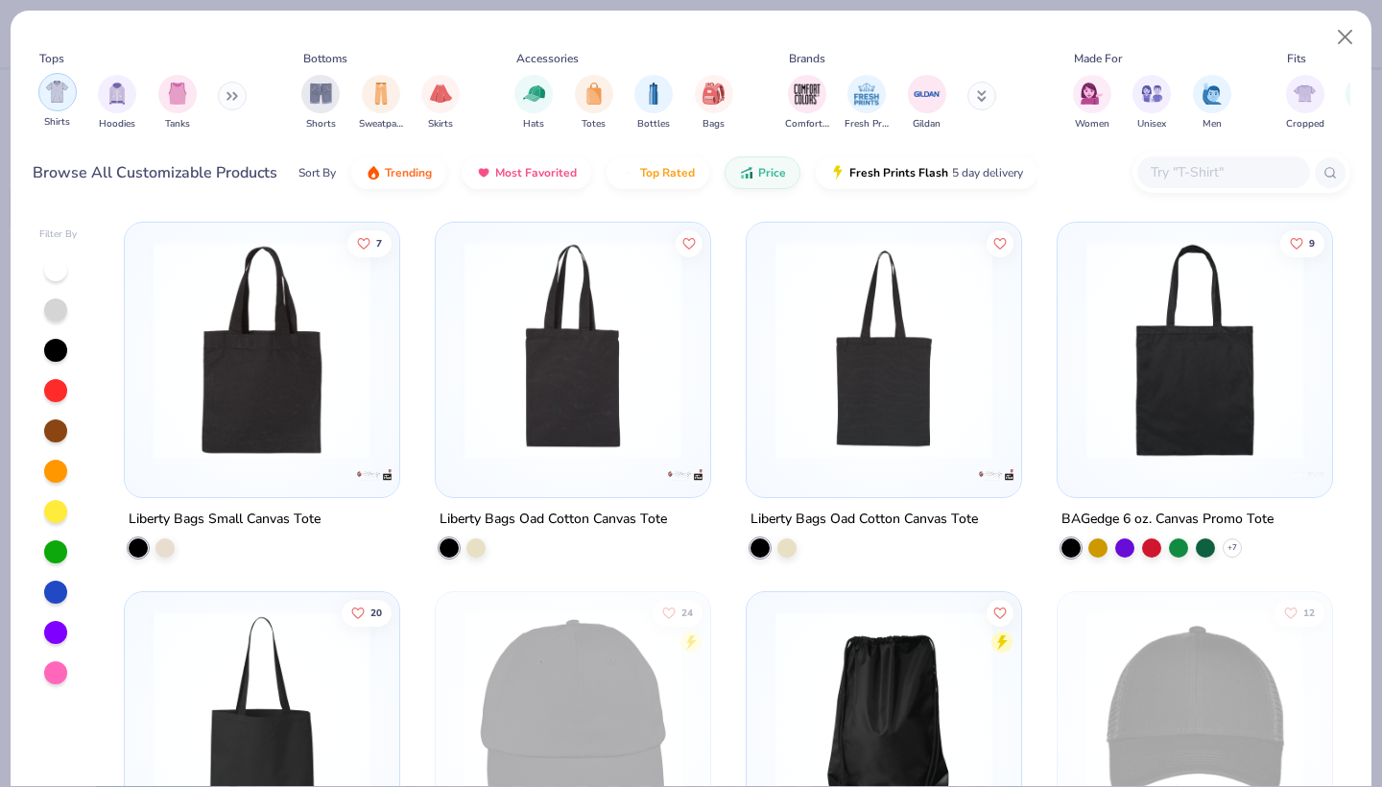
click at [48, 107] on div "filter for Shirts" at bounding box center [57, 92] width 38 height 38
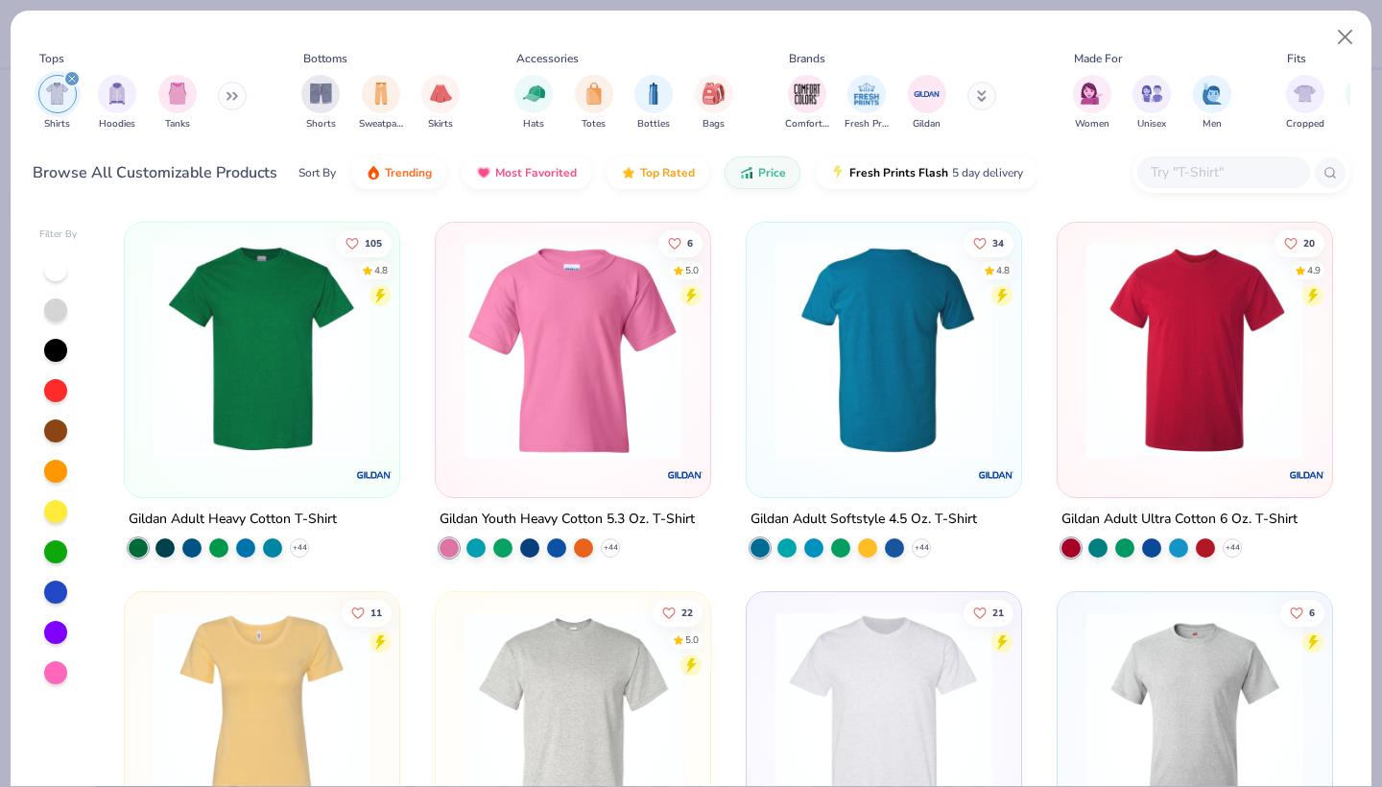
click at [913, 317] on img at bounding box center [884, 350] width 236 height 217
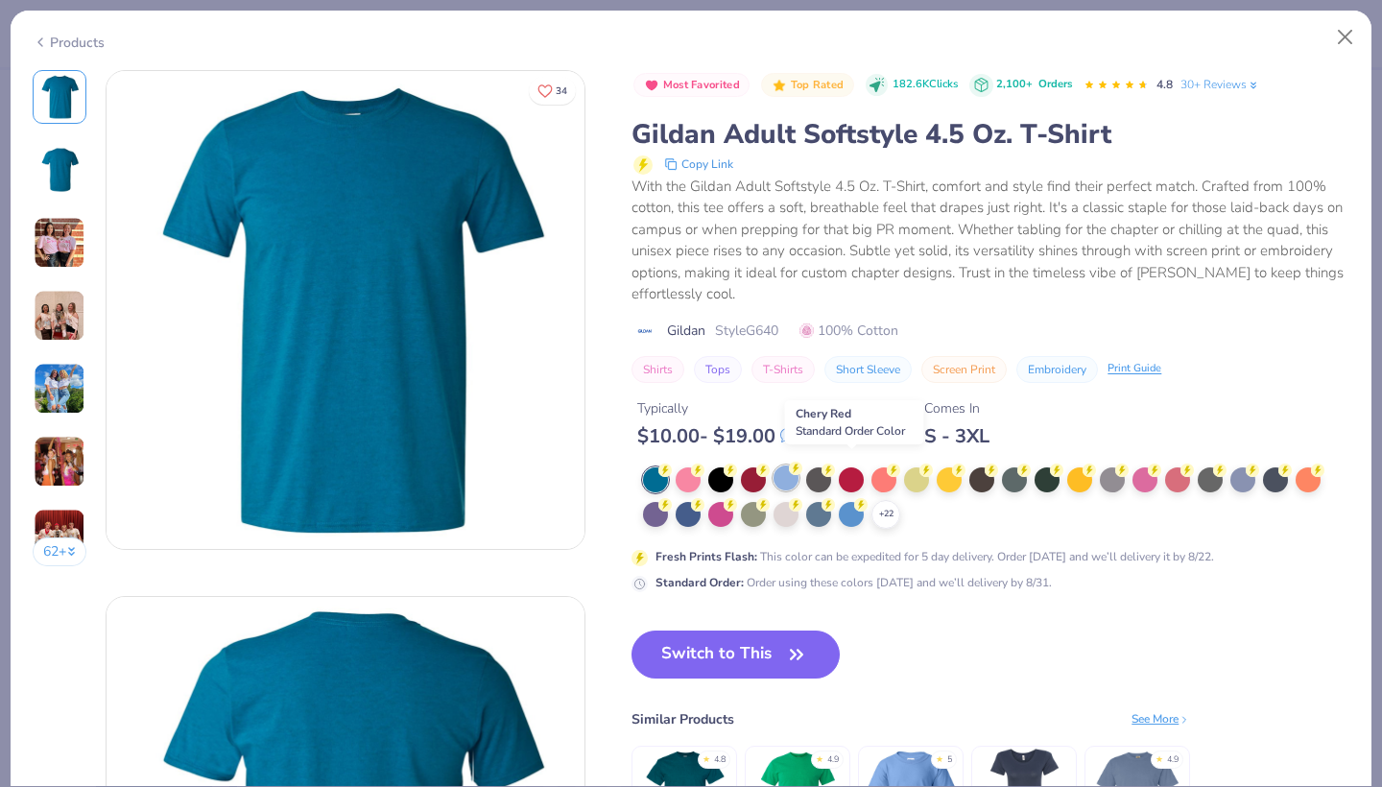
scroll to position [43, 0]
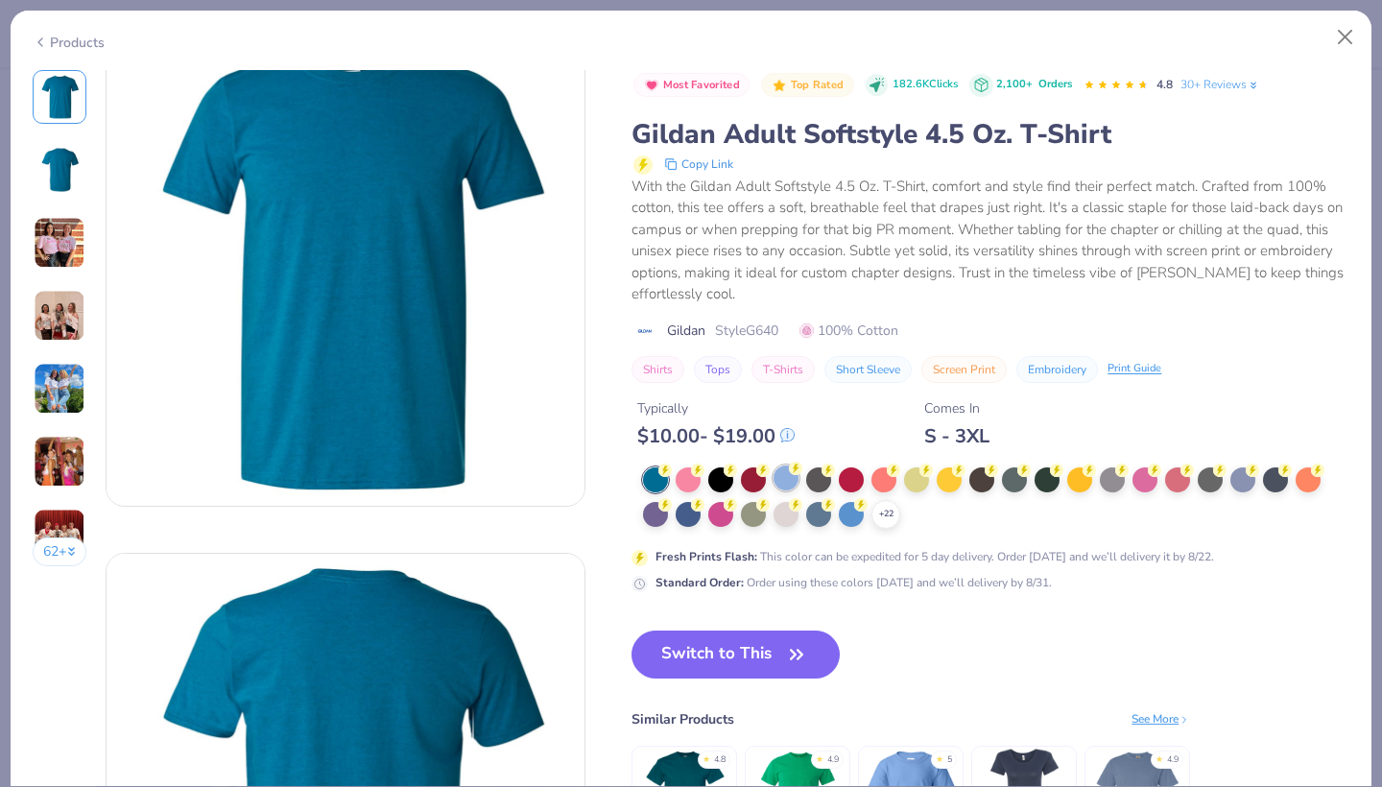
click at [780, 473] on div at bounding box center [785, 477] width 25 height 25
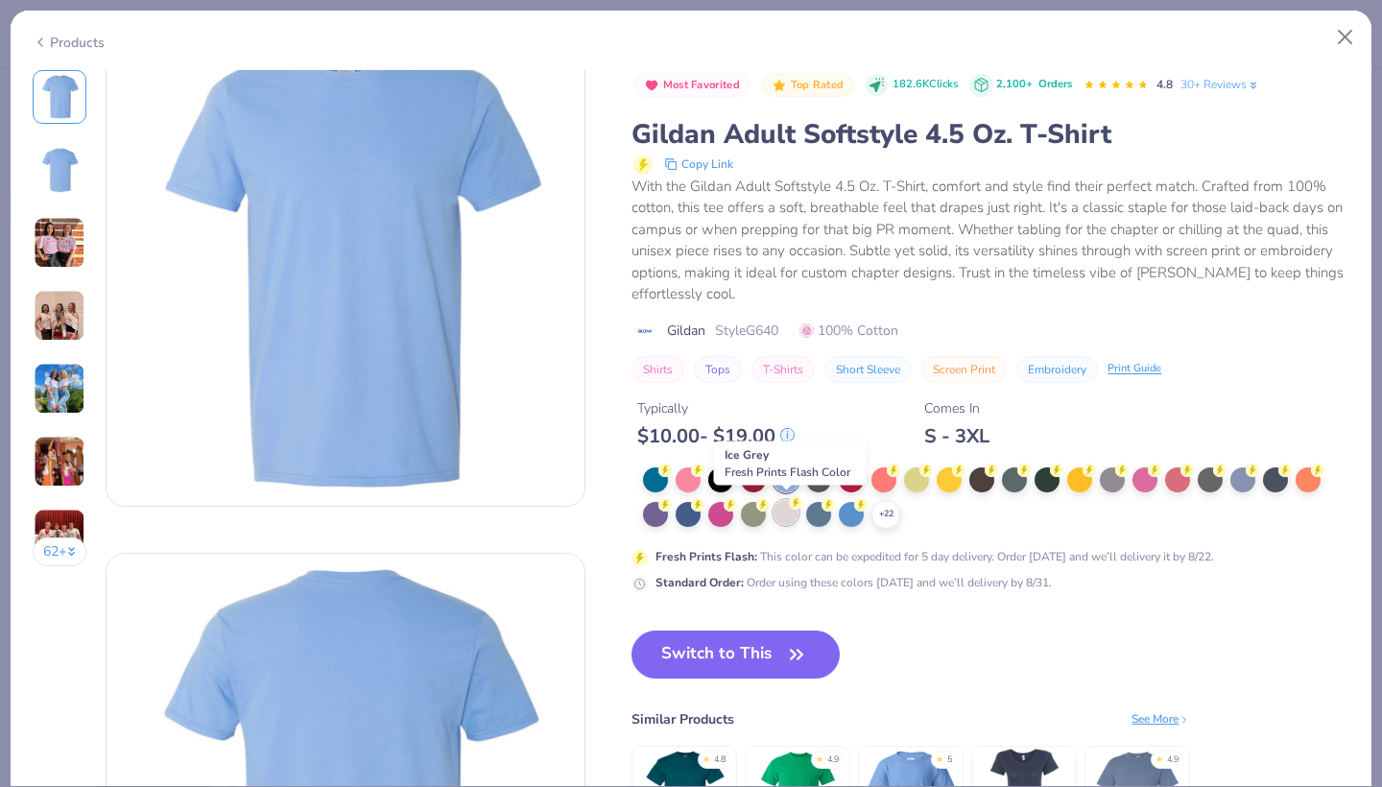
click at [781, 510] on div at bounding box center [785, 512] width 25 height 25
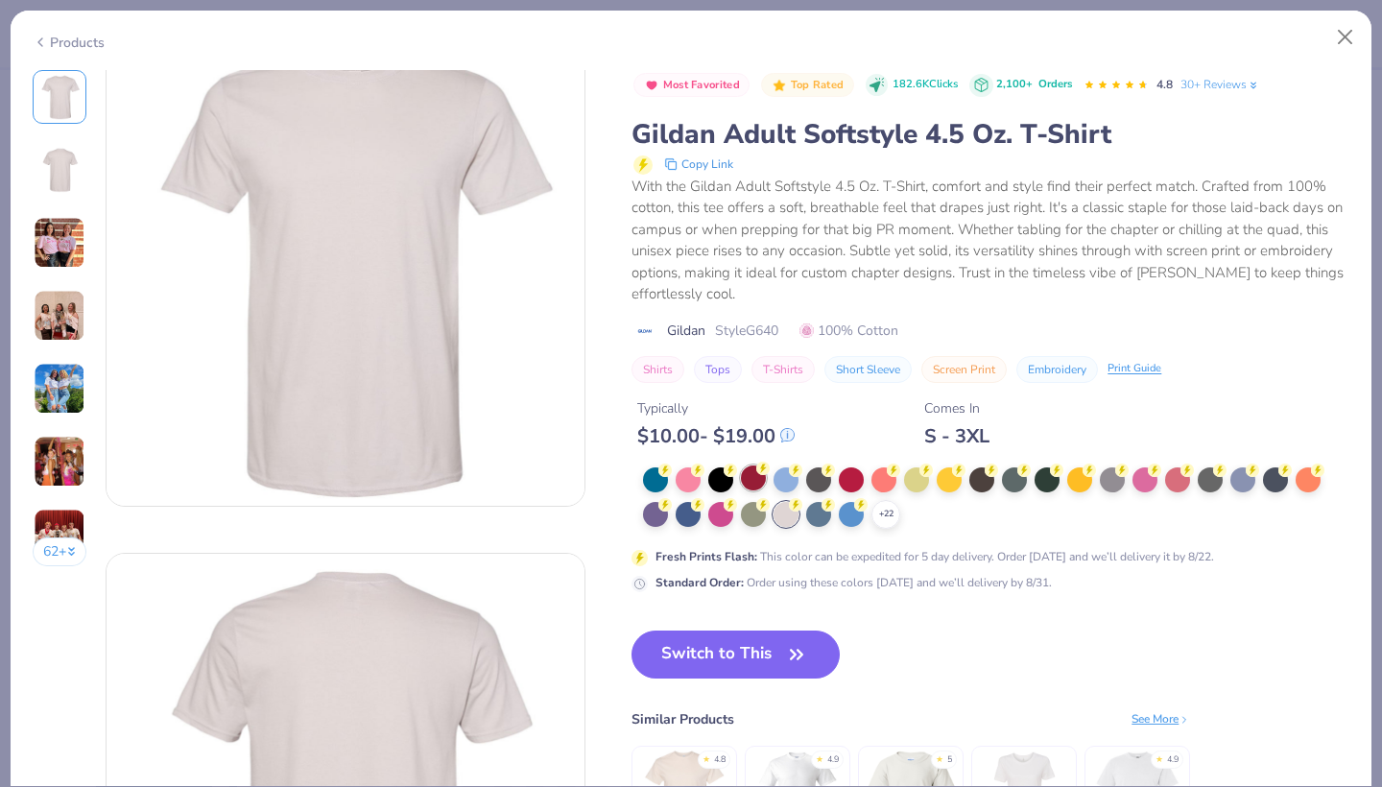
click at [745, 478] on div at bounding box center [753, 477] width 25 height 25
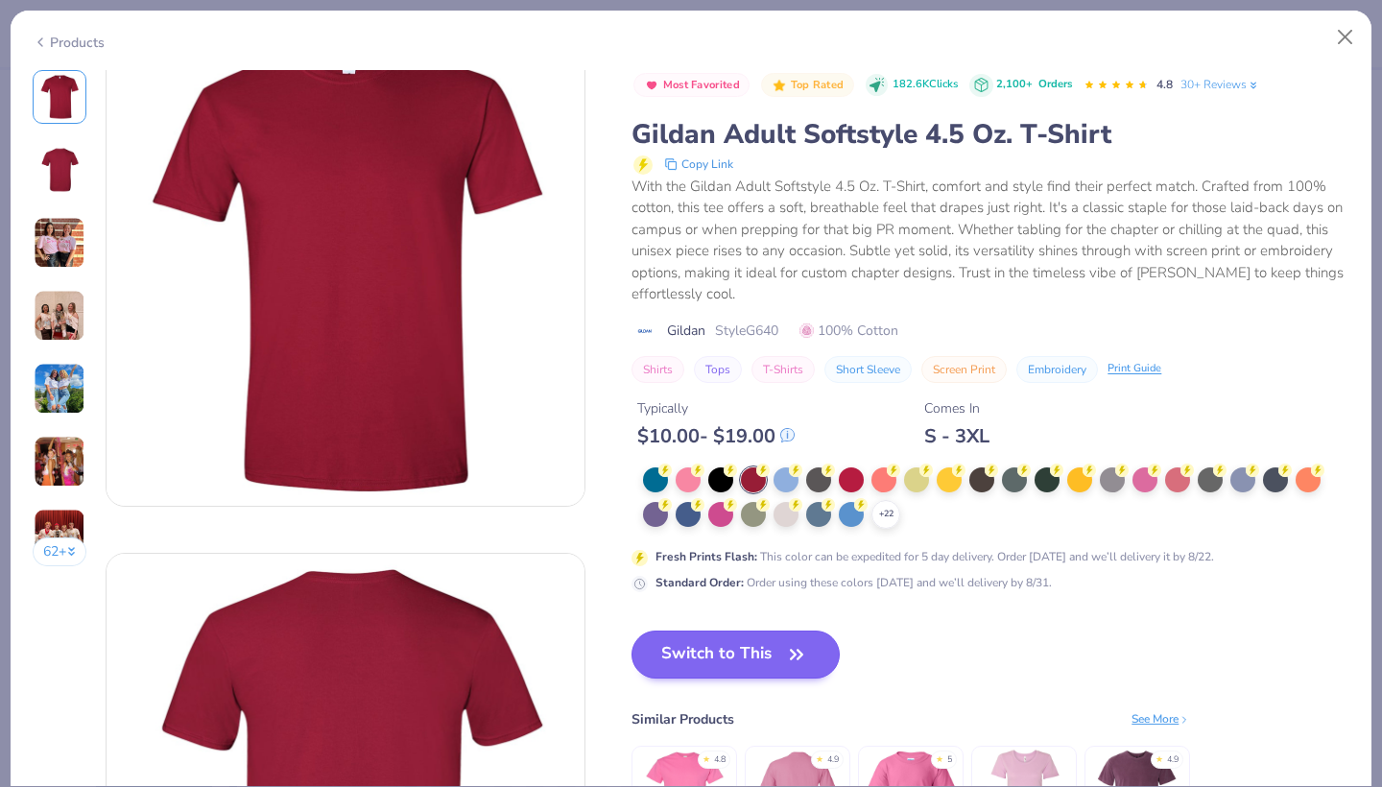
click at [757, 654] on button "Switch to This" at bounding box center [735, 654] width 208 height 48
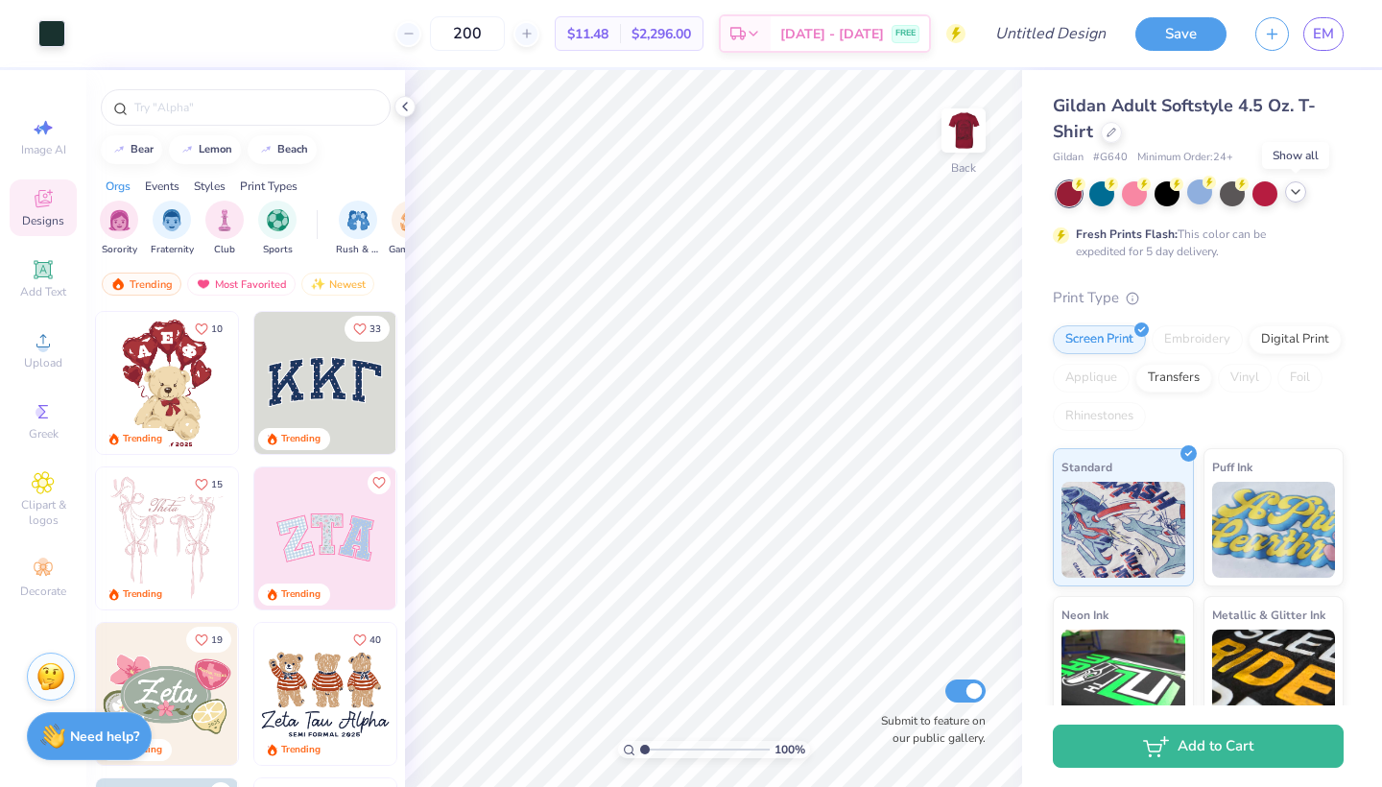
click at [1299, 193] on icon at bounding box center [1295, 191] width 15 height 15
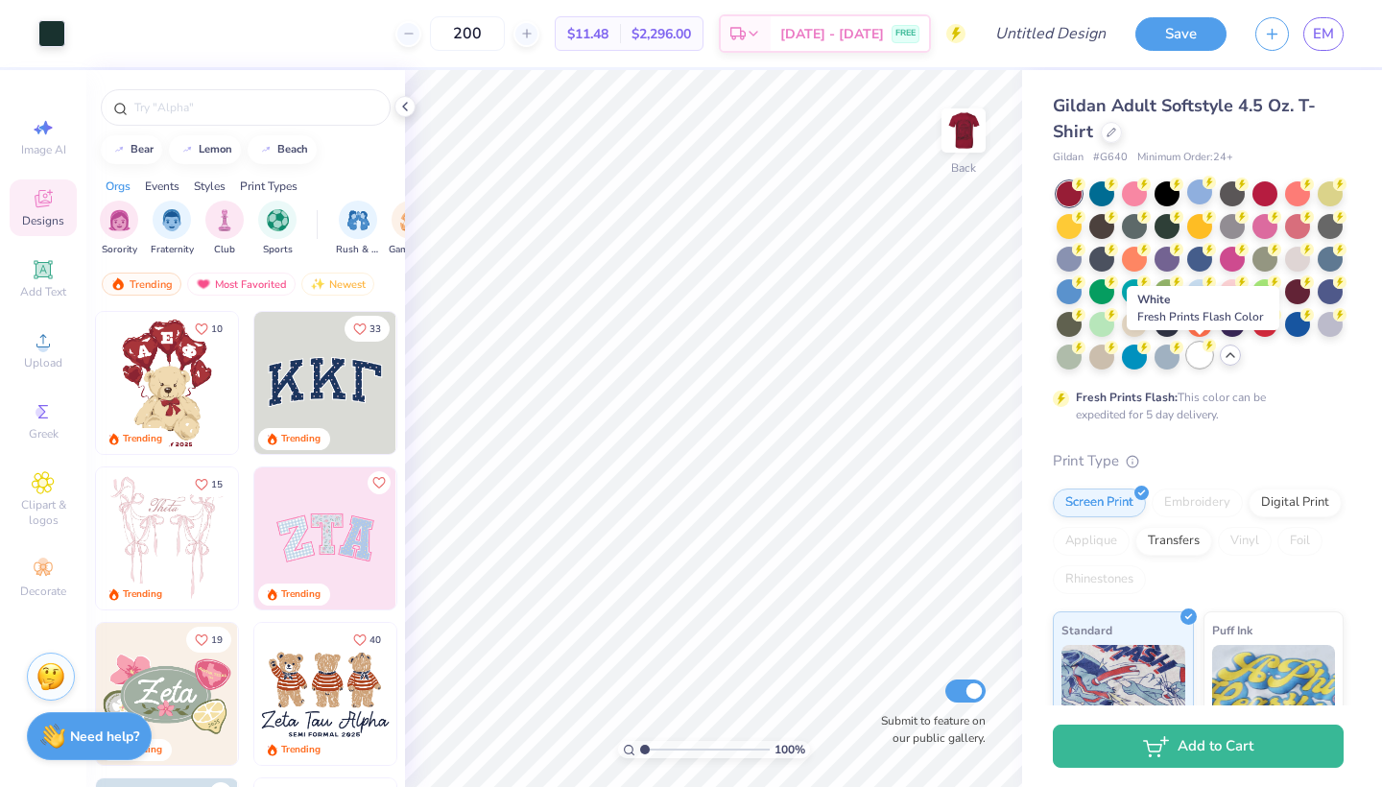
click at [1203, 357] on div at bounding box center [1199, 355] width 25 height 25
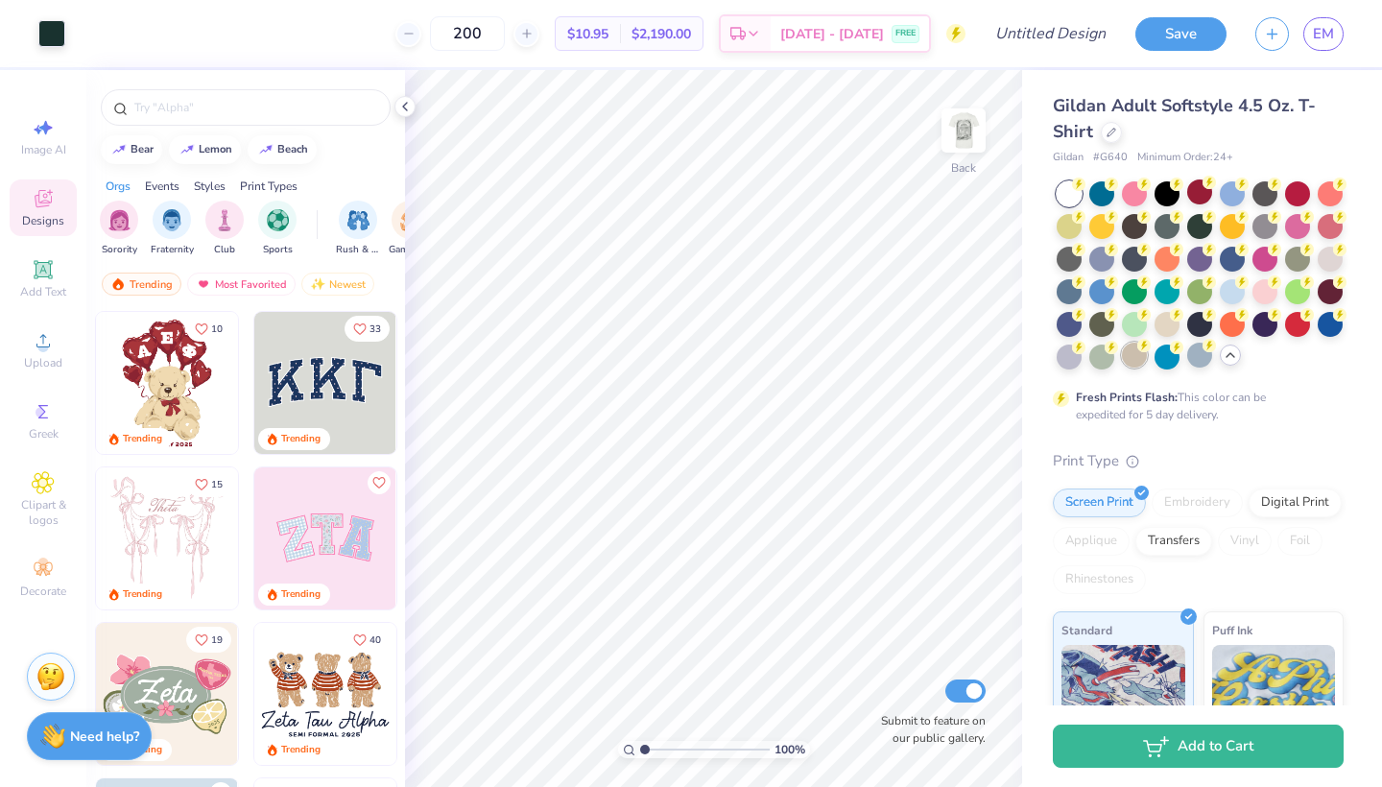
click at [1140, 359] on div at bounding box center [1134, 355] width 25 height 25
click at [1072, 360] on div at bounding box center [1068, 355] width 25 height 25
click at [1097, 357] on div at bounding box center [1101, 355] width 25 height 25
click at [1074, 321] on div at bounding box center [1068, 322] width 25 height 25
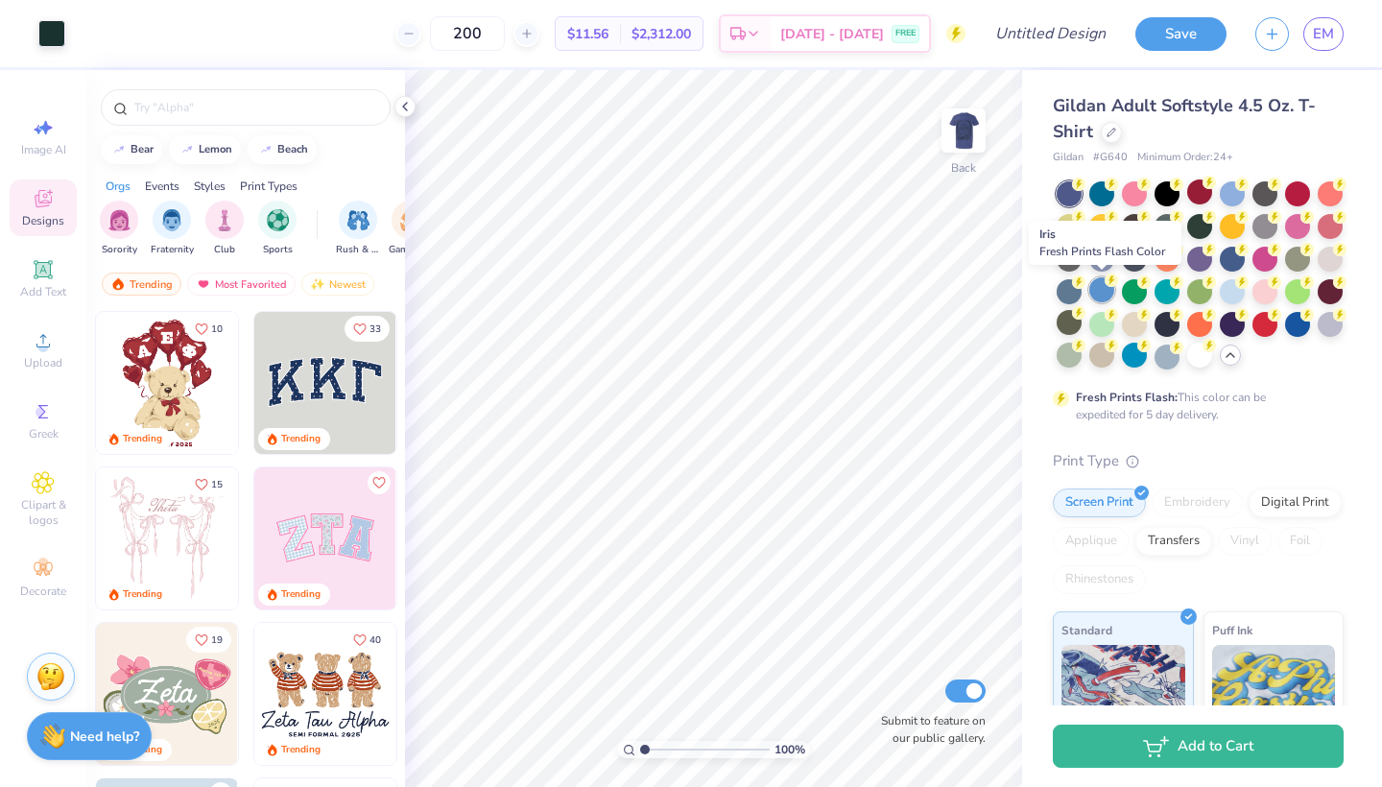
click at [1101, 295] on div at bounding box center [1101, 289] width 25 height 25
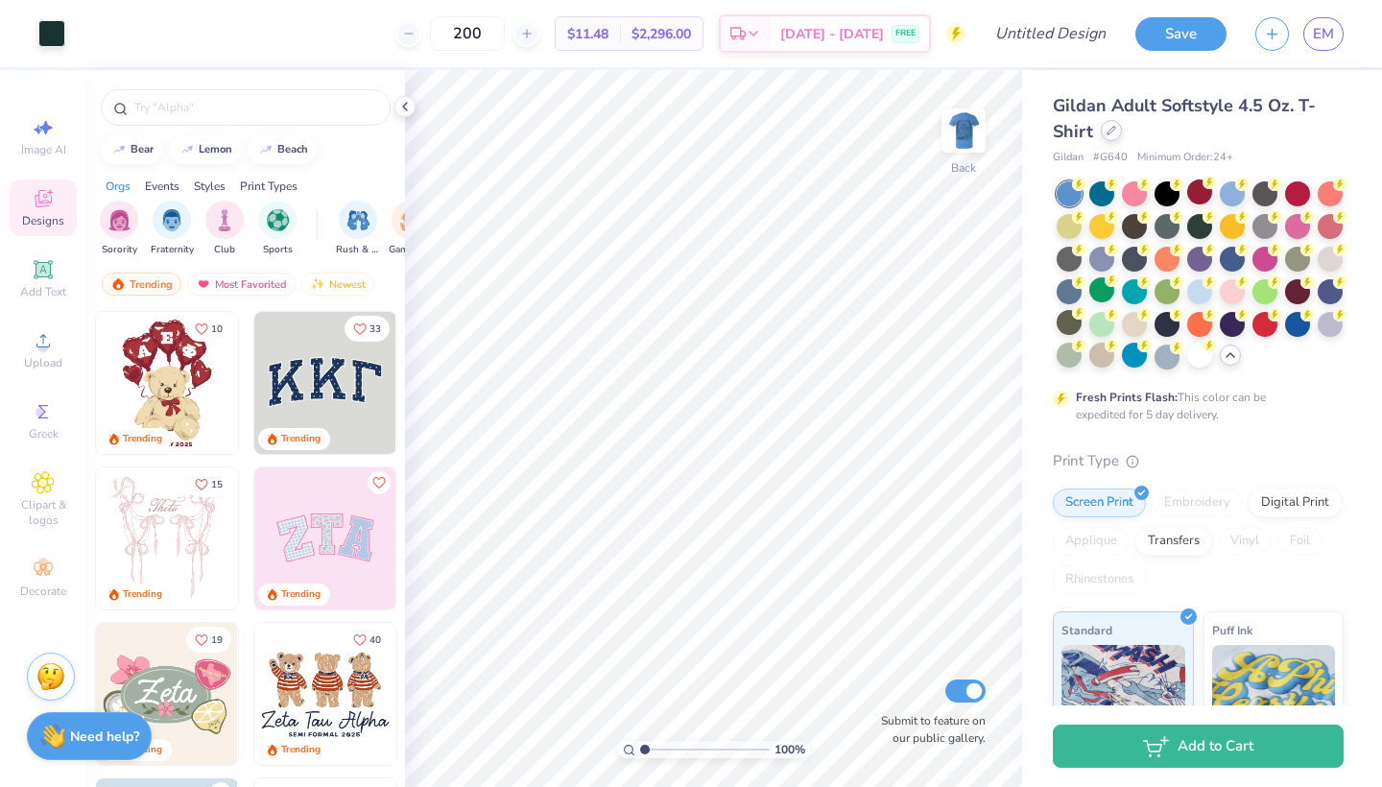
click at [1122, 133] on div at bounding box center [1110, 130] width 21 height 21
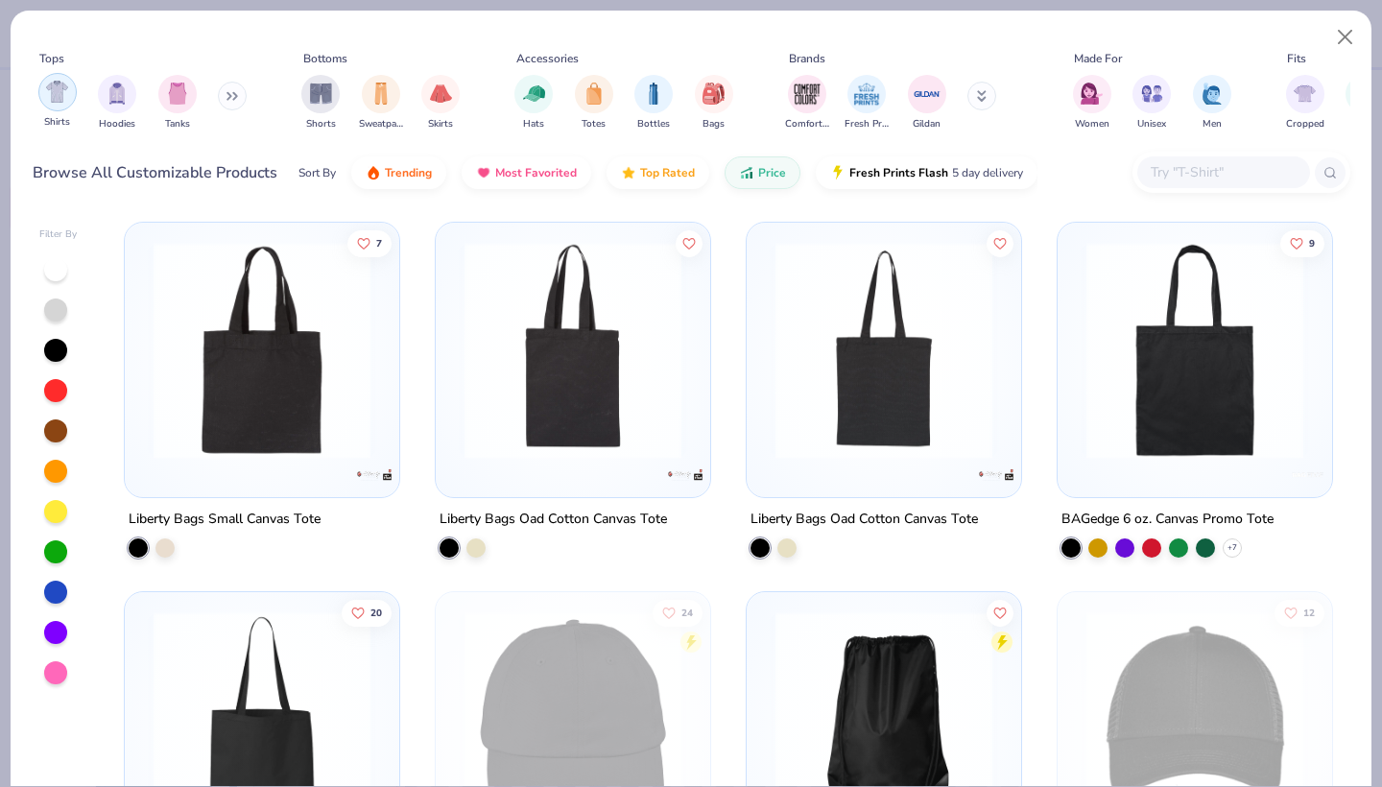
click at [56, 100] on img "filter for Shirts" at bounding box center [57, 92] width 22 height 22
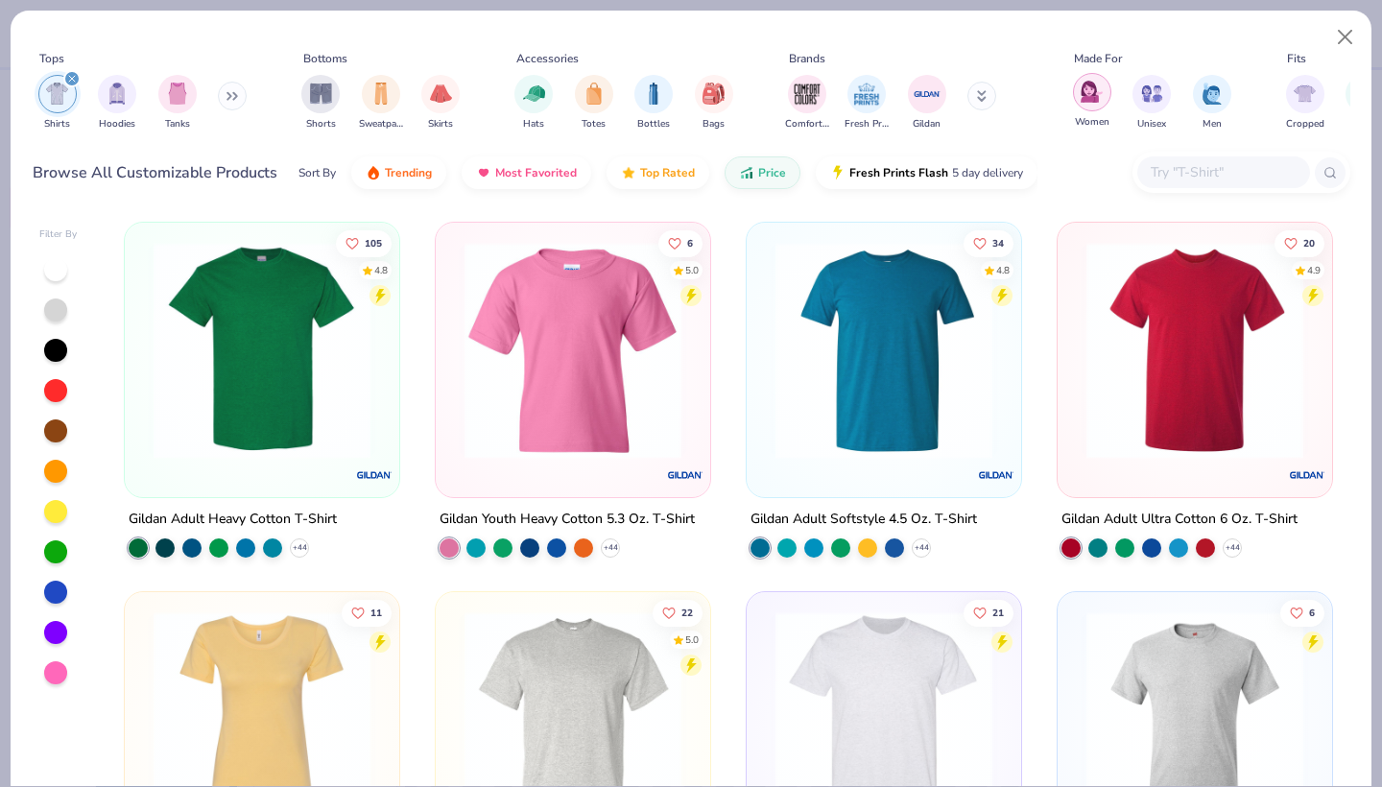
click at [1084, 95] on img "filter for Women" at bounding box center [1091, 92] width 22 height 22
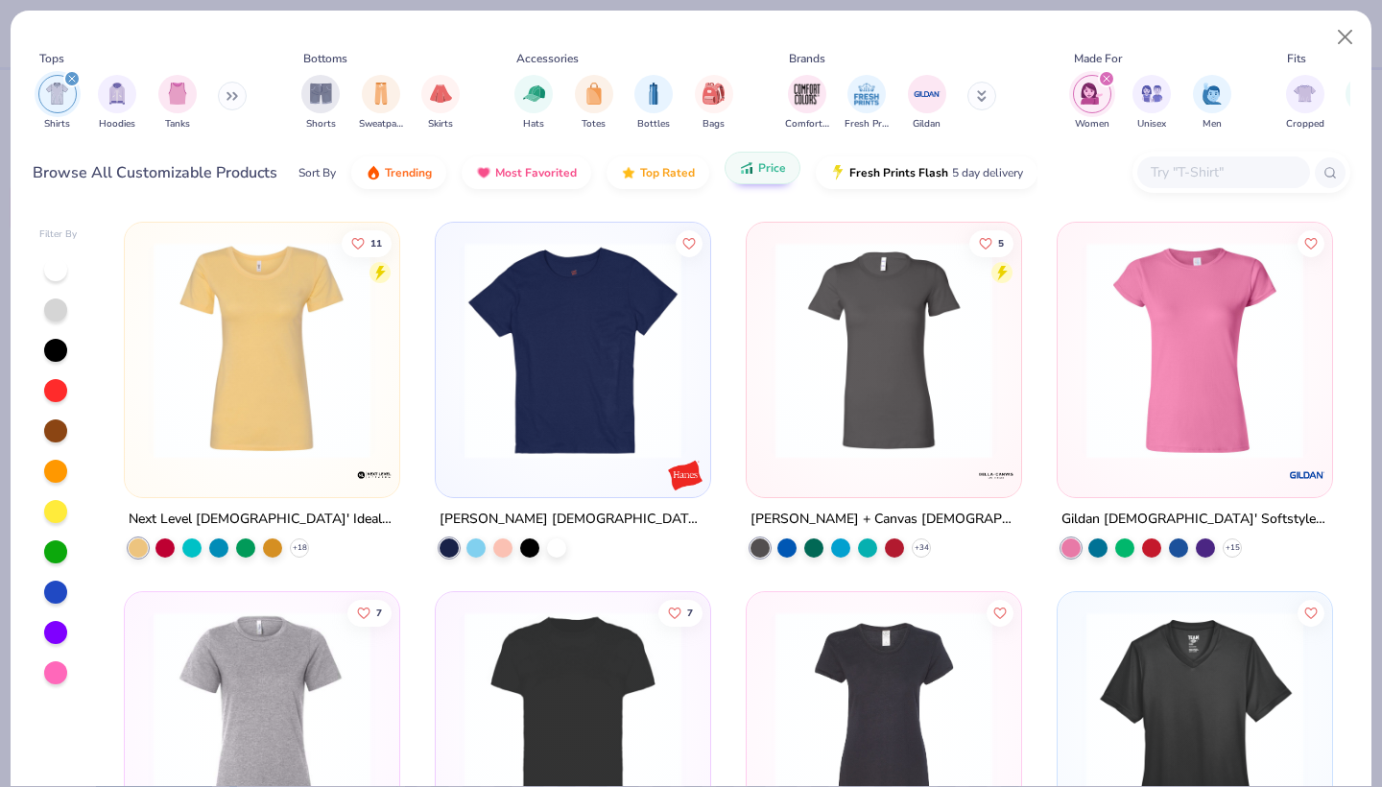
click at [747, 177] on button "Price" at bounding box center [762, 168] width 76 height 33
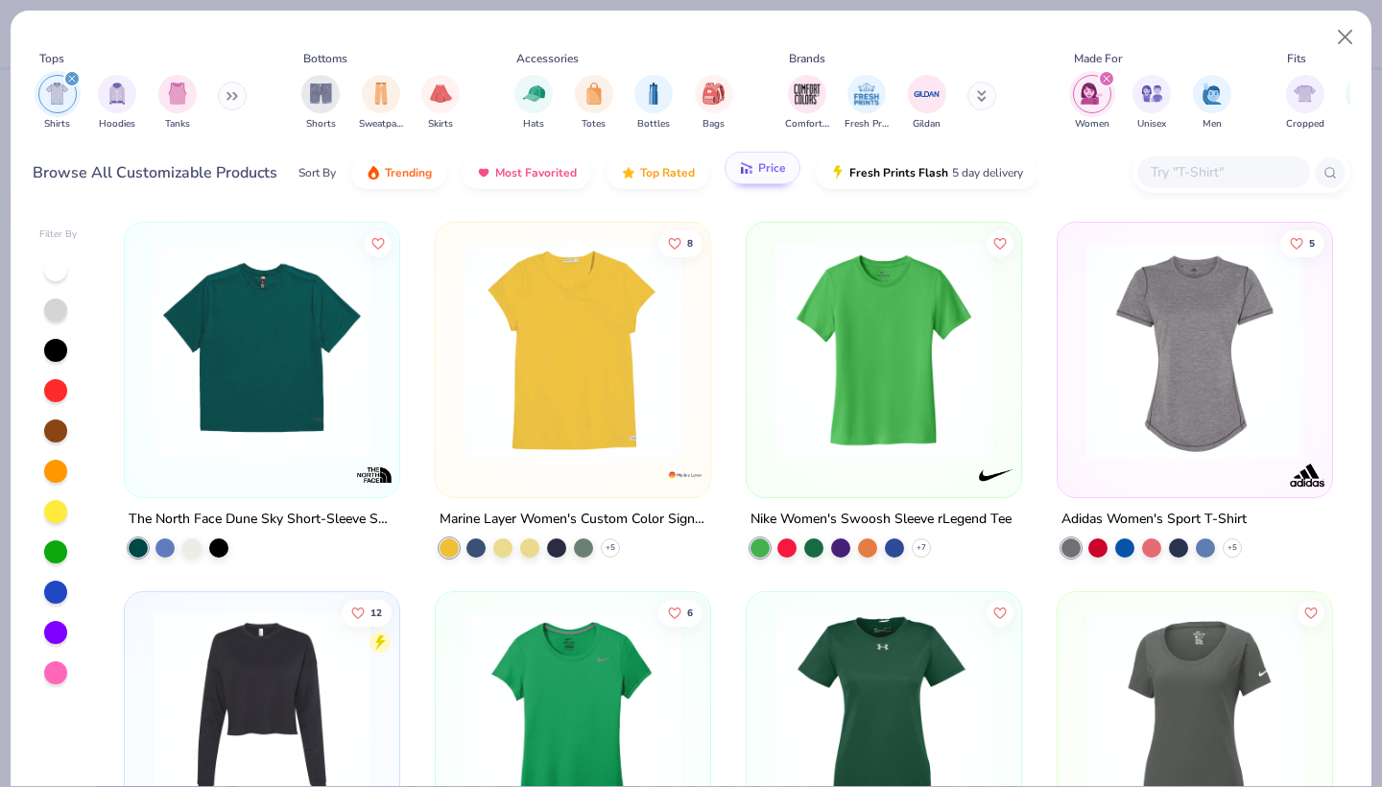
click at [747, 177] on button "Price" at bounding box center [762, 168] width 76 height 33
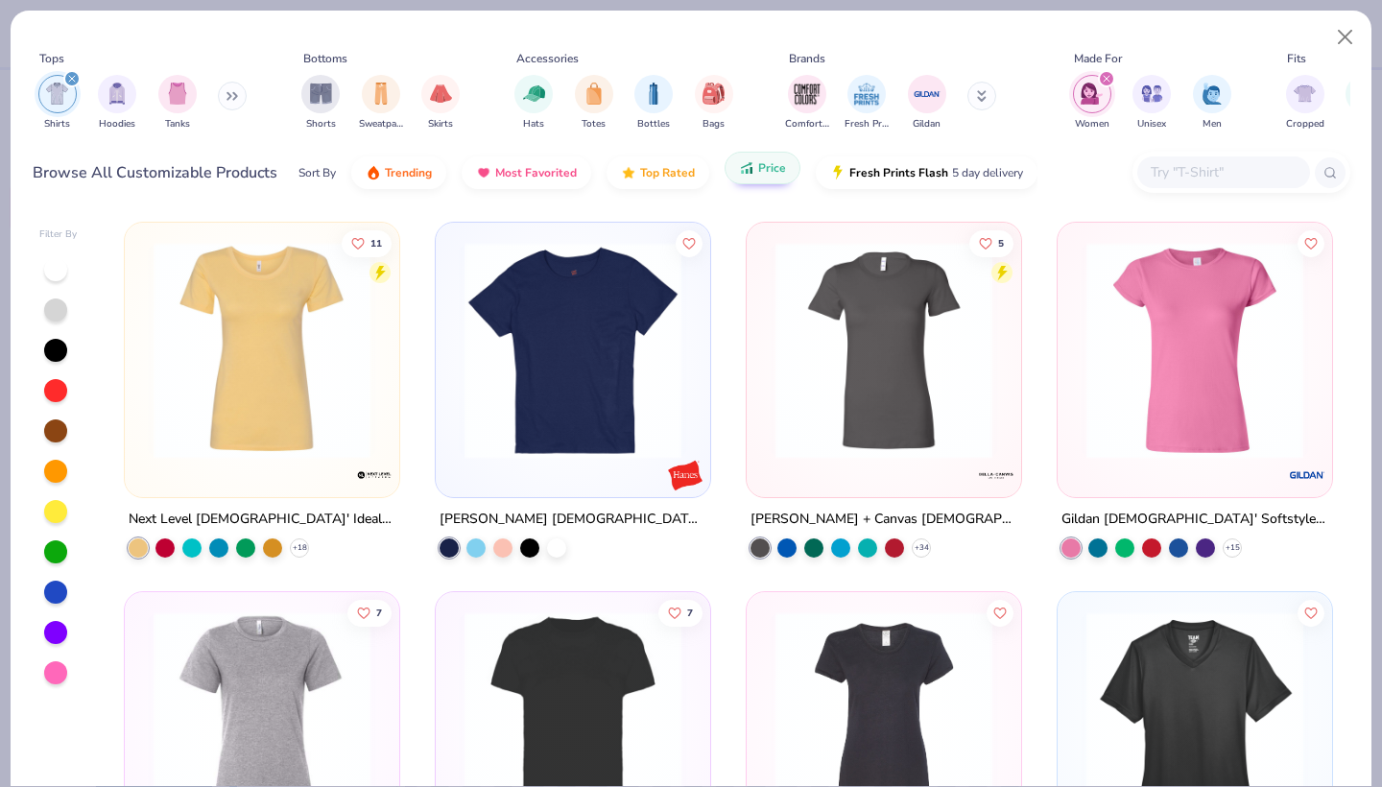
click at [1109, 75] on icon "filter for Women" at bounding box center [1106, 79] width 8 height 8
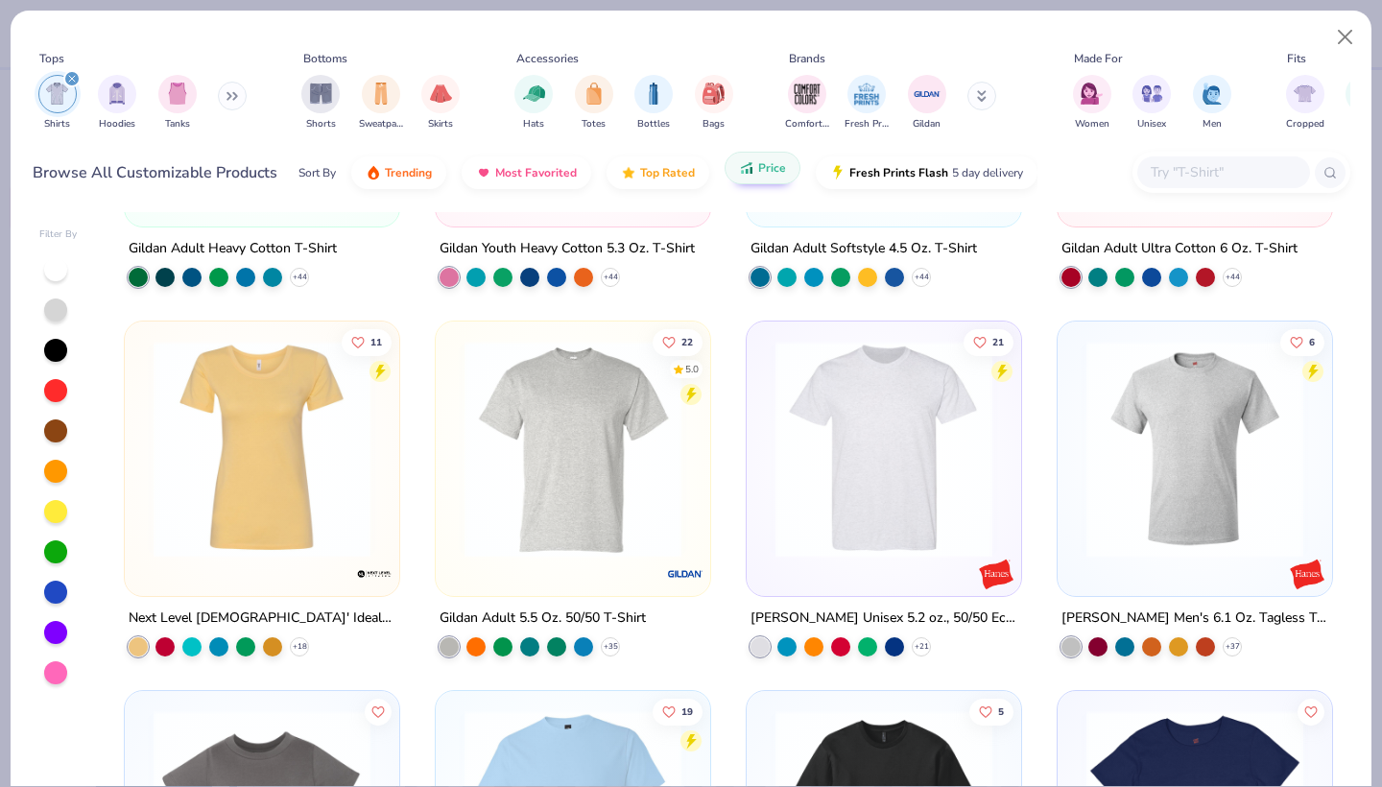
scroll to position [272, 0]
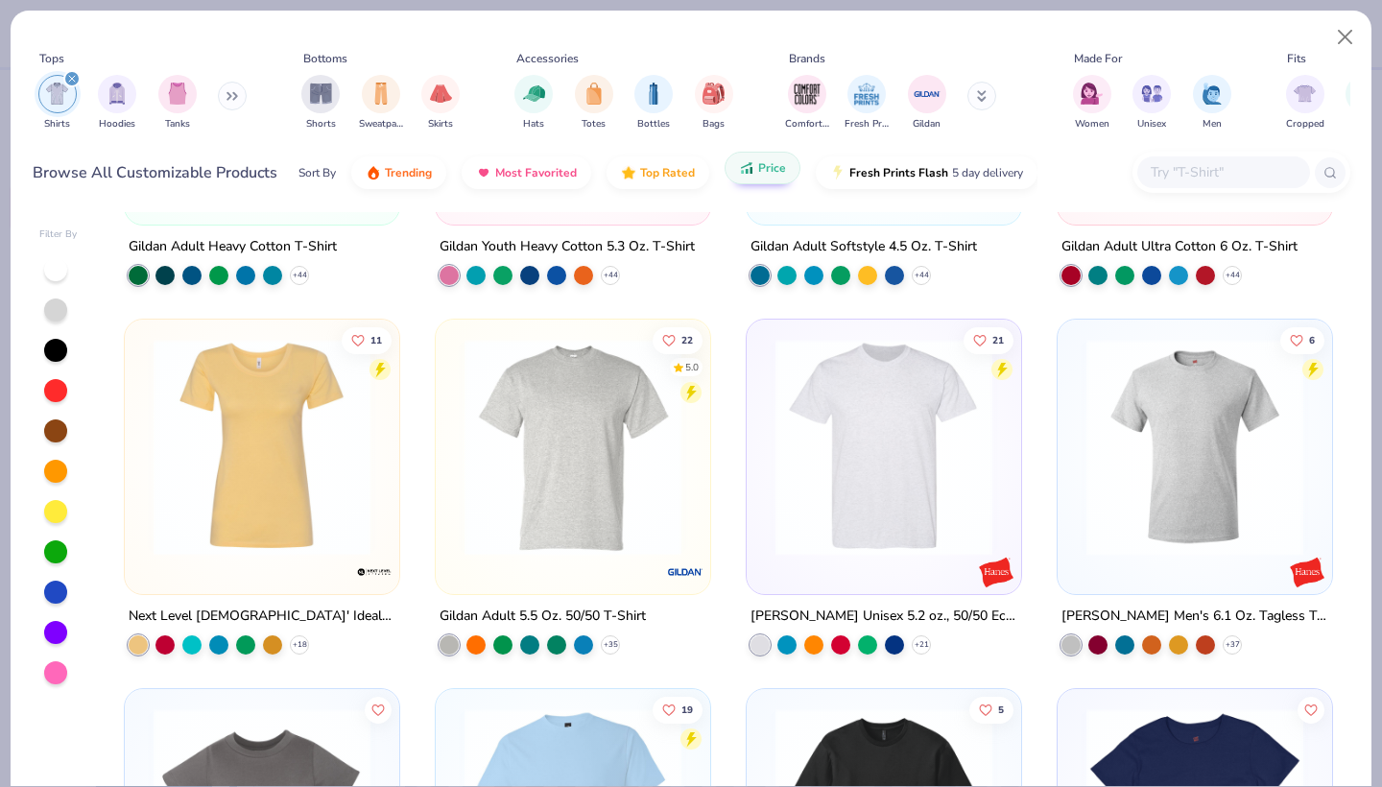
click at [568, 432] on img at bounding box center [573, 447] width 236 height 217
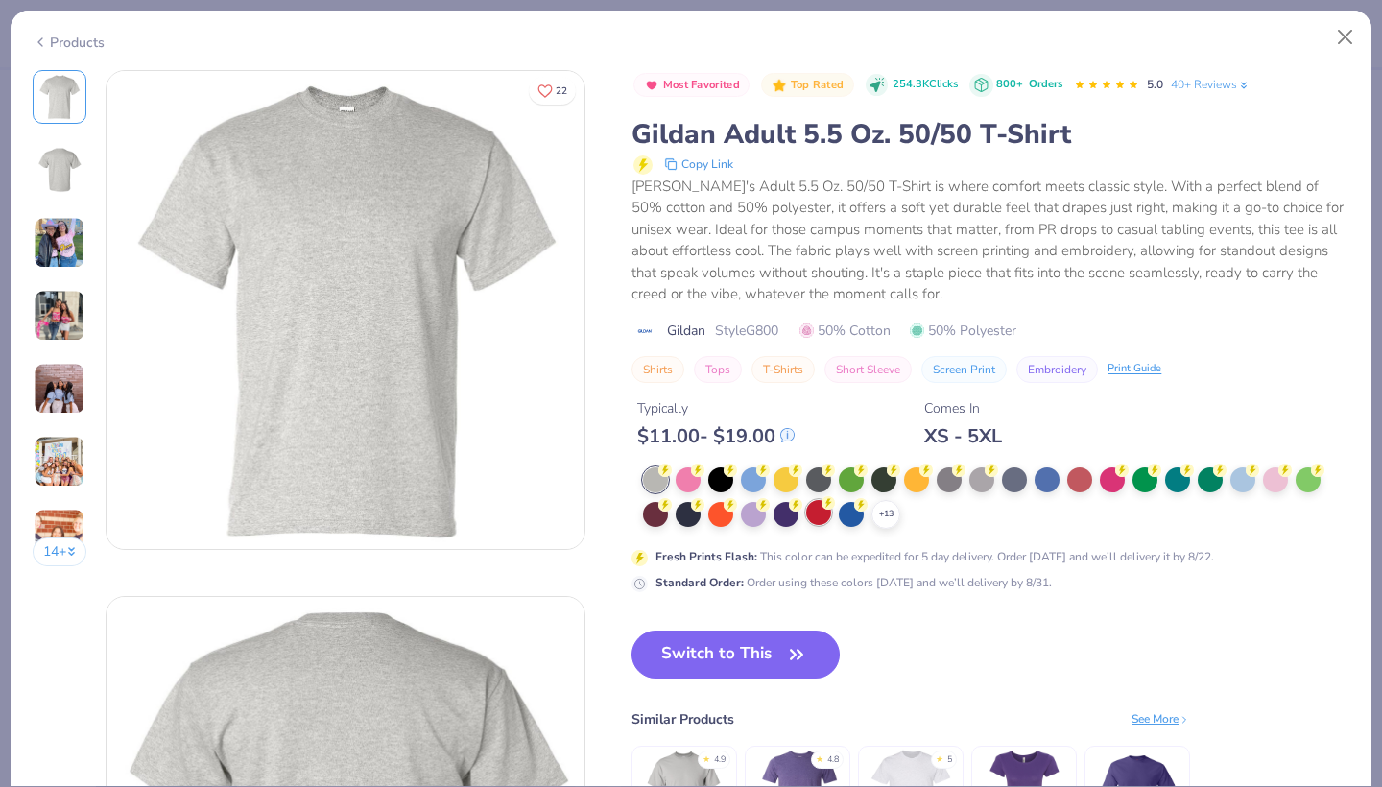
click at [823, 510] on div at bounding box center [818, 512] width 25 height 25
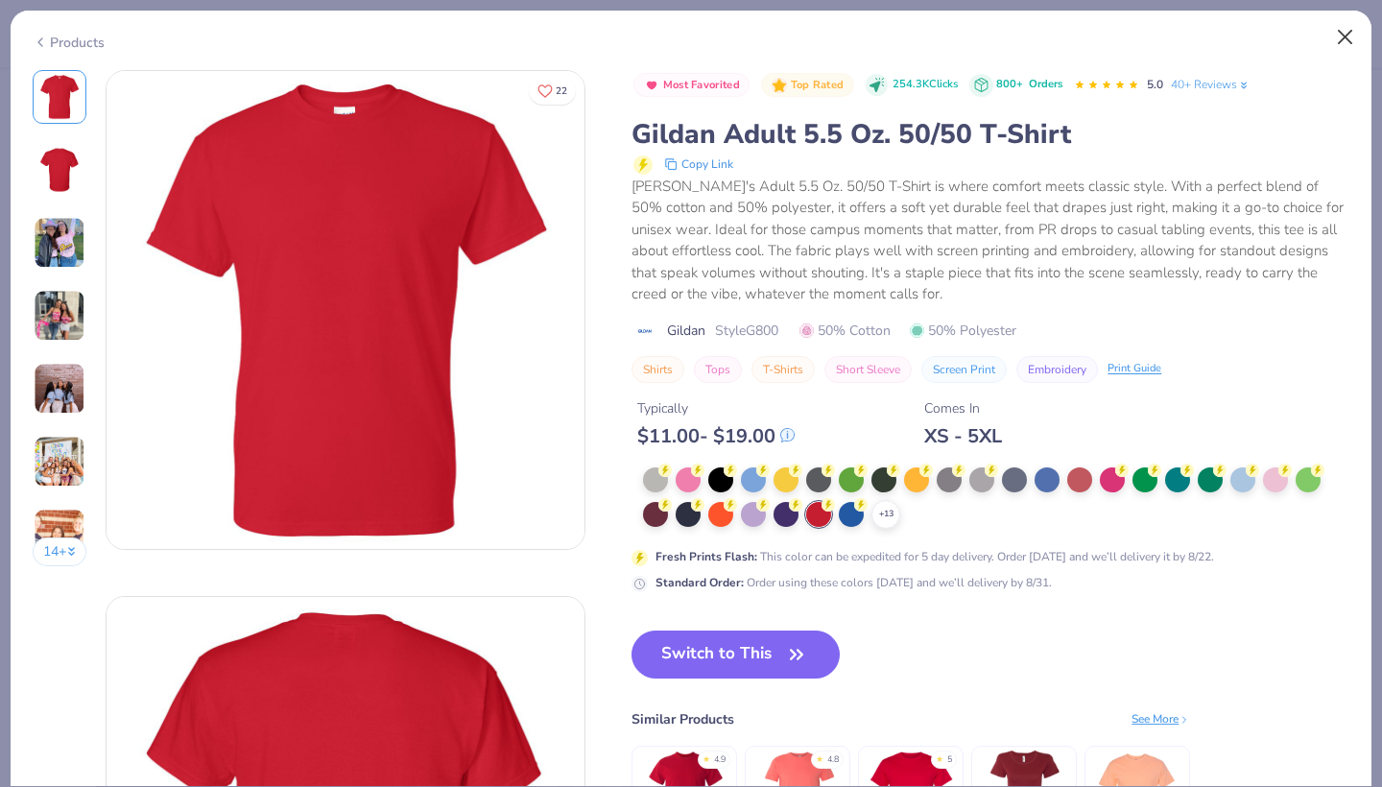
click at [1342, 42] on button "Close" at bounding box center [1345, 37] width 36 height 36
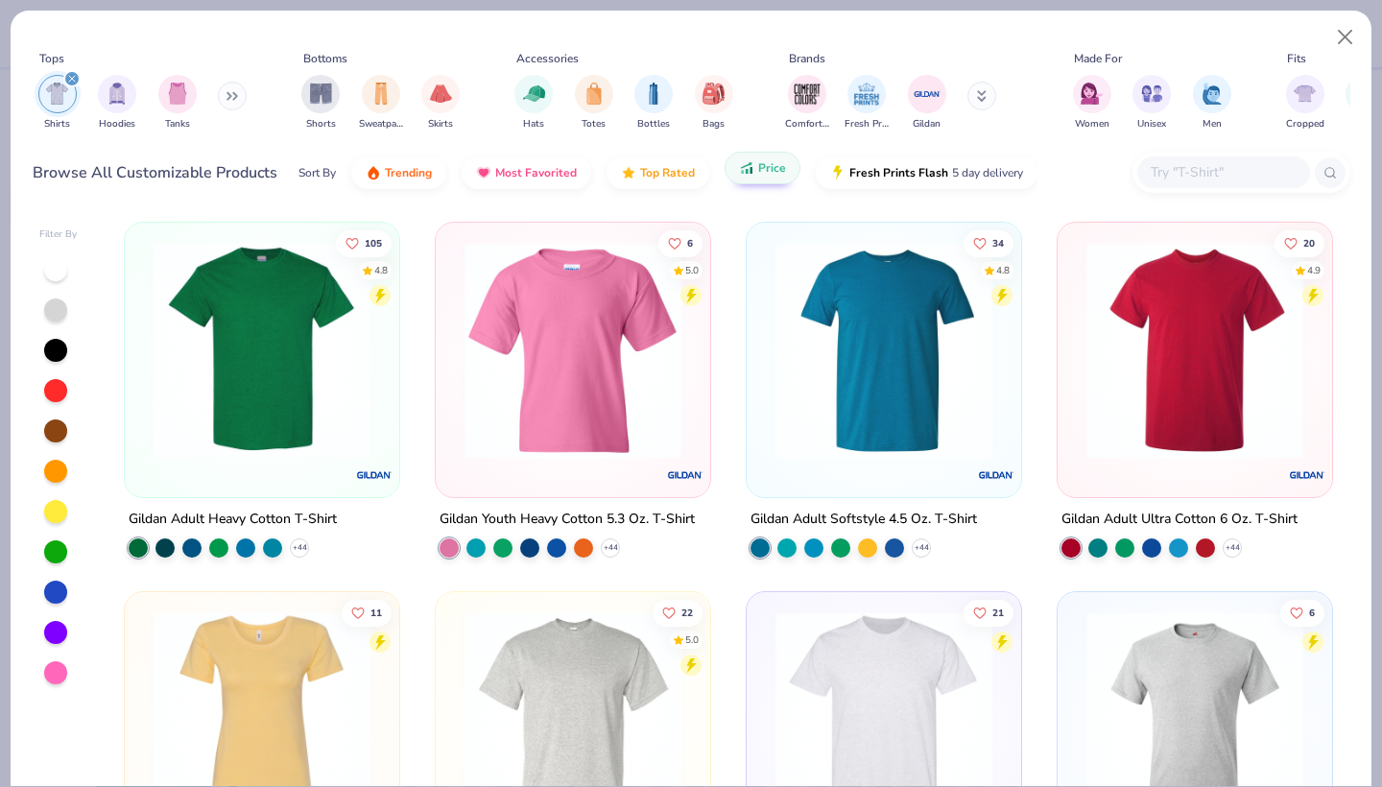
click at [282, 373] on img at bounding box center [262, 350] width 236 height 217
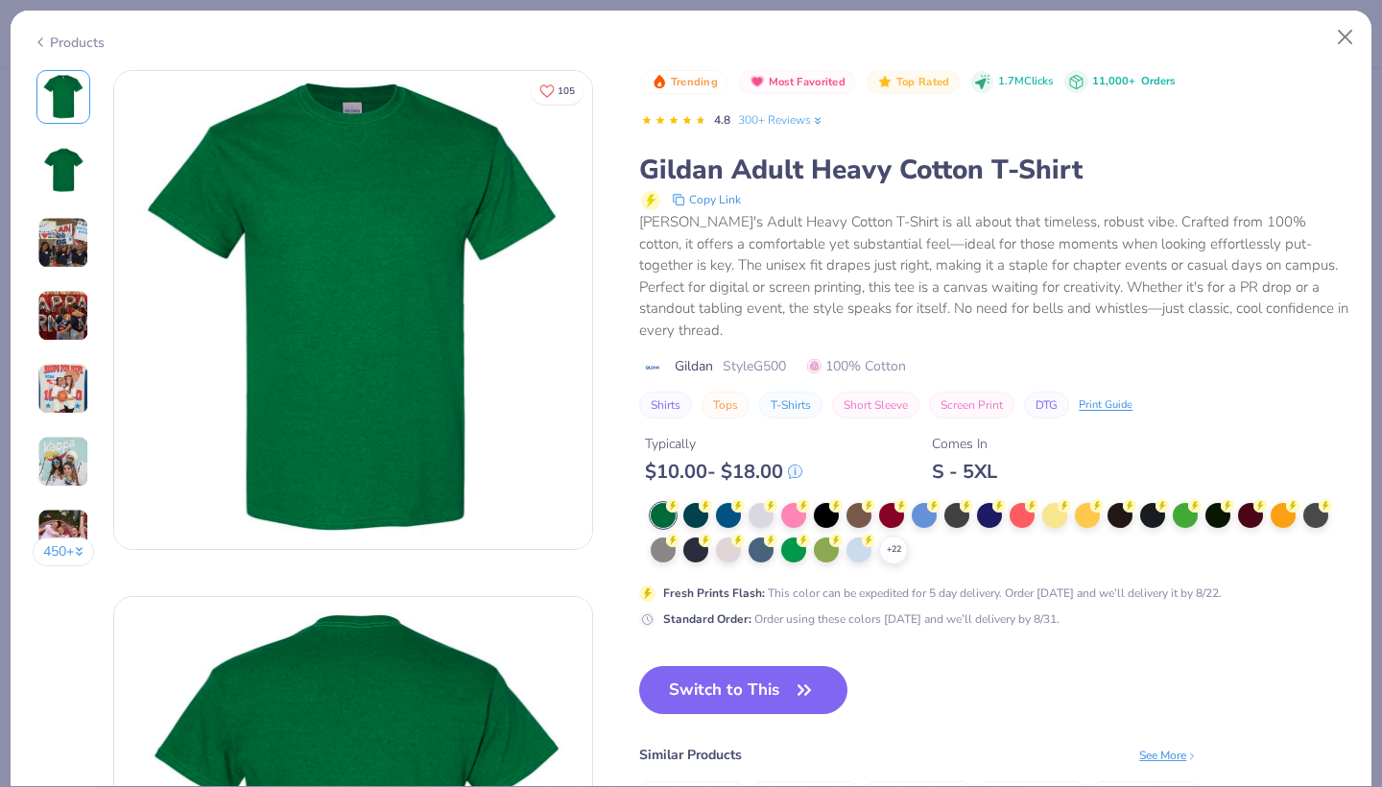
click at [44, 248] on img at bounding box center [63, 243] width 52 height 52
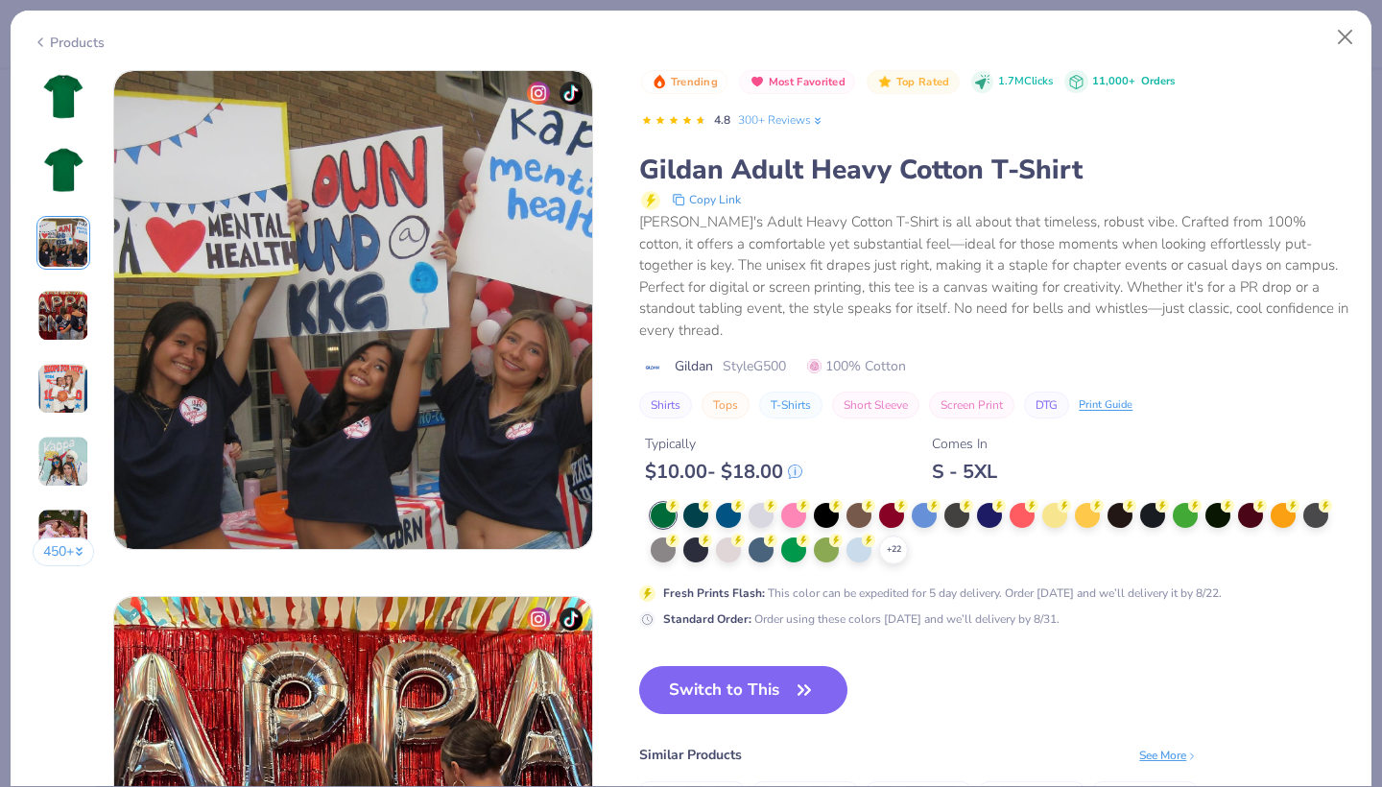
click at [50, 275] on div "450 +" at bounding box center [64, 325] width 62 height 510
click at [59, 300] on img at bounding box center [63, 316] width 52 height 52
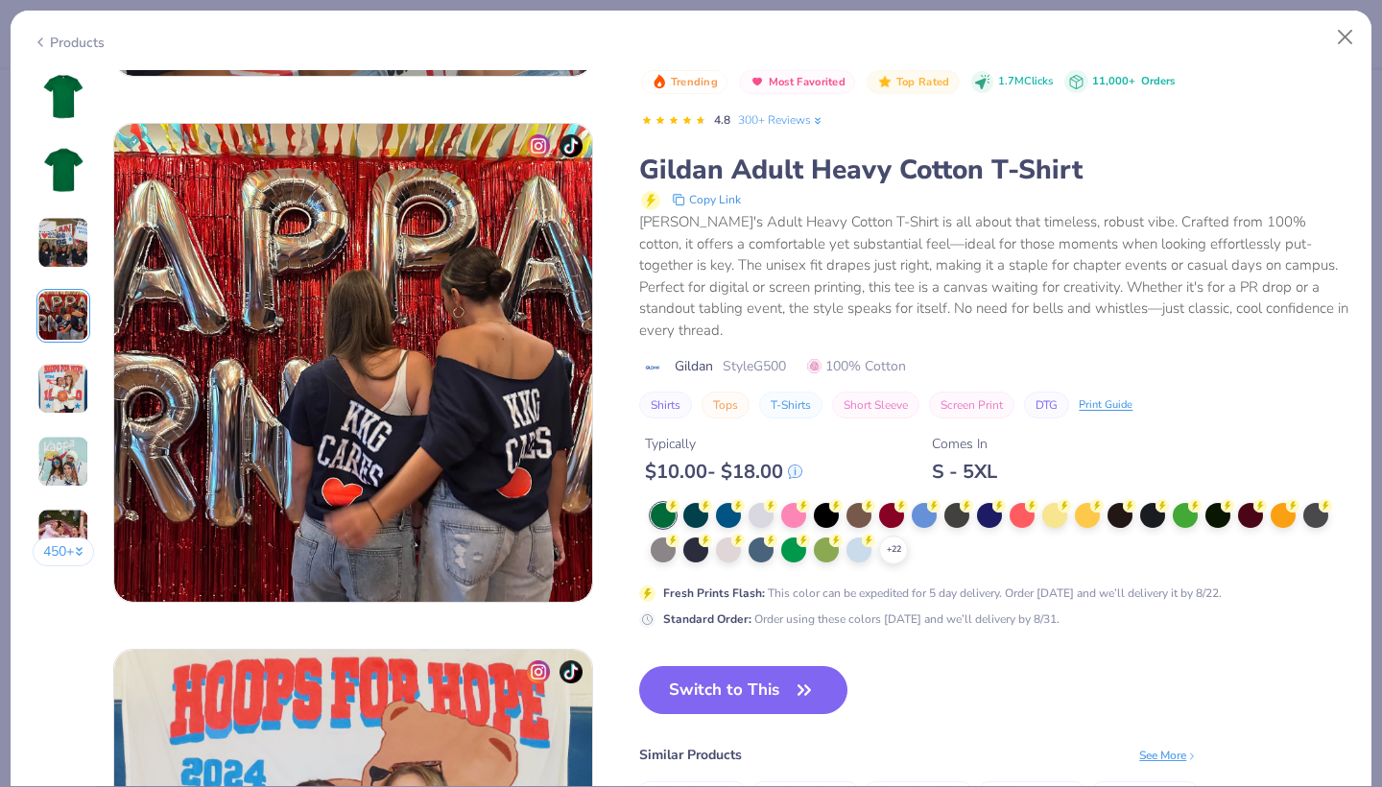
scroll to position [1577, 0]
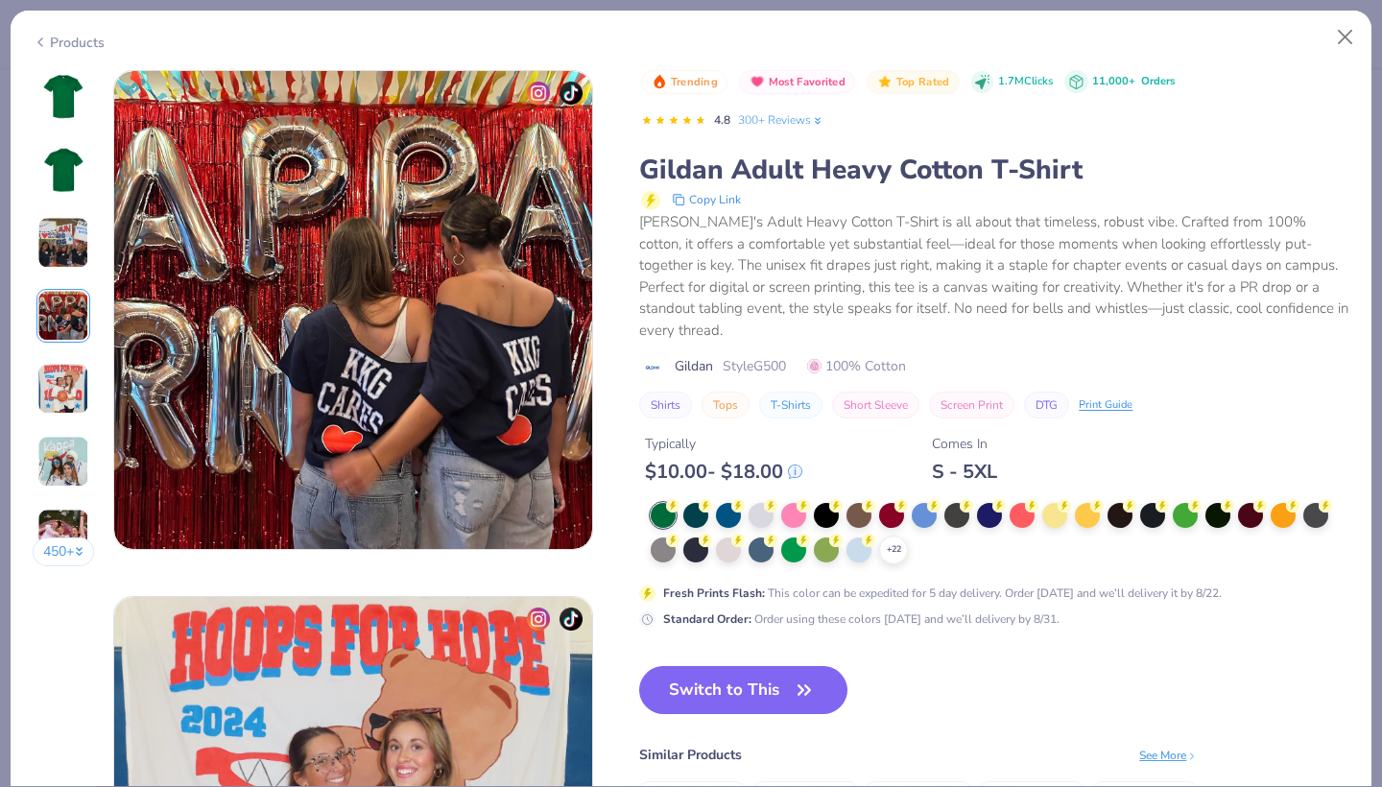
click at [59, 329] on img at bounding box center [63, 316] width 52 height 52
click at [957, 501] on div at bounding box center [956, 513] width 25 height 25
click at [52, 82] on img at bounding box center [63, 97] width 46 height 46
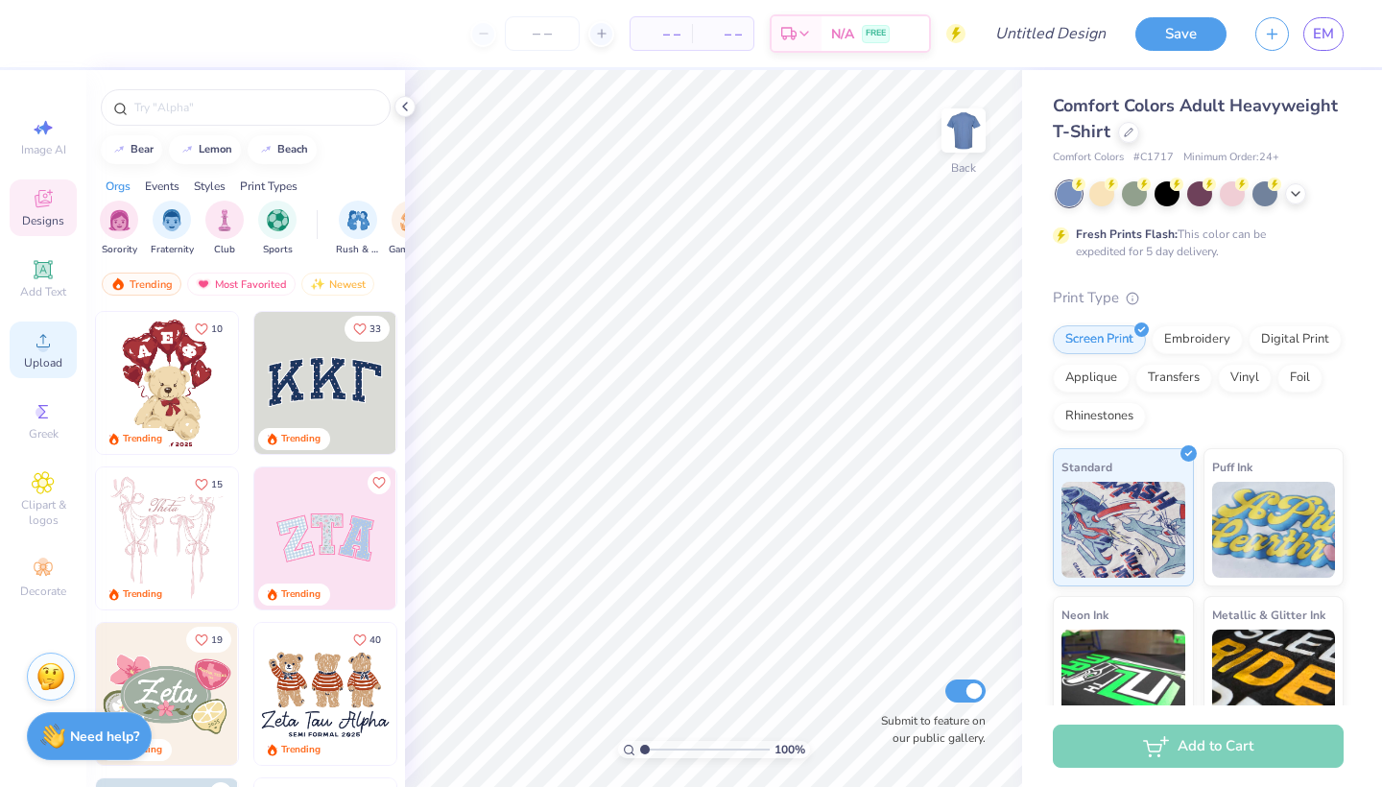
click at [37, 359] on span "Upload" at bounding box center [43, 362] width 38 height 15
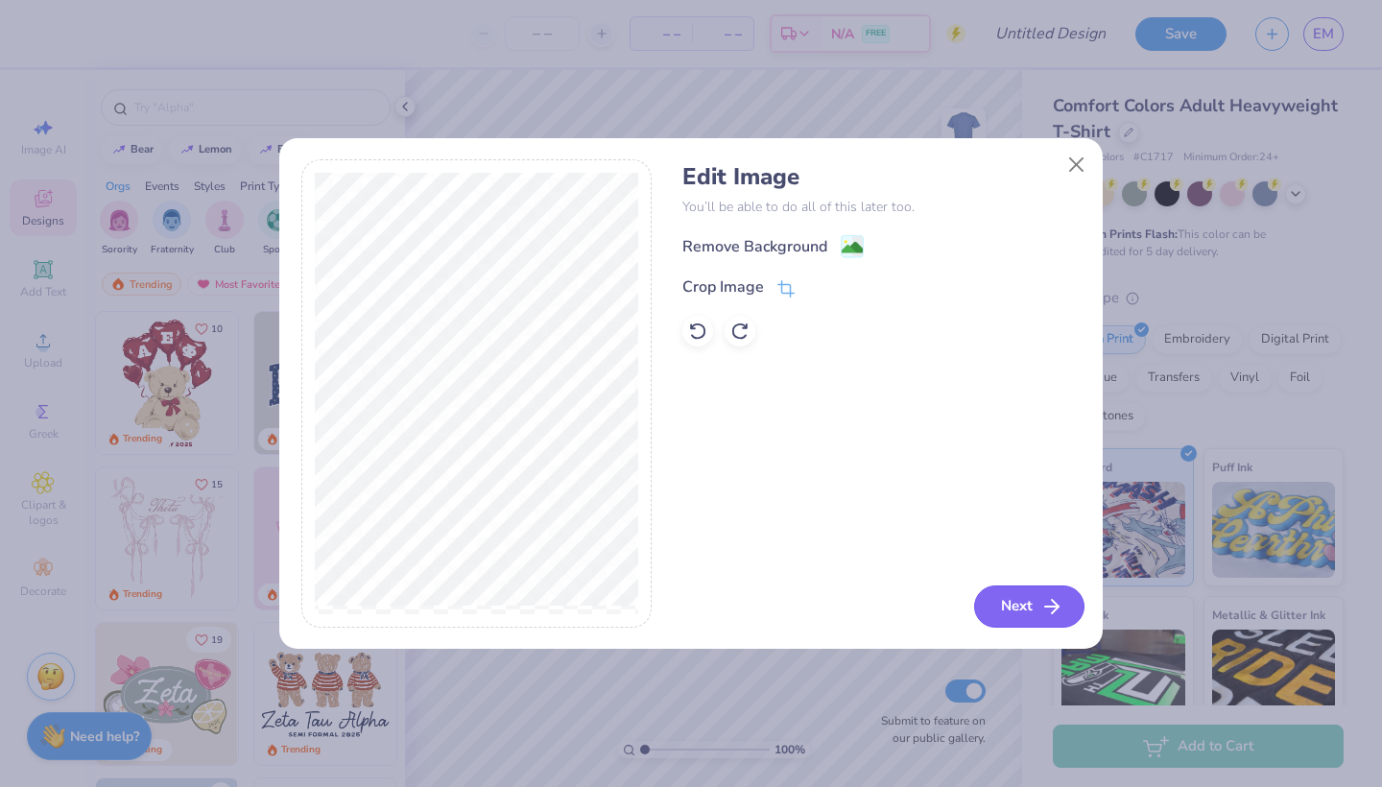
click at [1021, 598] on button "Next" at bounding box center [1029, 606] width 110 height 42
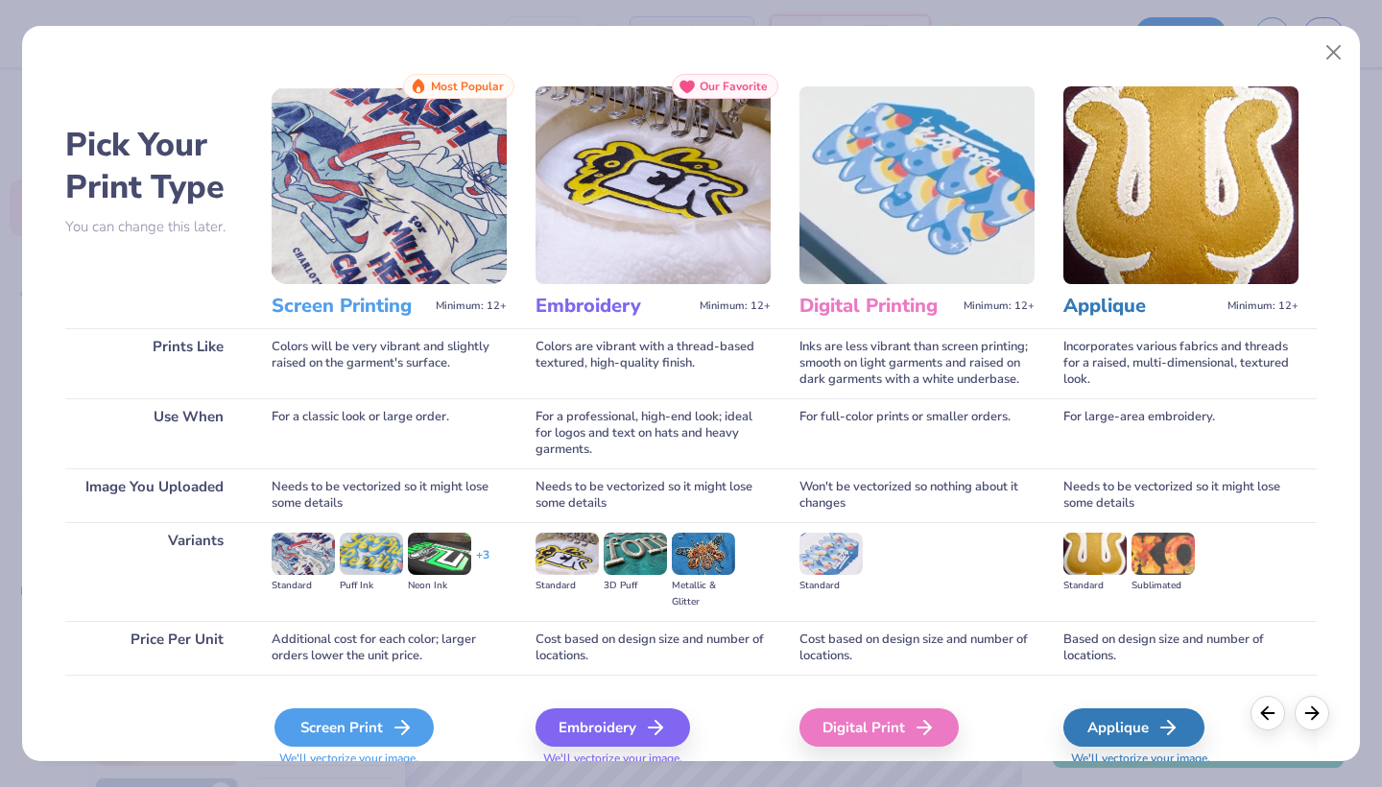
click at [304, 728] on div "Screen Print" at bounding box center [353, 727] width 159 height 38
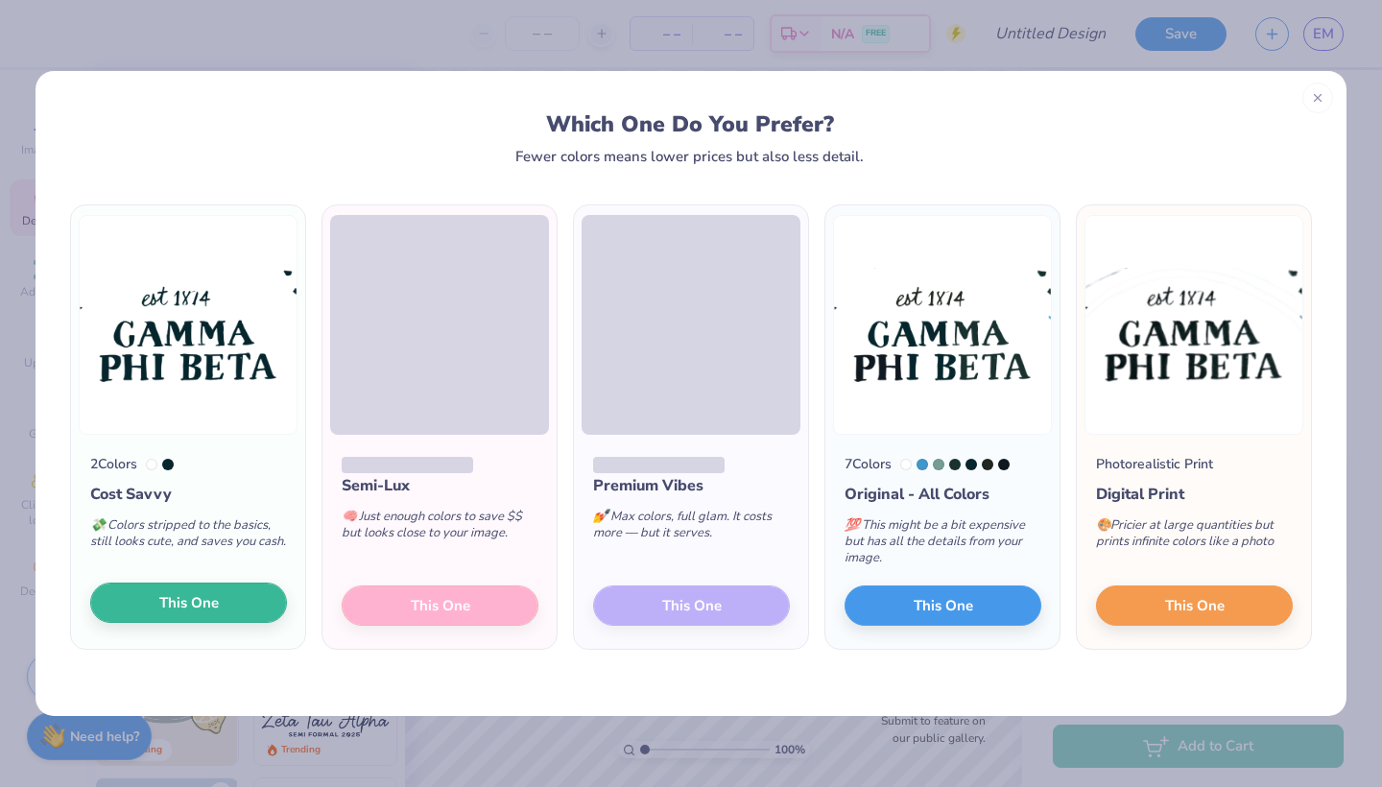
click at [232, 603] on button "This One" at bounding box center [188, 602] width 197 height 40
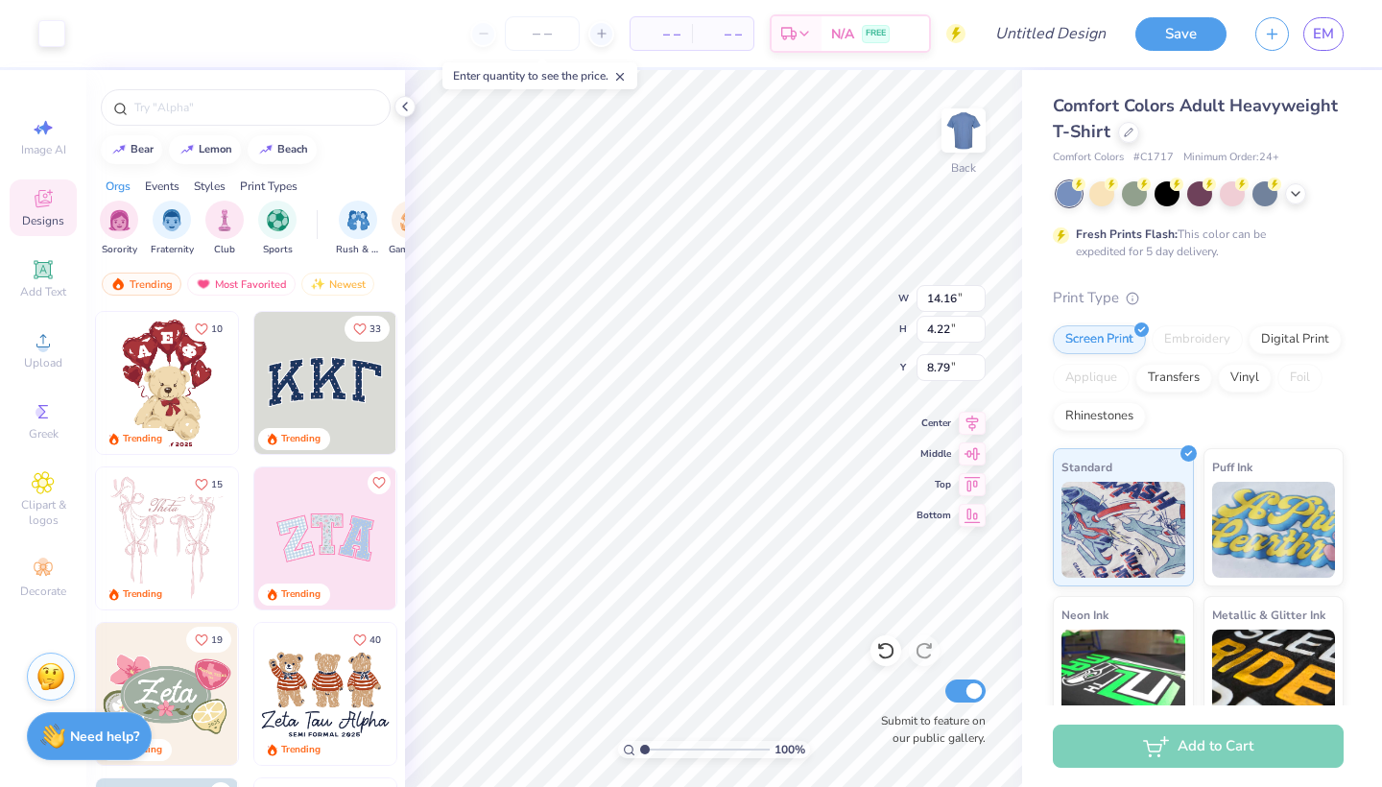
type input "3.82"
type input "5.19"
type input "2.78"
type input "1.61"
click at [946, 150] on img at bounding box center [963, 130] width 77 height 77
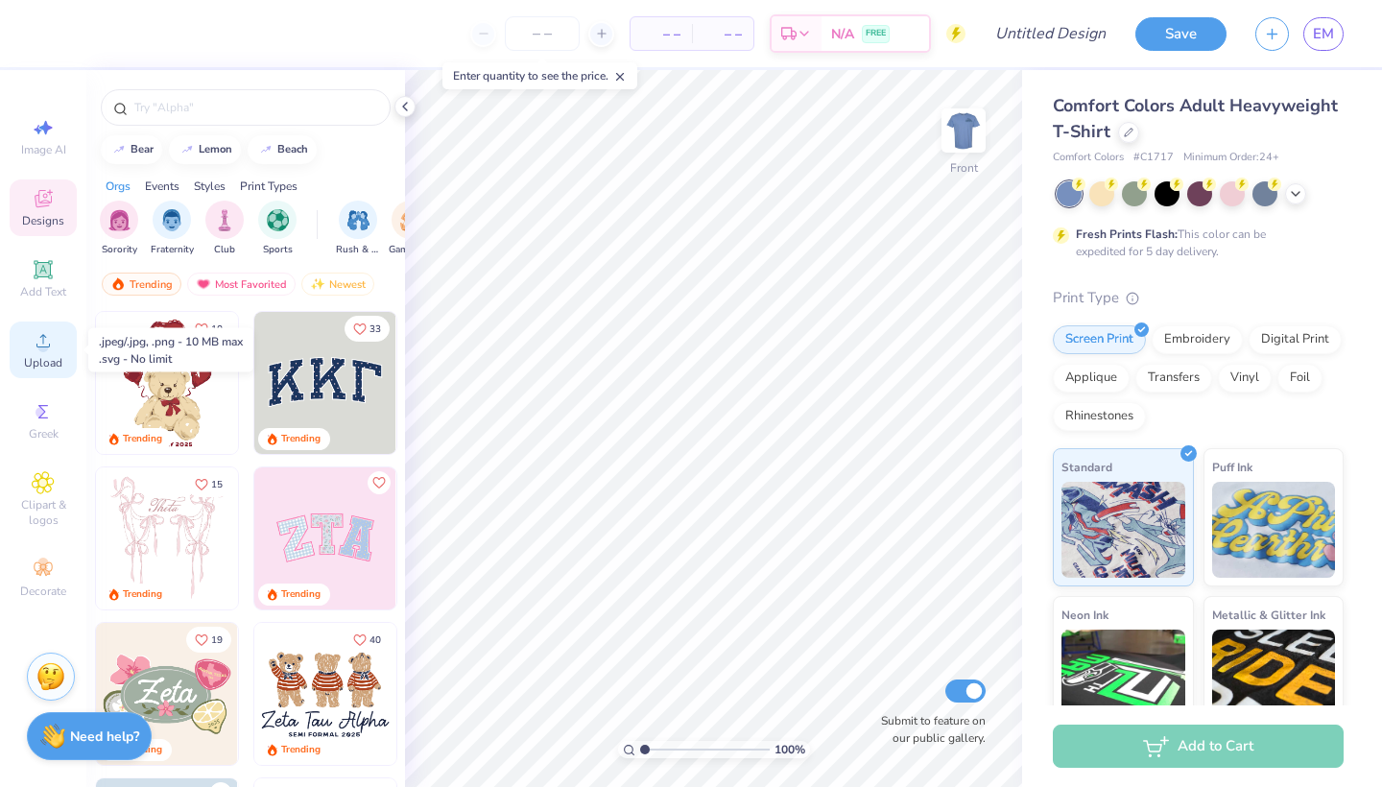
click at [42, 344] on circle at bounding box center [42, 347] width 11 height 11
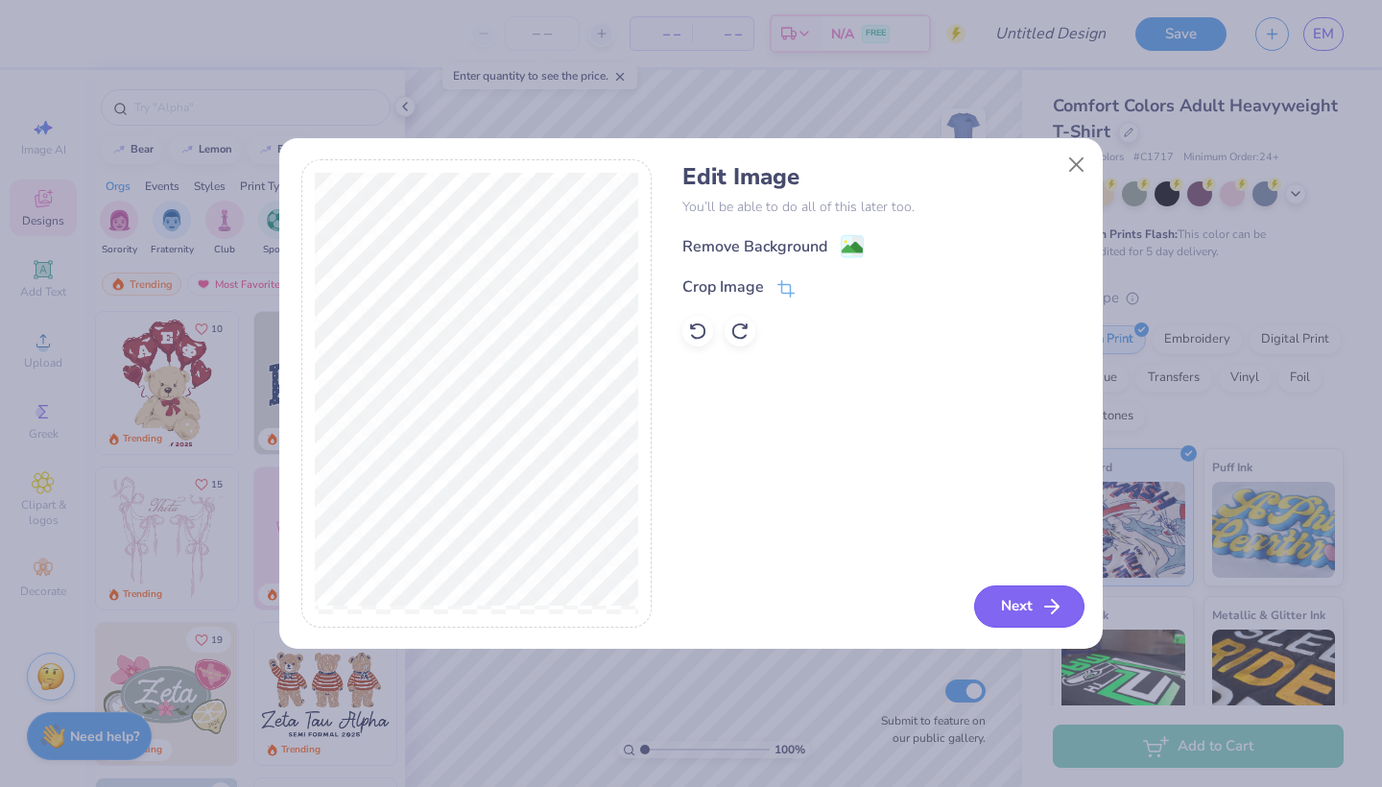
click at [1019, 616] on button "Next" at bounding box center [1029, 606] width 110 height 42
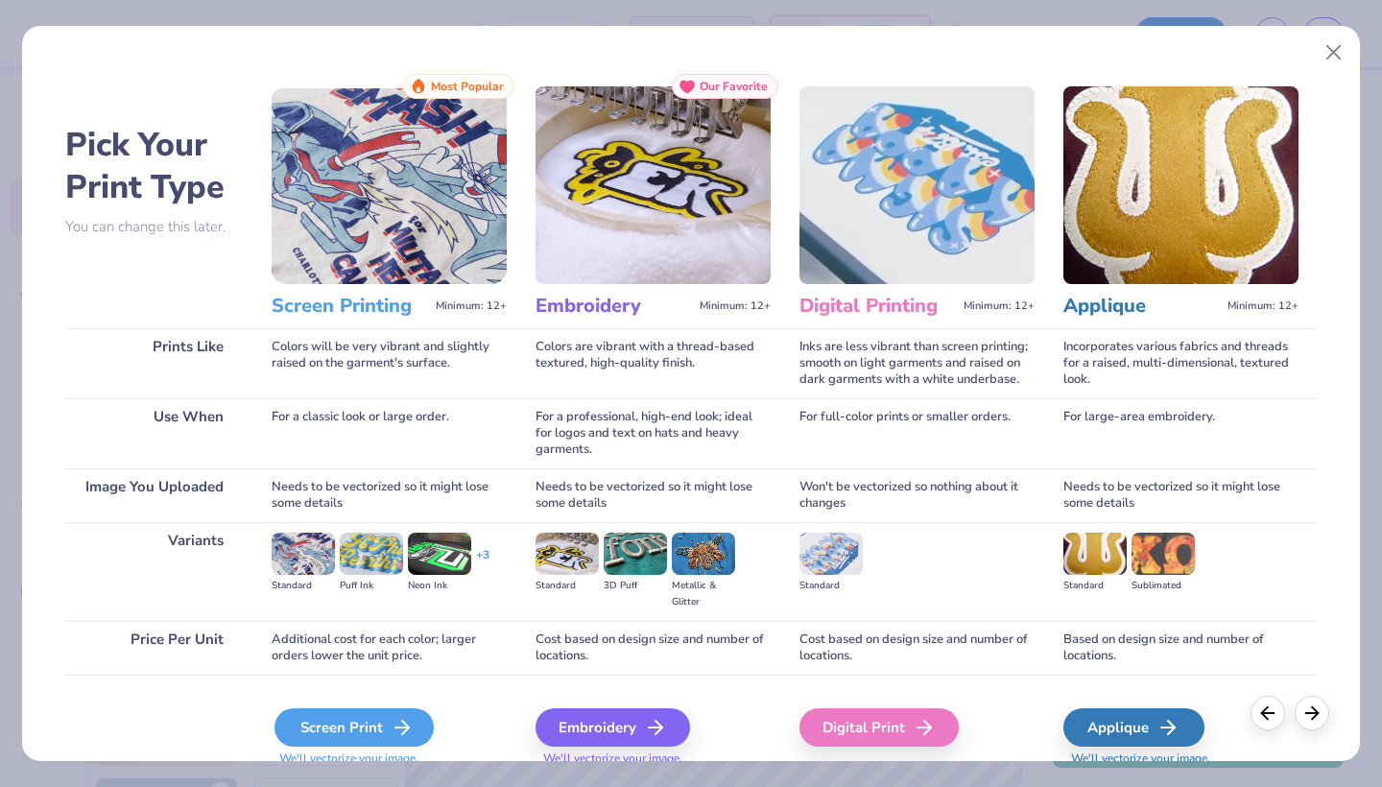
click at [309, 719] on div "Screen Print" at bounding box center [353, 727] width 159 height 38
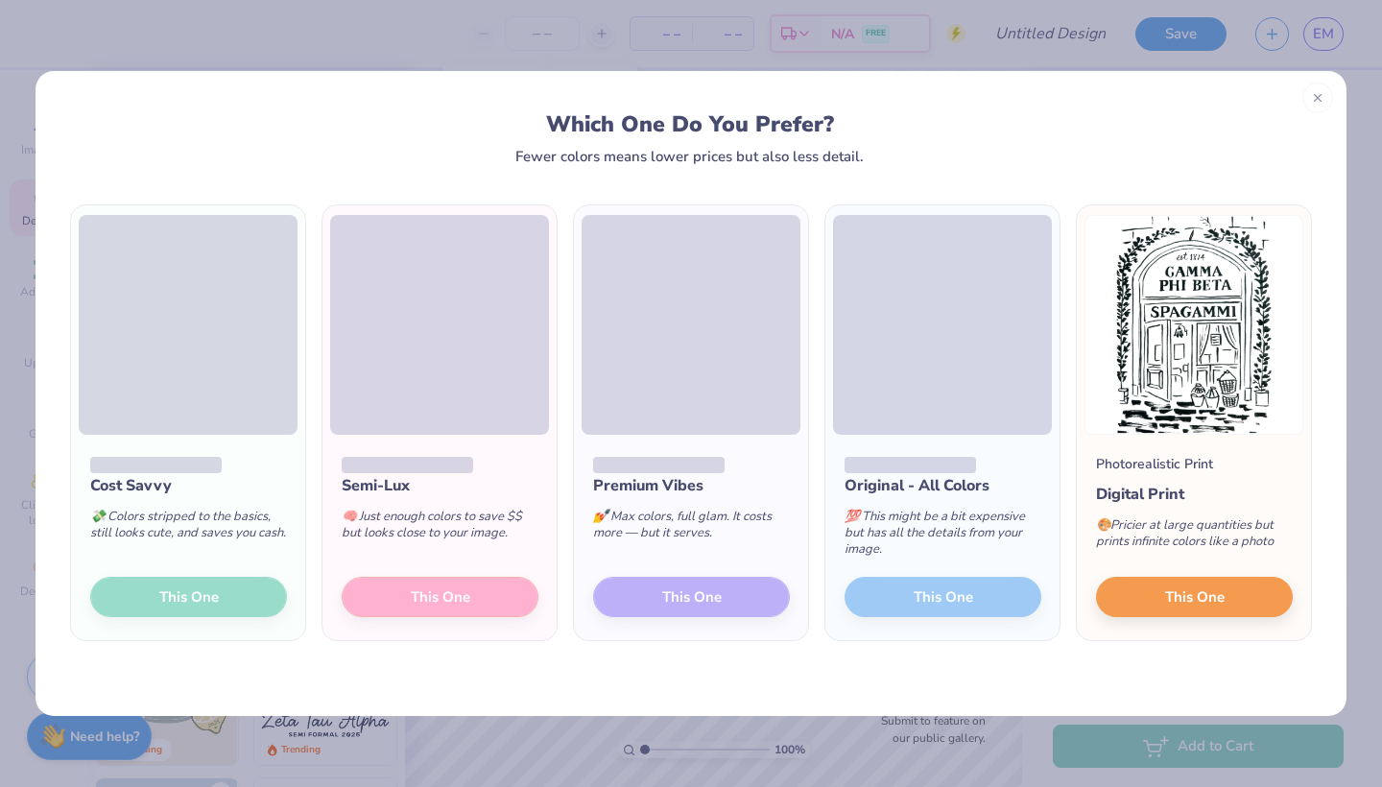
click at [182, 593] on div "Cost Savvy 💸 Colors stripped to the basics, still looks cute, and saves you cas…" at bounding box center [188, 537] width 234 height 205
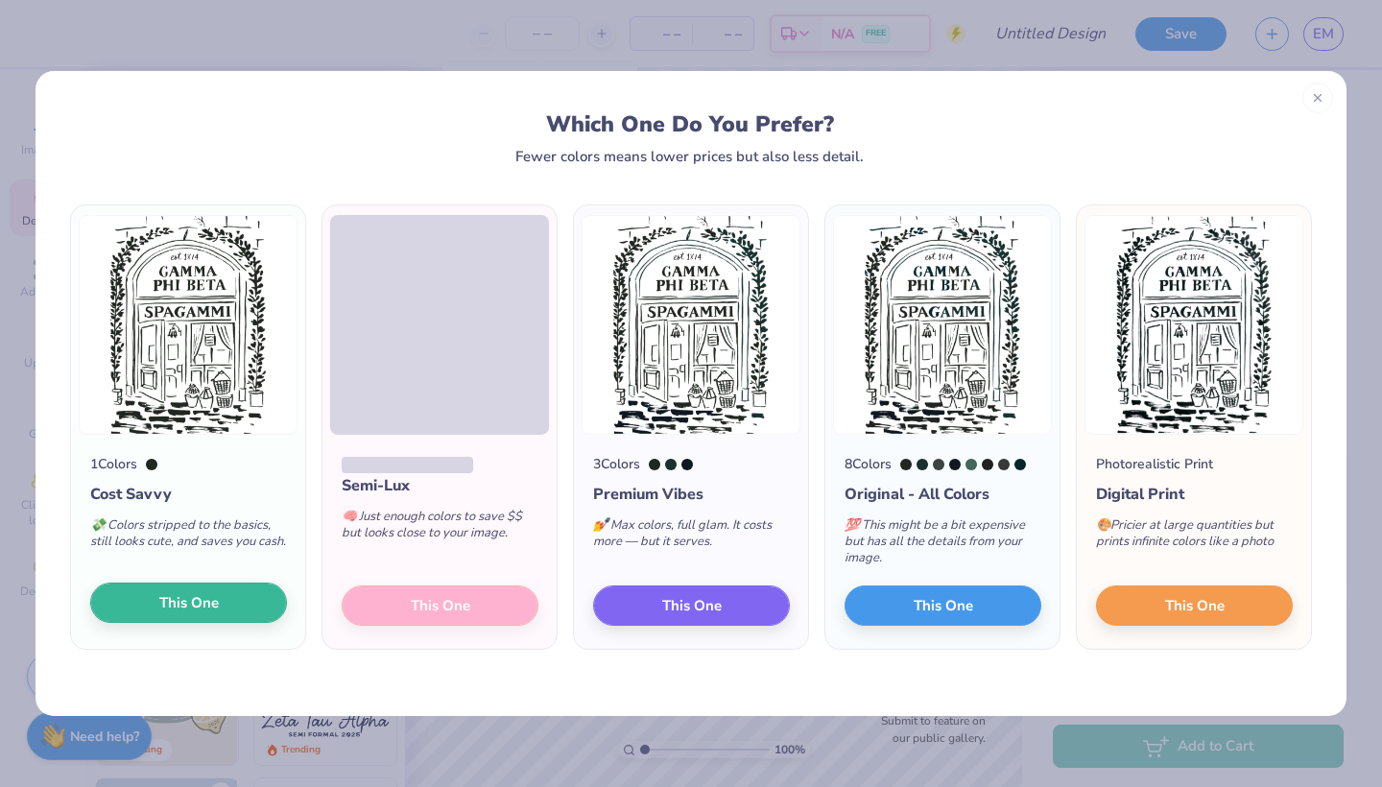
click at [184, 611] on span "This One" at bounding box center [188, 603] width 59 height 22
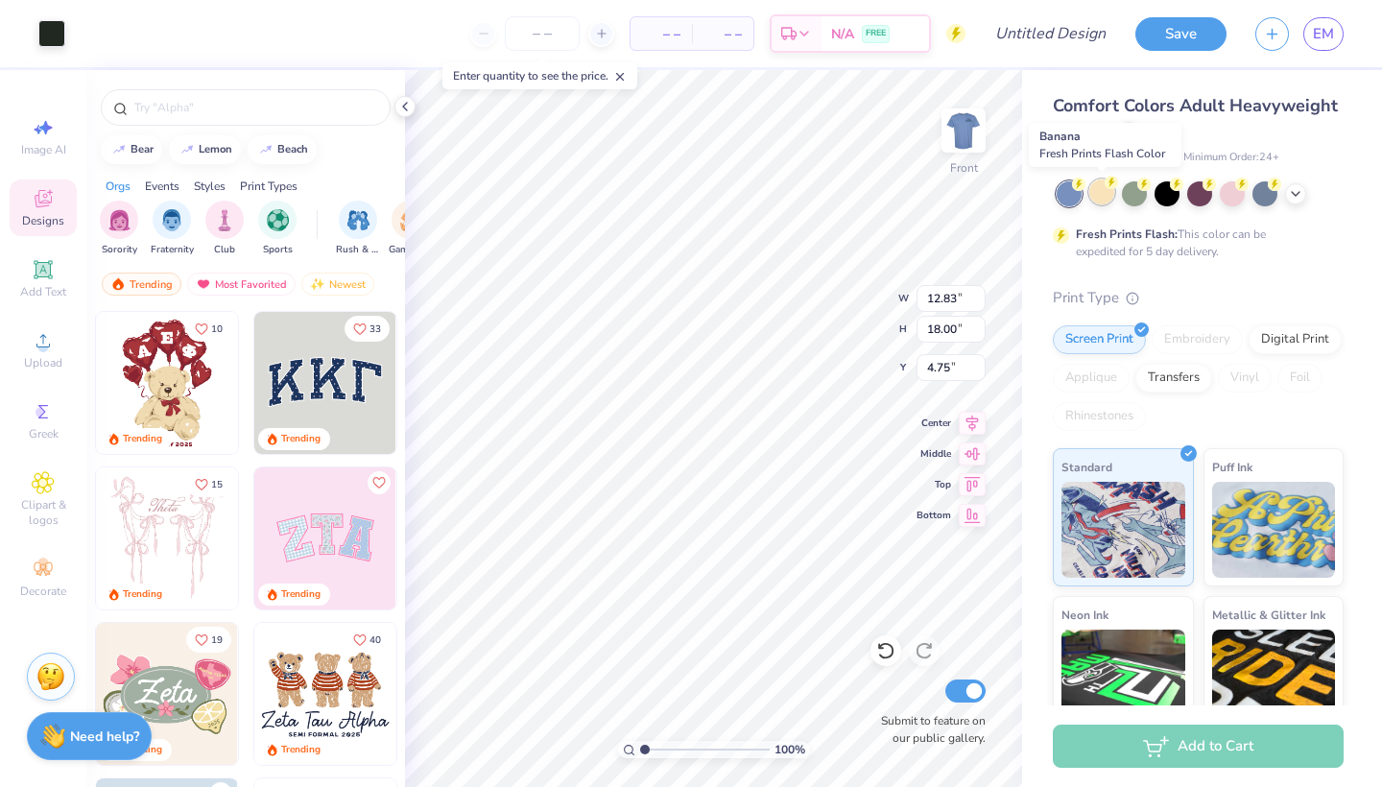
click at [1106, 199] on div at bounding box center [1101, 191] width 25 height 25
click at [548, 35] on input "number" at bounding box center [542, 33] width 75 height 35
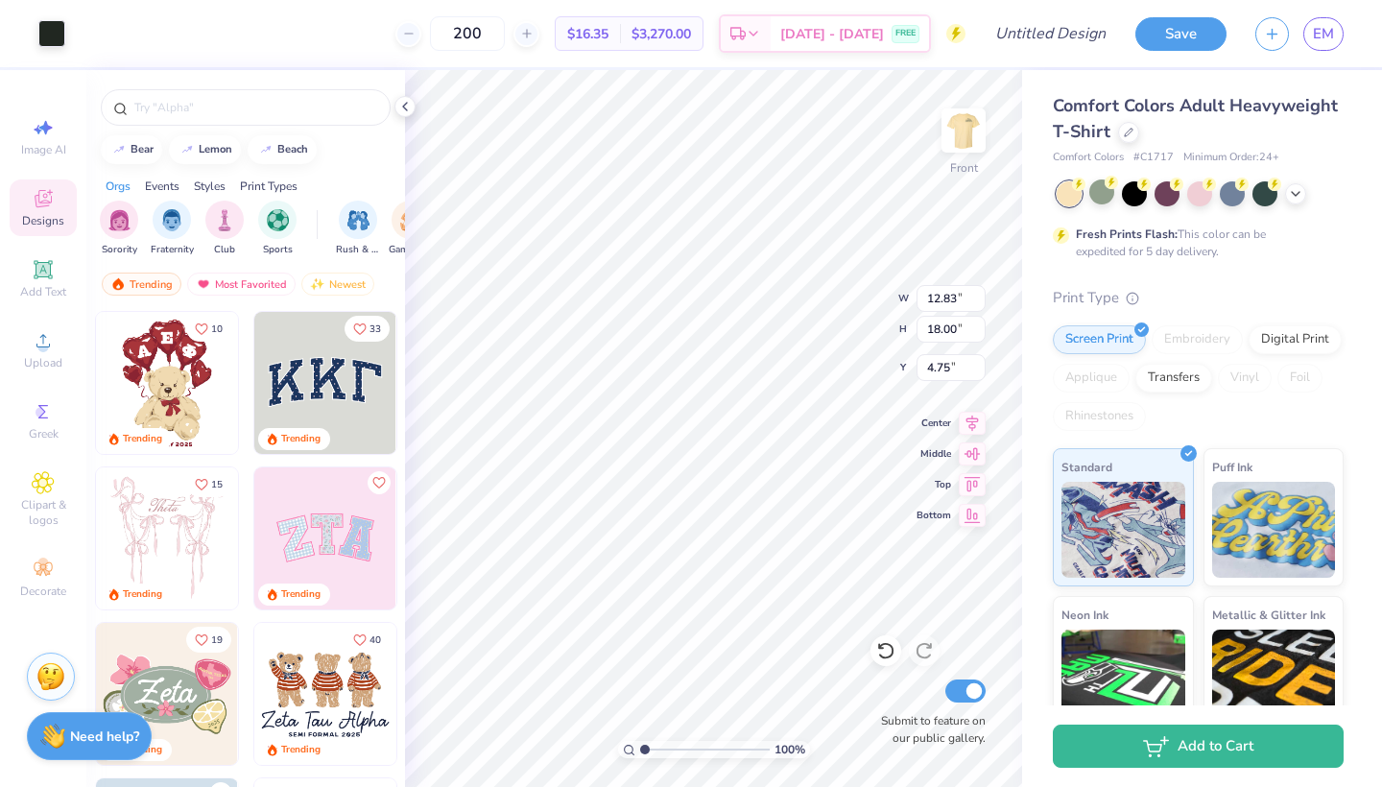
type input "200"
click at [1308, 196] on div at bounding box center [1199, 193] width 287 height 25
click at [1294, 203] on div at bounding box center [1199, 193] width 287 height 25
click at [1294, 196] on icon at bounding box center [1295, 191] width 15 height 15
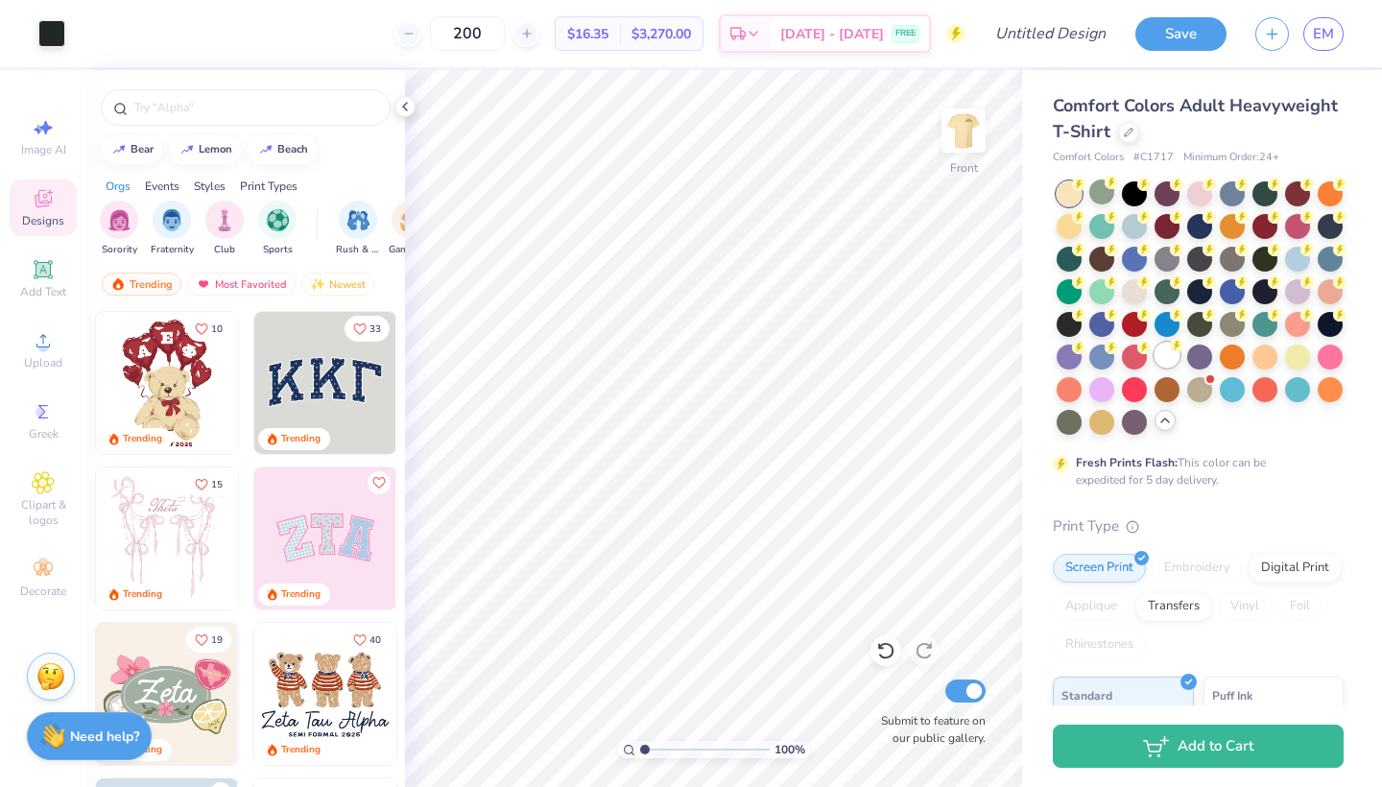
click at [1174, 351] on icon at bounding box center [1176, 345] width 13 height 13
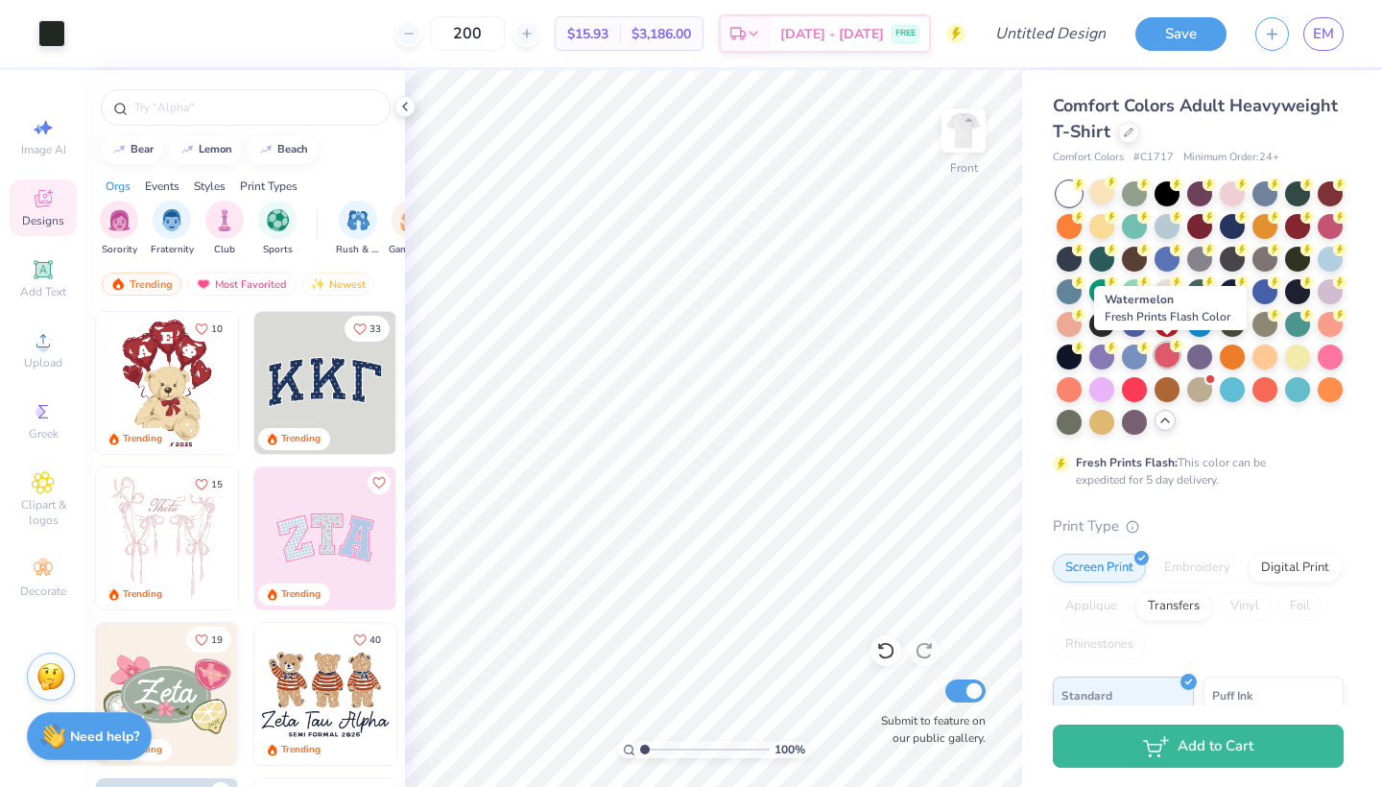
click at [1155, 351] on div at bounding box center [1166, 355] width 25 height 25
click at [1145, 351] on div at bounding box center [1134, 355] width 25 height 25
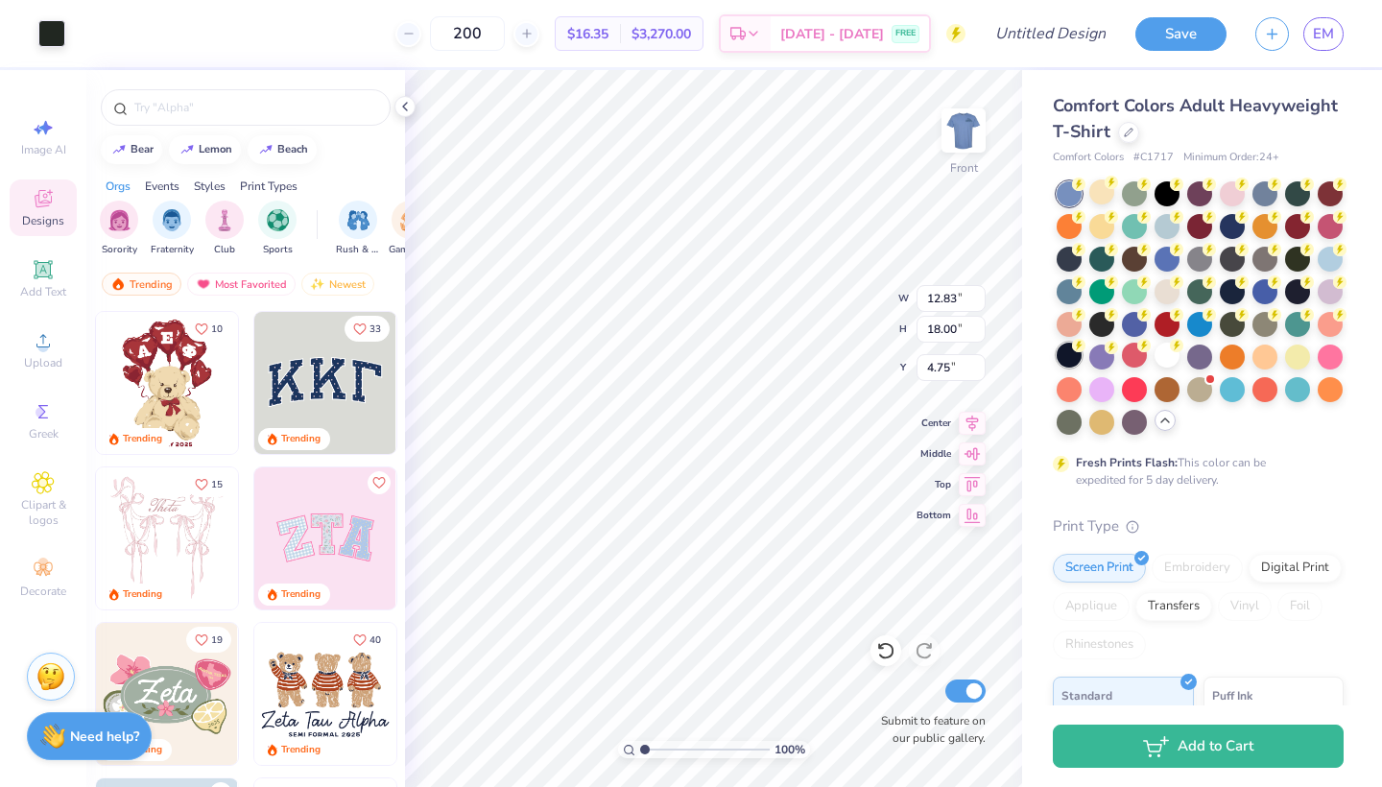
type input "10.65"
type input "14.94"
type input "4.49"
click at [969, 136] on img at bounding box center [963, 130] width 77 height 77
type input "3.66"
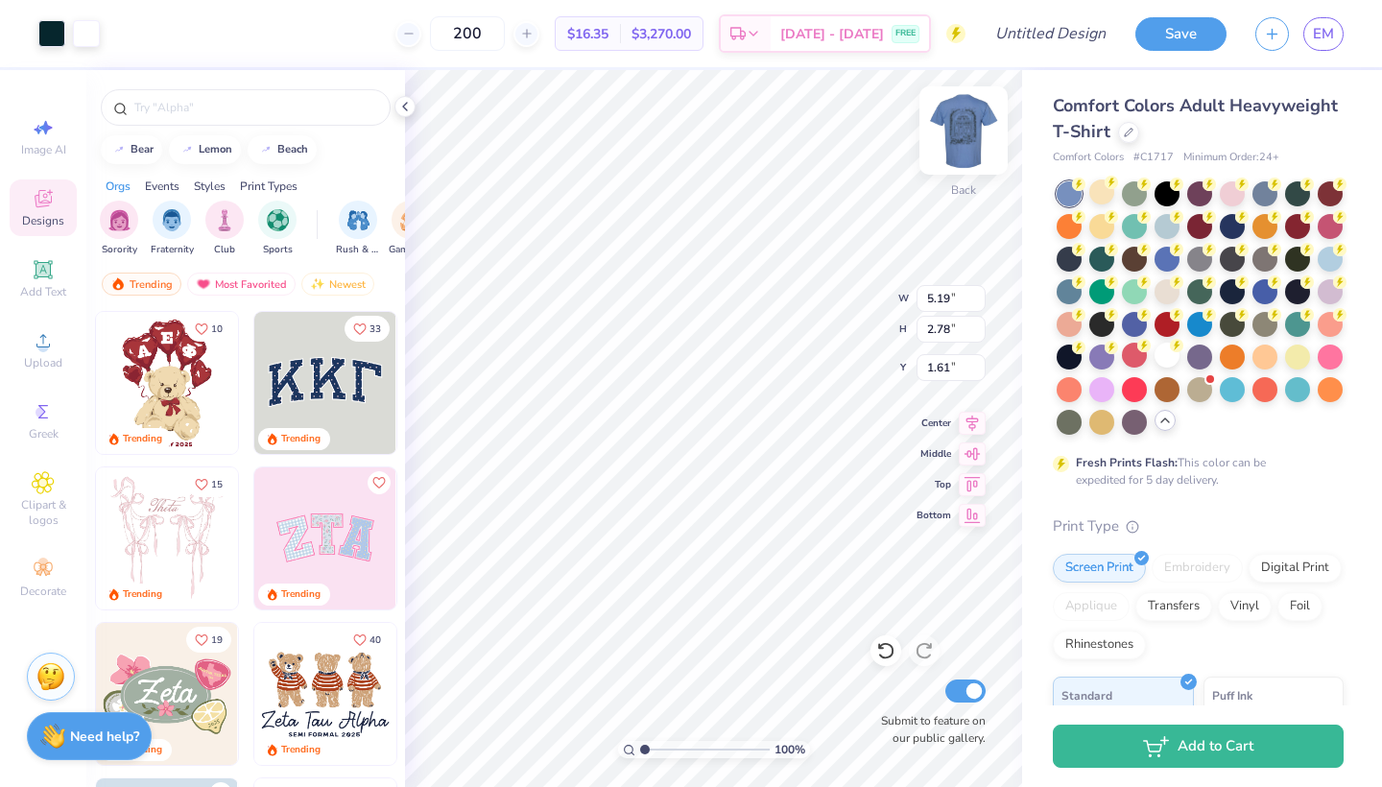
type input "1.96"
type input "2.43"
type input "2.47"
click at [1104, 183] on icon at bounding box center [1110, 182] width 13 height 13
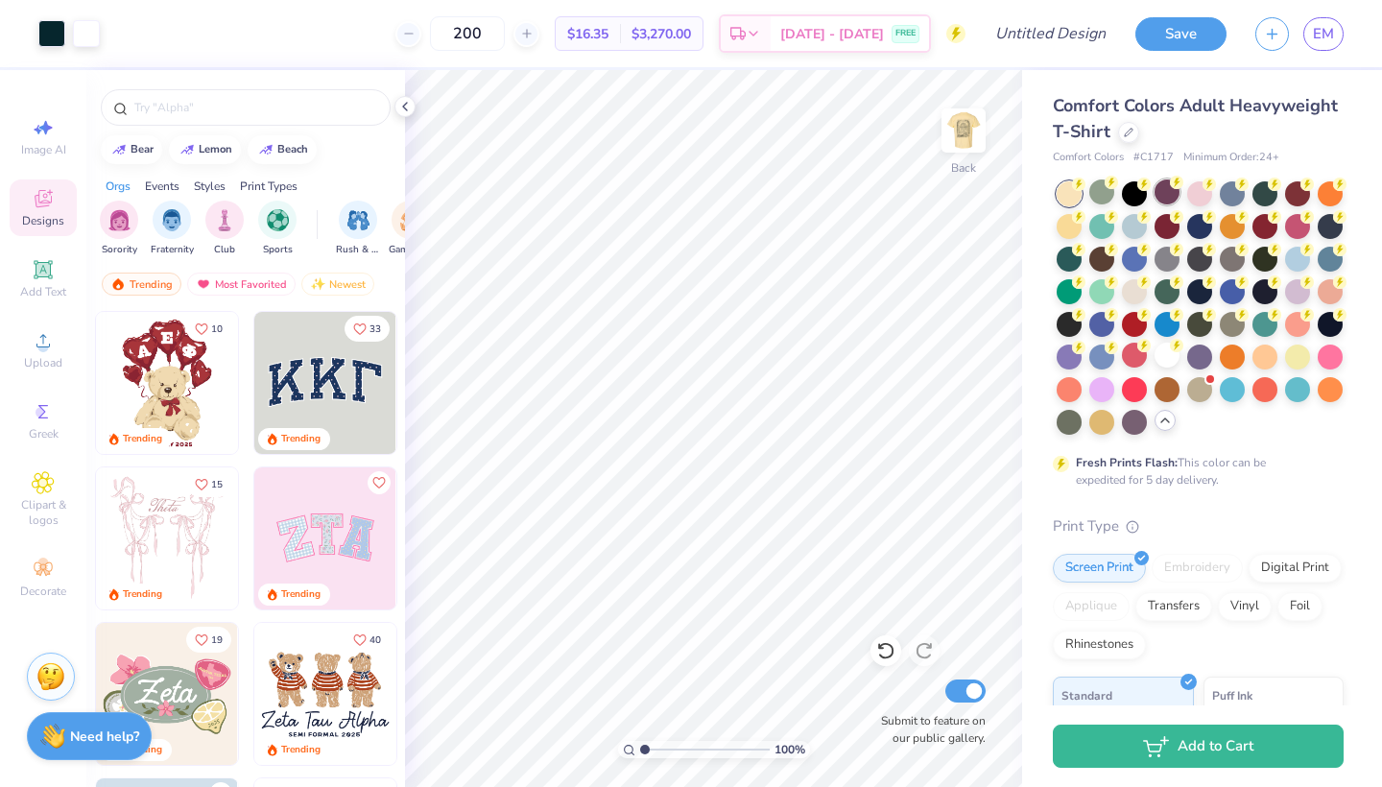
click at [1154, 198] on div at bounding box center [1166, 191] width 25 height 25
click at [1123, 133] on icon at bounding box center [1128, 131] width 10 height 10
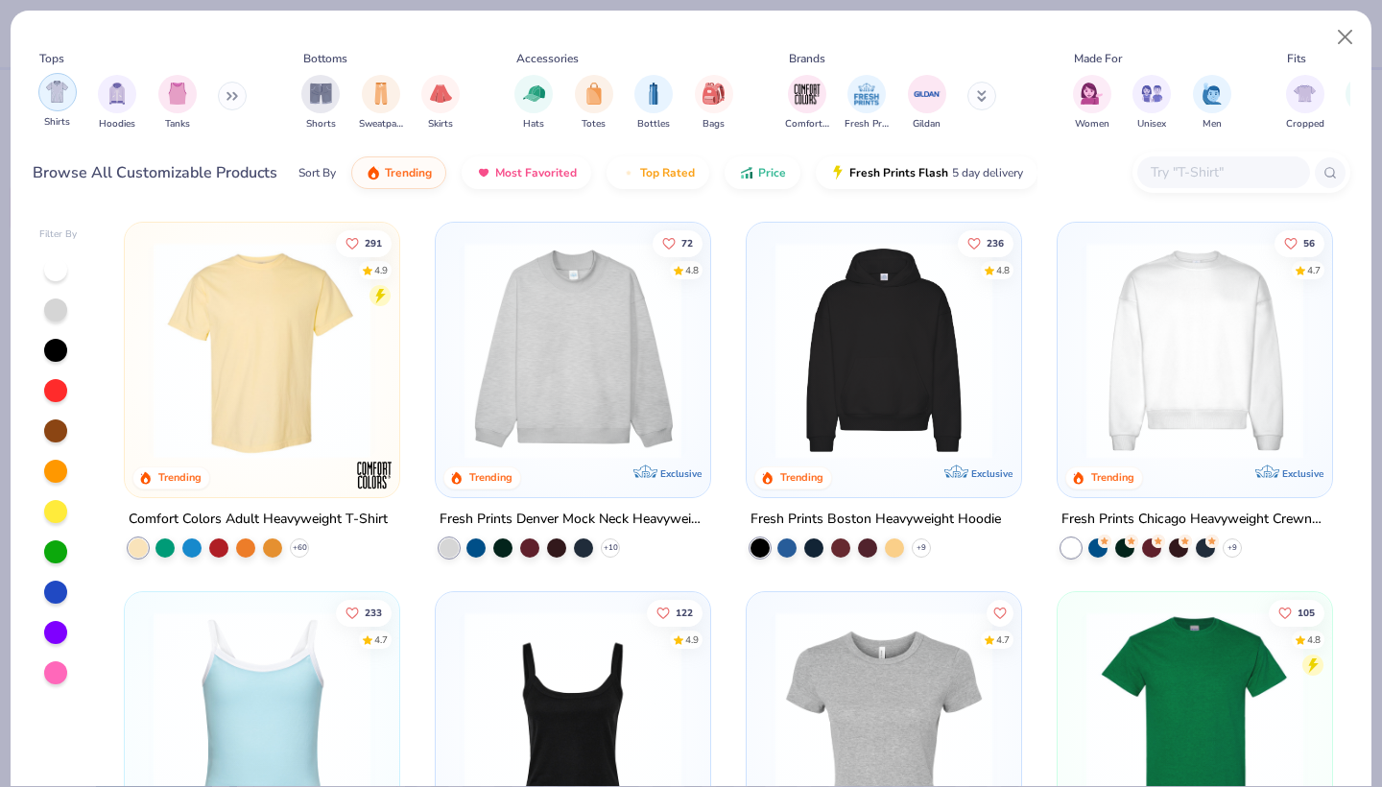
click at [54, 92] on img "filter for Shirts" at bounding box center [57, 92] width 22 height 22
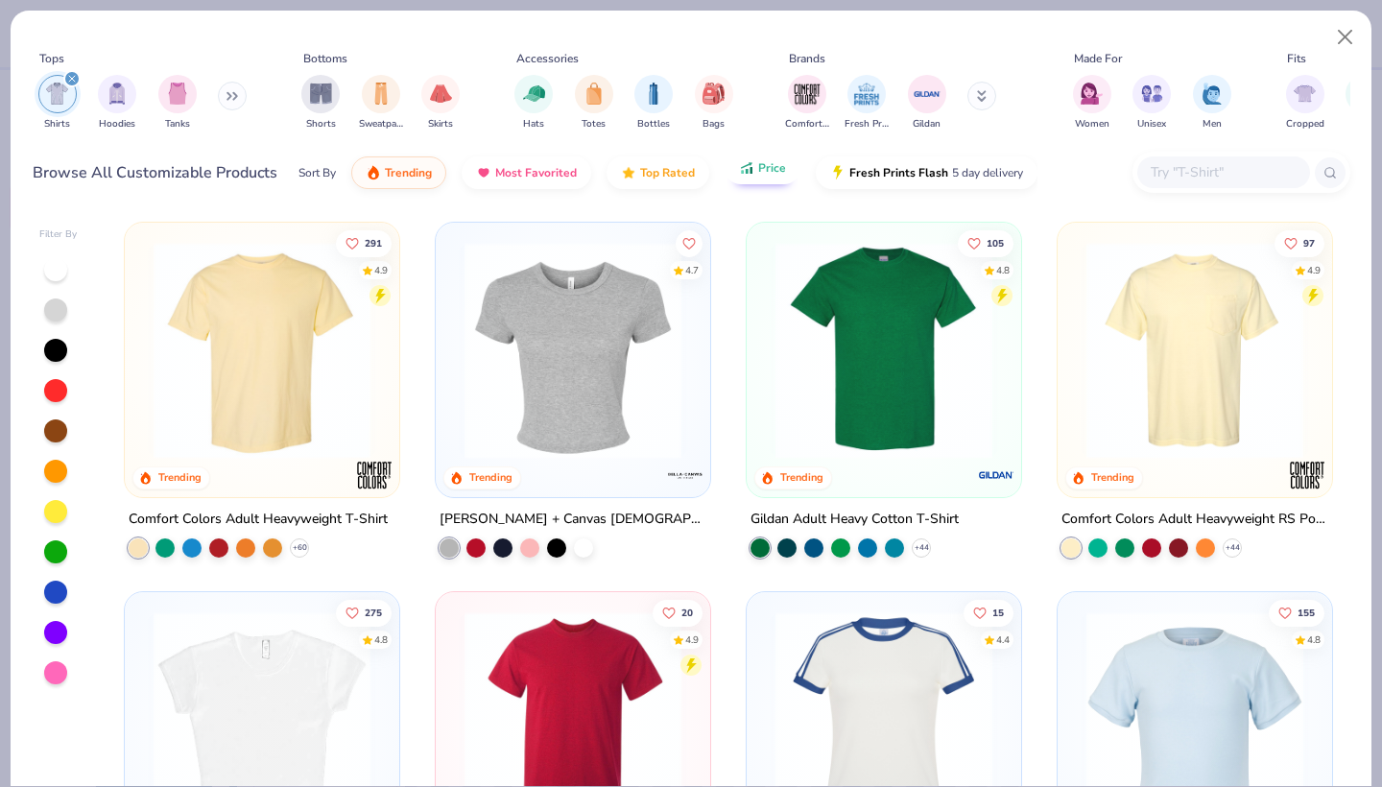
click at [780, 172] on span "Price" at bounding box center [772, 167] width 28 height 15
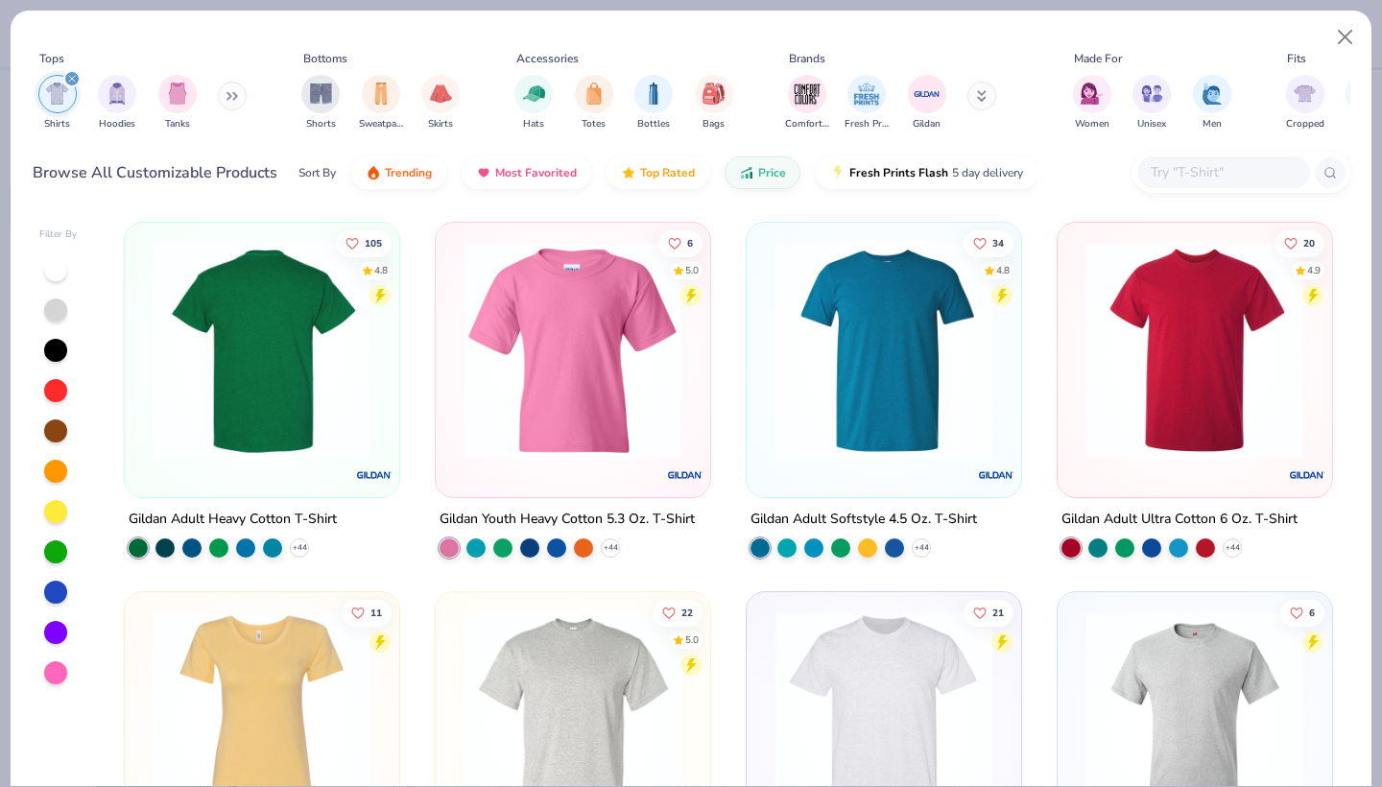
click at [265, 382] on img at bounding box center [262, 350] width 236 height 217
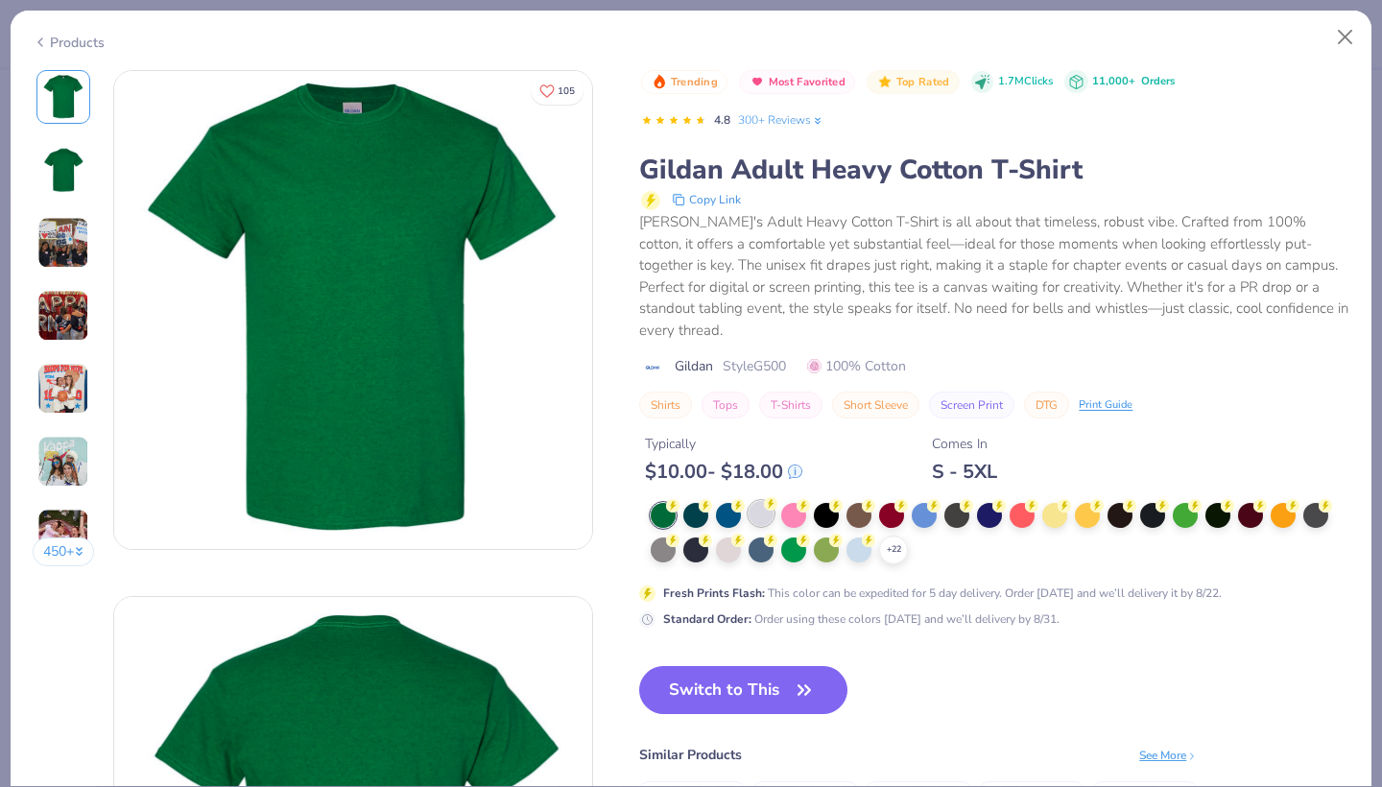
click at [763, 501] on div at bounding box center [760, 513] width 25 height 25
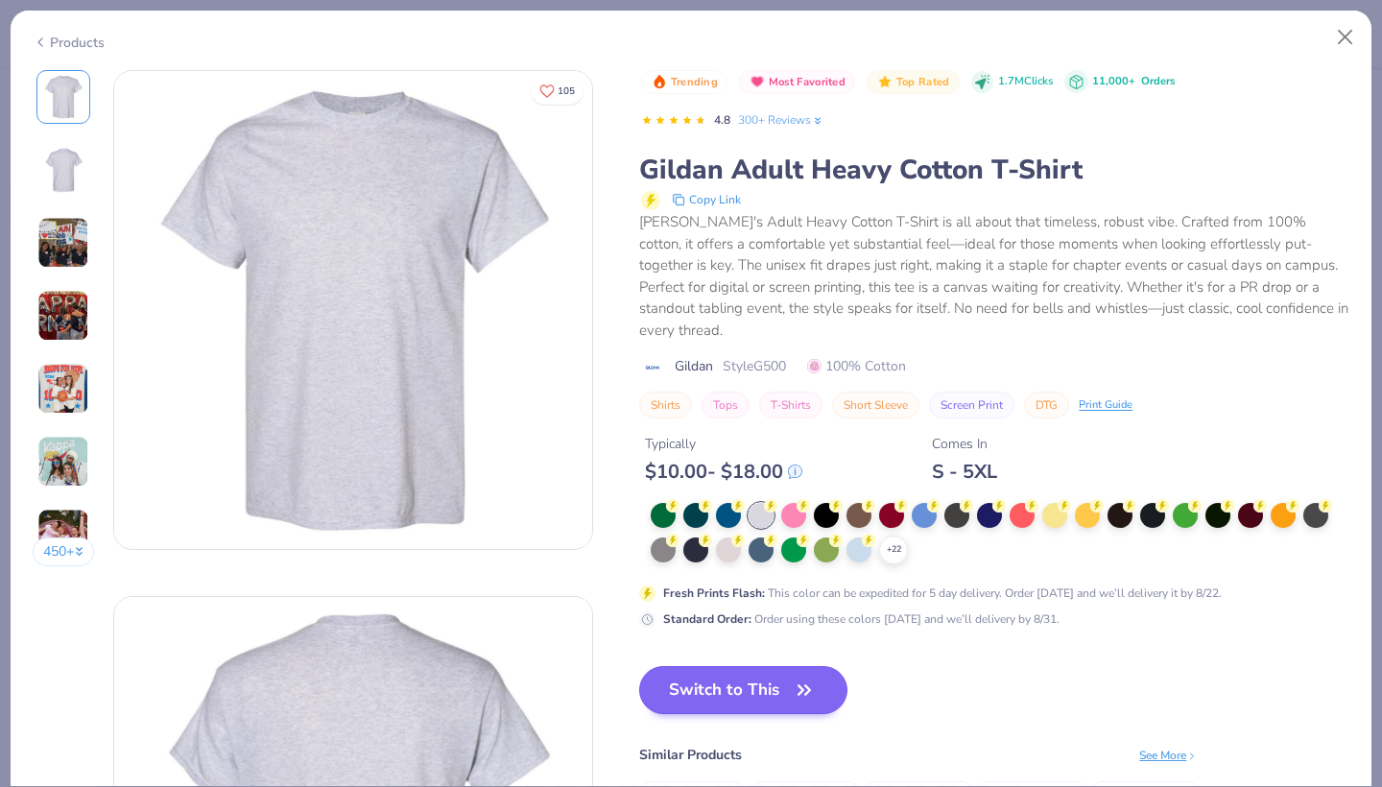
click at [741, 666] on button "Switch to This" at bounding box center [743, 690] width 208 height 48
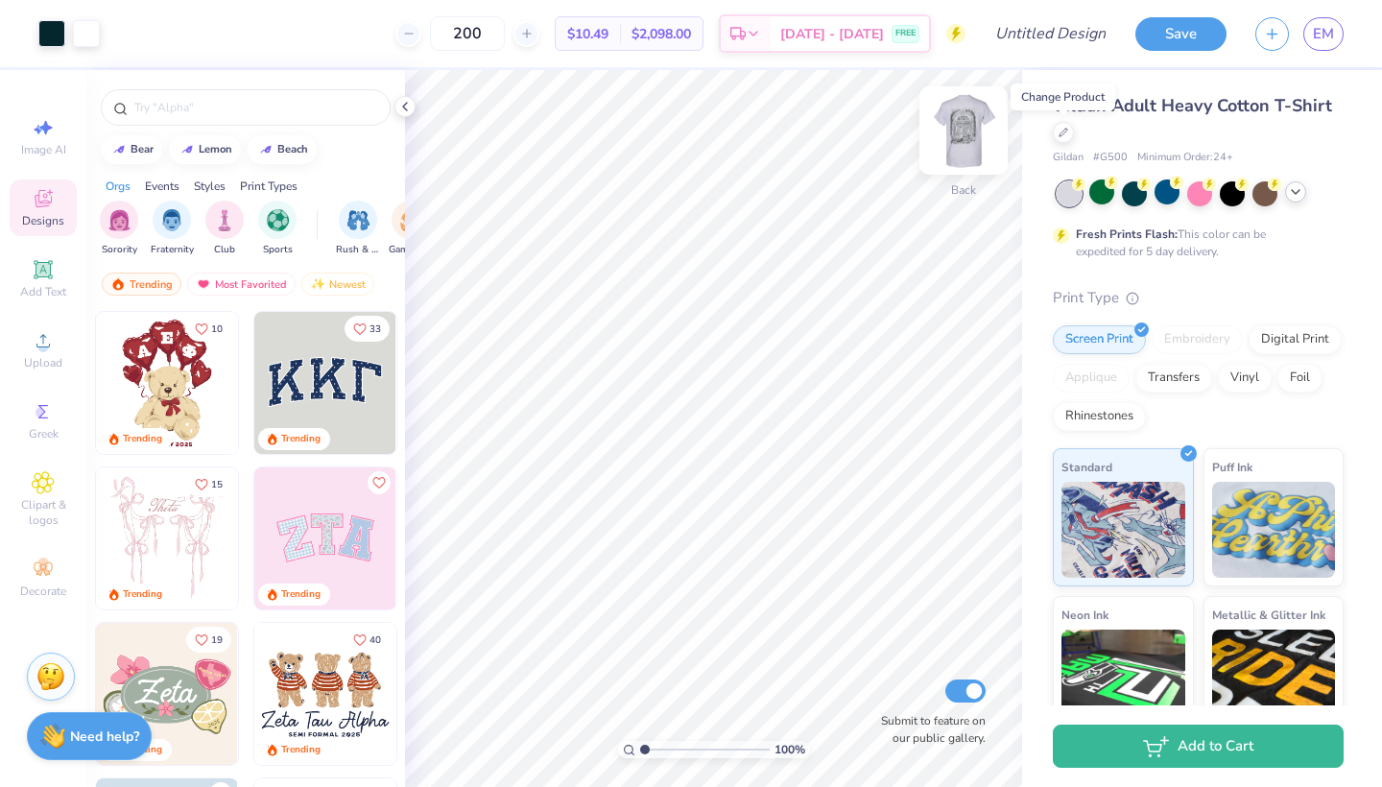
click at [963, 139] on img at bounding box center [963, 130] width 77 height 77
click at [1172, 194] on div at bounding box center [1166, 191] width 25 height 25
click at [1099, 194] on div at bounding box center [1101, 191] width 25 height 25
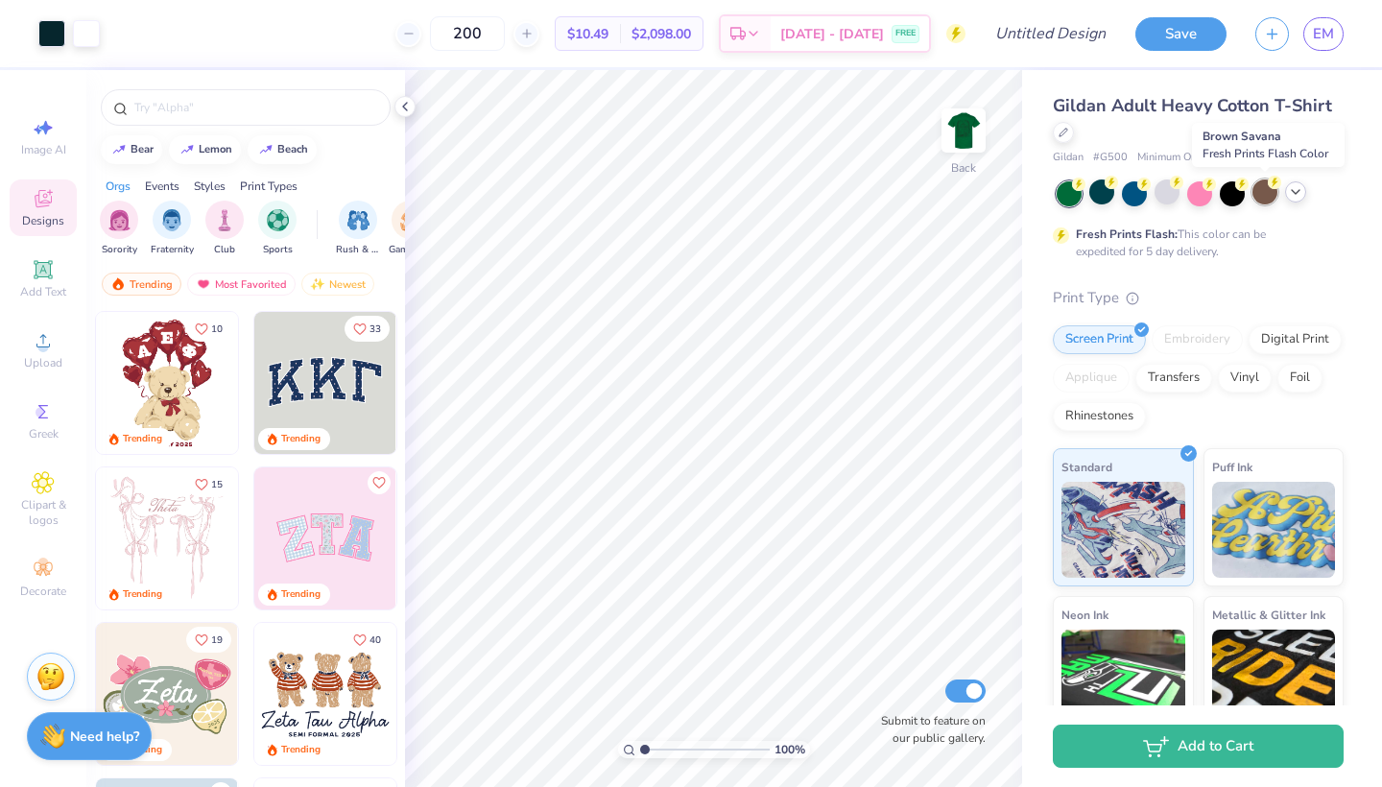
click at [1254, 195] on div at bounding box center [1264, 191] width 25 height 25
click at [1235, 193] on div at bounding box center [1231, 191] width 25 height 25
click at [1289, 191] on icon at bounding box center [1295, 191] width 15 height 15
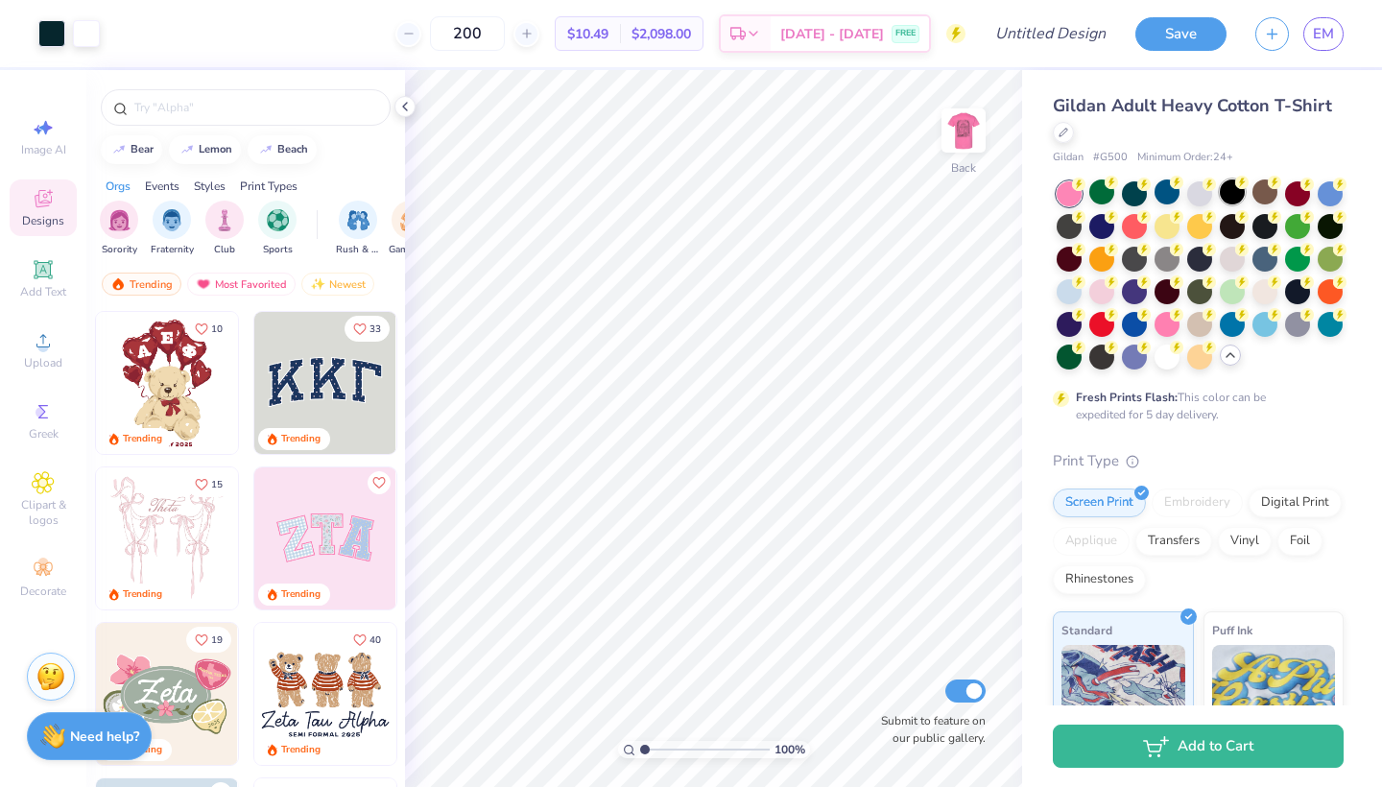
click at [1236, 187] on icon at bounding box center [1241, 182] width 13 height 13
click at [1319, 201] on div at bounding box center [1329, 191] width 25 height 25
click at [1331, 256] on div at bounding box center [1329, 257] width 25 height 25
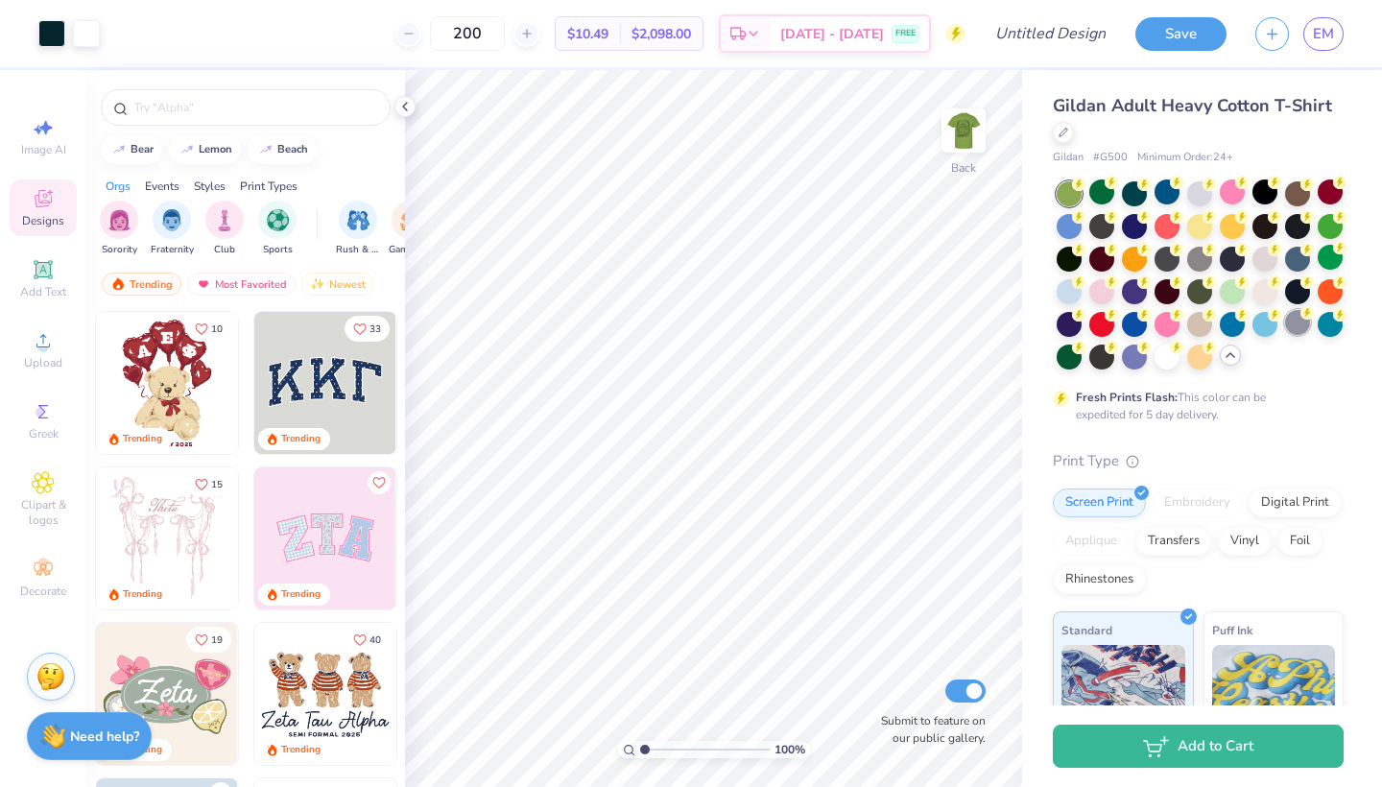
click at [1301, 319] on div at bounding box center [1297, 322] width 25 height 25
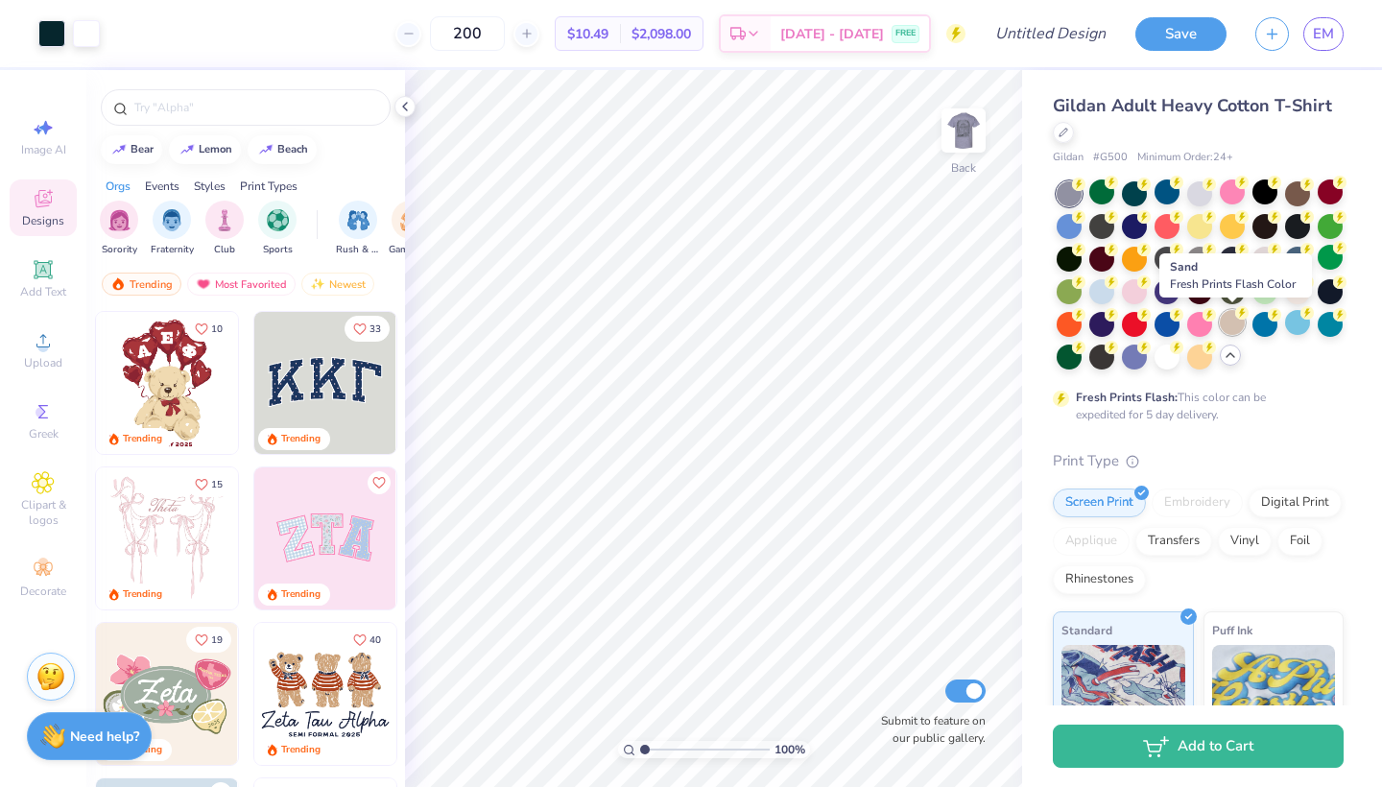
click at [1224, 322] on div at bounding box center [1231, 322] width 25 height 25
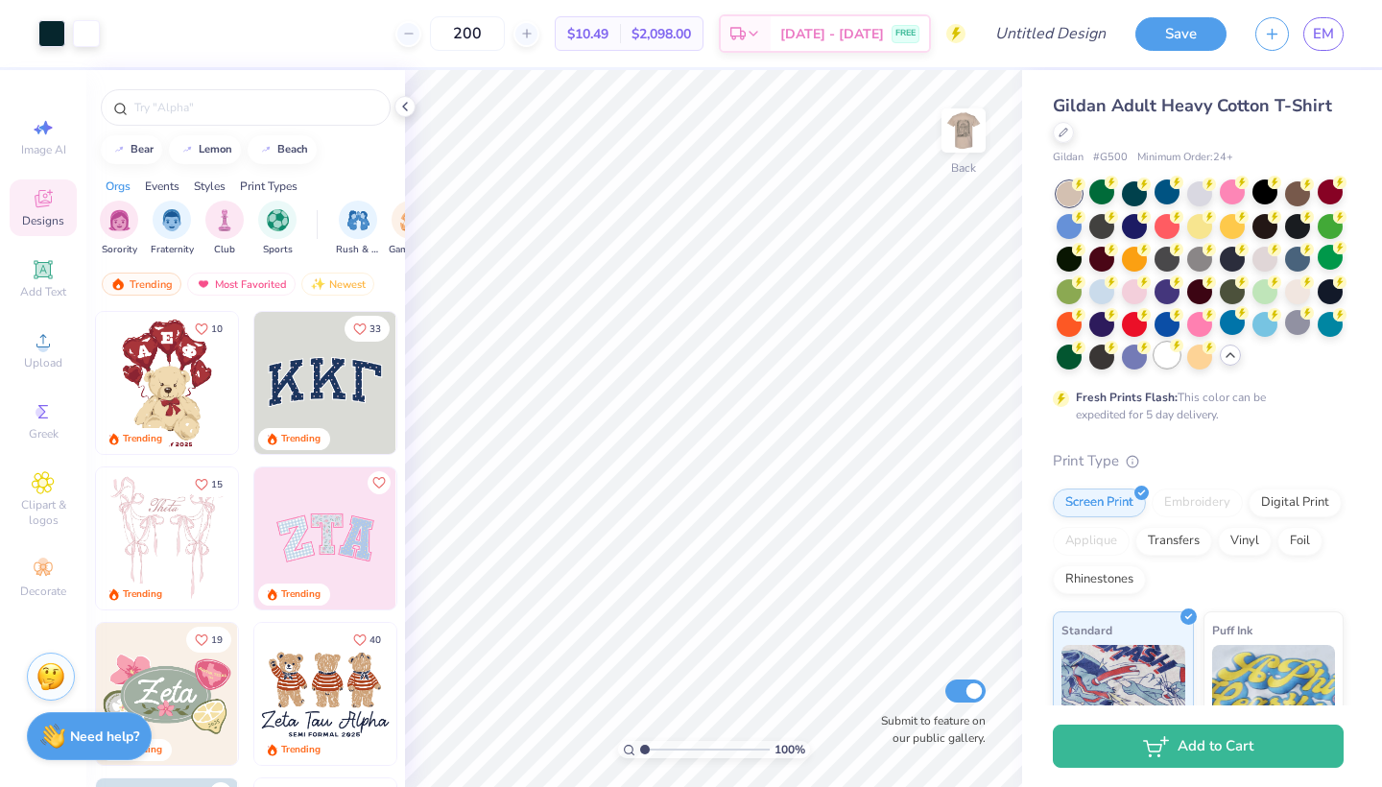
click at [1170, 355] on div at bounding box center [1166, 355] width 25 height 25
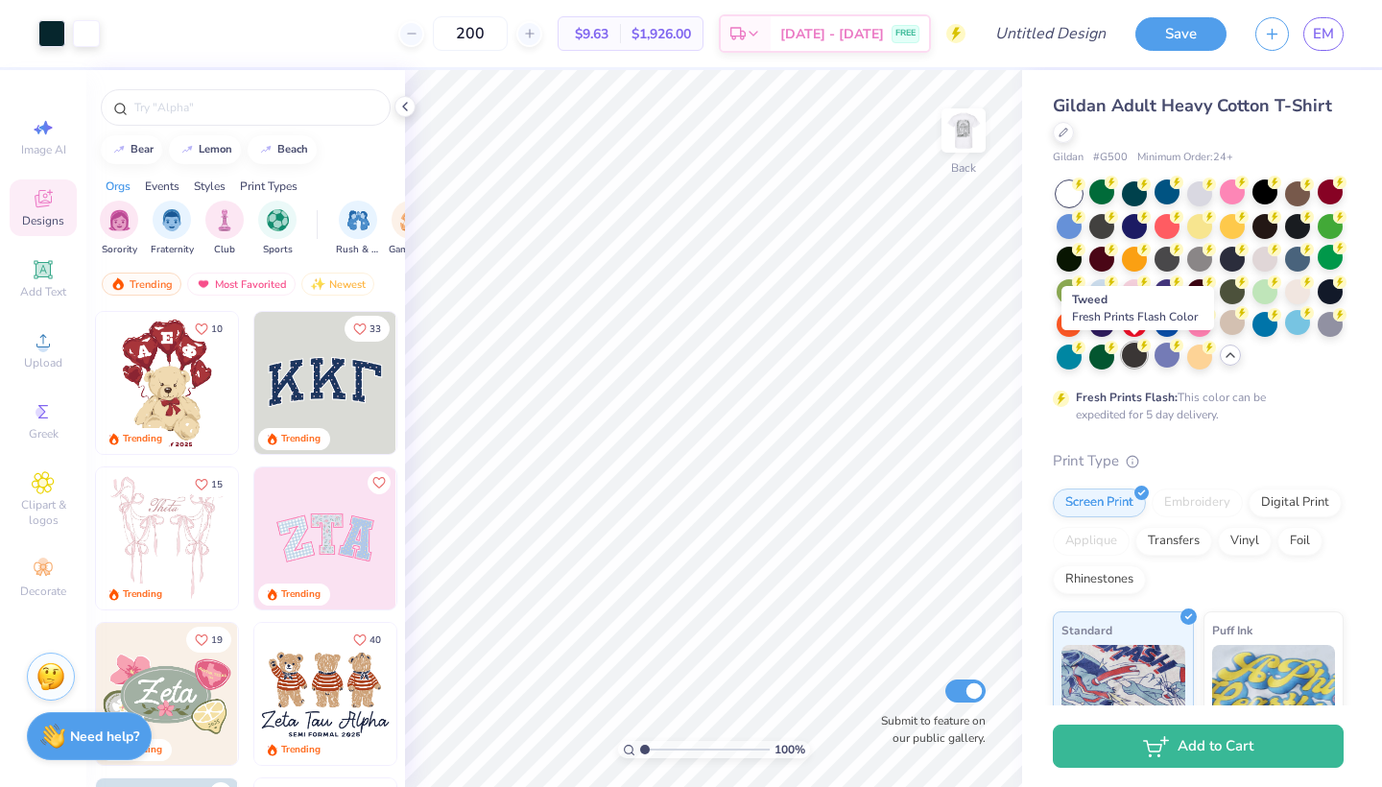
click at [1131, 358] on div at bounding box center [1134, 355] width 25 height 25
click at [1100, 356] on div at bounding box center [1101, 355] width 25 height 25
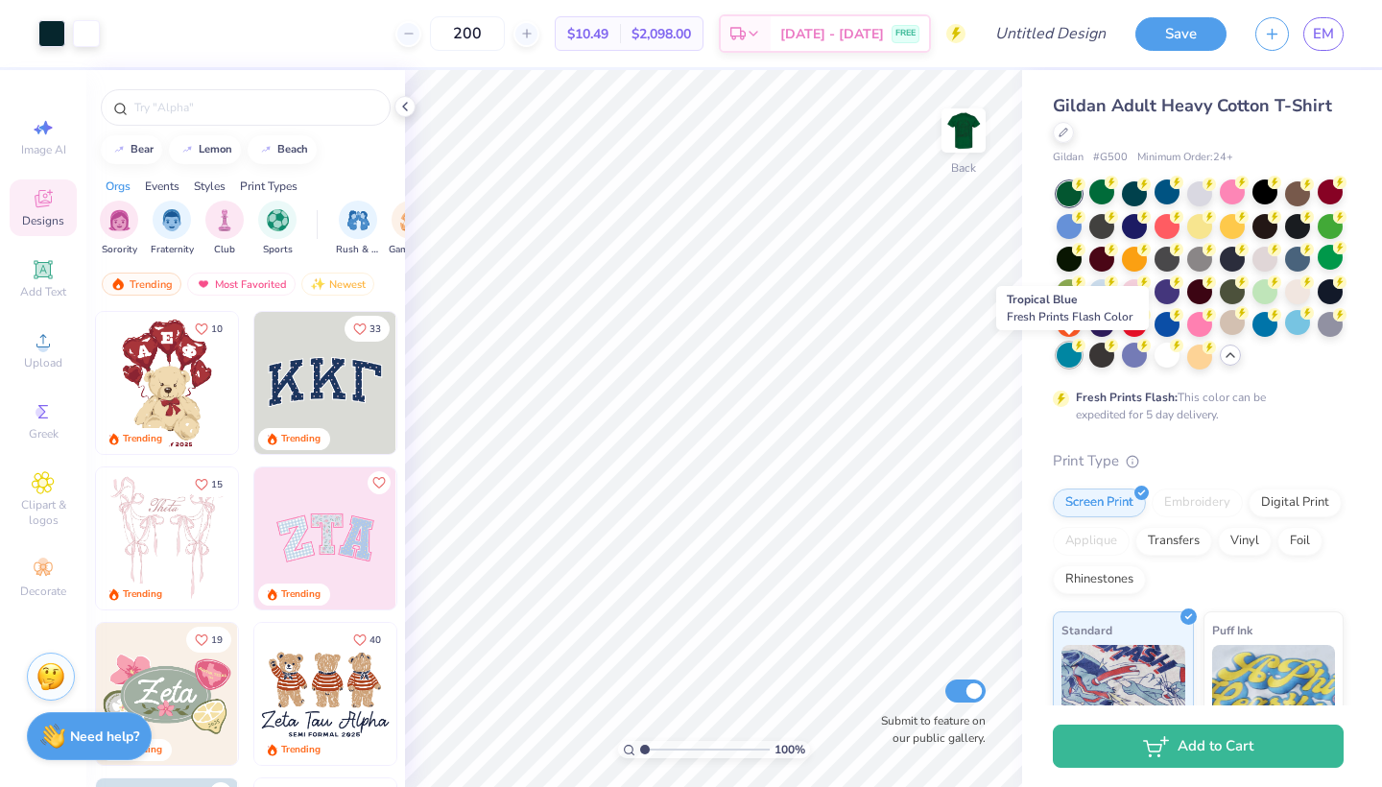
click at [1069, 356] on div at bounding box center [1068, 355] width 25 height 25
click at [1102, 326] on div at bounding box center [1101, 322] width 25 height 25
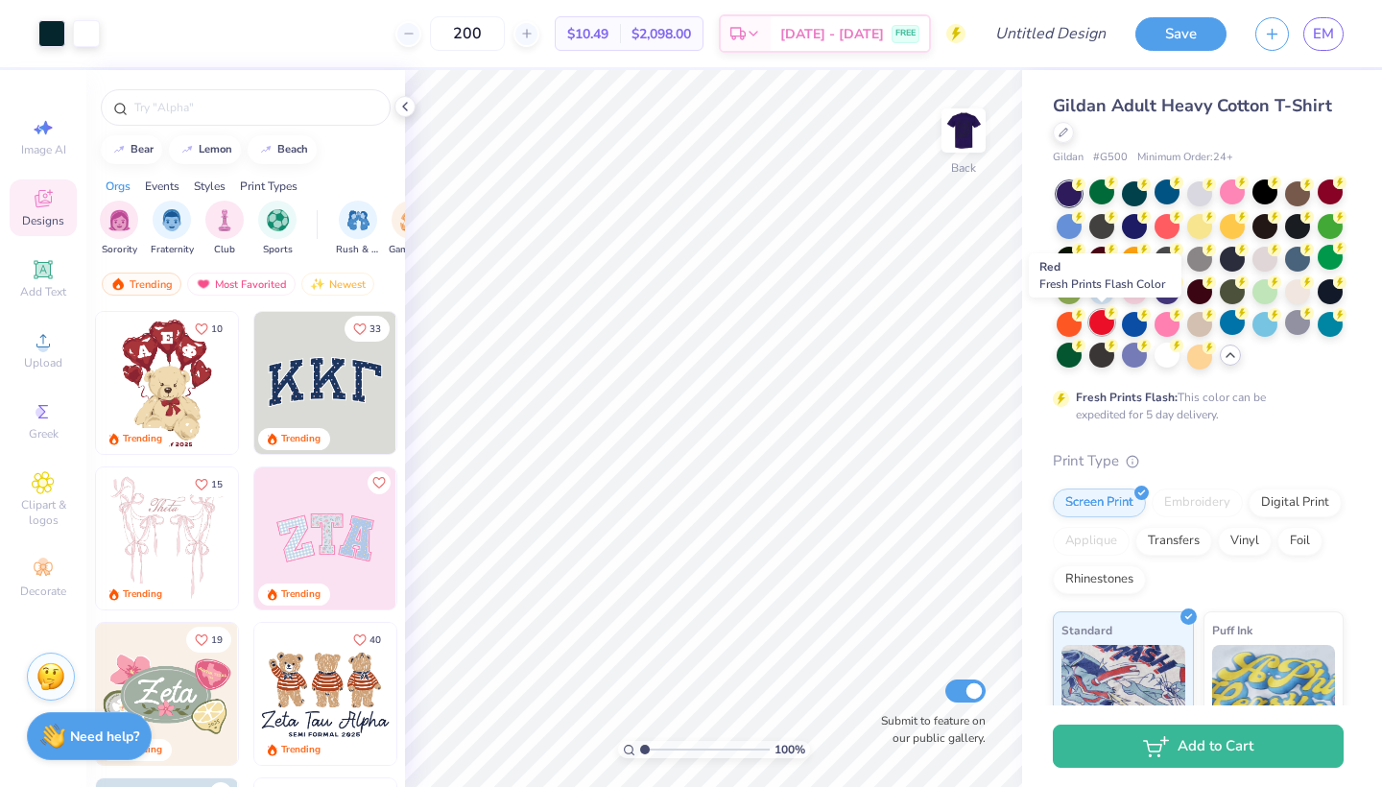
click at [1111, 322] on div at bounding box center [1101, 322] width 25 height 25
click at [1335, 191] on div at bounding box center [1329, 191] width 25 height 25
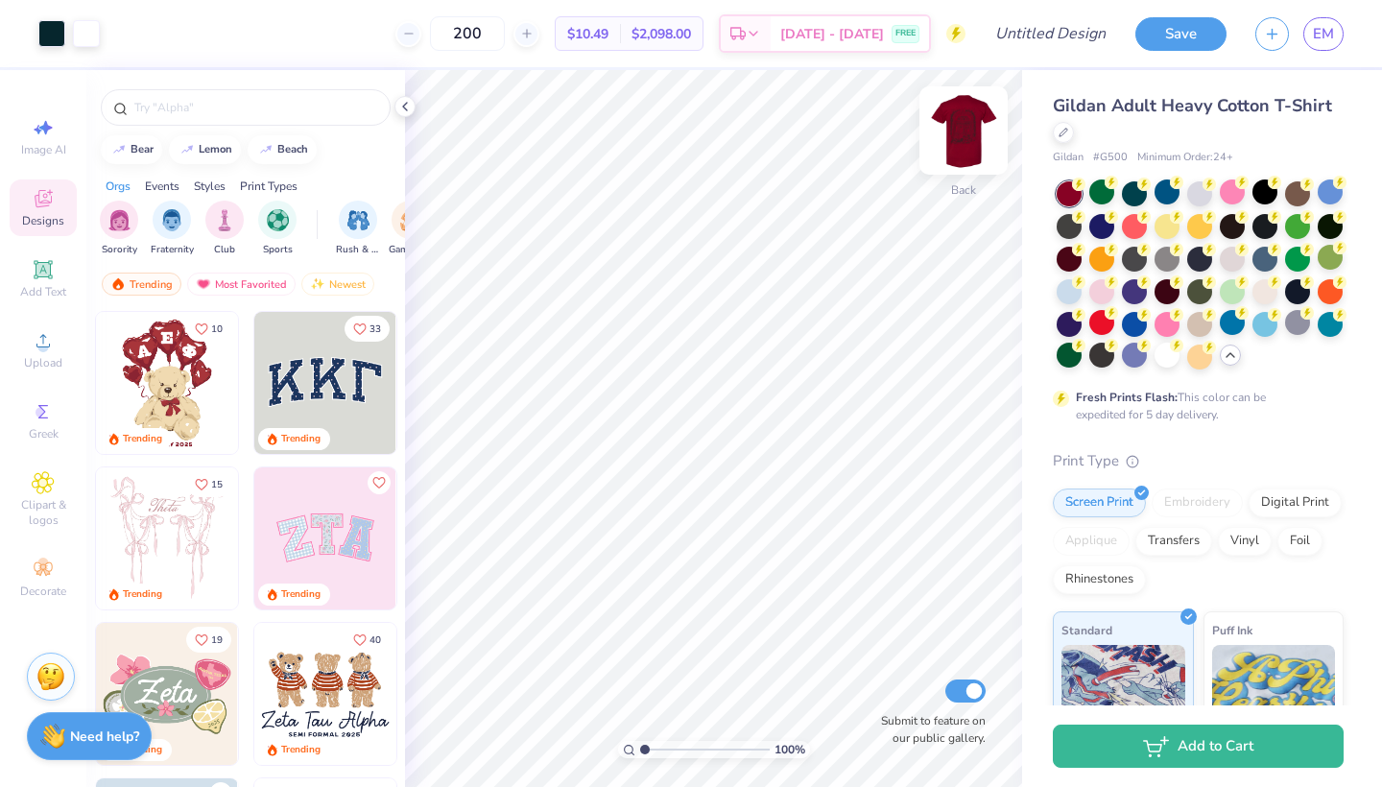
click at [968, 127] on img at bounding box center [963, 130] width 77 height 77
type input "10.19"
type input "14.30"
type input "5.13"
type input "10.26"
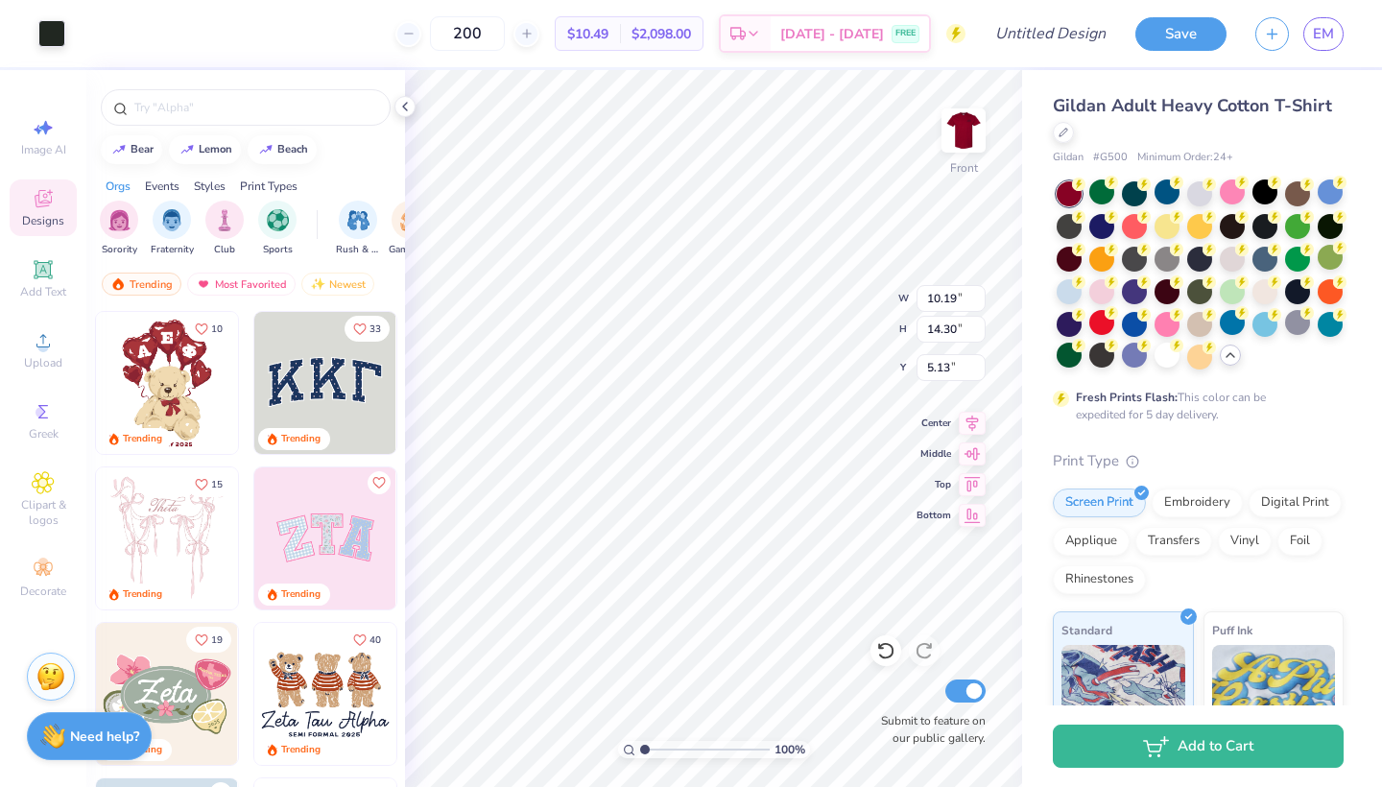
type input "14.39"
type input "5.04"
type input "10.42"
type input "14.62"
type input "4.82"
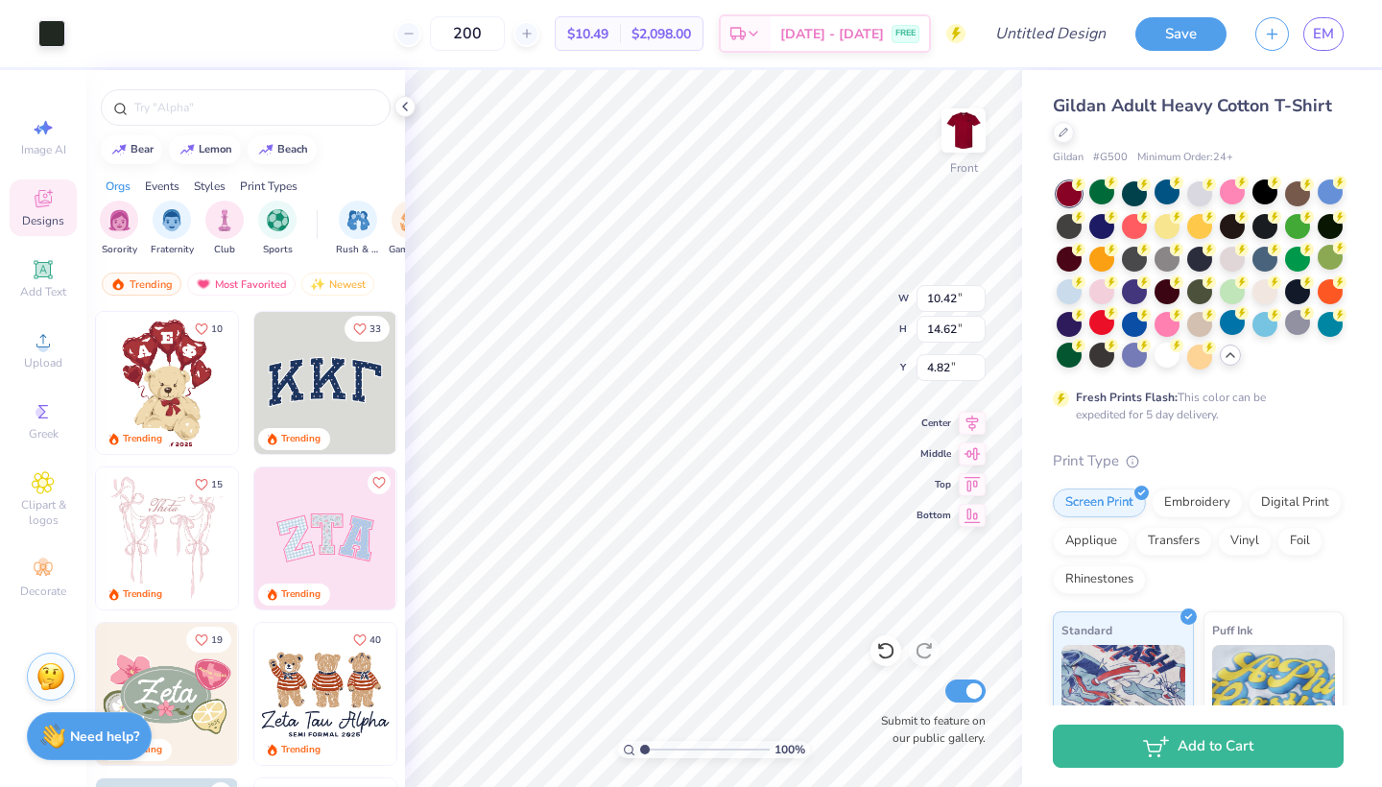
type input "10.51"
type input "14.74"
type input "4.69"
type input "10.67"
type input "14.97"
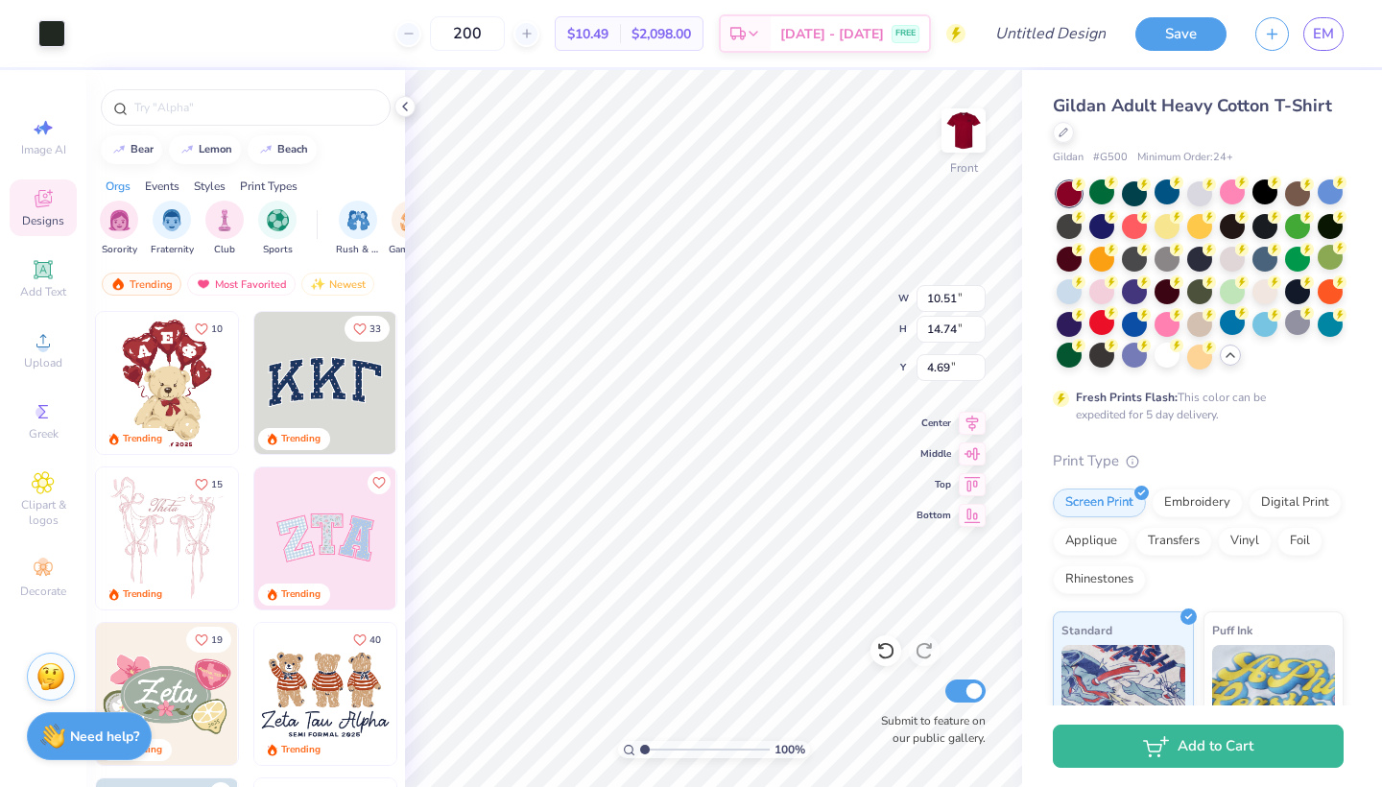
type input "4.46"
type input "4.89"
click at [1170, 360] on div at bounding box center [1166, 355] width 25 height 25
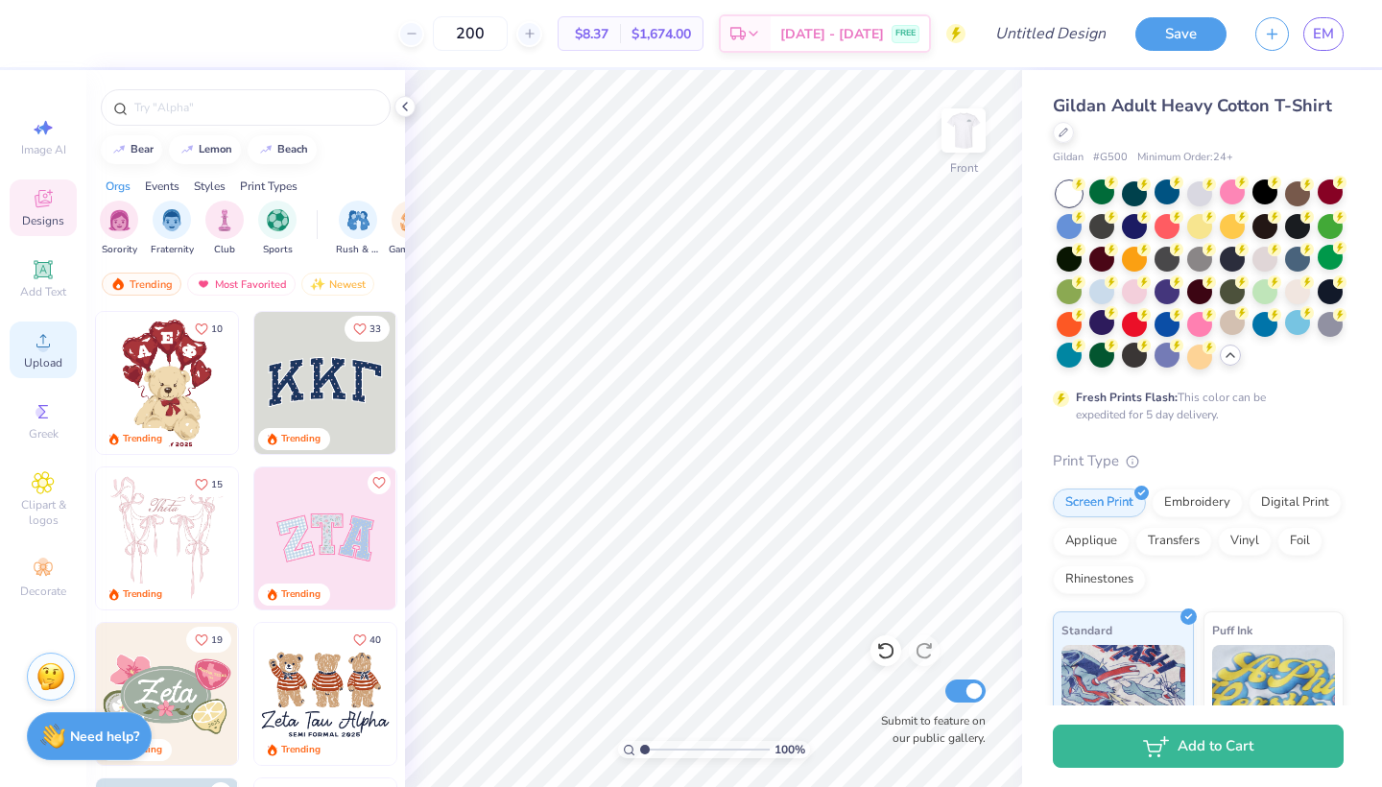
click at [34, 353] on div "Upload" at bounding box center [43, 349] width 67 height 57
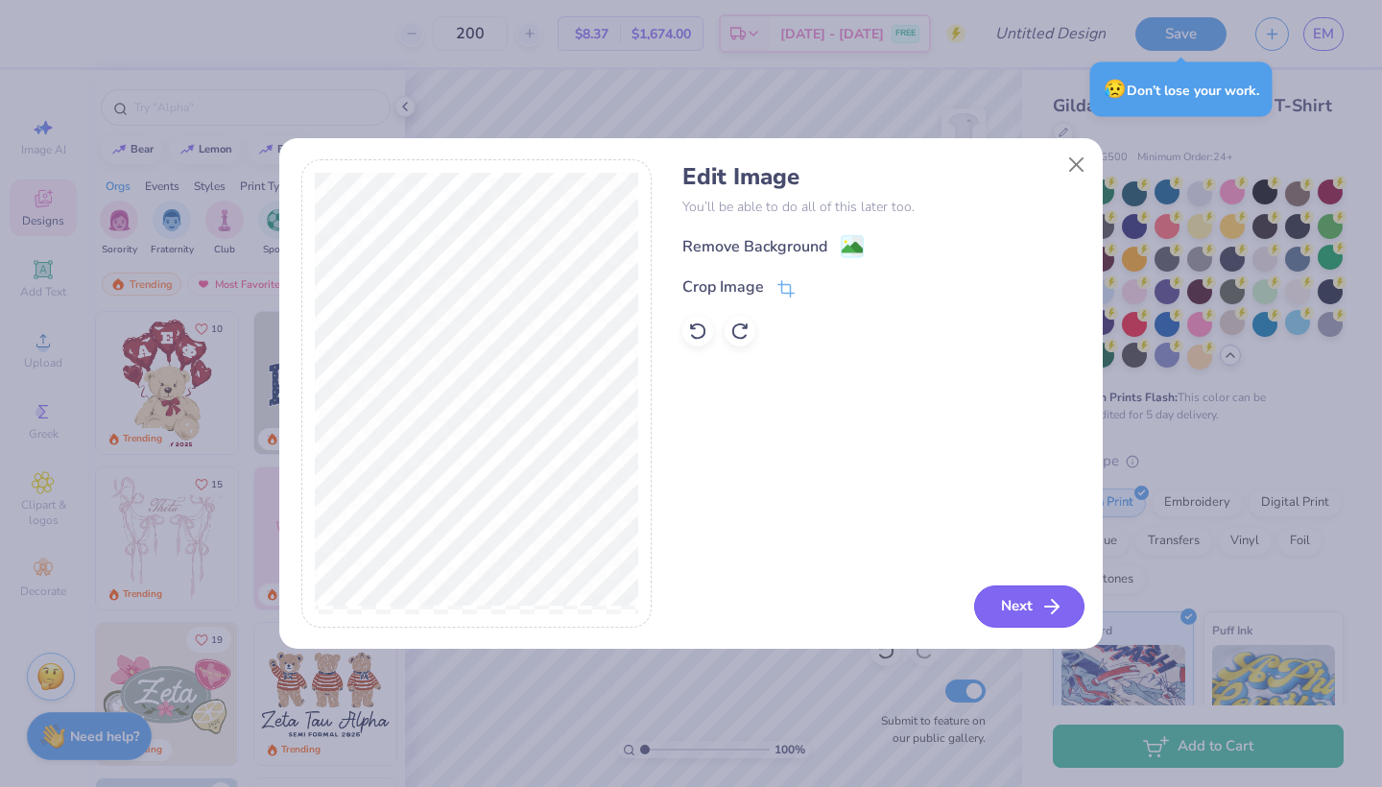
click at [1020, 609] on button "Next" at bounding box center [1029, 606] width 110 height 42
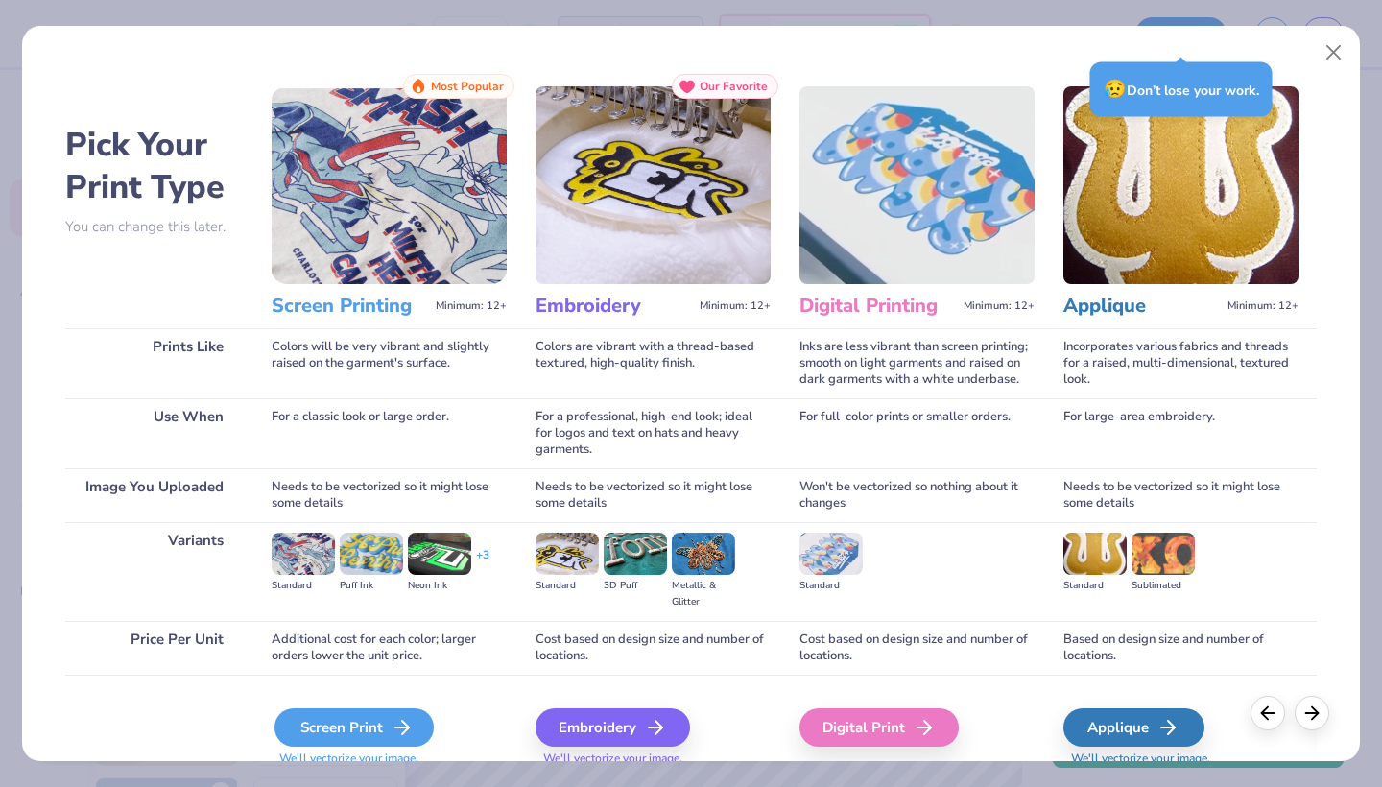
click at [363, 736] on div "Screen Print" at bounding box center [353, 727] width 159 height 38
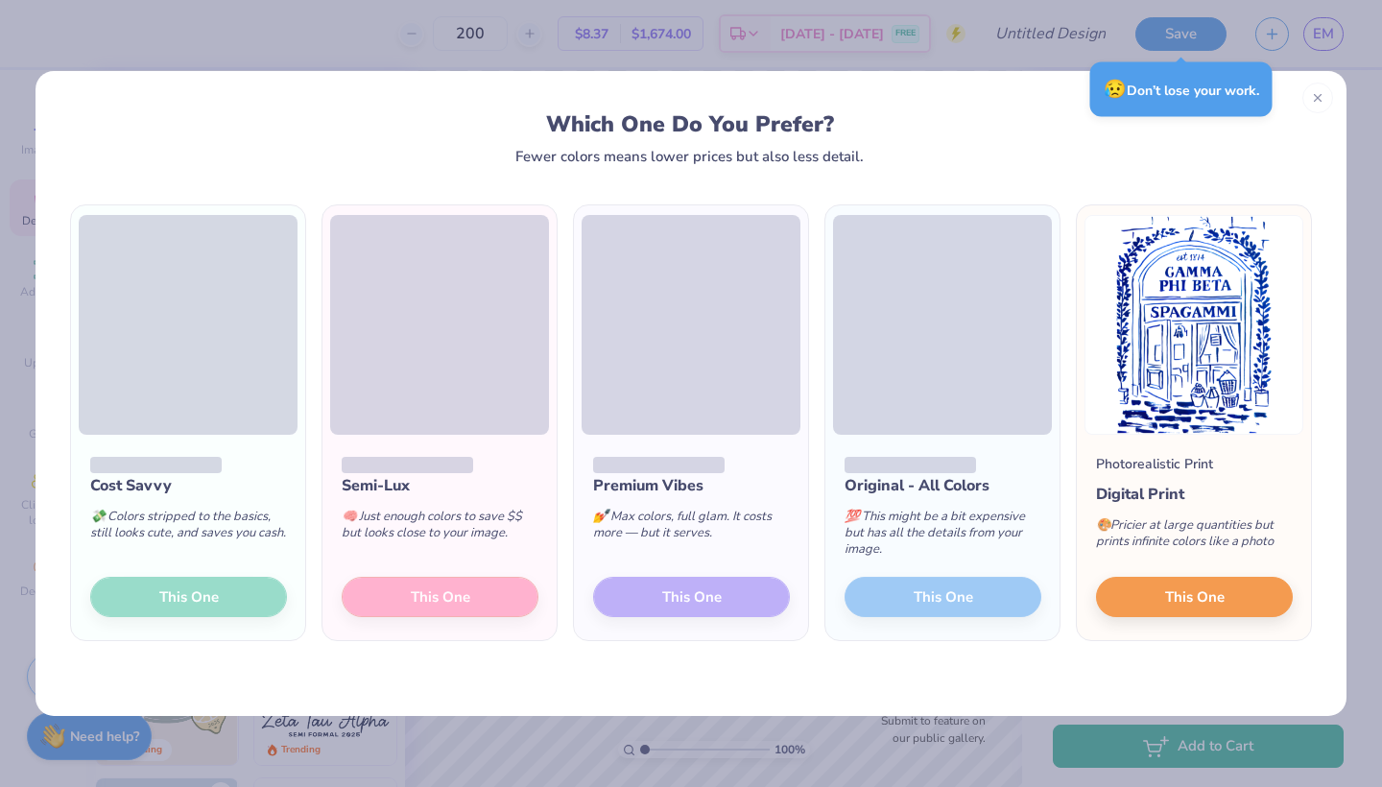
click at [177, 593] on div "Cost Savvy 💸 Colors stripped to the basics, still looks cute, and saves you cas…" at bounding box center [188, 537] width 234 height 205
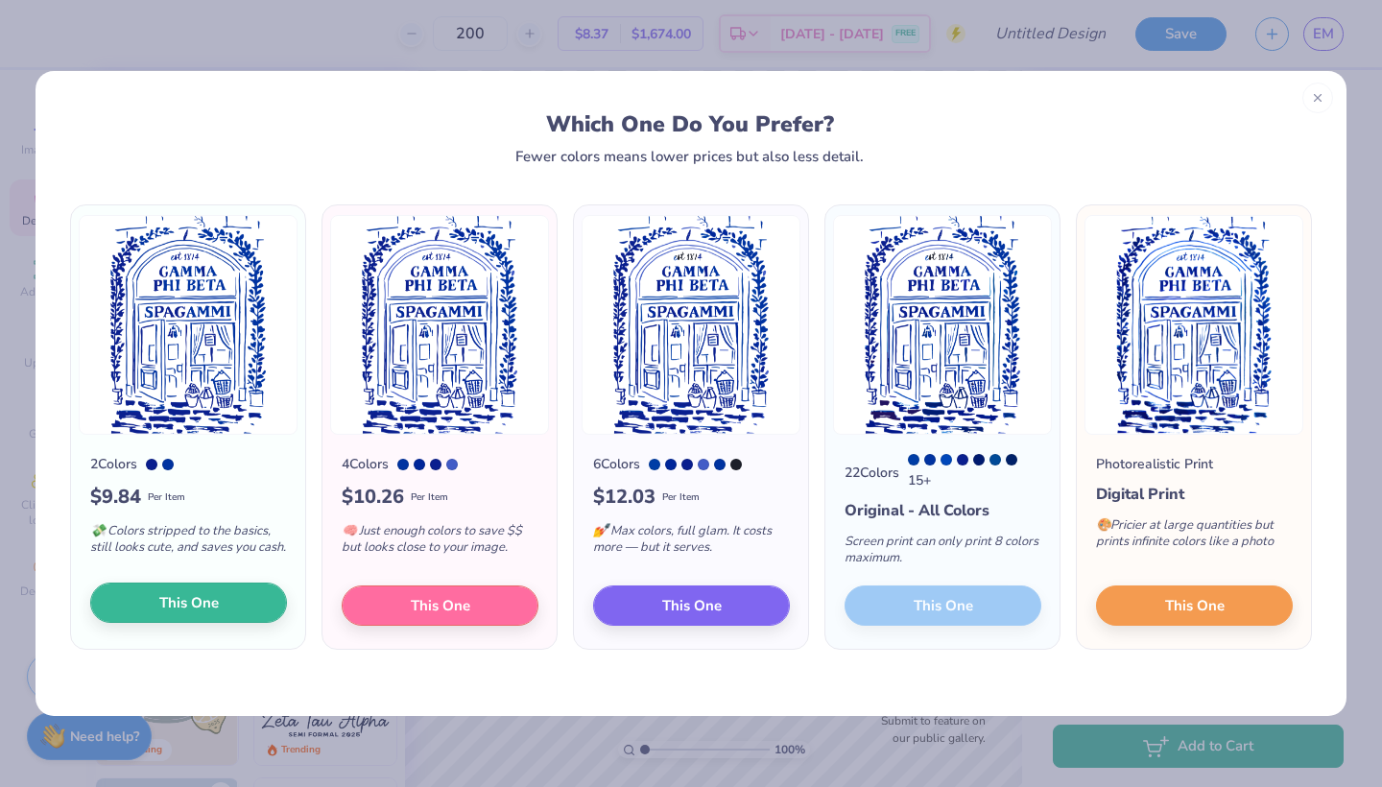
click at [208, 603] on span "This One" at bounding box center [188, 603] width 59 height 22
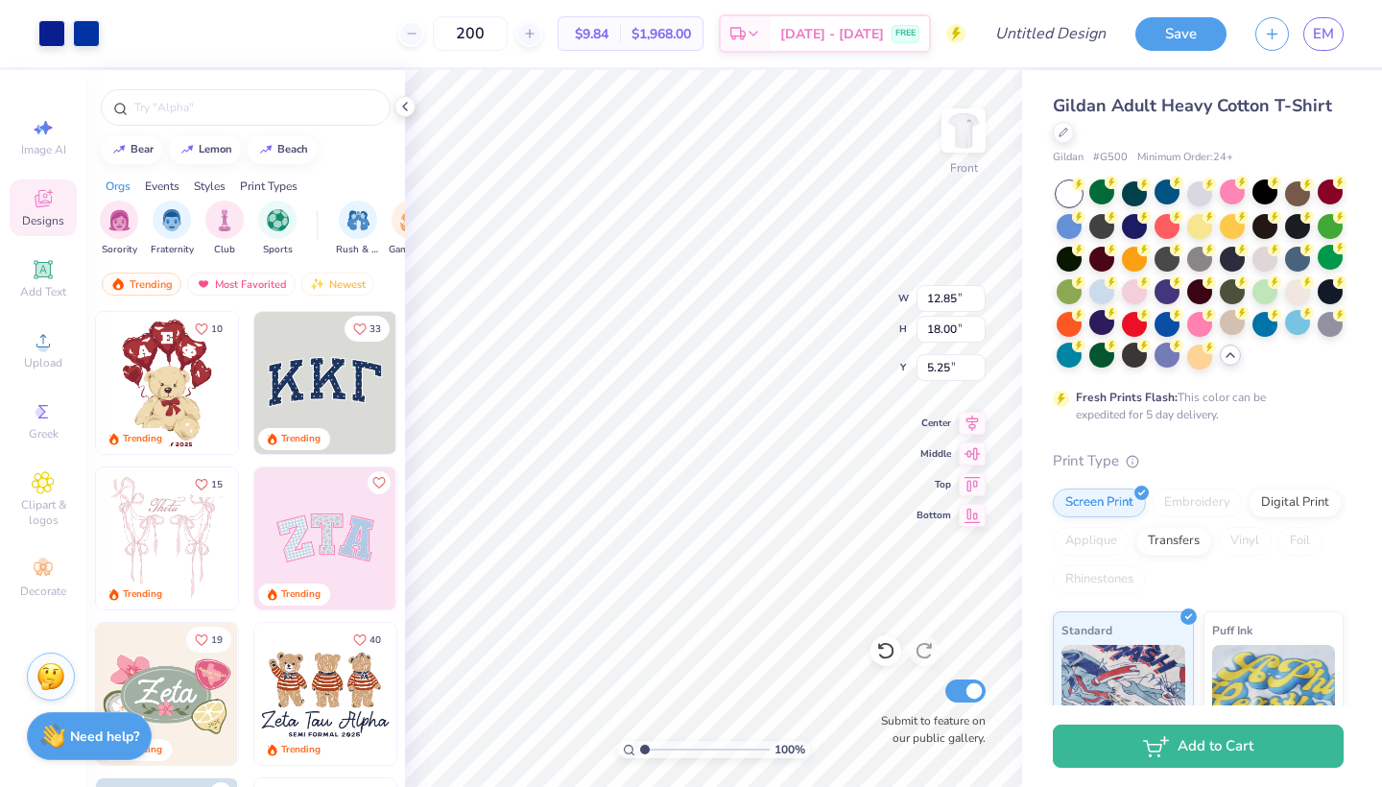
type input "11.71"
type input "16.40"
type input "4.18"
click at [979, 123] on img at bounding box center [963, 130] width 77 height 77
click at [964, 136] on img at bounding box center [963, 130] width 77 height 77
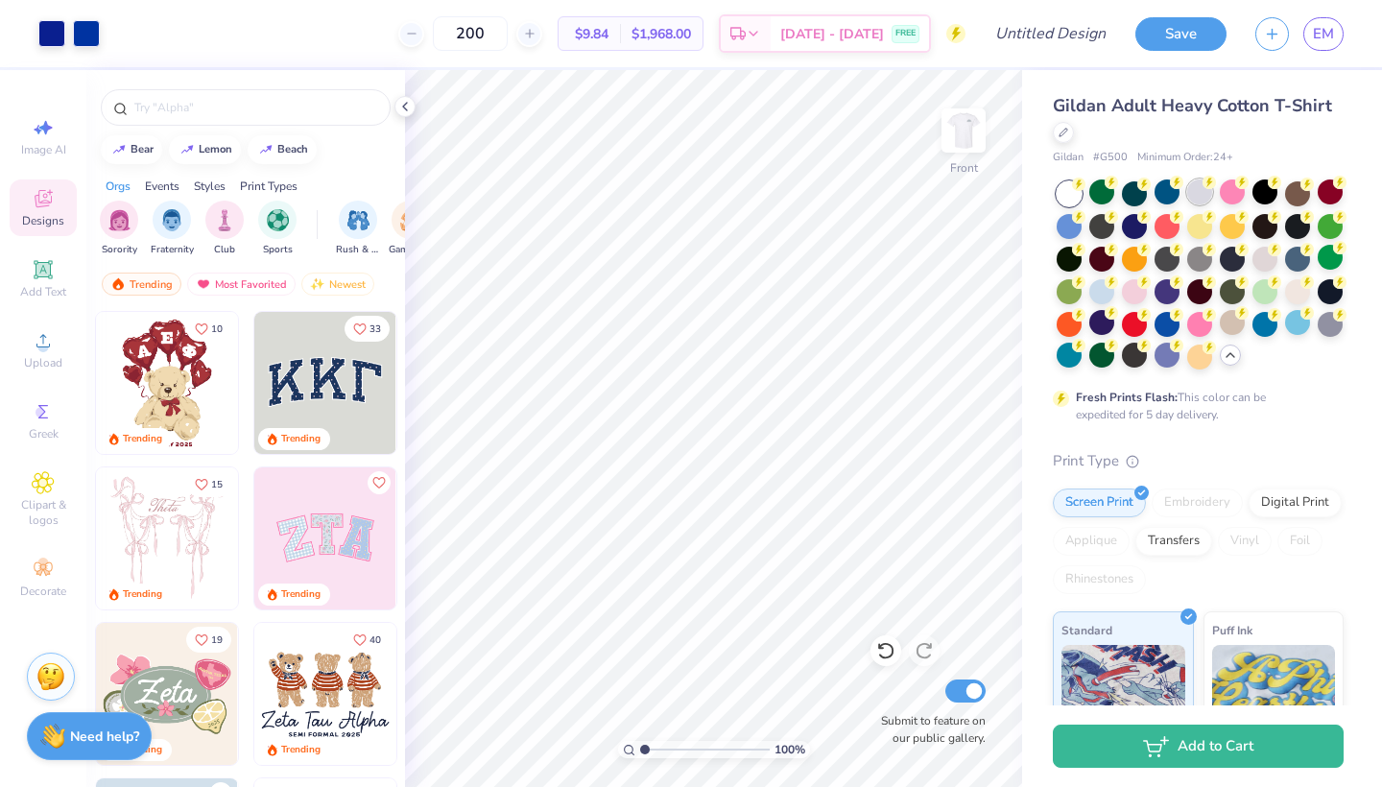
click at [1211, 195] on div at bounding box center [1199, 191] width 25 height 25
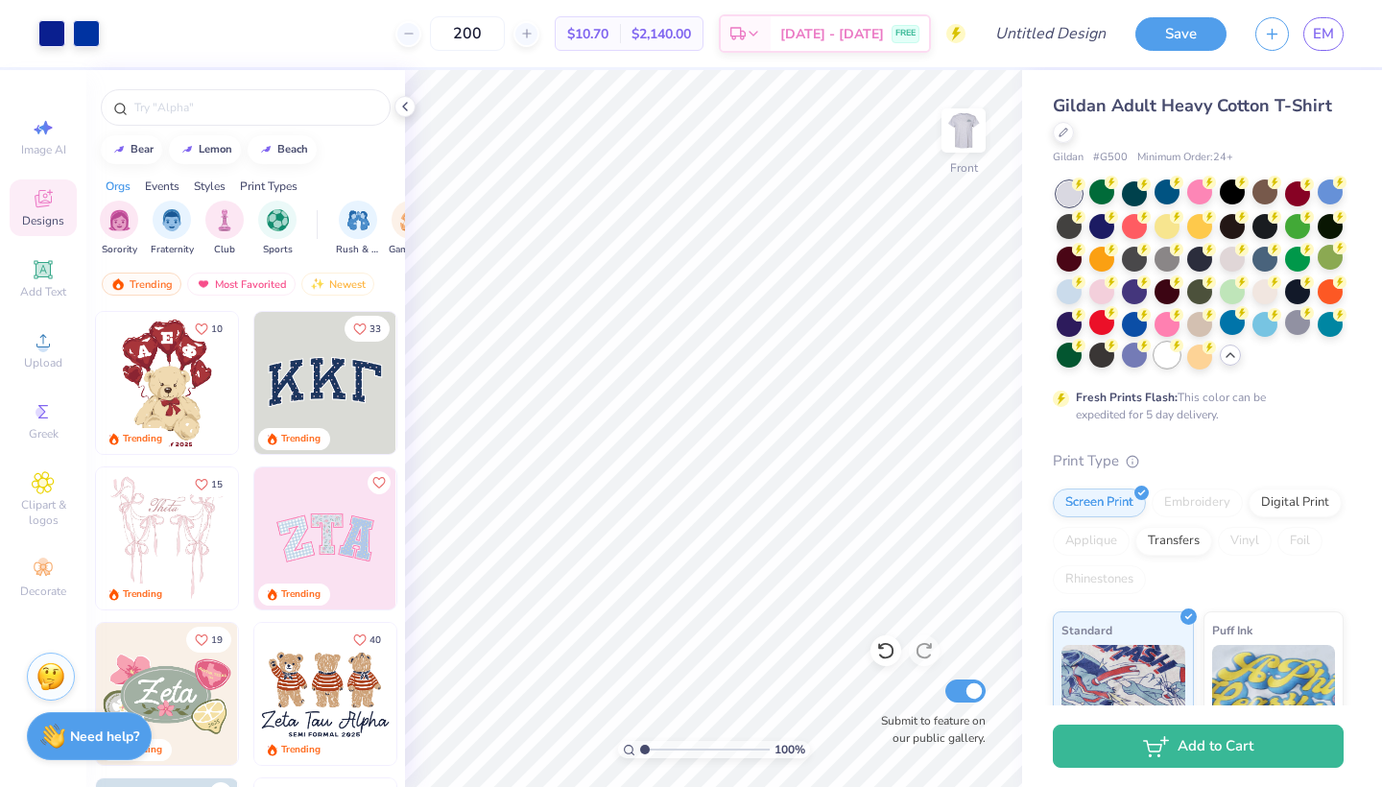
click at [1167, 350] on div at bounding box center [1166, 355] width 25 height 25
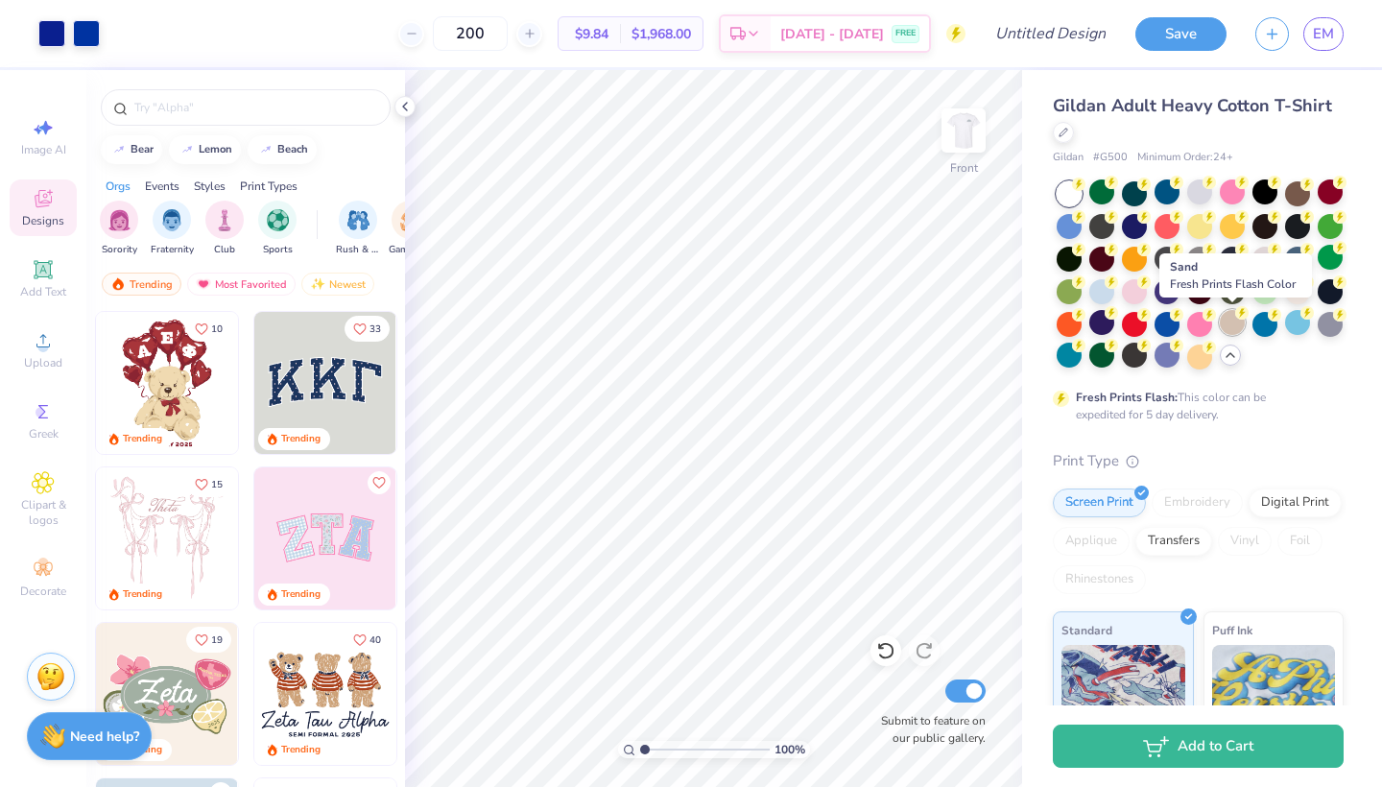
click at [1225, 325] on div at bounding box center [1231, 322] width 25 height 25
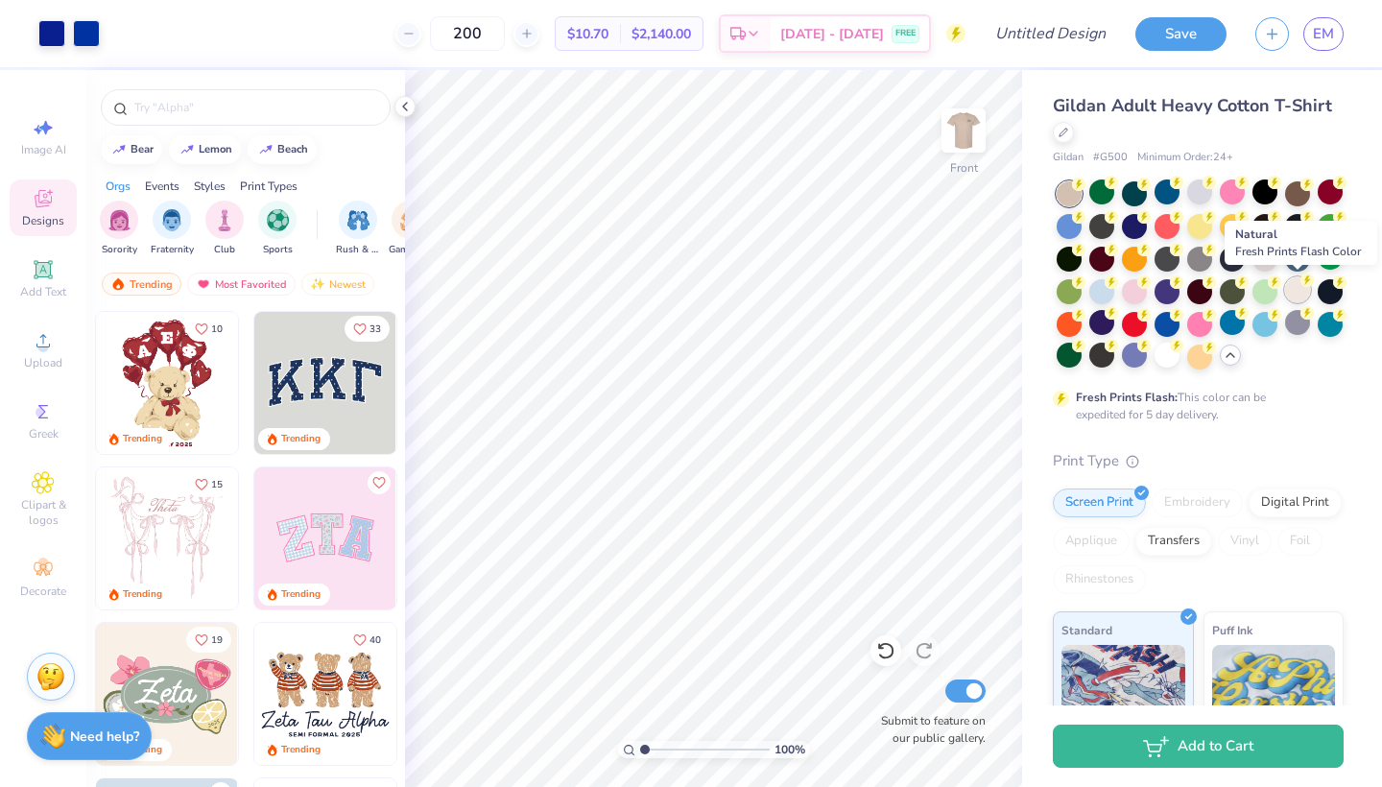
click at [1293, 293] on div at bounding box center [1297, 289] width 25 height 25
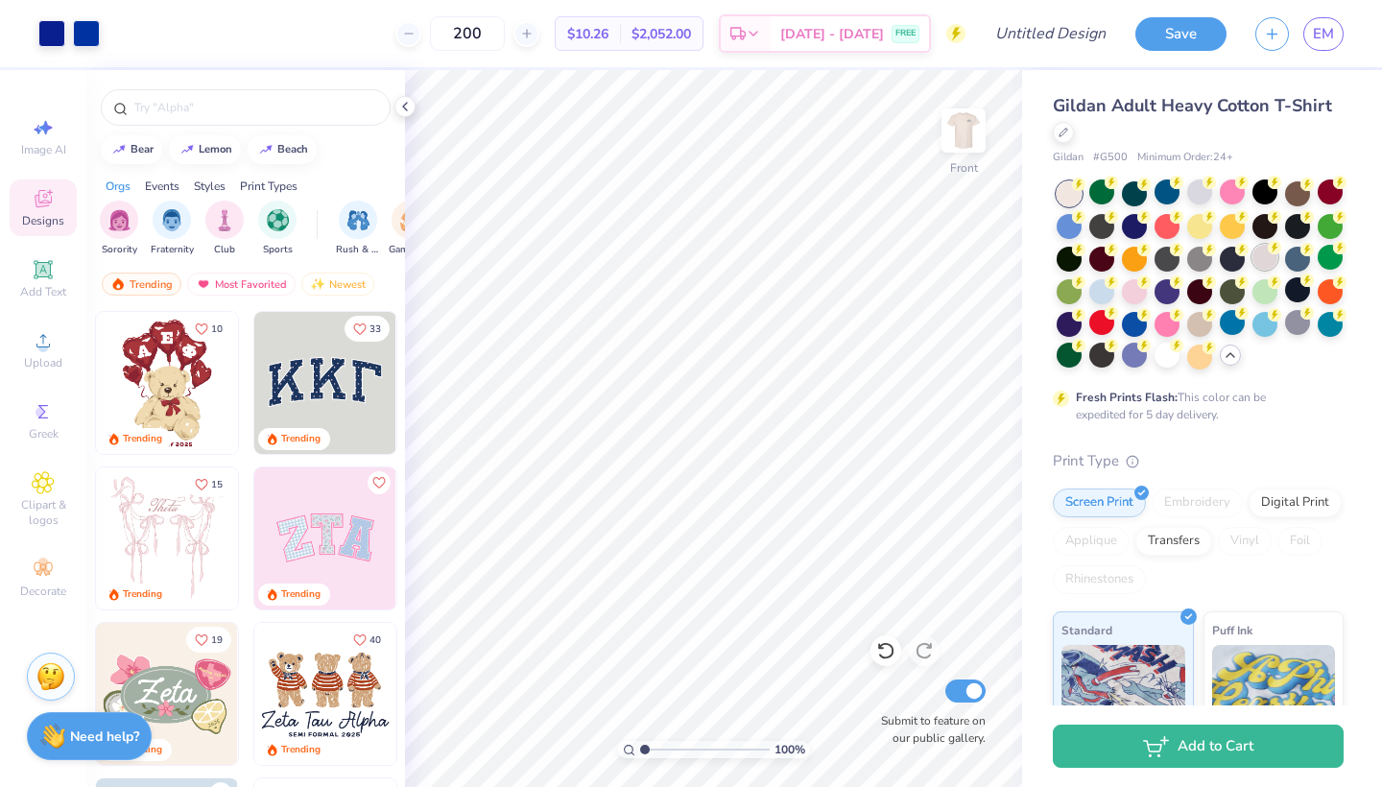
click at [1274, 261] on div at bounding box center [1264, 257] width 25 height 25
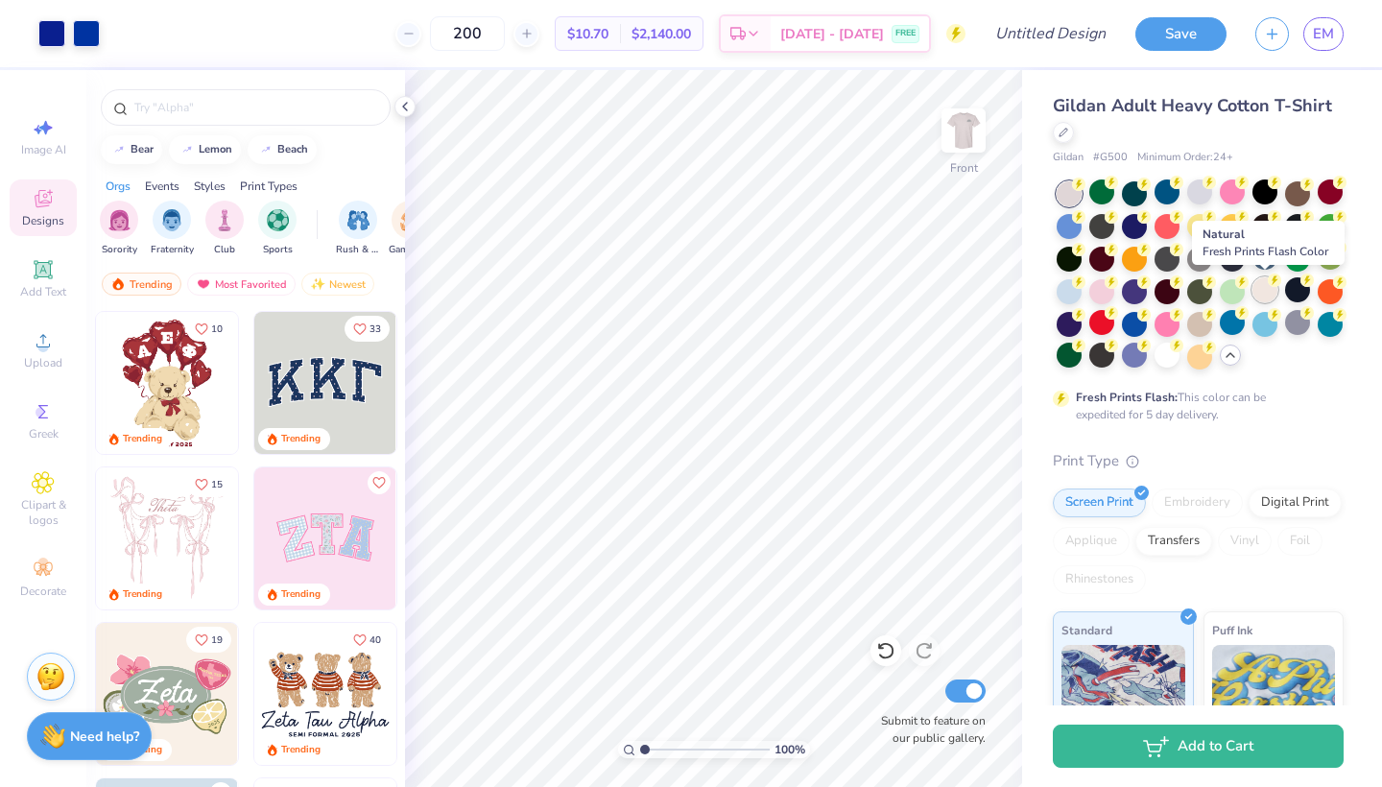
click at [1265, 288] on div at bounding box center [1264, 289] width 25 height 25
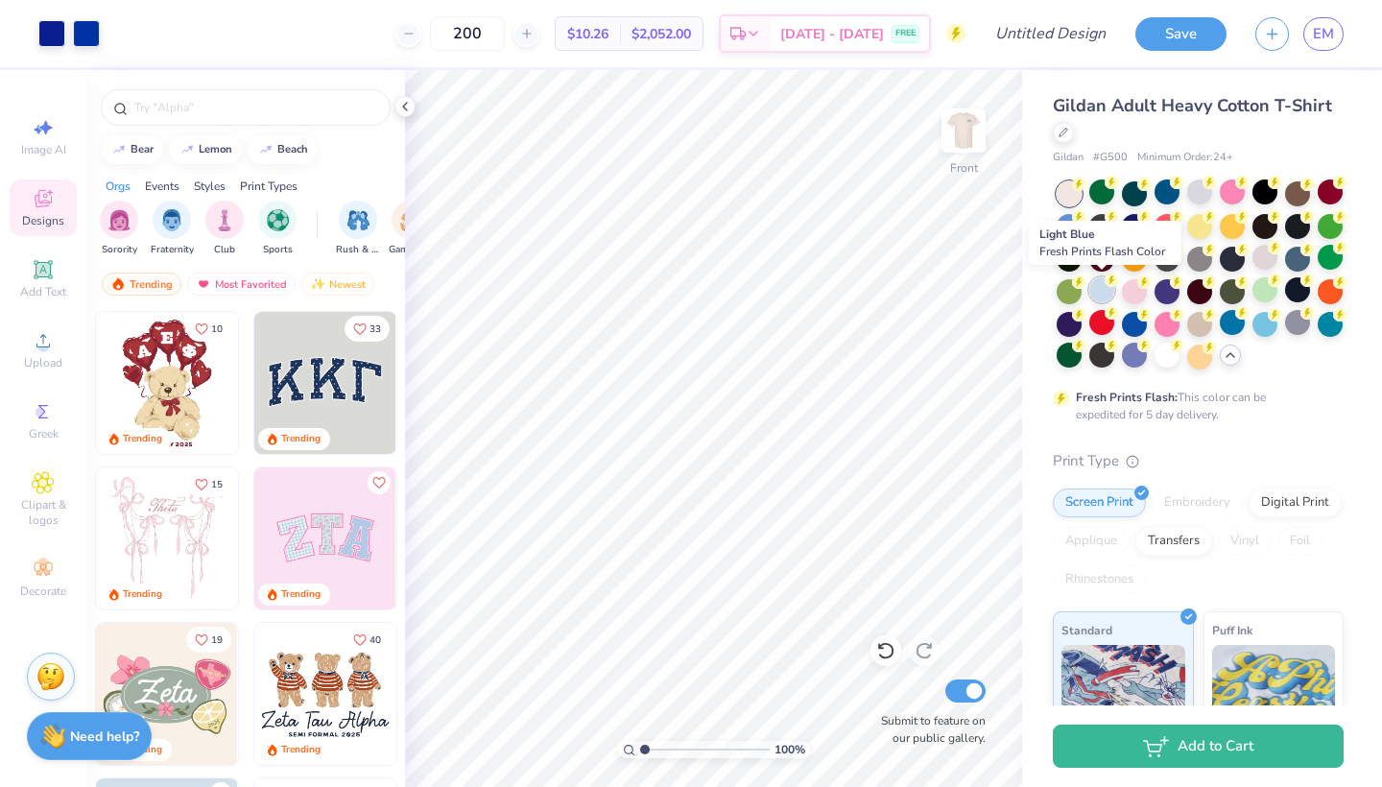
click at [1102, 293] on div at bounding box center [1101, 289] width 25 height 25
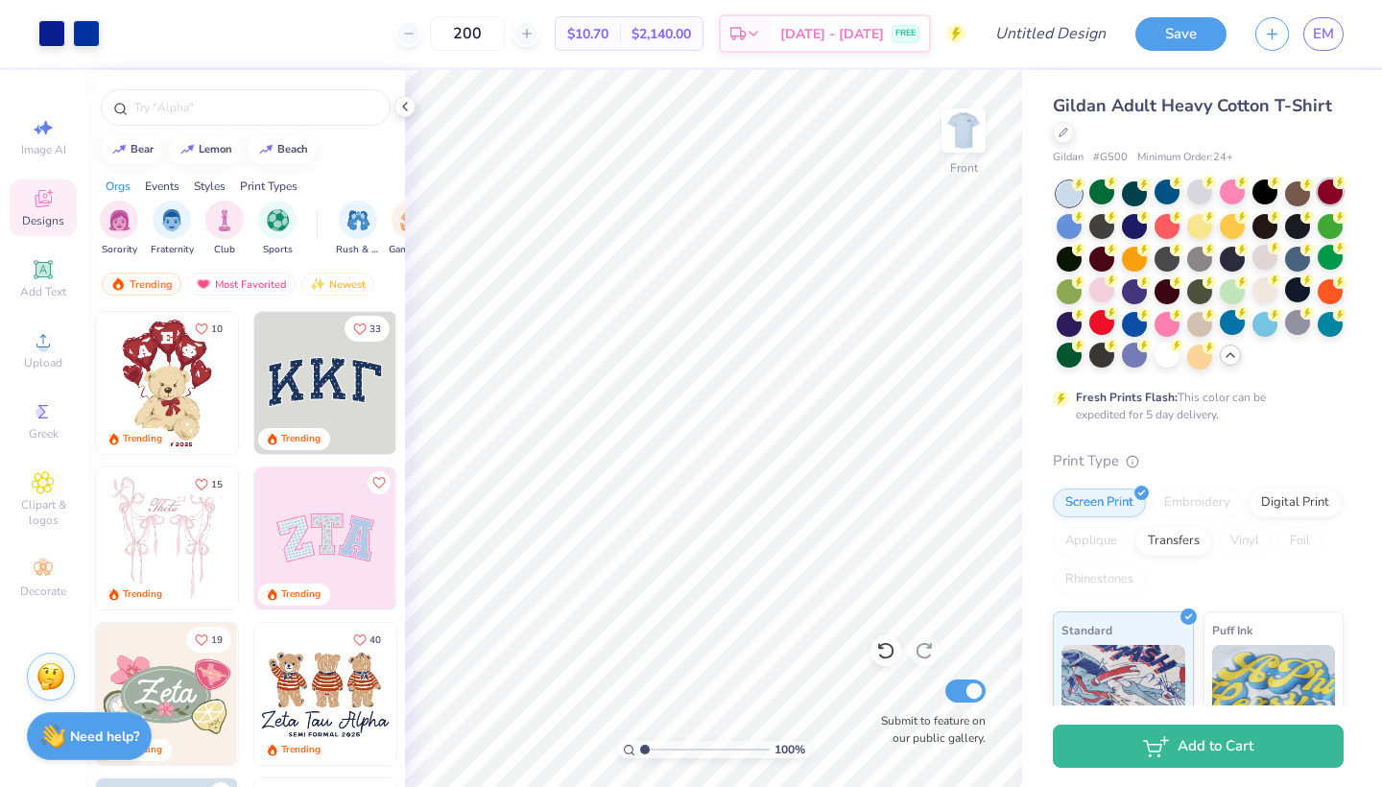
click at [1330, 201] on div at bounding box center [1329, 191] width 25 height 25
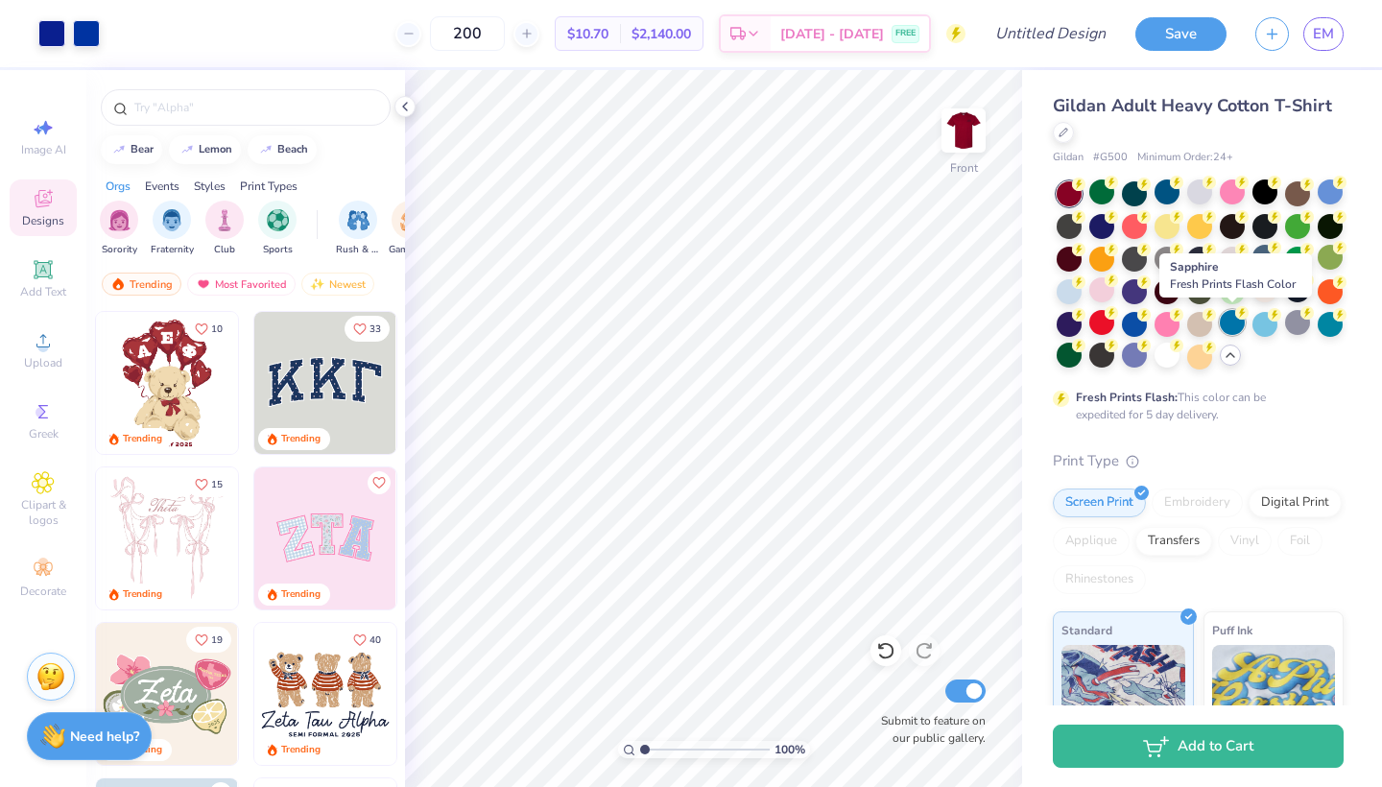
click at [1227, 322] on div at bounding box center [1231, 322] width 25 height 25
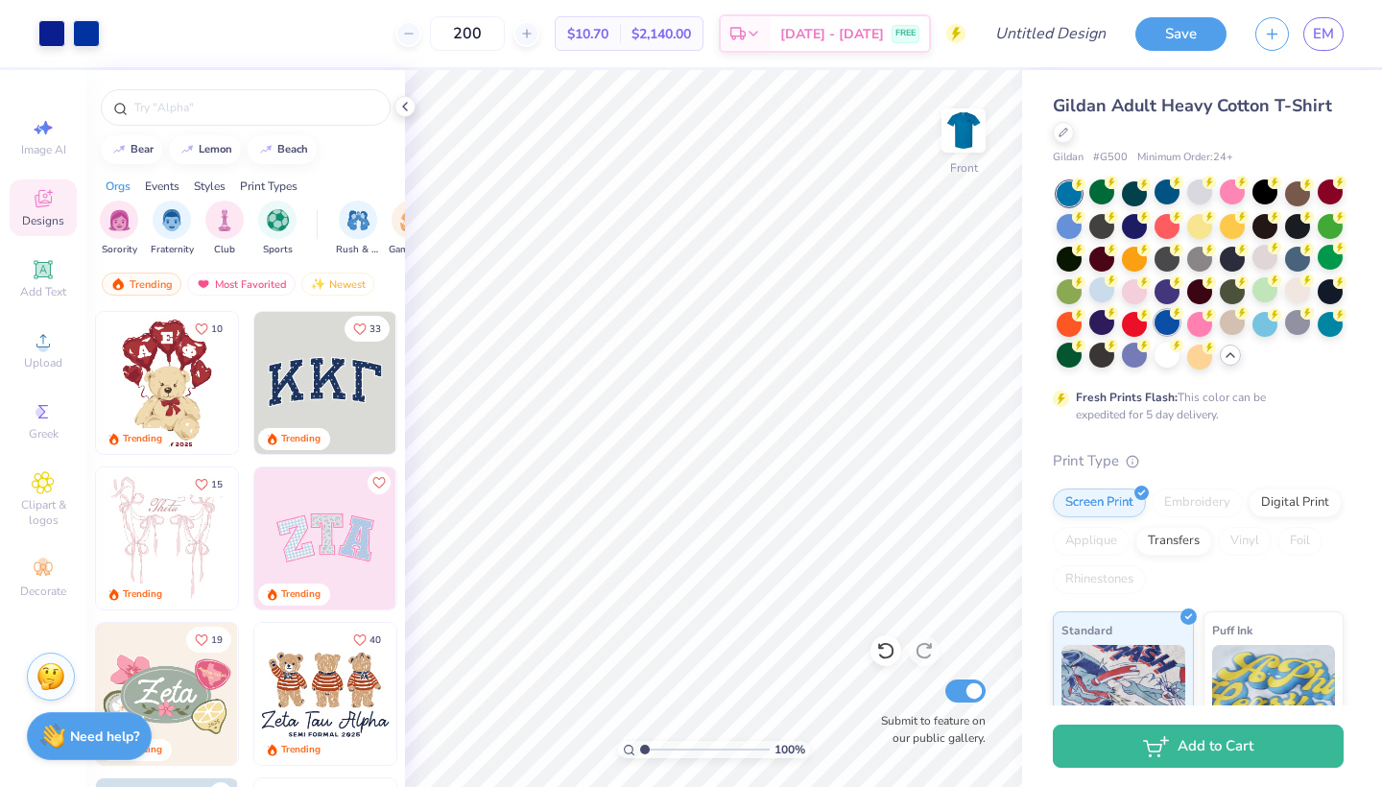
click at [1170, 325] on div at bounding box center [1166, 322] width 25 height 25
click at [1174, 188] on div at bounding box center [1166, 191] width 25 height 25
